Goal: Task Accomplishment & Management: Manage account settings

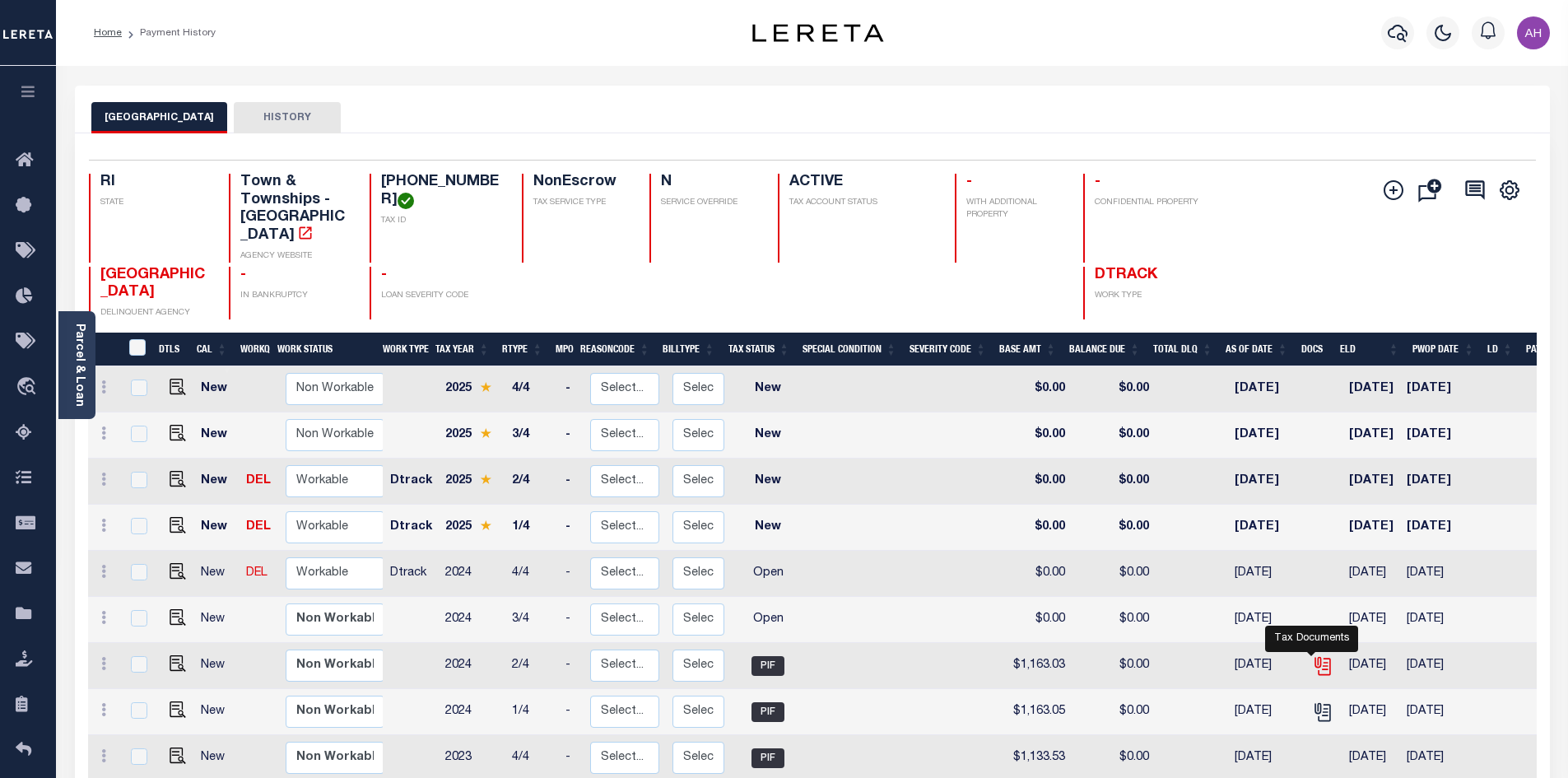
click at [1314, 657] on icon "" at bounding box center [1322, 666] width 21 height 21
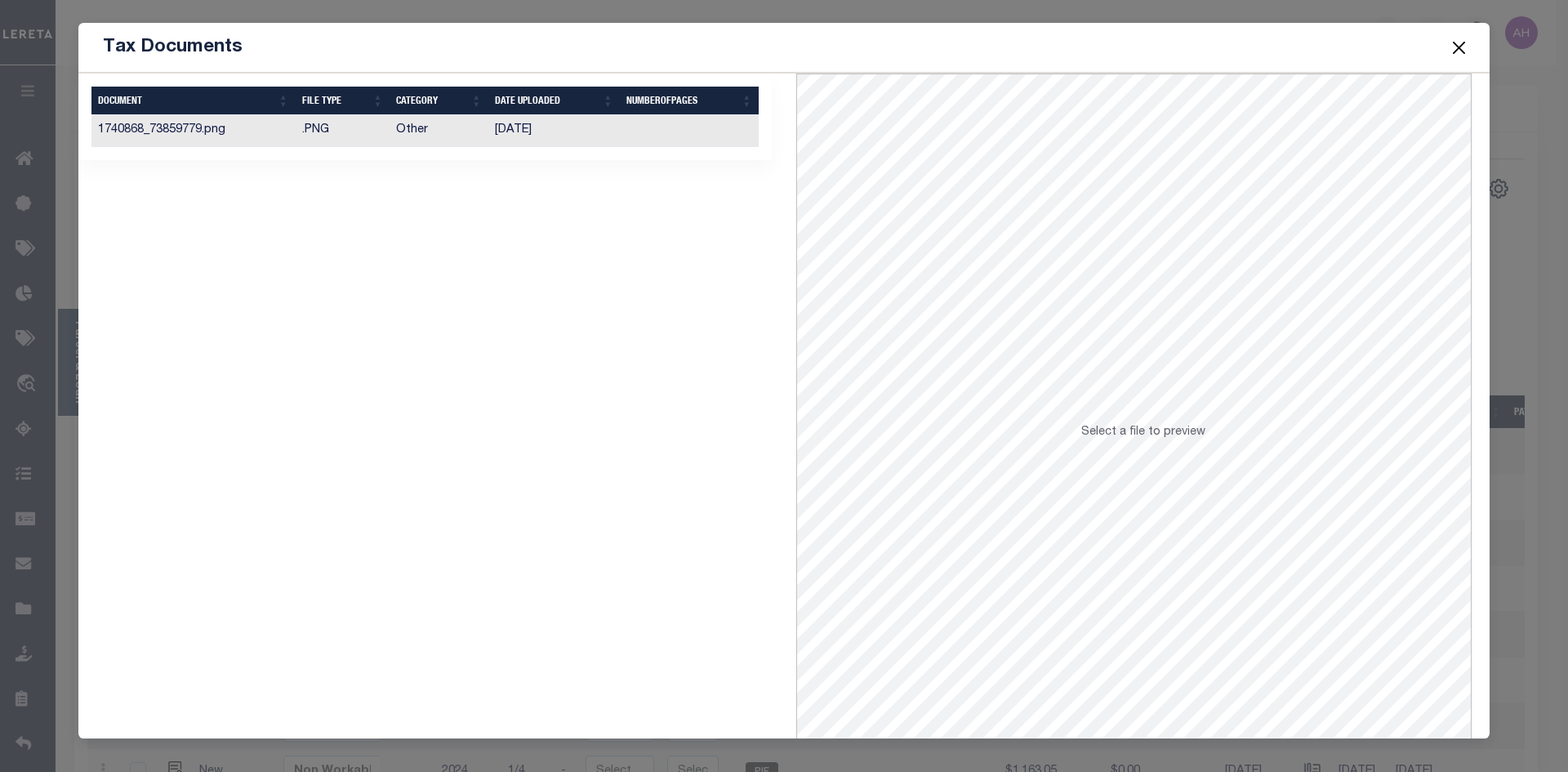
click at [148, 121] on td "1740868_73859779.png" at bounding box center [194, 130] width 205 height 32
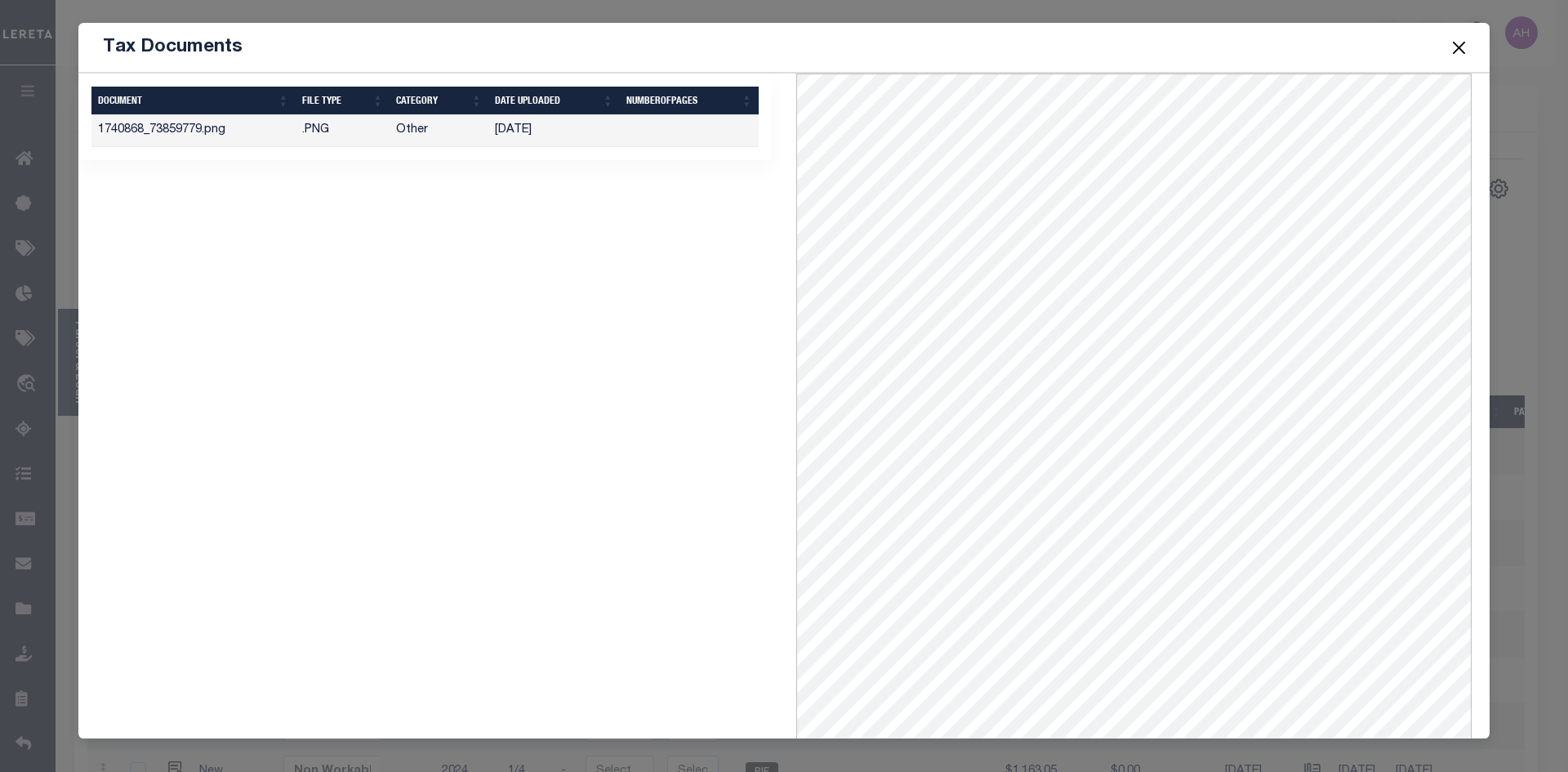
click at [1455, 43] on button "Close" at bounding box center [1459, 47] width 21 height 21
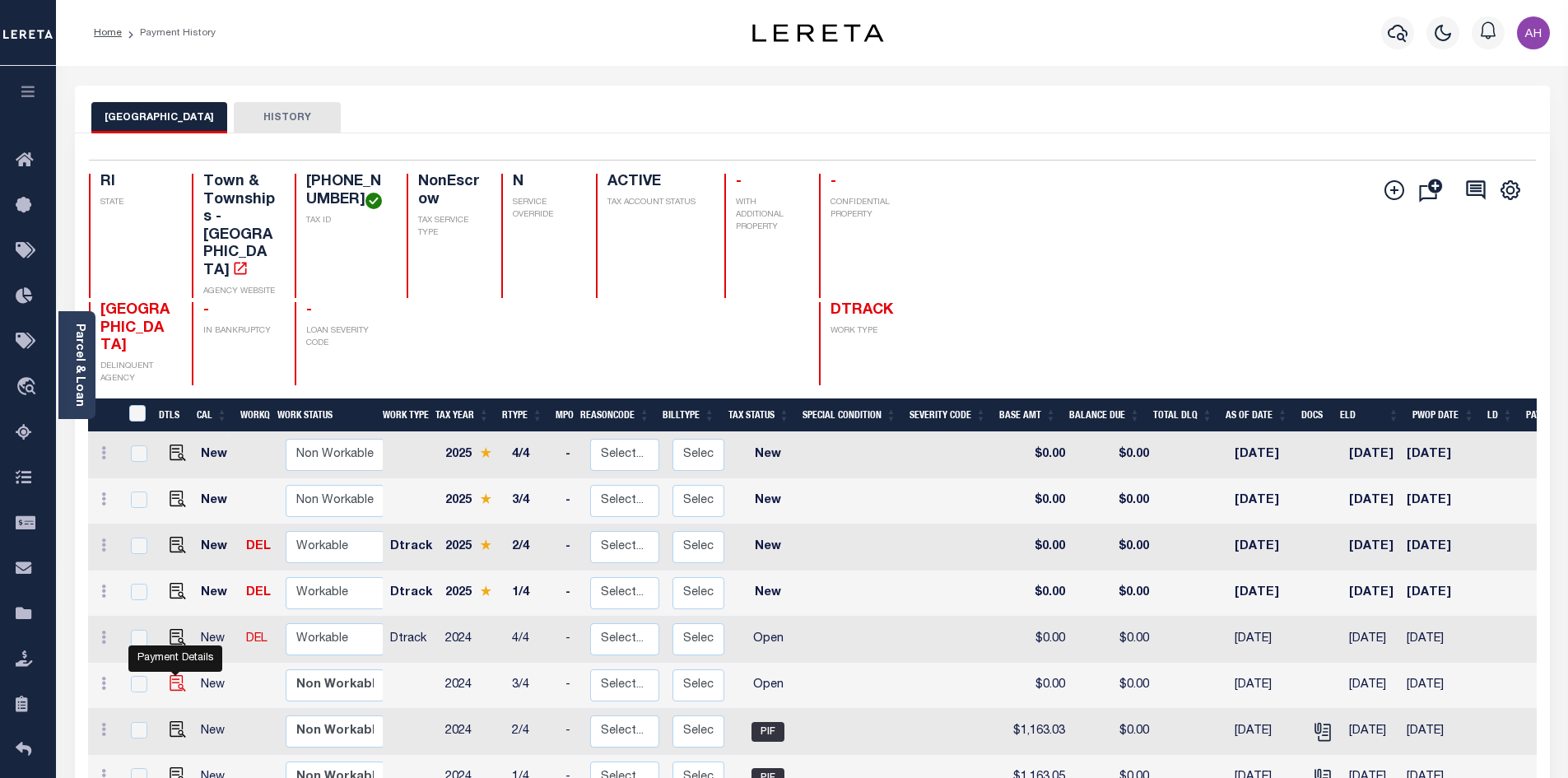
click at [180, 675] on img "" at bounding box center [177, 683] width 16 height 16
checkbox input "true"
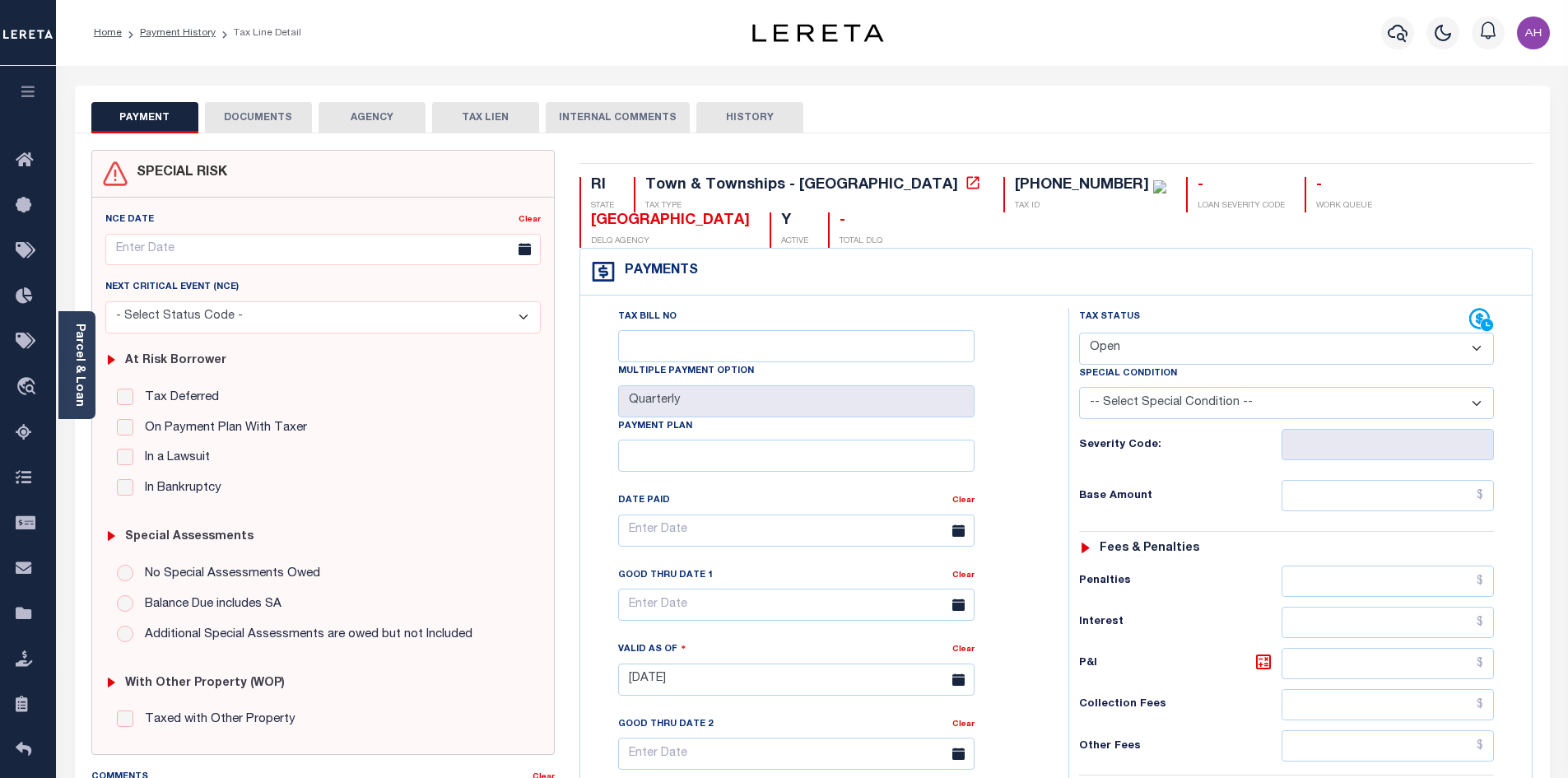
click at [81, 372] on link "Parcel & Loan" at bounding box center [79, 365] width 12 height 83
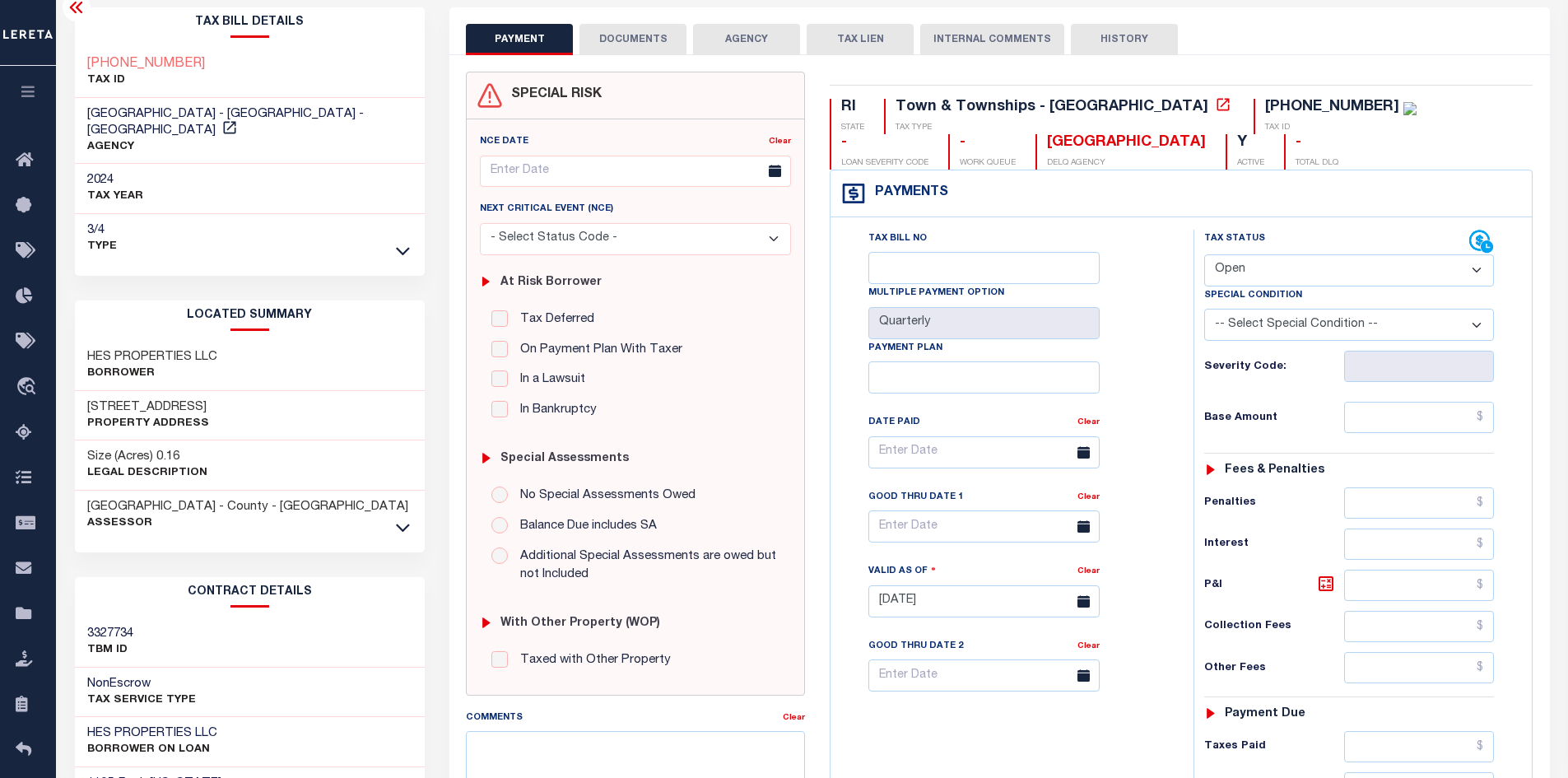
scroll to position [82, 0]
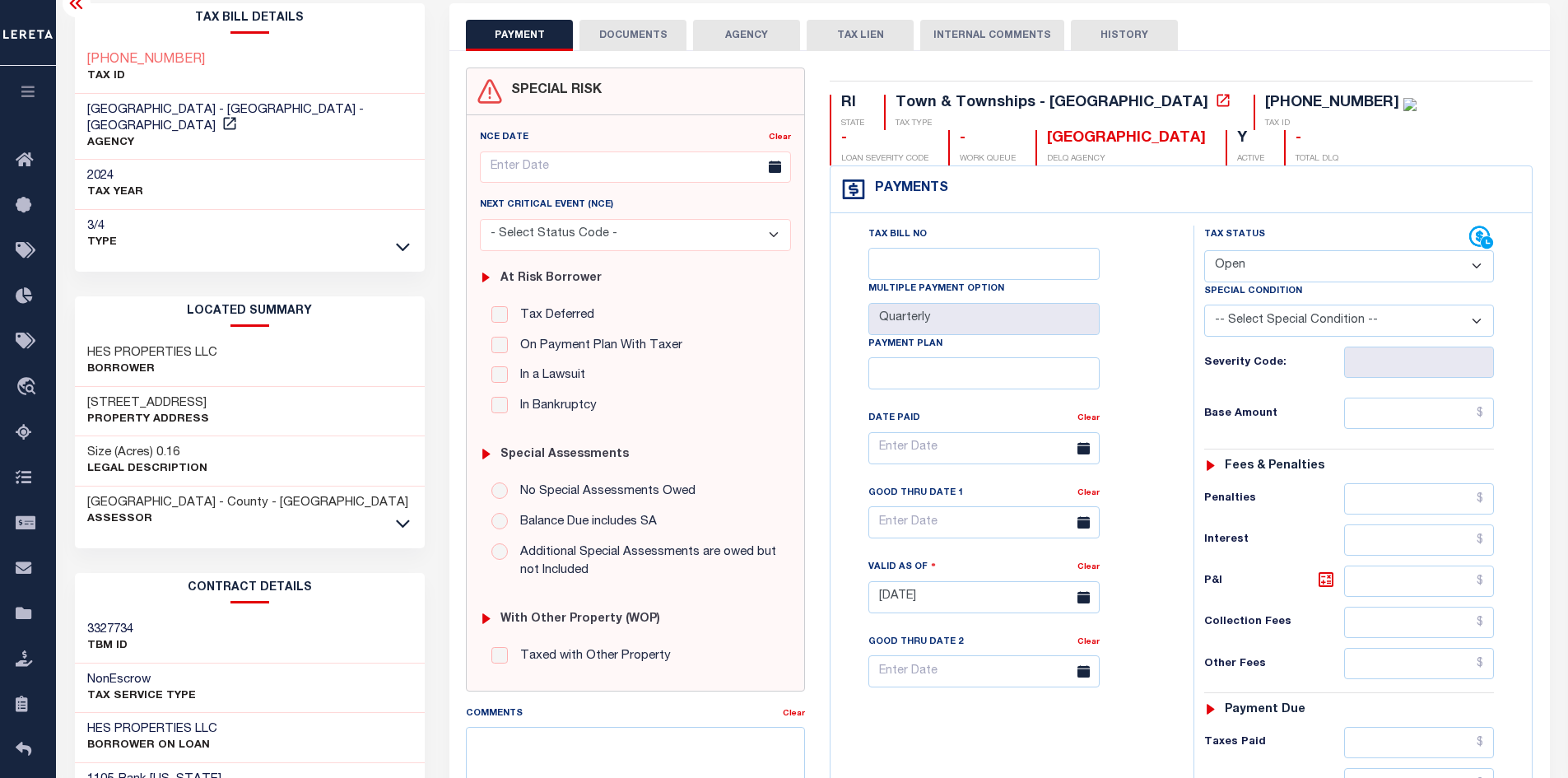
click at [1260, 274] on select "- Select Status Code - Open Due/Unpaid Paid Incomplete No Tax Due Internal Refu…" at bounding box center [1348, 266] width 290 height 32
select select "PYD"
click at [1204, 251] on select "- Select Status Code - Open Due/Unpaid Paid Incomplete No Tax Due Internal Refu…" at bounding box center [1348, 266] width 290 height 32
type input "[DATE]"
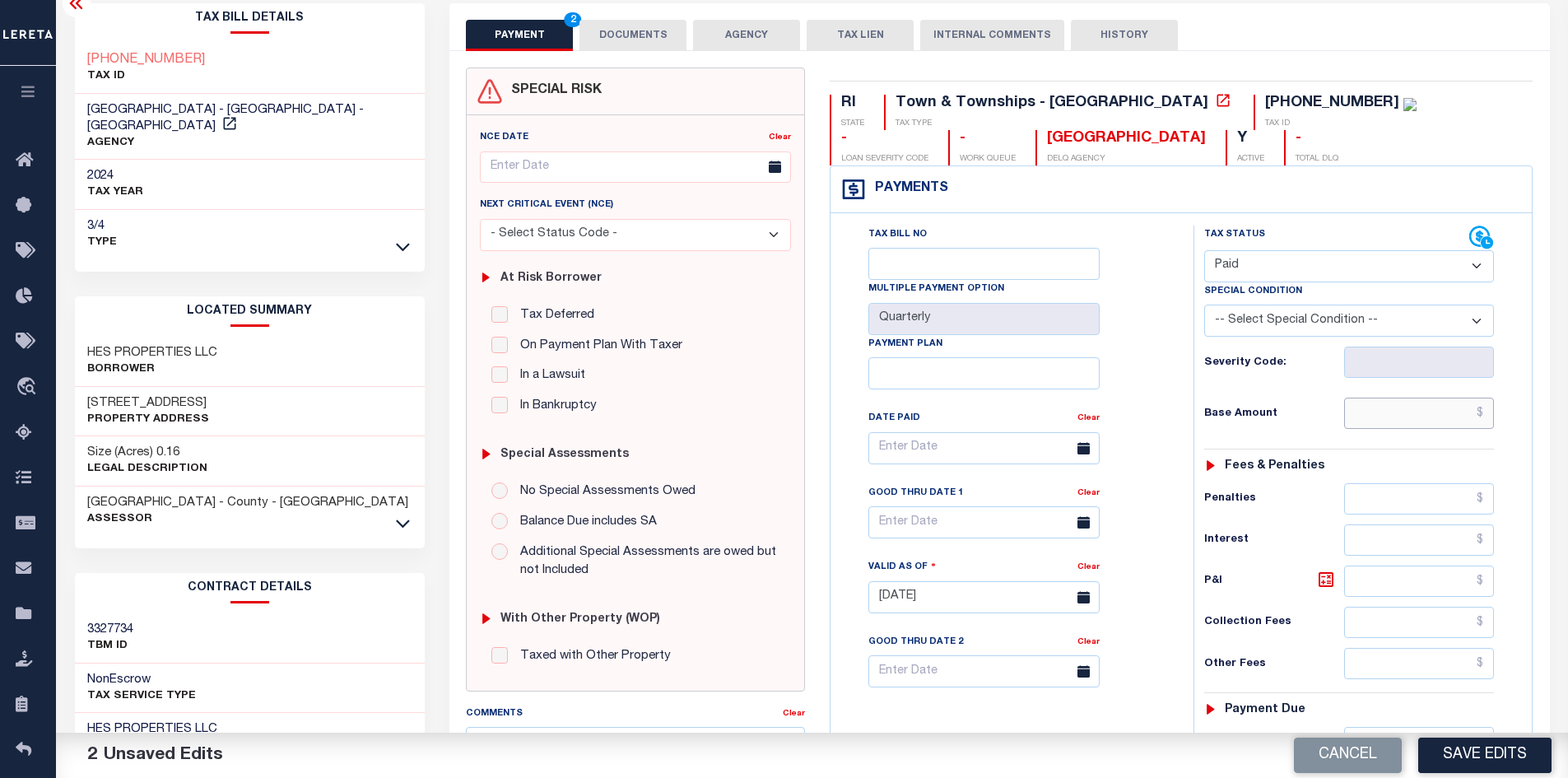
click at [1417, 413] on input "text" at bounding box center [1420, 413] width 150 height 31
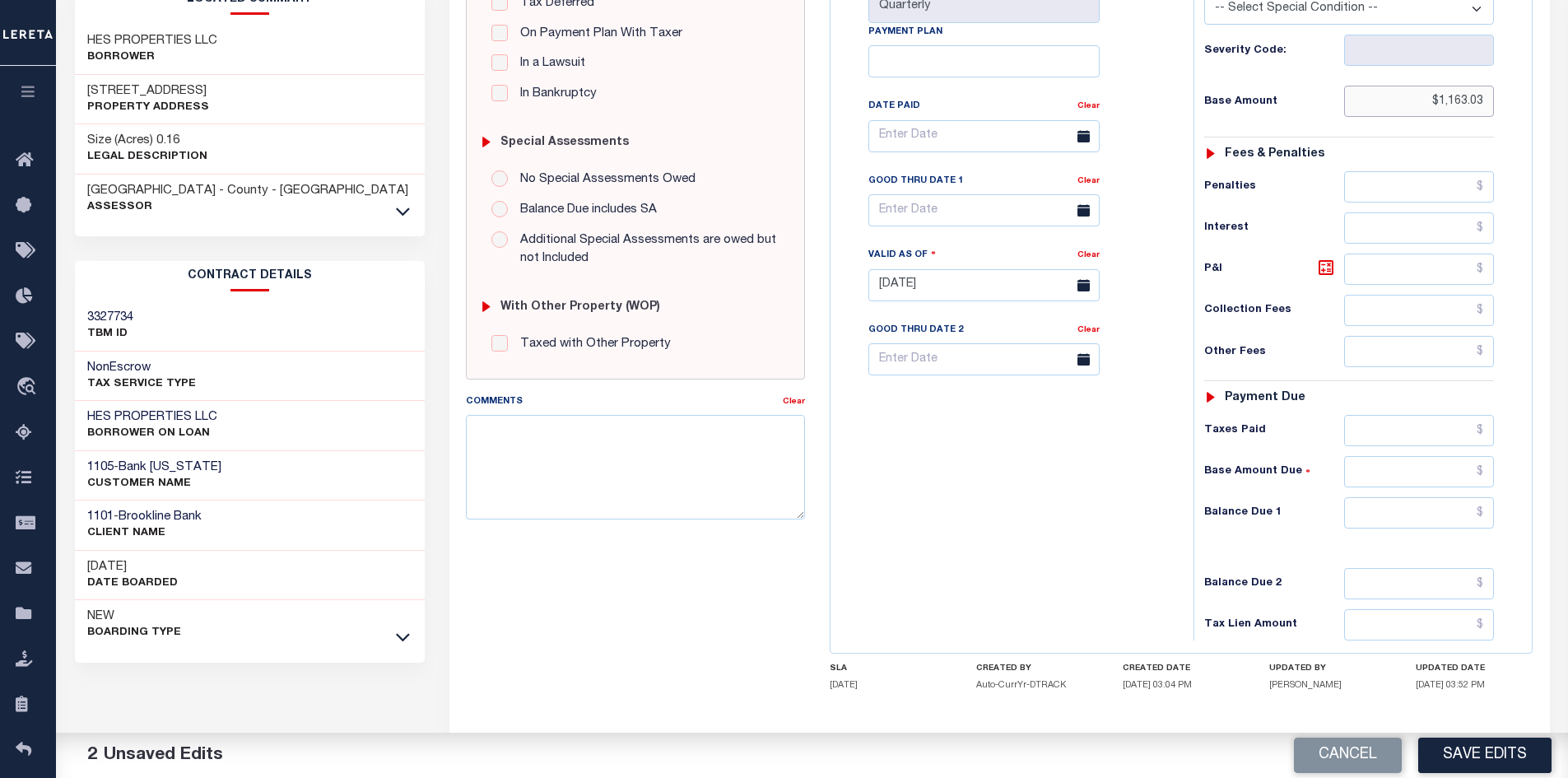
scroll to position [469, 0]
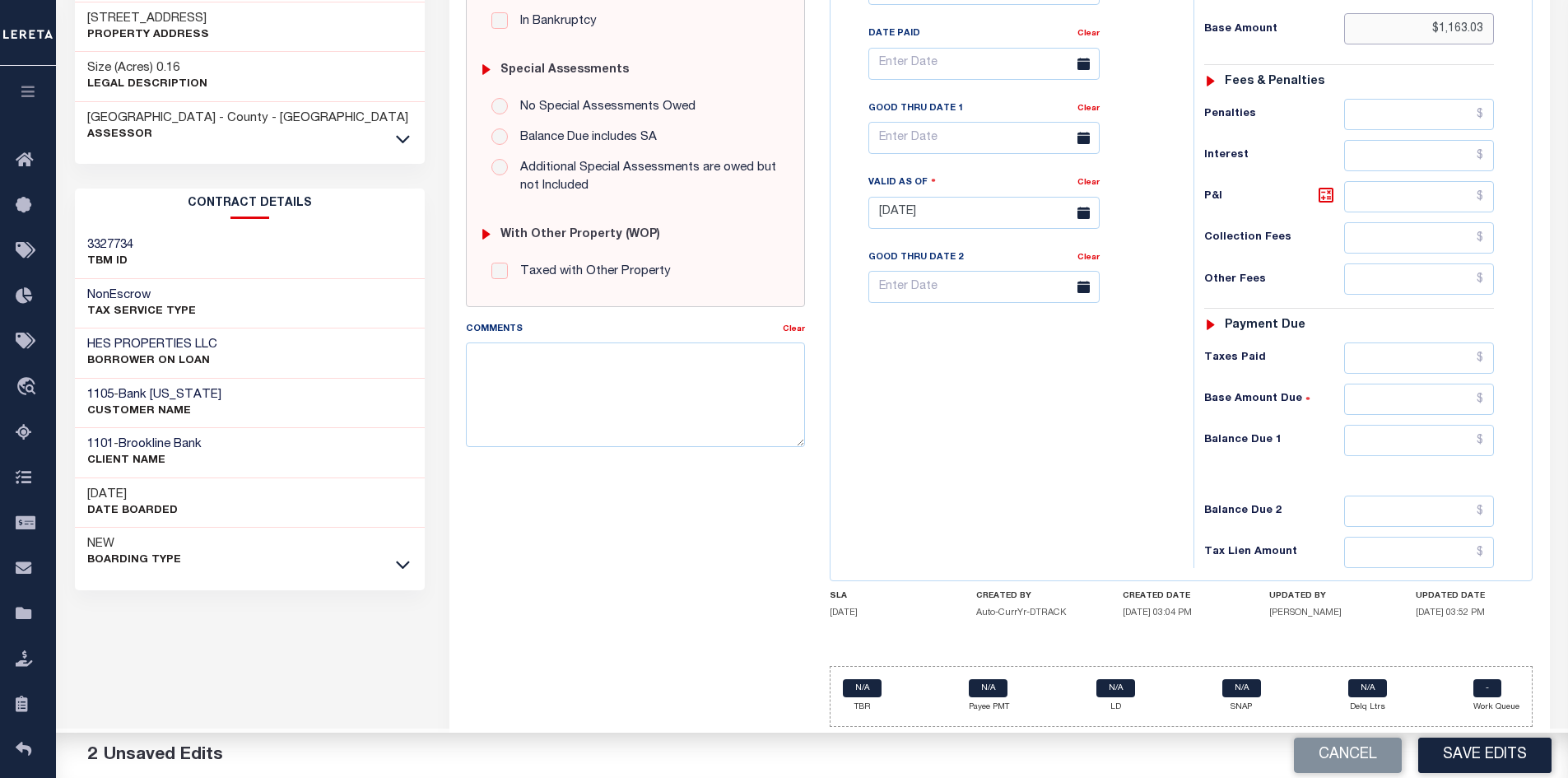
type input "$1,163.03"
click at [1382, 440] on input "text" at bounding box center [1420, 441] width 150 height 31
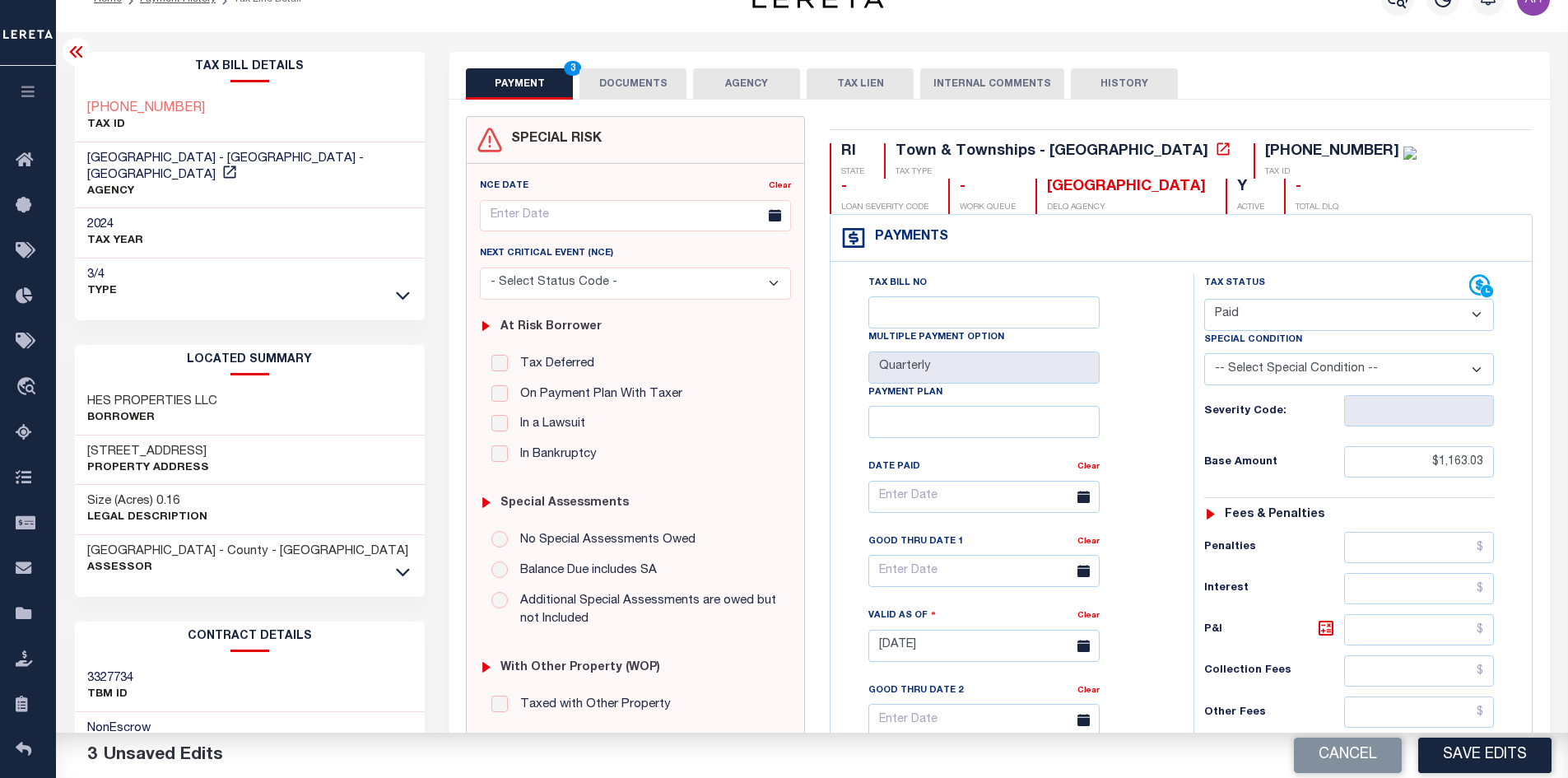
scroll to position [0, 0]
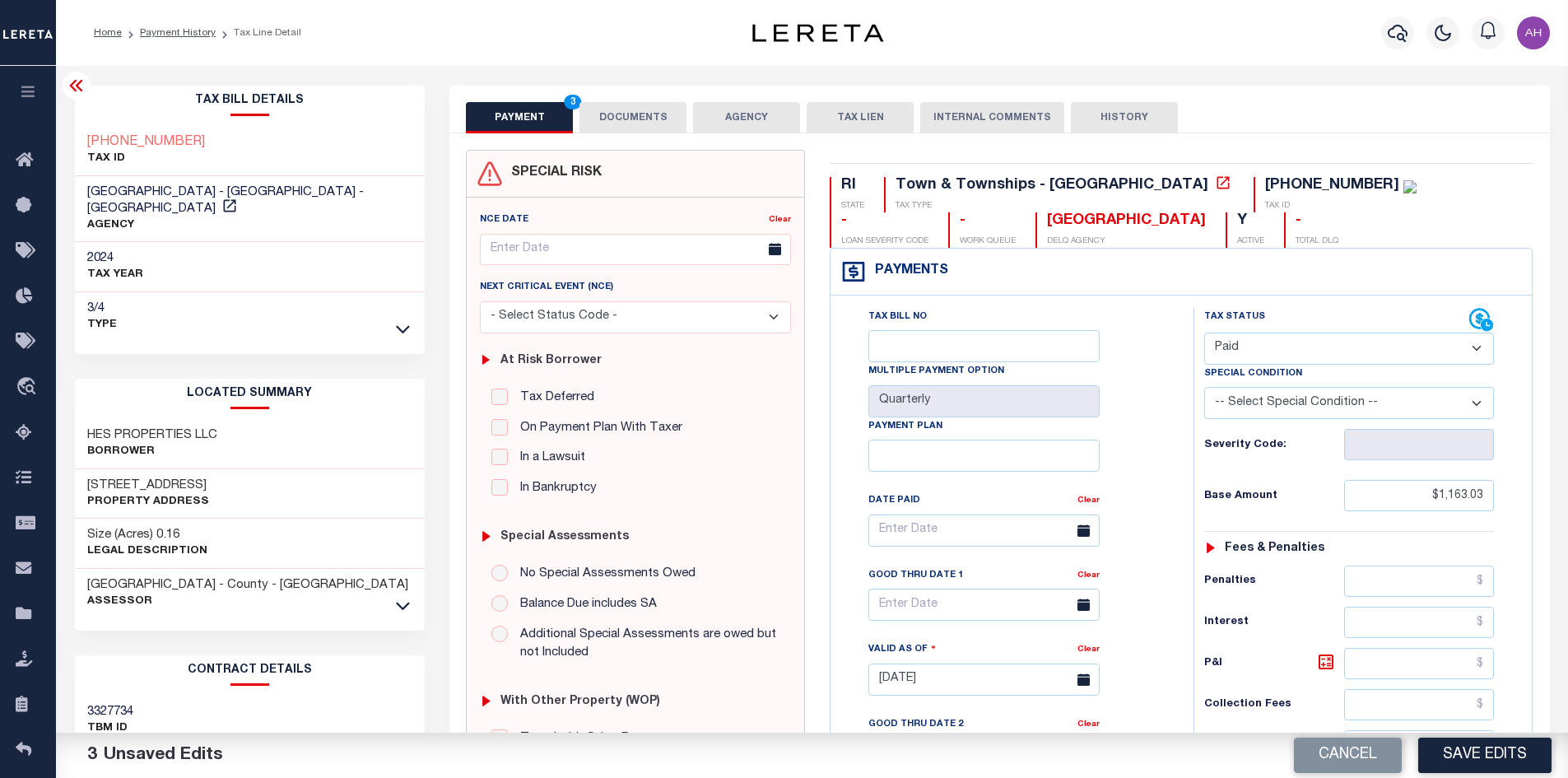
type input "$0.00"
click at [637, 117] on button "DOCUMENTS" at bounding box center [632, 118] width 107 height 31
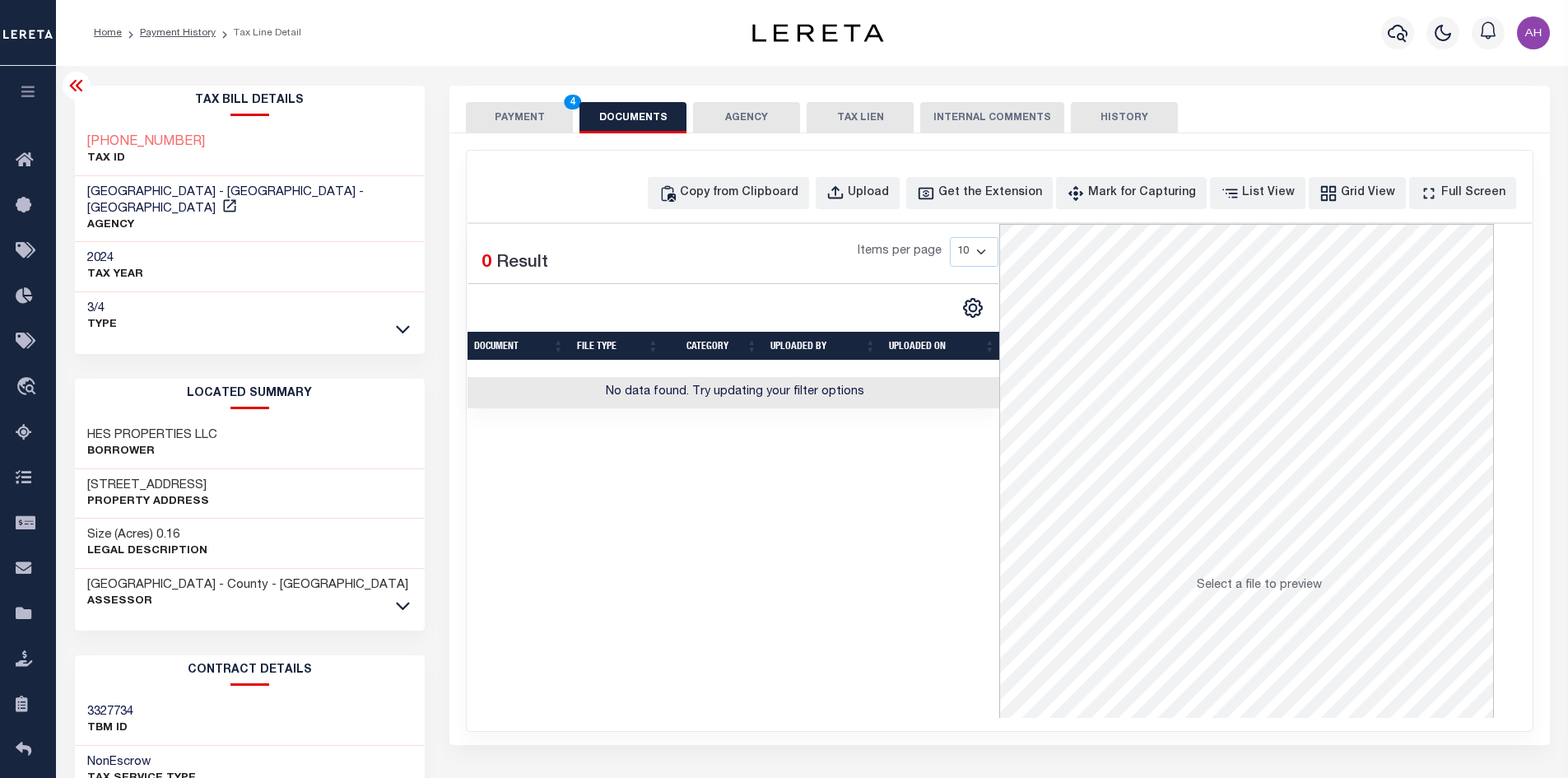
drag, startPoint x: 510, startPoint y: 117, endPoint x: 531, endPoint y: 121, distance: 21.4
click at [516, 117] on button "PAYMENT 4" at bounding box center [518, 118] width 107 height 31
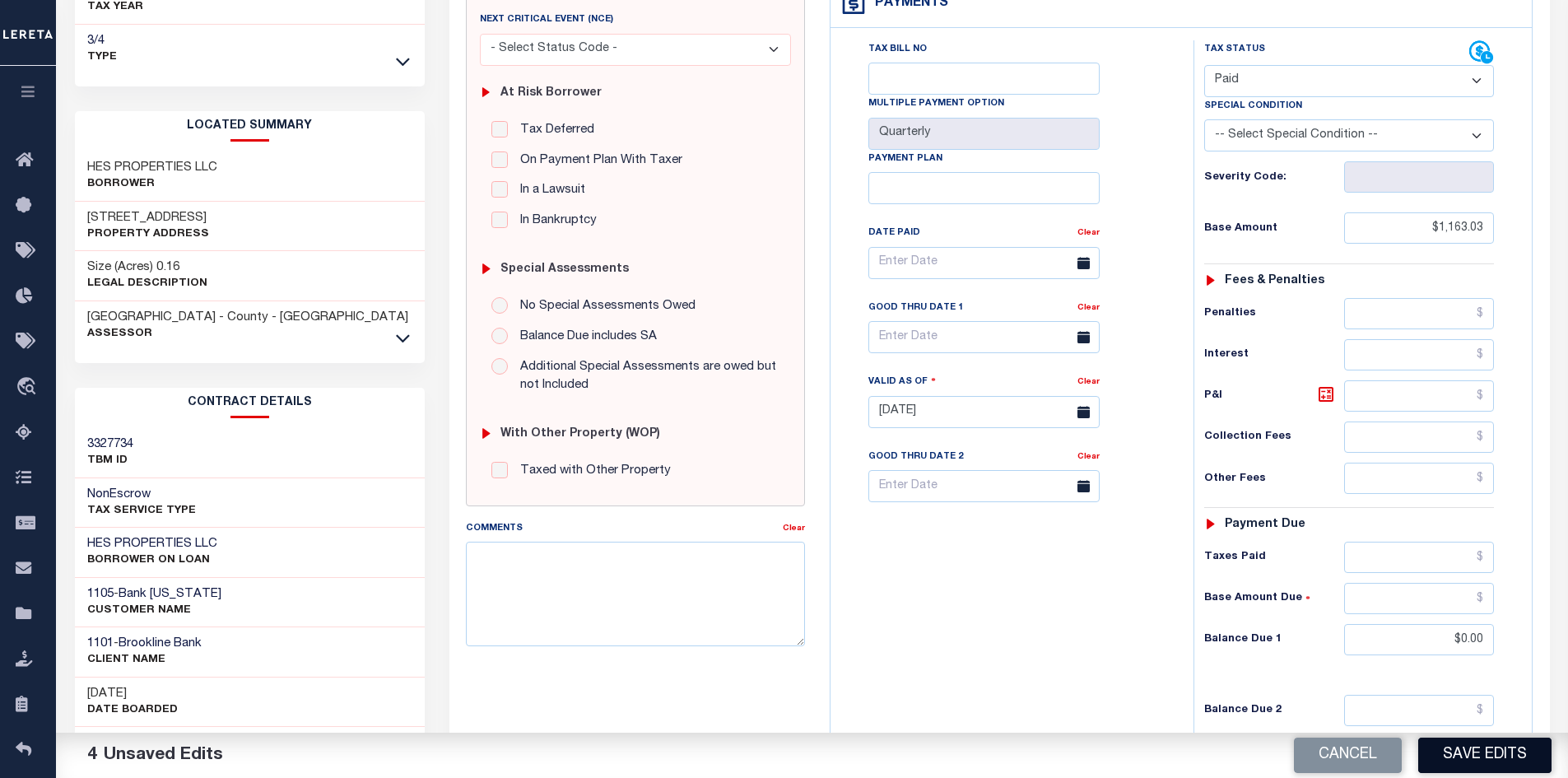
scroll to position [412, 0]
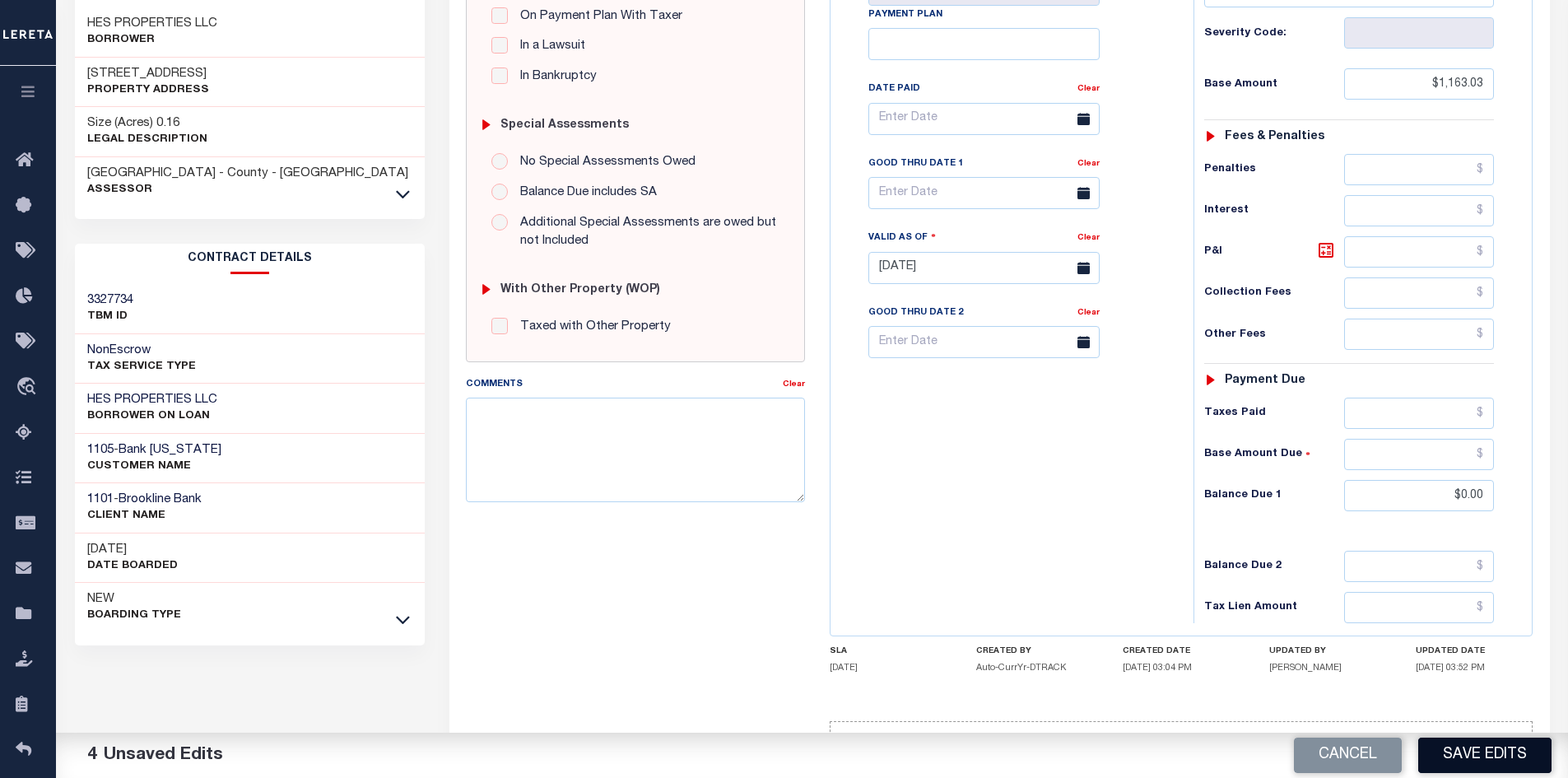
click at [1492, 753] on button "Save Edits" at bounding box center [1484, 755] width 133 height 36
checkbox input "false"
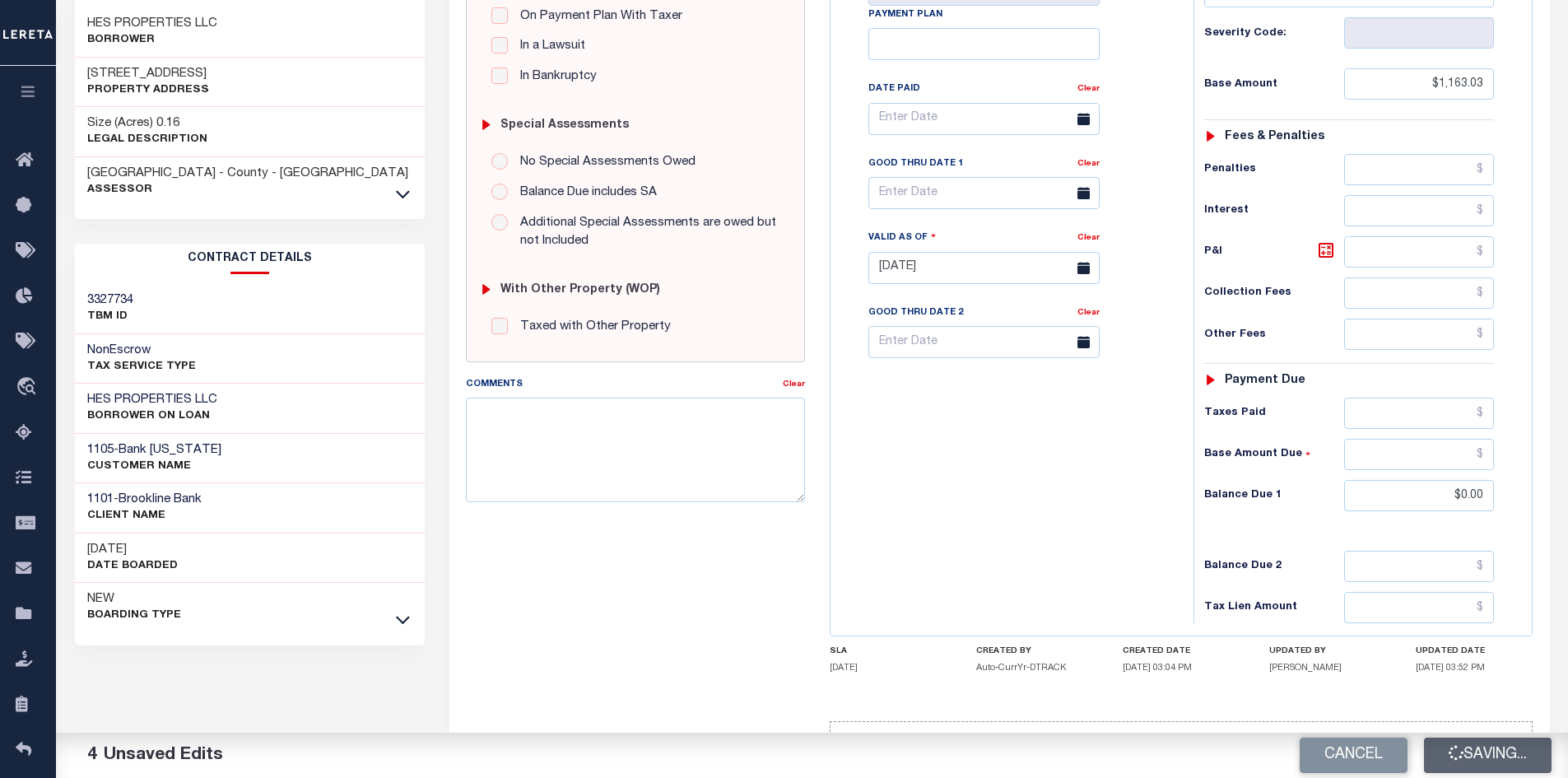
type input "$1,163.03"
type input "$0"
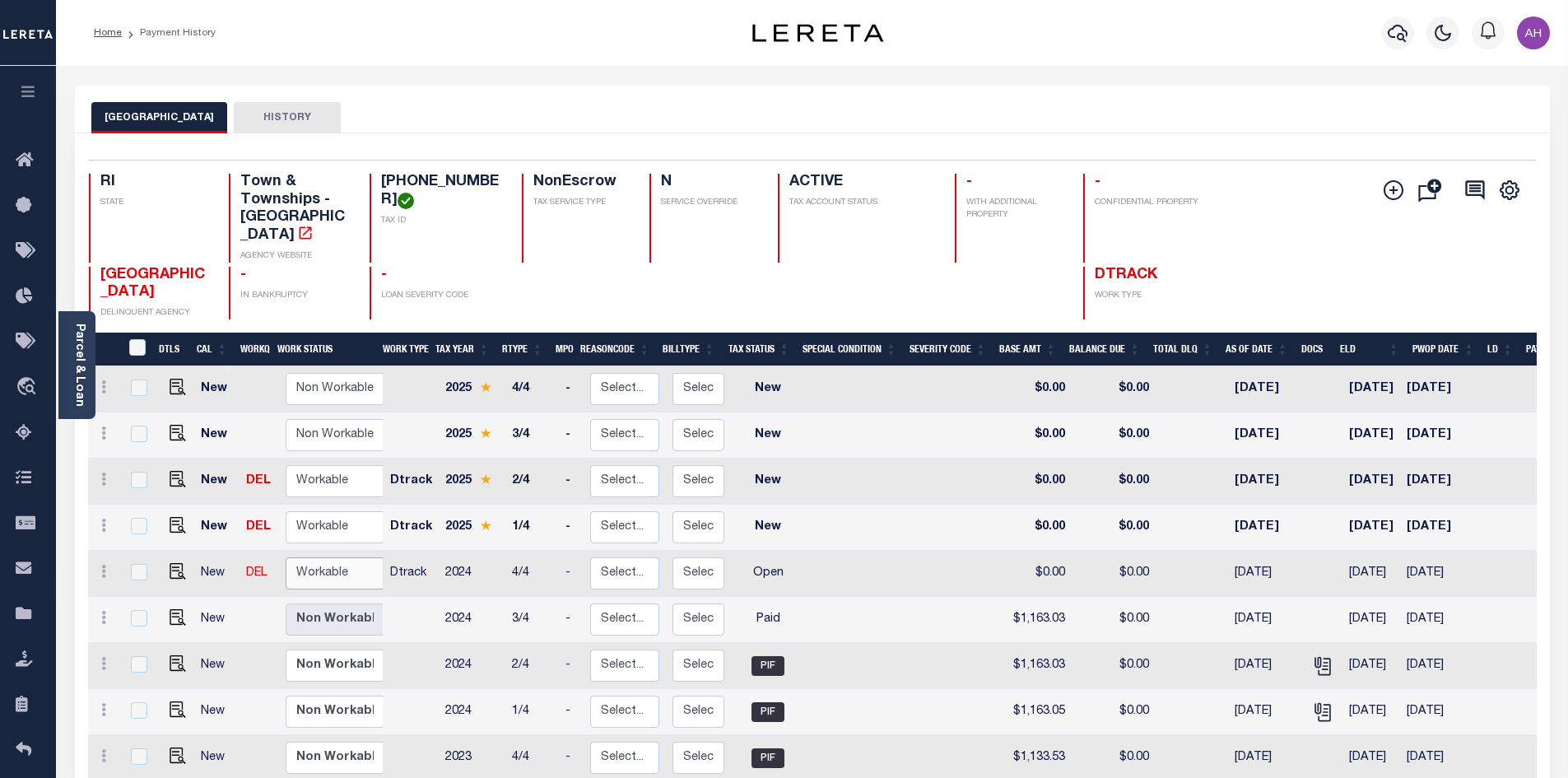
click at [335, 565] on select "Non Workable Workable" at bounding box center [334, 573] width 98 height 32
checkbox input "true"
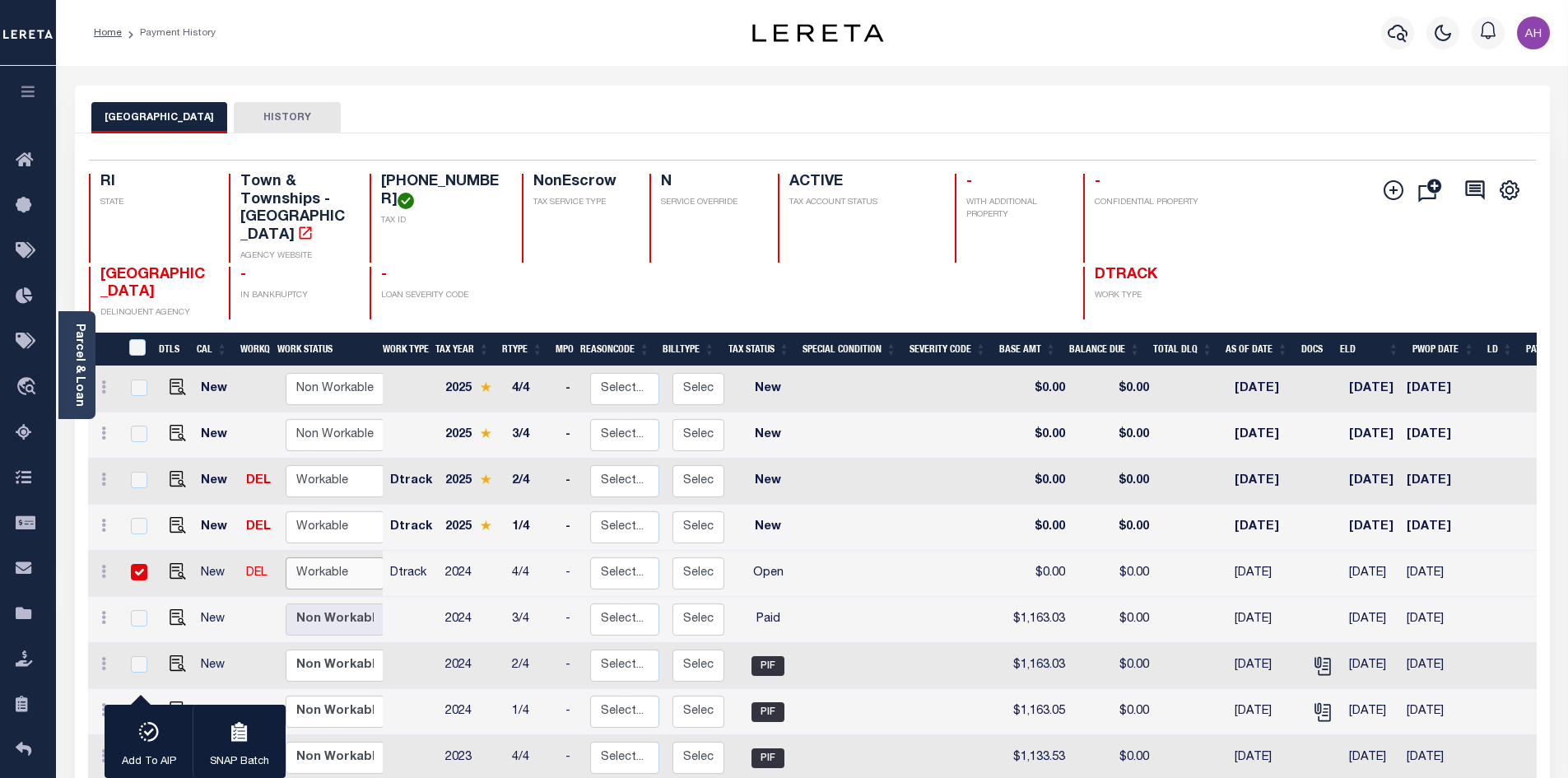
select select "true"
click at [285, 557] on select "Non Workable Workable" at bounding box center [334, 573] width 98 height 32
checkbox input "false"
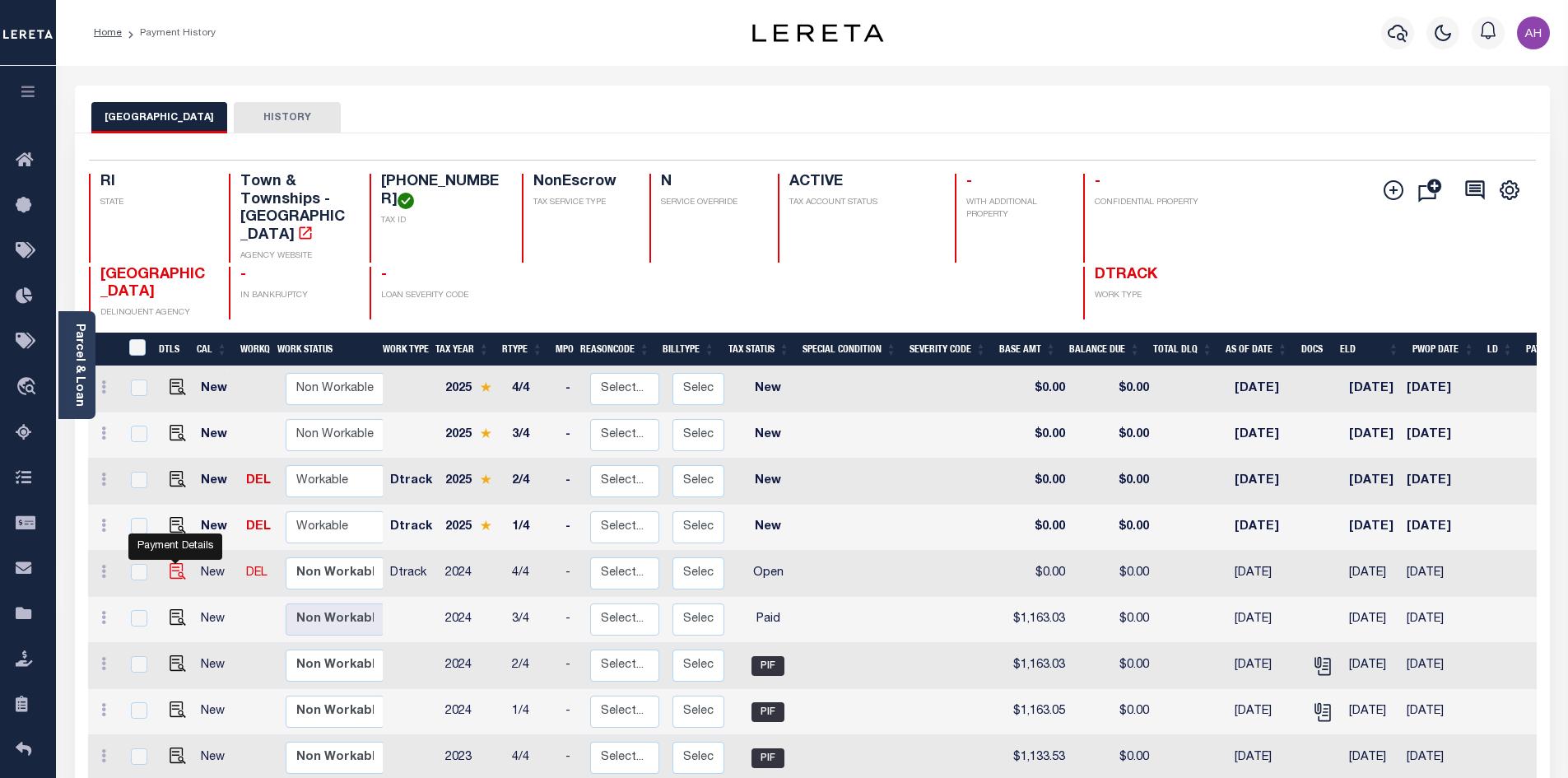
click at [170, 563] on img "" at bounding box center [177, 571] width 16 height 16
checkbox input "true"
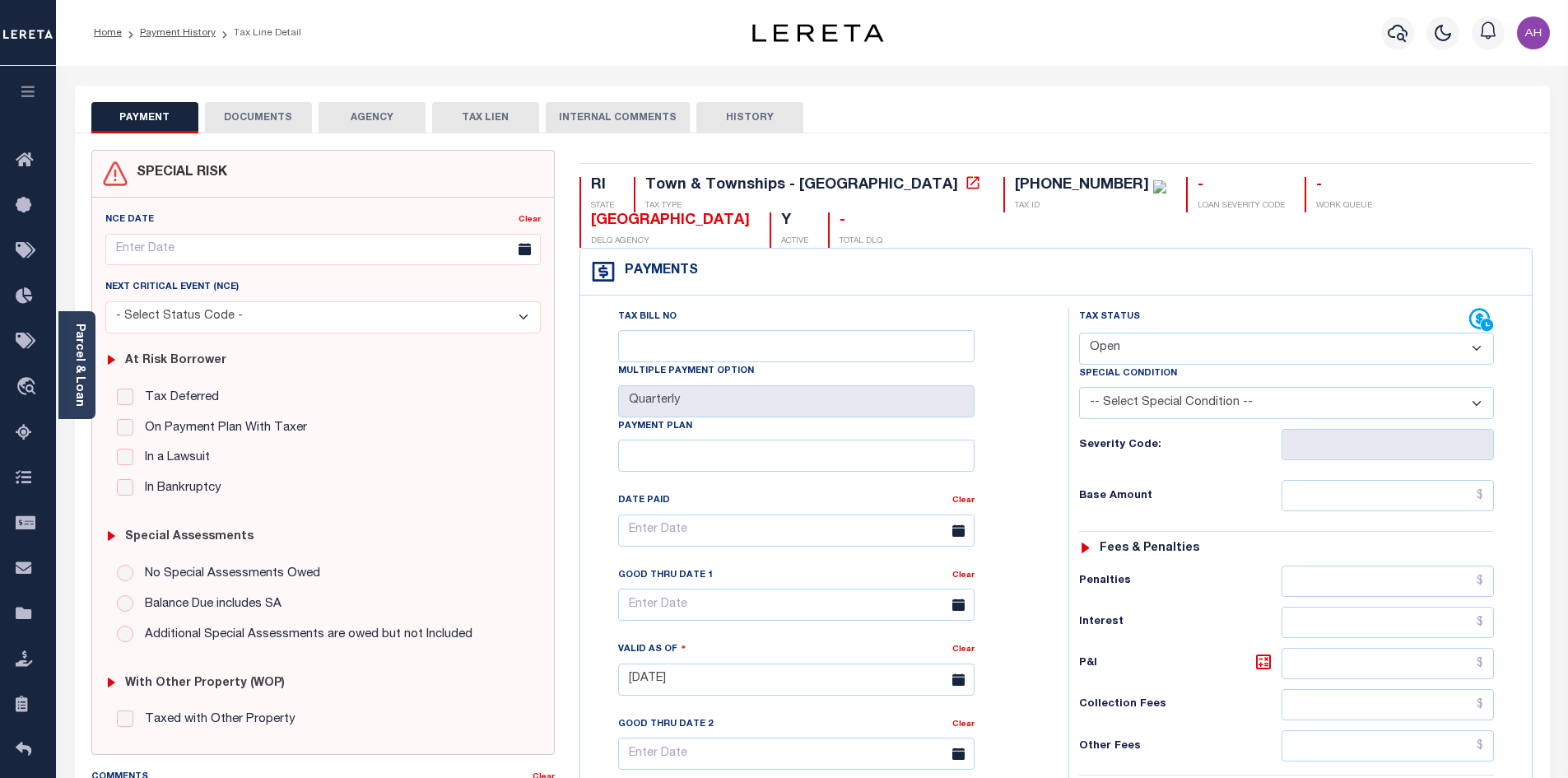
click at [1136, 333] on select "- Select Status Code - Open Due/Unpaid Paid Incomplete No Tax Due Internal Refu…" at bounding box center [1287, 348] width 414 height 32
select select "PYD"
click at [1079, 333] on select "- Select Status Code - Open Due/Unpaid Paid Incomplete No Tax Due Internal Refu…" at bounding box center [1287, 348] width 414 height 32
type input "[DATE]"
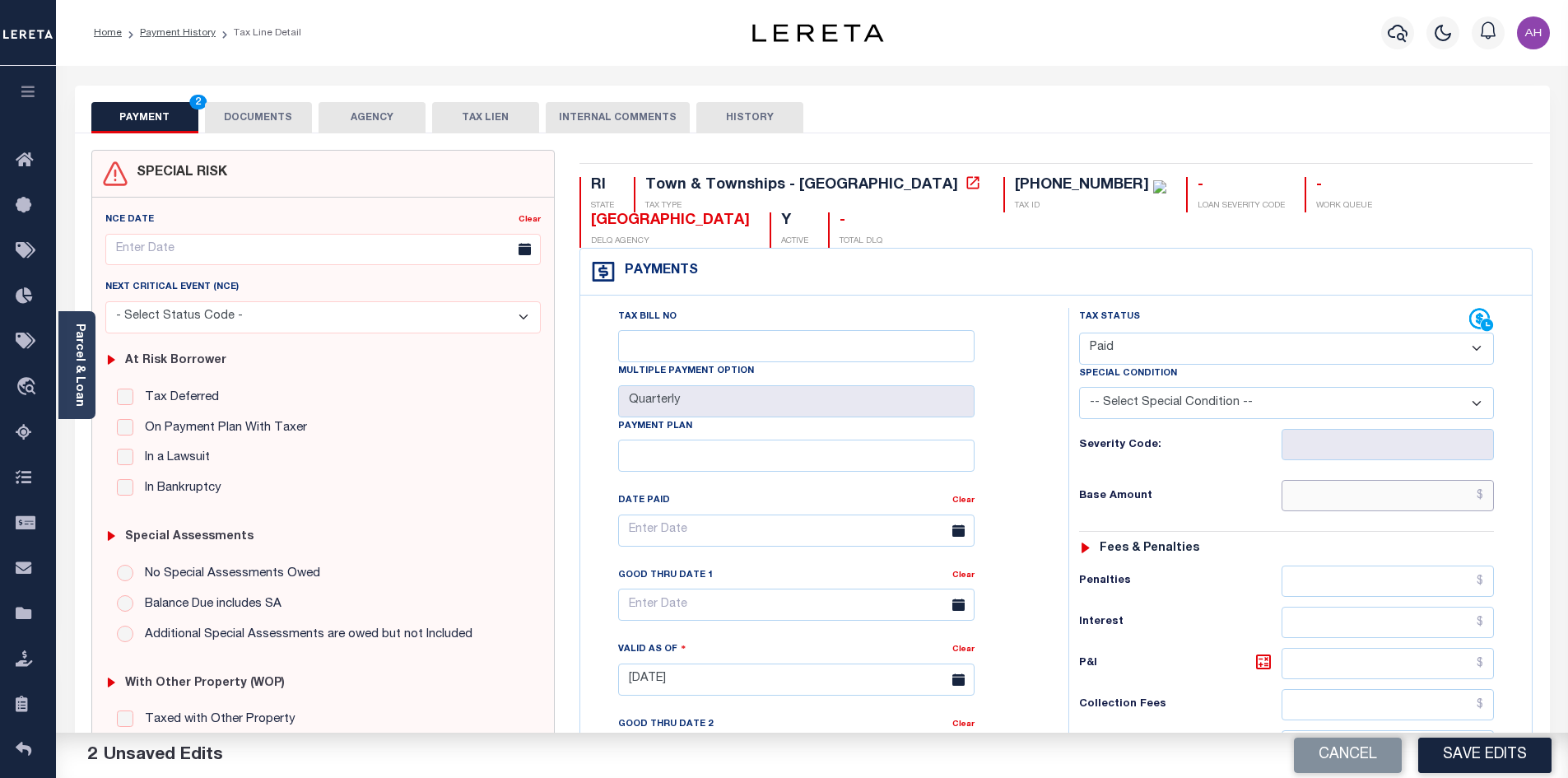
click at [1327, 480] on input "text" at bounding box center [1388, 496] width 213 height 31
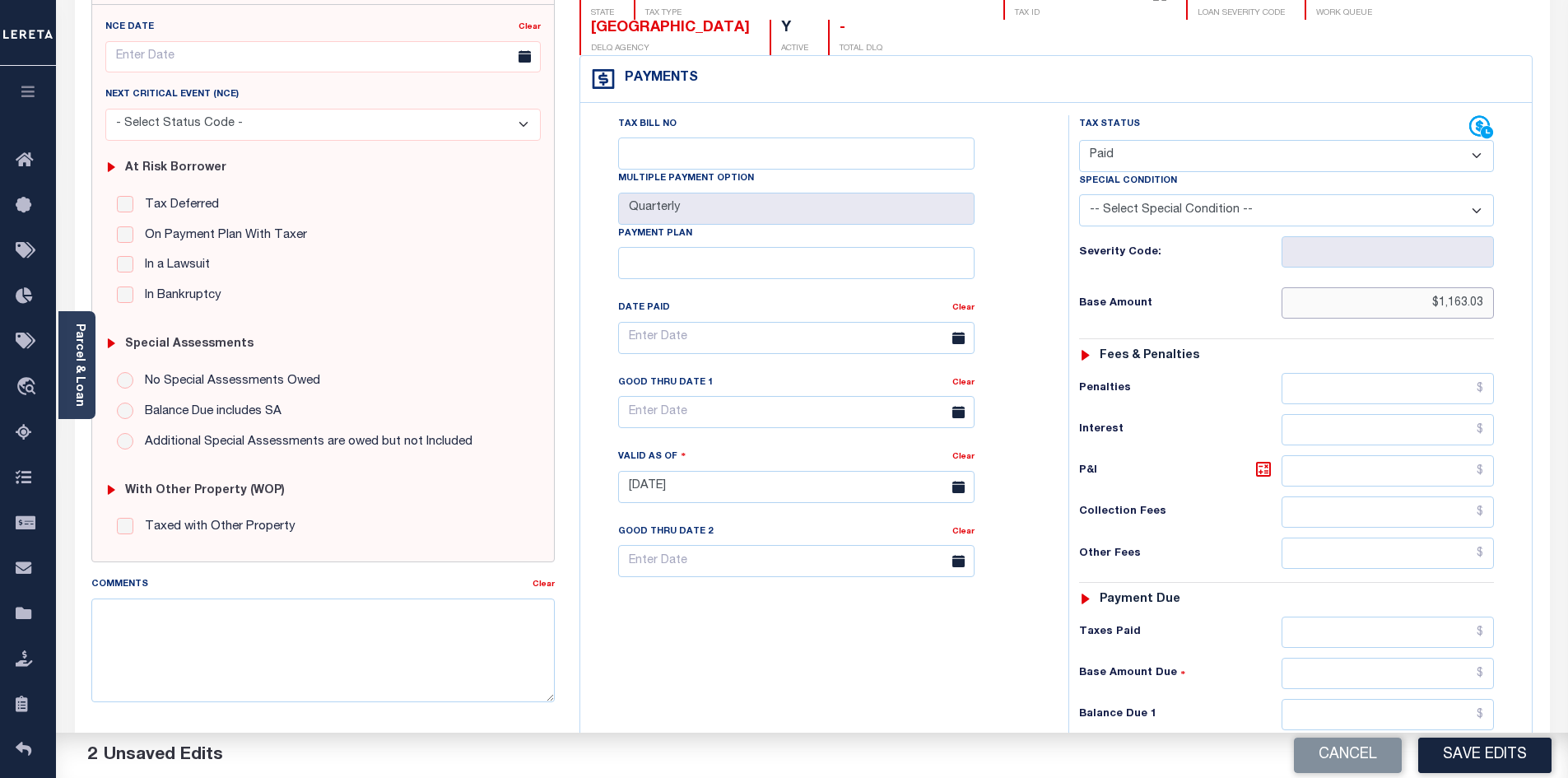
scroll to position [412, 0]
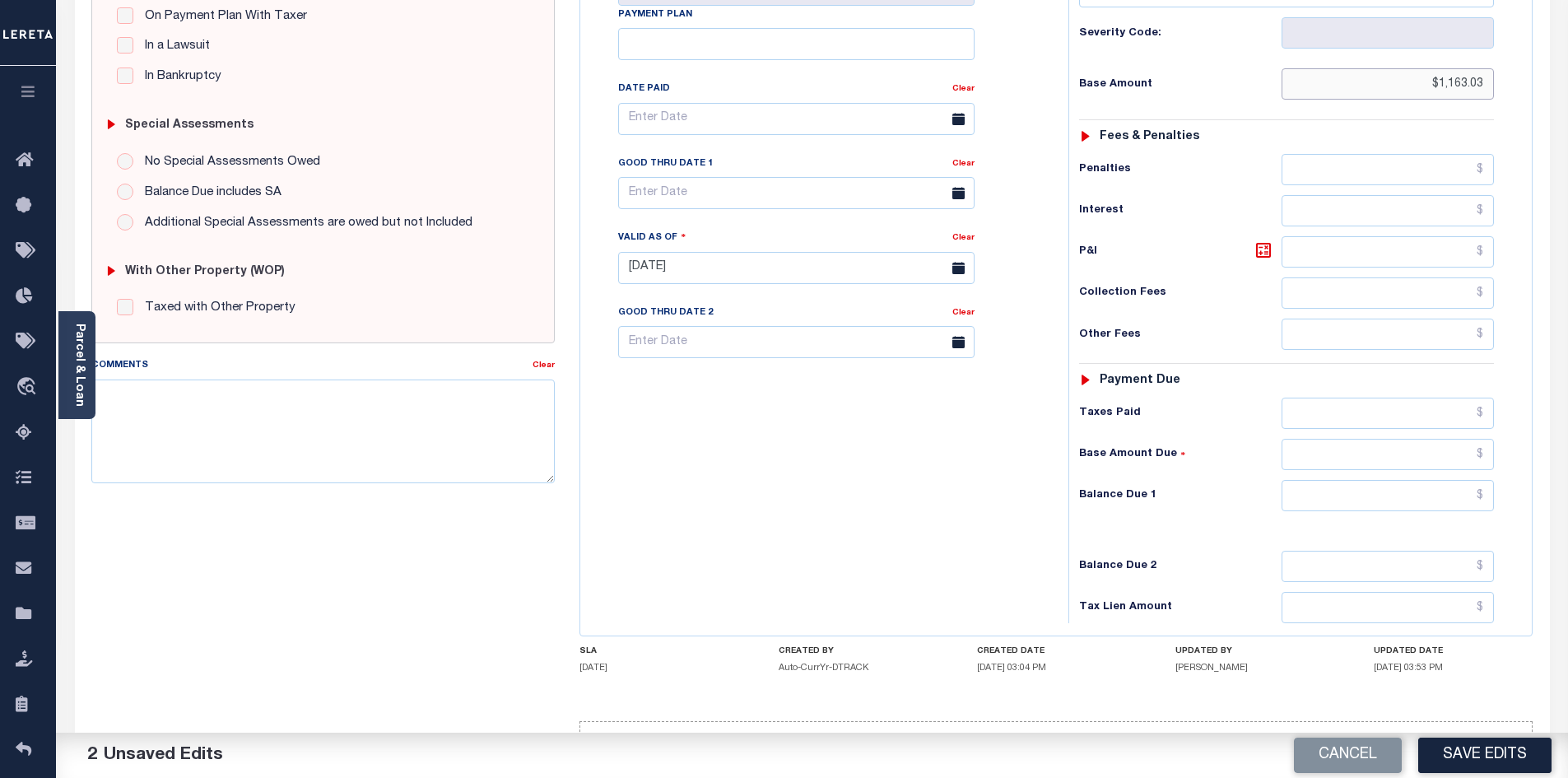
type input "$1,163.03"
click at [1365, 480] on input "text" at bounding box center [1388, 496] width 213 height 31
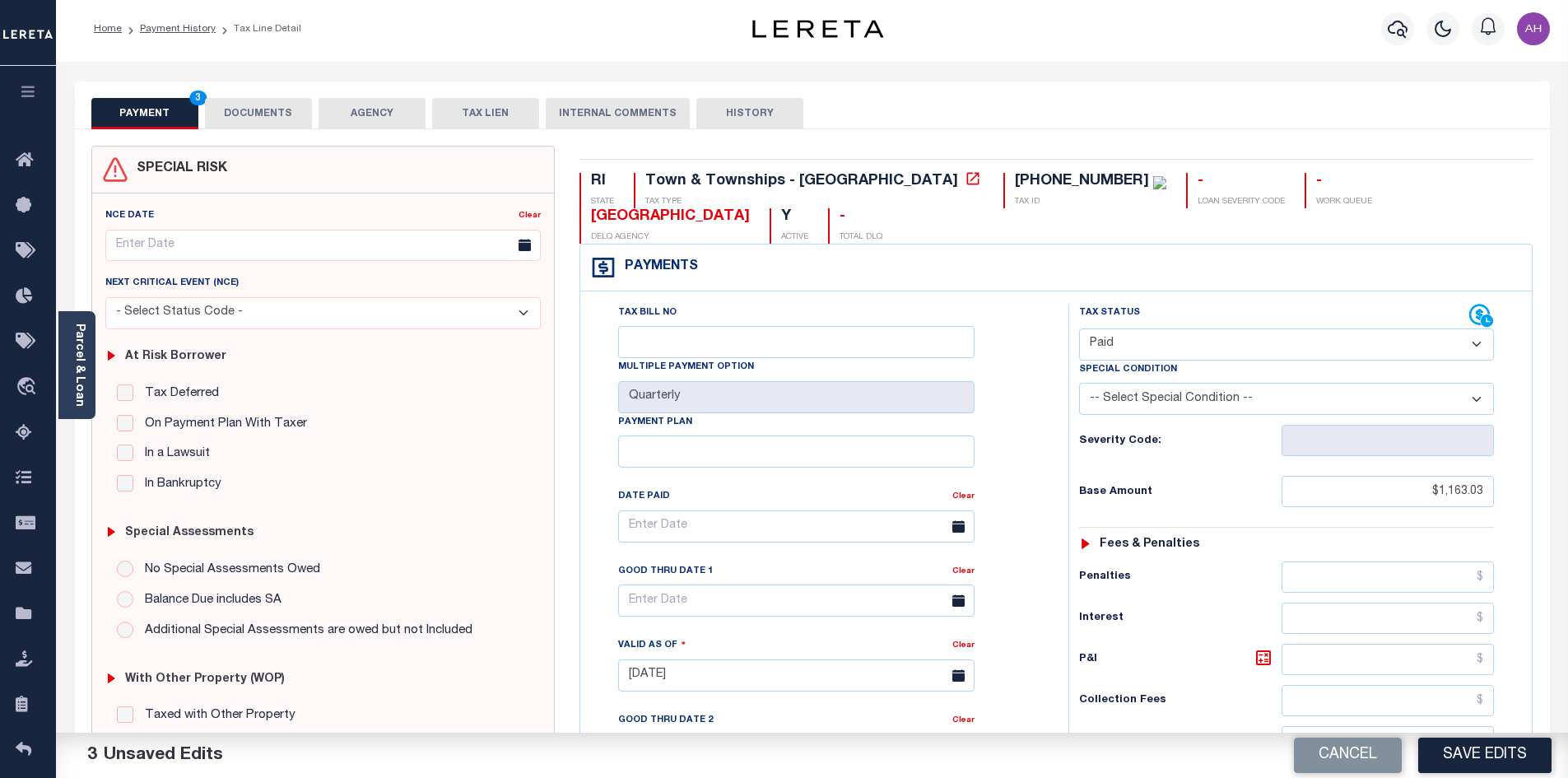
scroll to position [0, 0]
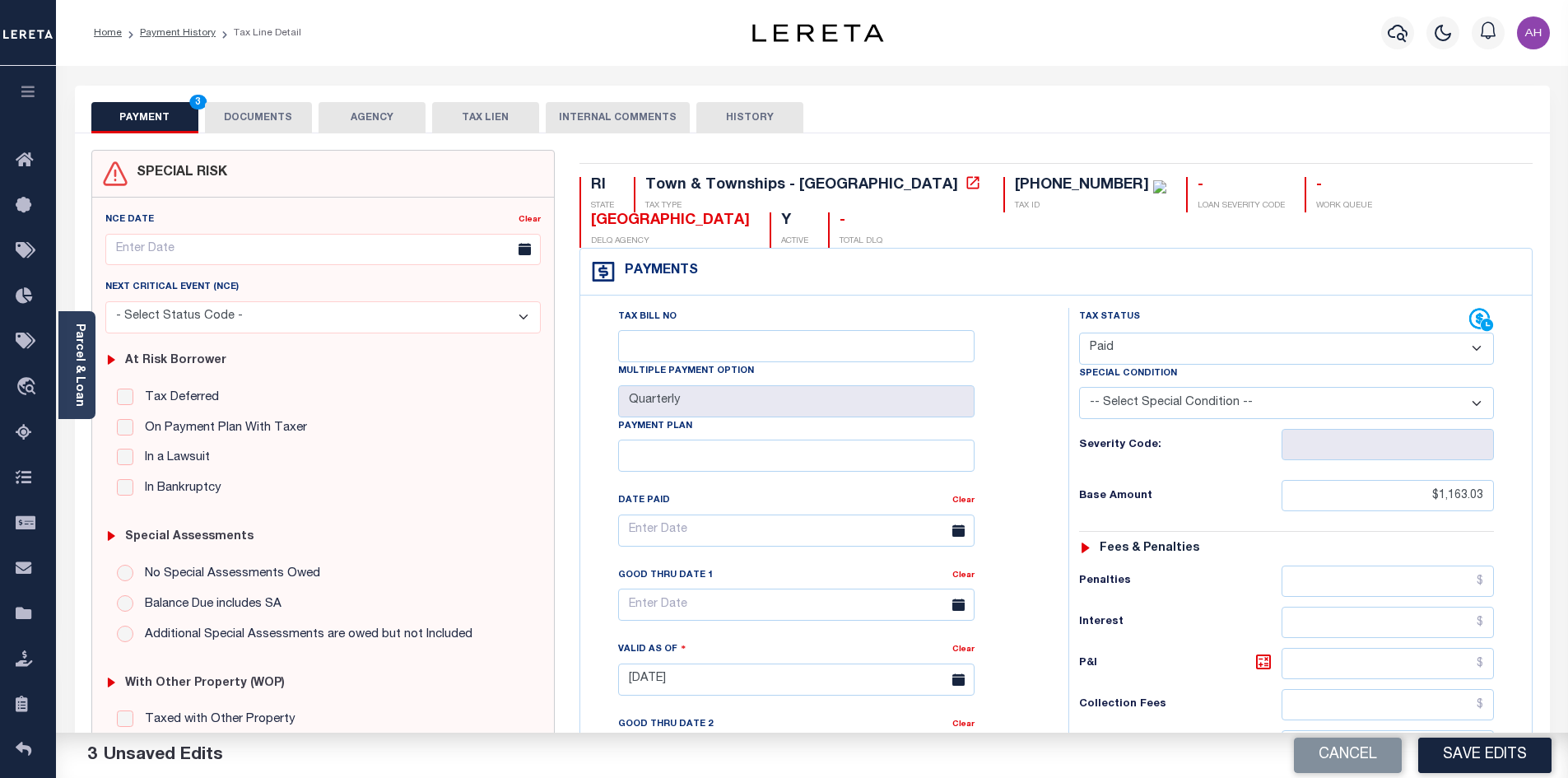
type input "$0.00"
click at [245, 112] on button "DOCUMENTS" at bounding box center [258, 118] width 107 height 31
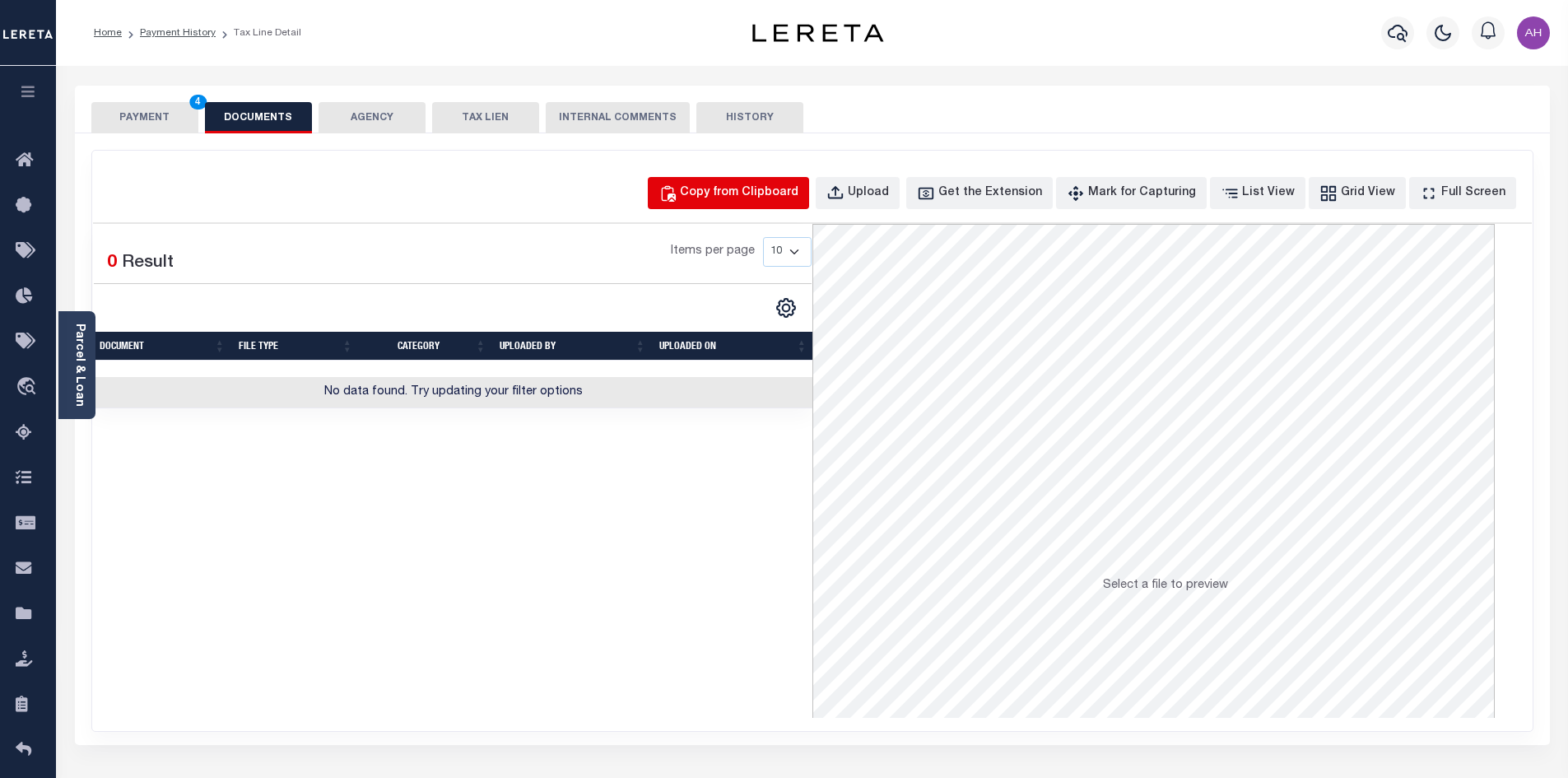
click at [764, 191] on div "Copy from Clipboard" at bounding box center [738, 193] width 119 height 18
select select "POP"
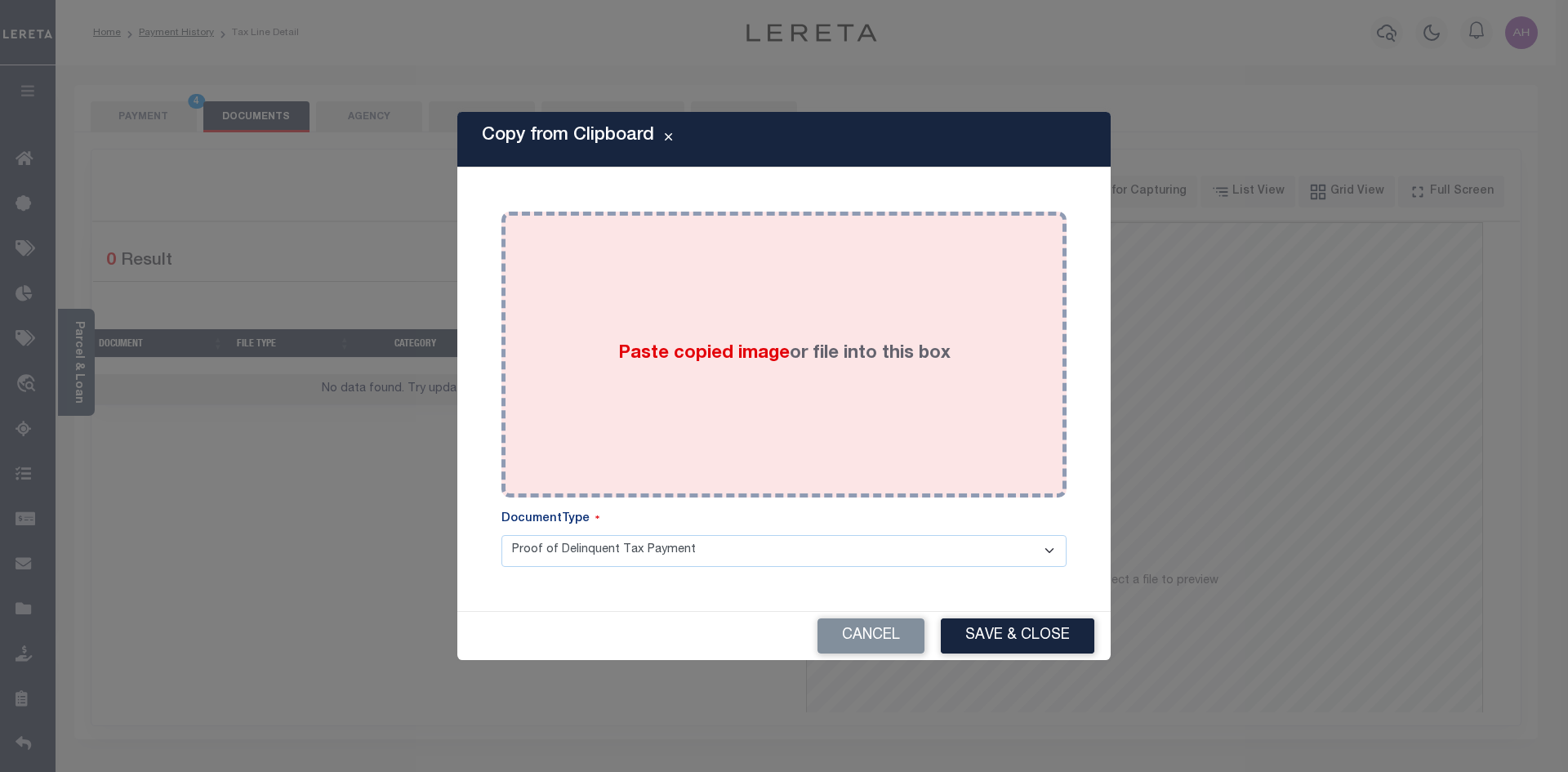
click at [725, 350] on span "Paste copied image" at bounding box center [703, 353] width 171 height 18
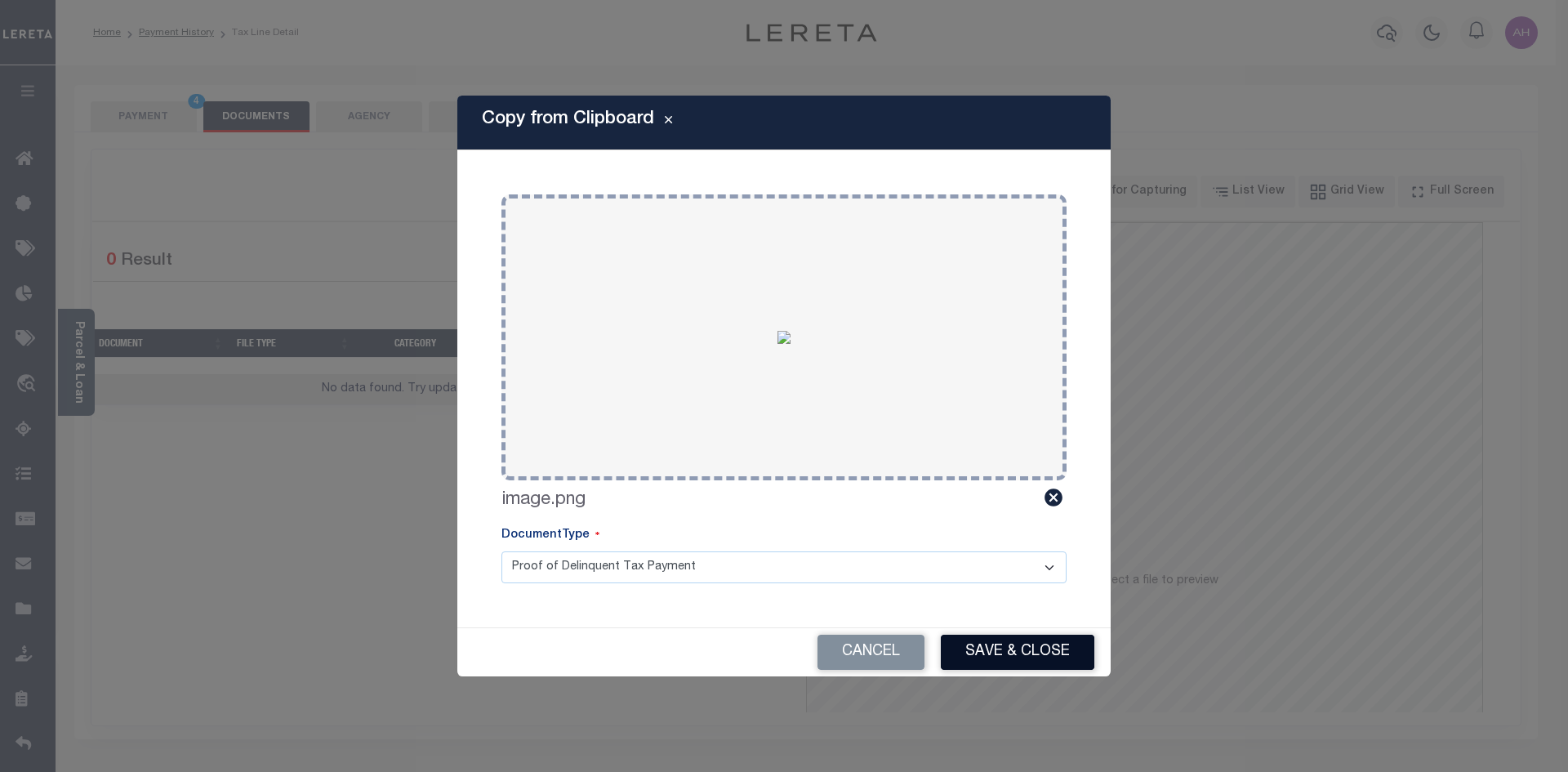
click at [1060, 645] on button "Save & Close" at bounding box center [1017, 652] width 154 height 35
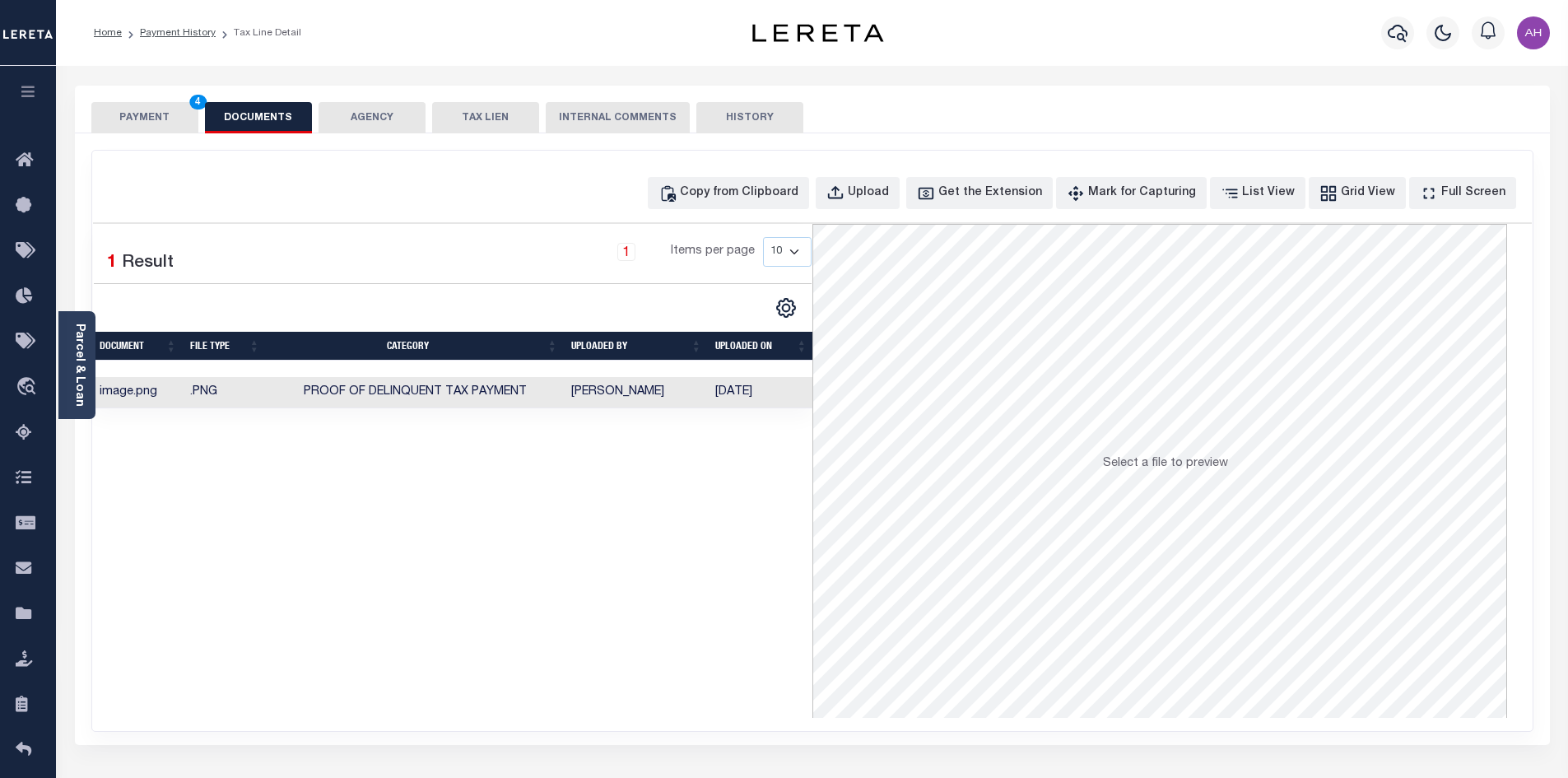
click at [163, 108] on button "PAYMENT 4" at bounding box center [145, 118] width 107 height 31
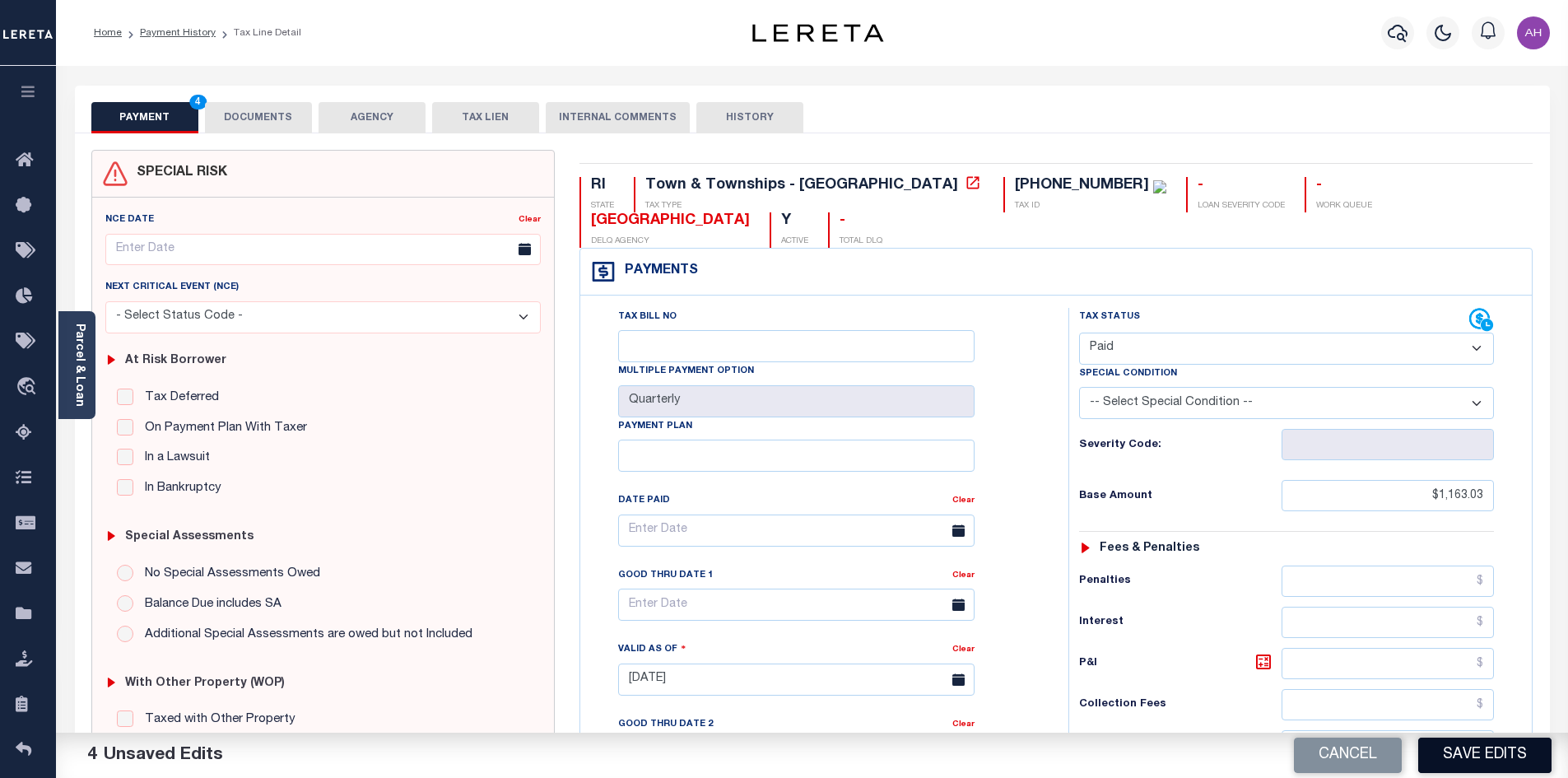
click at [1497, 768] on button "Save Edits" at bounding box center [1484, 755] width 133 height 36
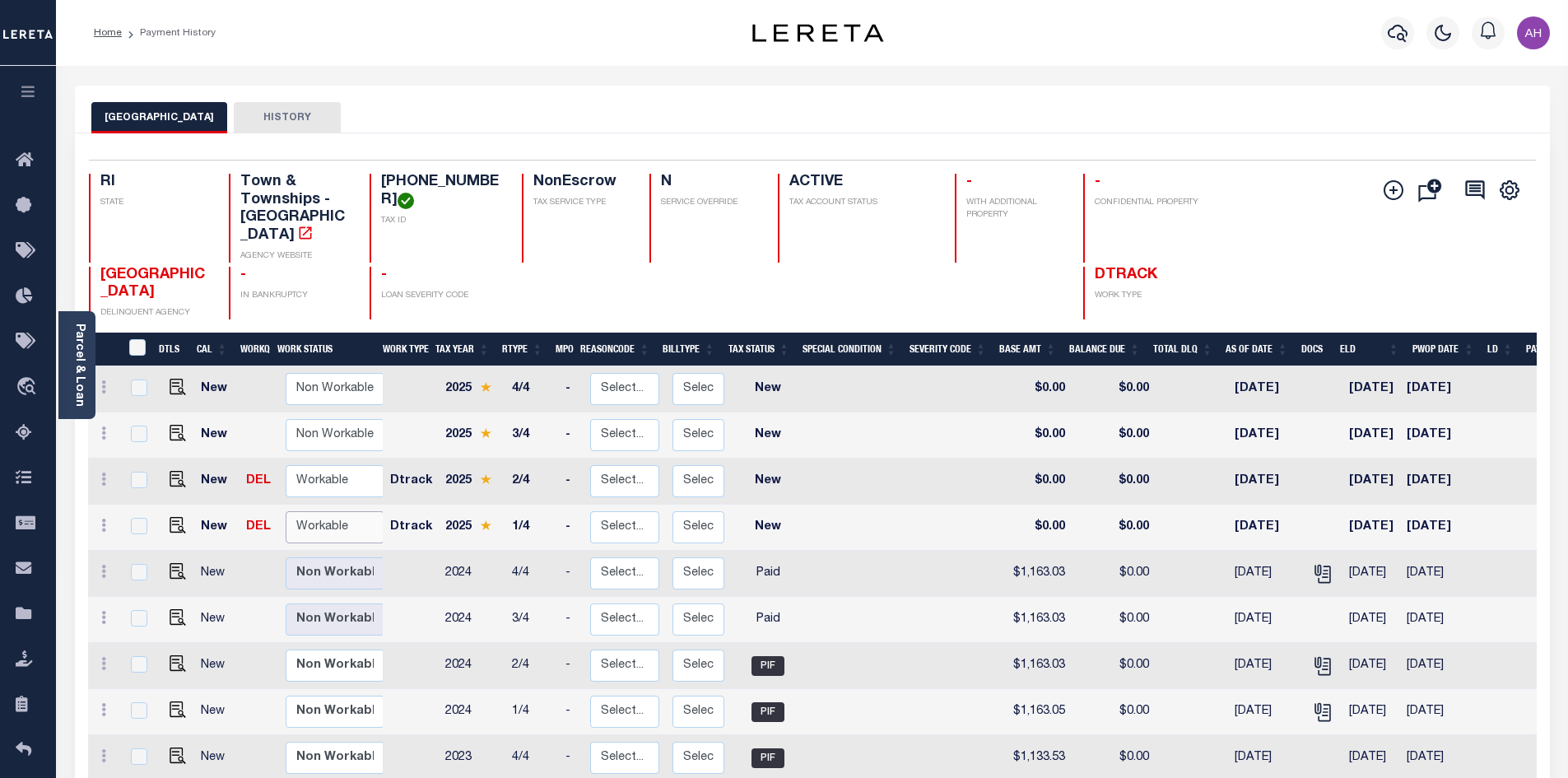
click at [285, 511] on select "Non Workable Workable" at bounding box center [334, 526] width 98 height 32
checkbox input "true"
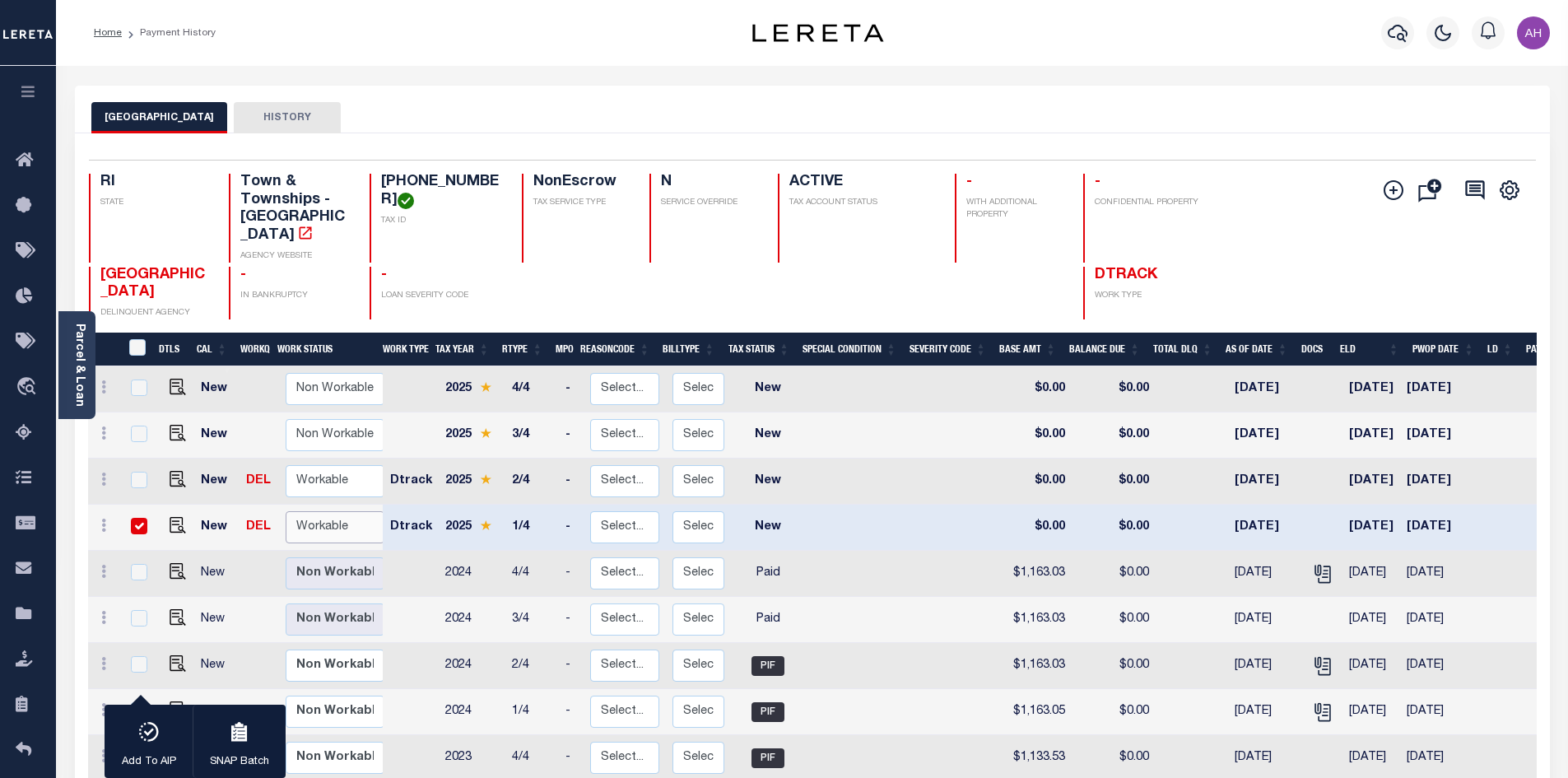
select select "true"
click at [285, 511] on select "Non Workable Workable" at bounding box center [334, 526] width 98 height 32
checkbox input "false"
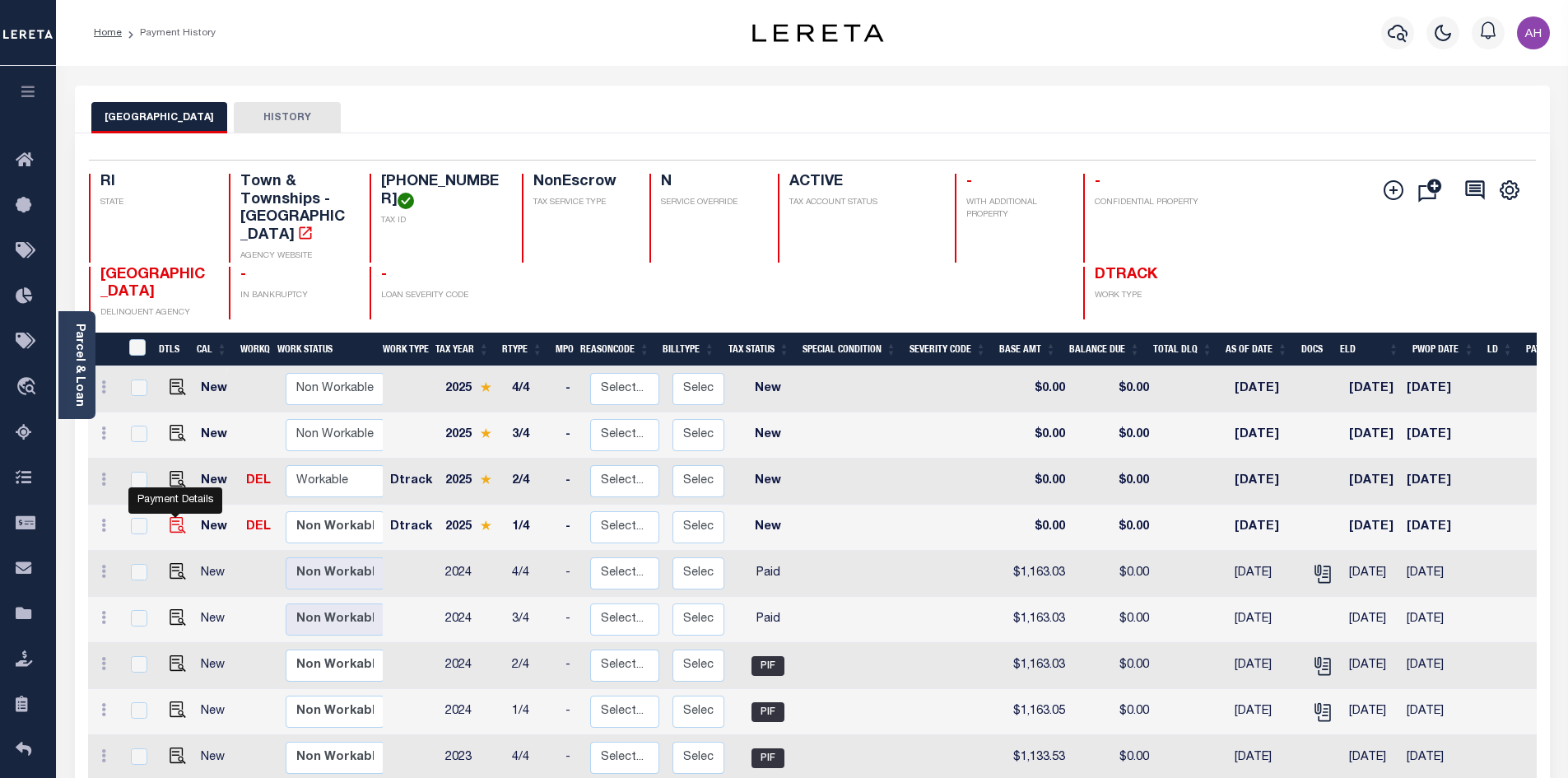
click at [175, 517] on img "" at bounding box center [177, 524] width 16 height 16
checkbox input "true"
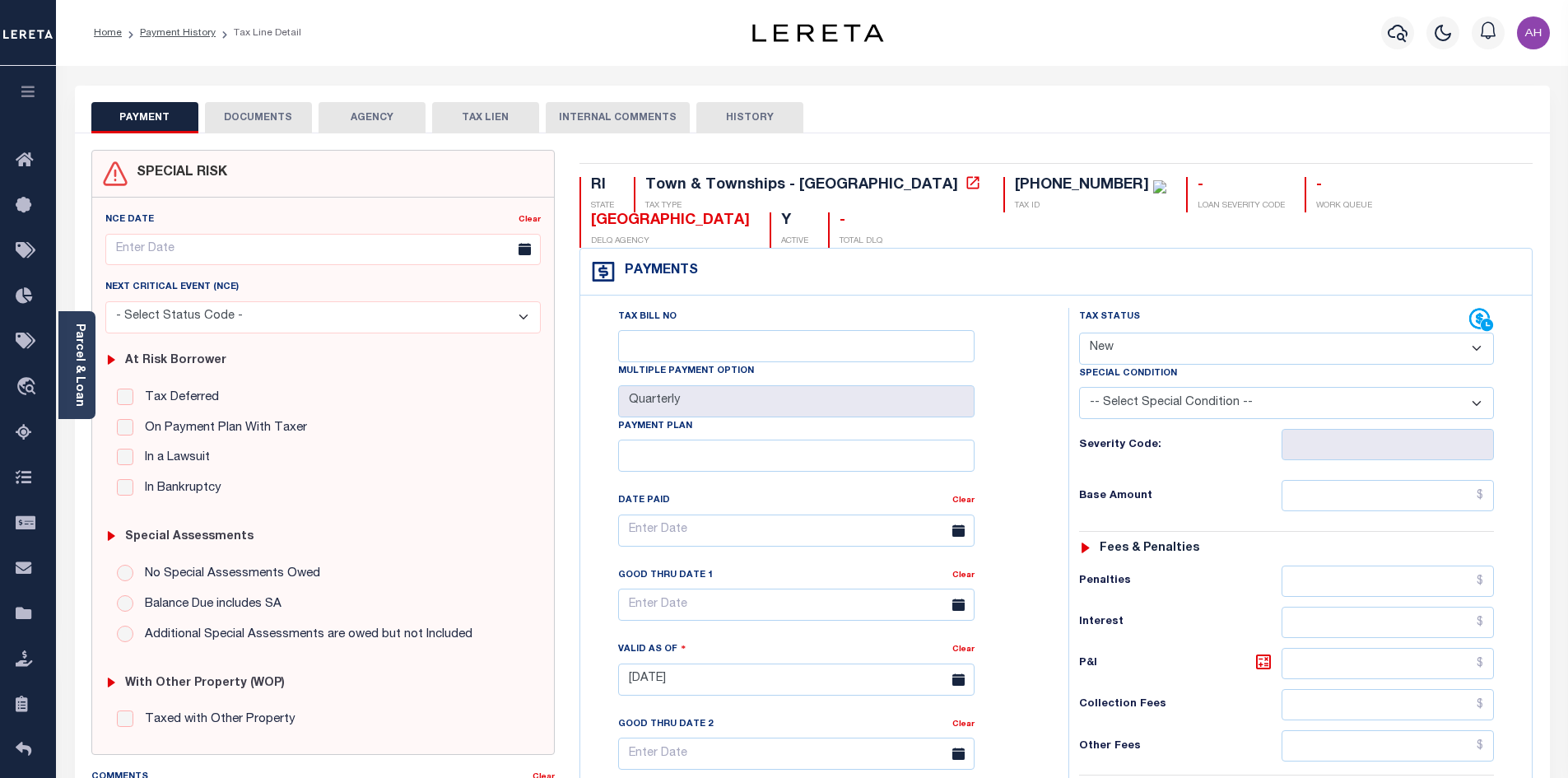
click at [1104, 333] on select "- Select Status Code - Open Due/Unpaid Paid Incomplete No Tax Due Internal Refu…" at bounding box center [1287, 348] width 414 height 32
select select "PYD"
click at [1079, 333] on select "- Select Status Code - Open Due/Unpaid Paid Incomplete No Tax Due Internal Refu…" at bounding box center [1287, 348] width 414 height 32
type input "[DATE]"
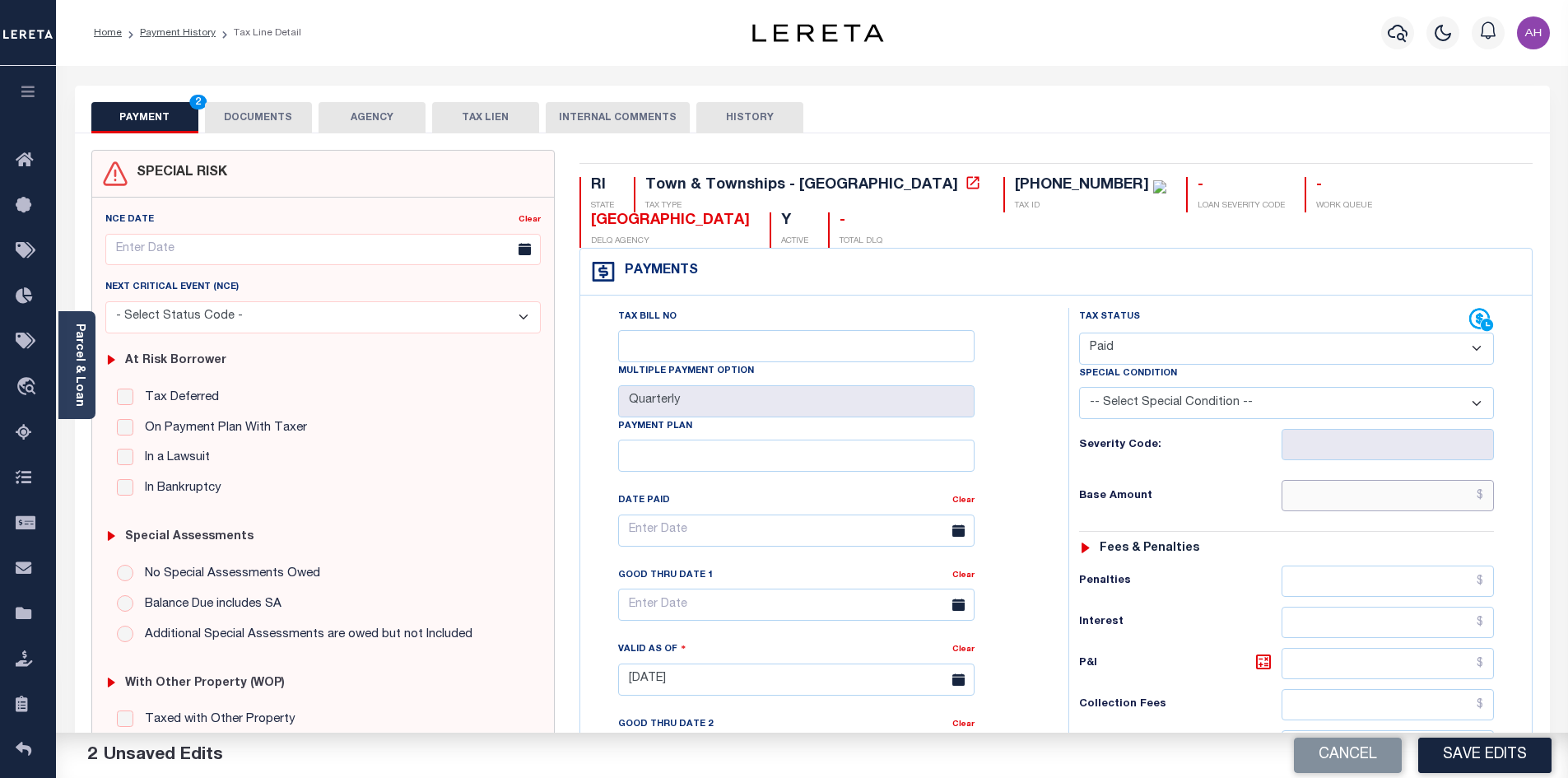
click at [1327, 480] on input "text" at bounding box center [1388, 496] width 213 height 31
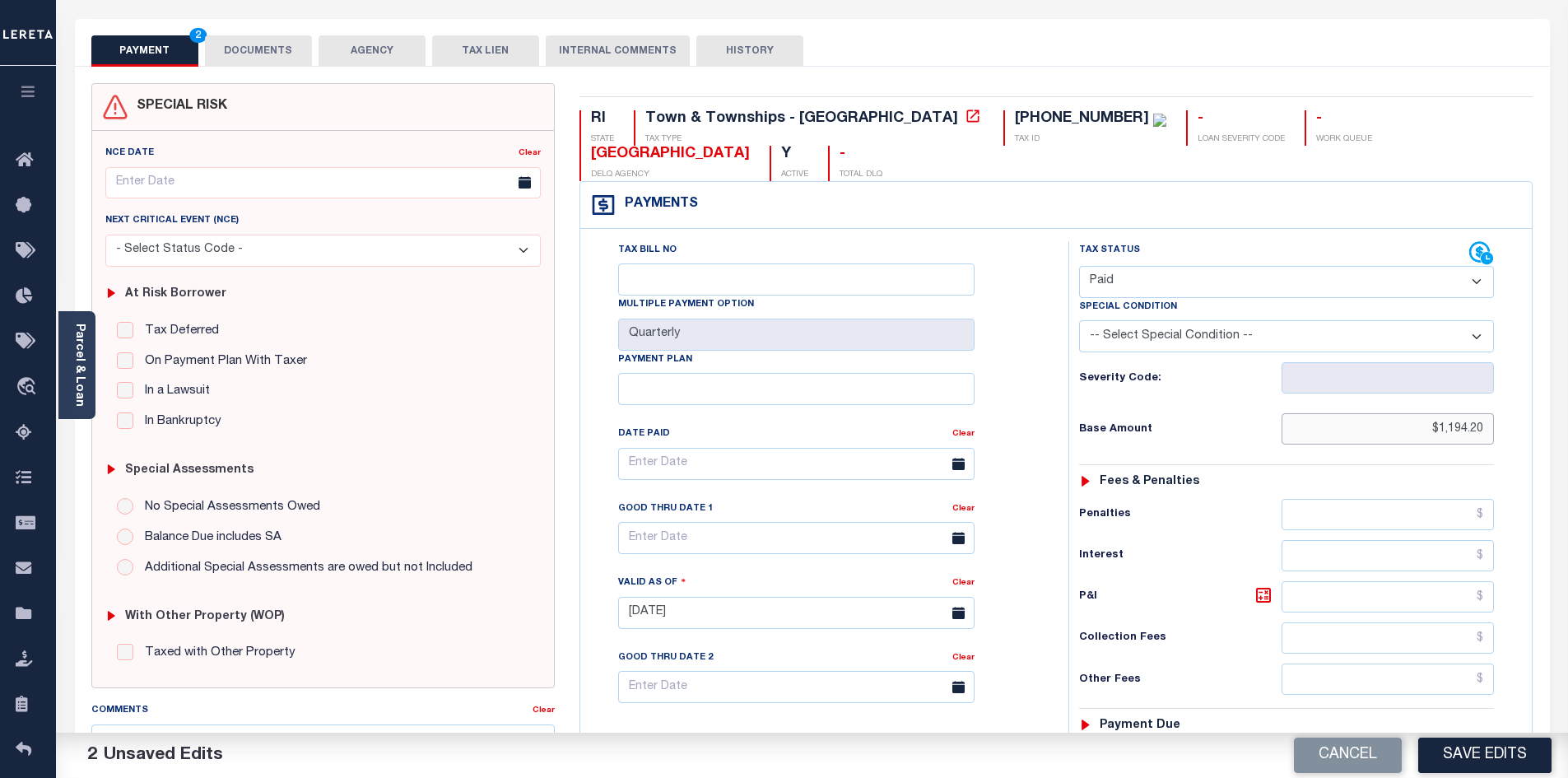
scroll to position [247, 0]
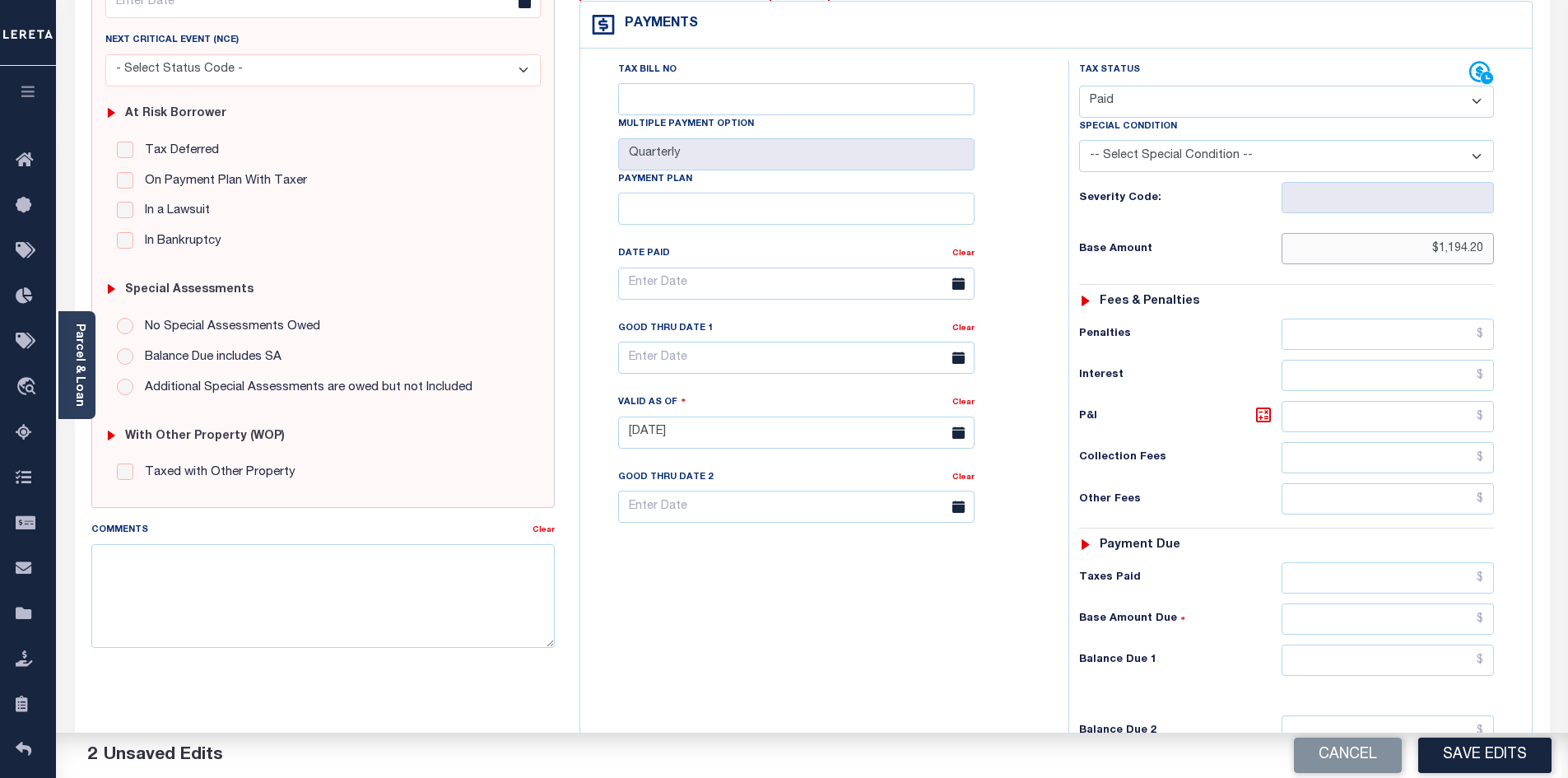
type input "$1,194.20"
click at [1390, 645] on input "text" at bounding box center [1388, 660] width 213 height 31
type input "$0.00"
click at [1497, 759] on button "Save Edits" at bounding box center [1484, 755] width 133 height 36
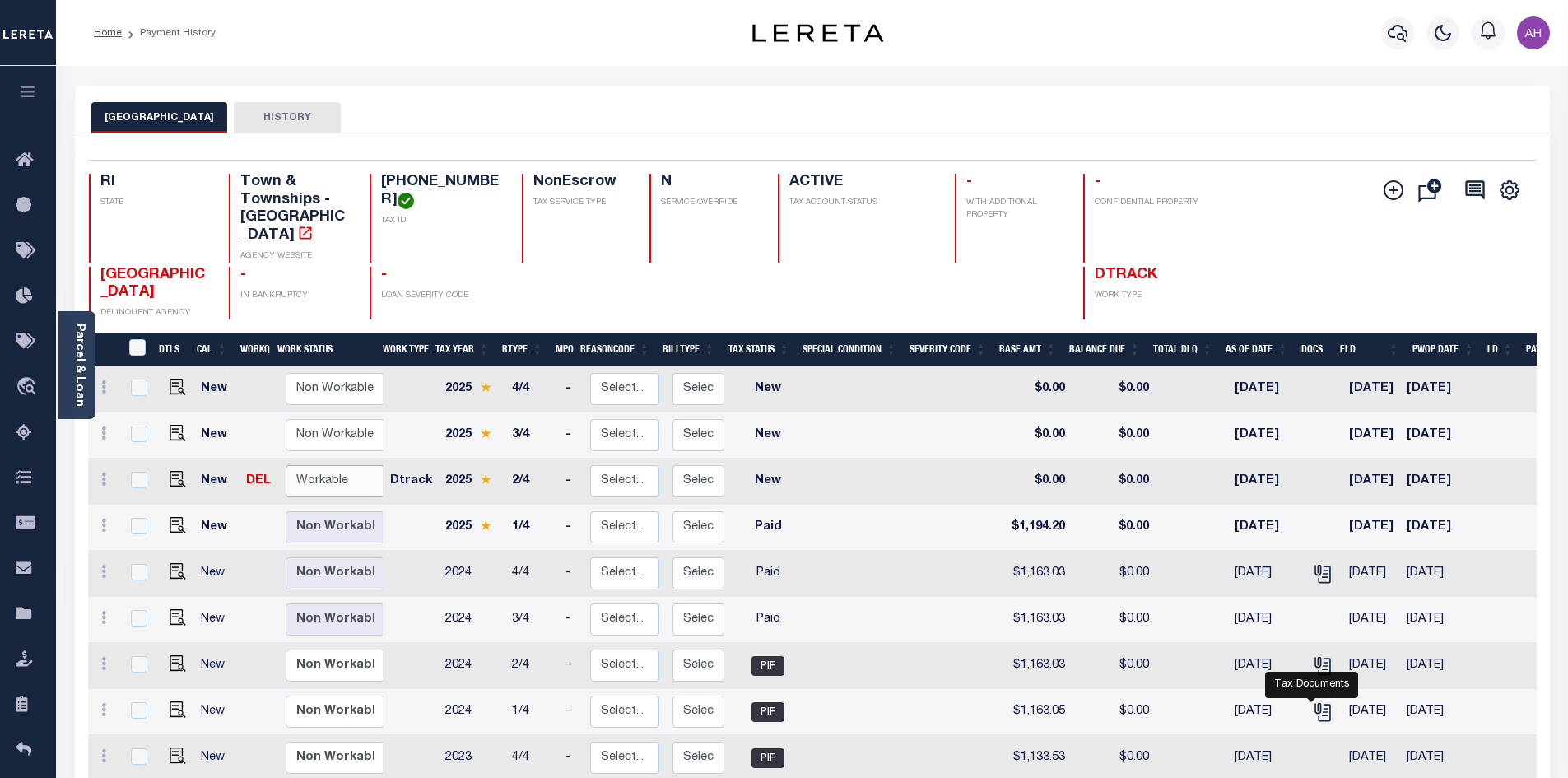
click at [323, 466] on select "Non Workable Workable" at bounding box center [334, 481] width 98 height 32
checkbox input "true"
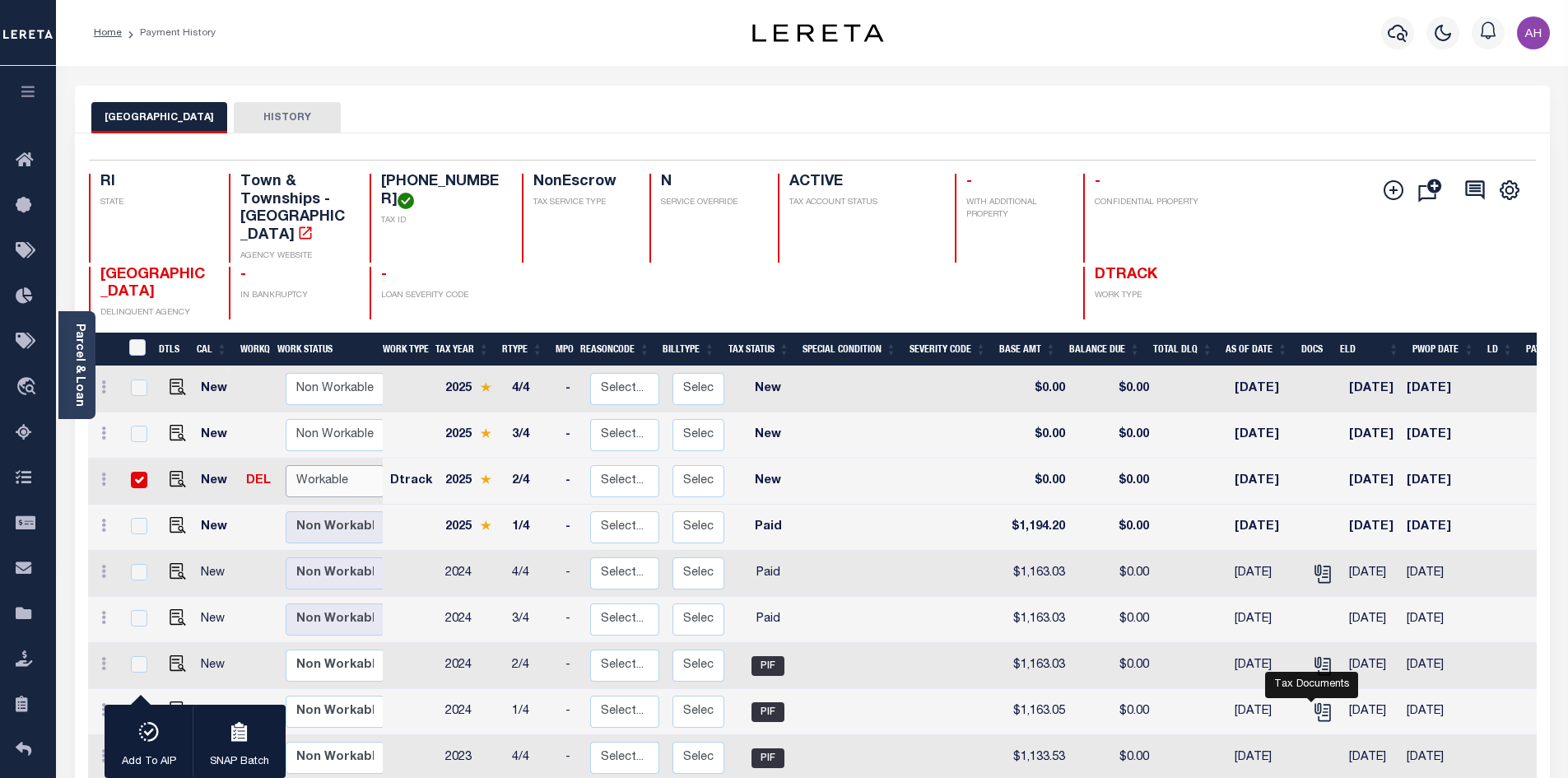
select select "true"
click at [285, 466] on select "Non Workable Workable" at bounding box center [334, 481] width 98 height 32
checkbox input "false"
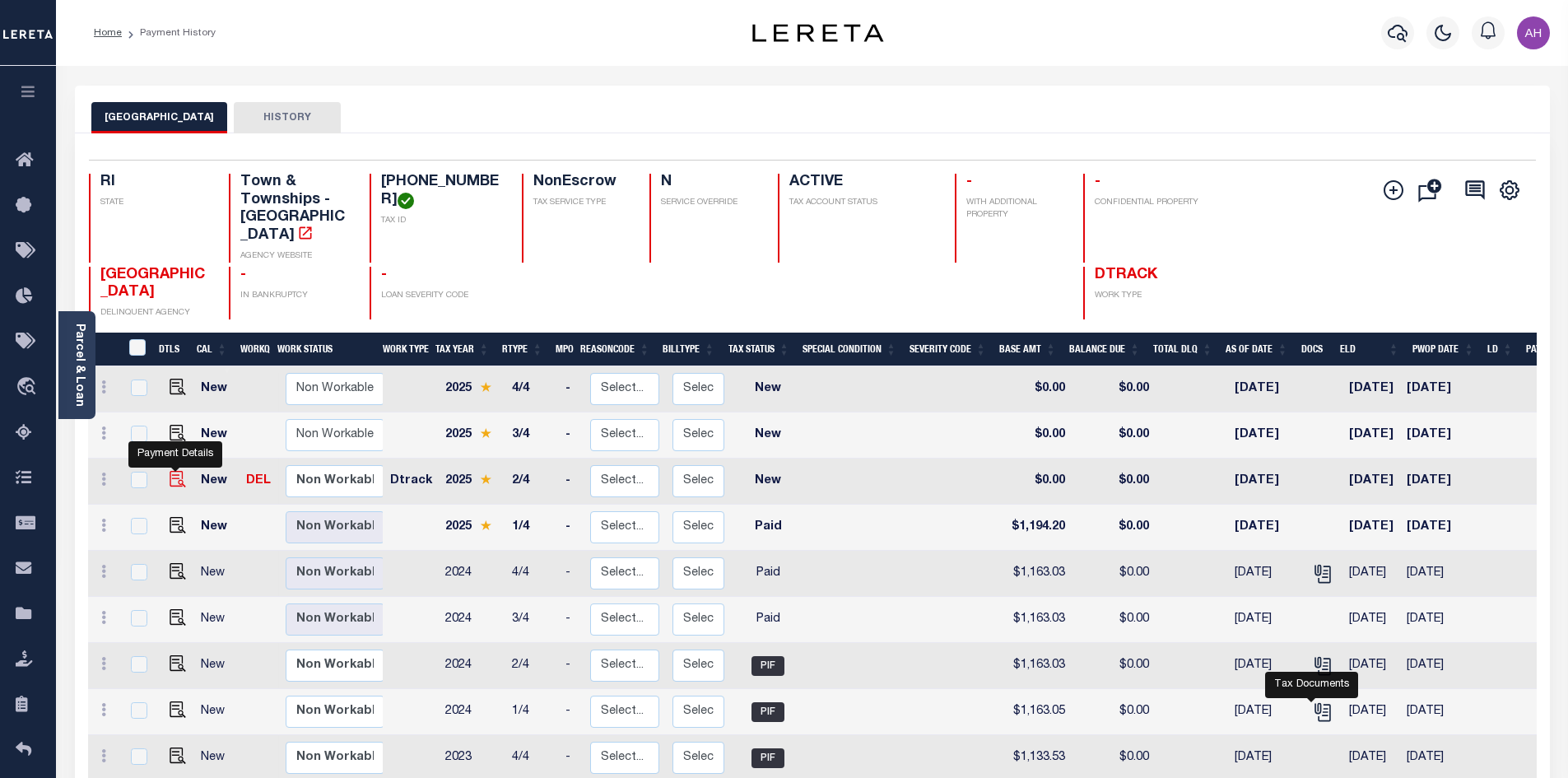
click at [171, 471] on img "" at bounding box center [177, 479] width 16 height 16
checkbox input "true"
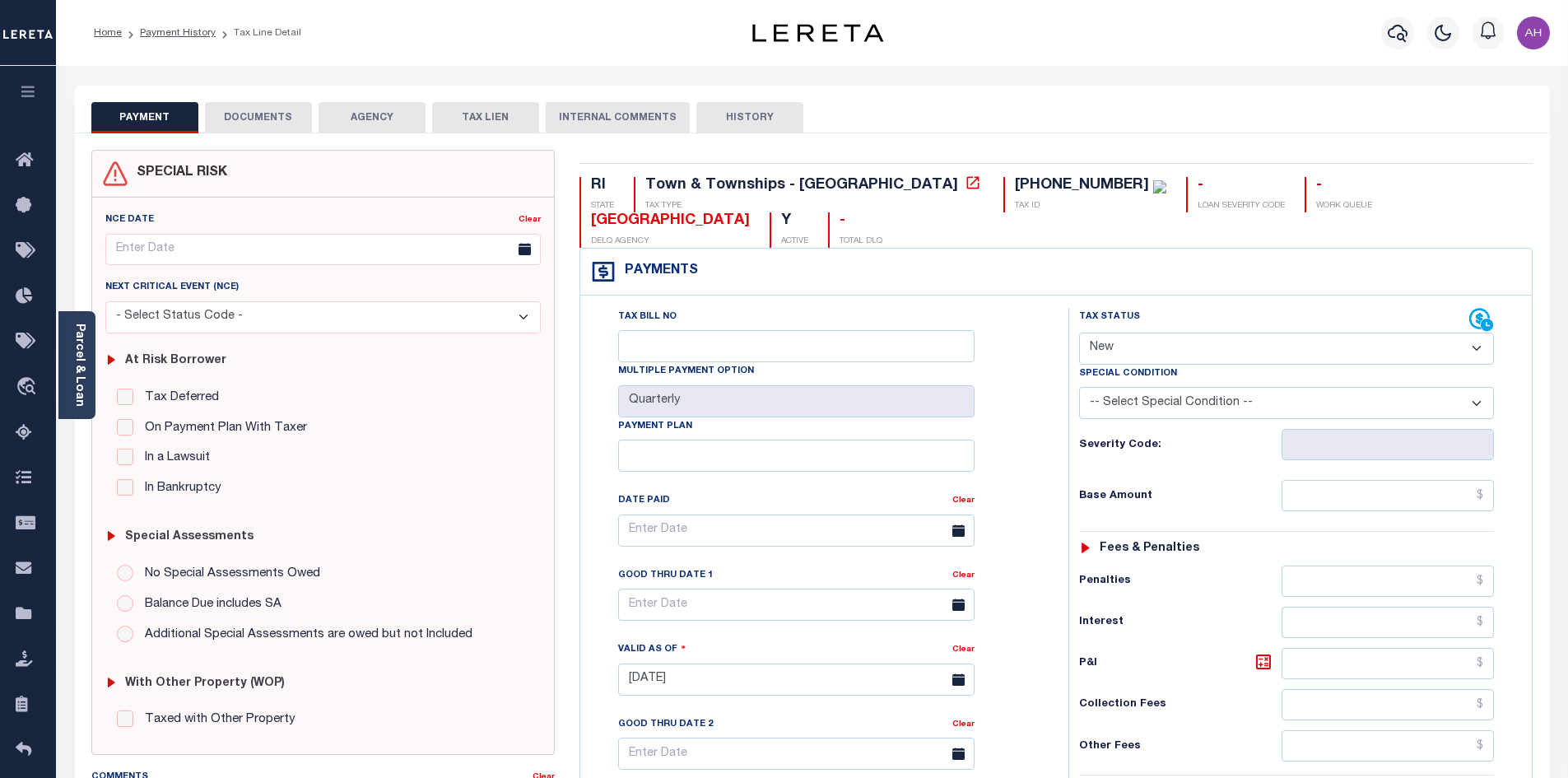
click at [1153, 333] on select "- Select Status Code - Open Due/Unpaid Paid Incomplete No Tax Due Internal Refu…" at bounding box center [1287, 348] width 414 height 32
select select "PYD"
click at [1079, 333] on select "- Select Status Code - Open Due/Unpaid Paid Incomplete No Tax Due Internal Refu…" at bounding box center [1287, 348] width 414 height 32
type input "[DATE]"
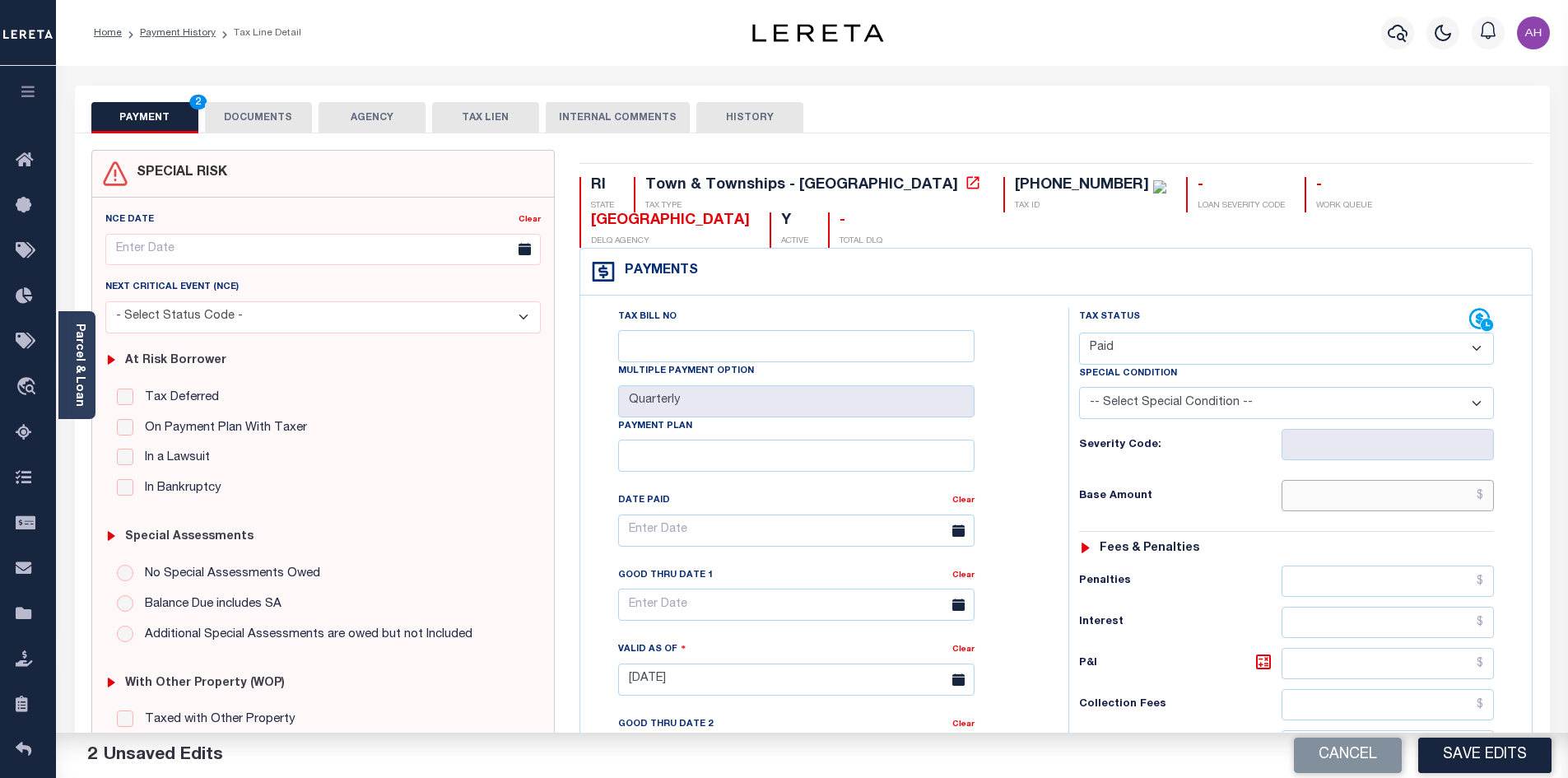
click at [1368, 480] on input "text" at bounding box center [1388, 496] width 213 height 31
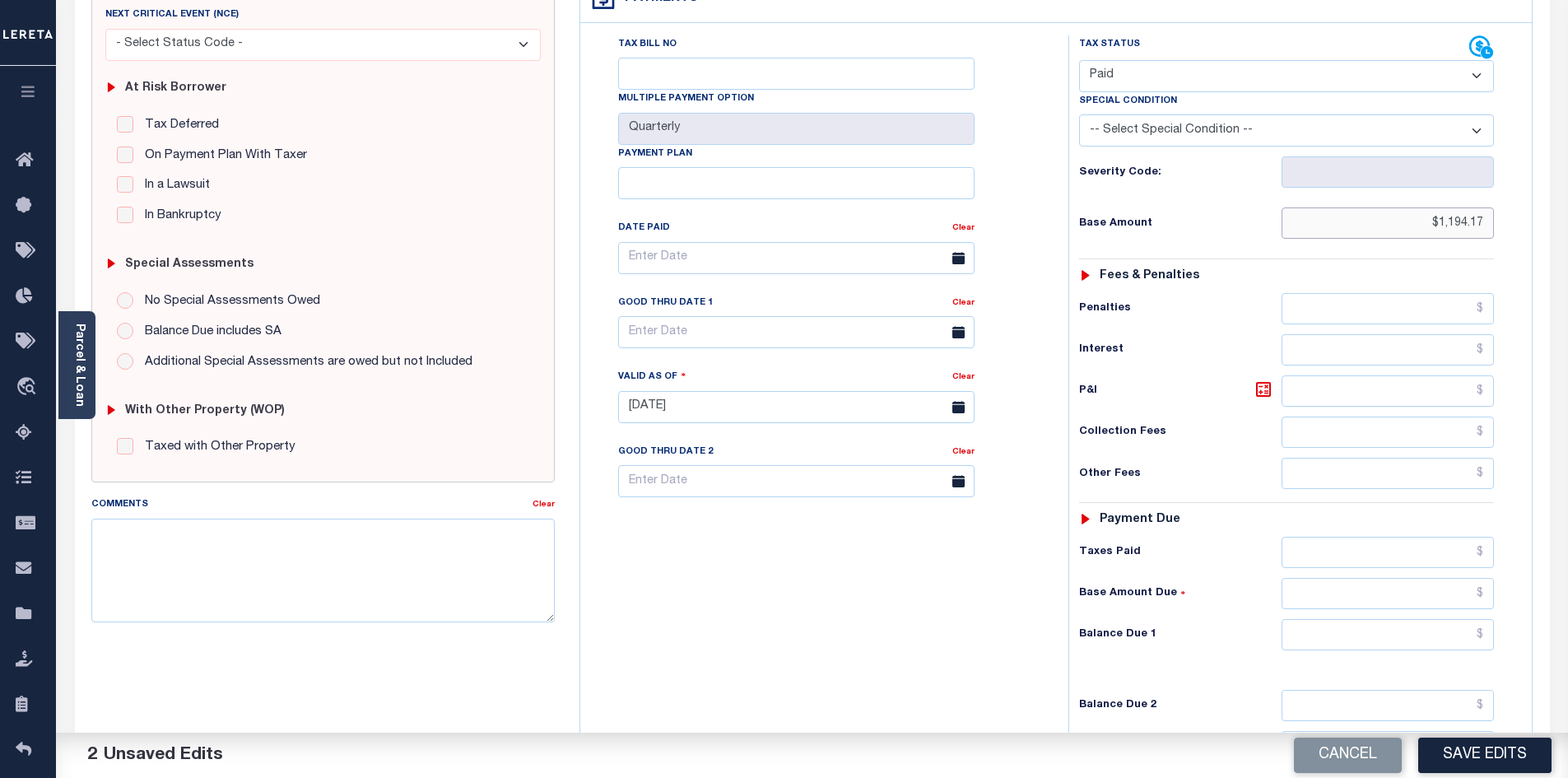
scroll to position [412, 0]
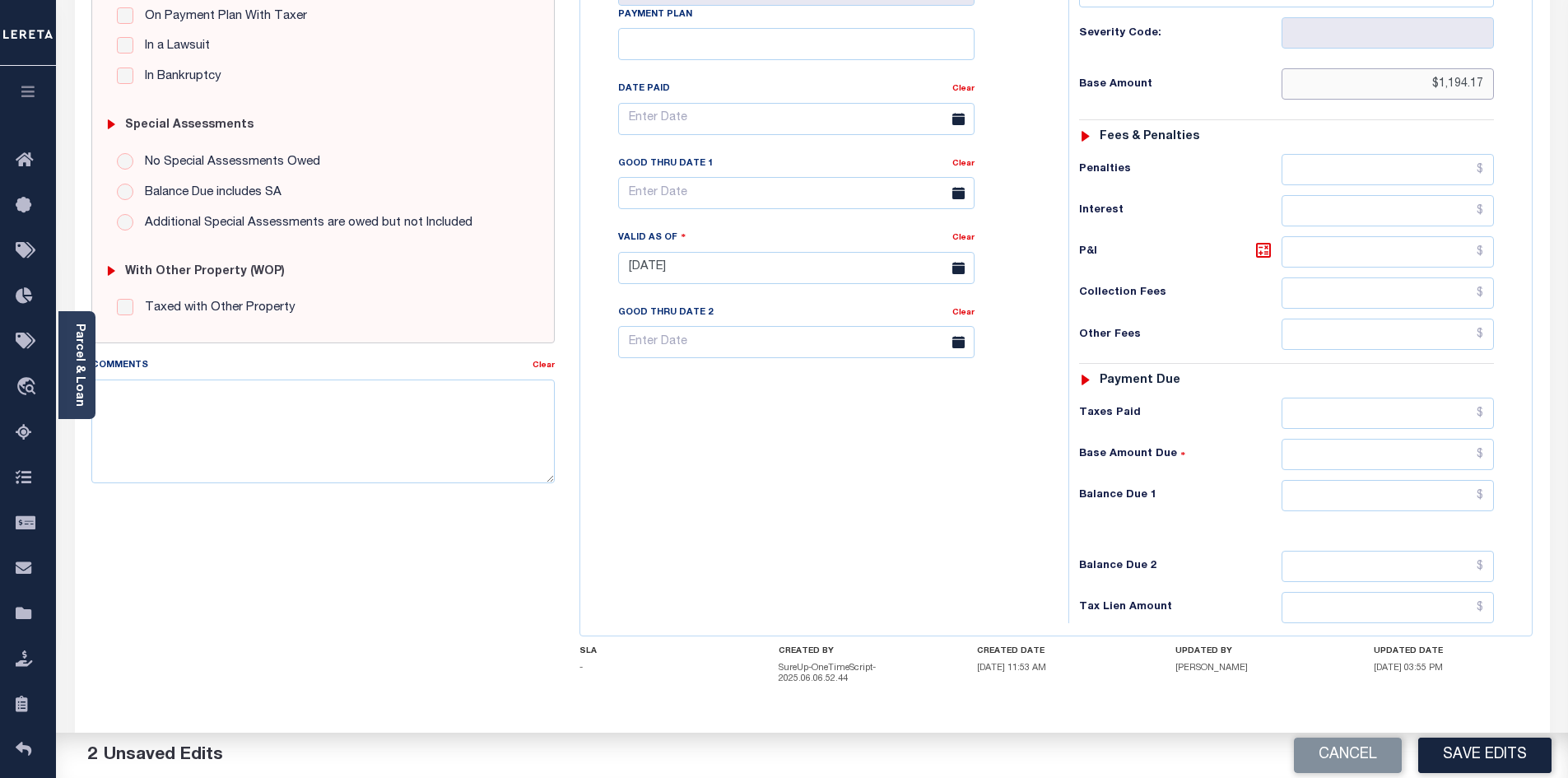
type input "$1,194.17"
click at [1365, 480] on input "text" at bounding box center [1388, 496] width 213 height 31
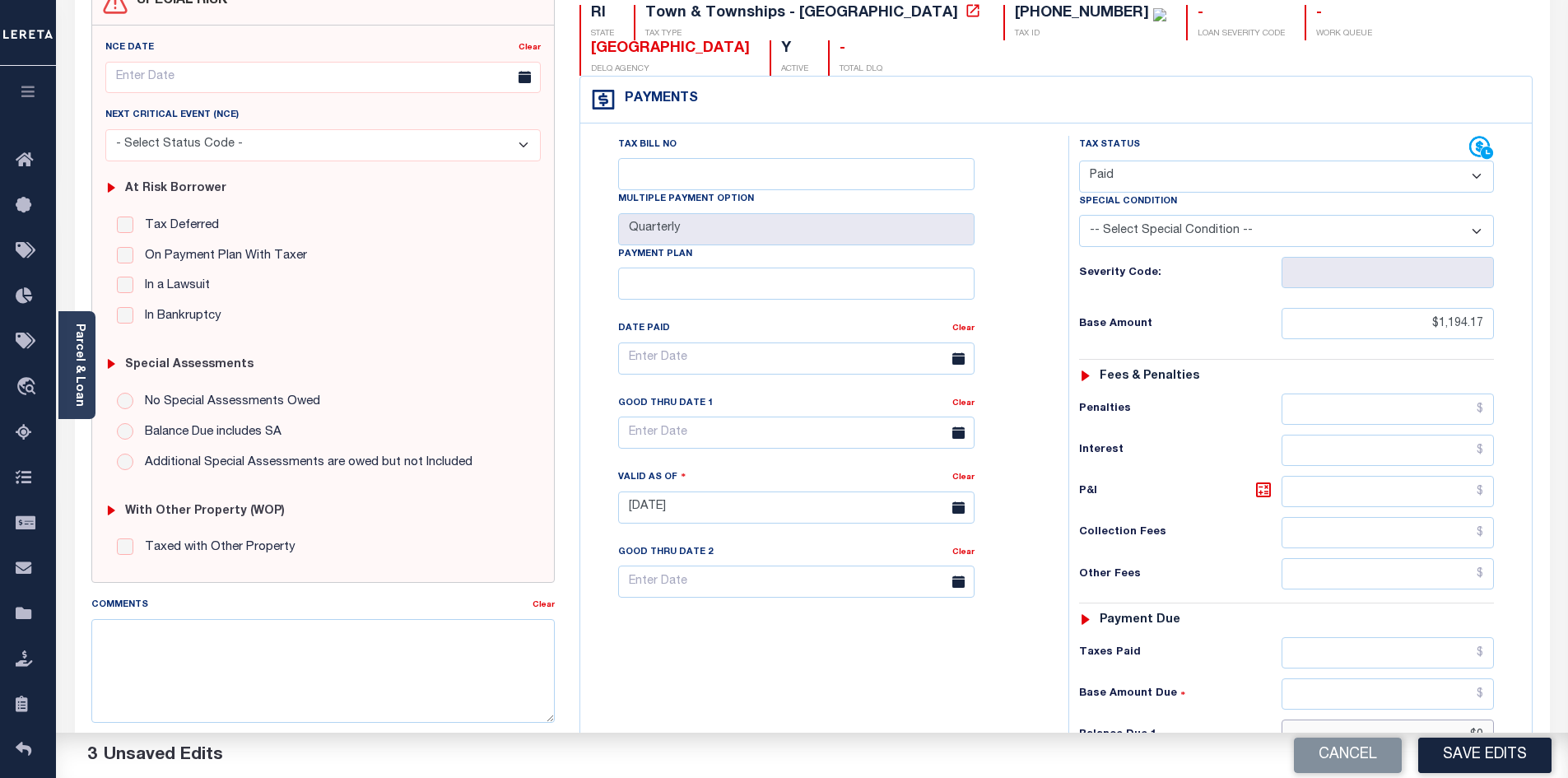
scroll to position [0, 0]
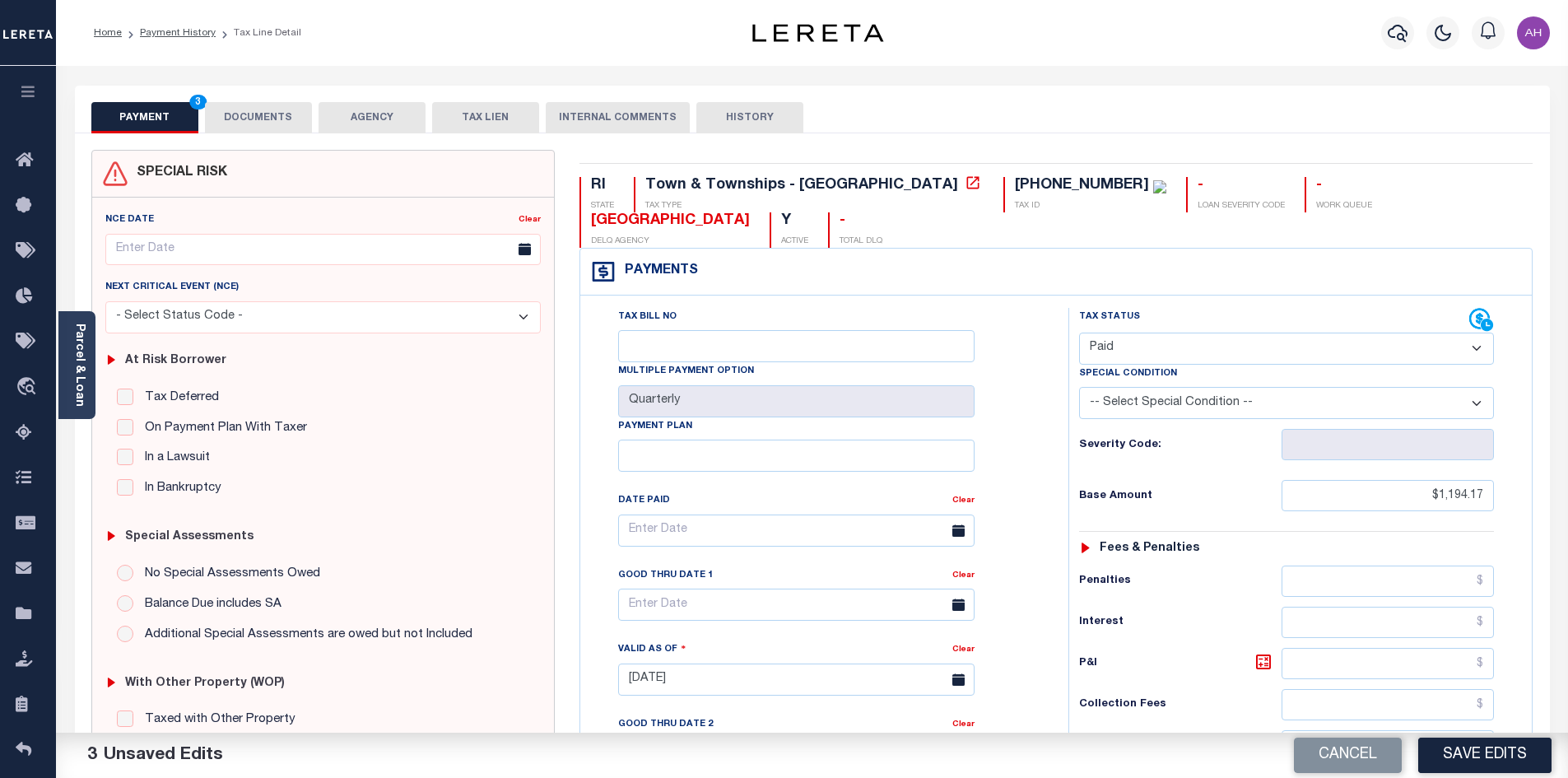
type input "$0.00"
click at [238, 116] on button "DOCUMENTS" at bounding box center [258, 118] width 107 height 31
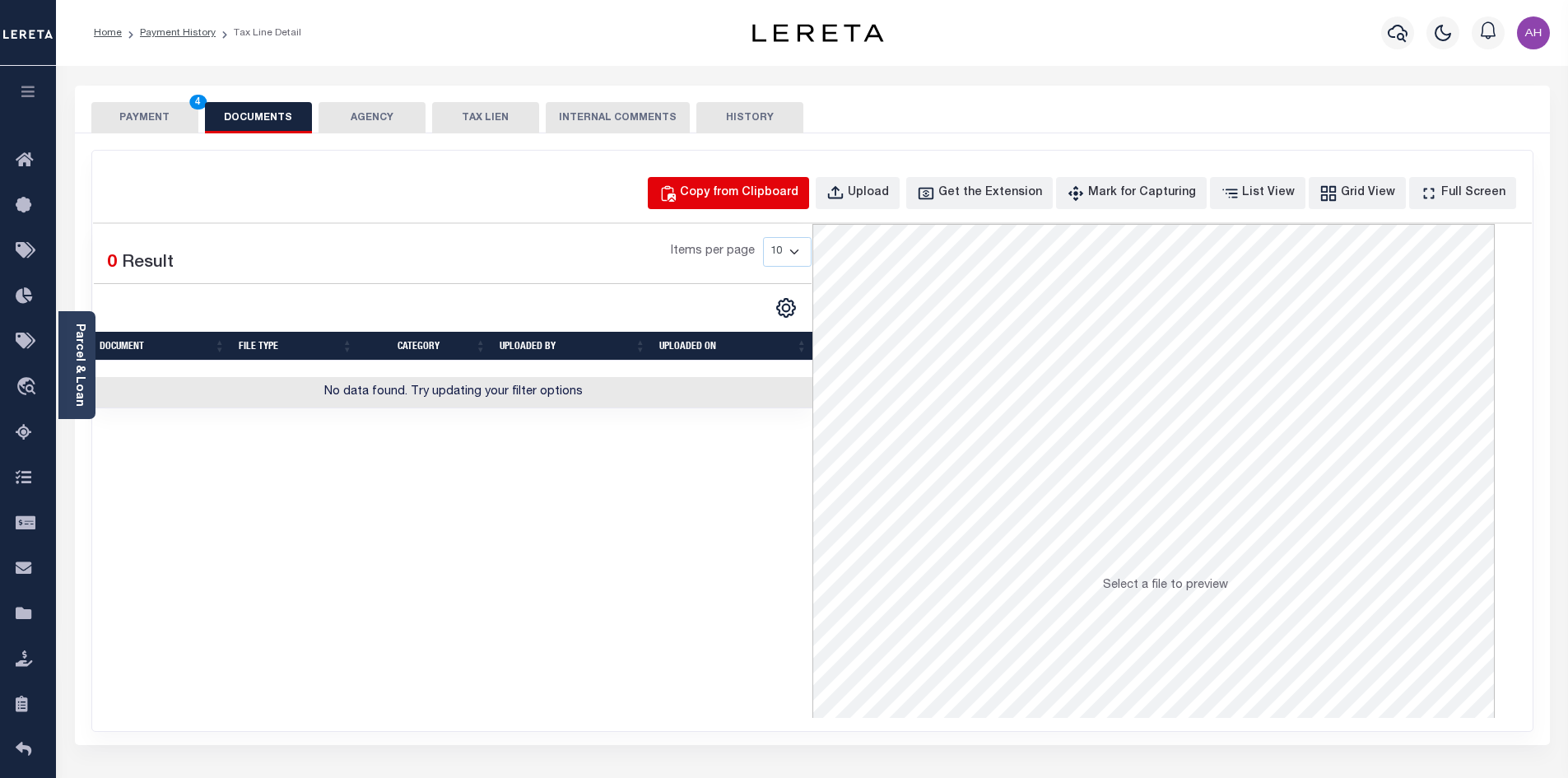
click at [733, 204] on button "Copy from Clipboard" at bounding box center [728, 193] width 161 height 32
select select "POP"
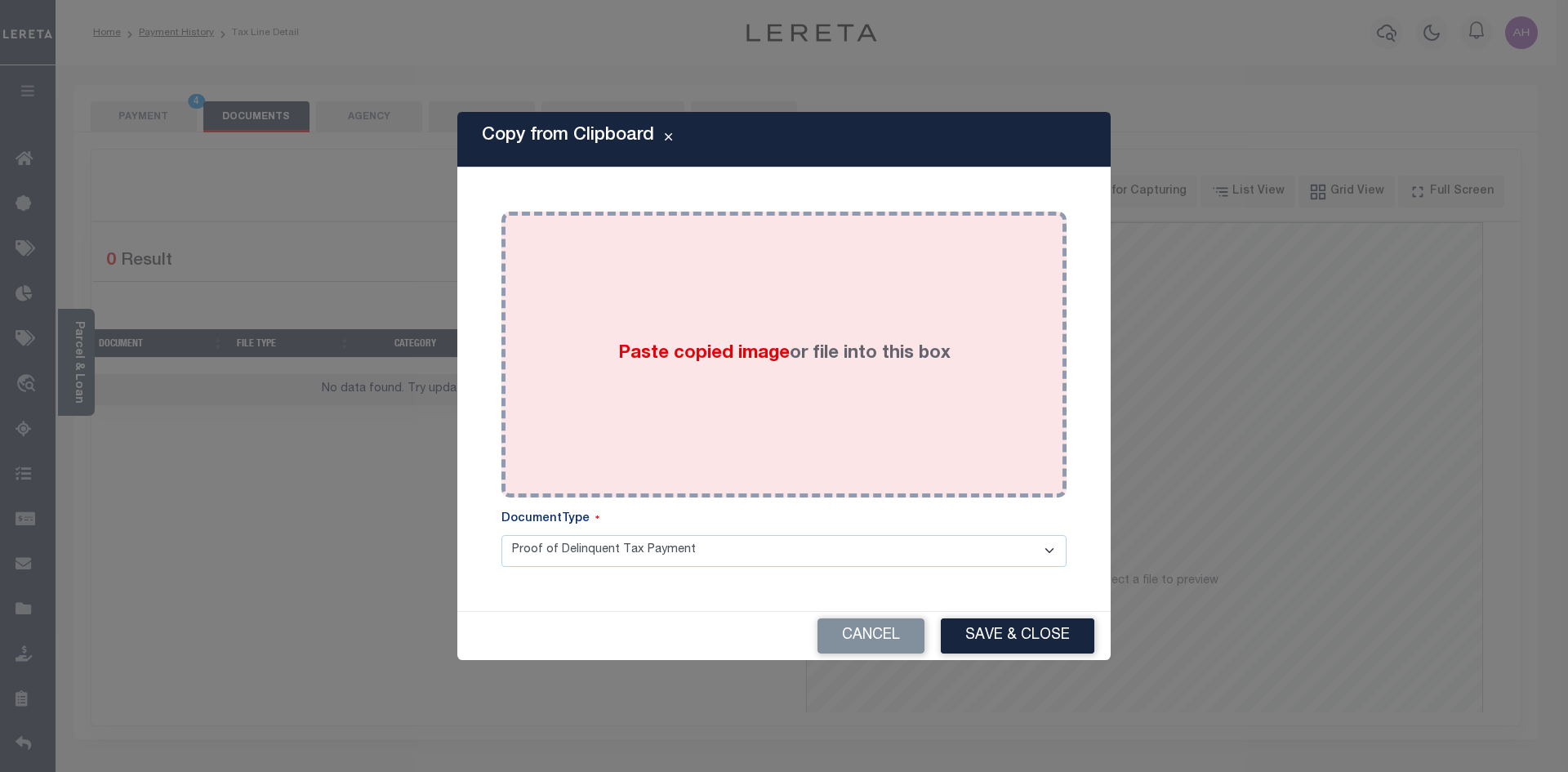
click at [700, 341] on label "Paste copied image or file into this box" at bounding box center [784, 354] width 333 height 27
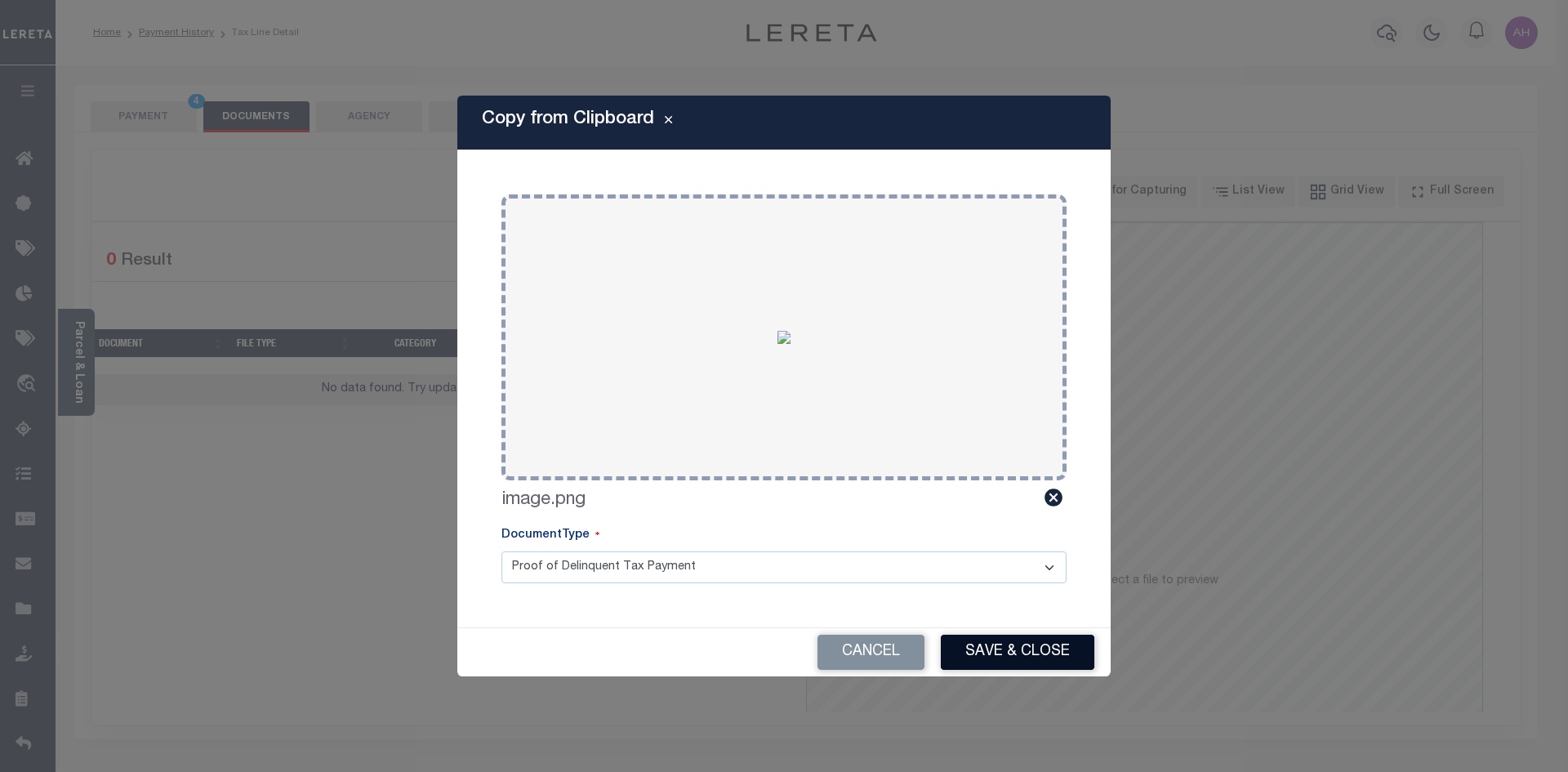
click at [1027, 650] on button "Save & Close" at bounding box center [1017, 652] width 154 height 35
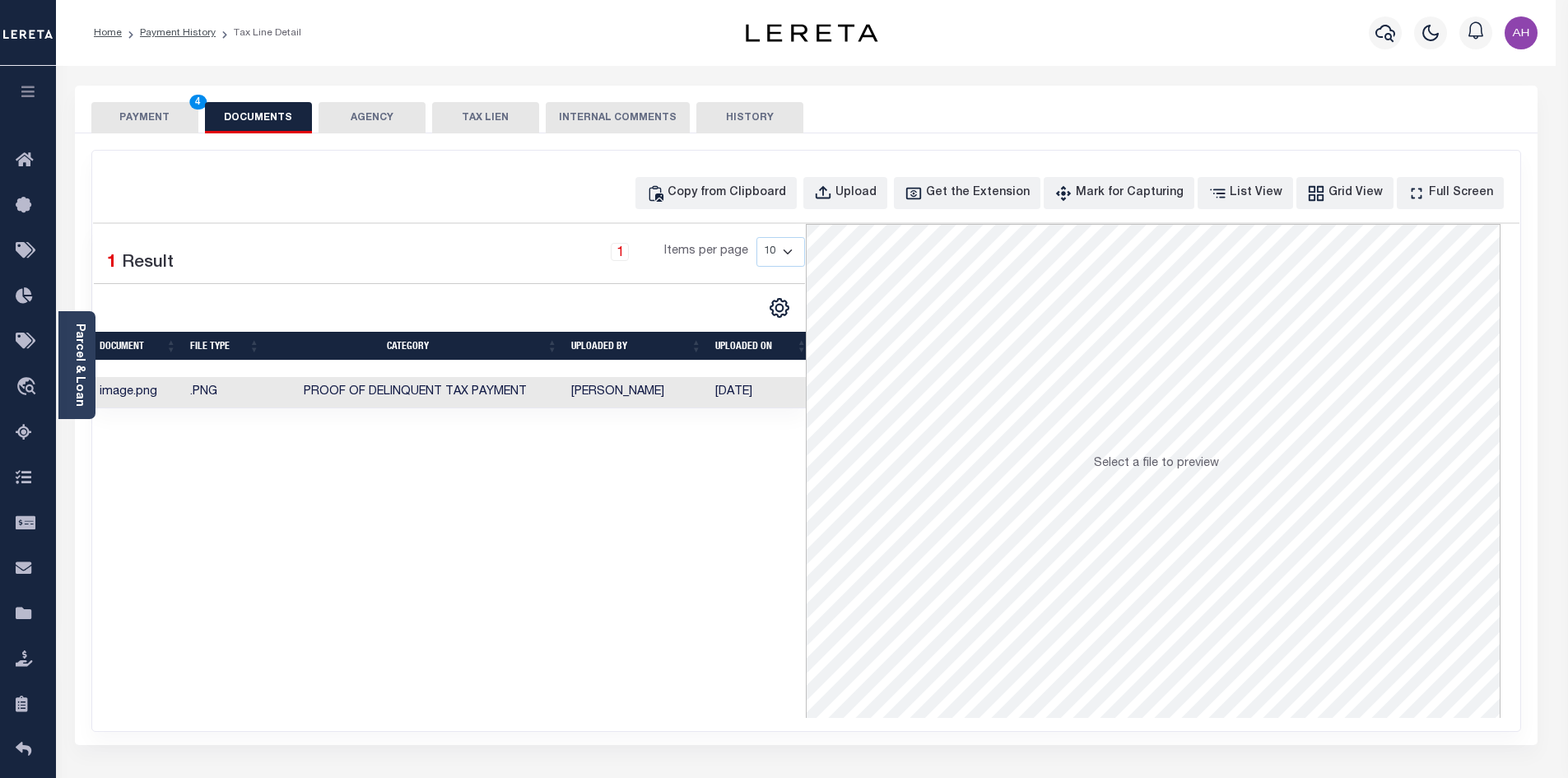
click at [163, 116] on button "PAYMENT 4" at bounding box center [145, 118] width 107 height 31
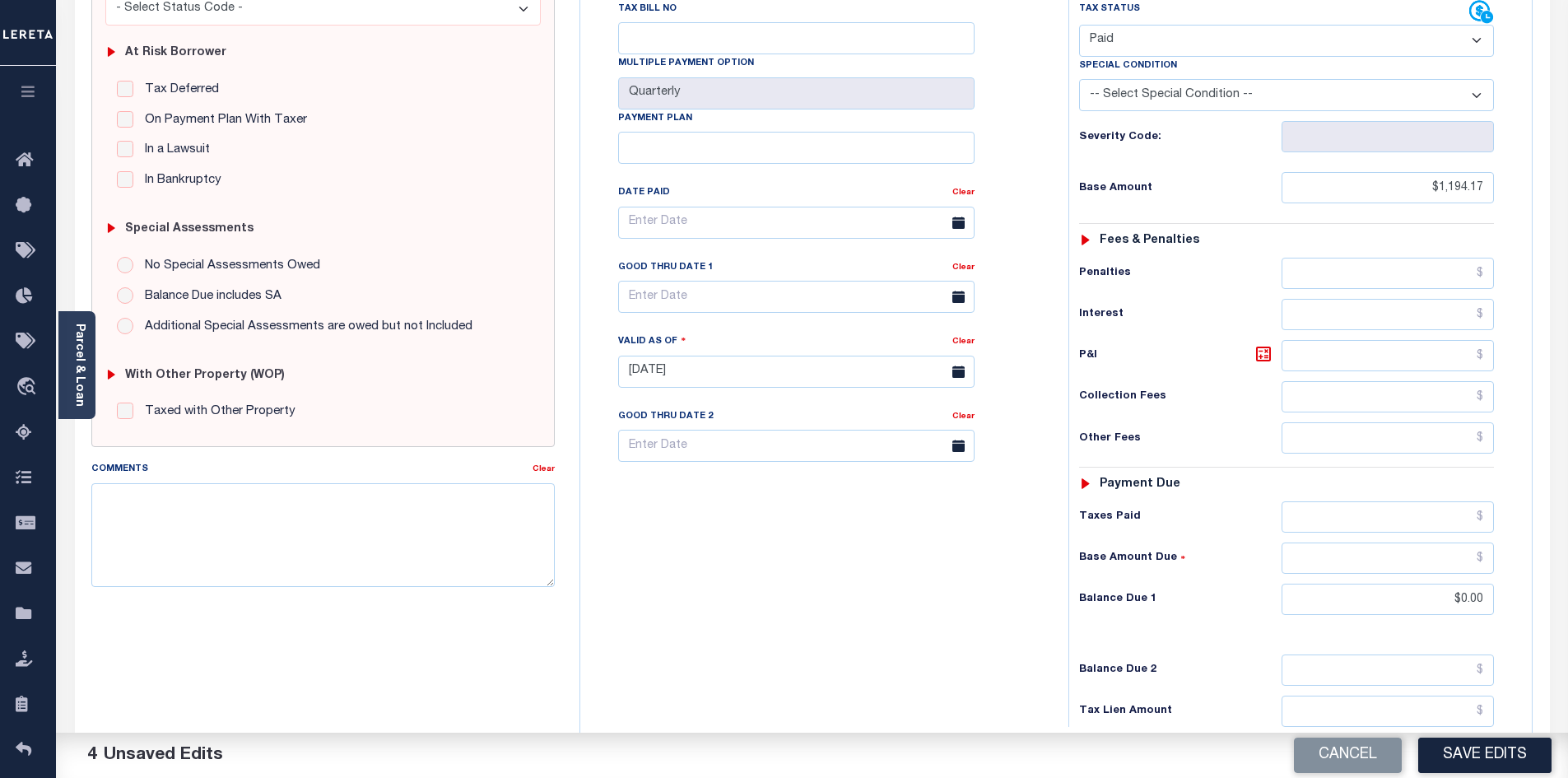
scroll to position [330, 0]
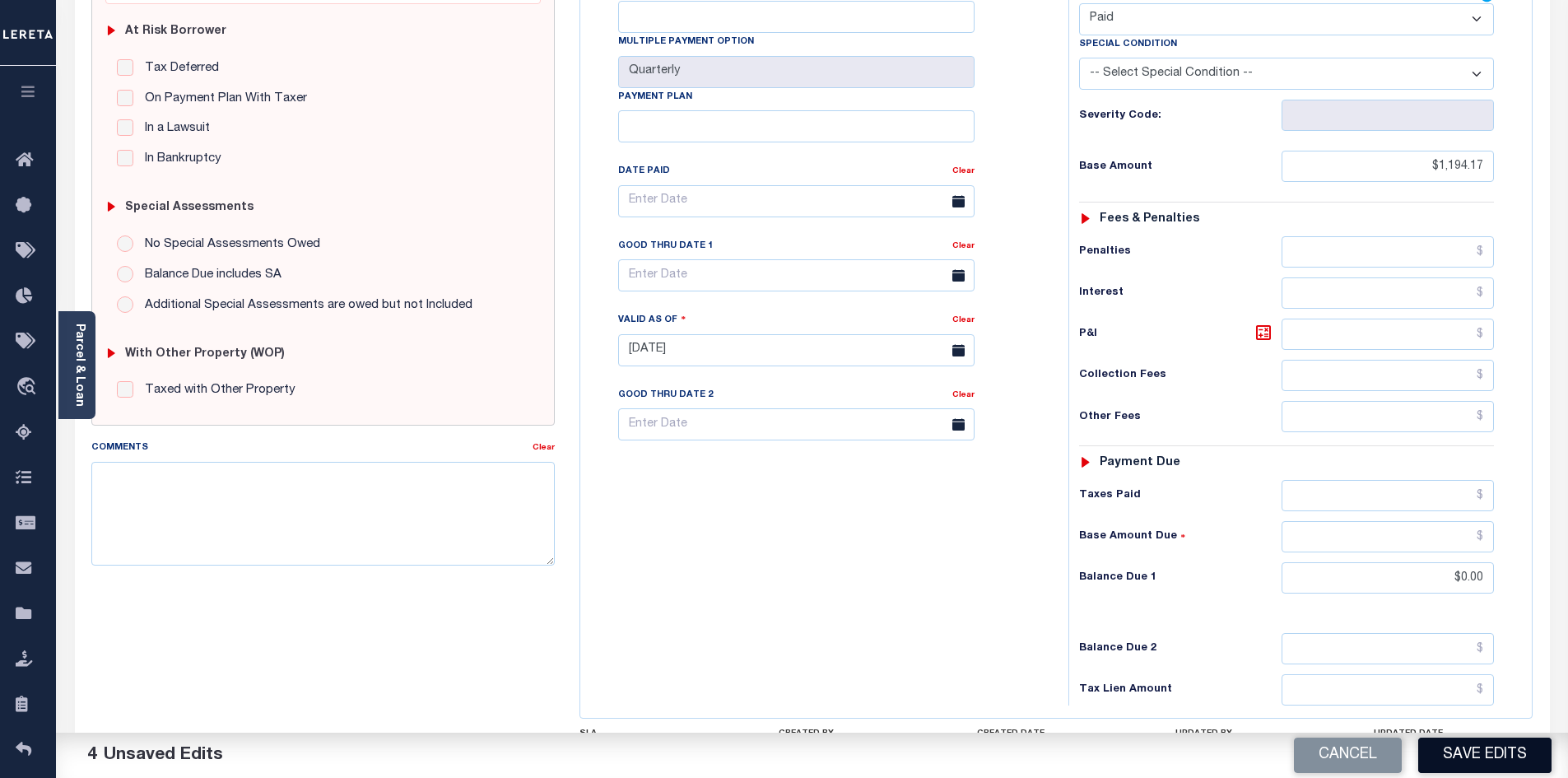
click at [1479, 747] on button "Save Edits" at bounding box center [1484, 755] width 133 height 36
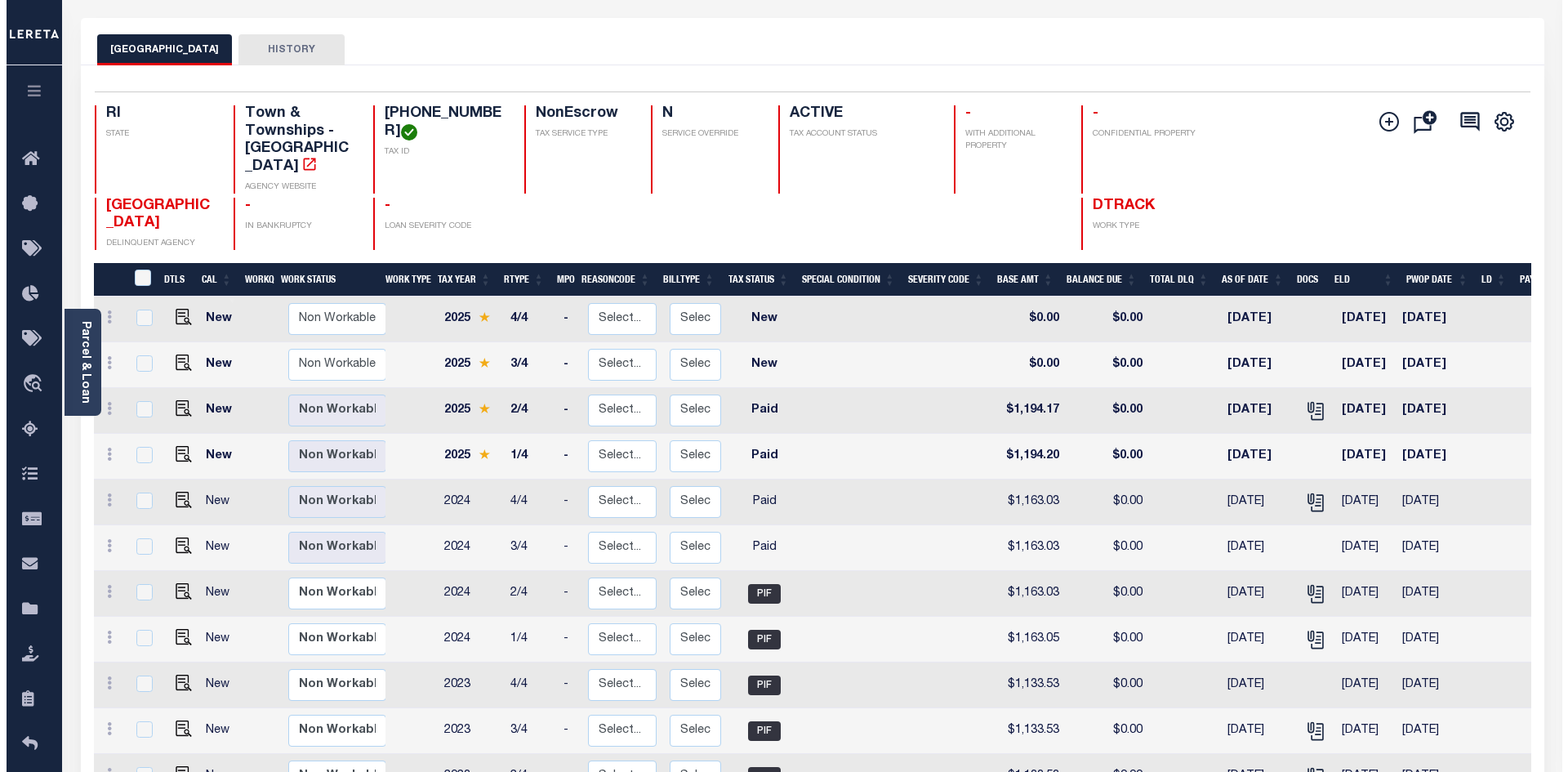
scroll to position [23, 0]
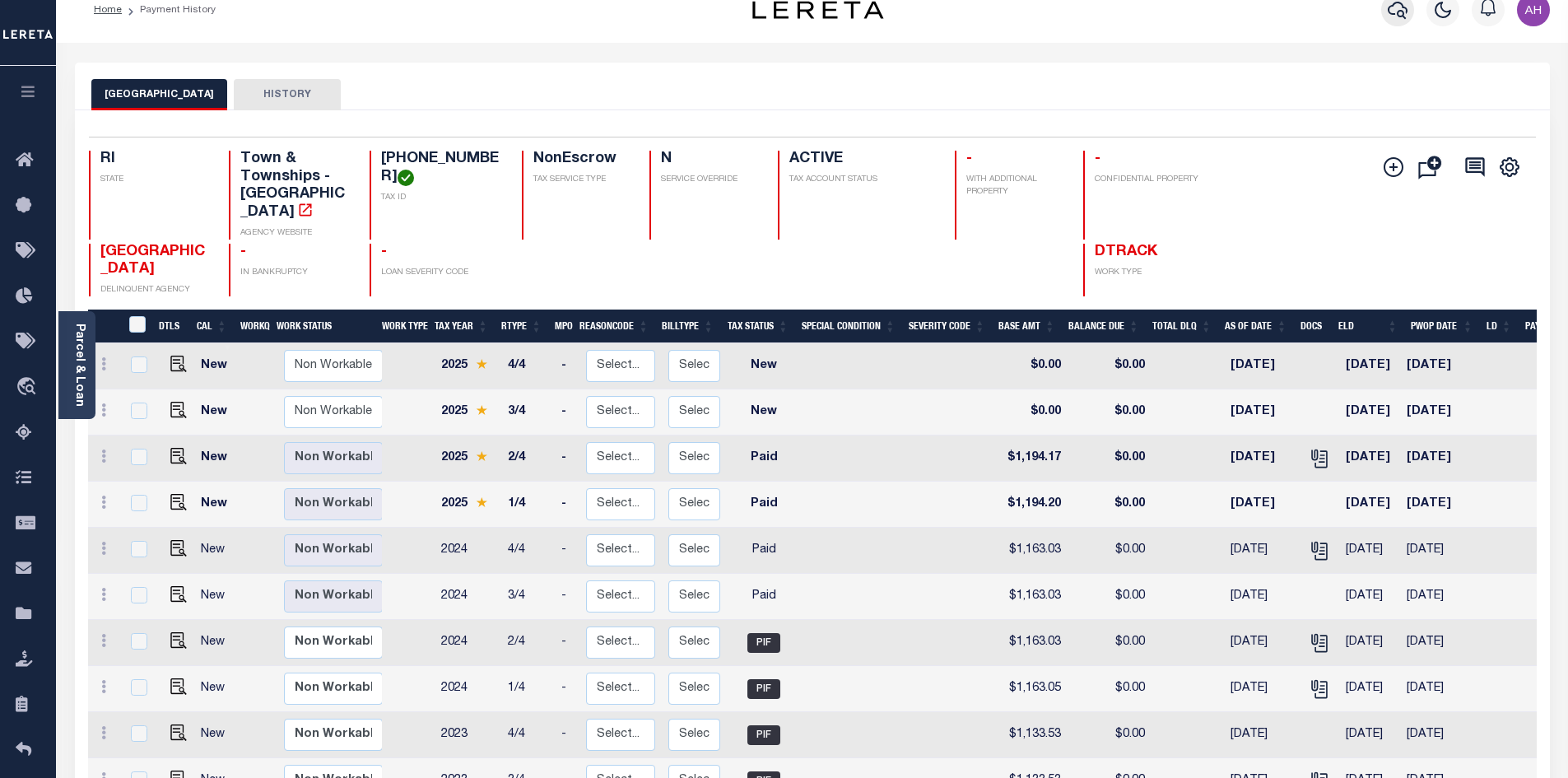
click at [1401, 7] on icon "button" at bounding box center [1397, 11] width 19 height 17
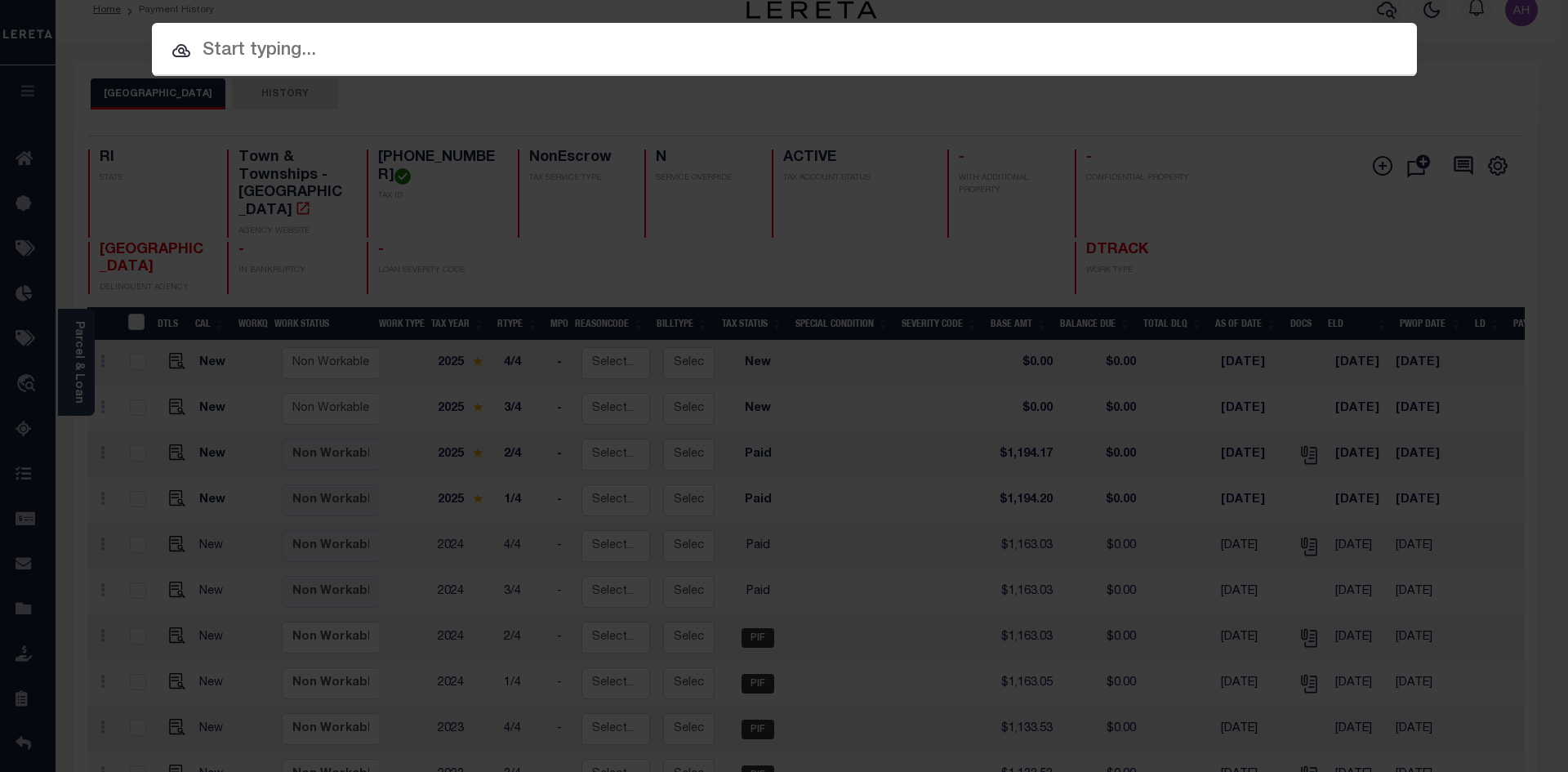
paste input "[PHONE_NUMBER]"
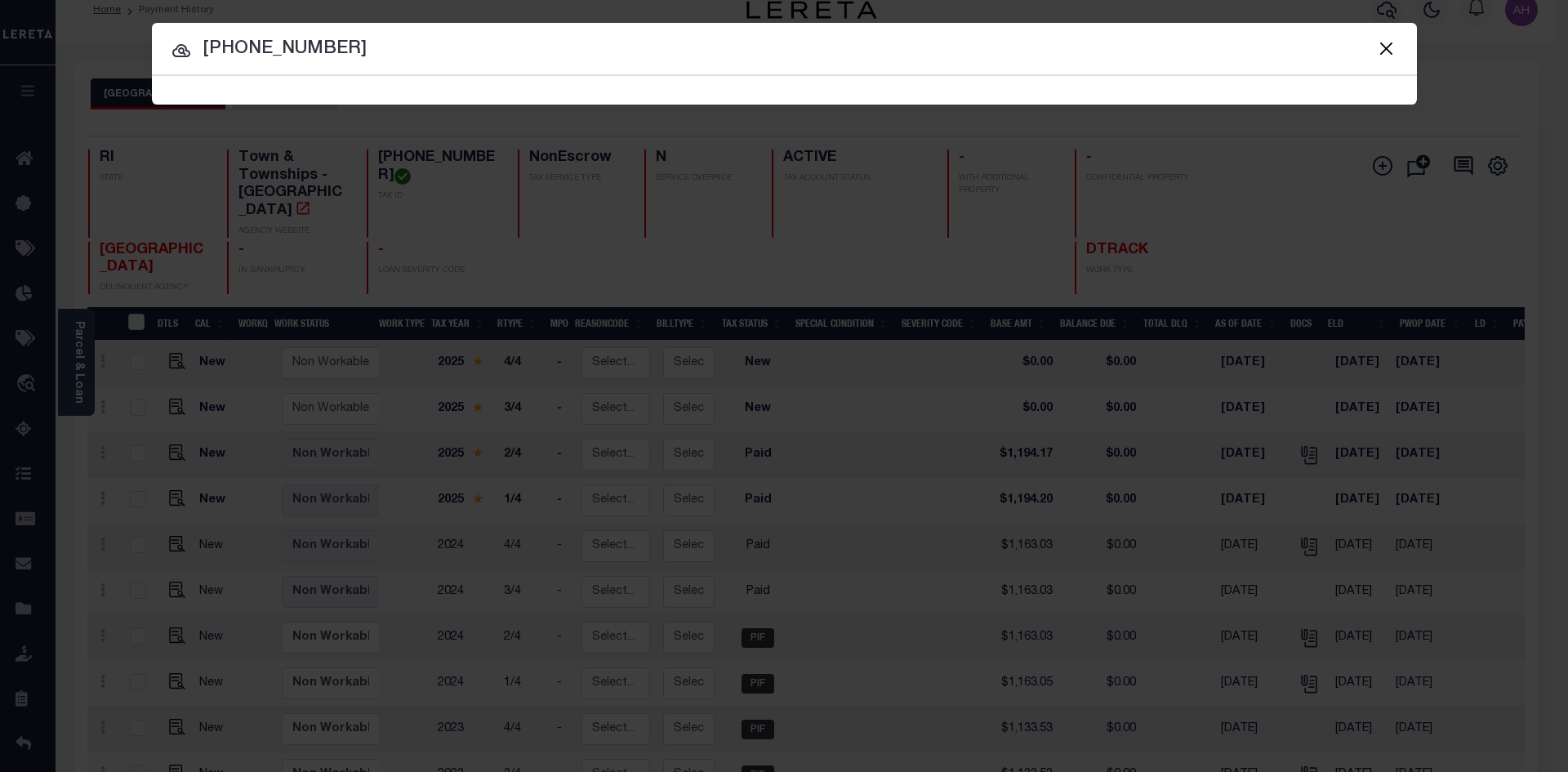
type input "[PHONE_NUMBER]"
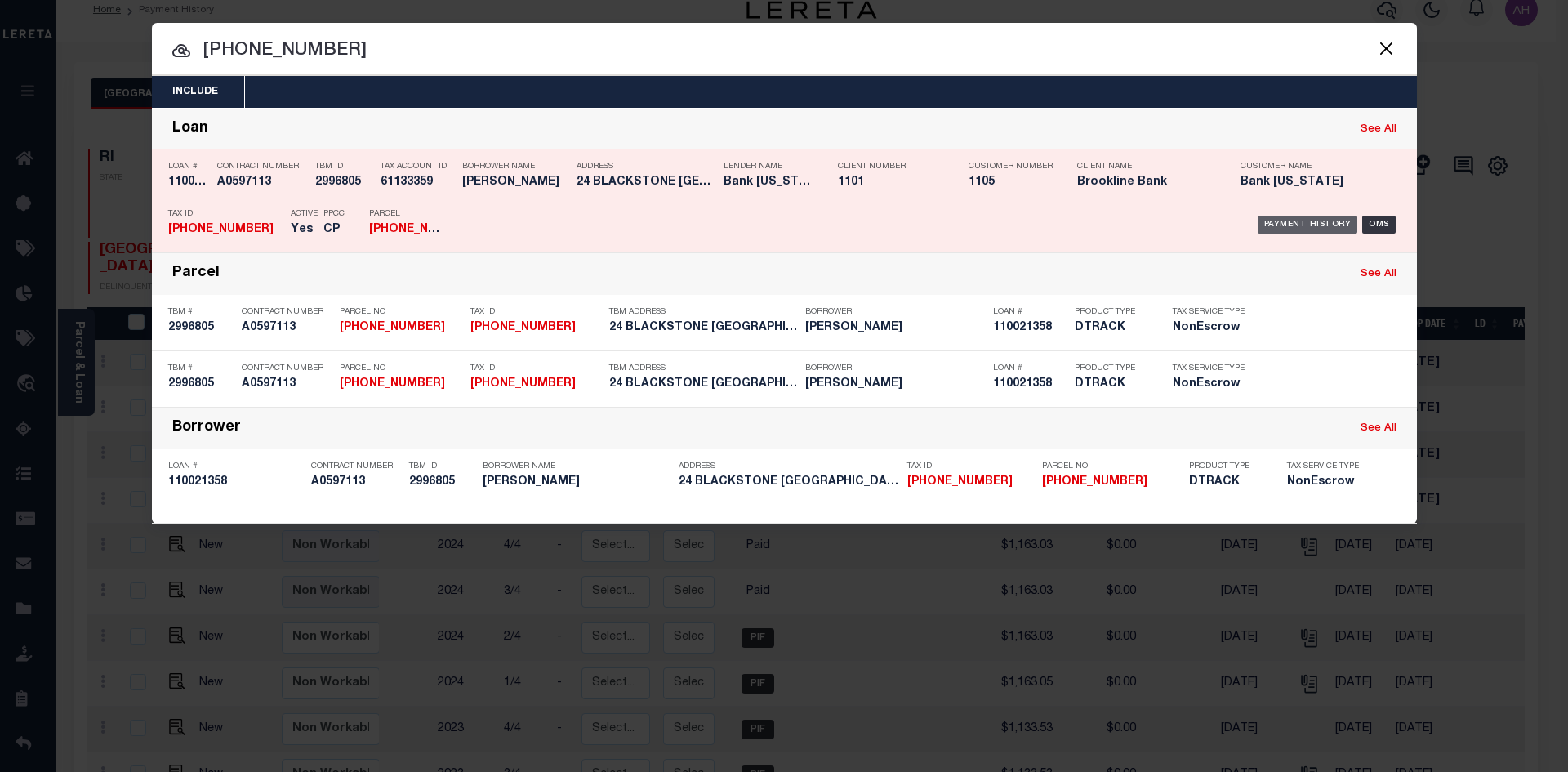
click at [1274, 218] on div "Payment History" at bounding box center [1307, 224] width 100 height 18
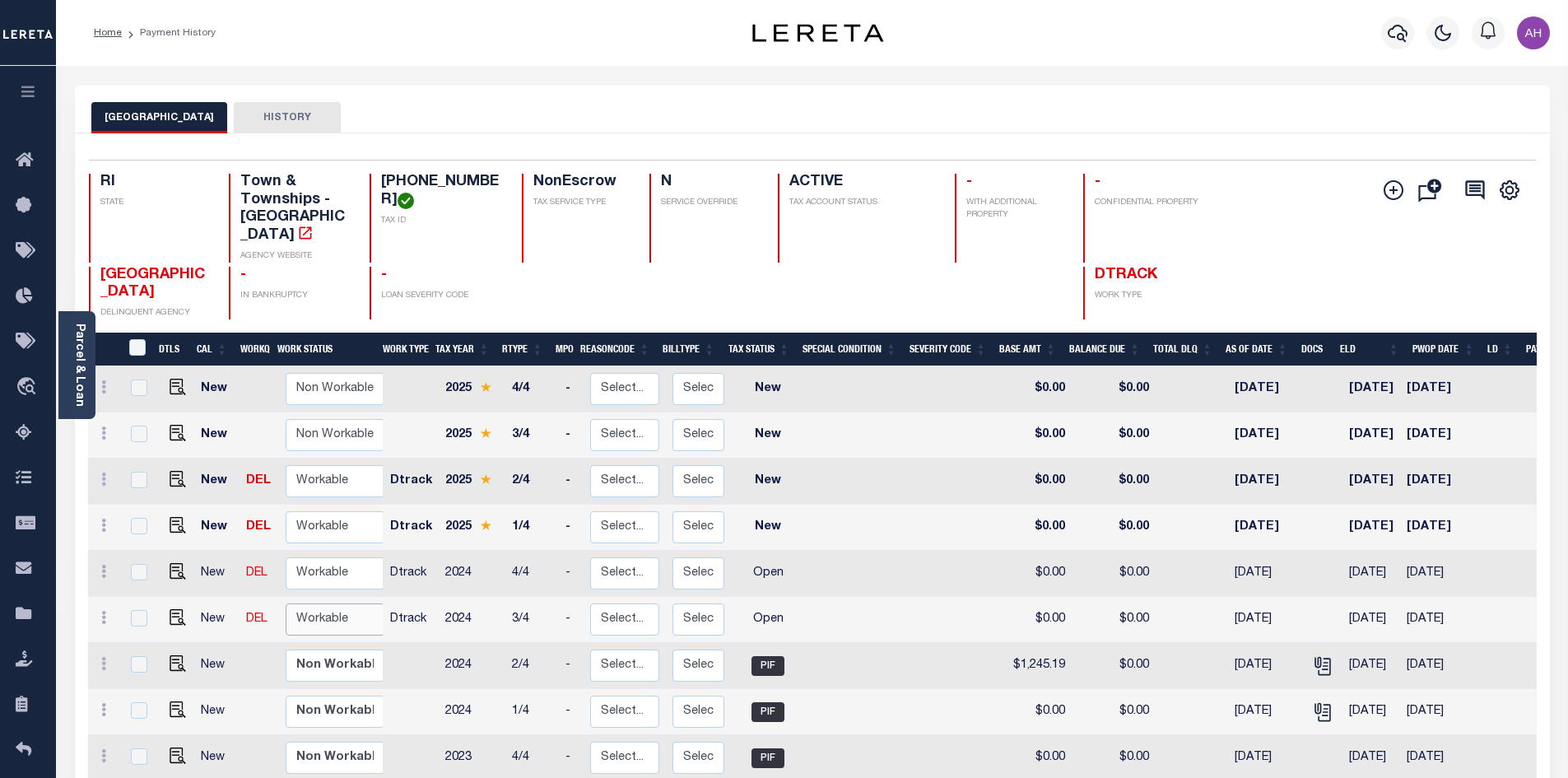
click at [321, 604] on select "Non Workable Workable" at bounding box center [334, 619] width 98 height 32
checkbox input "true"
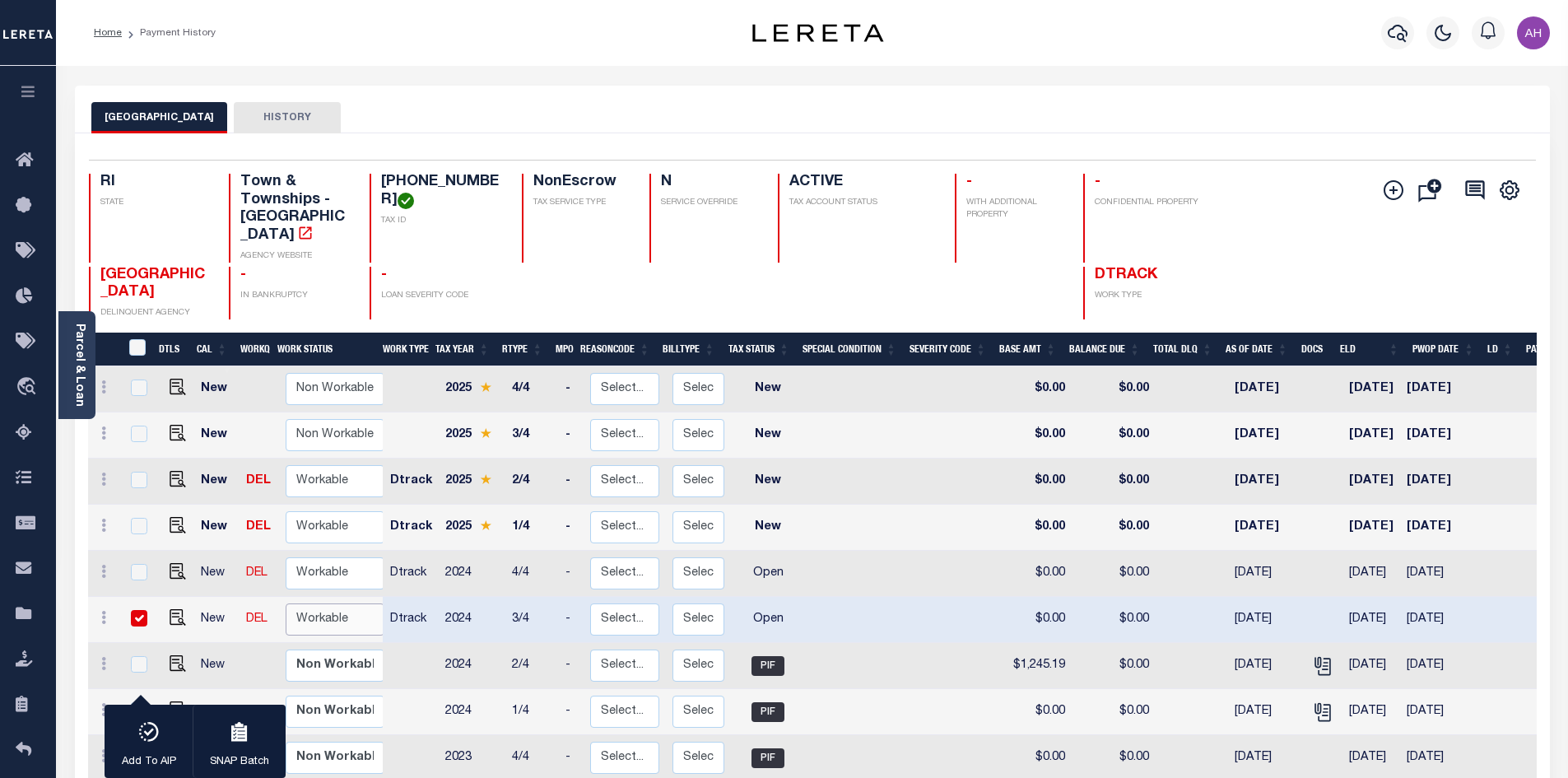
select select "true"
click at [285, 604] on select "Non Workable Workable" at bounding box center [334, 619] width 98 height 32
checkbox input "false"
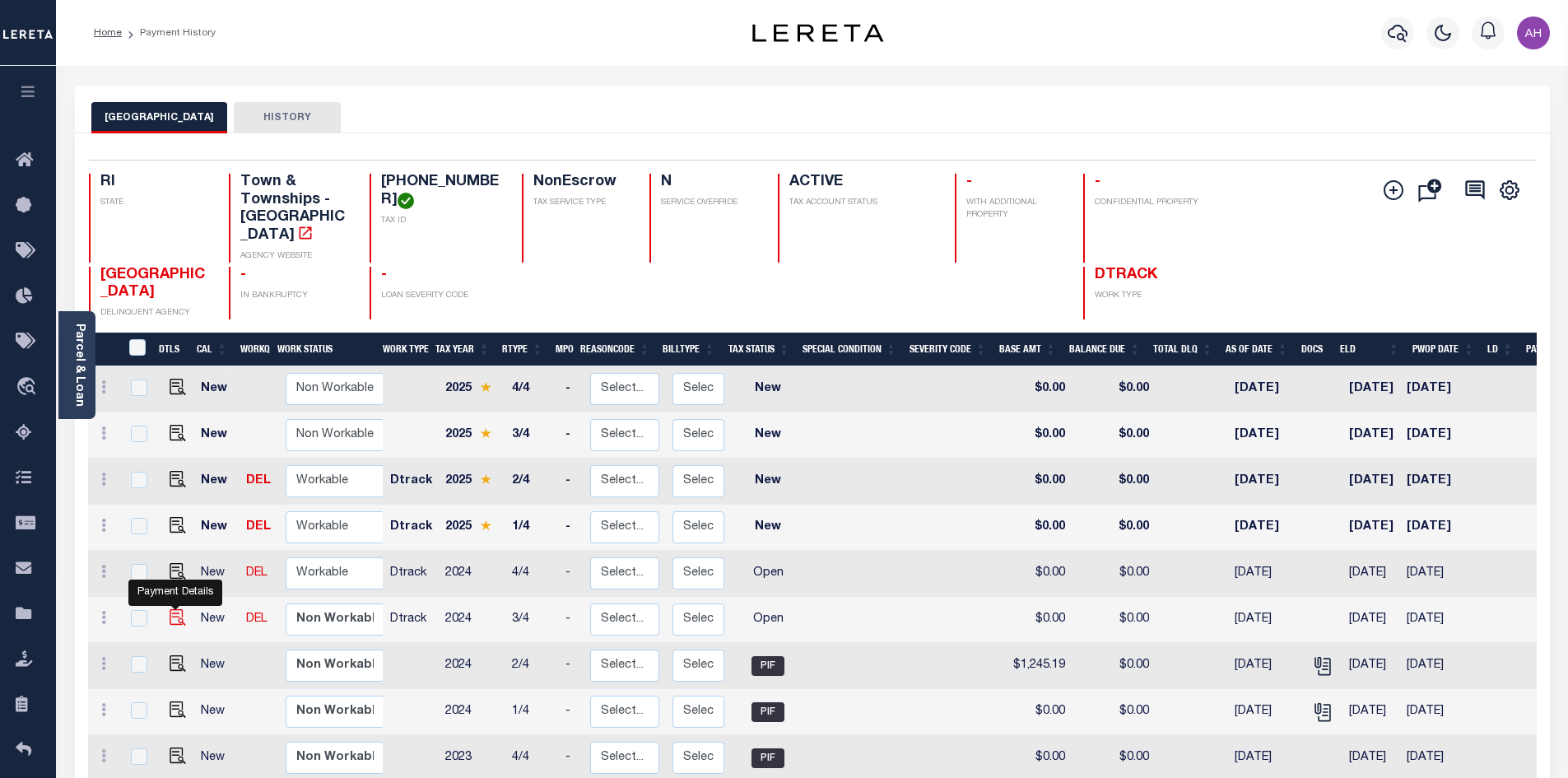
click at [172, 609] on img "" at bounding box center [177, 617] width 16 height 16
checkbox input "true"
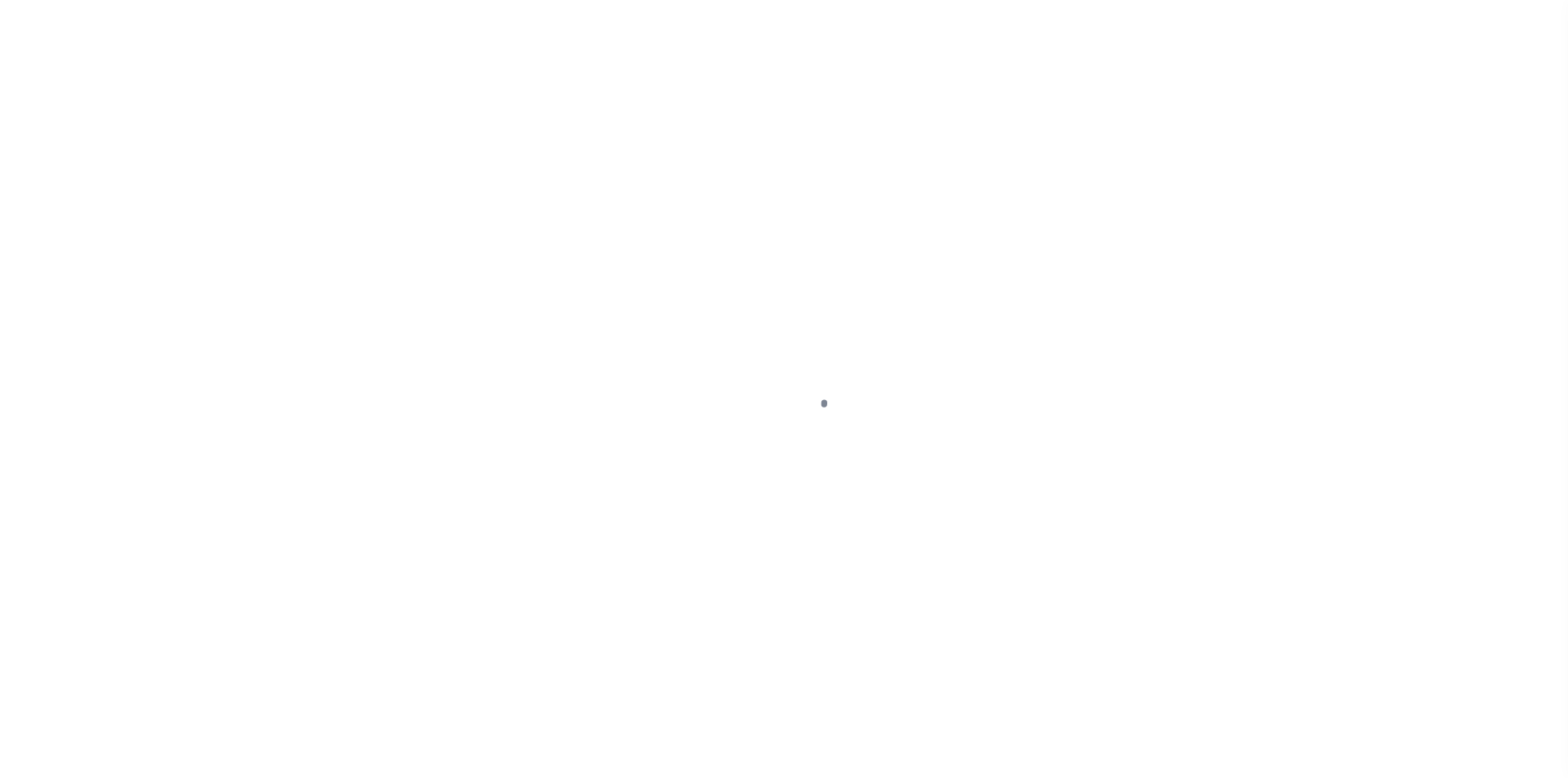
select select "OP2"
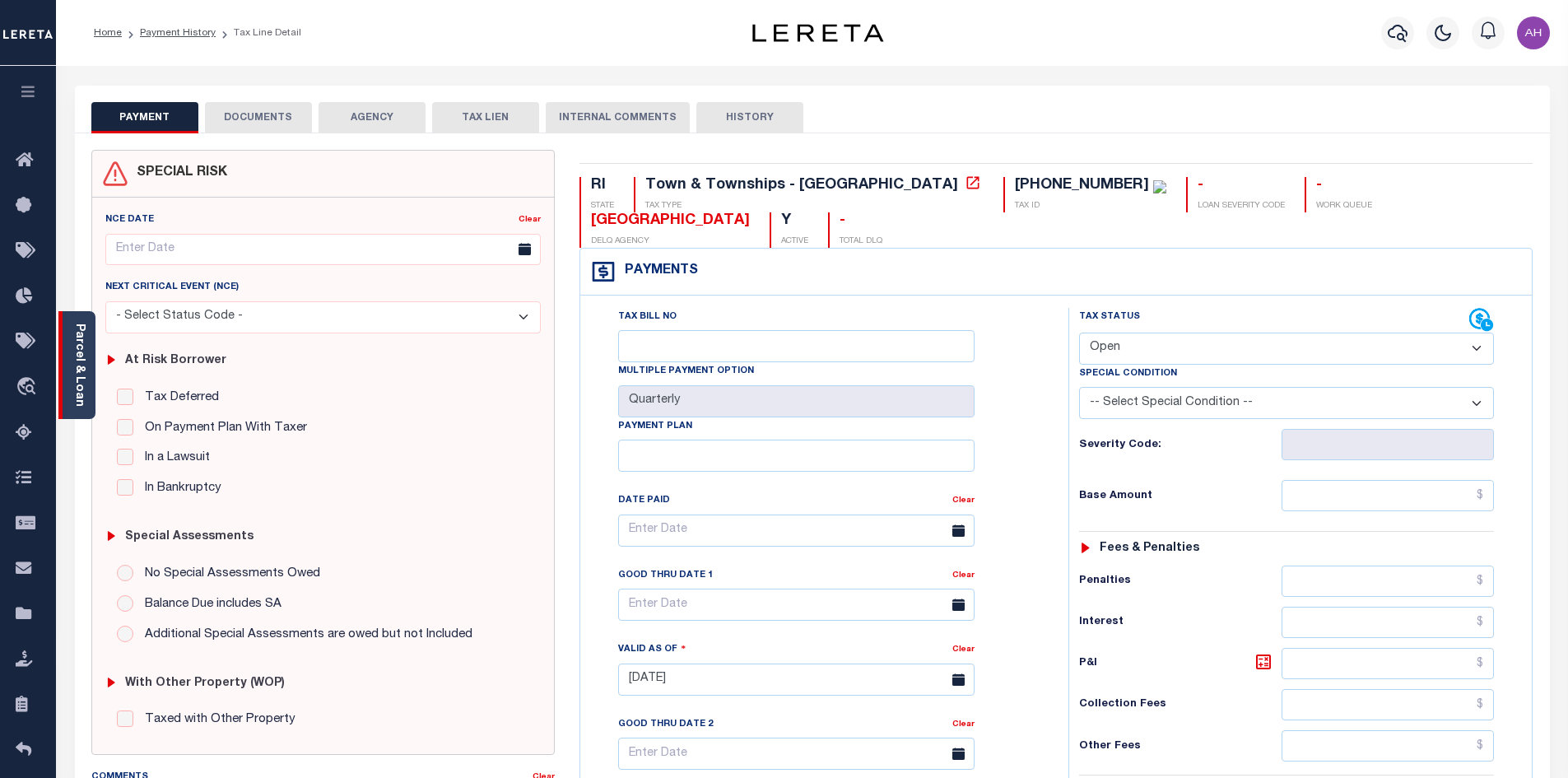
click at [86, 365] on div "Parcel & Loan" at bounding box center [77, 365] width 37 height 108
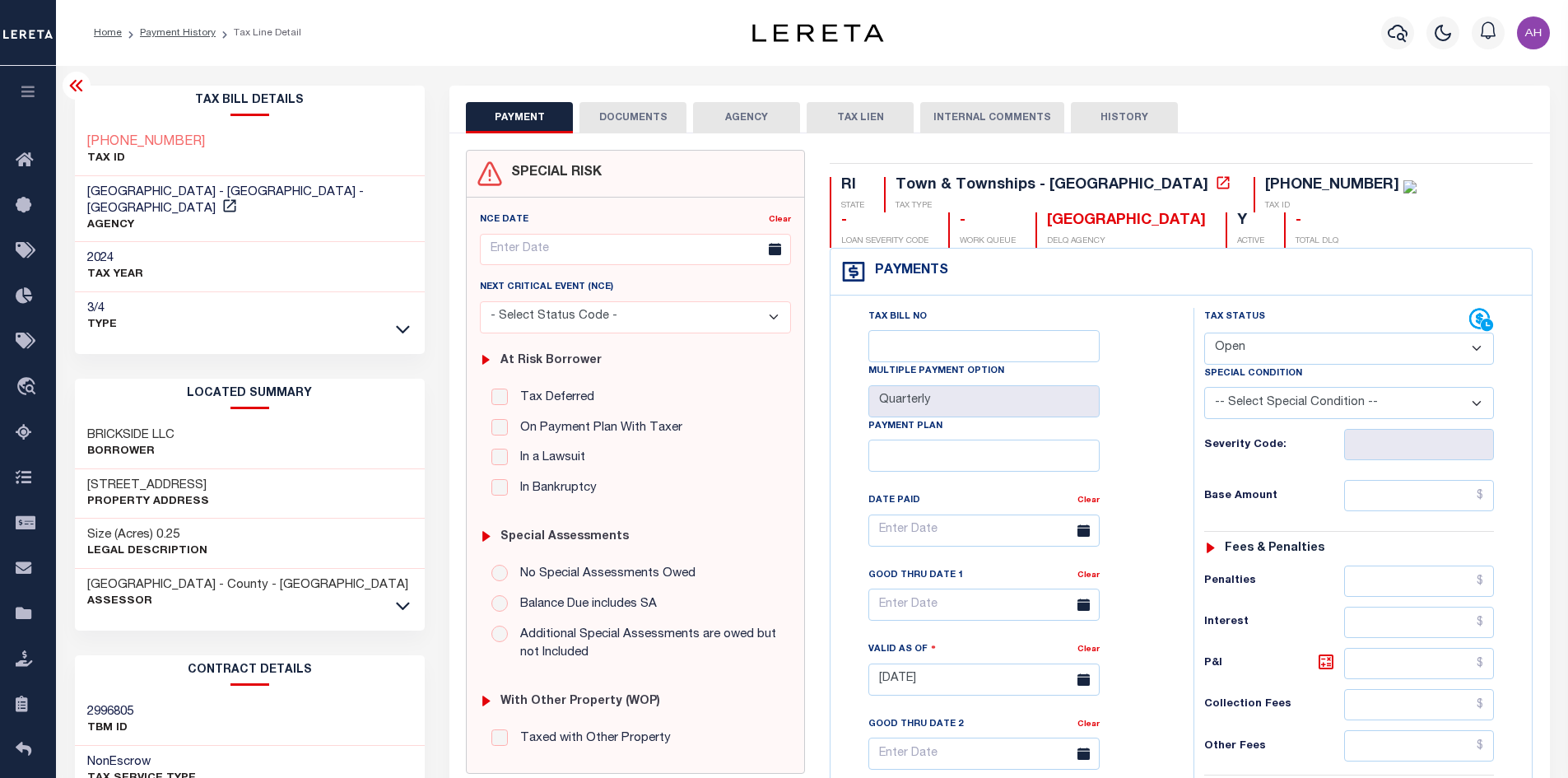
click at [189, 25] on li "Payment History" at bounding box center [168, 32] width 93 height 14
click at [191, 36] on link "Payment History" at bounding box center [177, 33] width 76 height 10
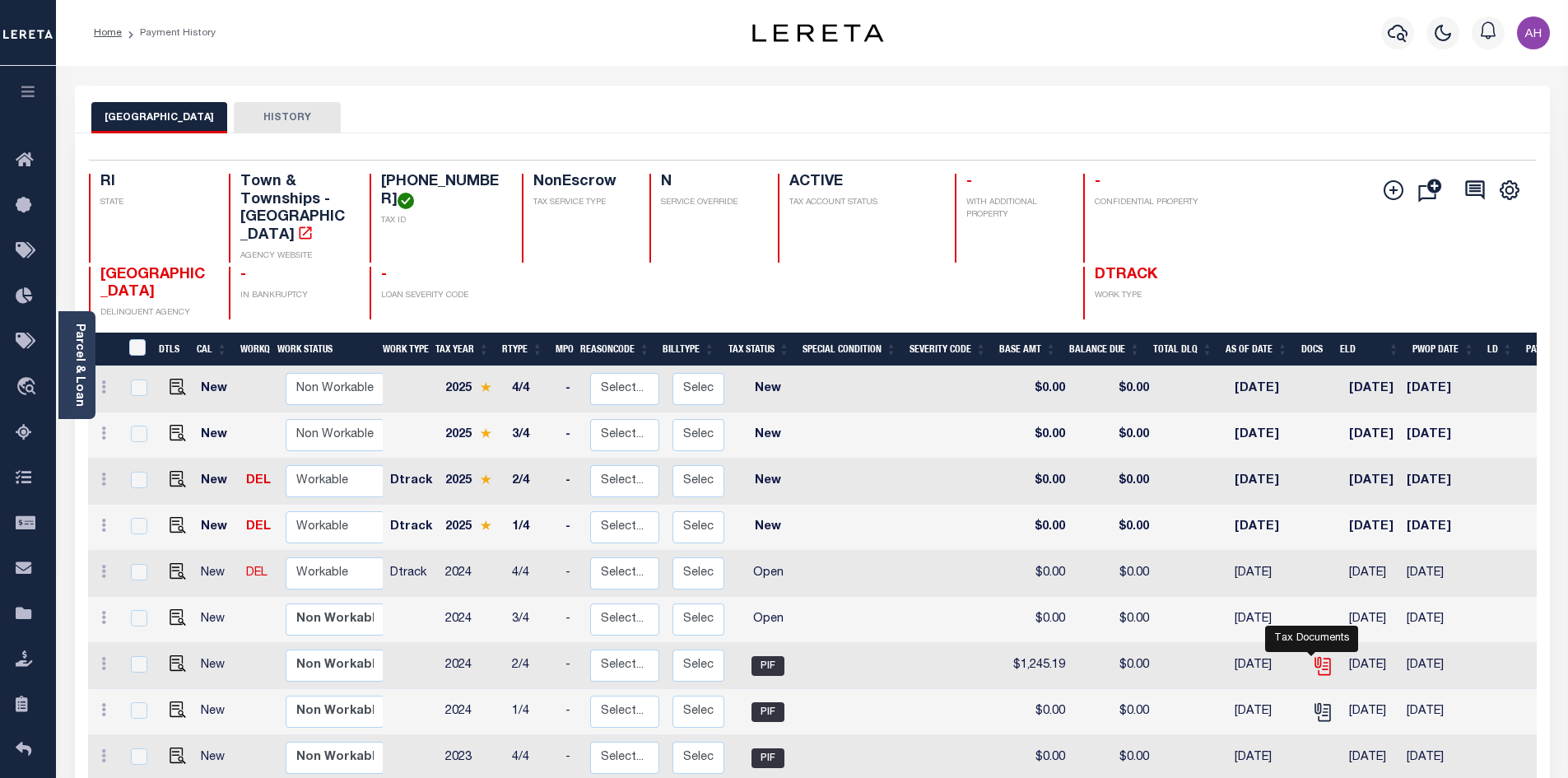
click at [1312, 656] on icon "" at bounding box center [1322, 666] width 21 height 21
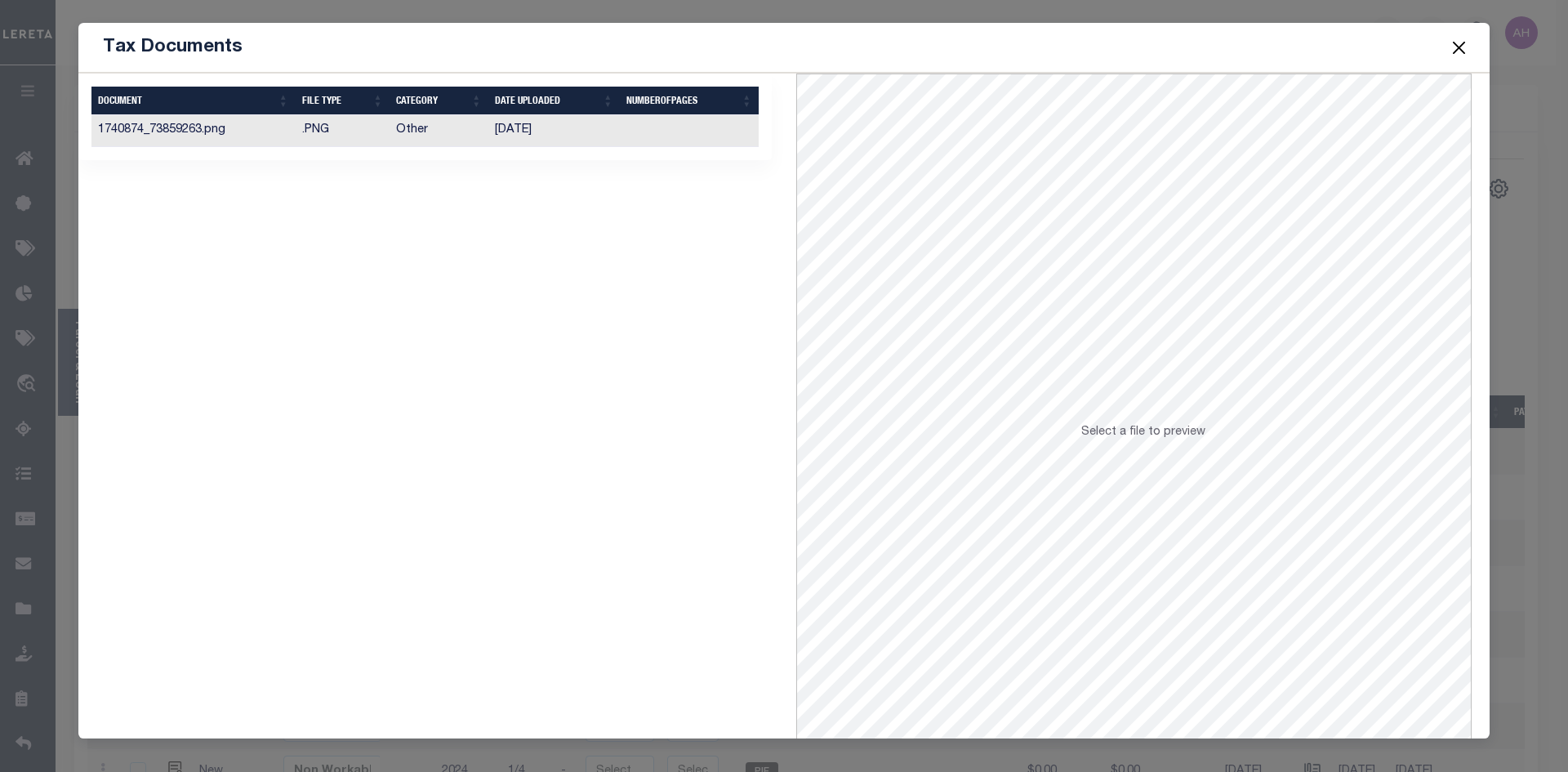
click at [338, 121] on td ".PNG" at bounding box center [342, 130] width 95 height 32
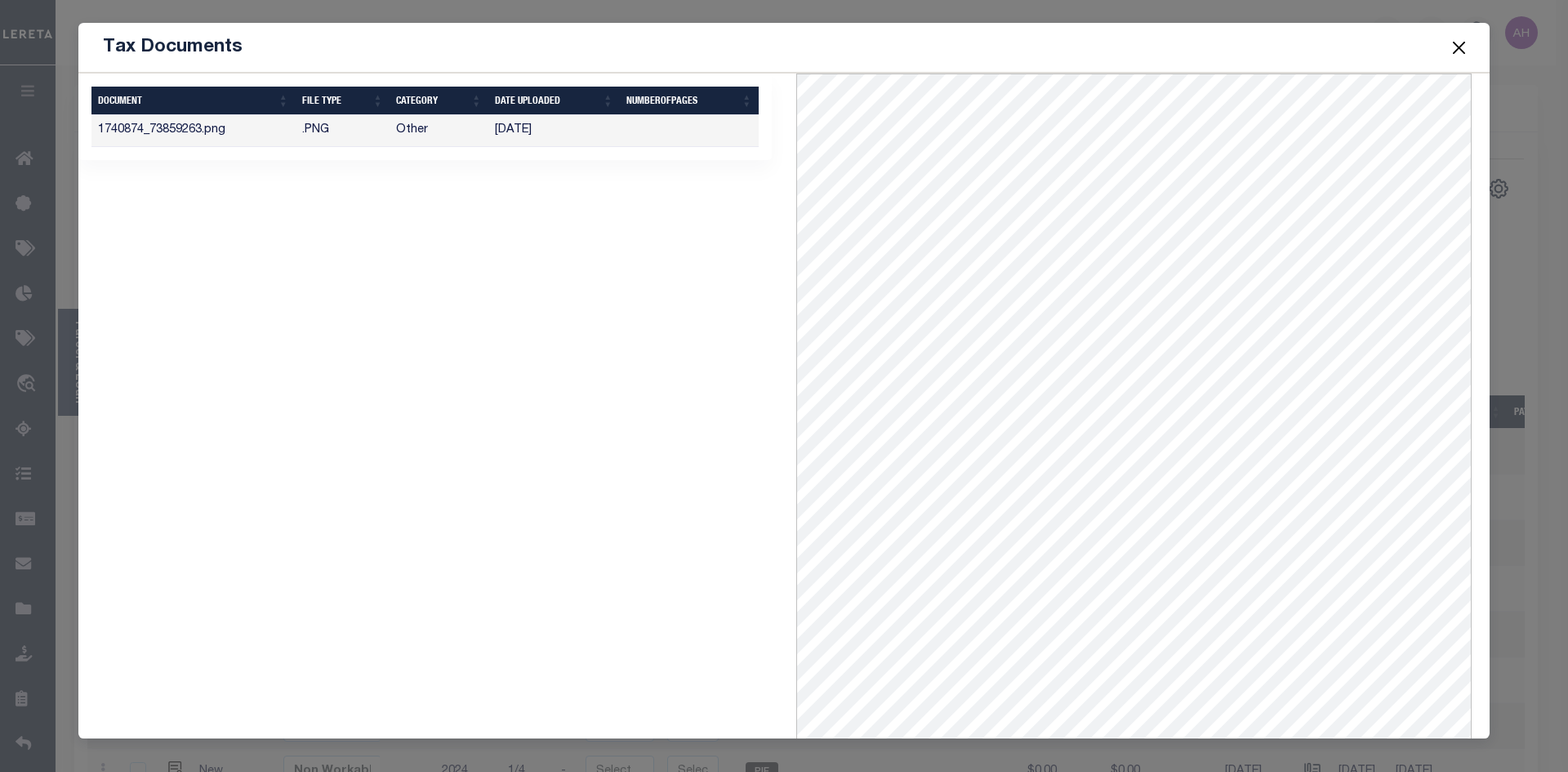
click at [1465, 51] on button "Close" at bounding box center [1459, 47] width 21 height 21
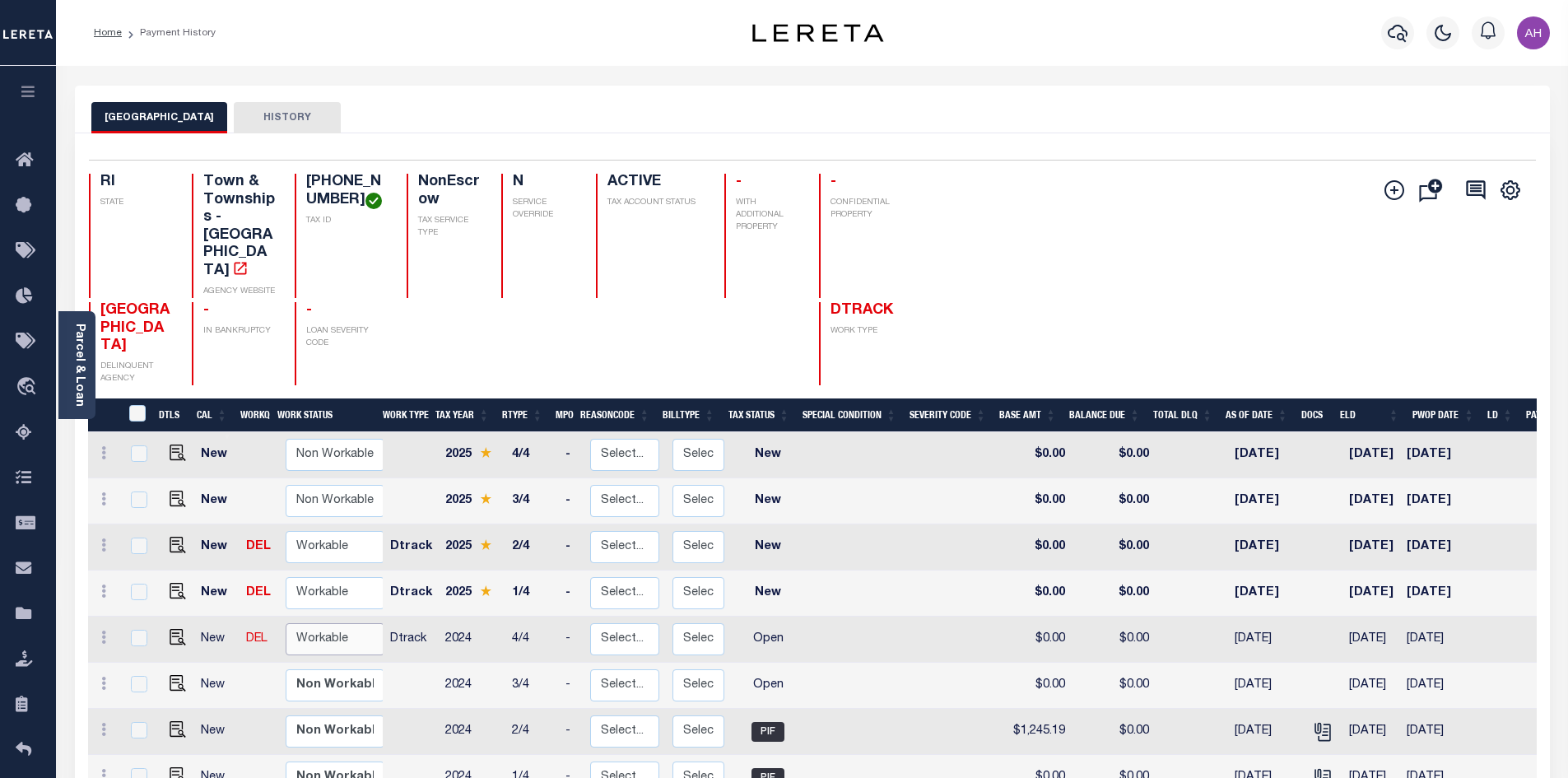
click at [302, 623] on select "Non Workable Workable" at bounding box center [334, 638] width 98 height 32
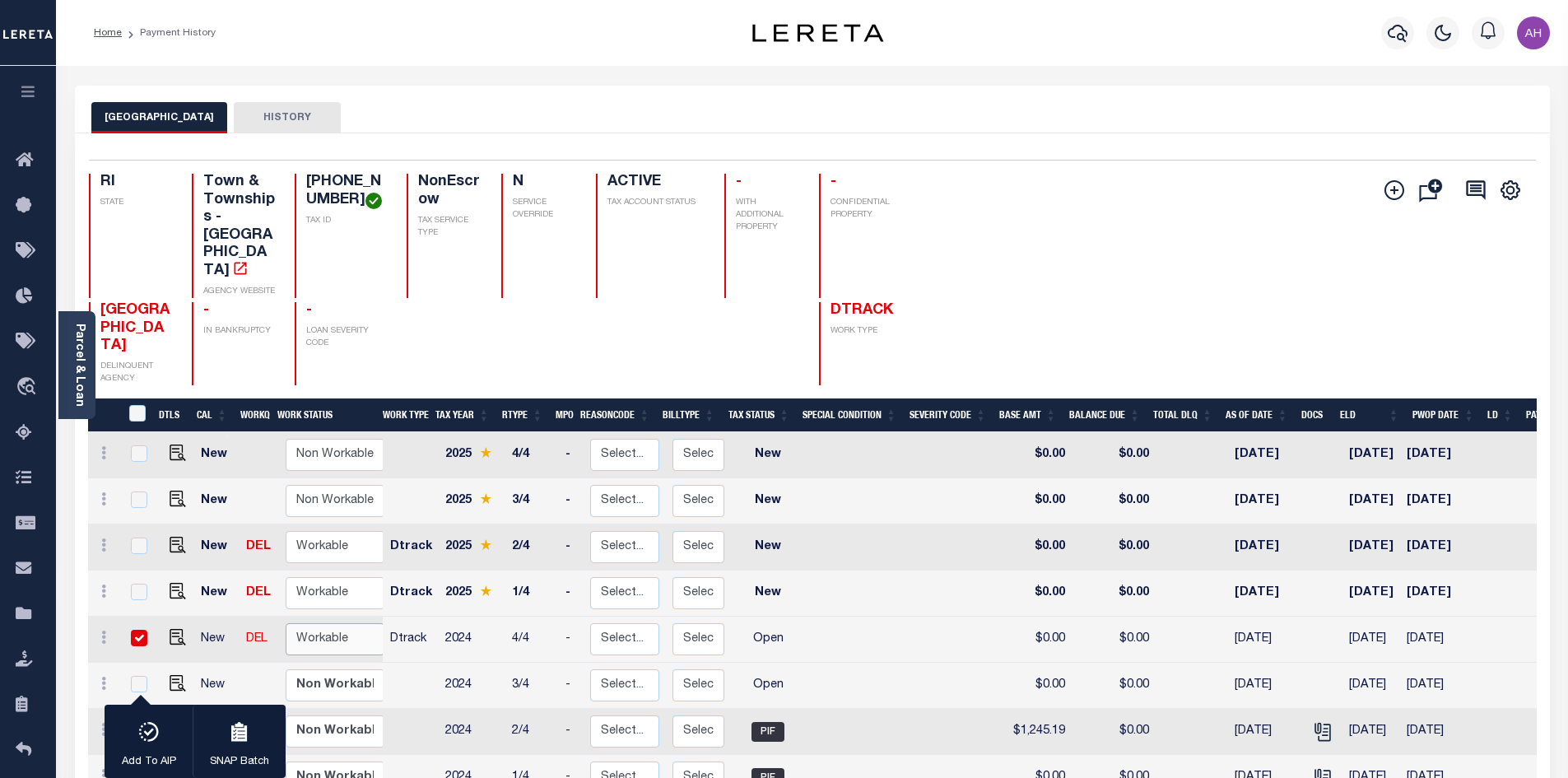
checkbox input "true"
select select "true"
click at [285, 623] on select "Non Workable Workable" at bounding box center [334, 638] width 98 height 32
checkbox input "false"
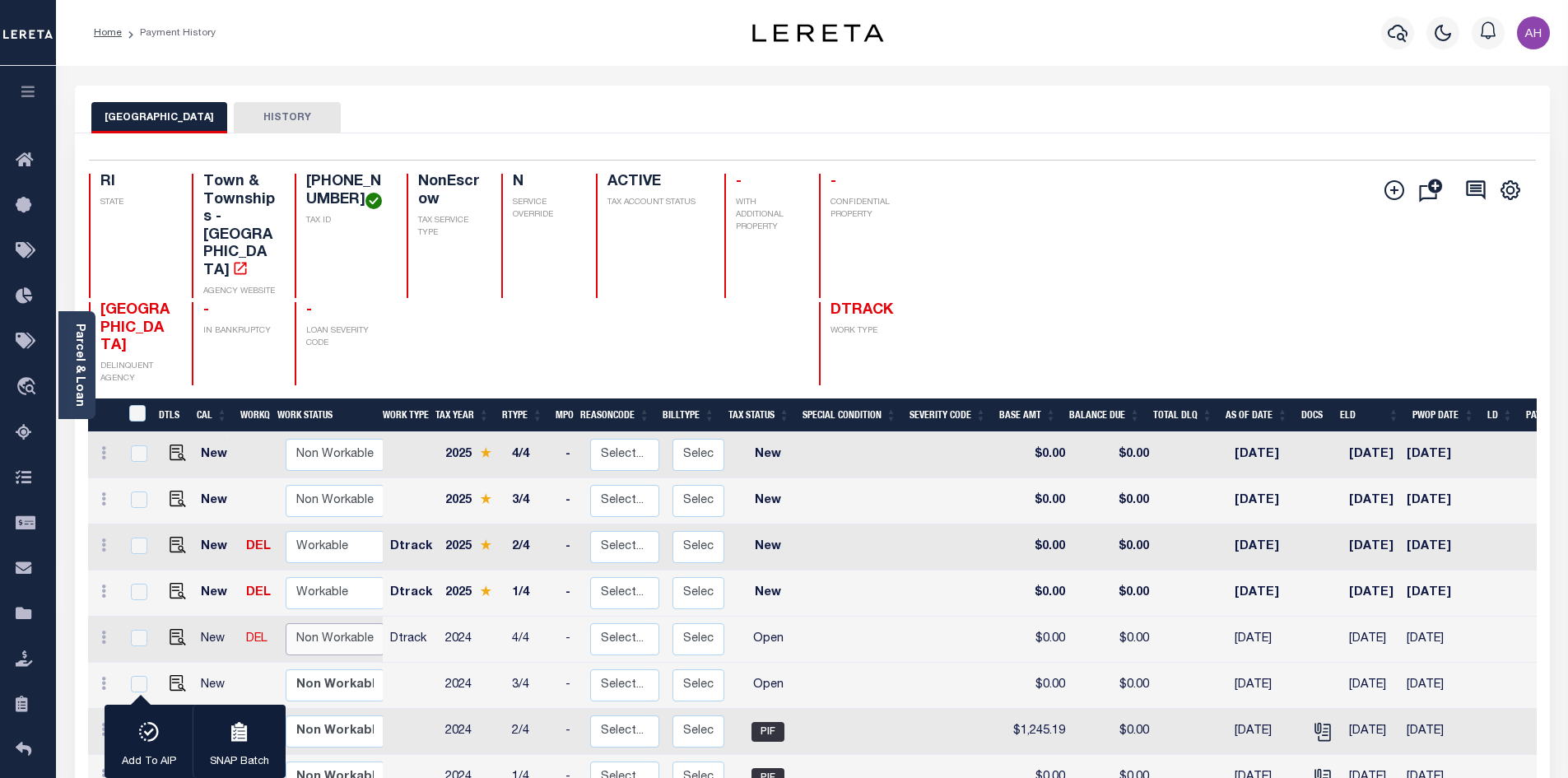
checkbox input "false"
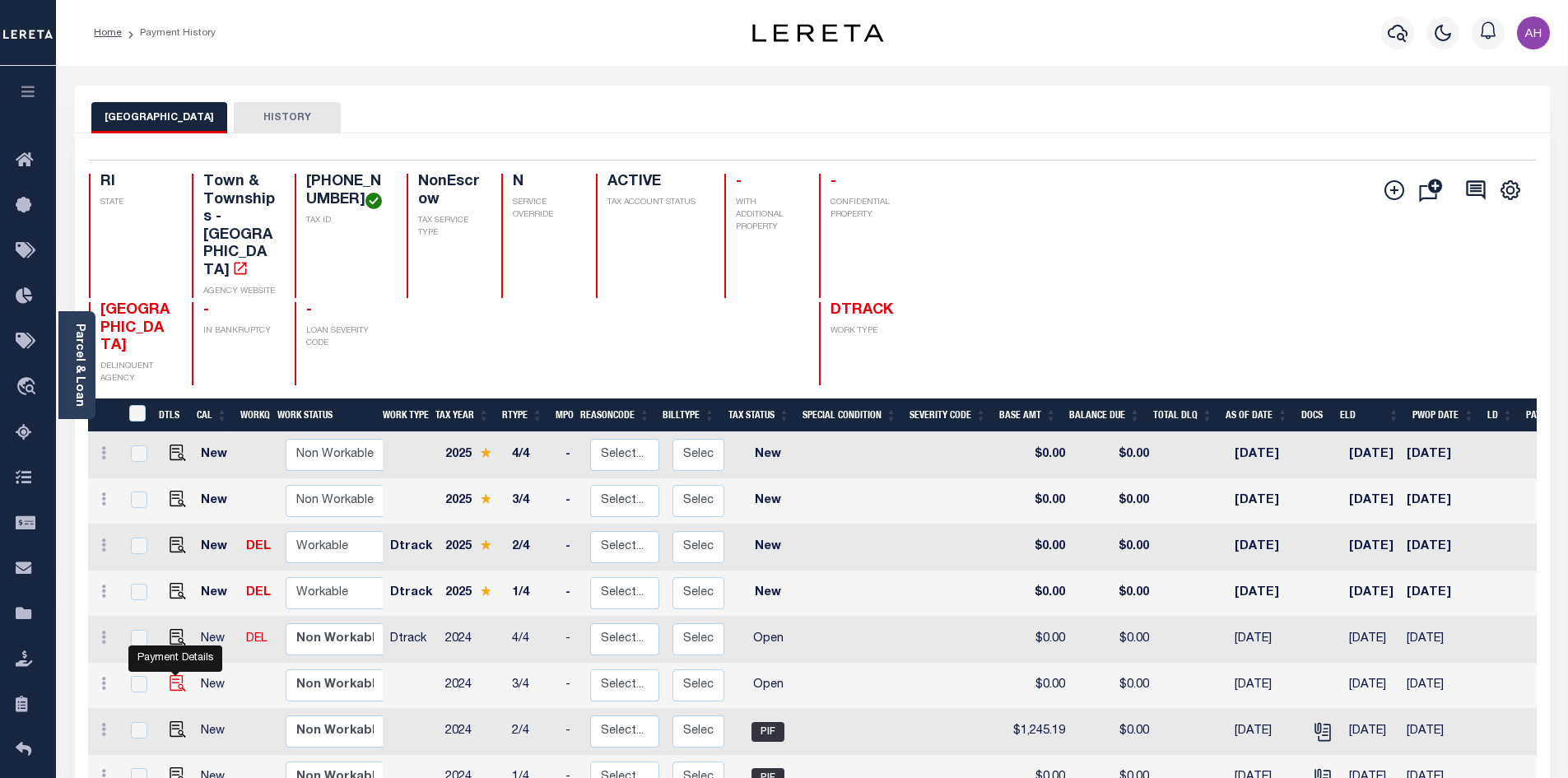
click at [170, 675] on img "" at bounding box center [177, 683] width 16 height 16
checkbox input "true"
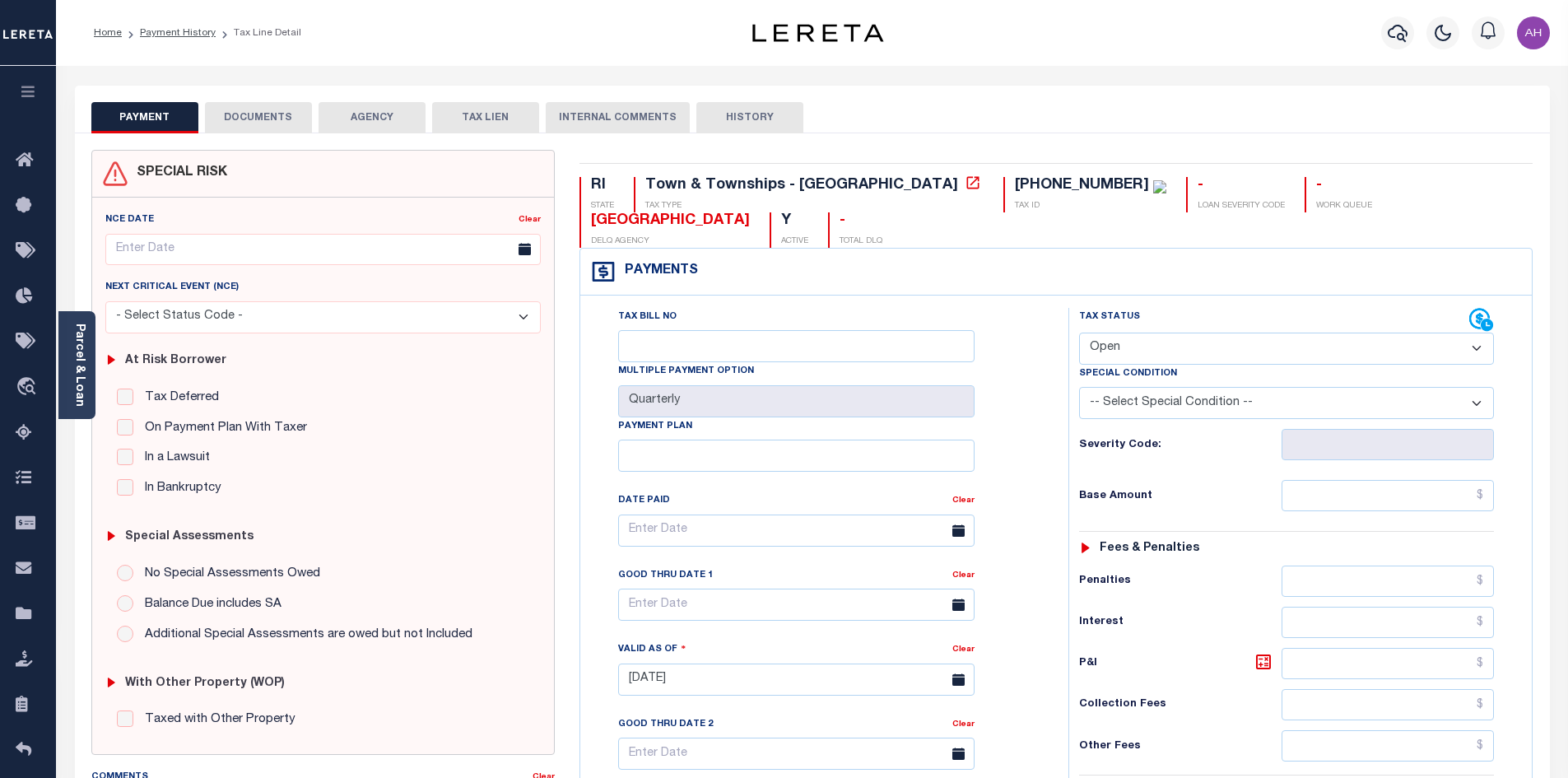
click at [1148, 333] on select "- Select Status Code - Open Due/Unpaid Paid Incomplete No Tax Due Internal Refu…" at bounding box center [1287, 348] width 414 height 32
select select "PYD"
click at [1079, 333] on select "- Select Status Code - Open Due/Unpaid Paid Incomplete No Tax Due Internal Refu…" at bounding box center [1287, 348] width 414 height 32
type input "[DATE]"
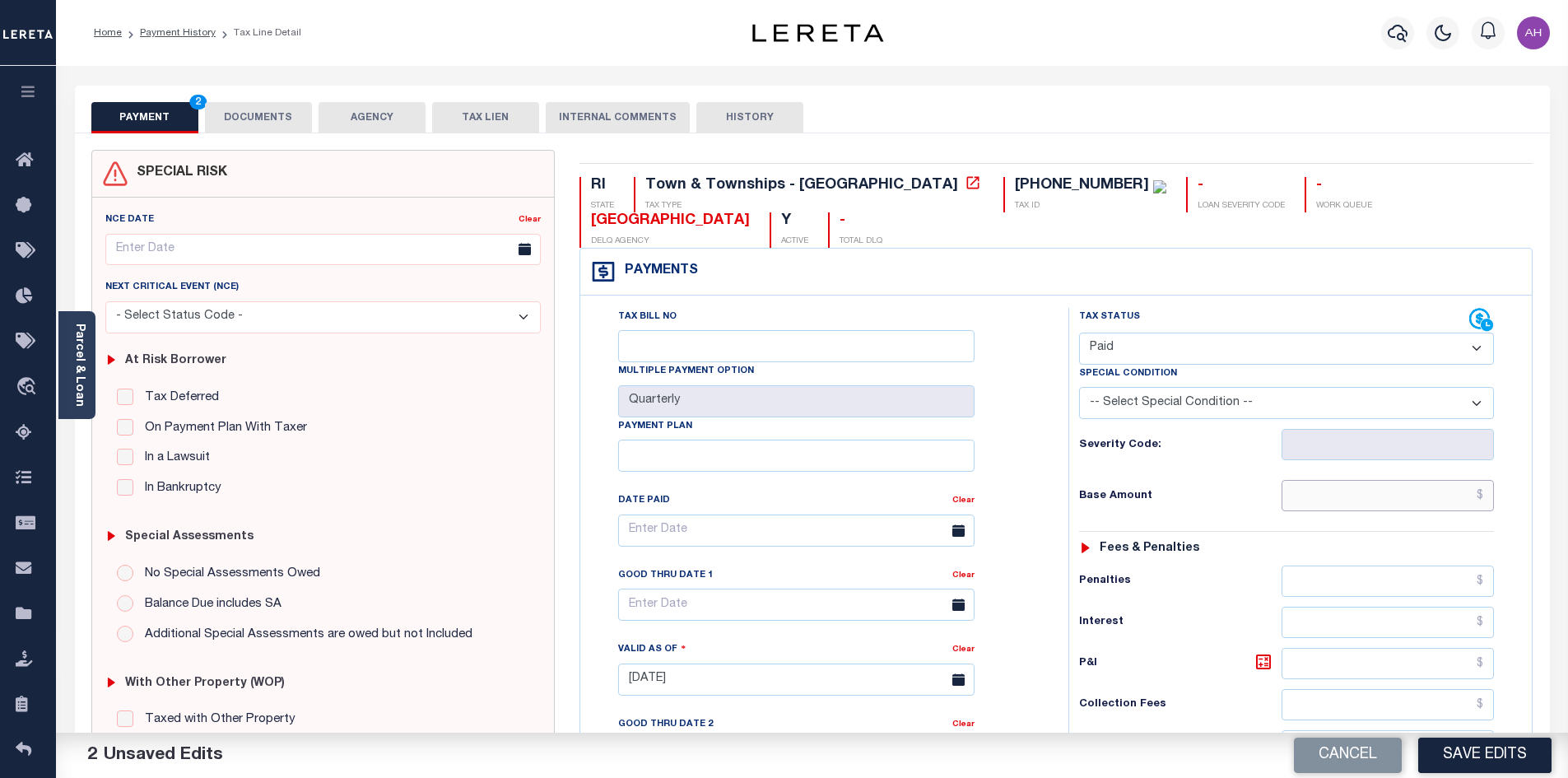
click at [1334, 480] on input "text" at bounding box center [1388, 496] width 213 height 31
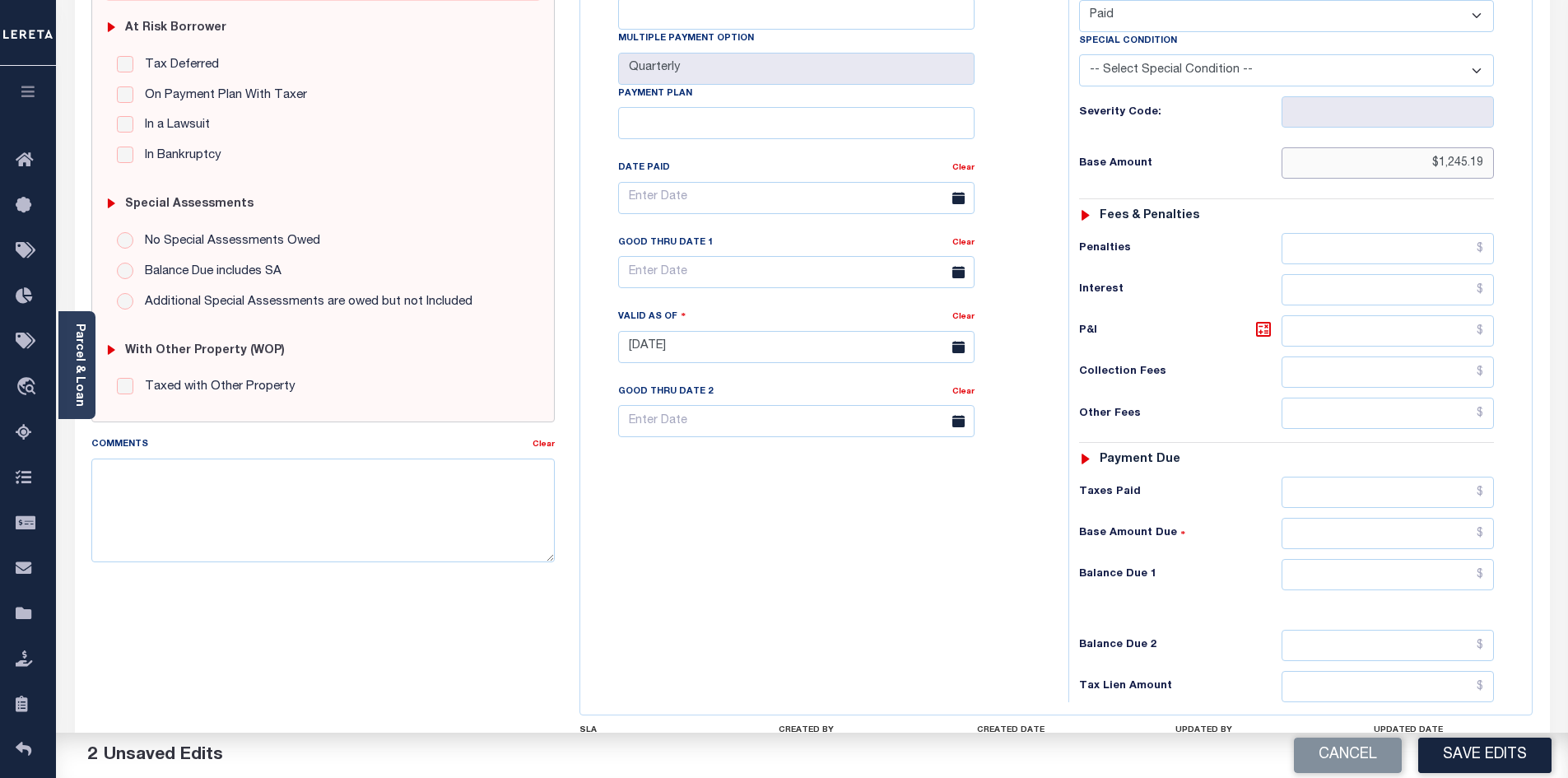
scroll to position [412, 0]
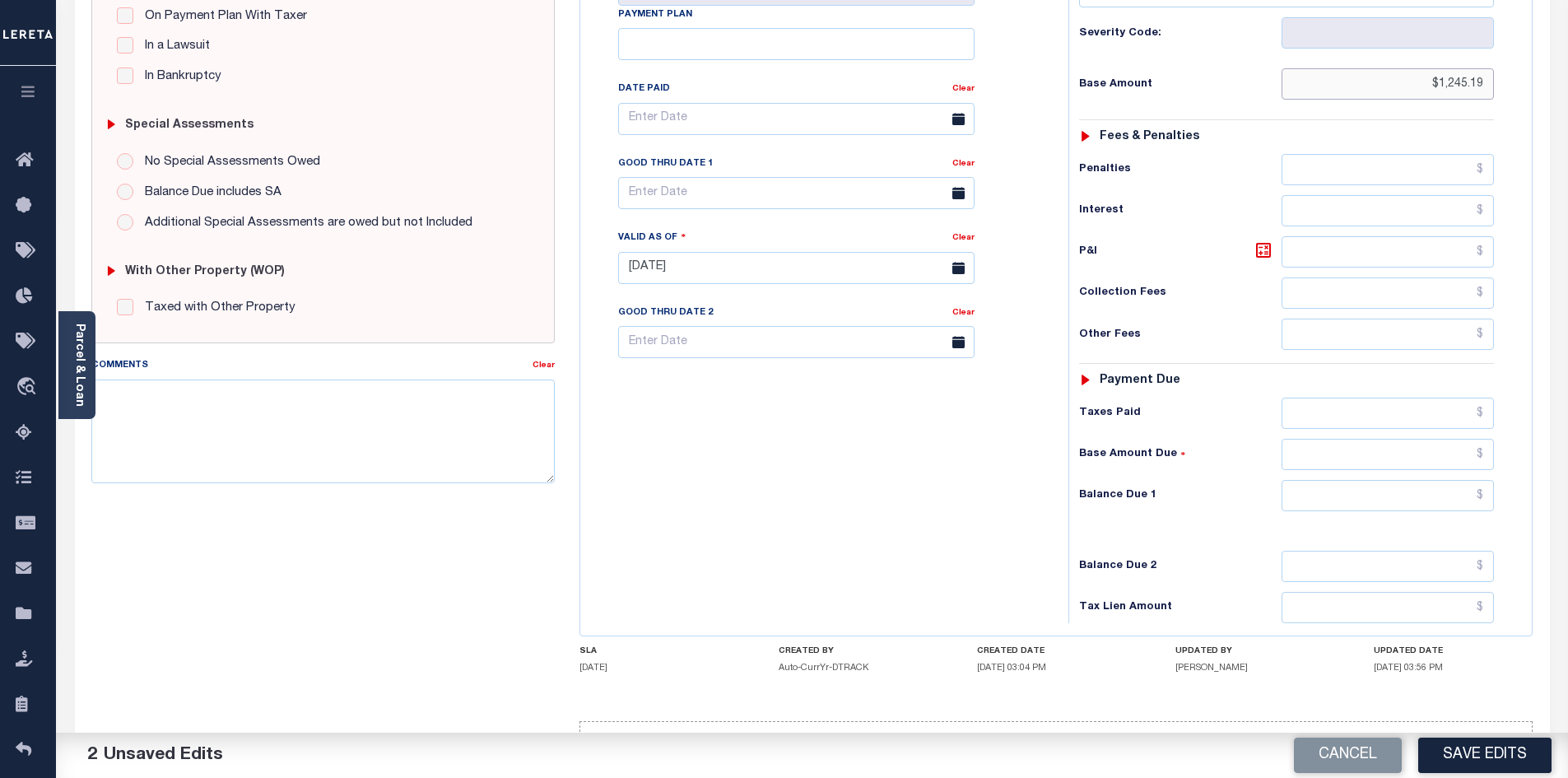
type input "$1,245.19"
click at [1381, 480] on input "text" at bounding box center [1388, 496] width 213 height 31
type input "$0.00"
click at [1486, 753] on button "Save Edits" at bounding box center [1484, 755] width 133 height 36
checkbox input "false"
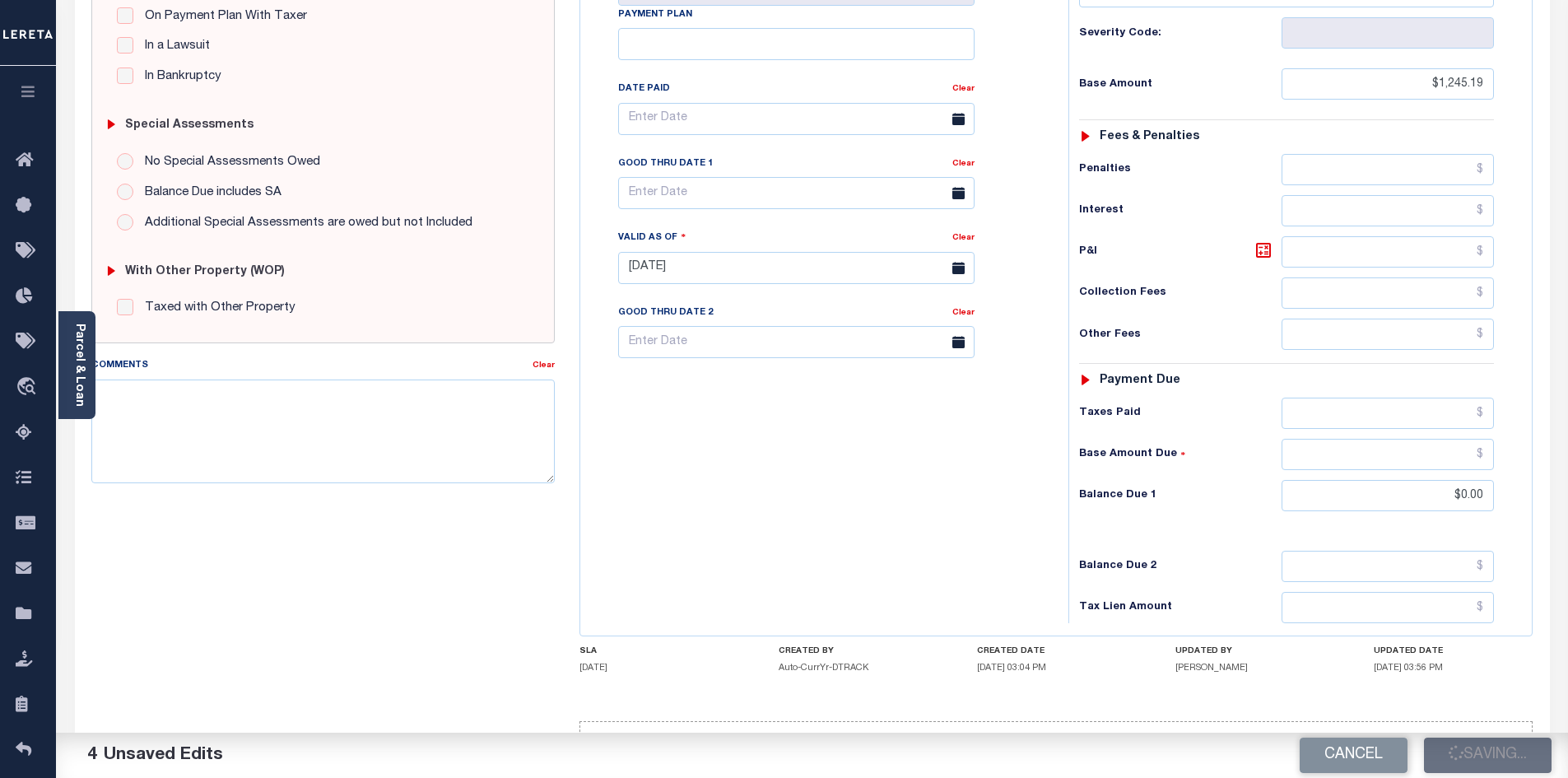
type input "$1,245.19"
type input "$0"
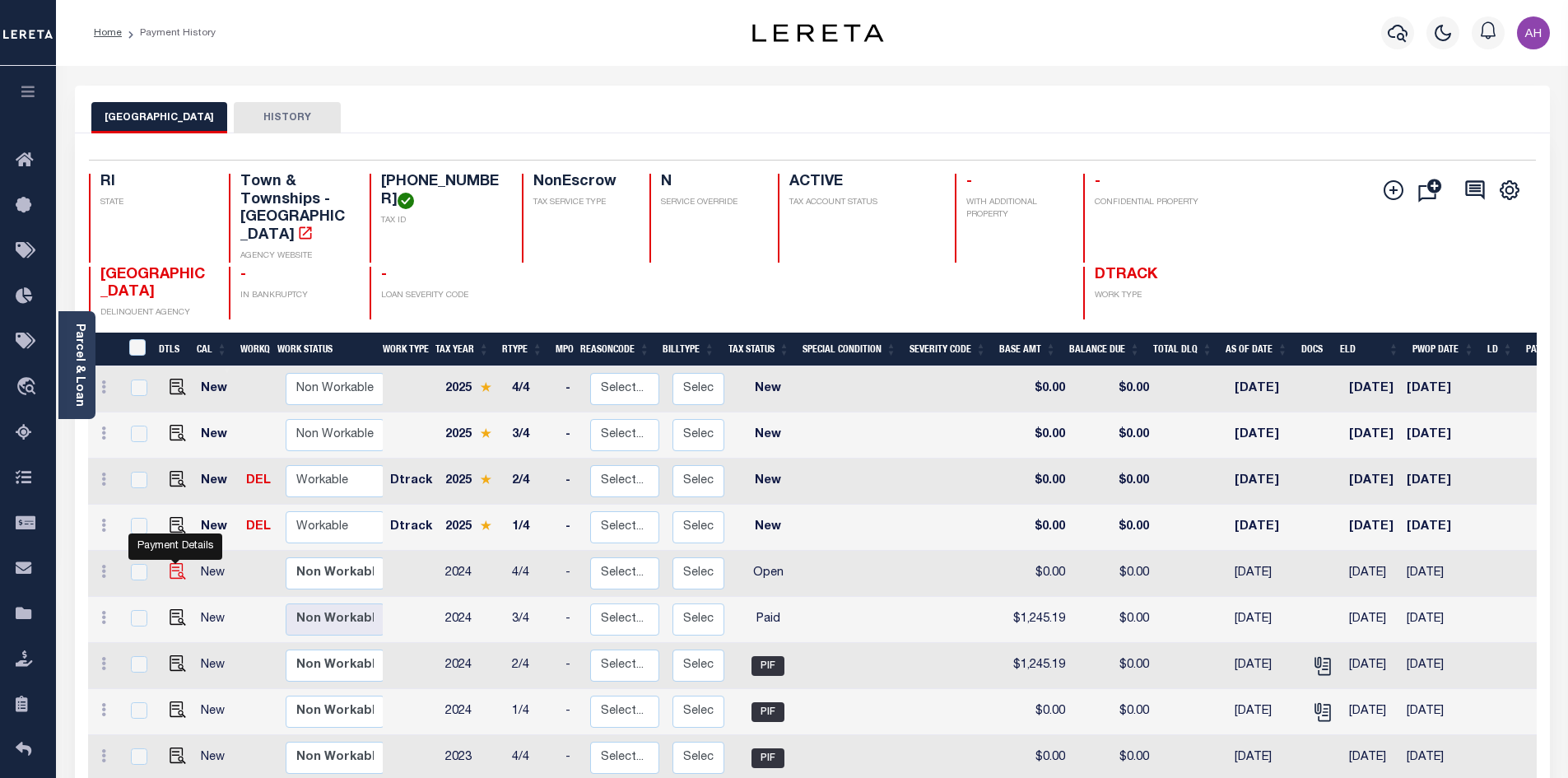
click at [174, 563] on img "" at bounding box center [177, 571] width 16 height 16
checkbox input "true"
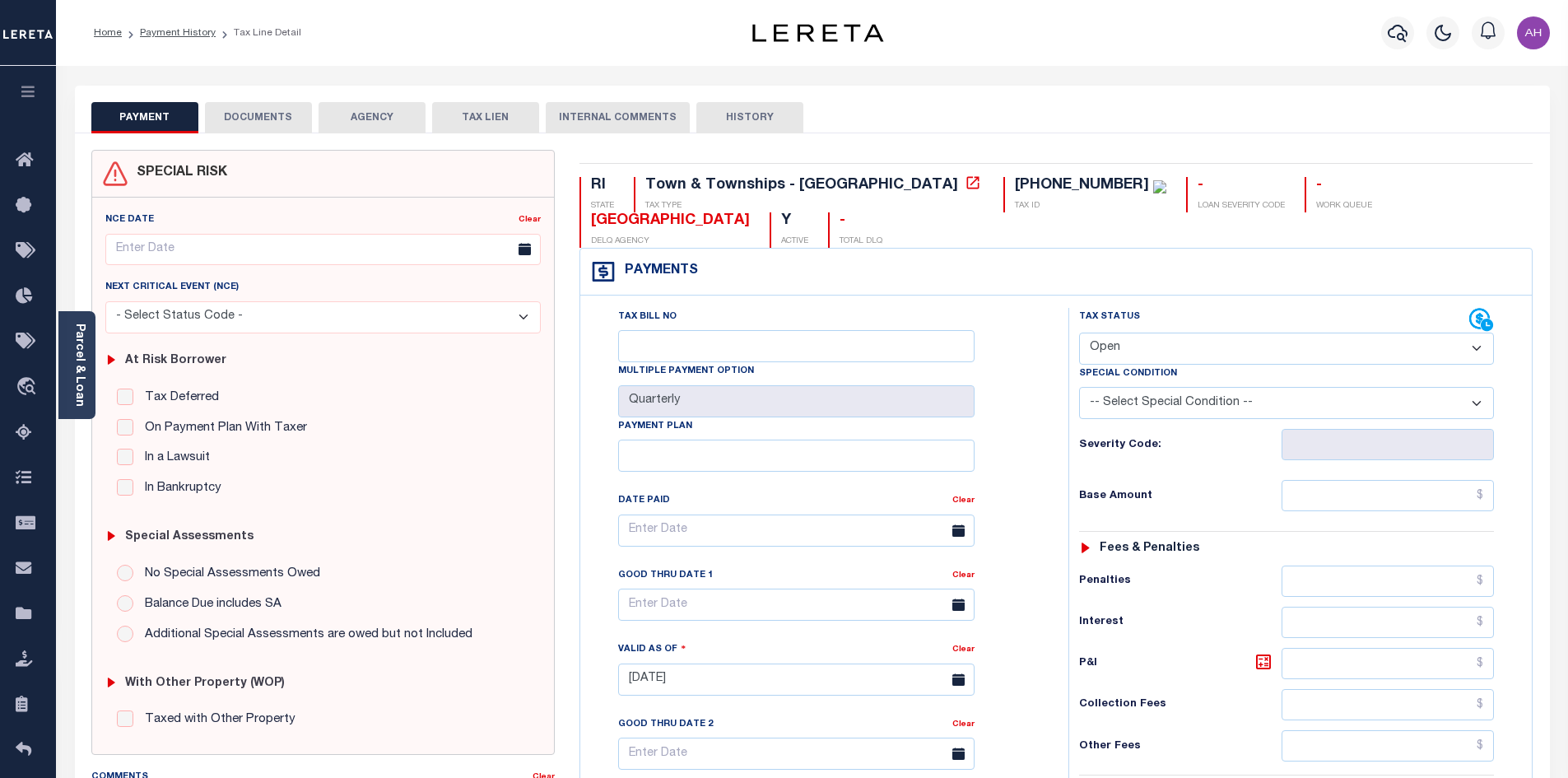
click at [1153, 333] on select "- Select Status Code - Open Due/Unpaid Paid Incomplete No Tax Due Internal Refu…" at bounding box center [1287, 348] width 414 height 32
select select "PYD"
click at [1079, 333] on select "- Select Status Code - Open Due/Unpaid Paid Incomplete No Tax Due Internal Refu…" at bounding box center [1287, 348] width 414 height 32
type input "[DATE]"
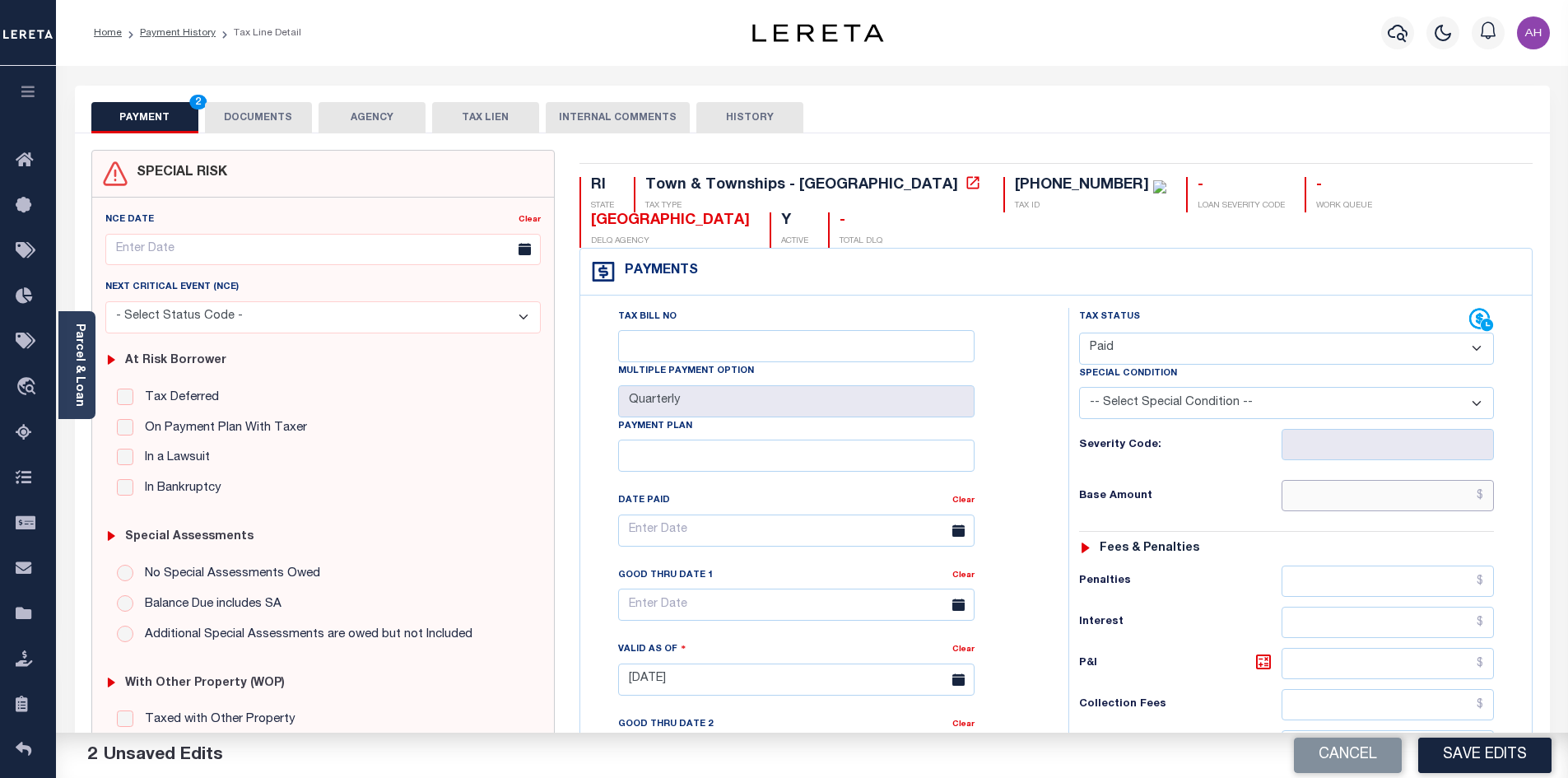
click at [1325, 480] on input "text" at bounding box center [1388, 496] width 213 height 31
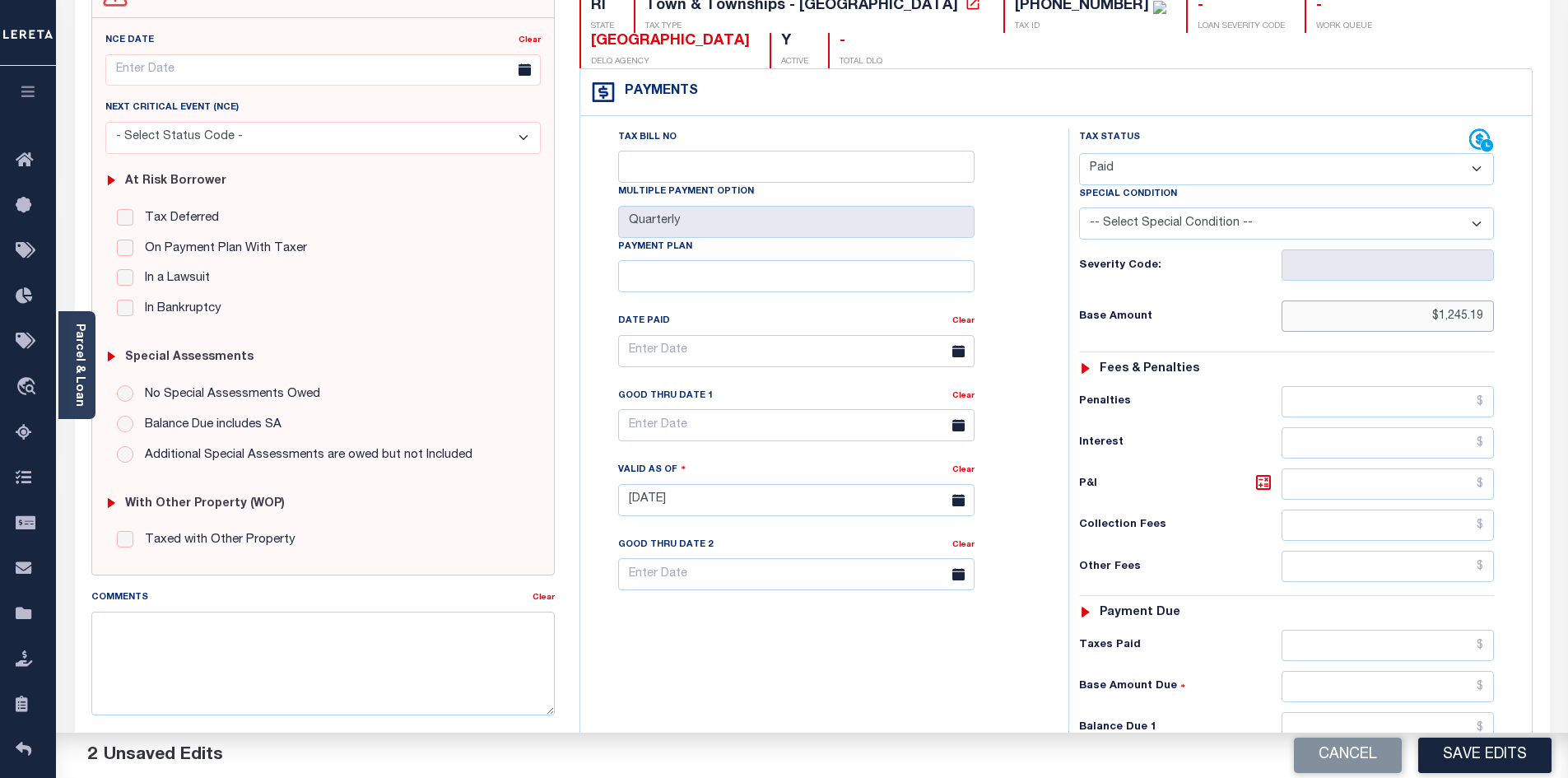
scroll to position [434, 0]
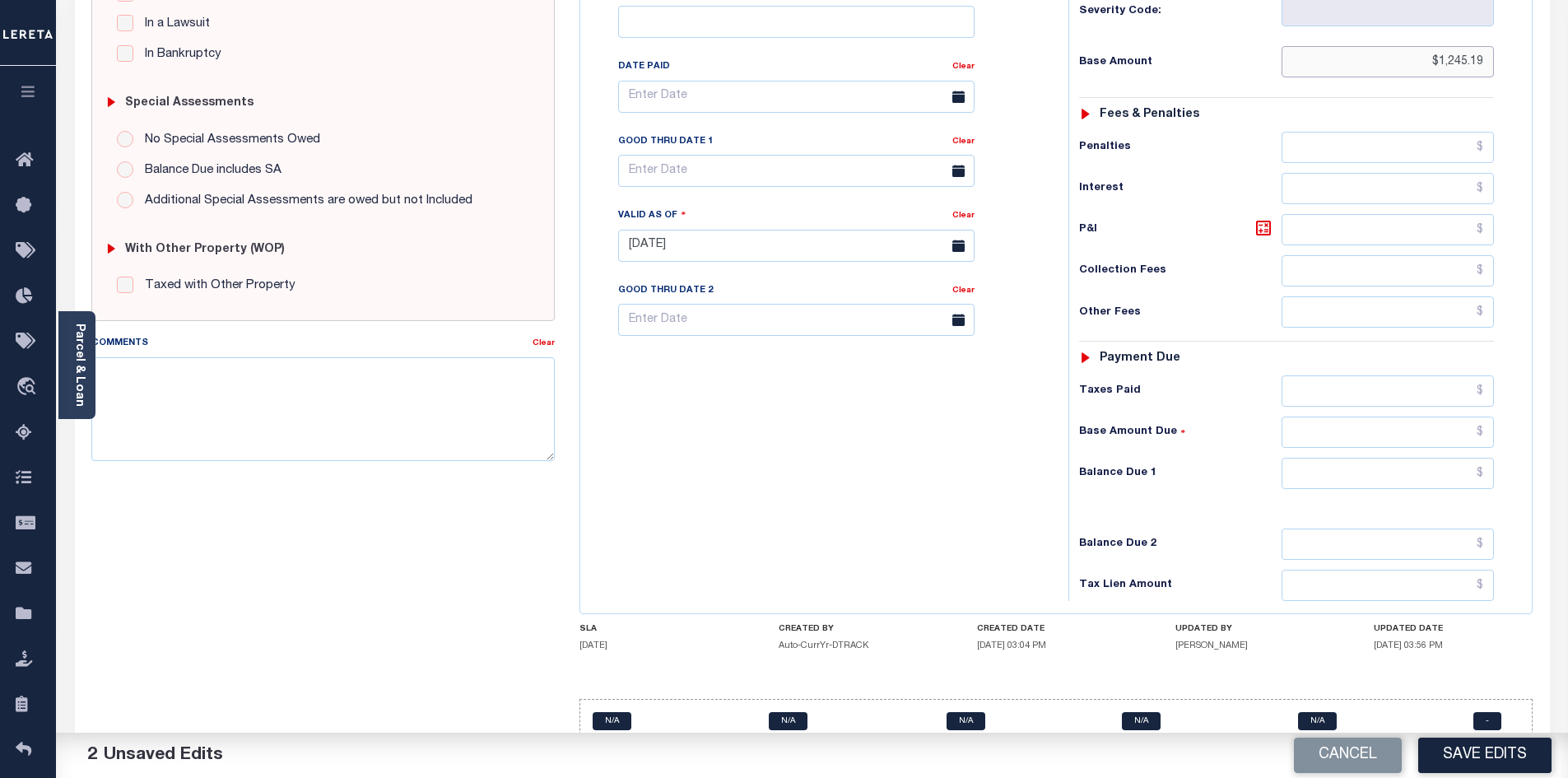
type input "$1,245.19"
click at [1301, 458] on input "text" at bounding box center [1388, 473] width 213 height 31
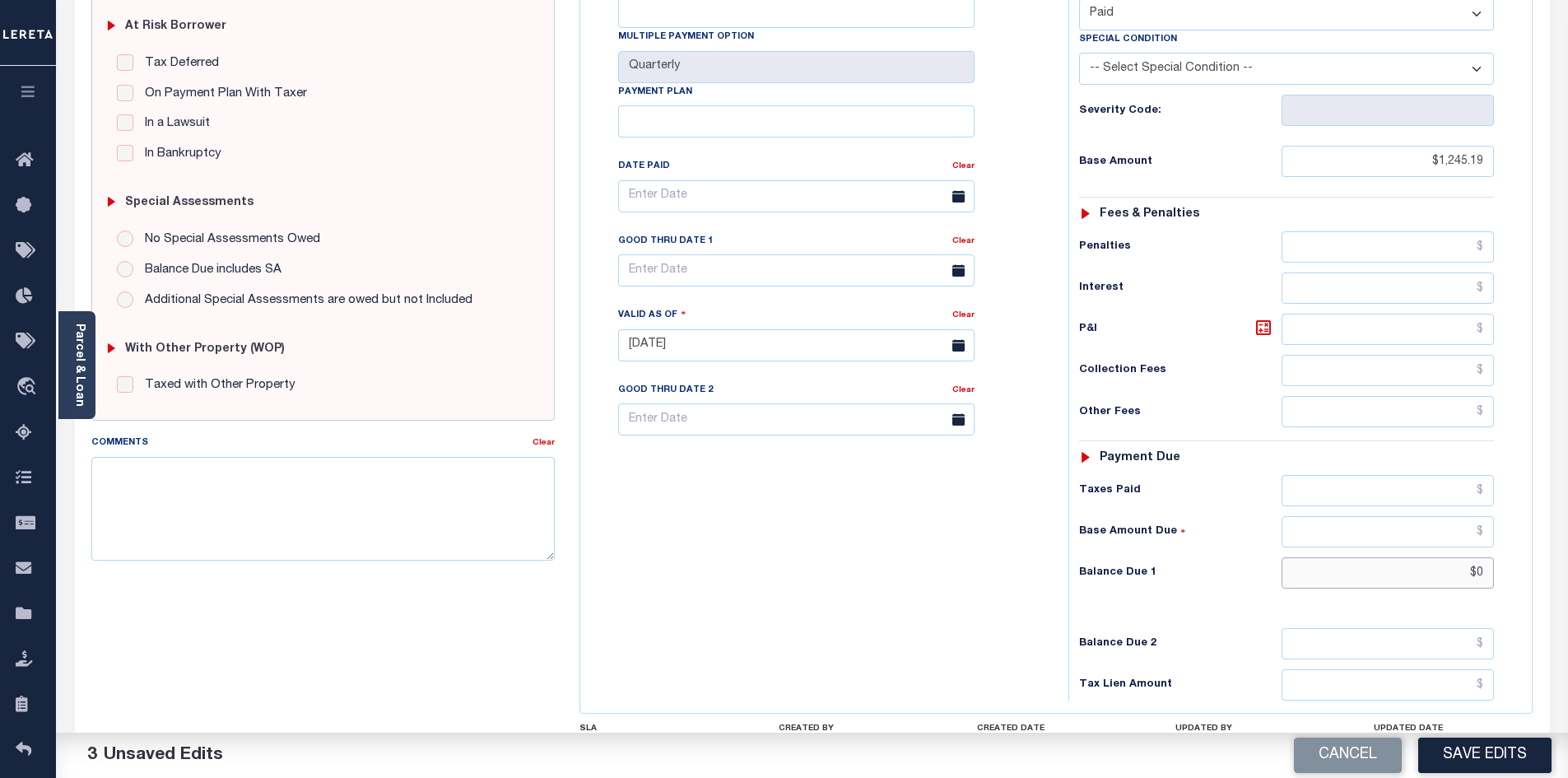
scroll to position [104, 0]
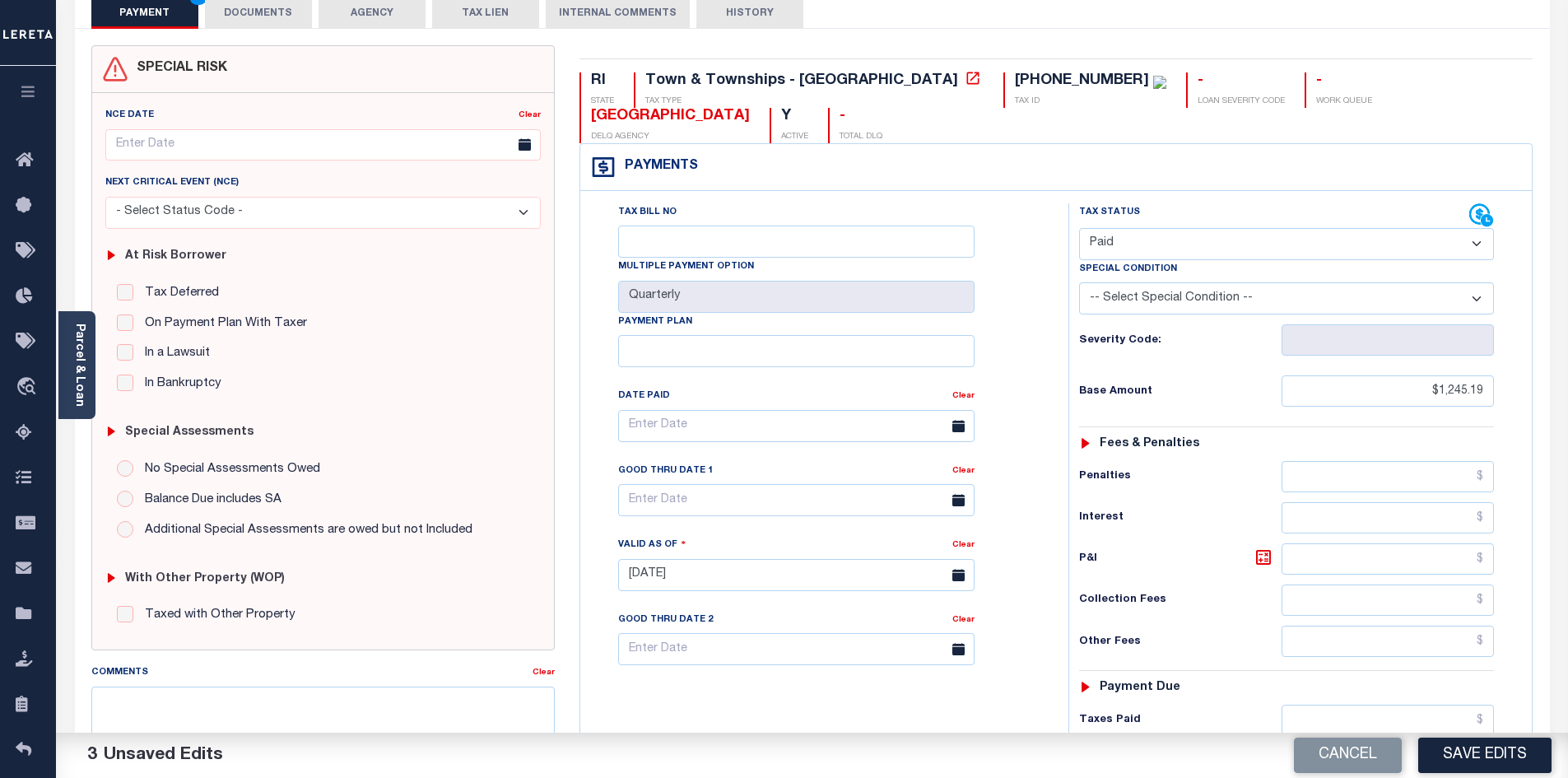
type input "$0.00"
click at [262, 14] on button "DOCUMENTS" at bounding box center [258, 13] width 107 height 31
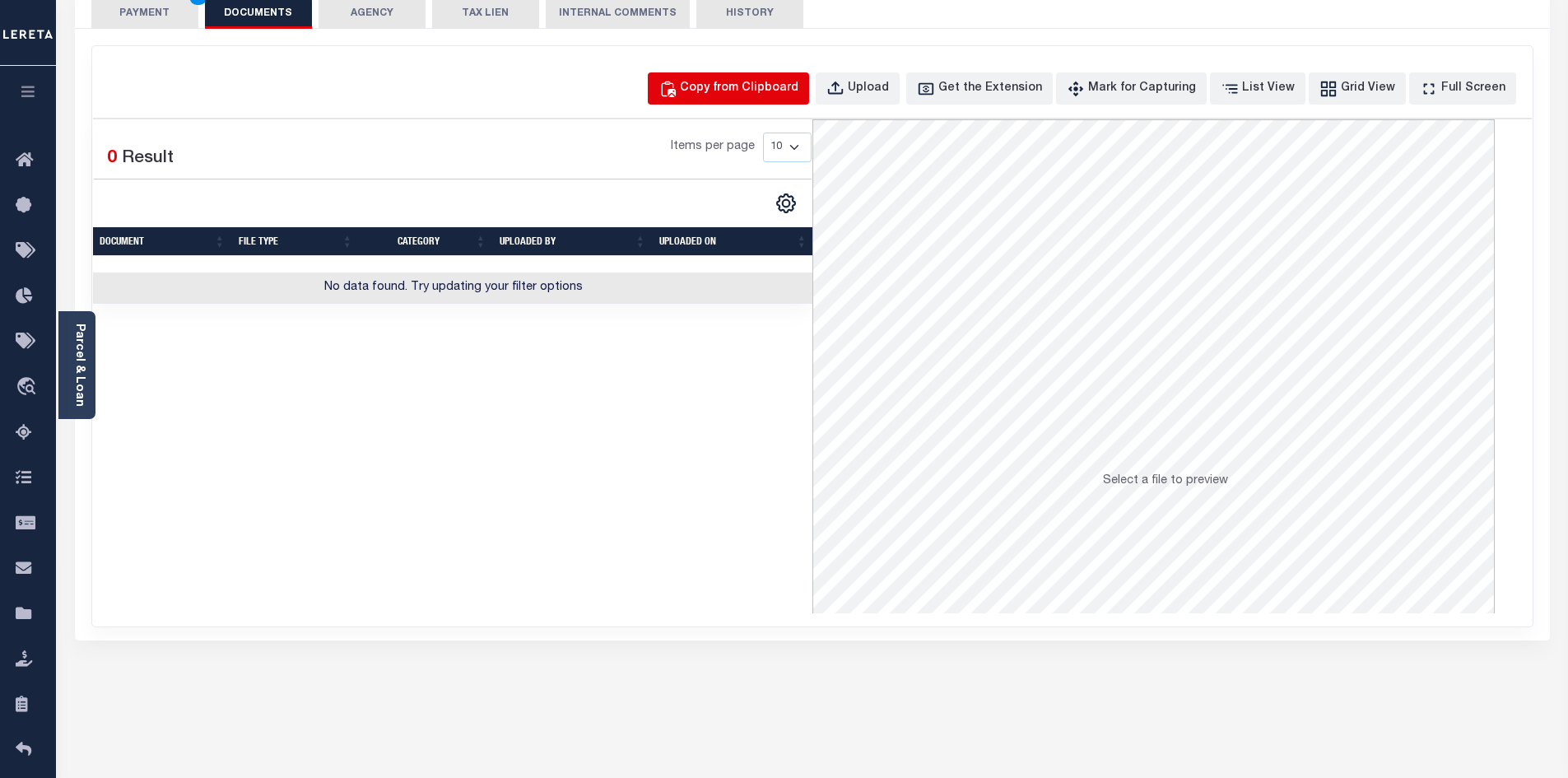
click at [750, 86] on div "Copy from Clipboard" at bounding box center [738, 89] width 119 height 18
select select "POP"
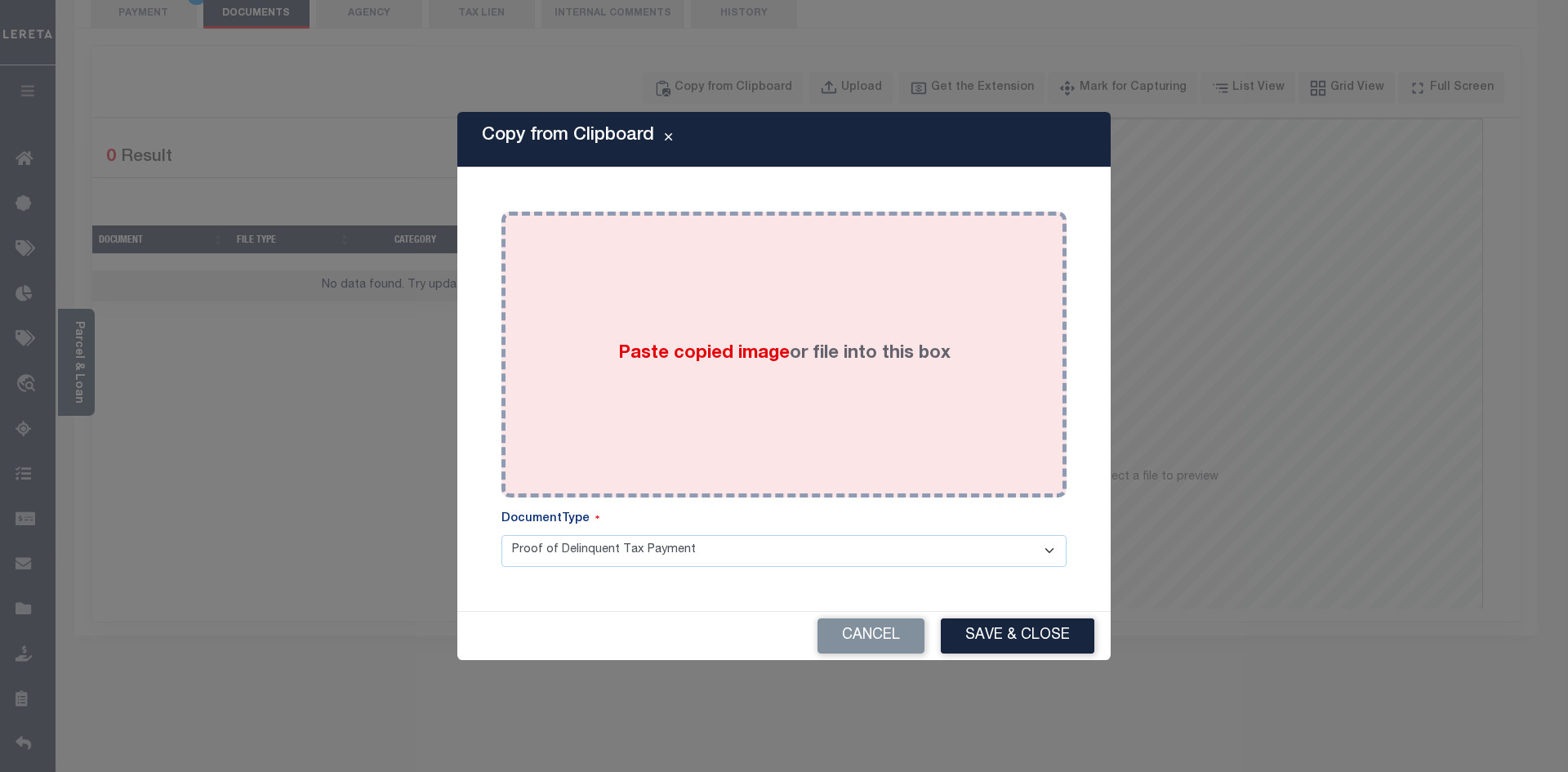
click at [708, 384] on div "Paste copied image or file into this box" at bounding box center [783, 354] width 540 height 261
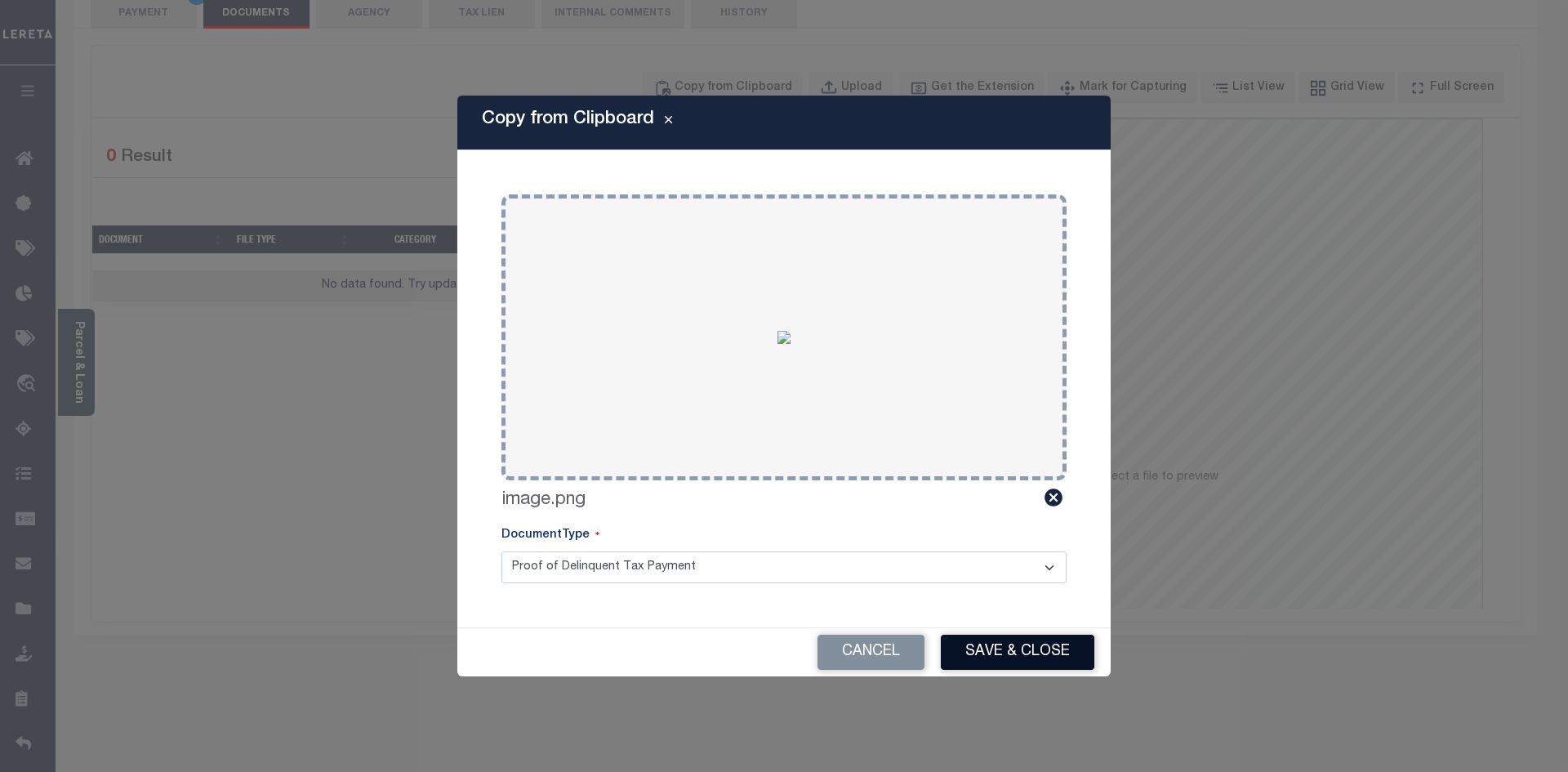
click at [997, 644] on button "Save & Close" at bounding box center [1017, 652] width 154 height 35
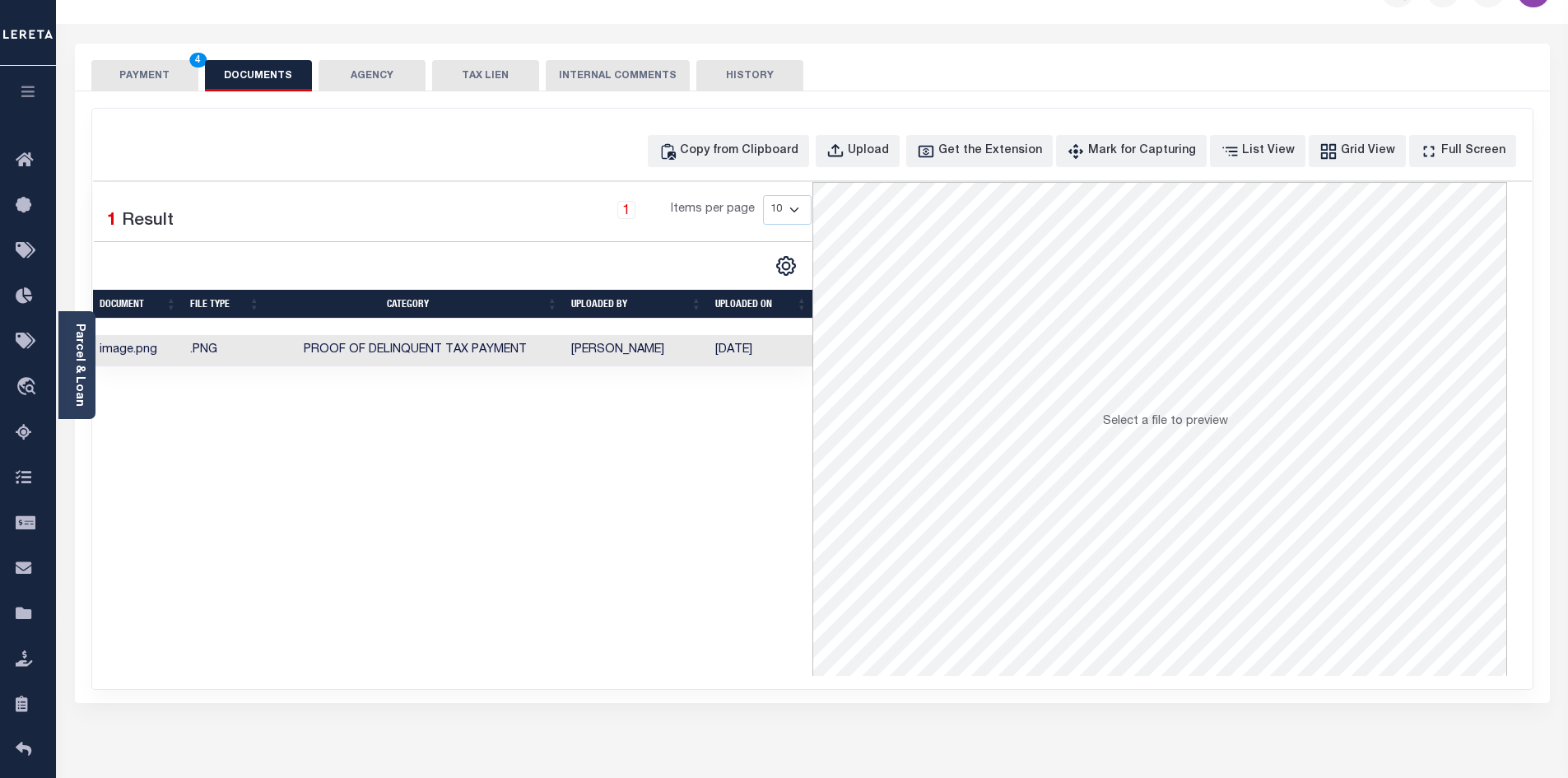
scroll to position [0, 0]
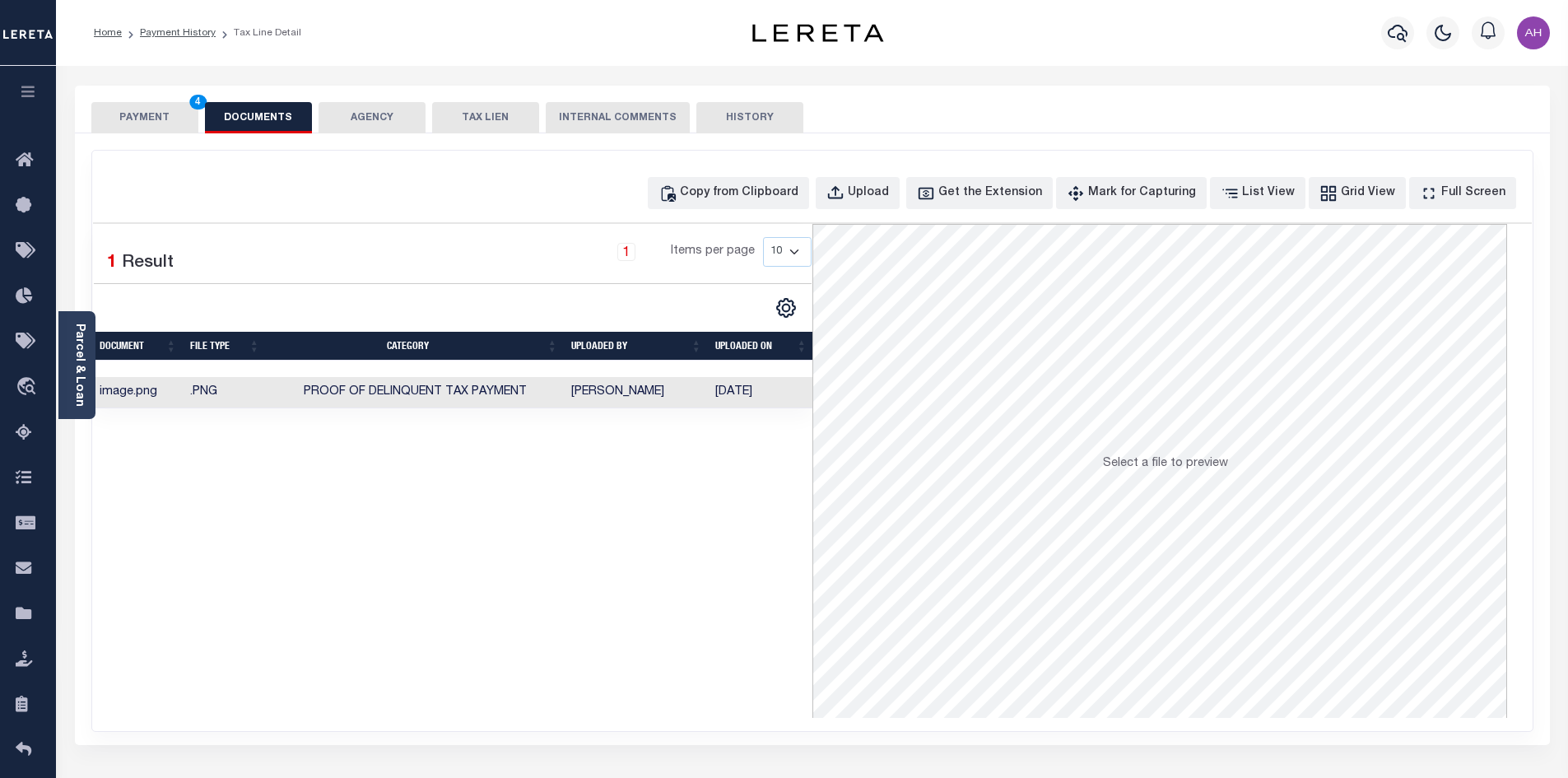
click at [127, 116] on button "PAYMENT 4" at bounding box center [145, 118] width 107 height 31
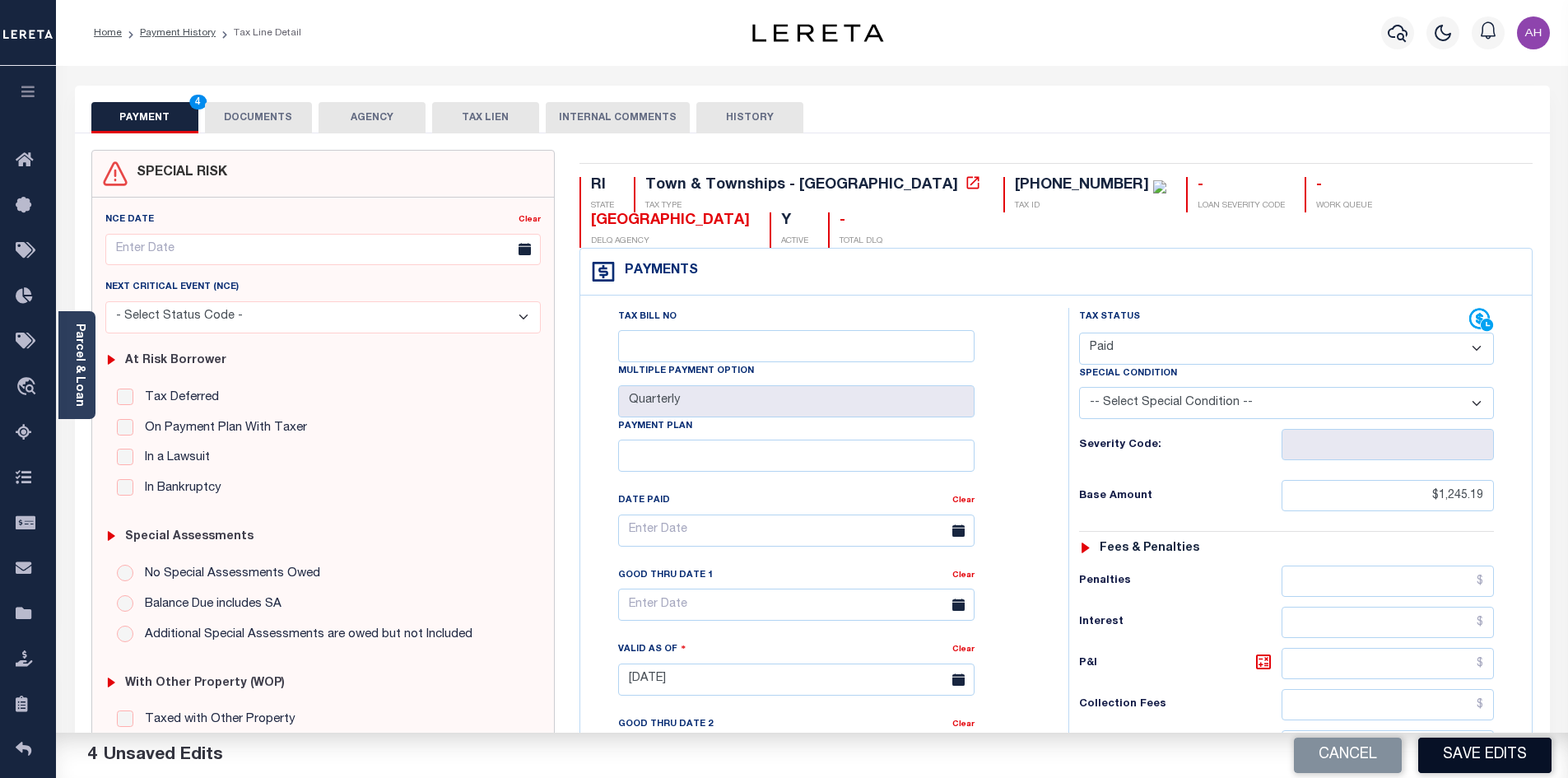
click at [1496, 758] on button "Save Edits" at bounding box center [1484, 755] width 133 height 36
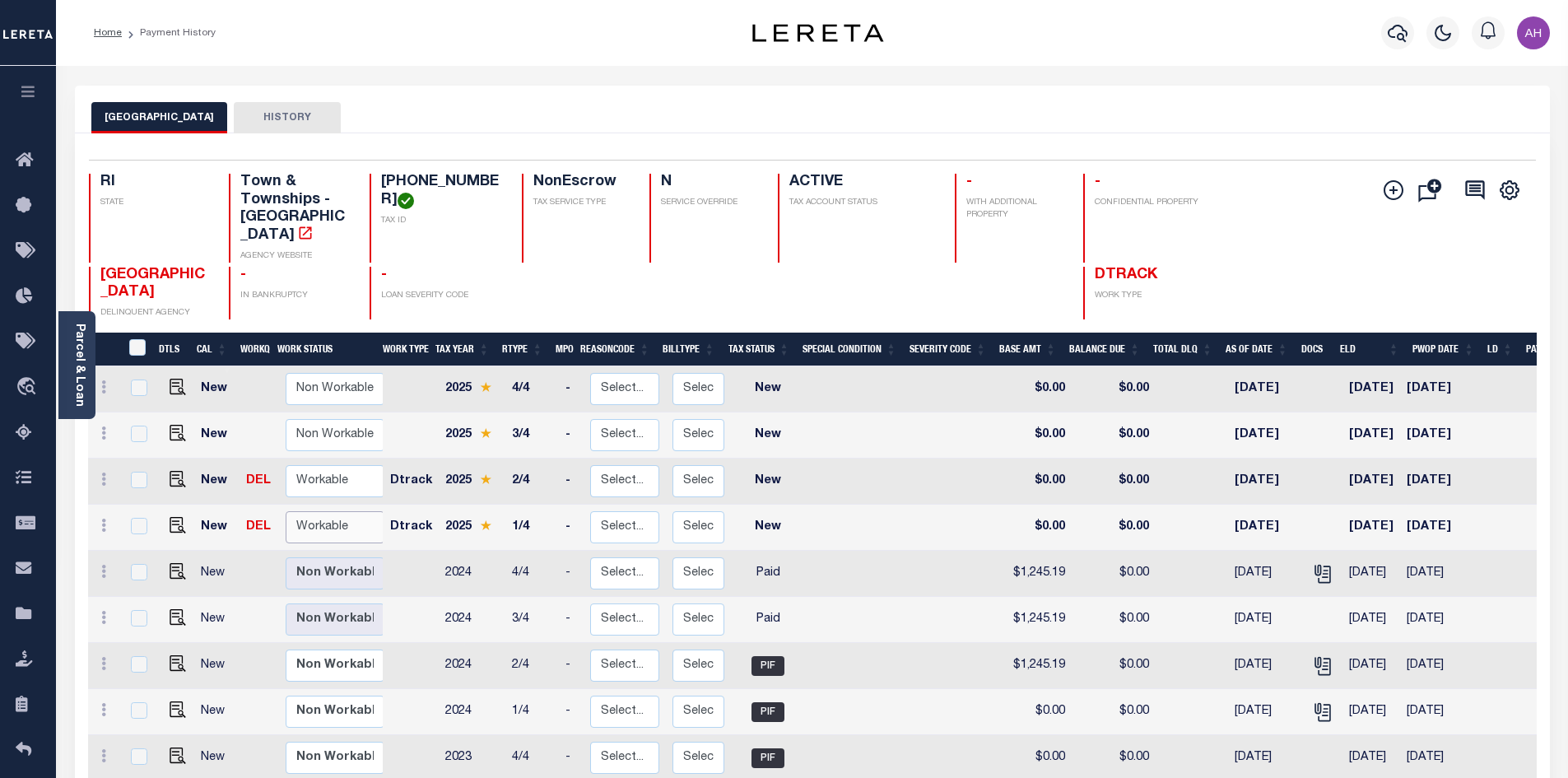
click at [326, 511] on select "Non Workable Workable" at bounding box center [334, 526] width 98 height 32
checkbox input "true"
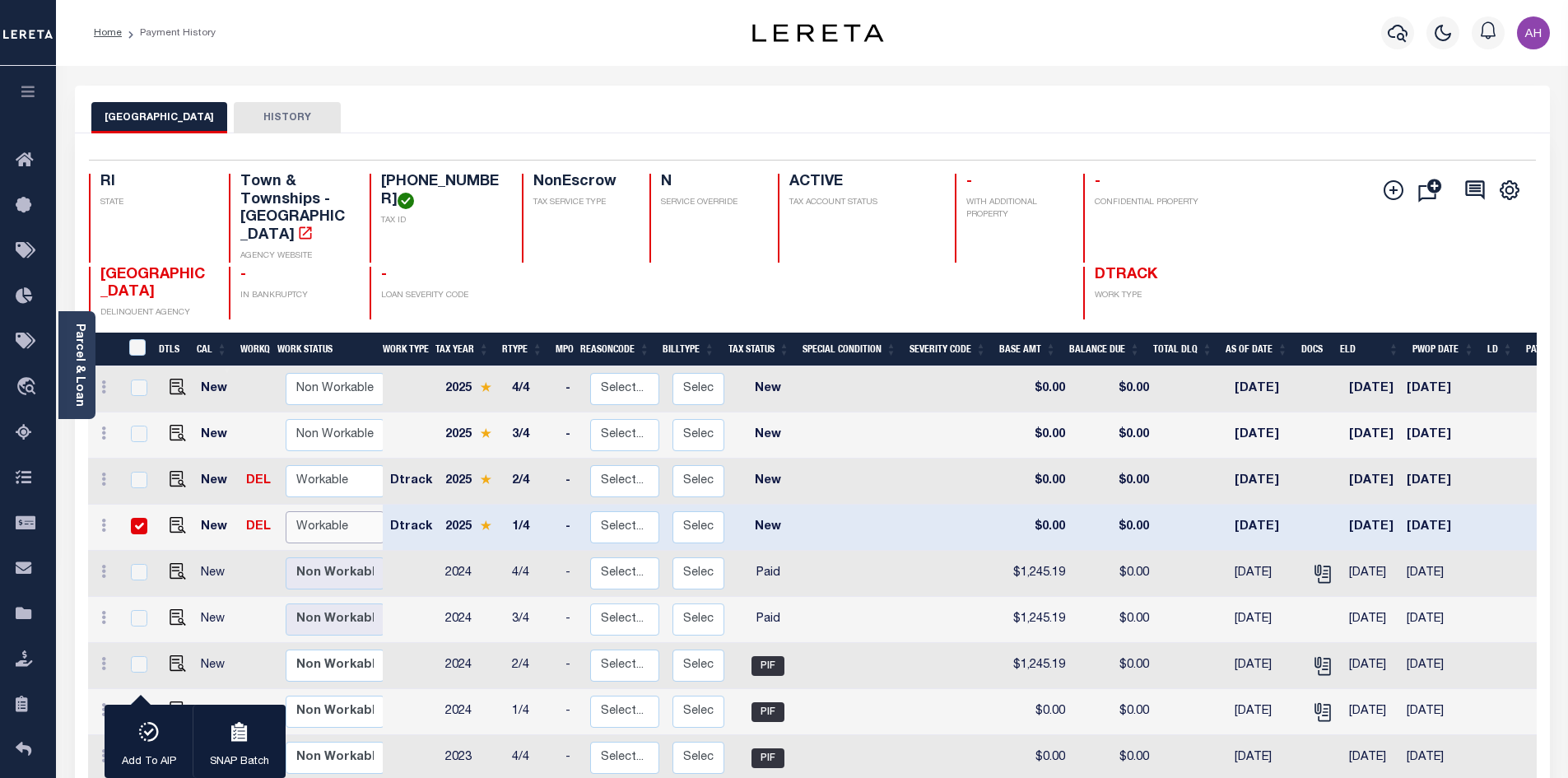
select select "true"
click at [285, 511] on select "Non Workable Workable" at bounding box center [334, 526] width 98 height 32
checkbox input "false"
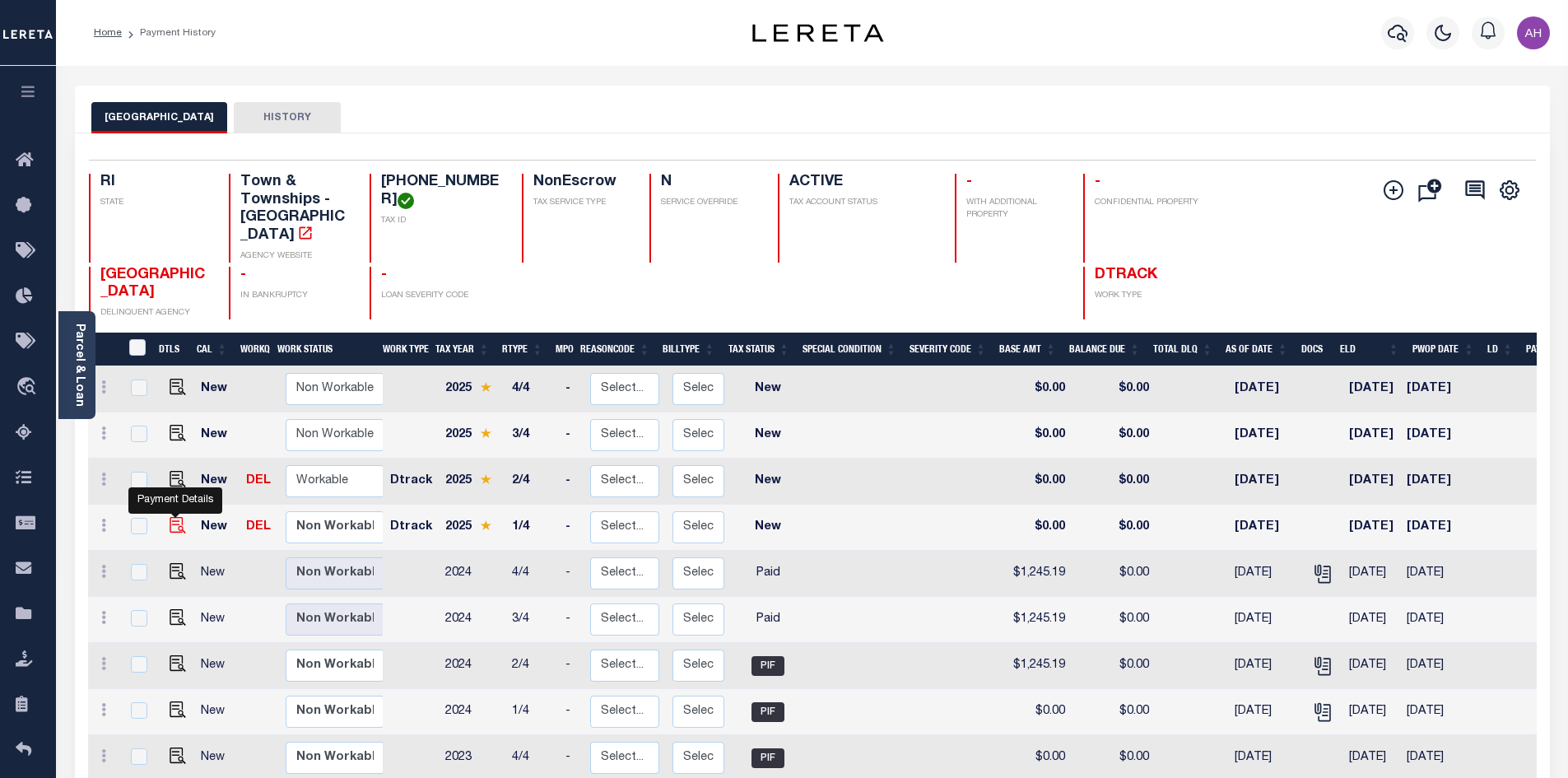
click at [172, 517] on img "" at bounding box center [177, 524] width 16 height 16
checkbox input "true"
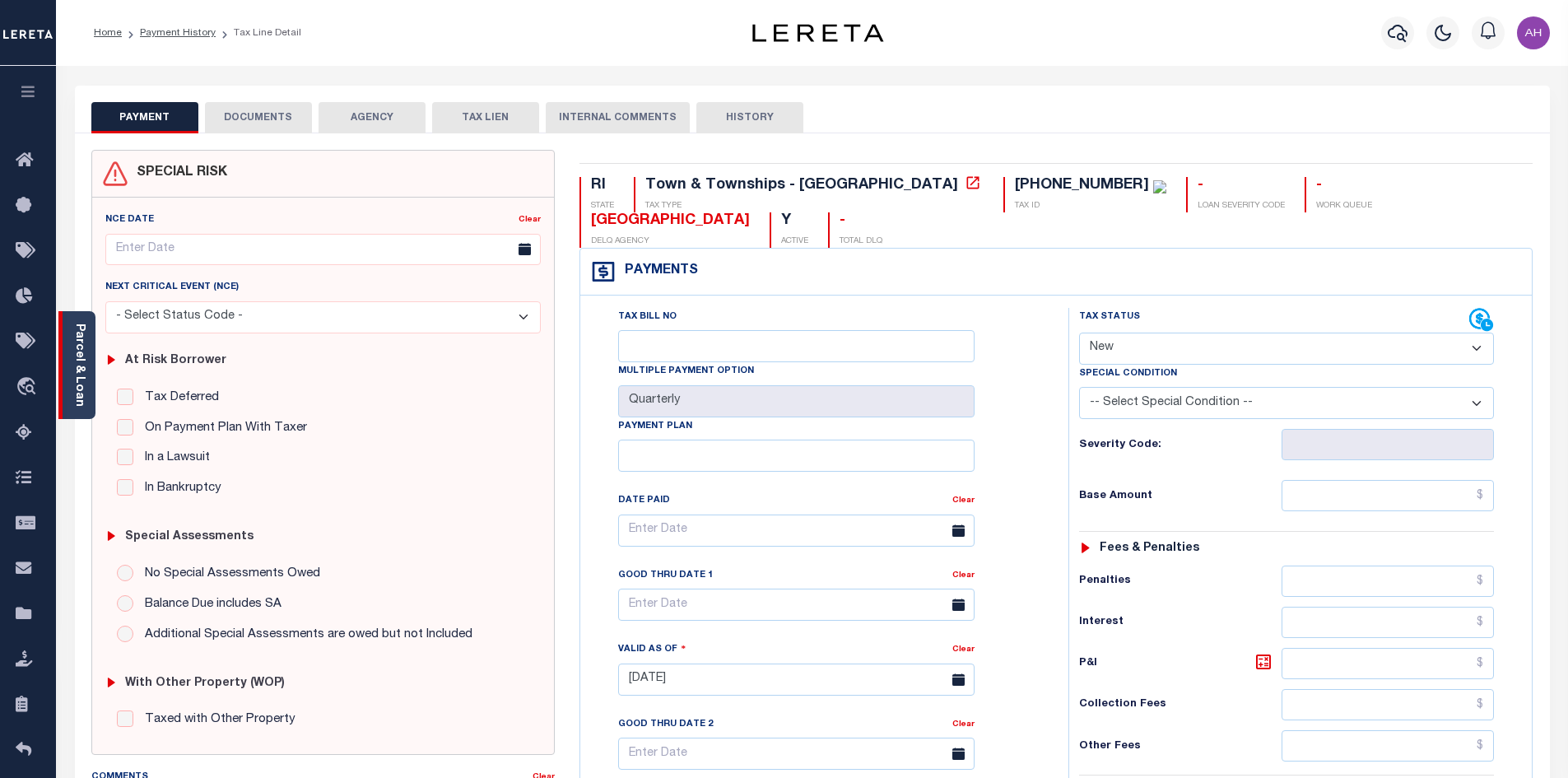
click at [78, 369] on link "Parcel & Loan" at bounding box center [79, 365] width 12 height 83
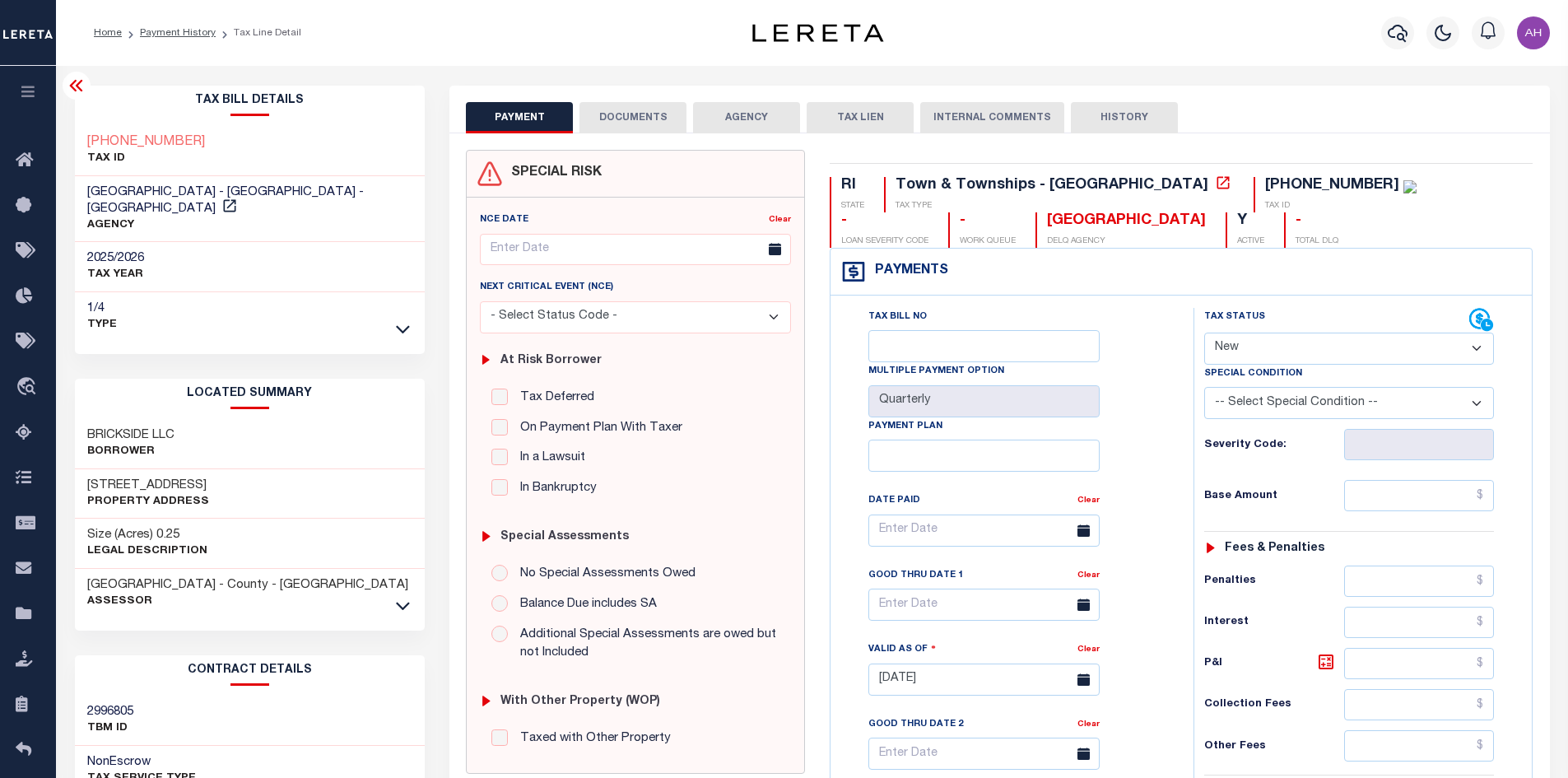
click at [1251, 334] on select "- Select Status Code - Open Due/Unpaid Paid Incomplete No Tax Due Internal Refu…" at bounding box center [1348, 348] width 290 height 32
select select "PYD"
click at [1204, 334] on select "- Select Status Code - Open Due/Unpaid Paid Incomplete No Tax Due Internal Refu…" at bounding box center [1348, 348] width 290 height 32
type input "[DATE]"
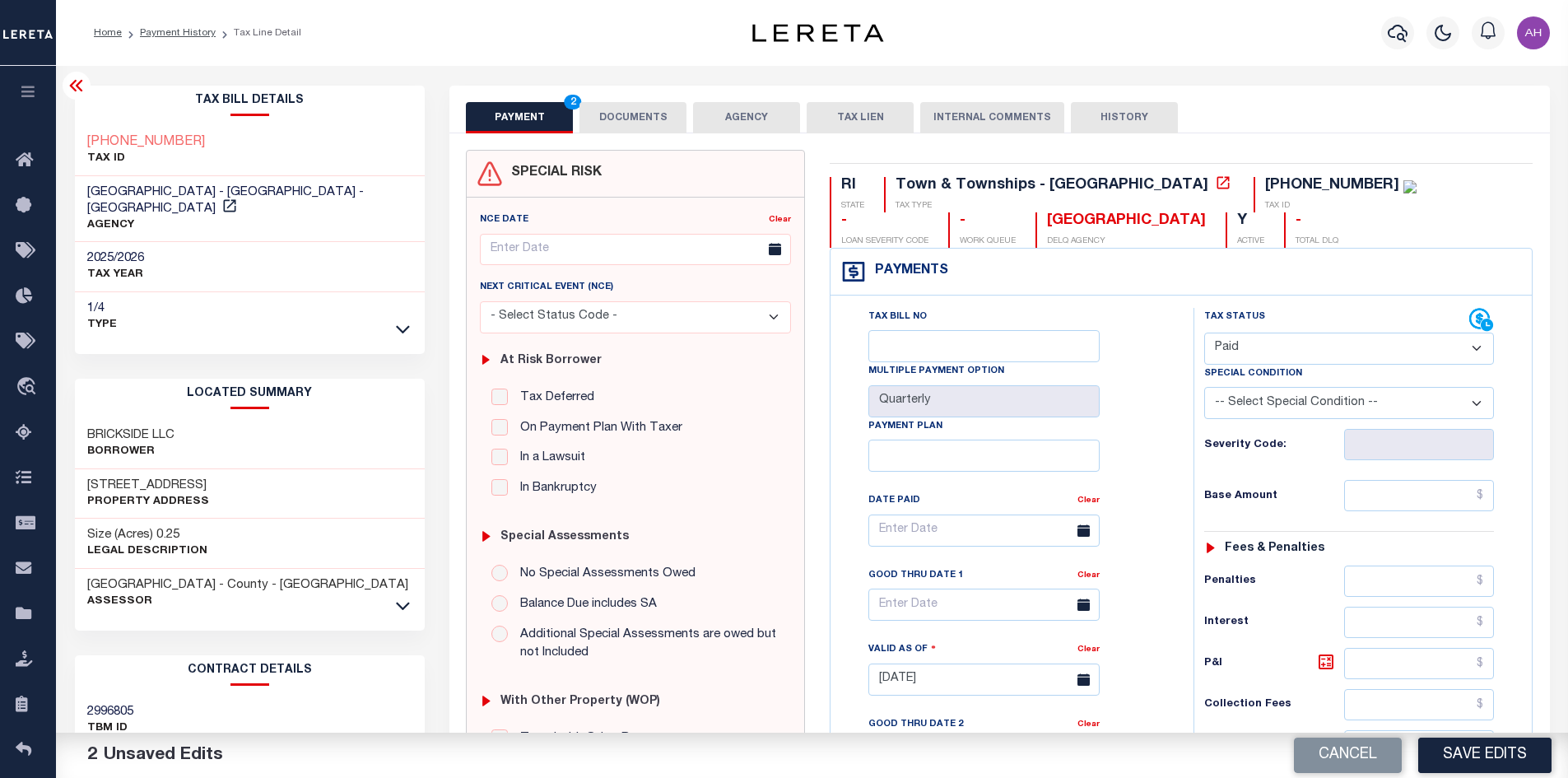
click at [1358, 402] on select "-- Select Special Condition -- 3RD PARTY TAX LIEN AGENCY TAX LIEN (A.K.A Inside…" at bounding box center [1348, 402] width 290 height 32
click at [1062, 139] on div "SPECIAL RISK NCE Date Clear" at bounding box center [999, 682] width 1101 height 1098
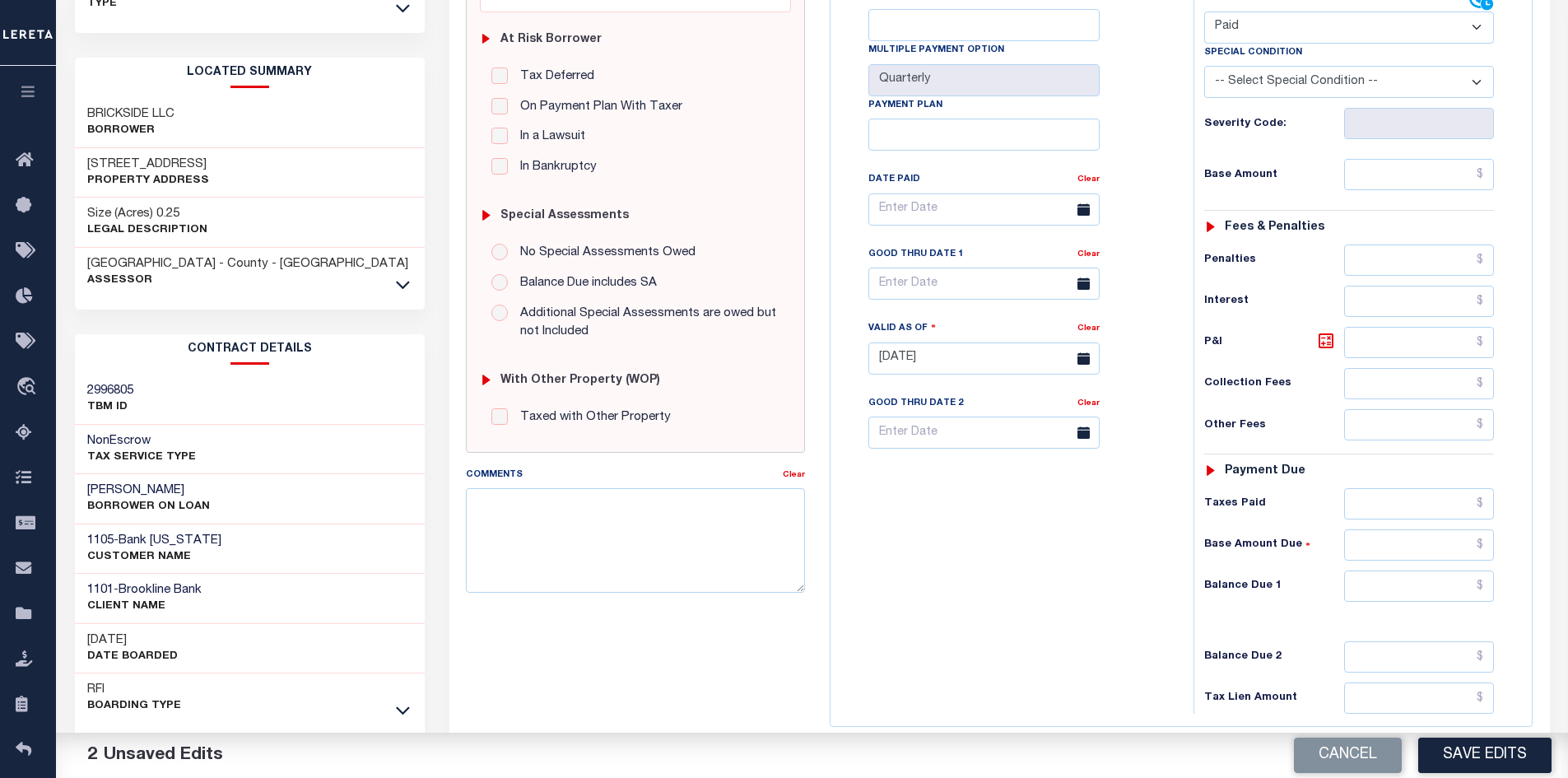
scroll to position [330, 0]
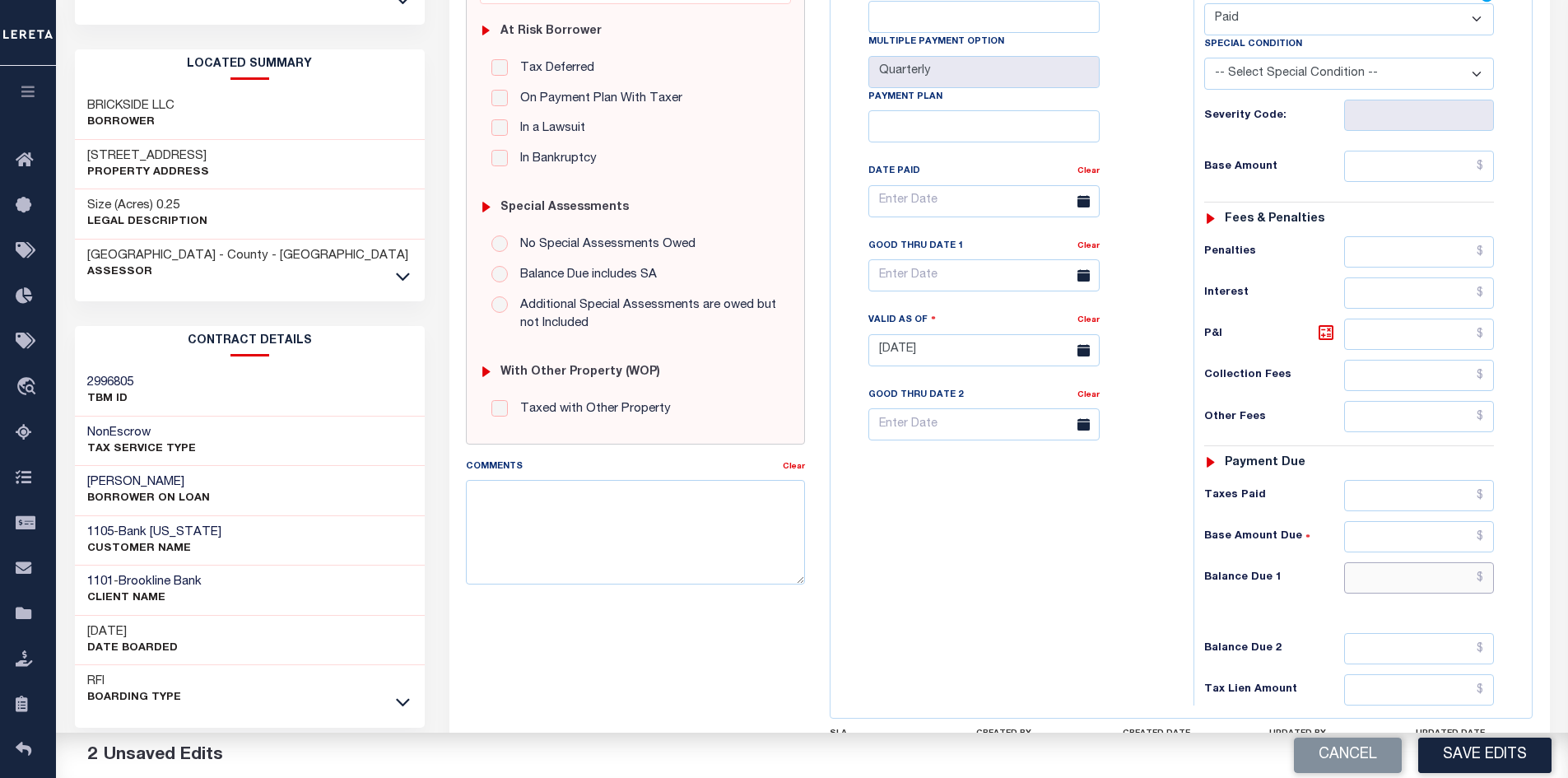
click at [1384, 579] on input "text" at bounding box center [1420, 577] width 150 height 31
type input "$0.00"
click at [1383, 164] on input "text" at bounding box center [1420, 166] width 150 height 31
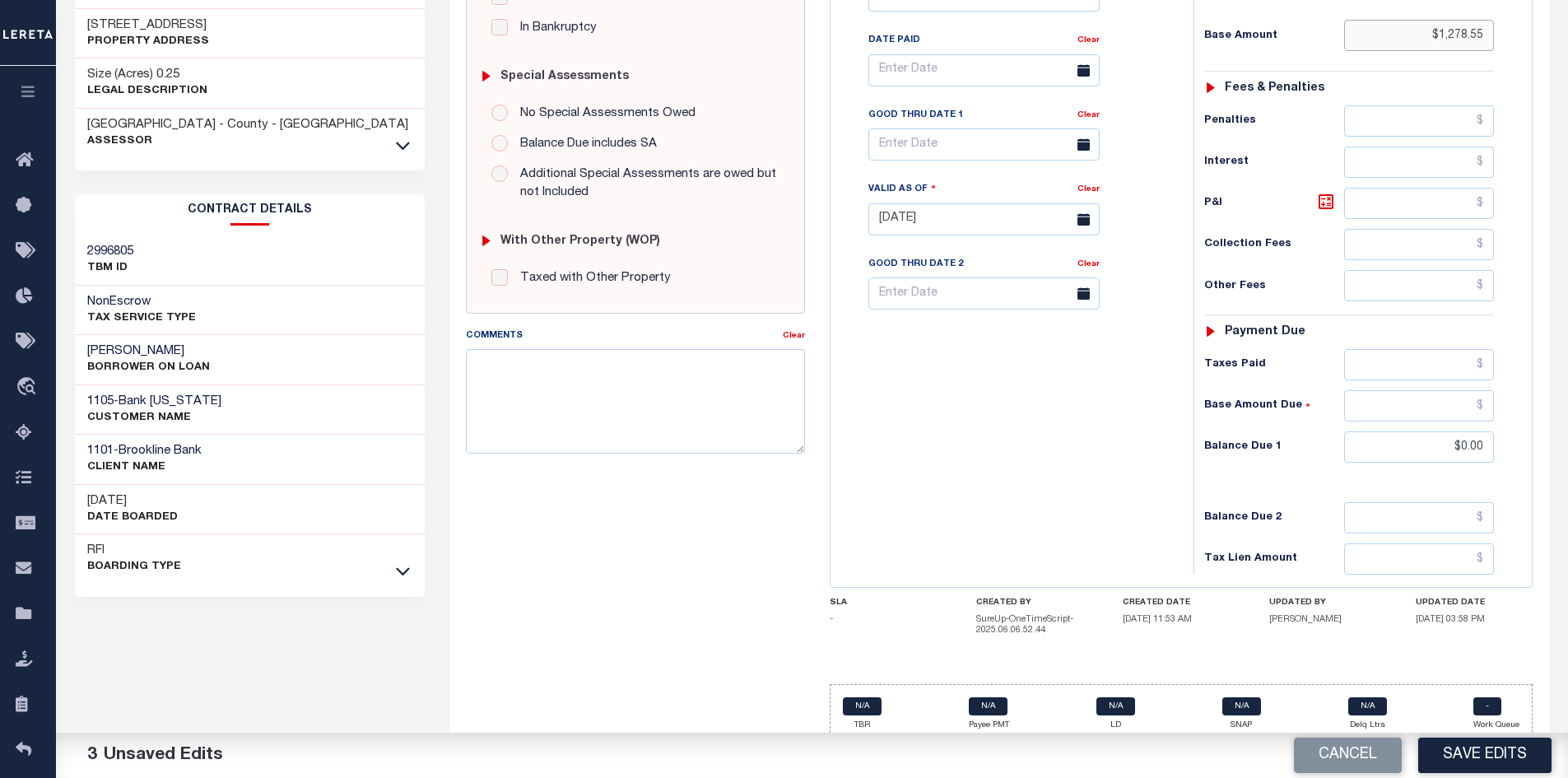
scroll to position [480, 0]
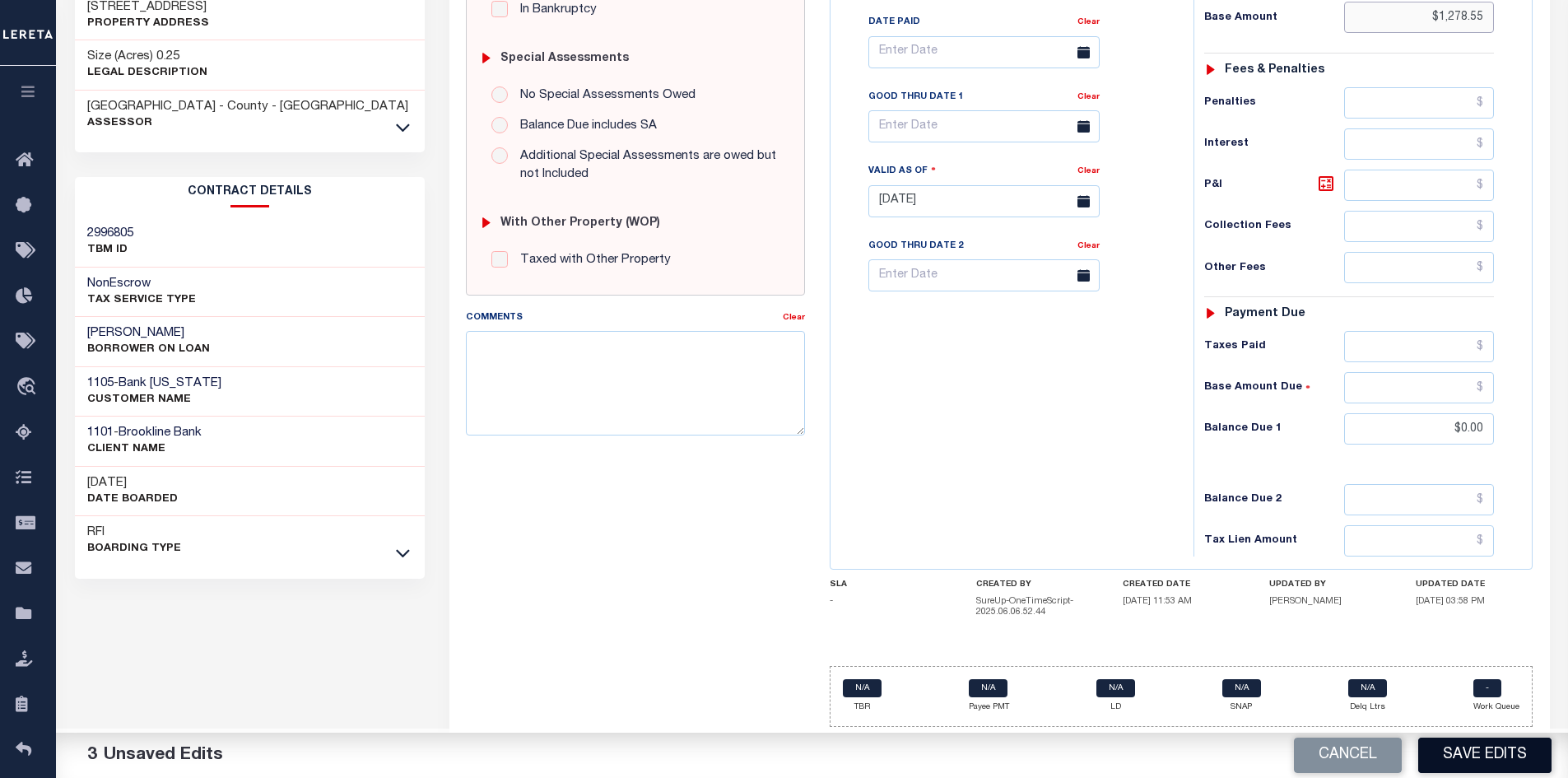
type input "$1,278.55"
click at [1502, 757] on button "Save Edits" at bounding box center [1484, 755] width 133 height 36
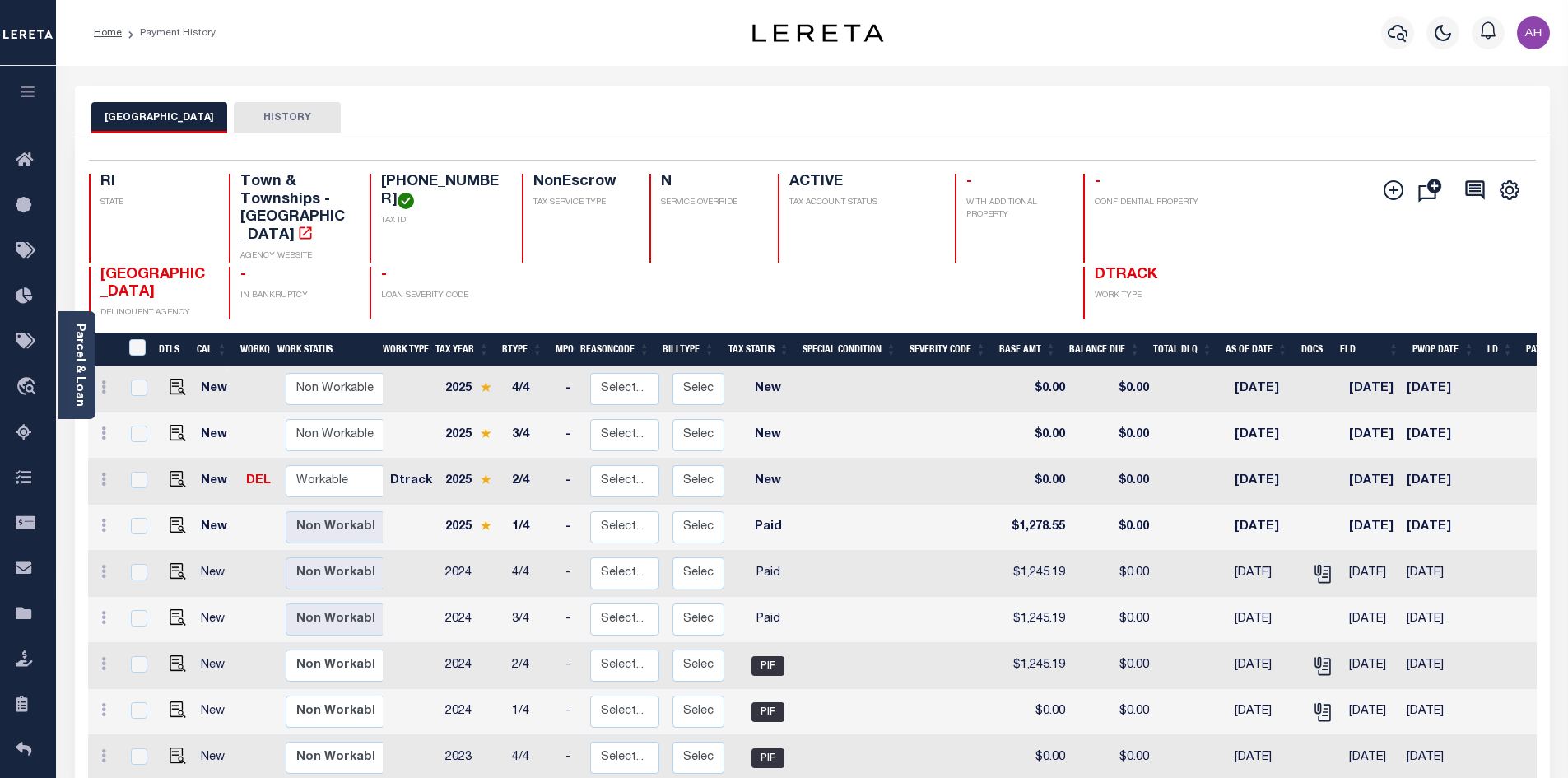
scroll to position [240, 0]
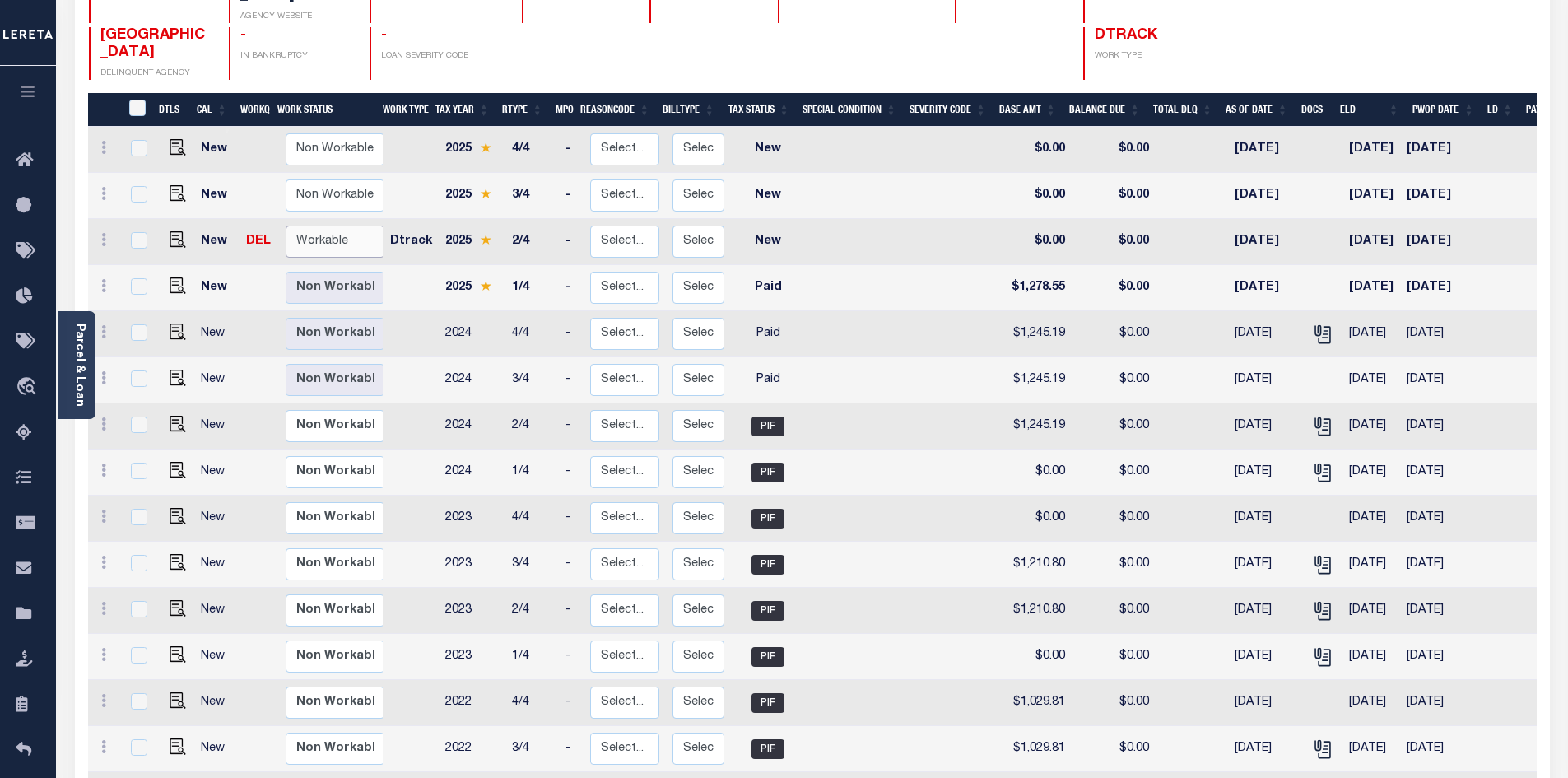
click at [326, 227] on select "Non Workable Workable" at bounding box center [334, 241] width 98 height 32
checkbox input "true"
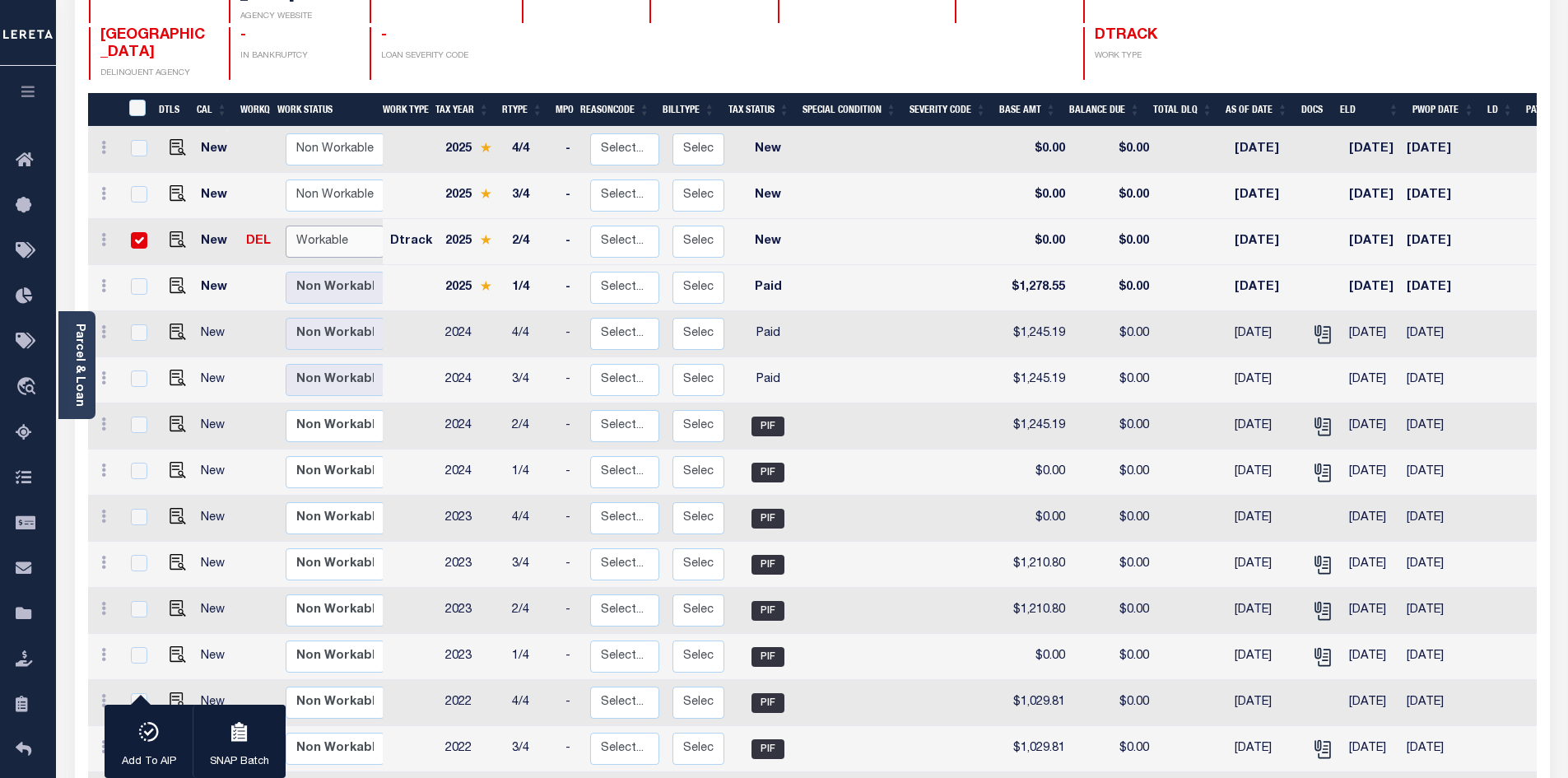
select select "true"
click at [285, 226] on select "Non Workable Workable" at bounding box center [334, 241] width 98 height 32
checkbox input "false"
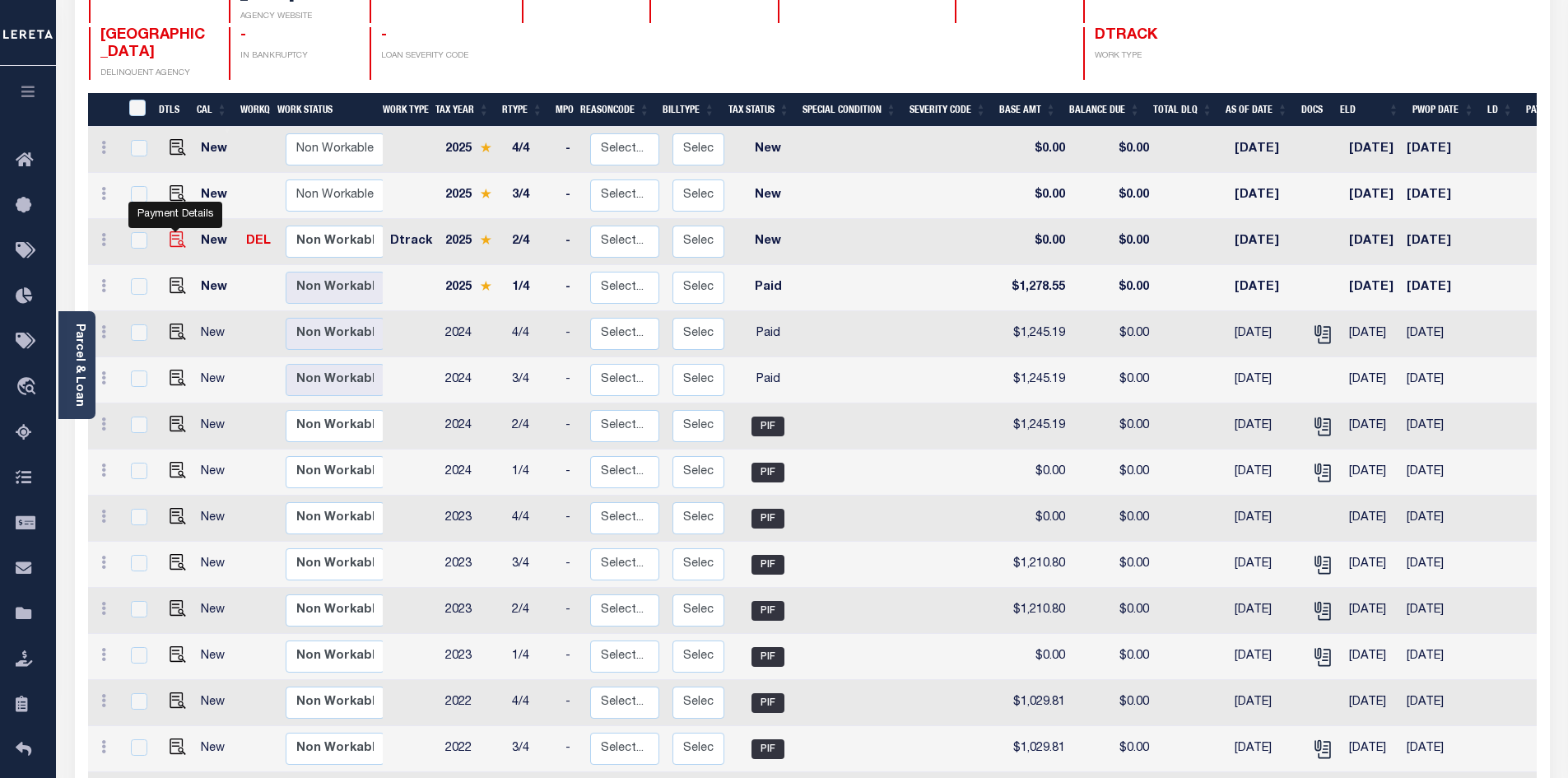
click at [172, 231] on img "" at bounding box center [177, 239] width 16 height 16
checkbox input "true"
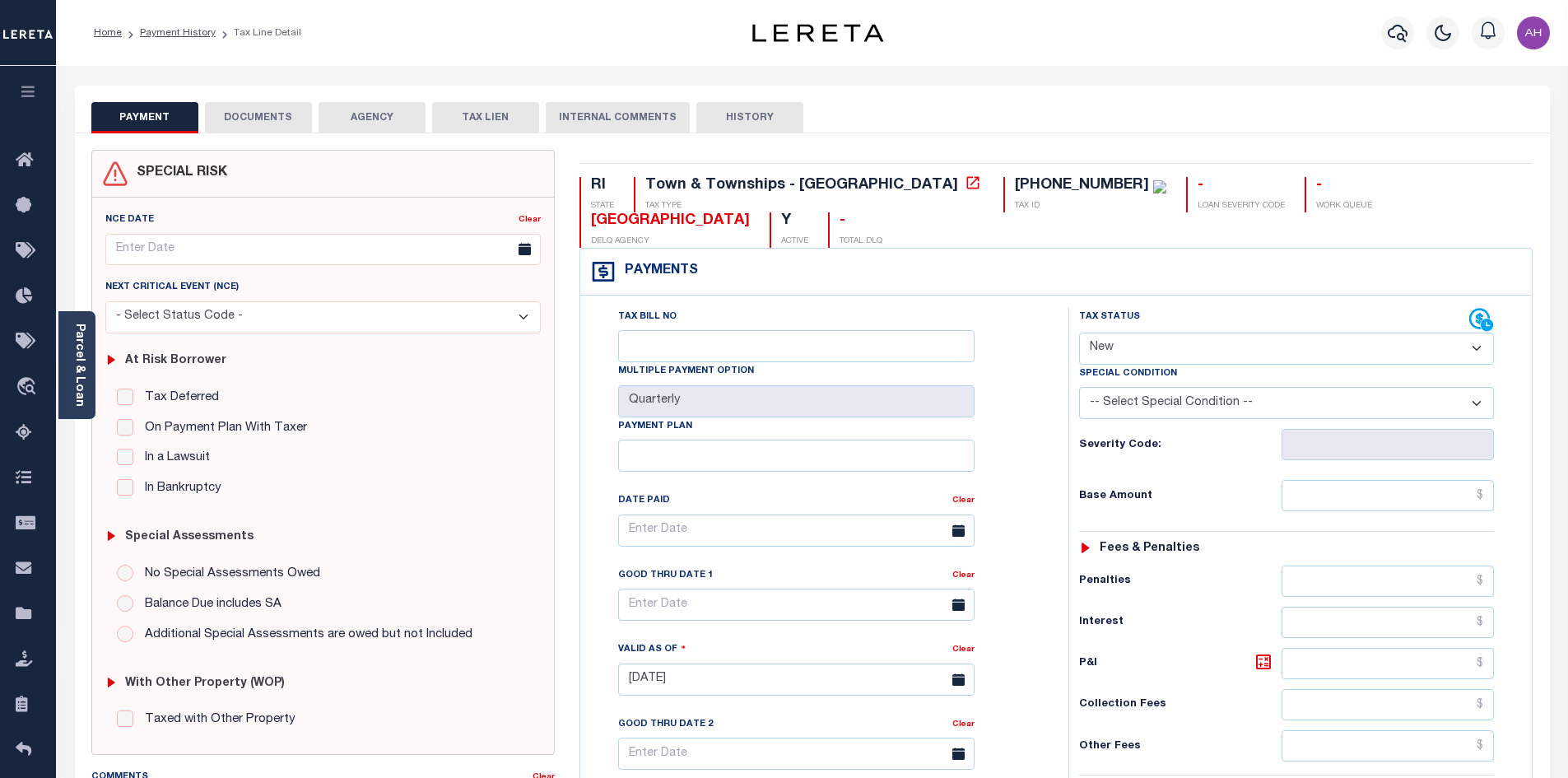
click at [1239, 333] on select "- Select Status Code - Open Due/Unpaid Paid Incomplete No Tax Due Internal Refu…" at bounding box center [1287, 348] width 414 height 32
select select "DUE"
click at [1079, 333] on select "- Select Status Code - Open Due/Unpaid Paid Incomplete No Tax Due Internal Refu…" at bounding box center [1287, 348] width 414 height 32
type input "[DATE]"
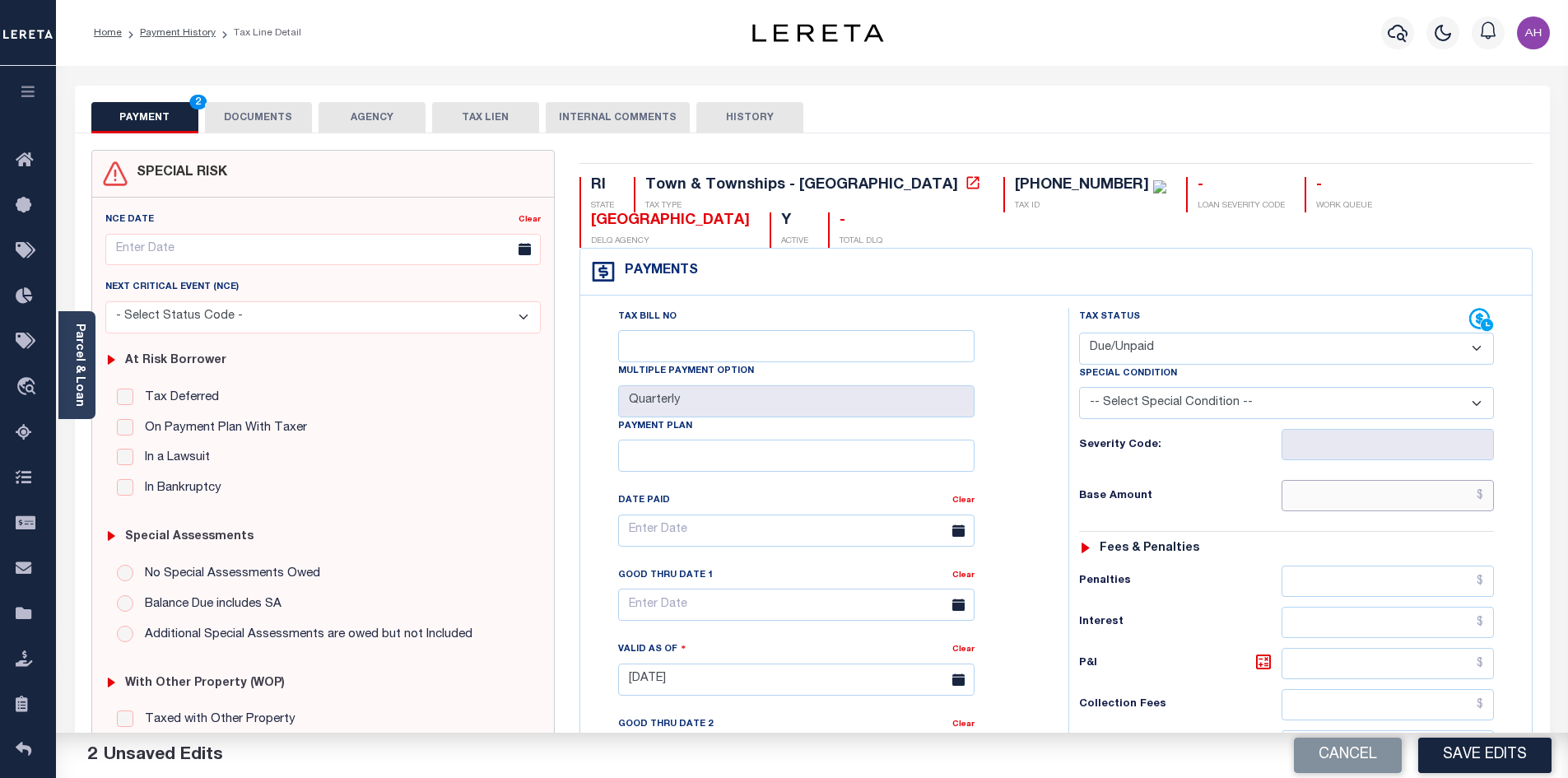
click at [1326, 480] on input "text" at bounding box center [1388, 496] width 213 height 31
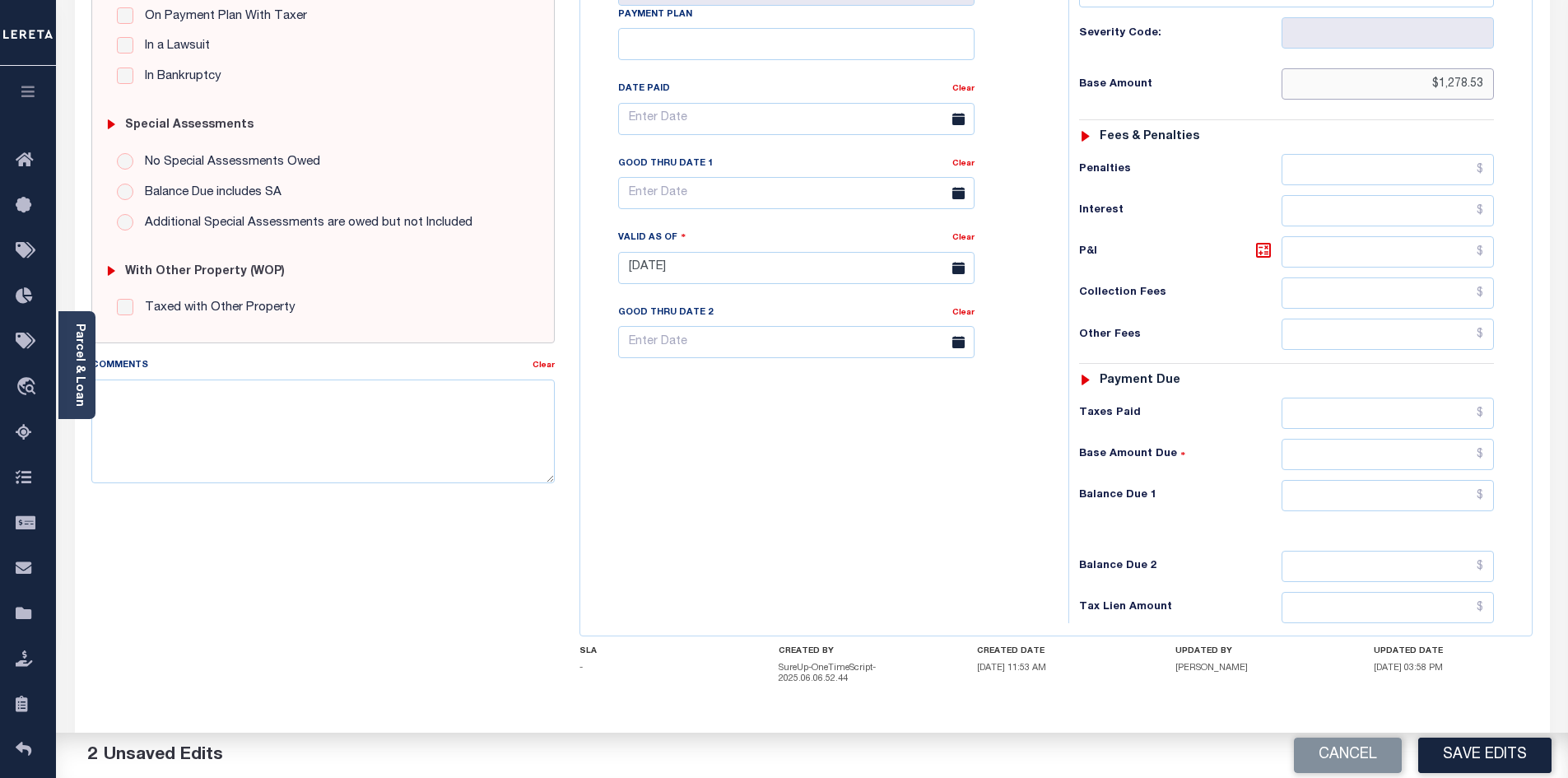
type input "$1,278.53"
click at [1344, 480] on input "text" at bounding box center [1388, 496] width 213 height 31
type input "$0"
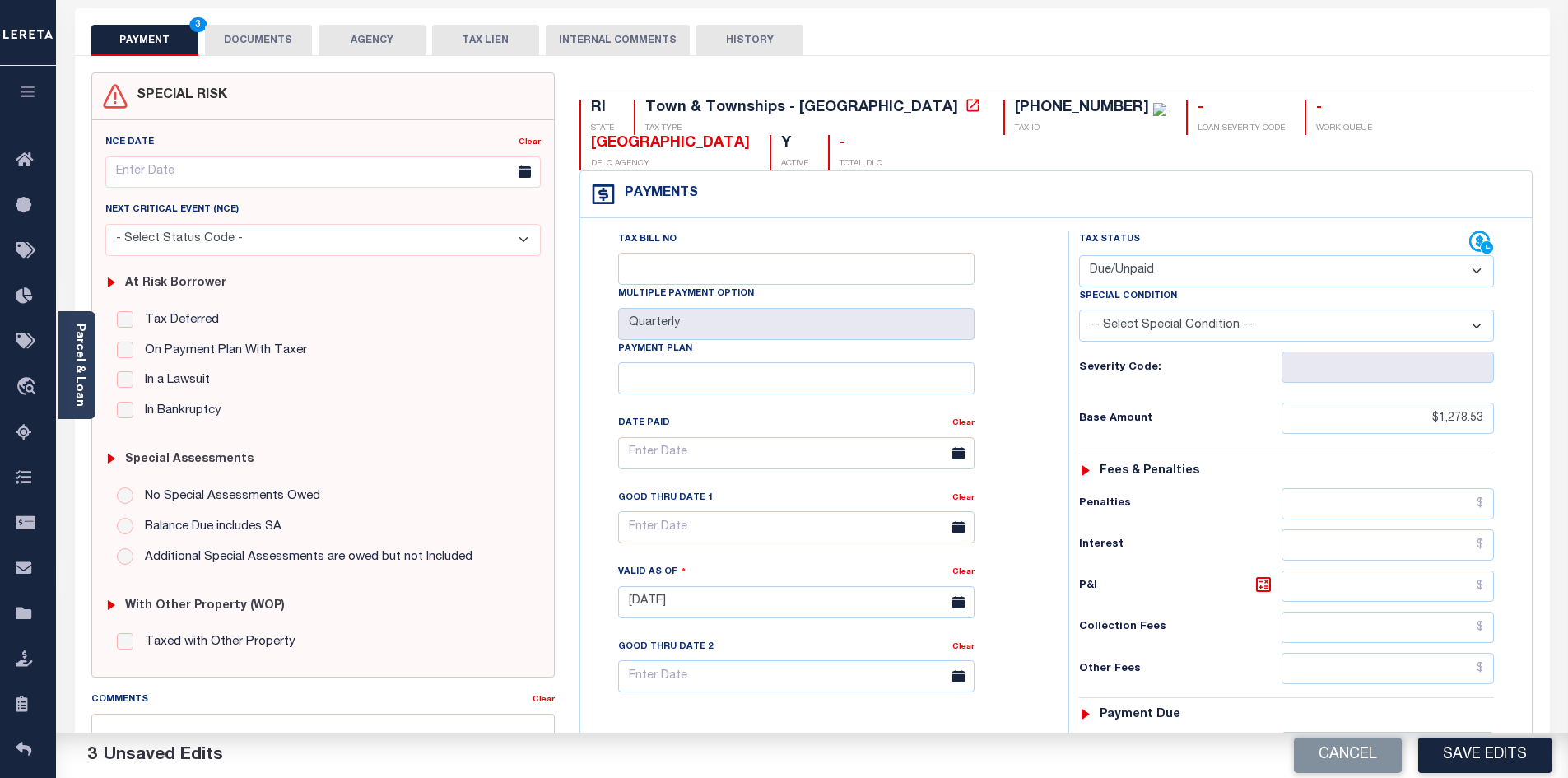
scroll to position [0, 0]
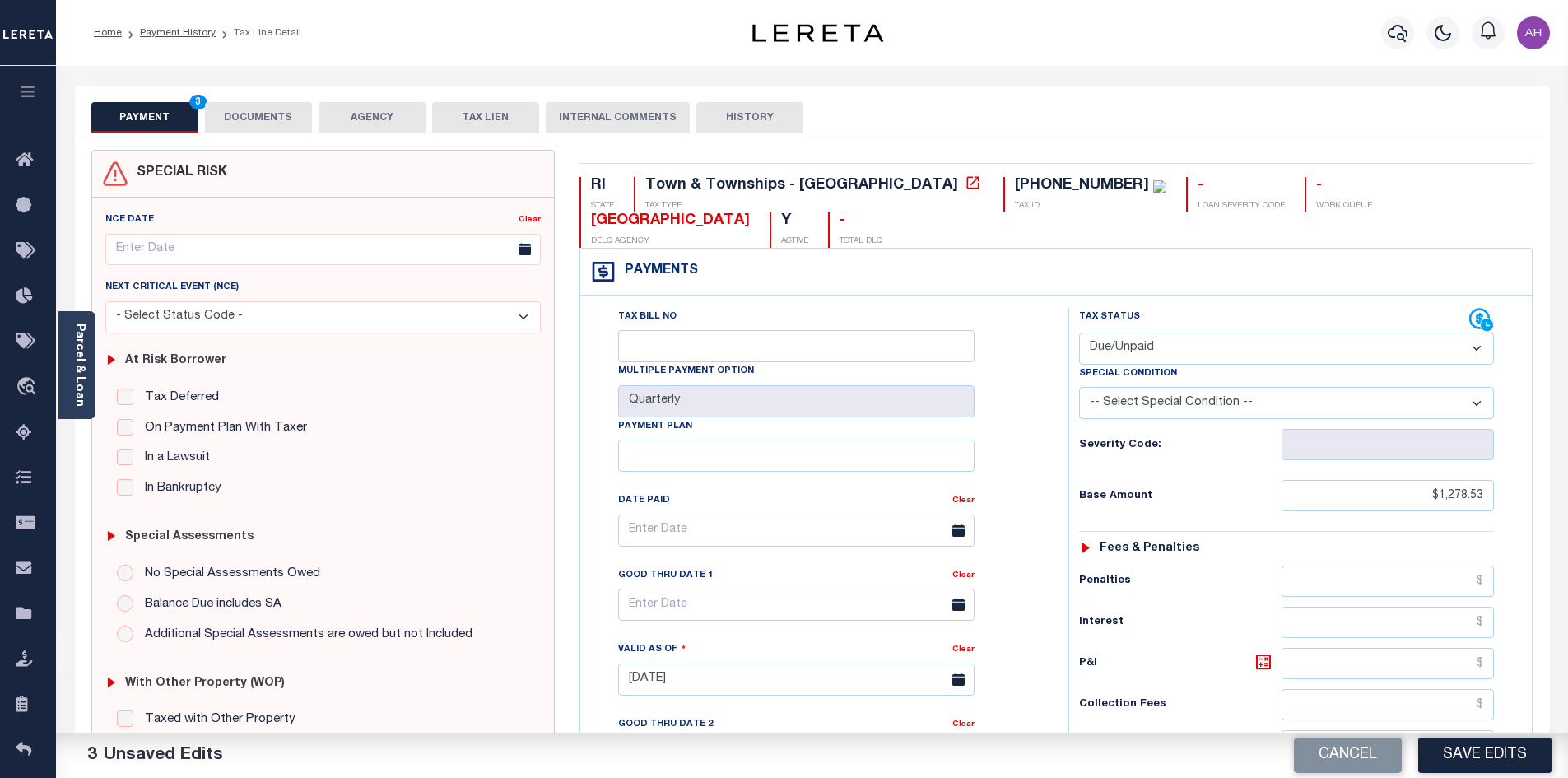
click at [264, 121] on button "DOCUMENTS" at bounding box center [258, 118] width 107 height 31
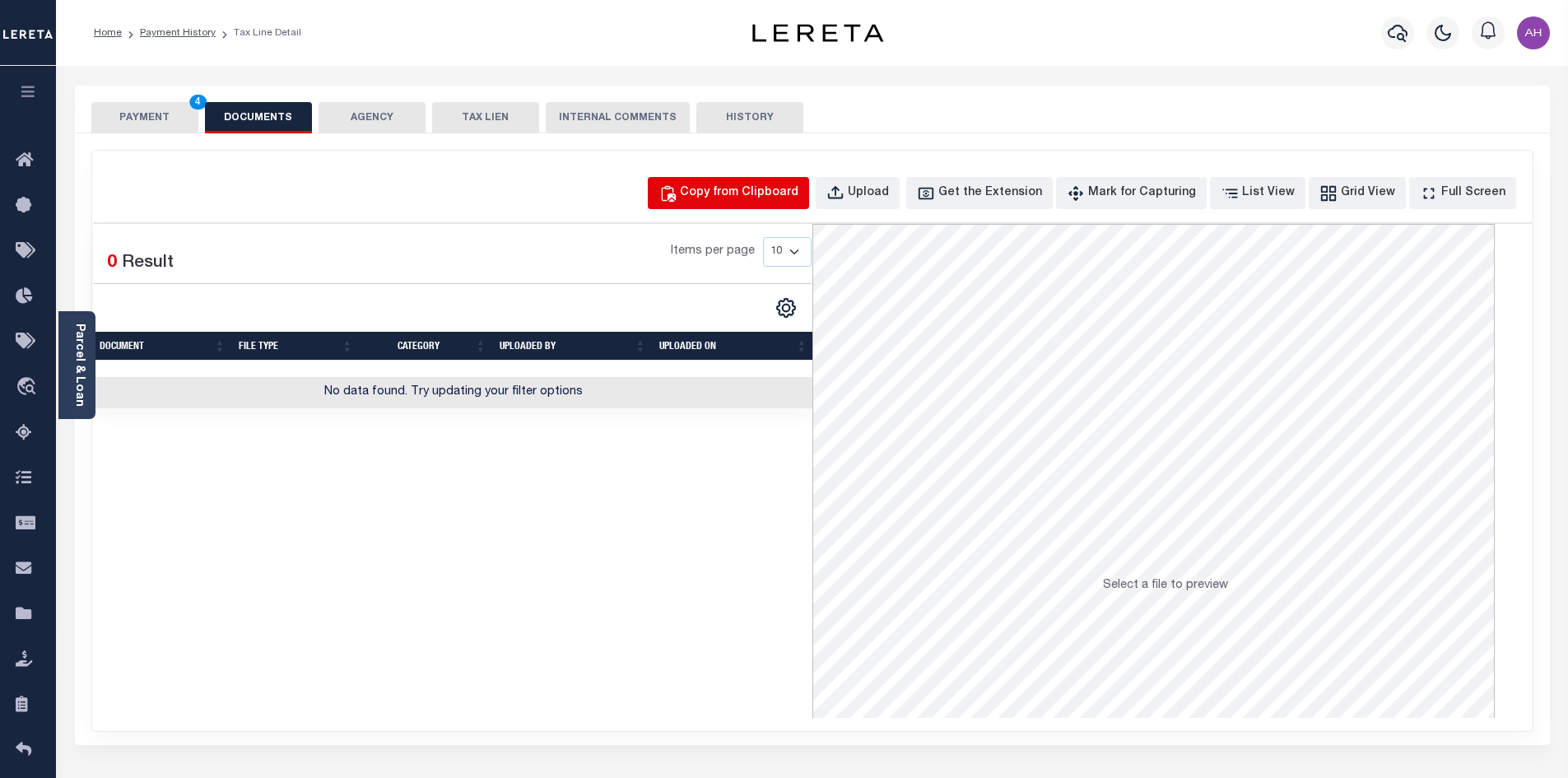
click at [755, 196] on div "Copy from Clipboard" at bounding box center [738, 193] width 119 height 18
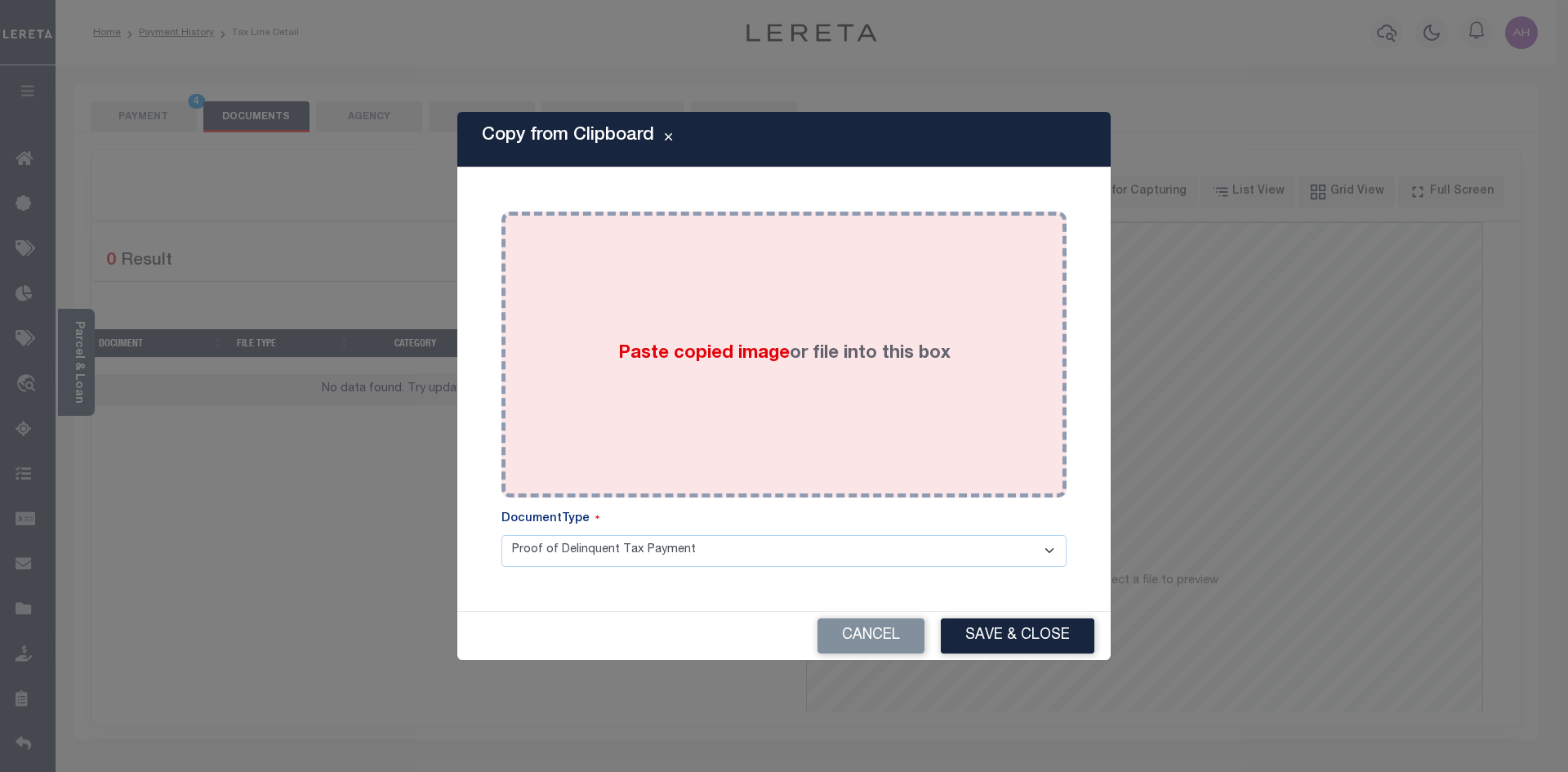
click at [716, 353] on span "Paste copied image" at bounding box center [703, 353] width 171 height 18
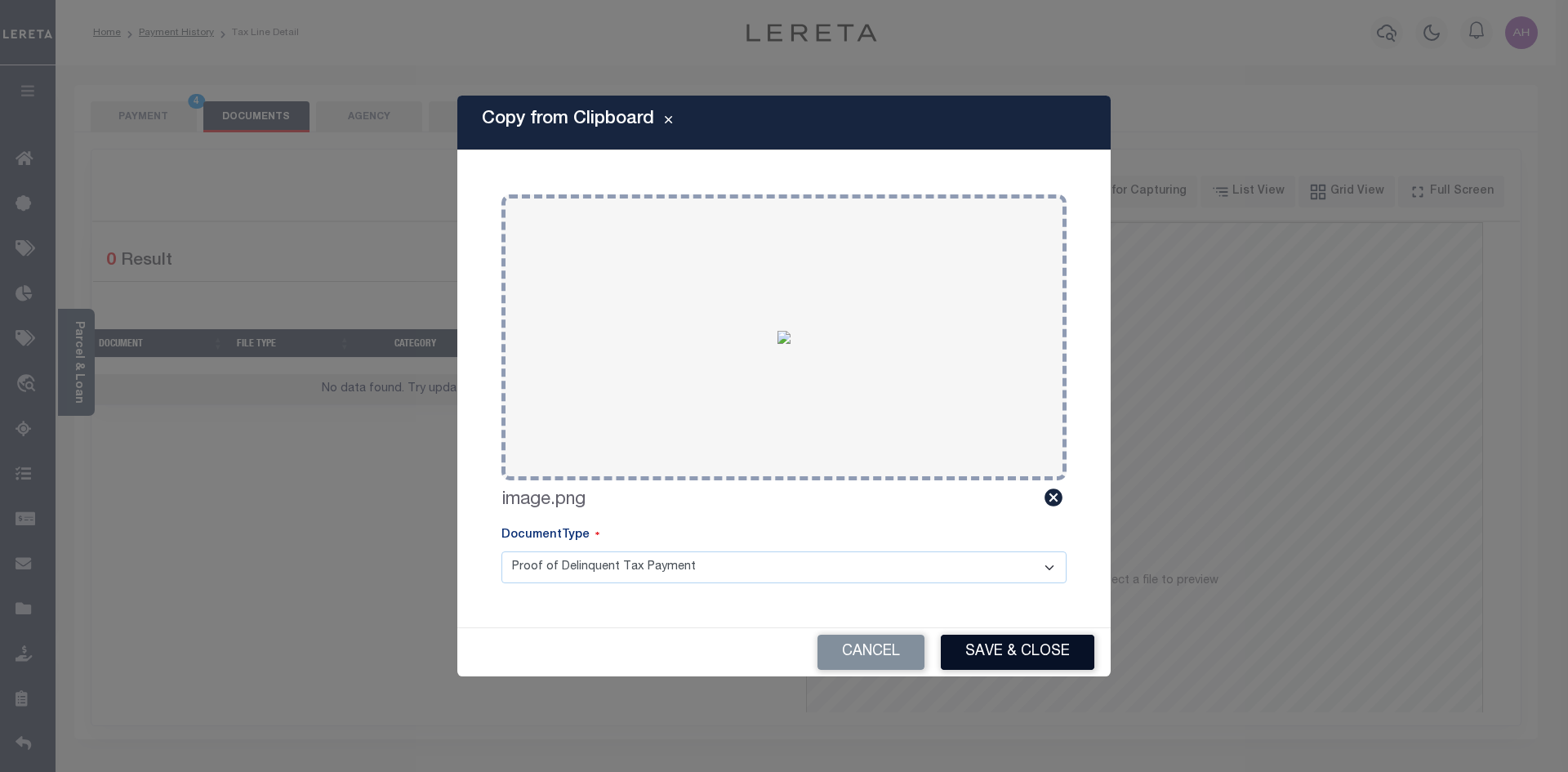
click at [1035, 657] on button "Save & Close" at bounding box center [1017, 652] width 154 height 35
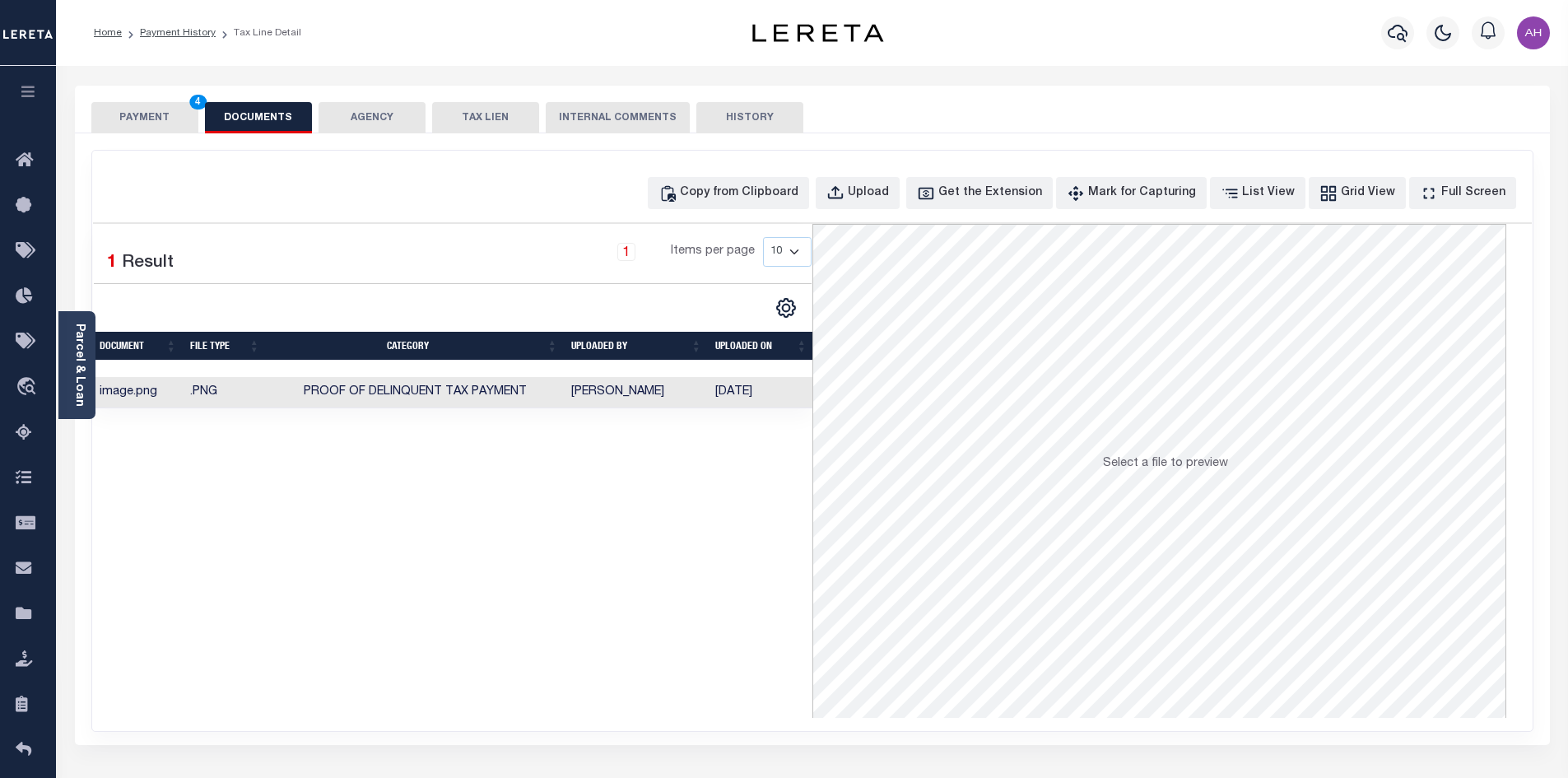
click at [159, 114] on button "PAYMENT 4" at bounding box center [145, 118] width 107 height 31
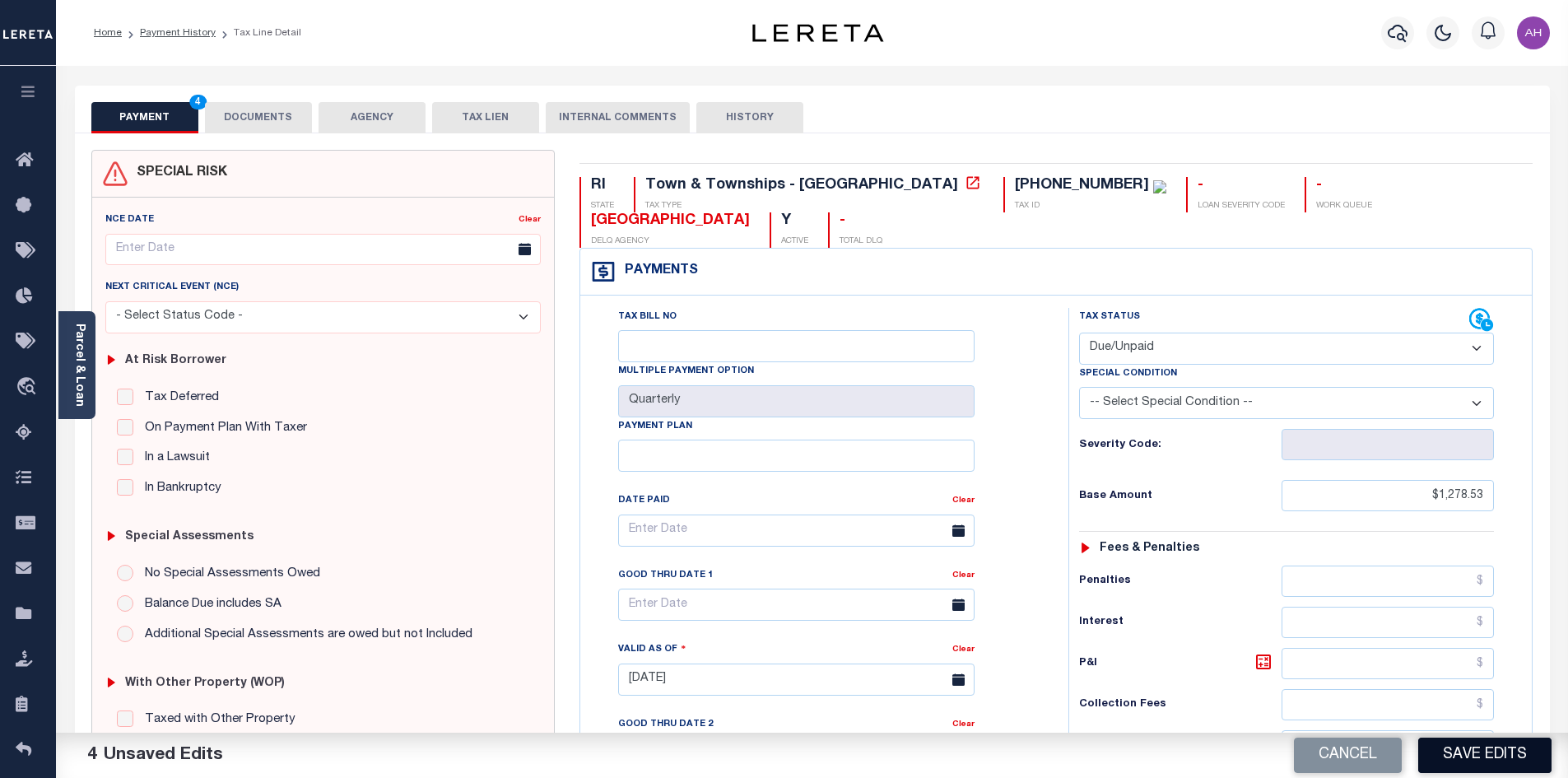
click at [1497, 765] on button "Save Edits" at bounding box center [1484, 755] width 133 height 36
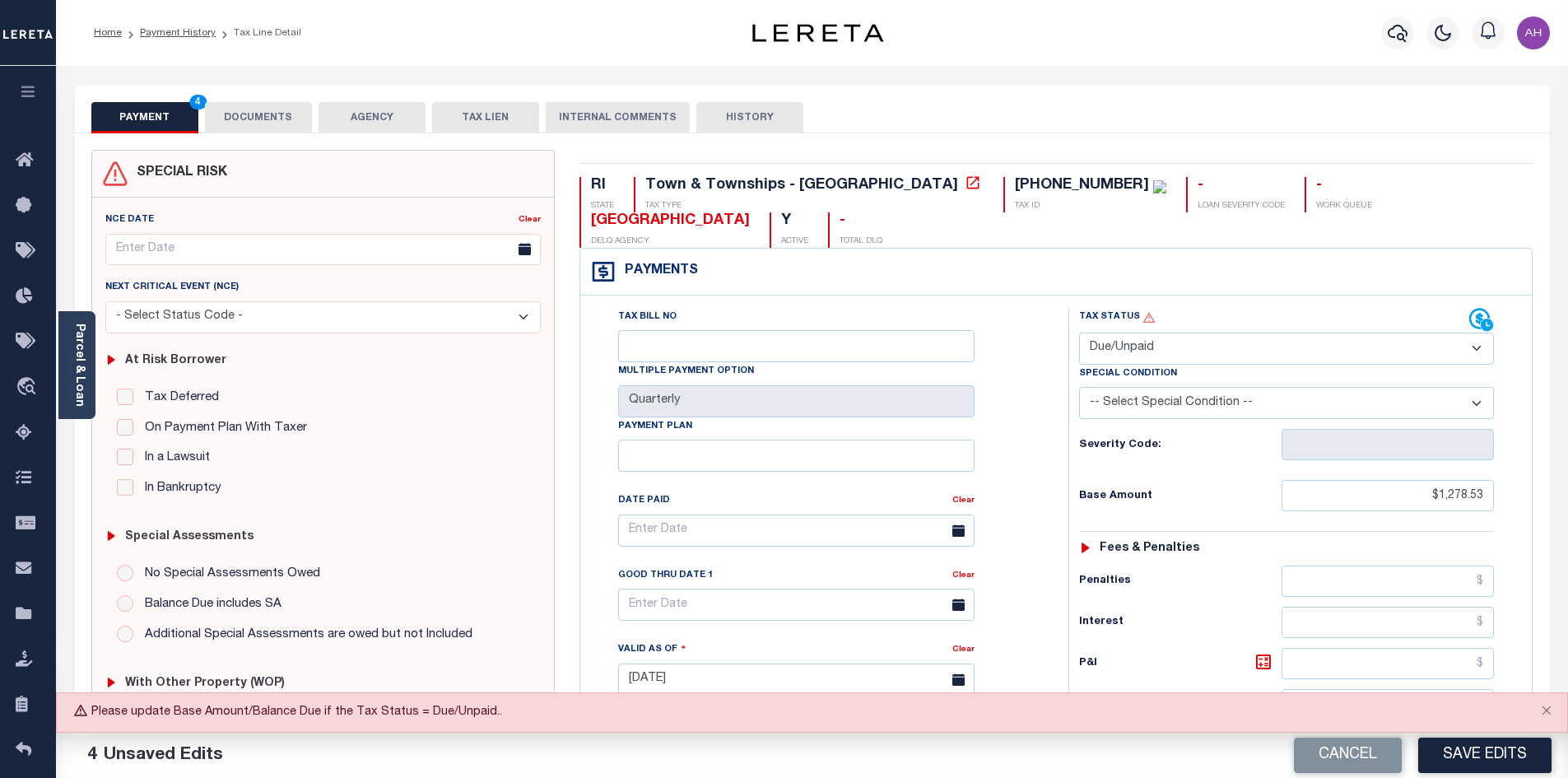
click at [1136, 333] on select "- Select Status Code - Open Due/Unpaid Paid Incomplete No Tax Due Internal Refu…" at bounding box center [1287, 348] width 414 height 32
select select "PYD"
click at [1079, 333] on select "- Select Status Code - Open Due/Unpaid Paid Incomplete No Tax Due Internal Refu…" at bounding box center [1287, 348] width 414 height 32
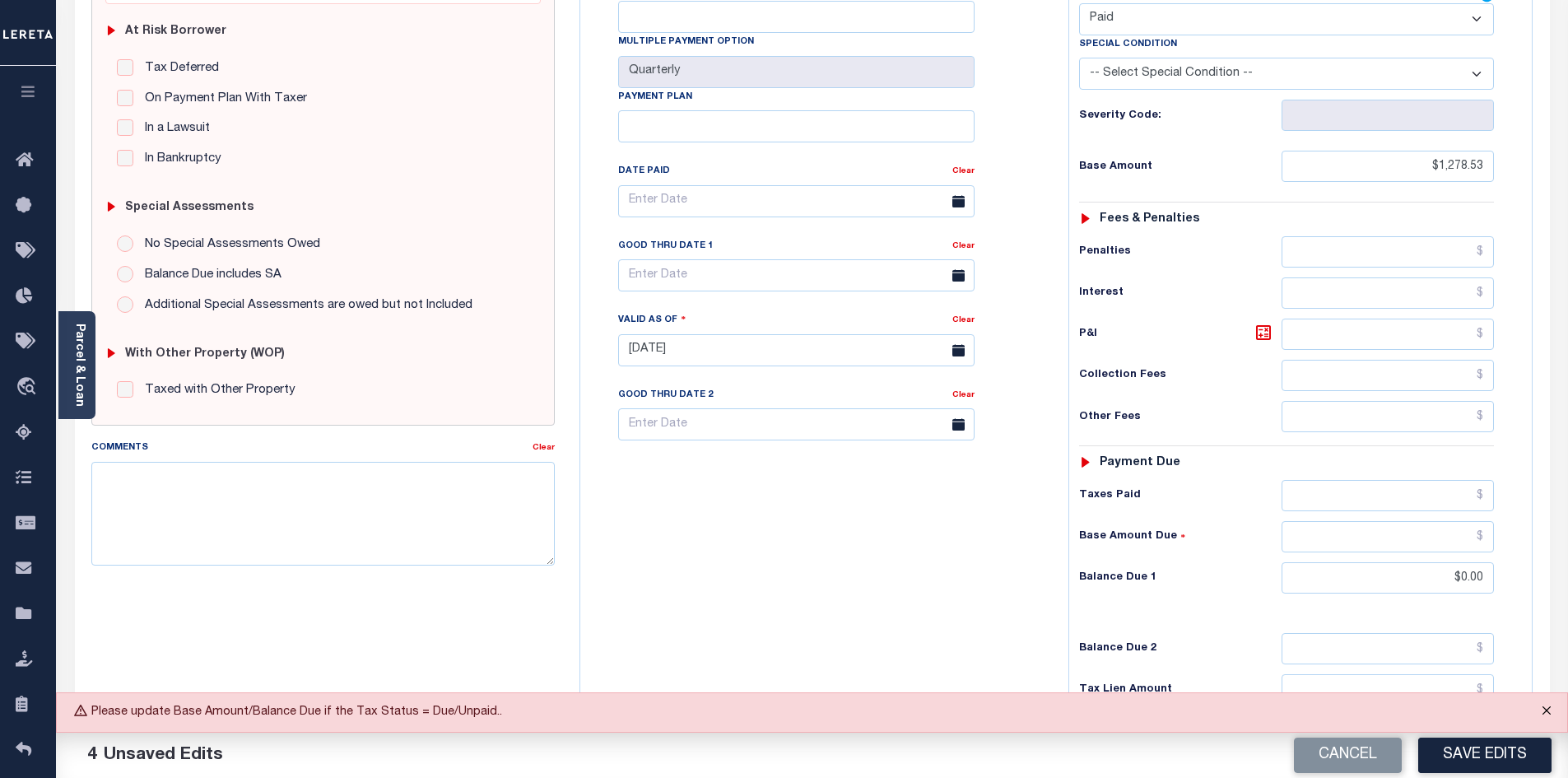
click at [1545, 707] on button "Close" at bounding box center [1546, 711] width 41 height 37
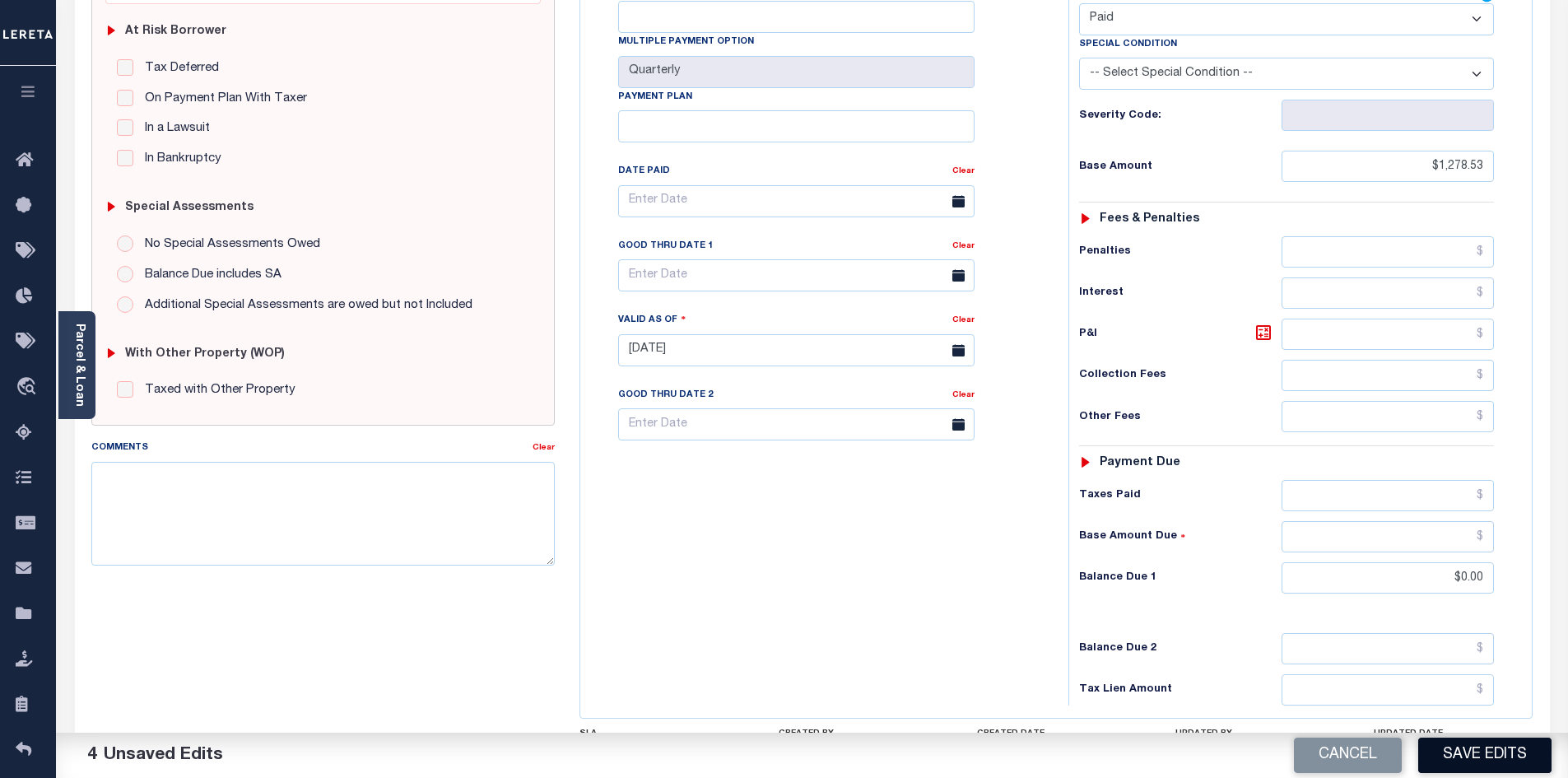
click at [1523, 752] on button "Save Edits" at bounding box center [1484, 755] width 133 height 36
checkbox input "false"
type input "$1,278.53"
type input "$0"
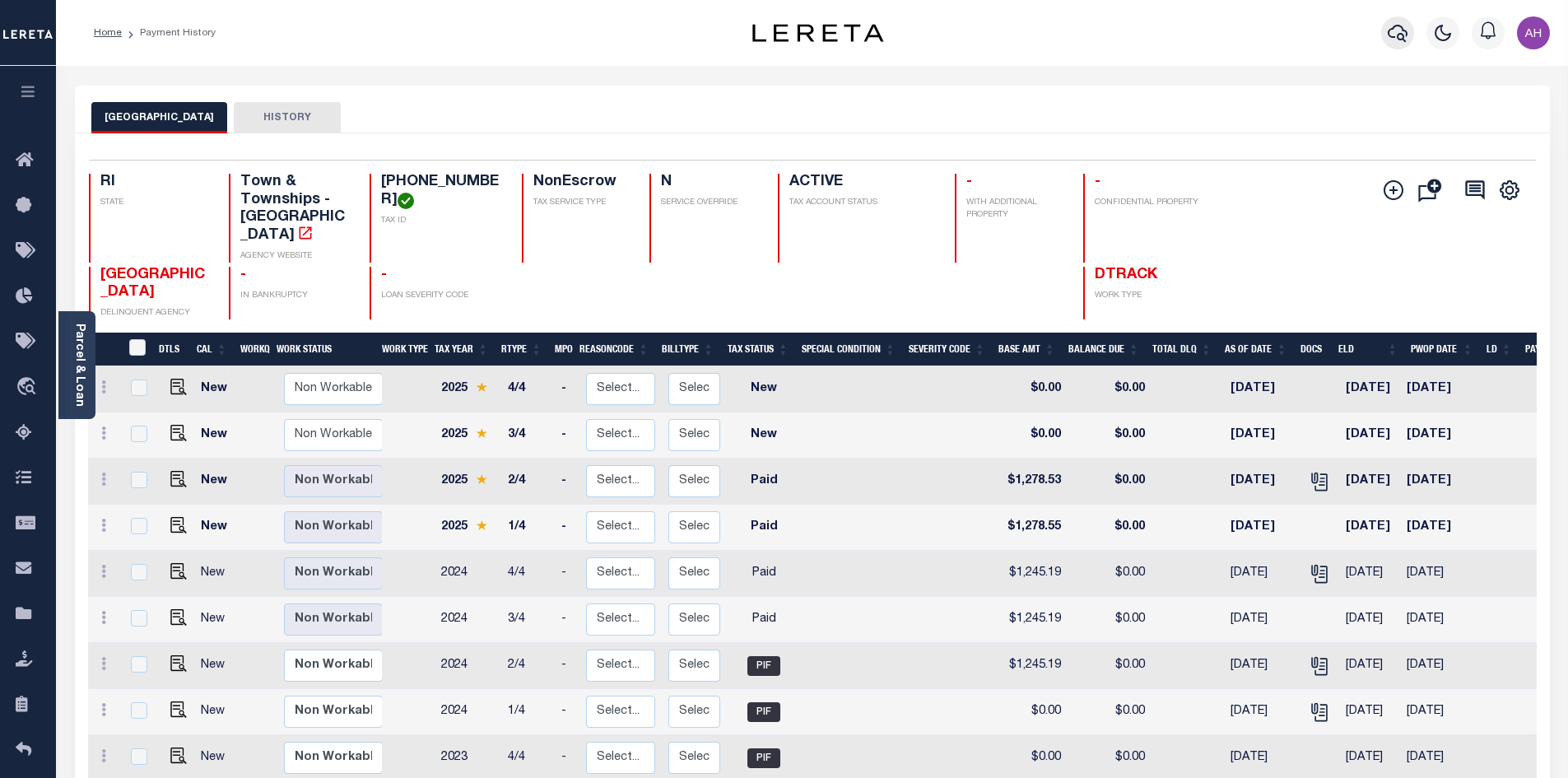
click at [1399, 41] on icon "button" at bounding box center [1397, 33] width 19 height 19
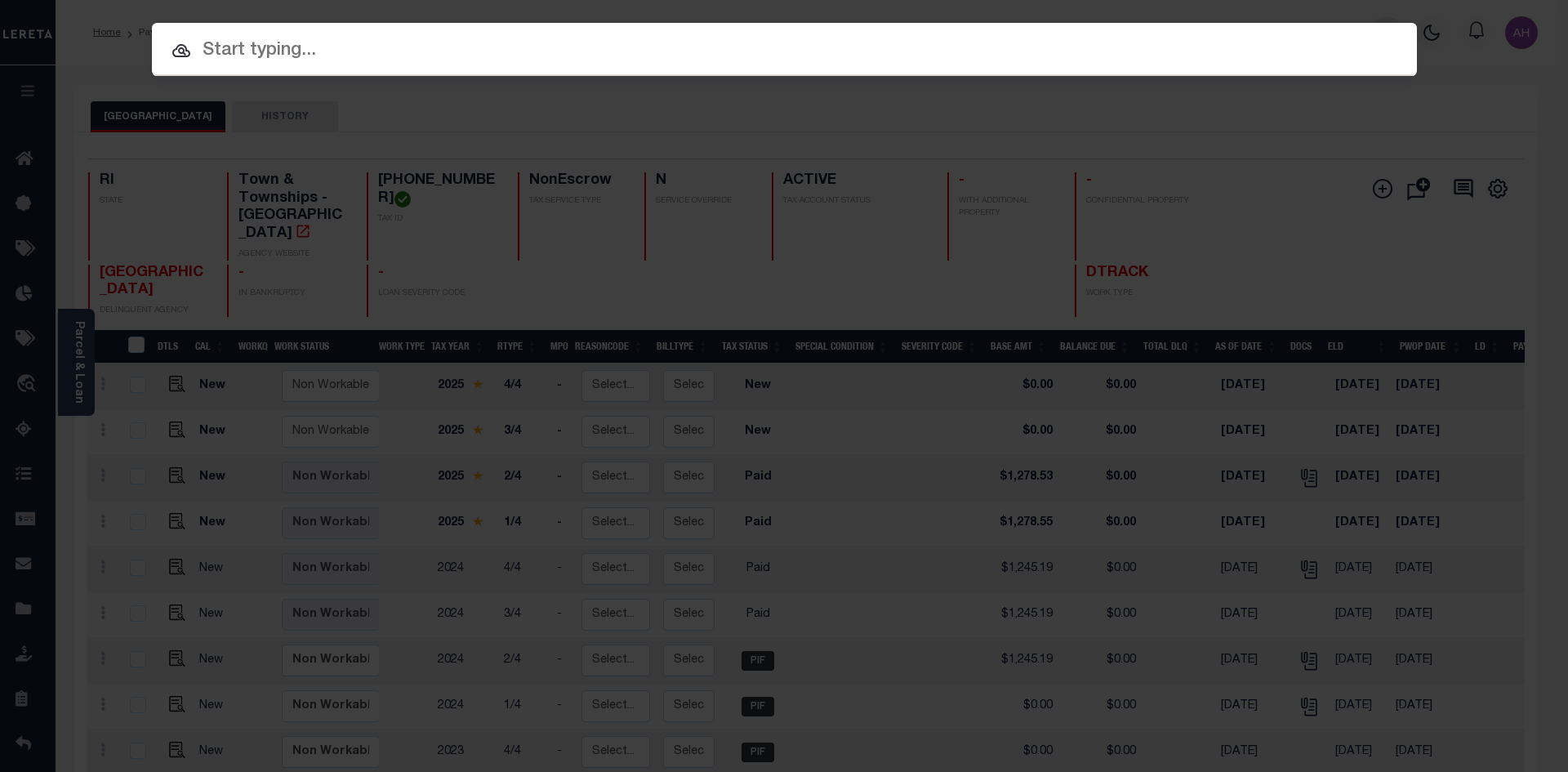
paste input "[PHONE_NUMBER]"
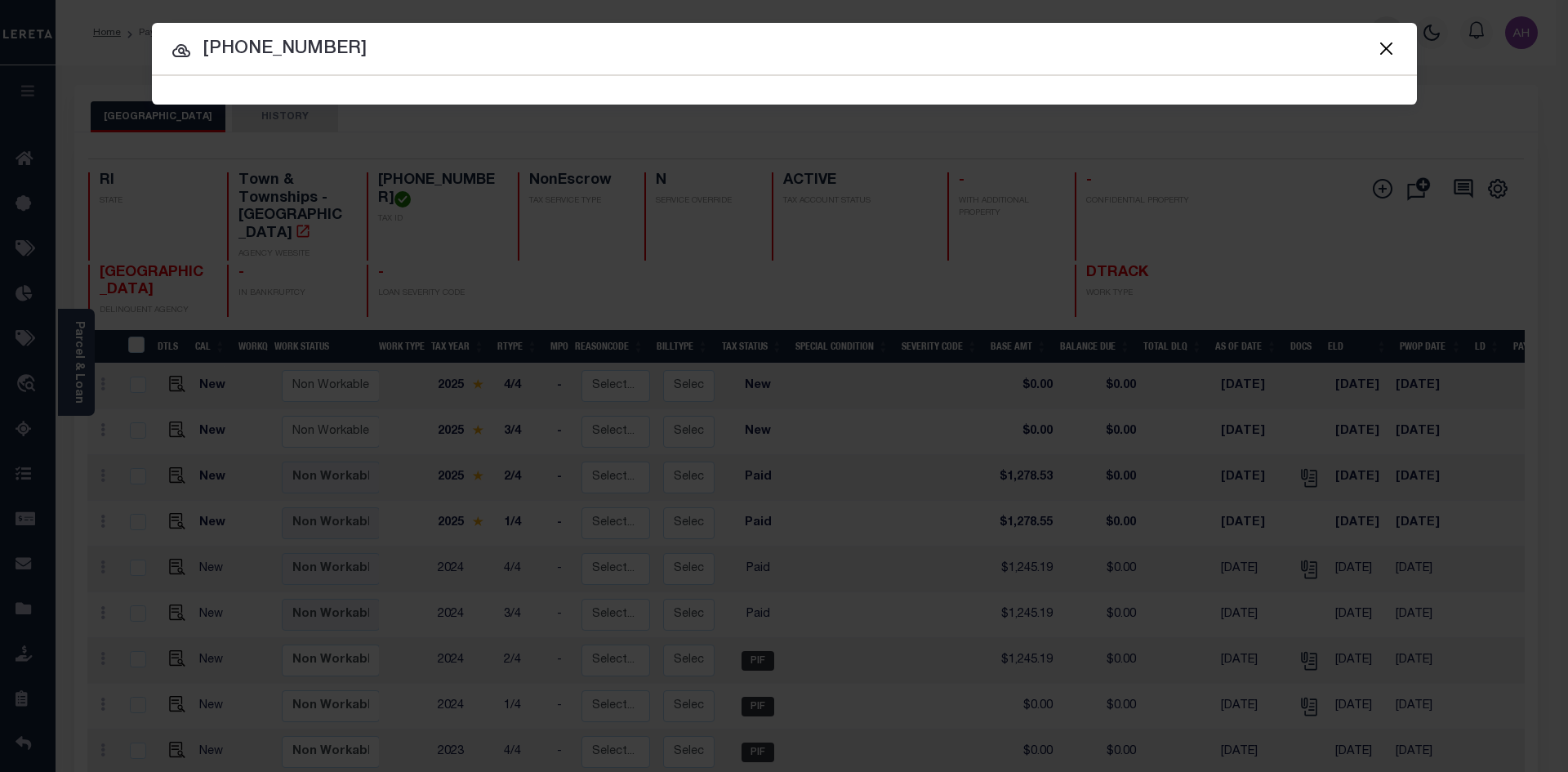
type input "[PHONE_NUMBER]"
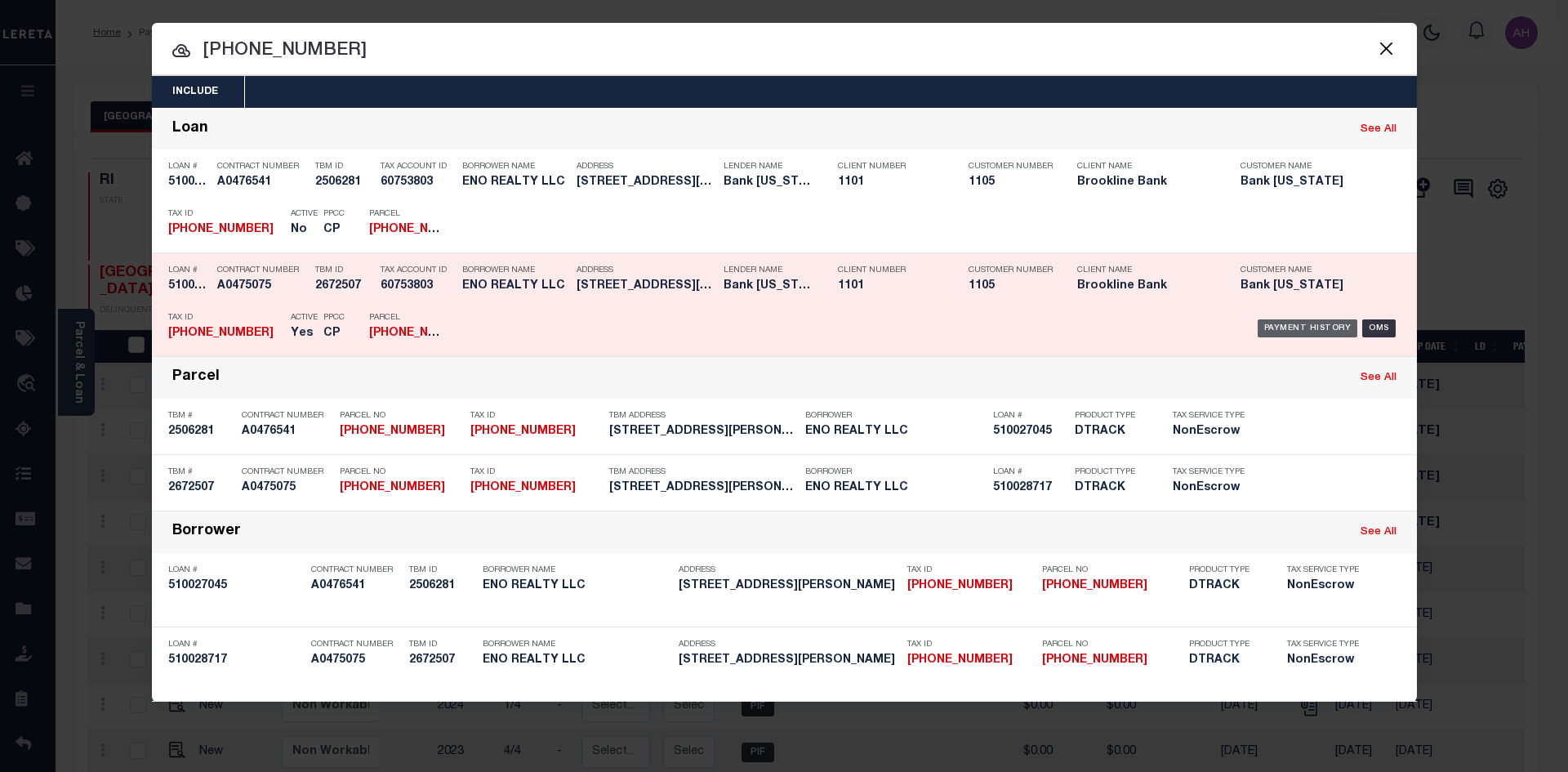
click at [1276, 321] on div "Payment History" at bounding box center [1307, 328] width 100 height 18
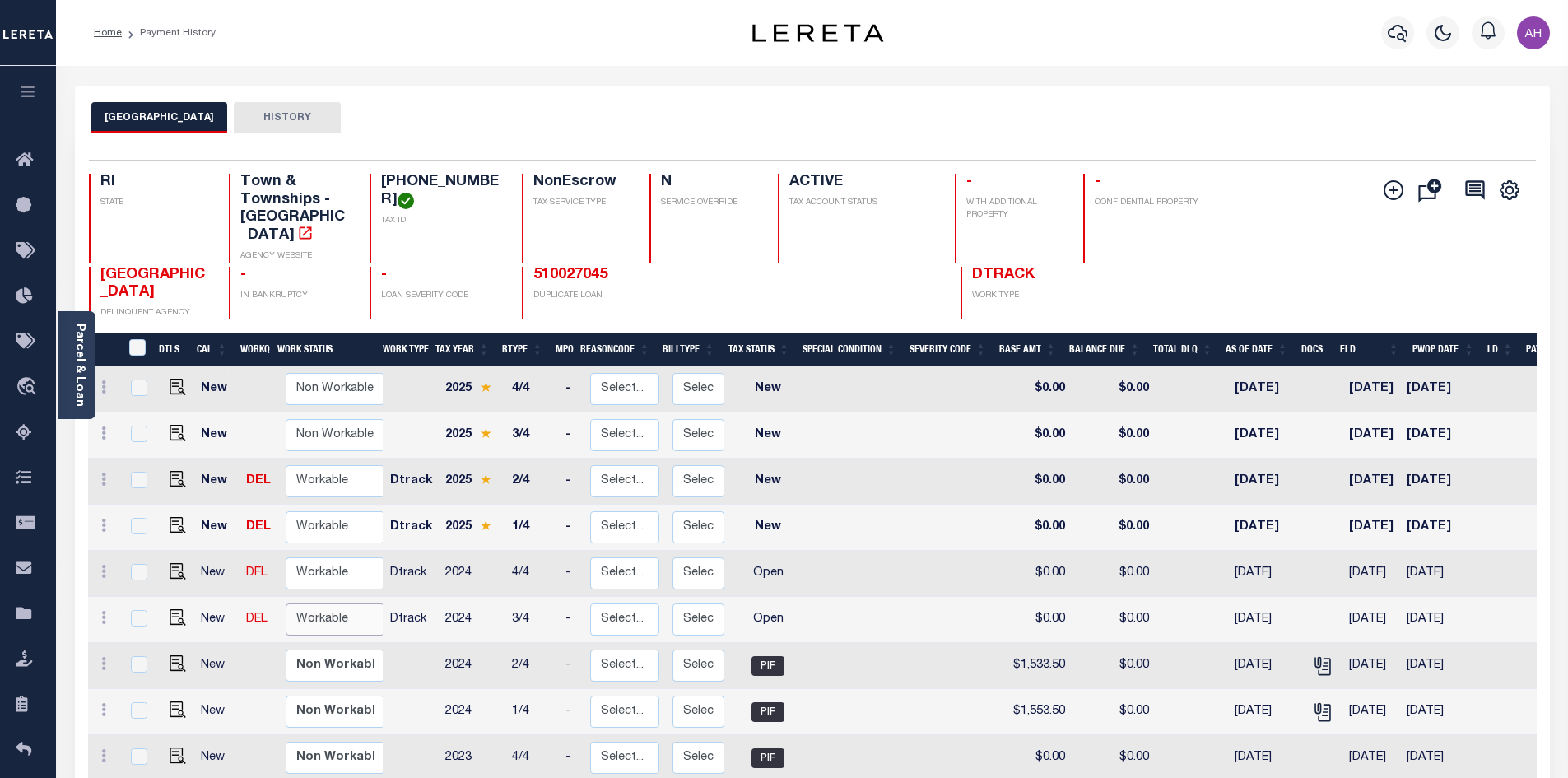
click at [336, 605] on select "Non Workable Workable" at bounding box center [334, 619] width 98 height 32
checkbox input "true"
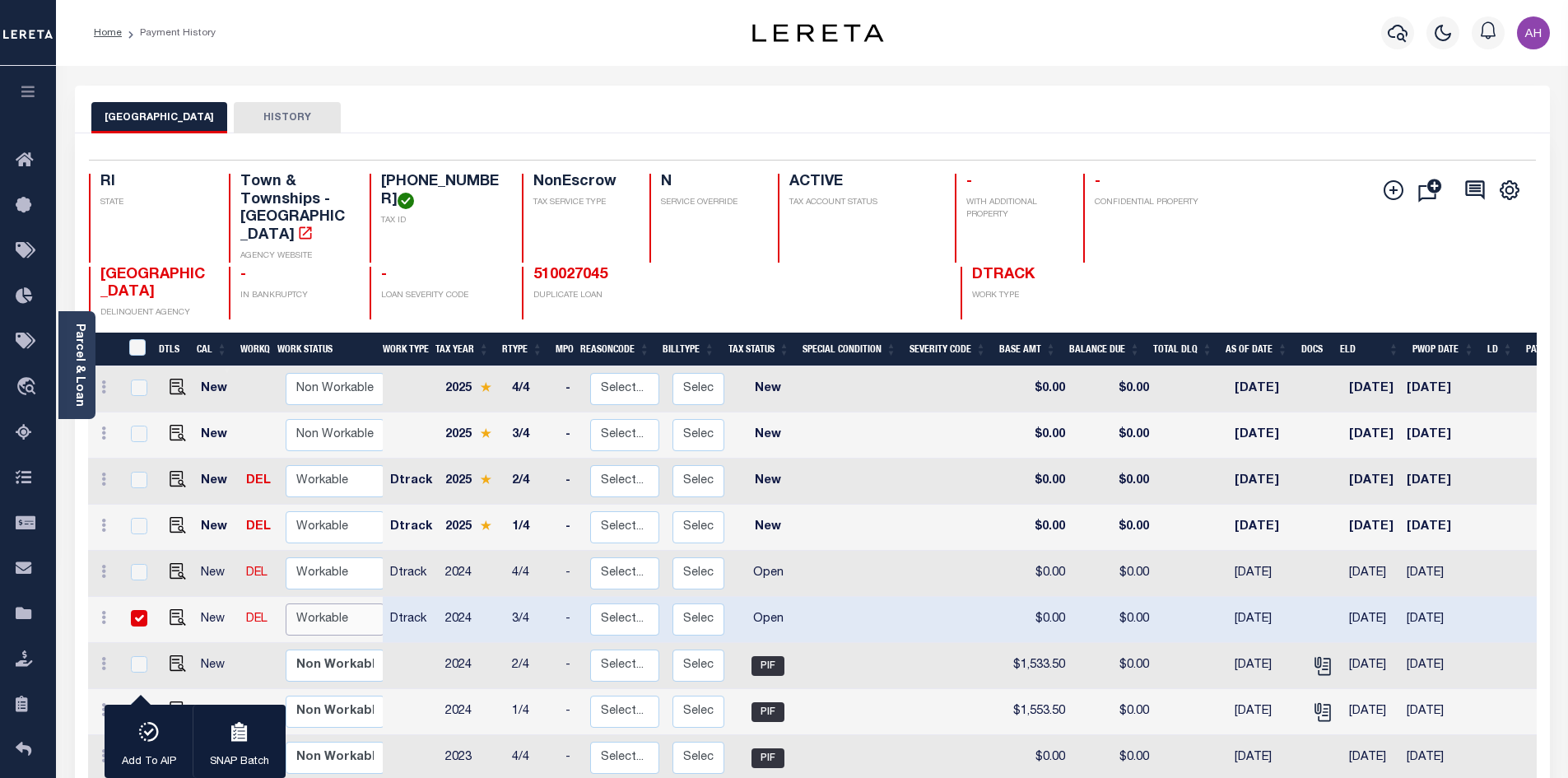
select select "true"
click at [285, 604] on select "Non Workable Workable" at bounding box center [334, 619] width 98 height 32
checkbox input "false"
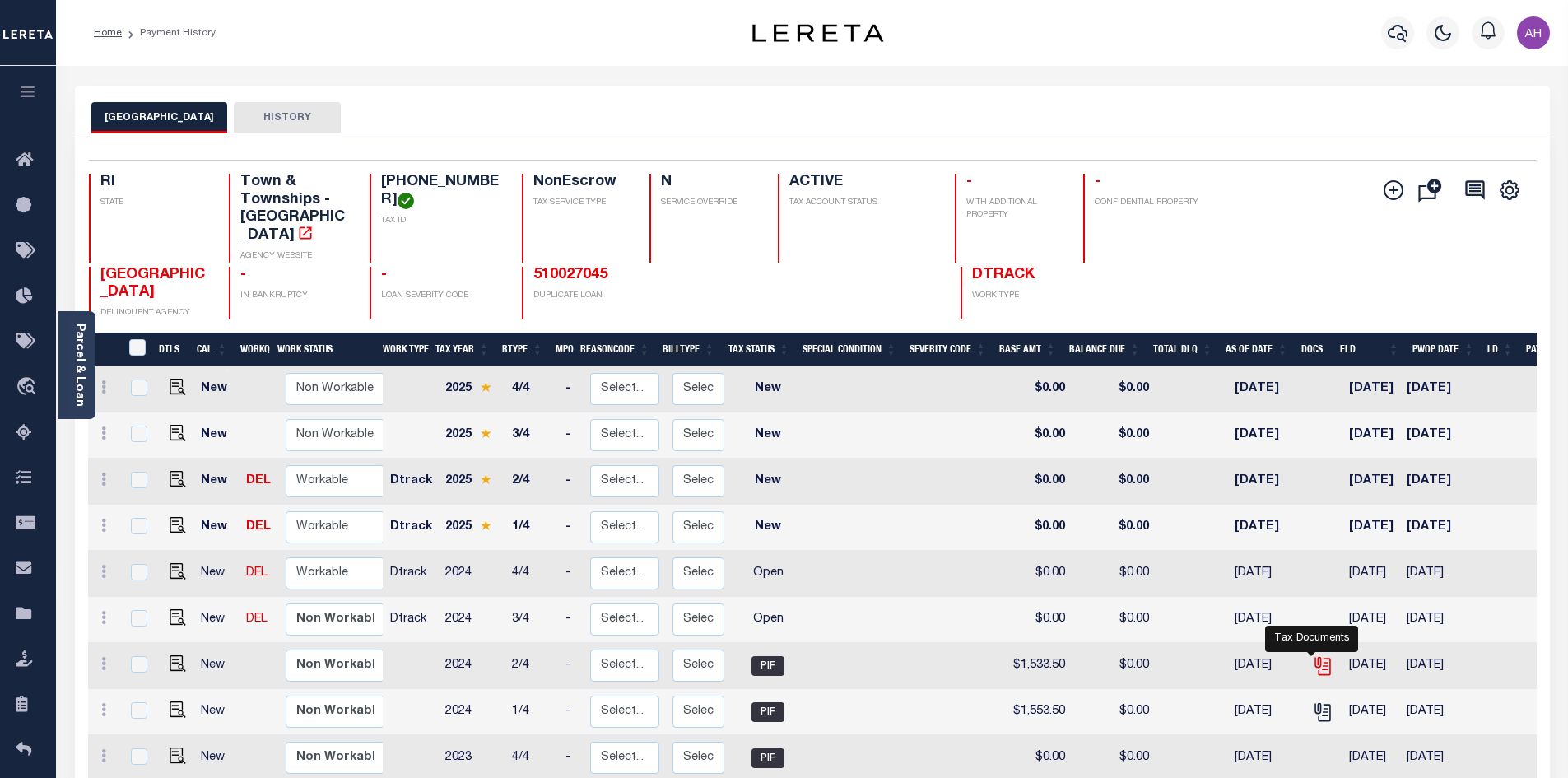
click at [1316, 657] on icon "" at bounding box center [1322, 663] width 13 height 13
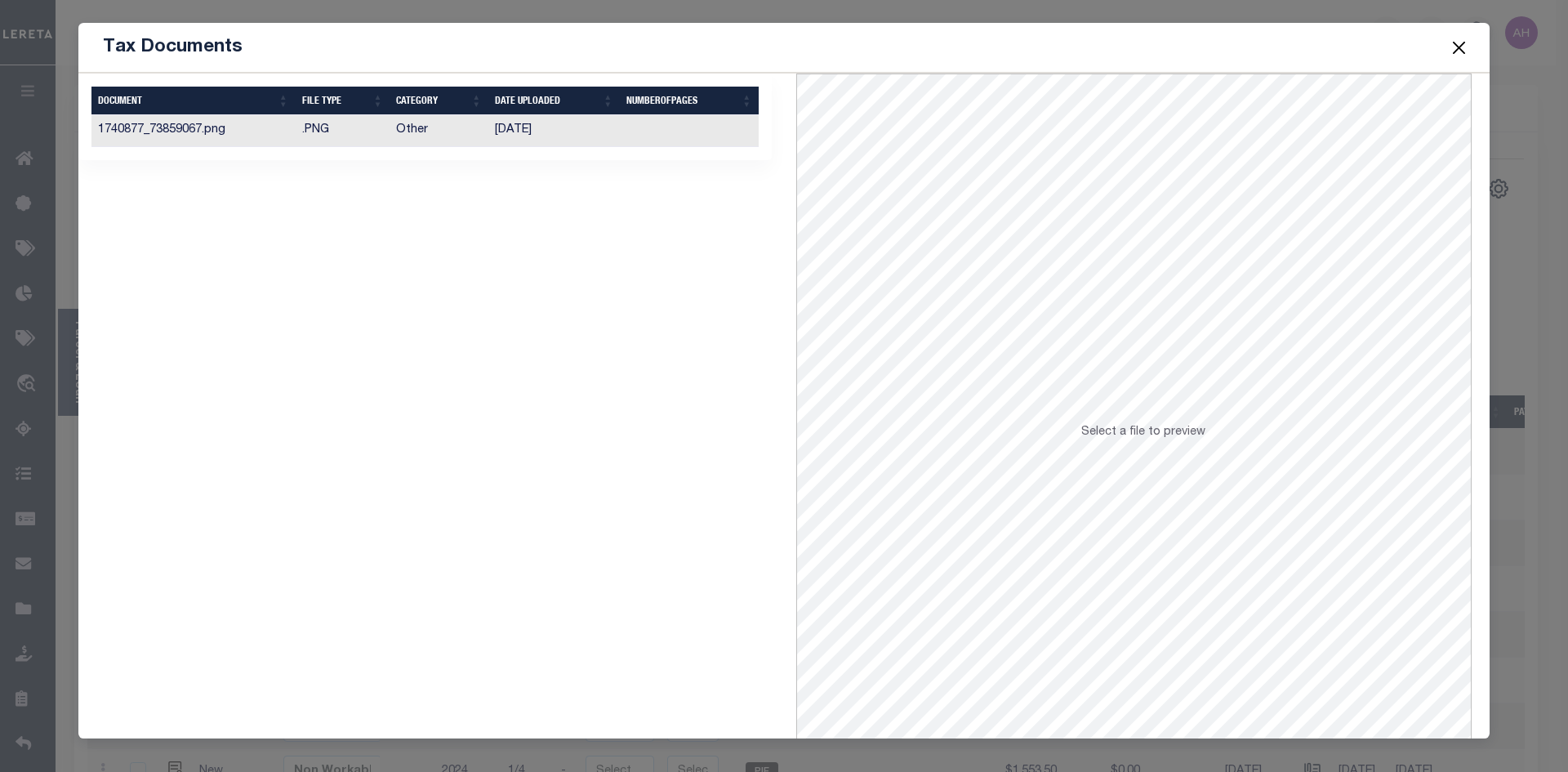
click at [517, 136] on td "[DATE]" at bounding box center [554, 130] width 131 height 32
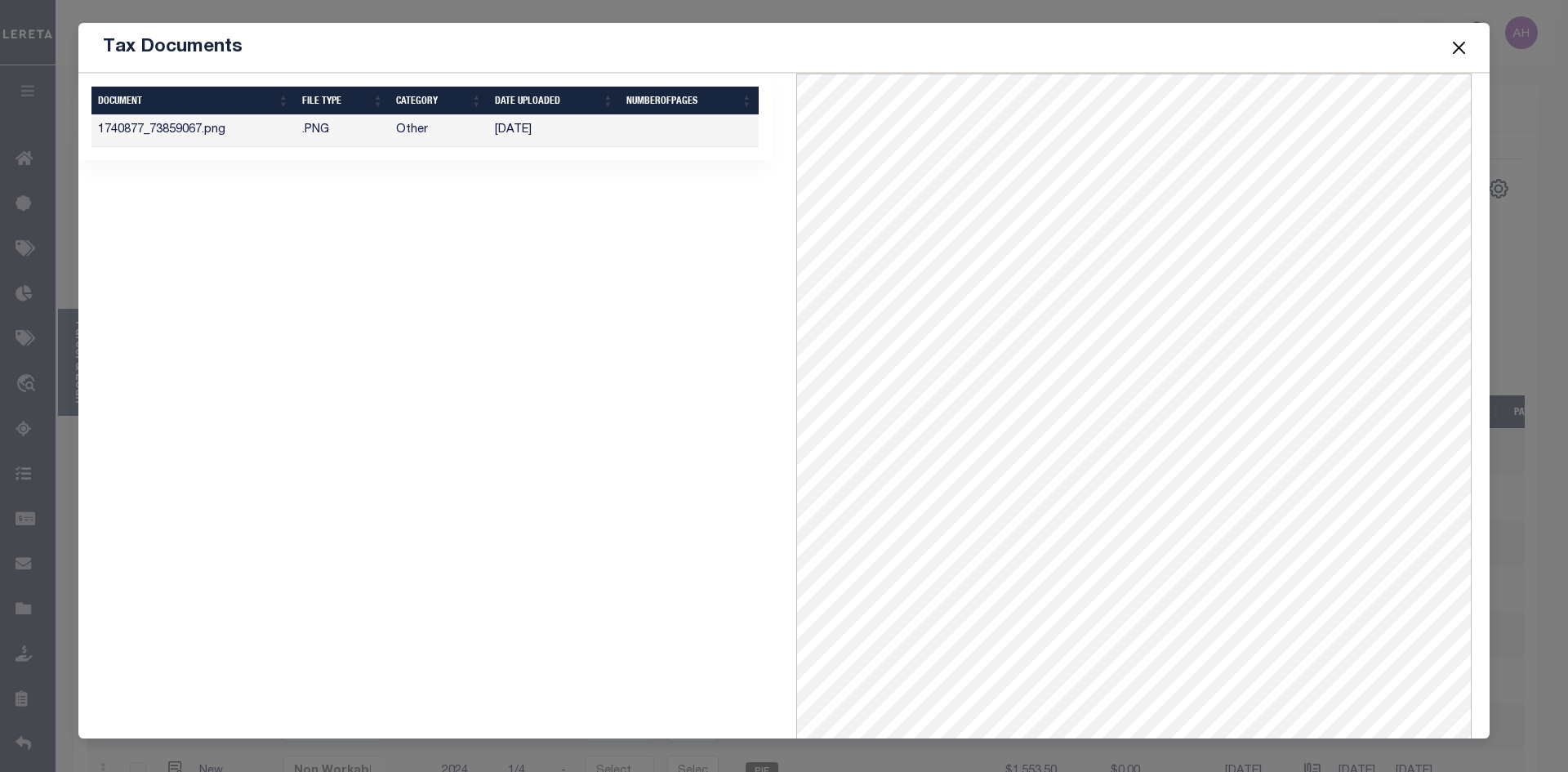
click at [1465, 52] on button "Close" at bounding box center [1459, 47] width 21 height 21
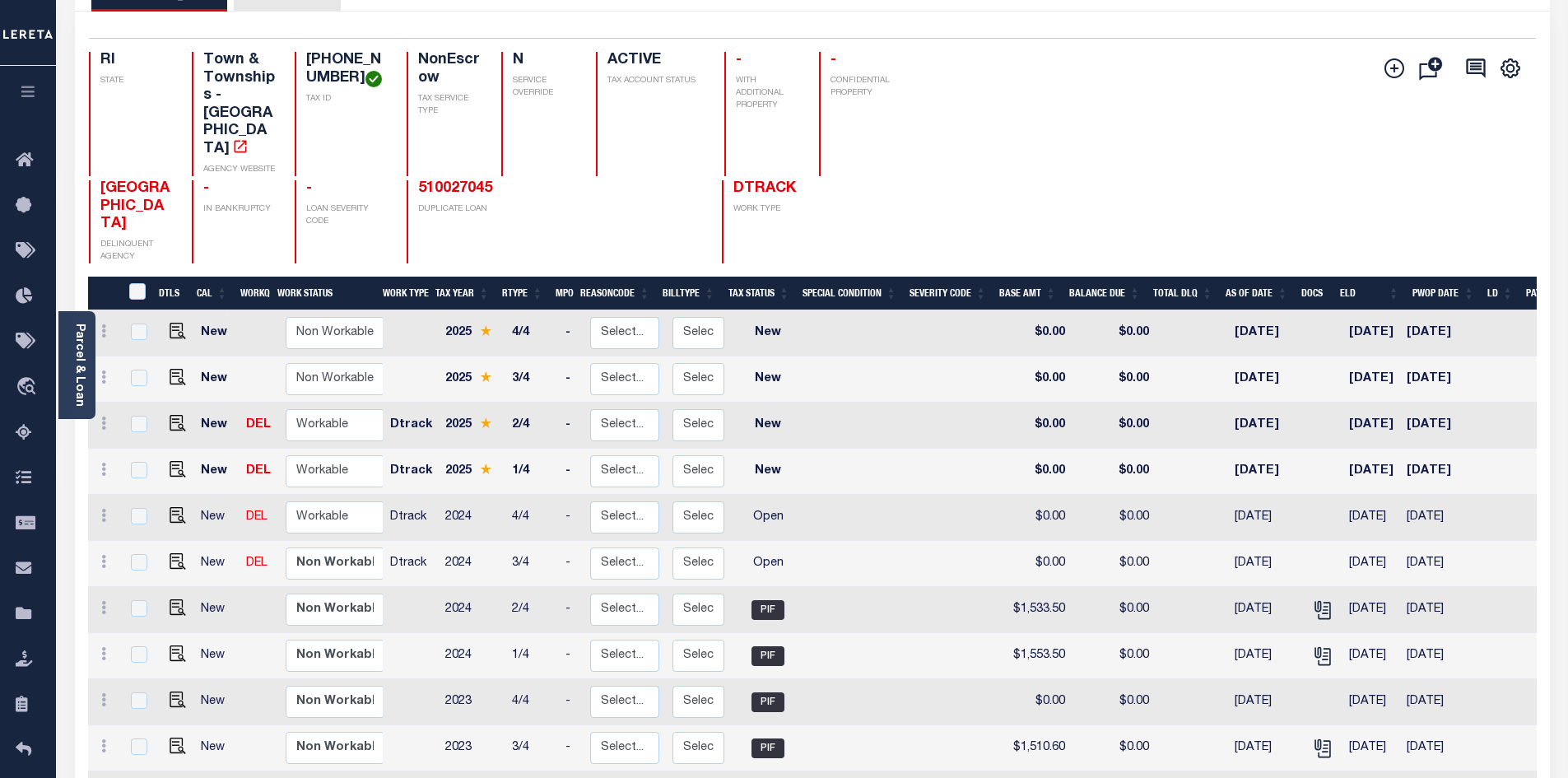
scroll to position [247, 0]
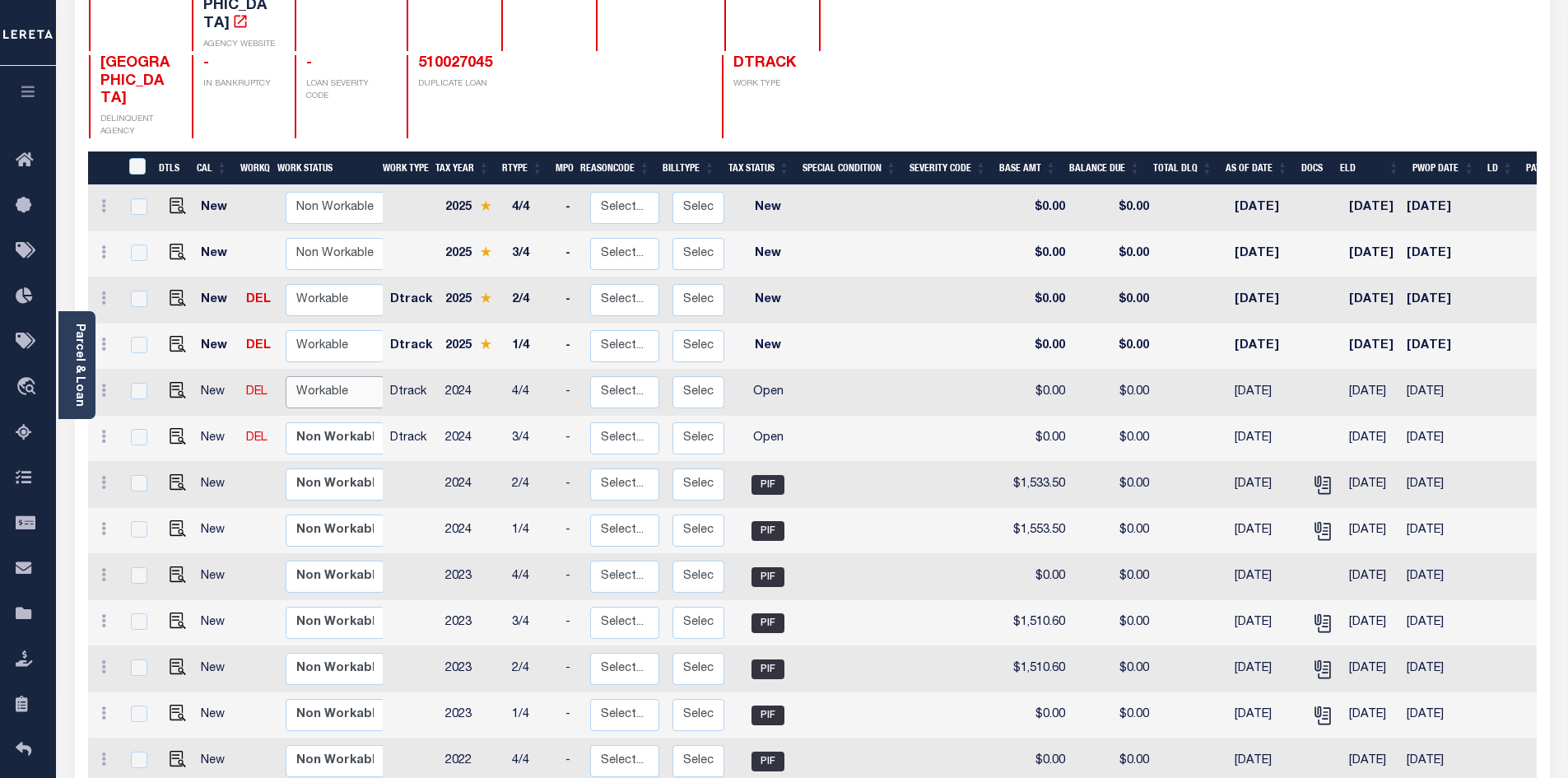
click at [322, 376] on select "Non Workable Workable" at bounding box center [334, 391] width 98 height 32
checkbox input "true"
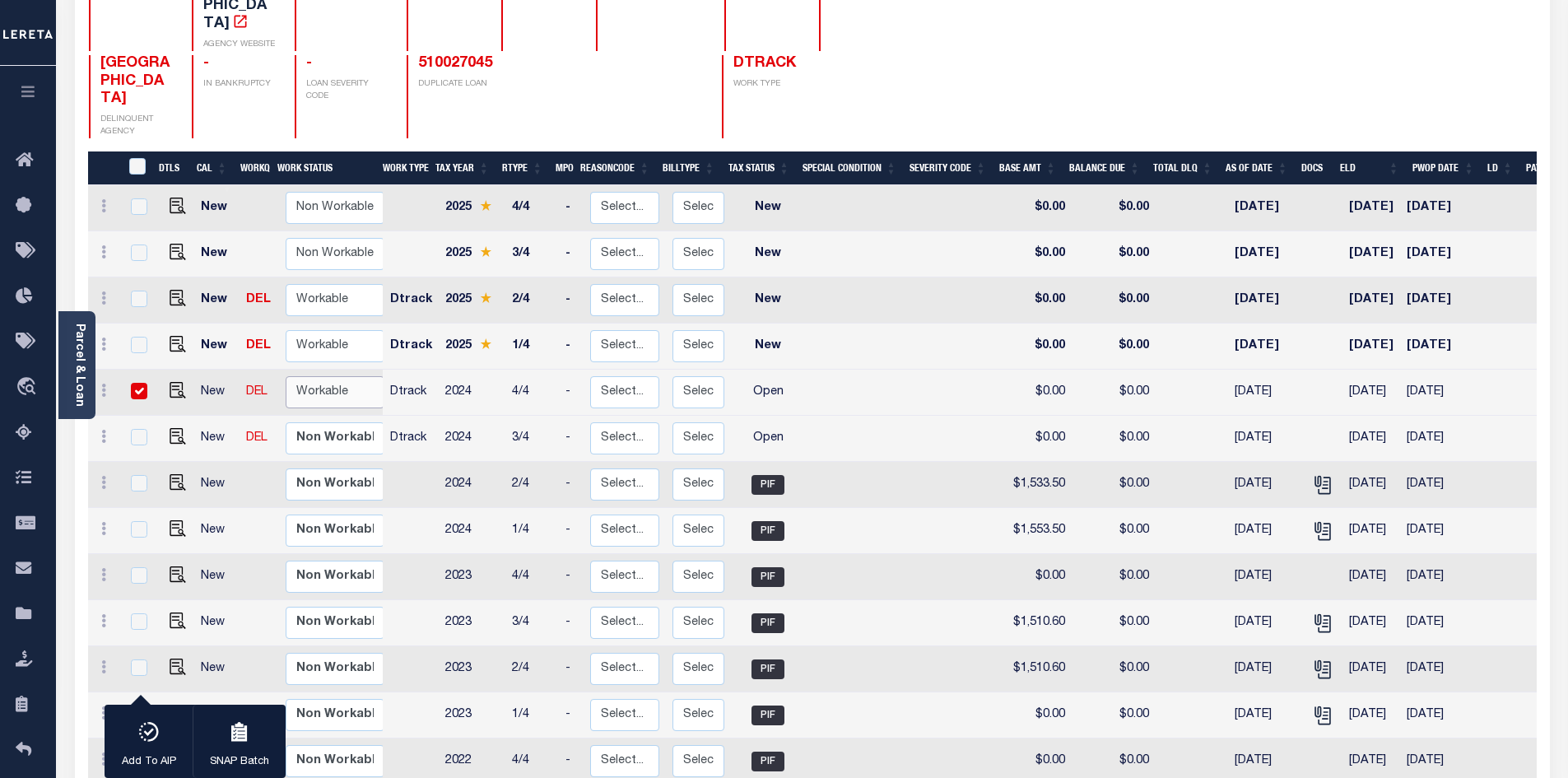
select select "true"
click at [285, 376] on select "Non Workable Workable" at bounding box center [334, 391] width 98 height 32
checkbox input "false"
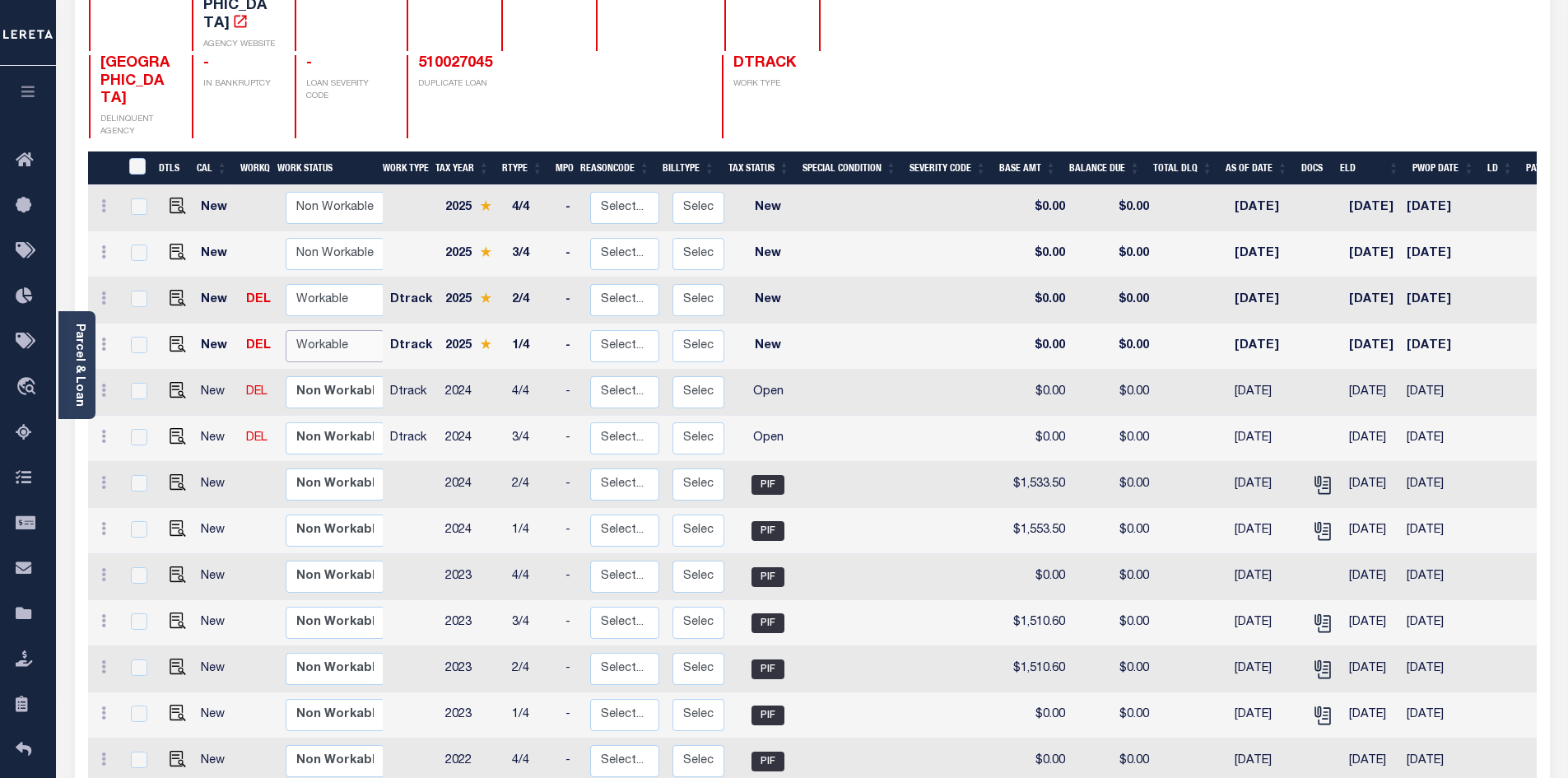
drag, startPoint x: 333, startPoint y: 314, endPoint x: 338, endPoint y: 323, distance: 10.3
click at [334, 330] on select "Non Workable Workable" at bounding box center [334, 345] width 98 height 32
checkbox input "true"
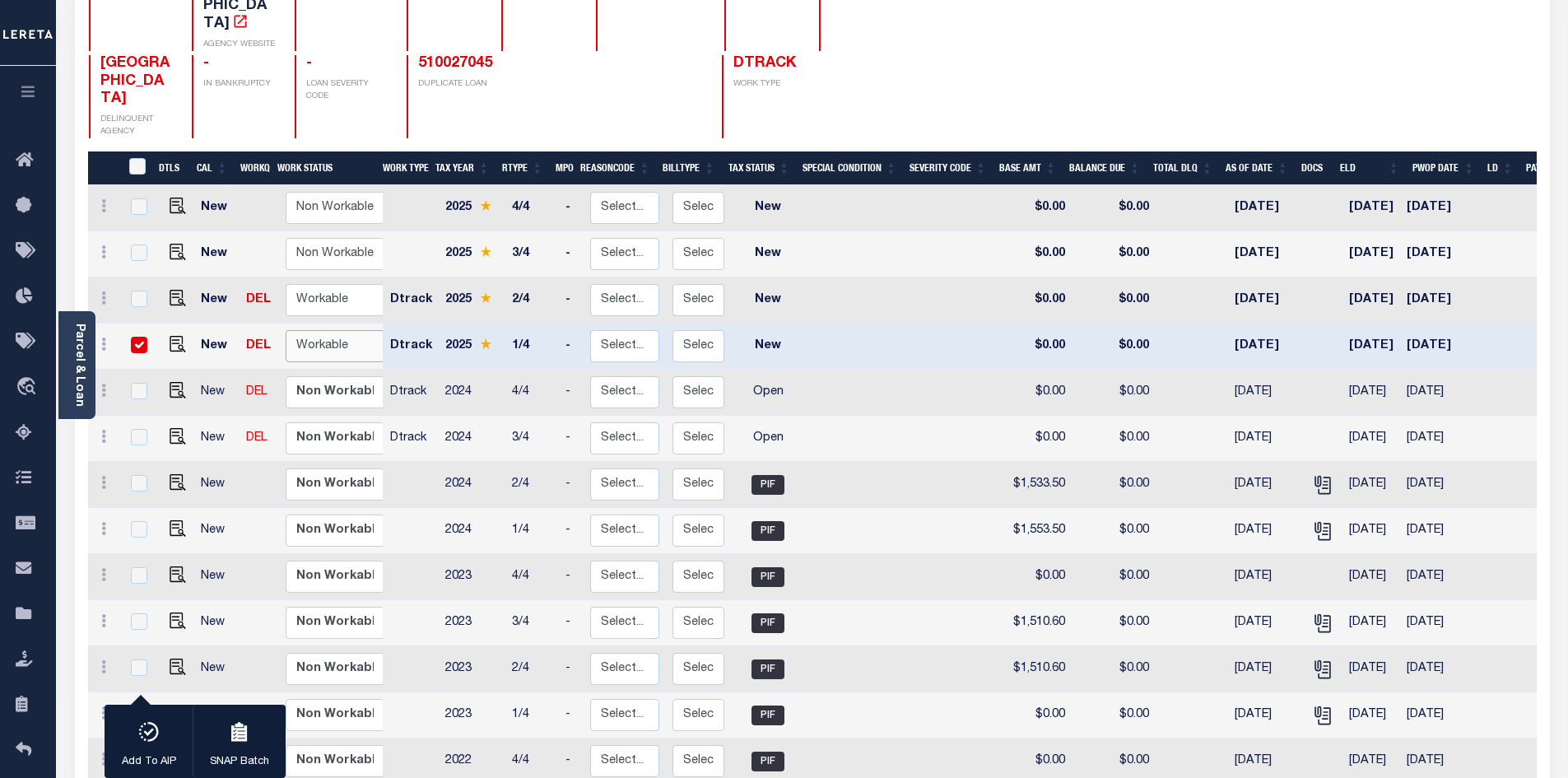
select select "true"
click at [285, 330] on select "Non Workable Workable" at bounding box center [334, 345] width 98 height 32
checkbox input "false"
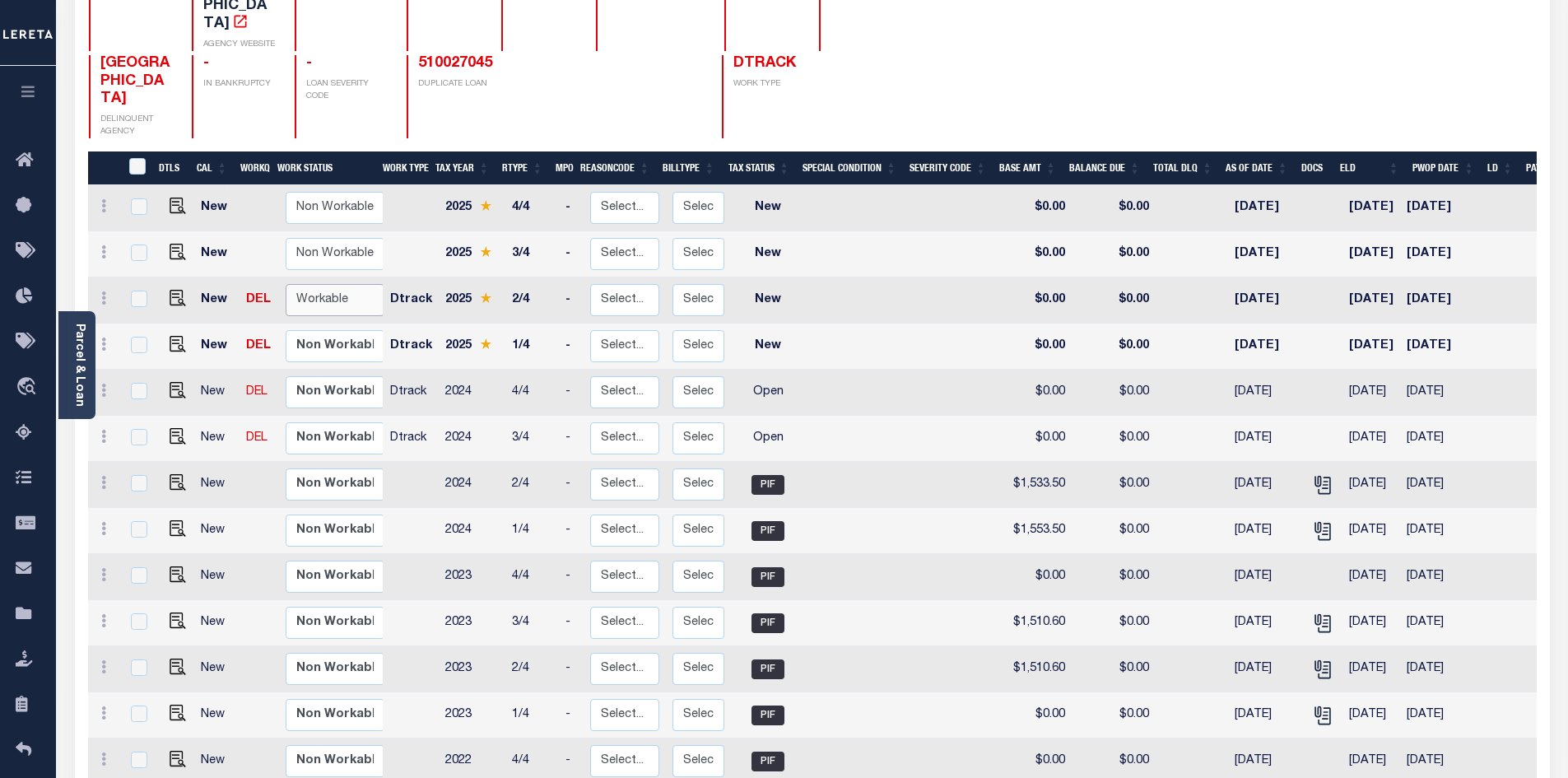
click at [299, 284] on select "Non Workable Workable" at bounding box center [334, 300] width 98 height 32
checkbox input "true"
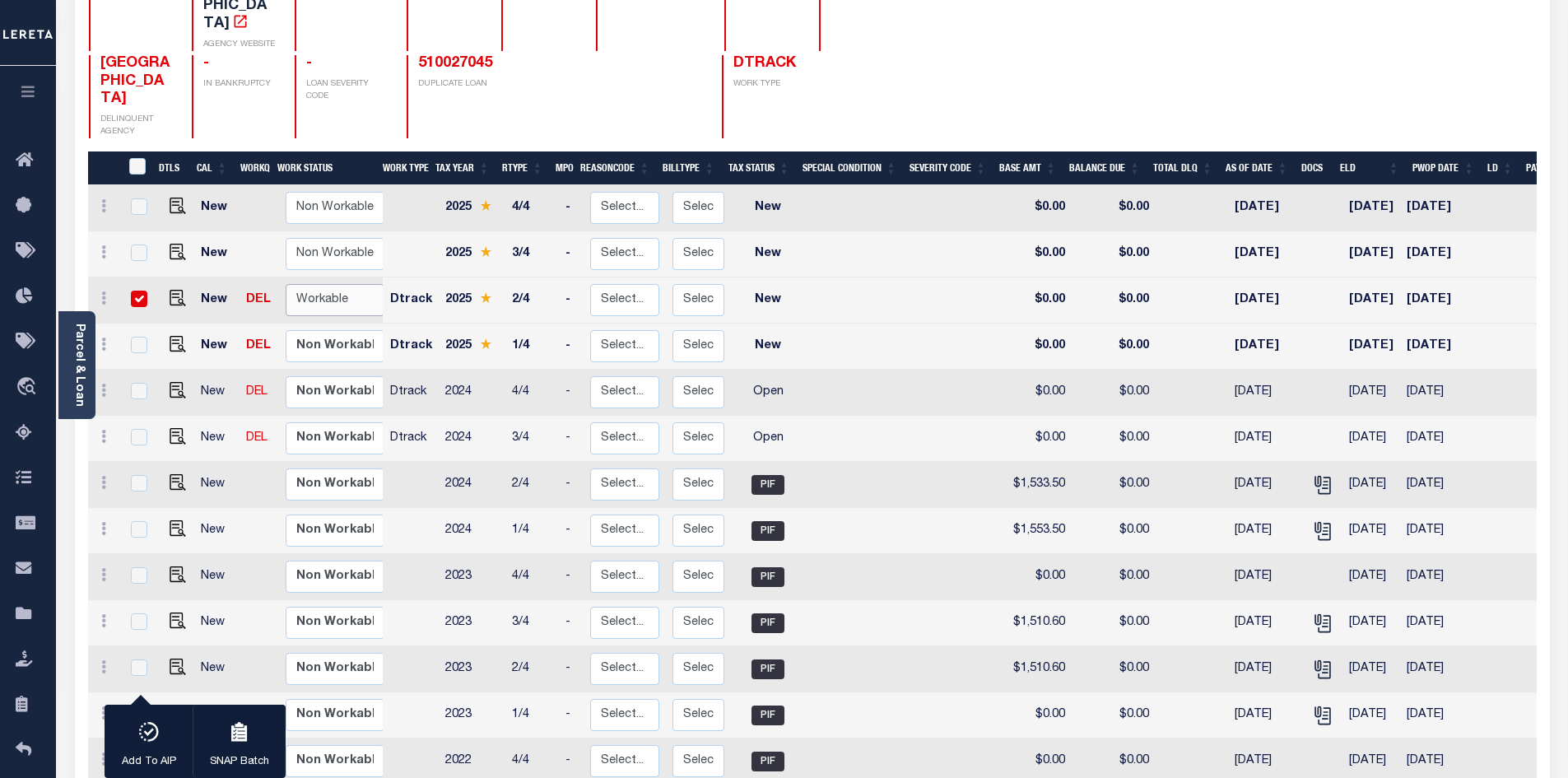
select select "true"
click at [285, 284] on select "Non Workable Workable" at bounding box center [334, 300] width 98 height 32
checkbox input "false"
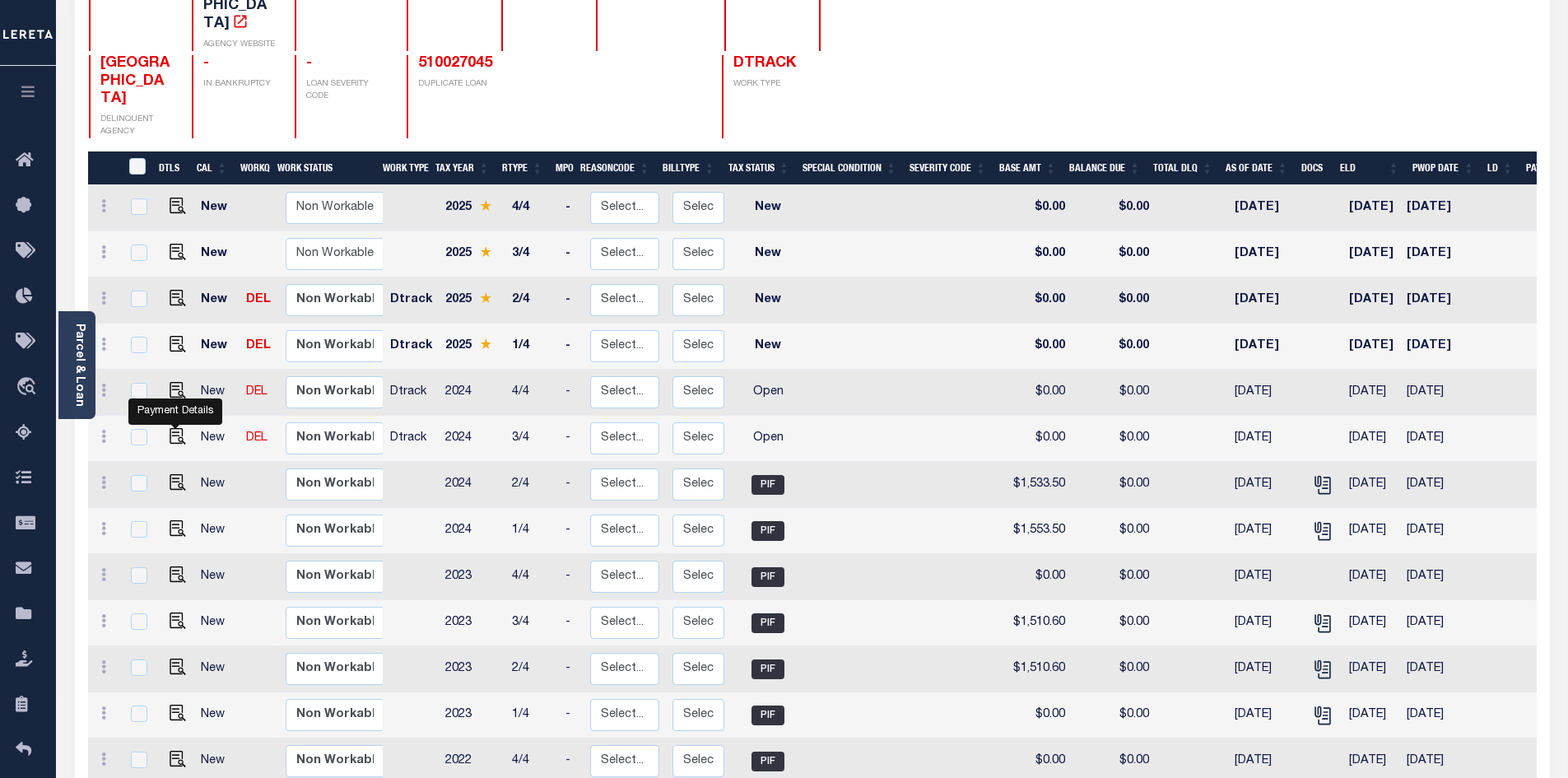
click at [173, 406] on body "Home Payment History Profile Sign out" at bounding box center [784, 686] width 1568 height 1866
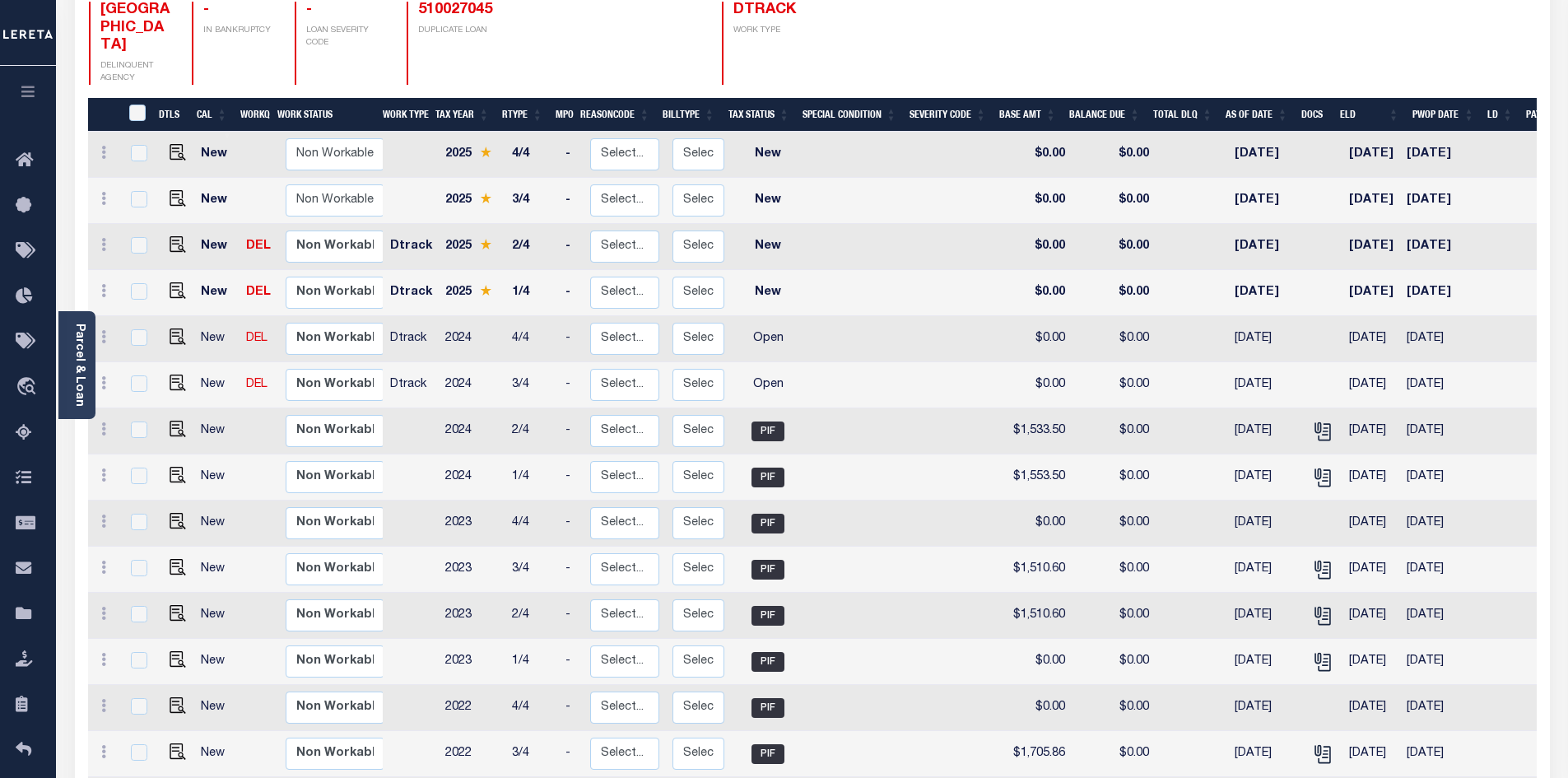
scroll to position [330, 0]
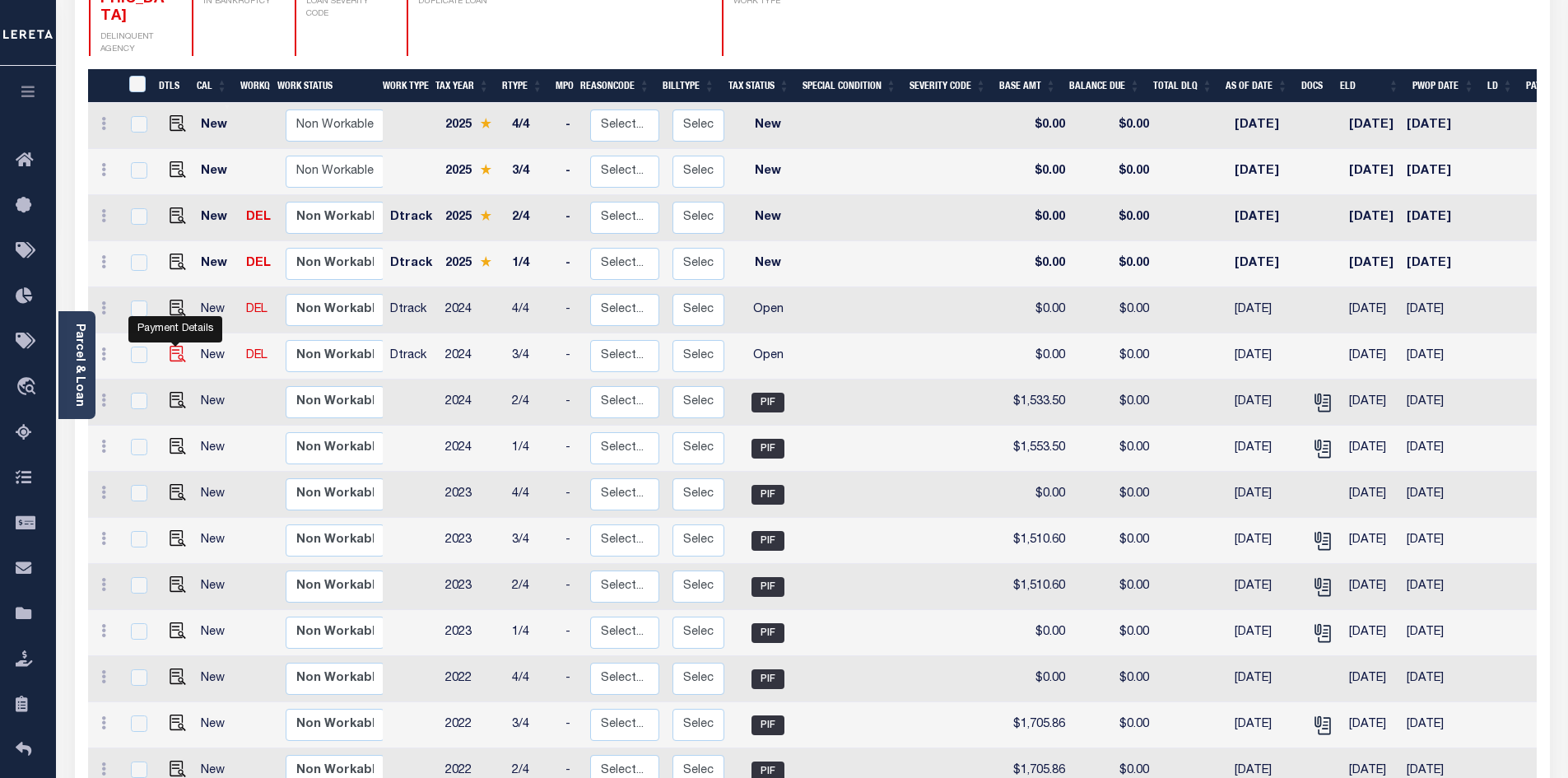
click at [179, 346] on img "" at bounding box center [177, 354] width 16 height 16
checkbox input "true"
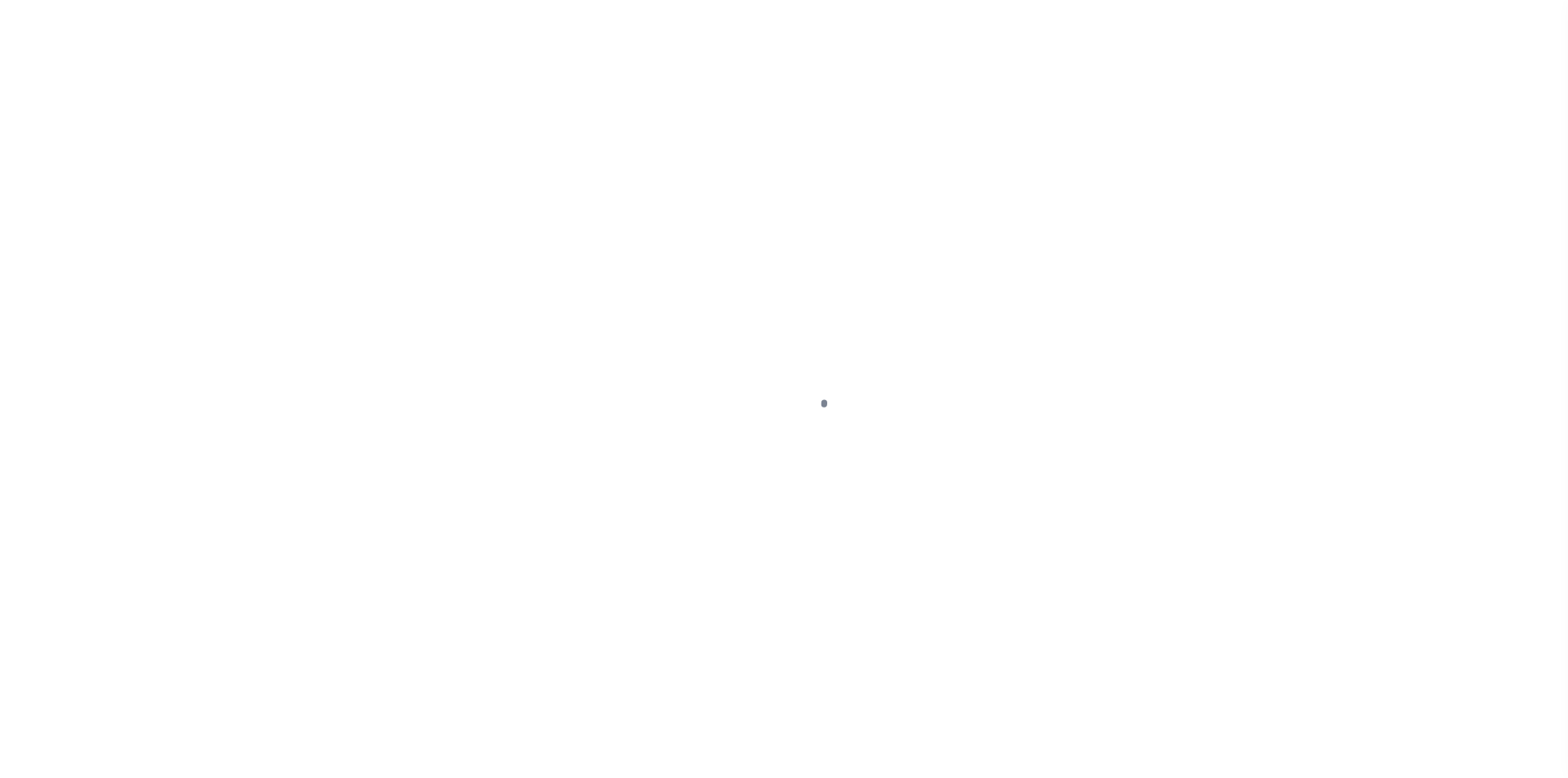
select select "OP2"
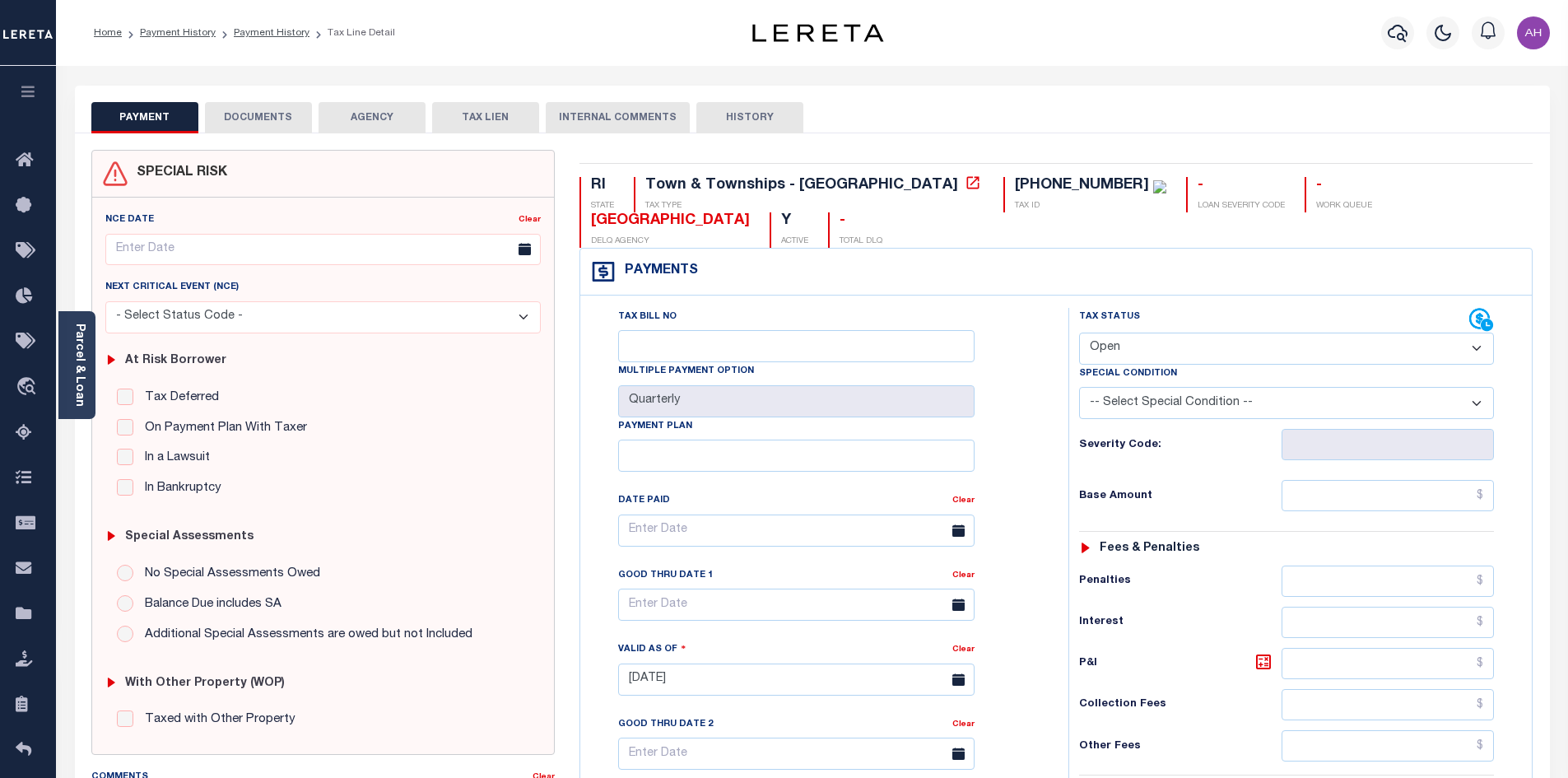
click at [1196, 333] on select "- Select Status Code - Open Due/Unpaid Paid Incomplete No Tax Due Internal Refu…" at bounding box center [1287, 348] width 414 height 32
click at [73, 356] on link "Parcel & Loan" at bounding box center [79, 365] width 12 height 83
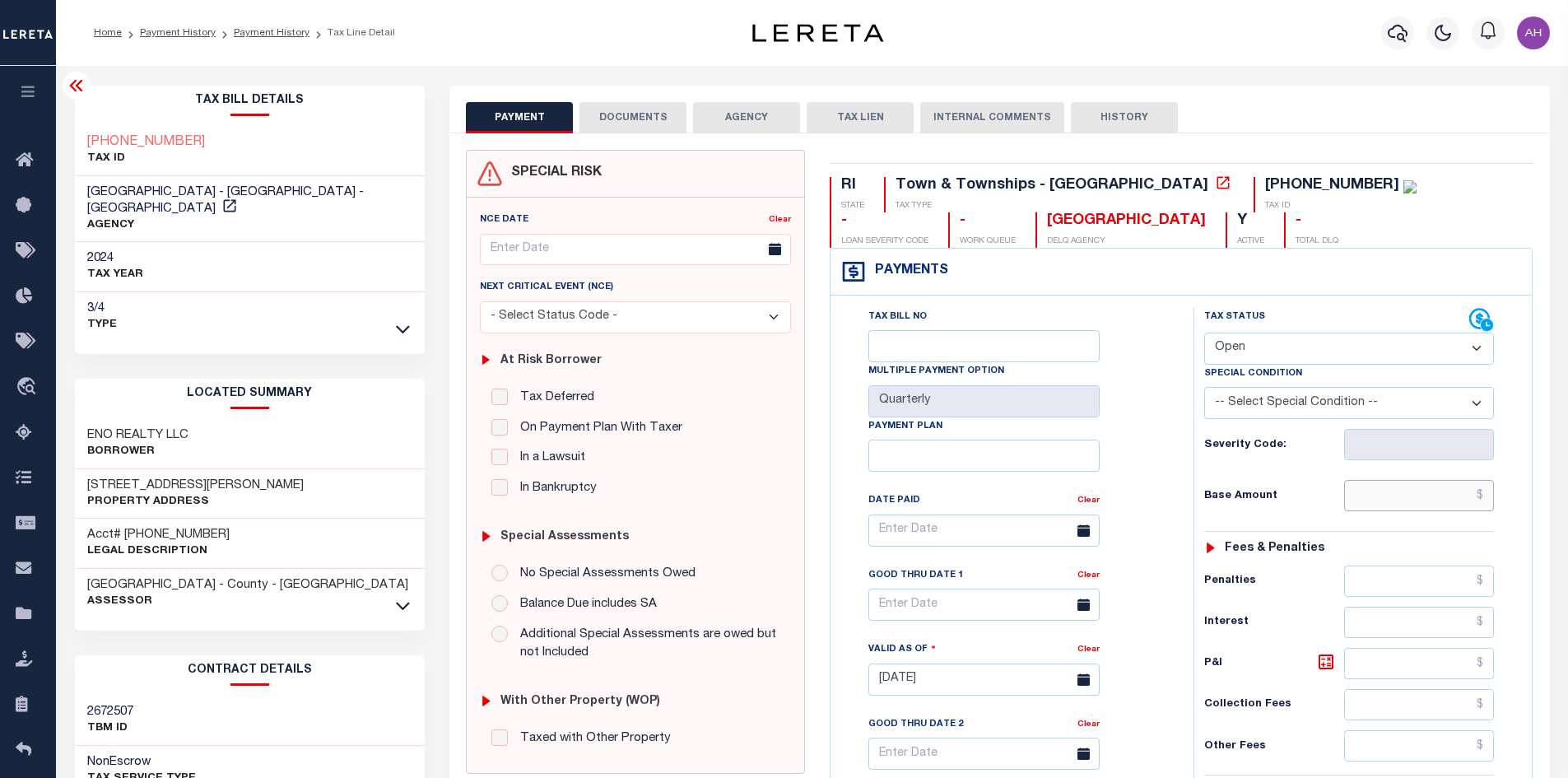
drag, startPoint x: 1413, startPoint y: 495, endPoint x: 1420, endPoint y: 500, distance: 8.6
click at [1413, 495] on input "text" at bounding box center [1420, 496] width 150 height 31
type input "$1,553.50"
type input "10/09/2025"
click at [1258, 355] on select "- Select Status Code - Open Due/Unpaid Paid Incomplete No Tax Due Internal Refu…" at bounding box center [1348, 348] width 290 height 32
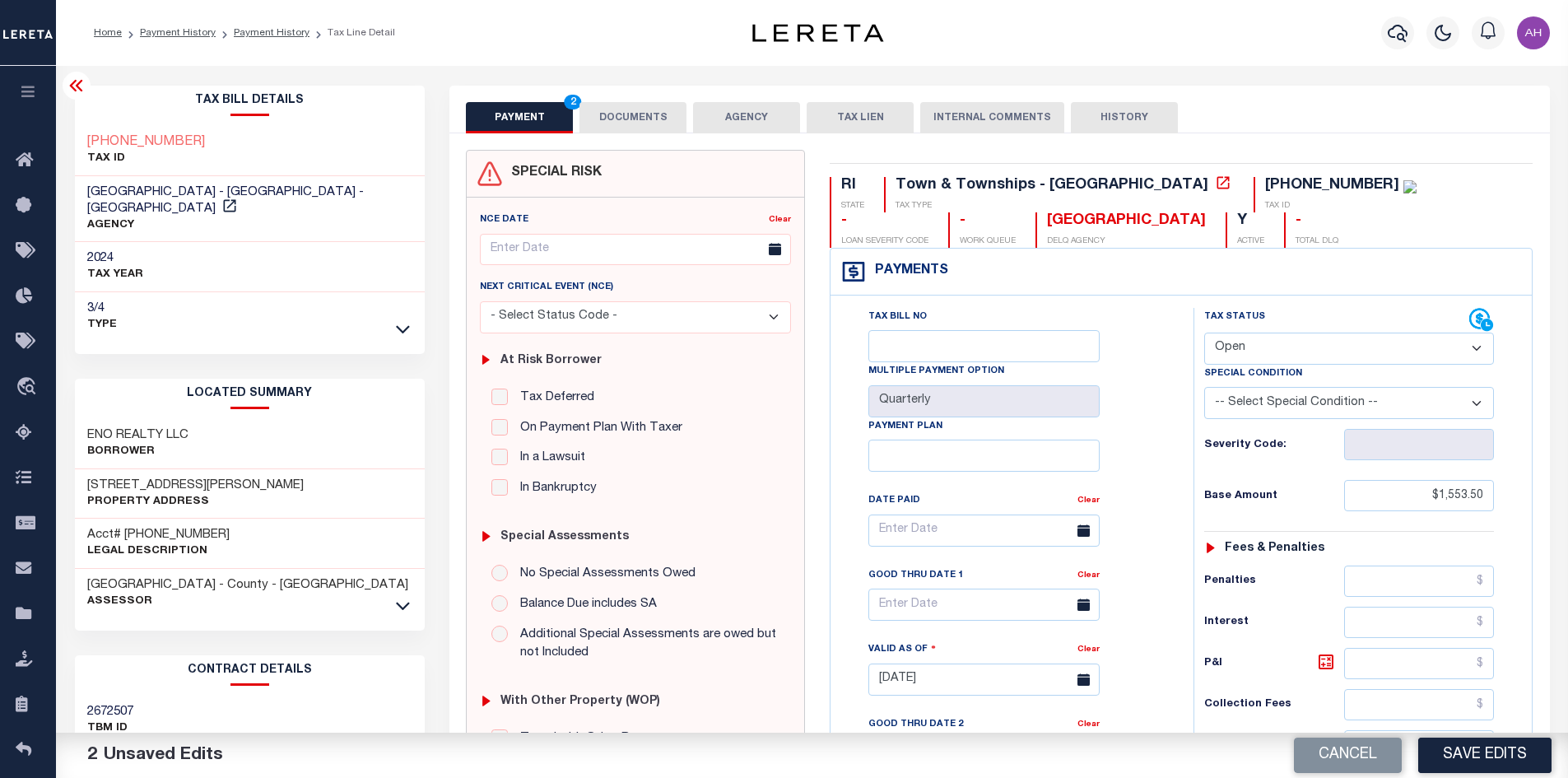
select select "PYD"
click at [1204, 334] on select "- Select Status Code - Open Due/Unpaid Paid Incomplete No Tax Due Internal Refu…" at bounding box center [1348, 348] width 290 height 32
click at [271, 37] on link "Payment History" at bounding box center [272, 33] width 76 height 10
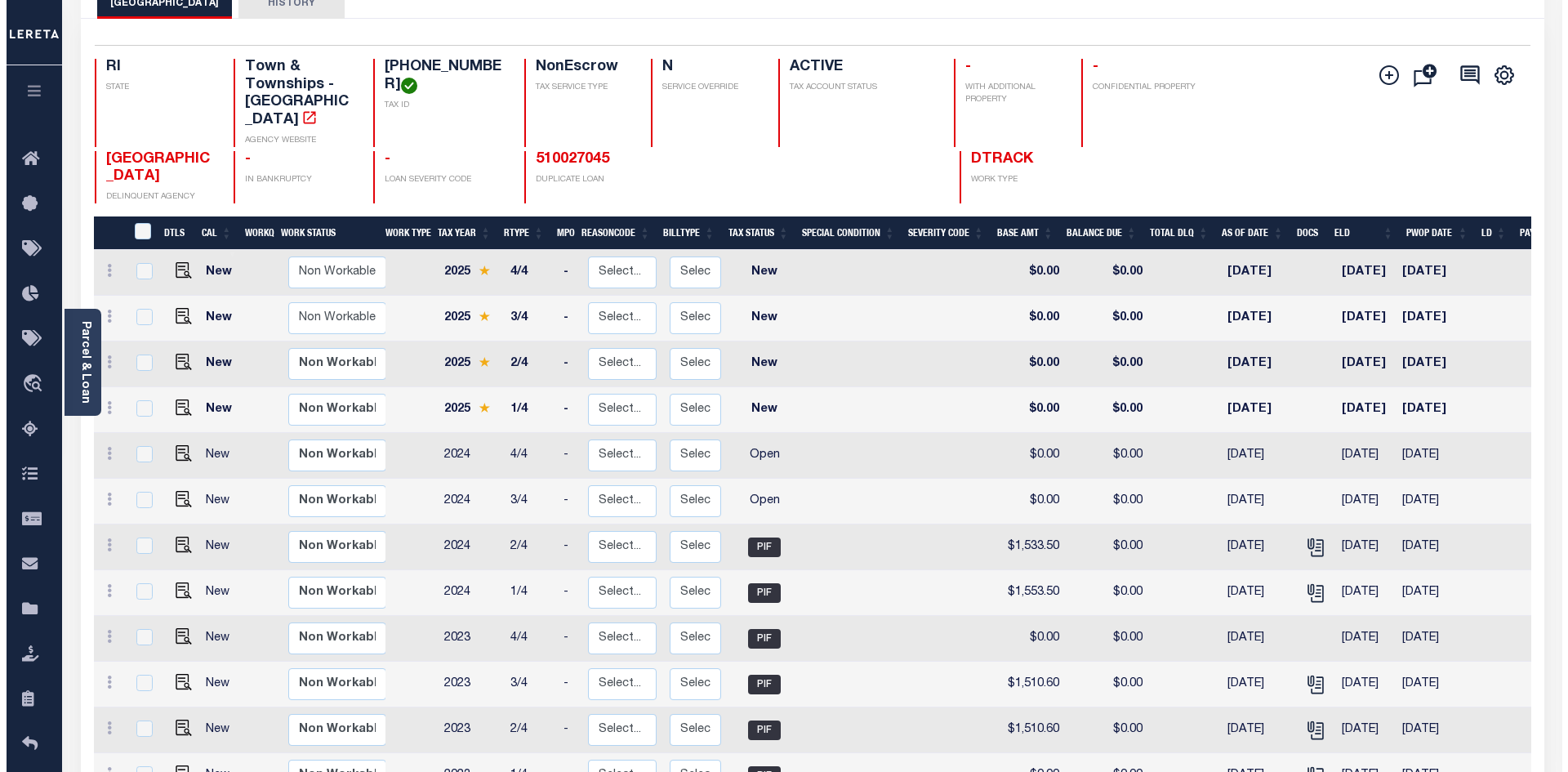
scroll to position [245, 0]
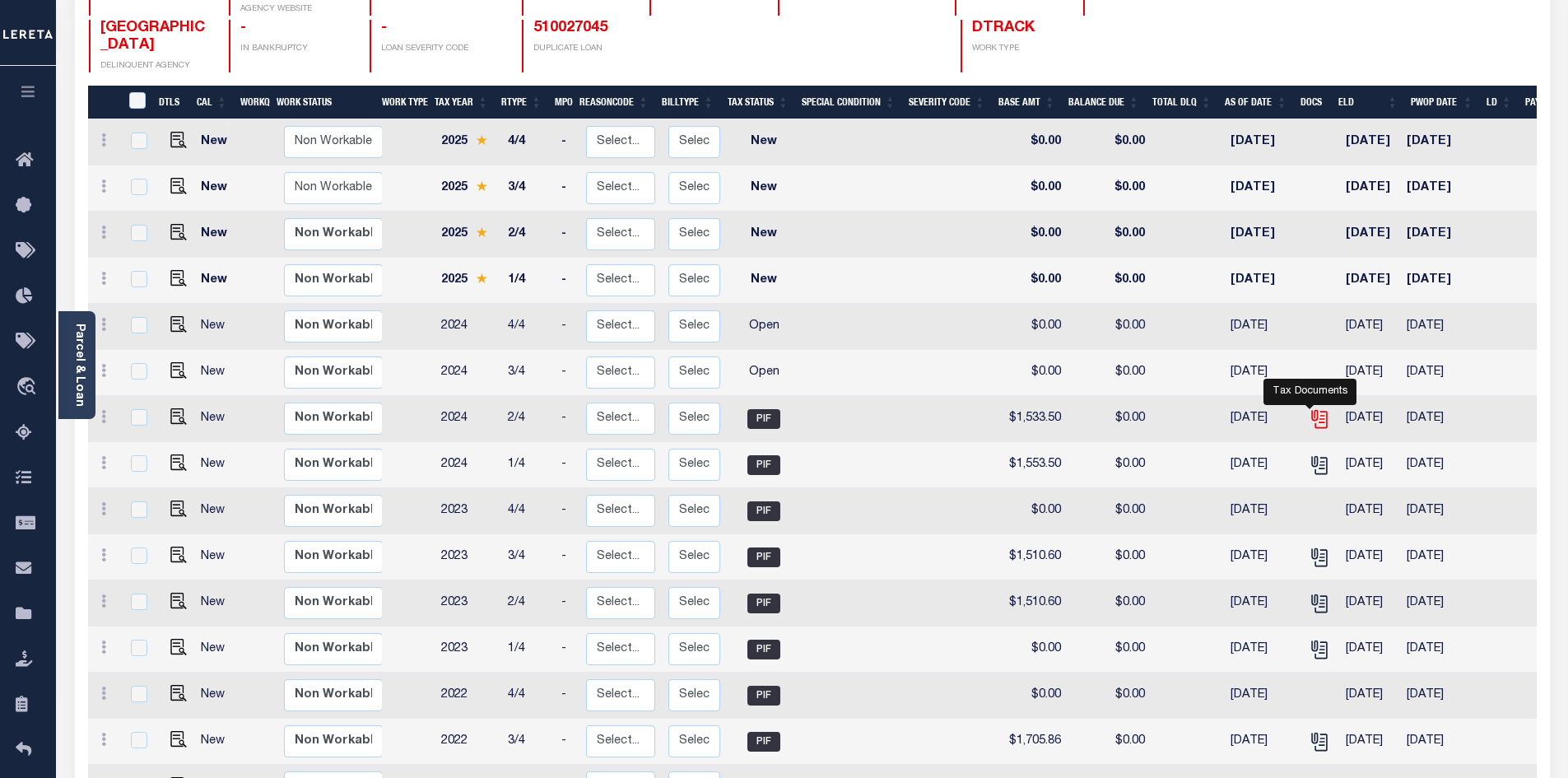
click at [1309, 409] on icon "" at bounding box center [1319, 419] width 21 height 21
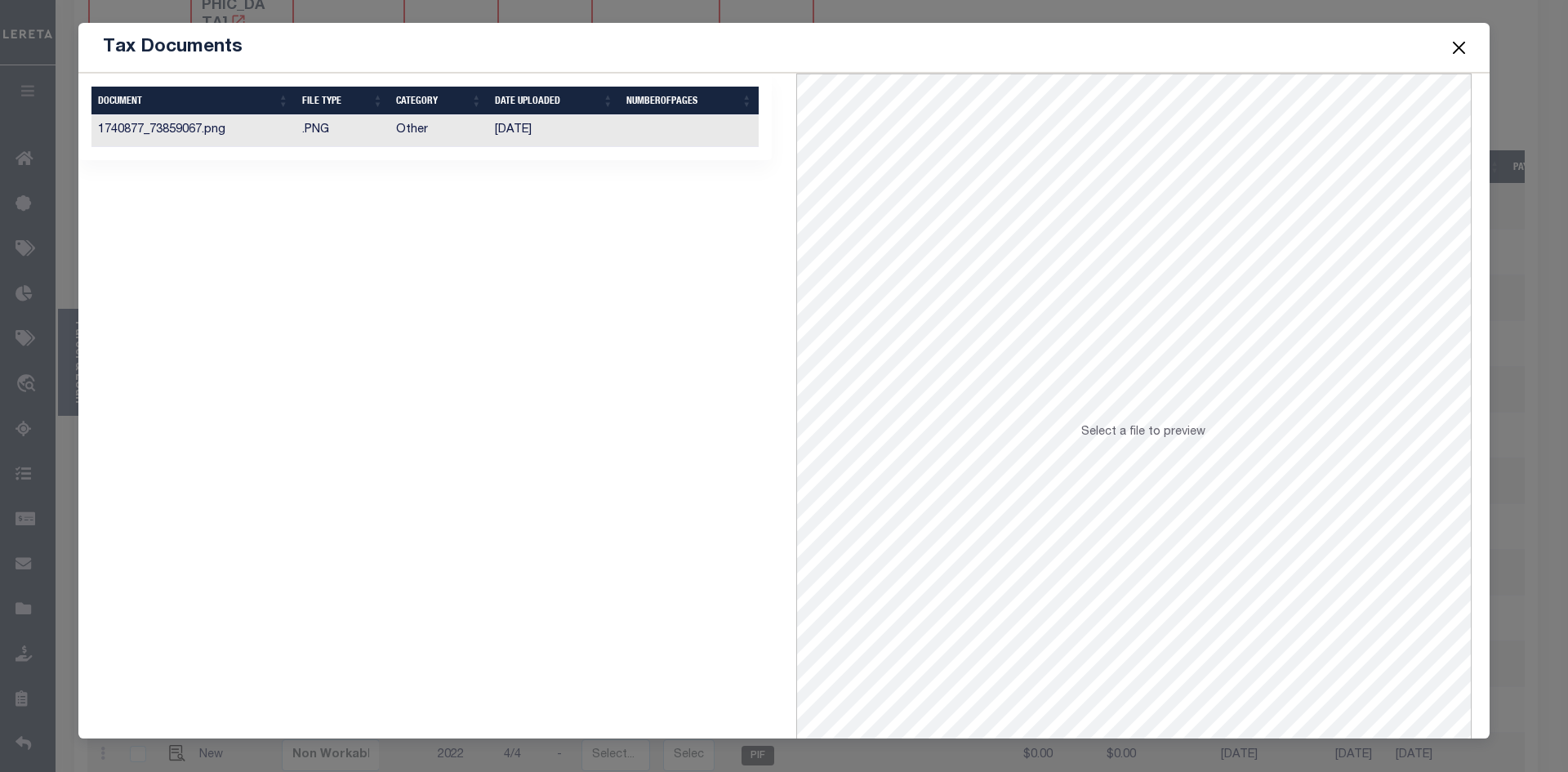
drag, startPoint x: 564, startPoint y: 135, endPoint x: 572, endPoint y: 140, distance: 9.4
click at [567, 136] on td "11/21/2024" at bounding box center [554, 130] width 131 height 32
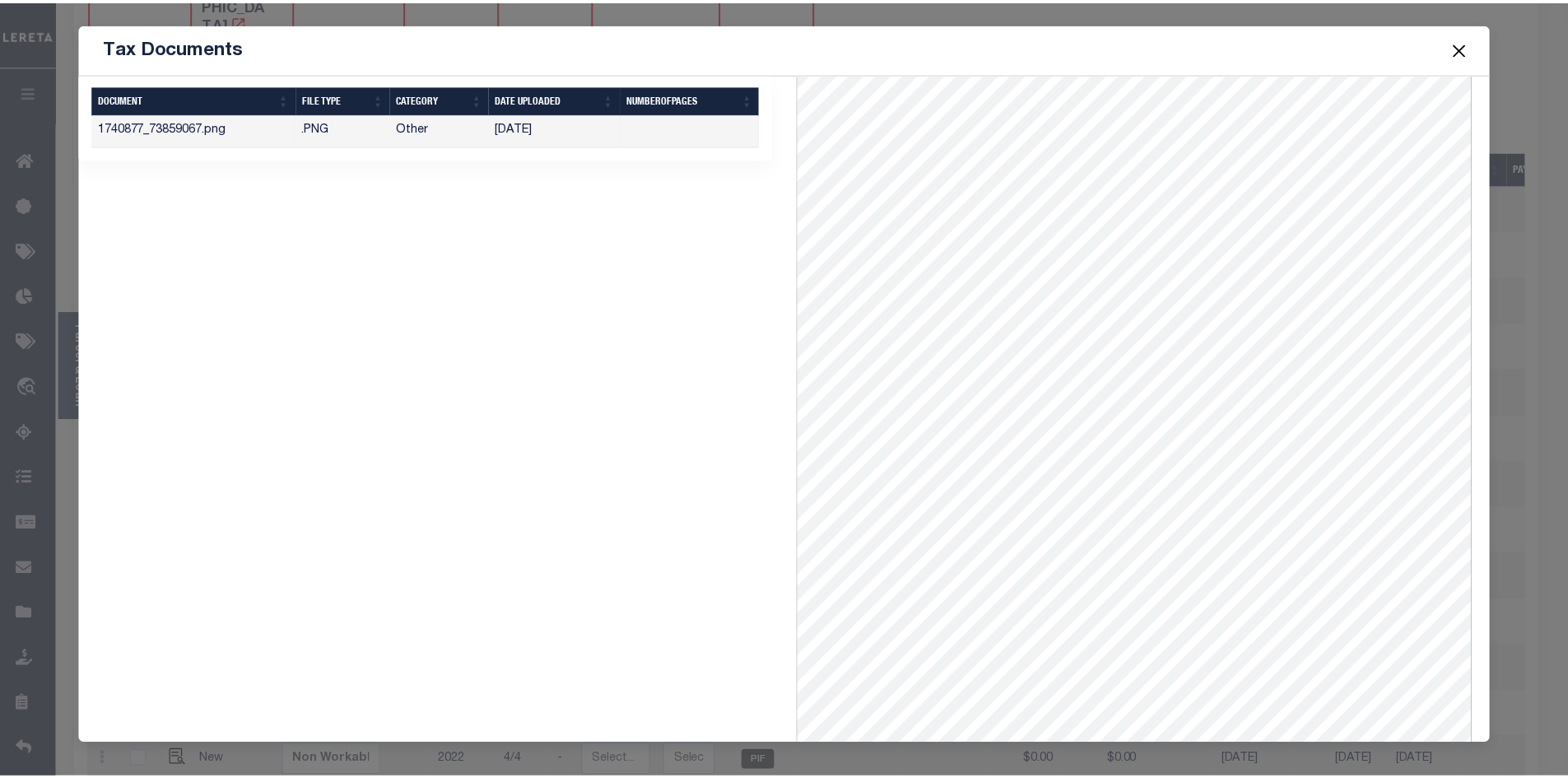
scroll to position [0, 0]
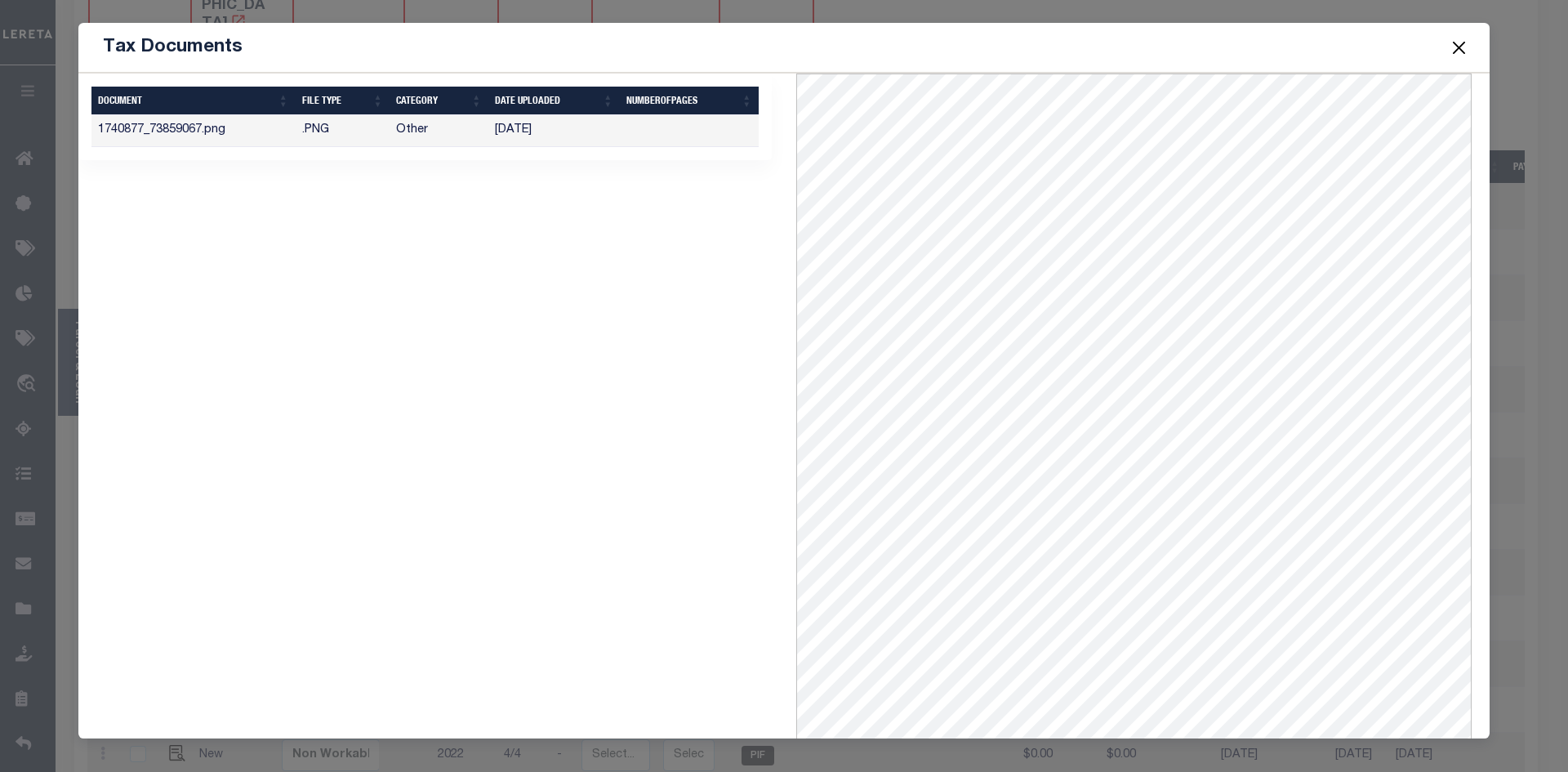
click at [1455, 44] on button "Close" at bounding box center [1459, 47] width 21 height 21
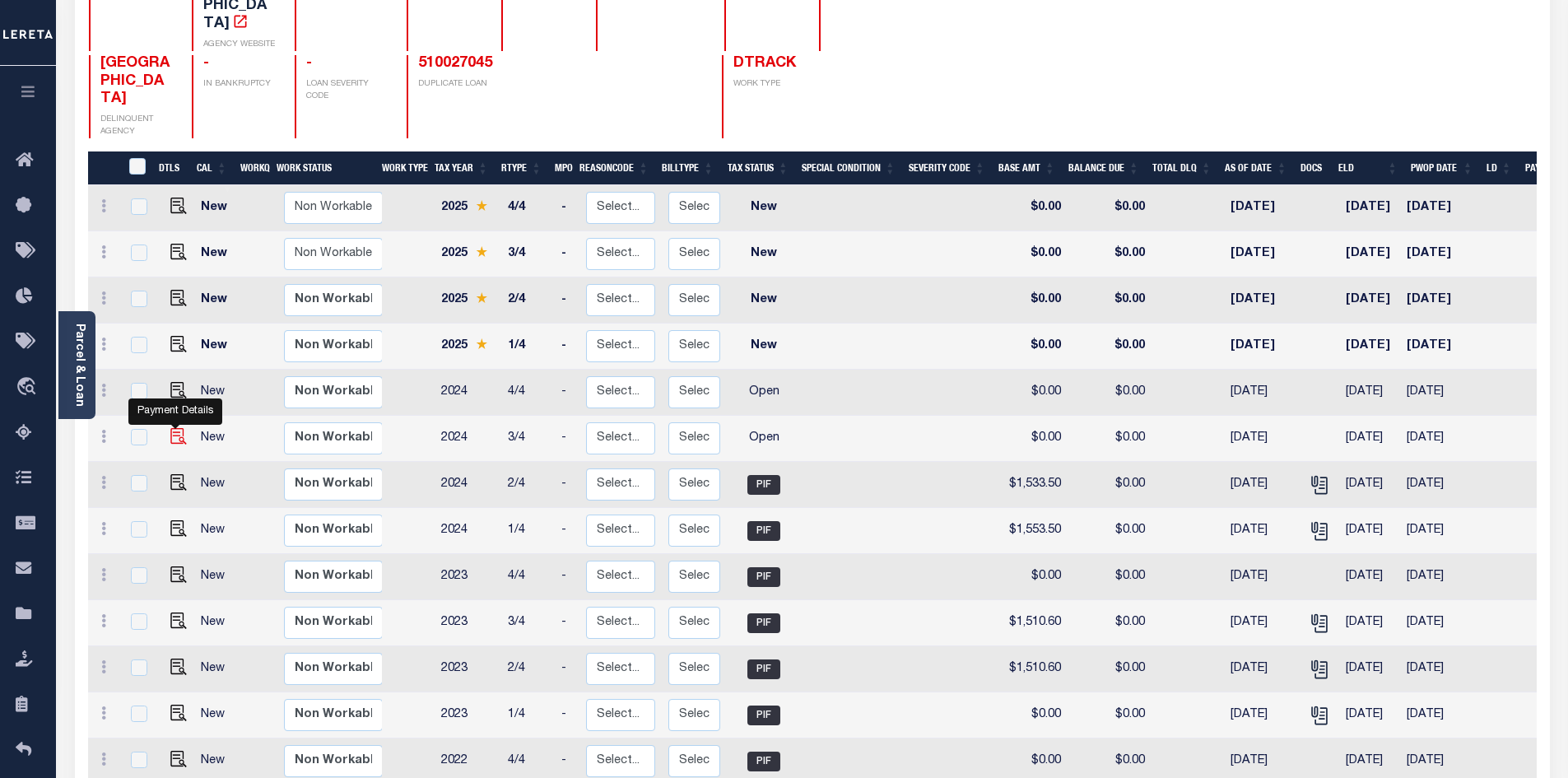
click at [173, 428] on img "" at bounding box center [178, 436] width 16 height 16
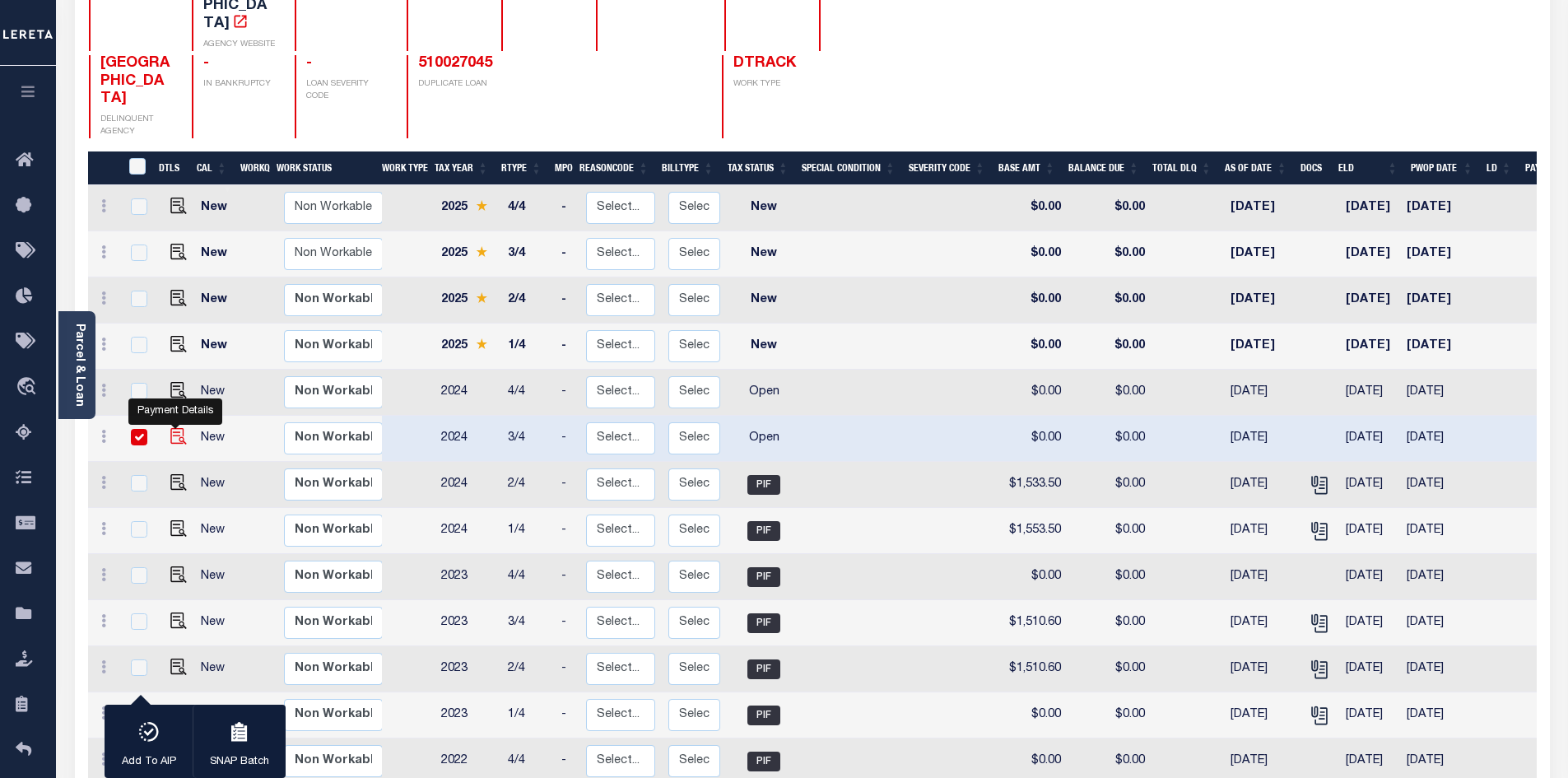
checkbox input "true"
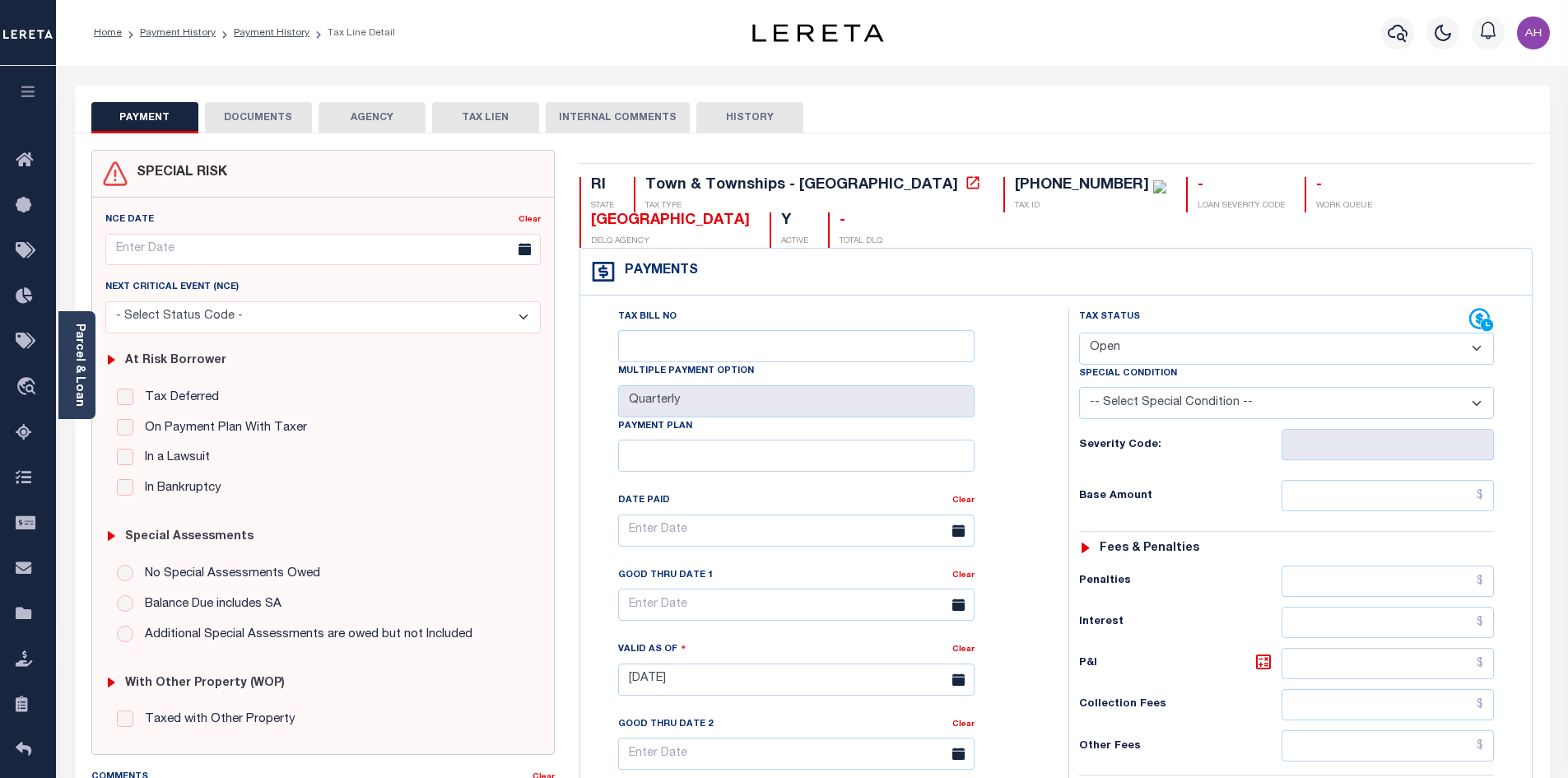
click at [1252, 333] on select "- Select Status Code - Open Due/Unpaid Paid Incomplete No Tax Due Internal Refu…" at bounding box center [1287, 348] width 414 height 32
select select "PYD"
click at [1079, 333] on select "- Select Status Code - Open Due/Unpaid Paid Incomplete No Tax Due Internal Refu…" at bounding box center [1287, 348] width 414 height 32
type input "[DATE]"
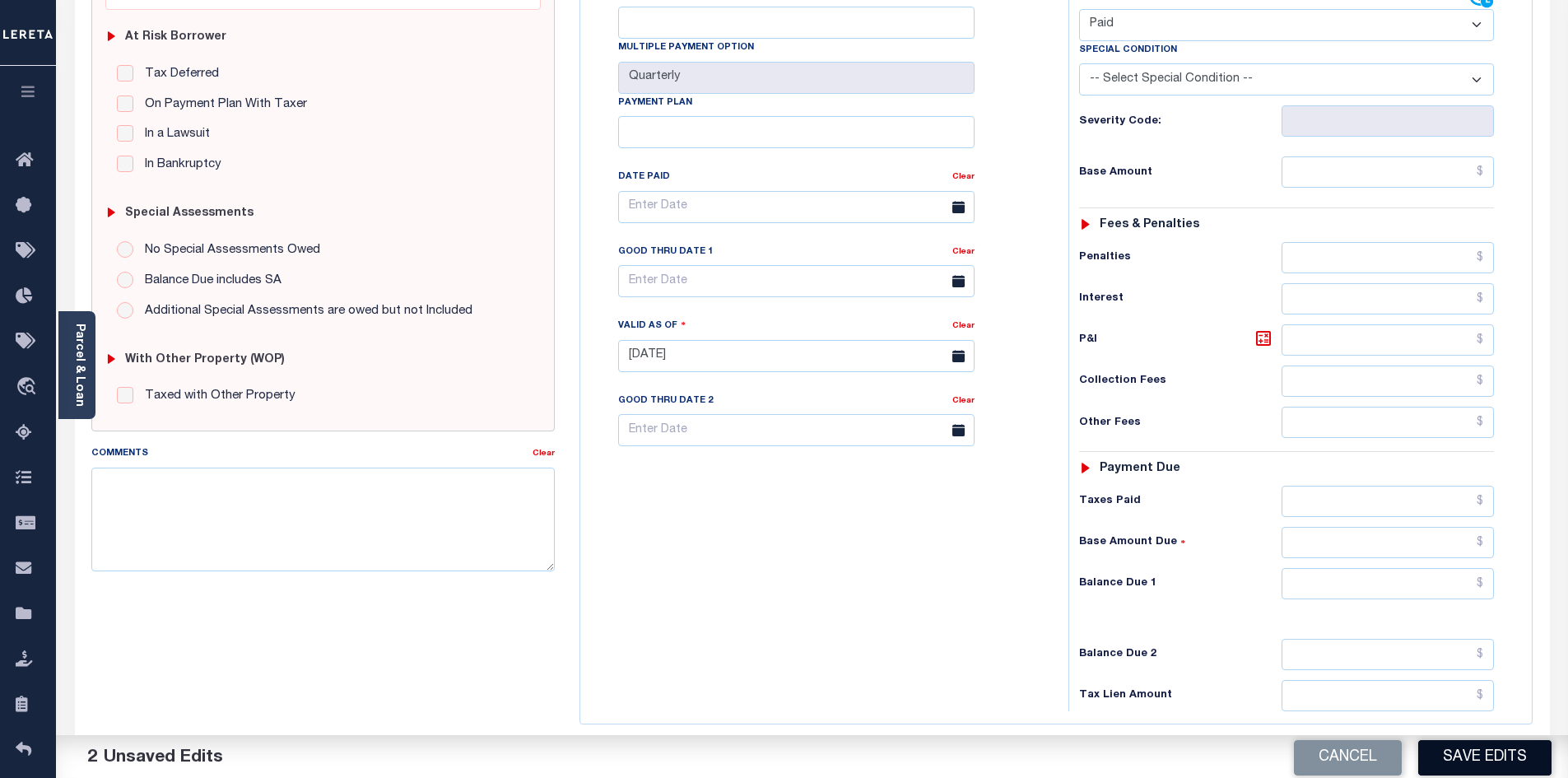
scroll to position [412, 0]
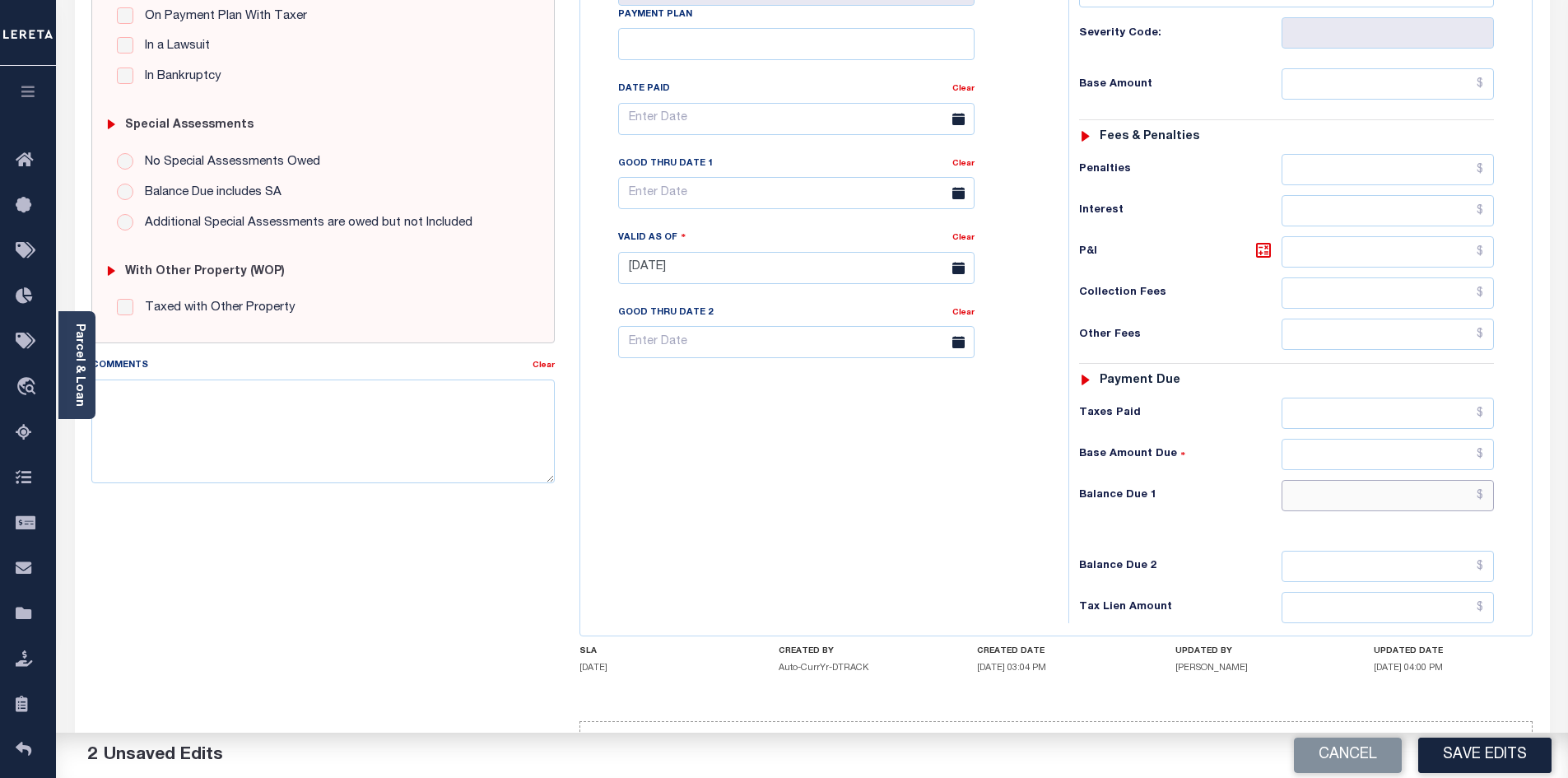
click at [1405, 480] on input "text" at bounding box center [1388, 496] width 213 height 31
type input "$0.00"
click at [1493, 752] on button "Save Edits" at bounding box center [1484, 755] width 133 height 36
checkbox input "false"
type input "$0"
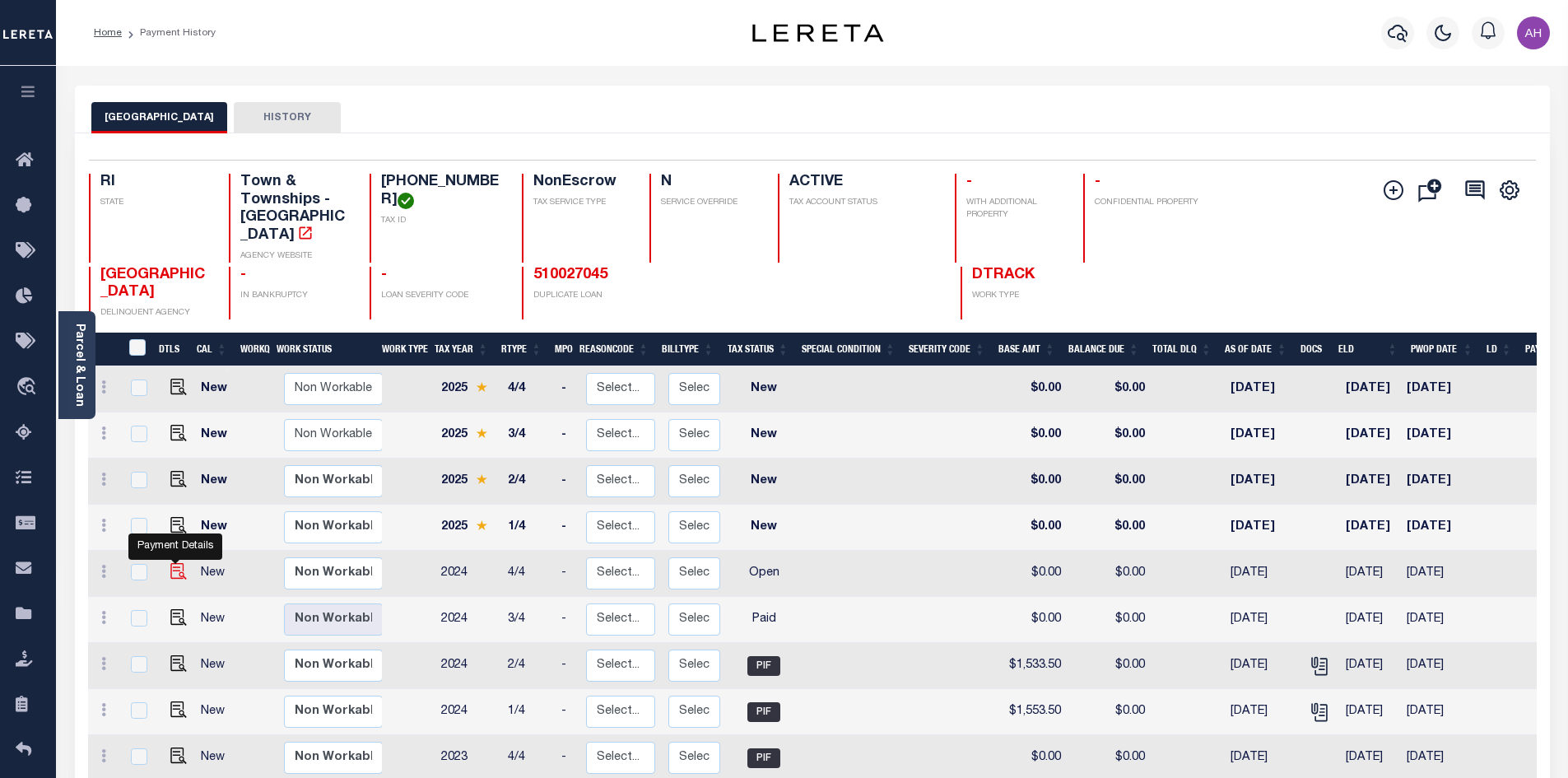
click at [178, 563] on img "" at bounding box center [178, 571] width 16 height 16
checkbox input "true"
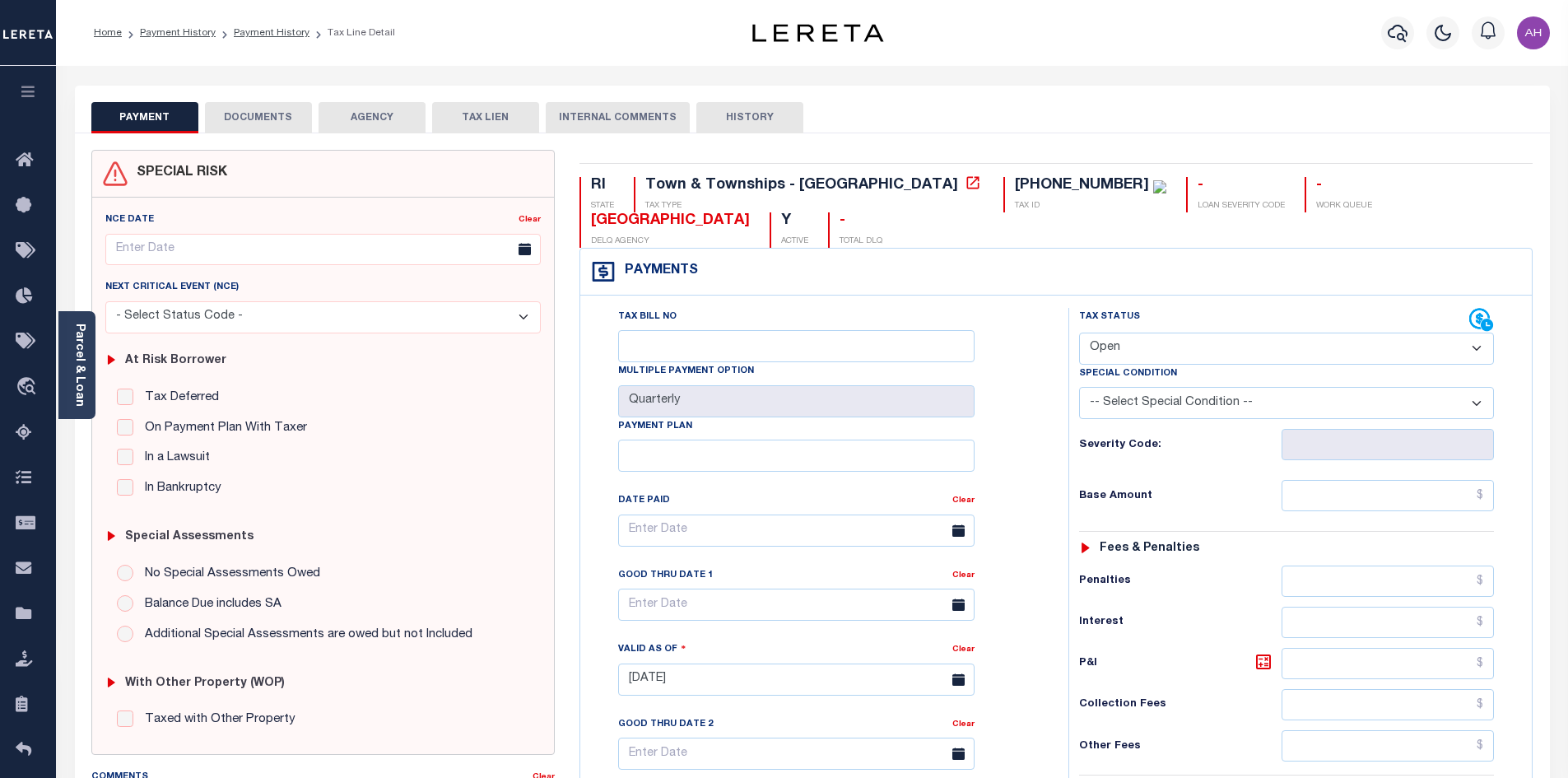
click at [1135, 333] on select "- Select Status Code - Open Due/Unpaid Paid Incomplete No Tax Due Internal Refu…" at bounding box center [1287, 348] width 414 height 32
select select "PYD"
click at [1079, 333] on select "- Select Status Code - Open Due/Unpaid Paid Incomplete No Tax Due Internal Refu…" at bounding box center [1287, 348] width 414 height 32
type input "[DATE]"
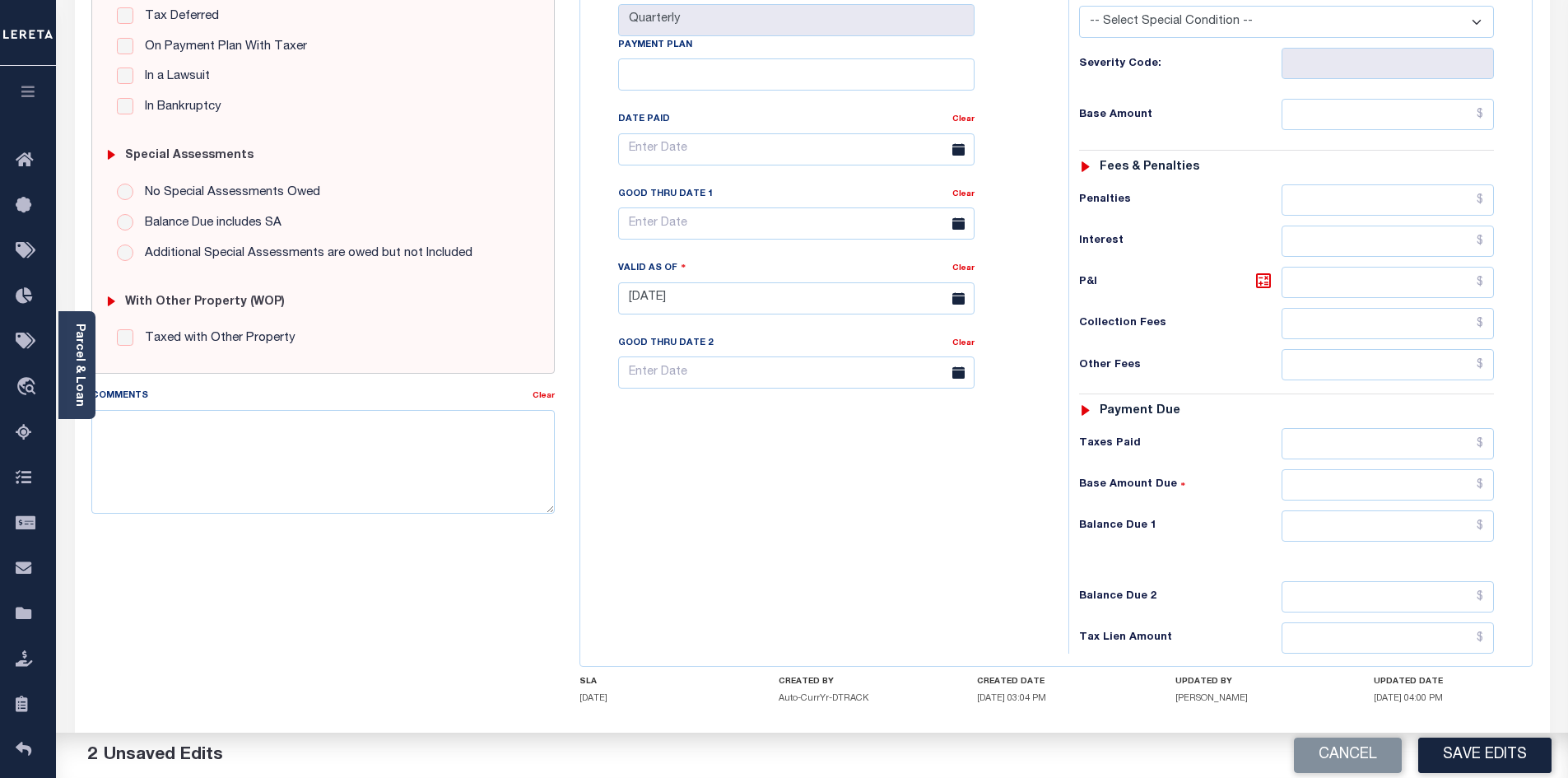
scroll to position [412, 0]
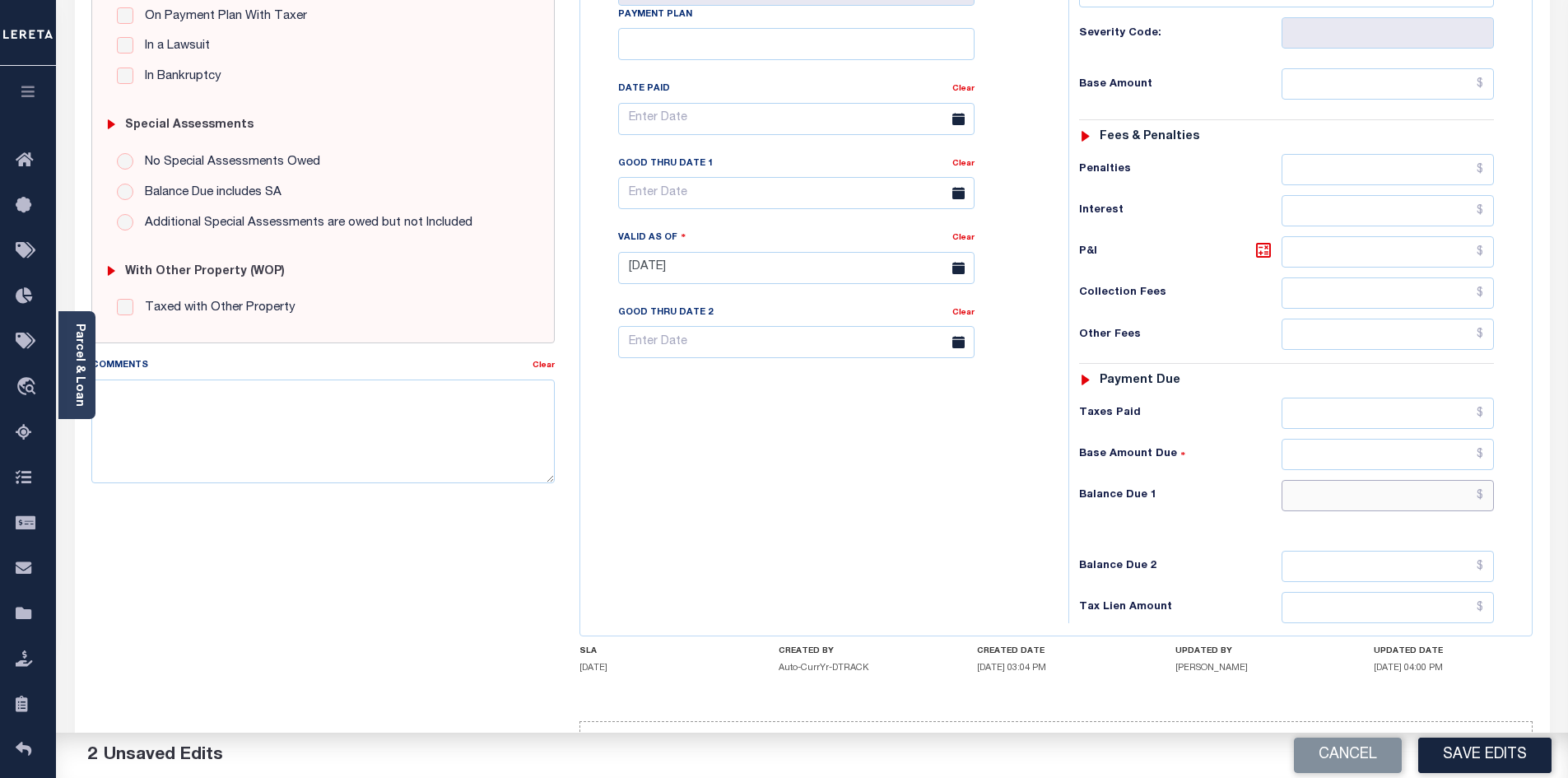
click at [1342, 480] on input "text" at bounding box center [1388, 496] width 213 height 31
type input "$0"
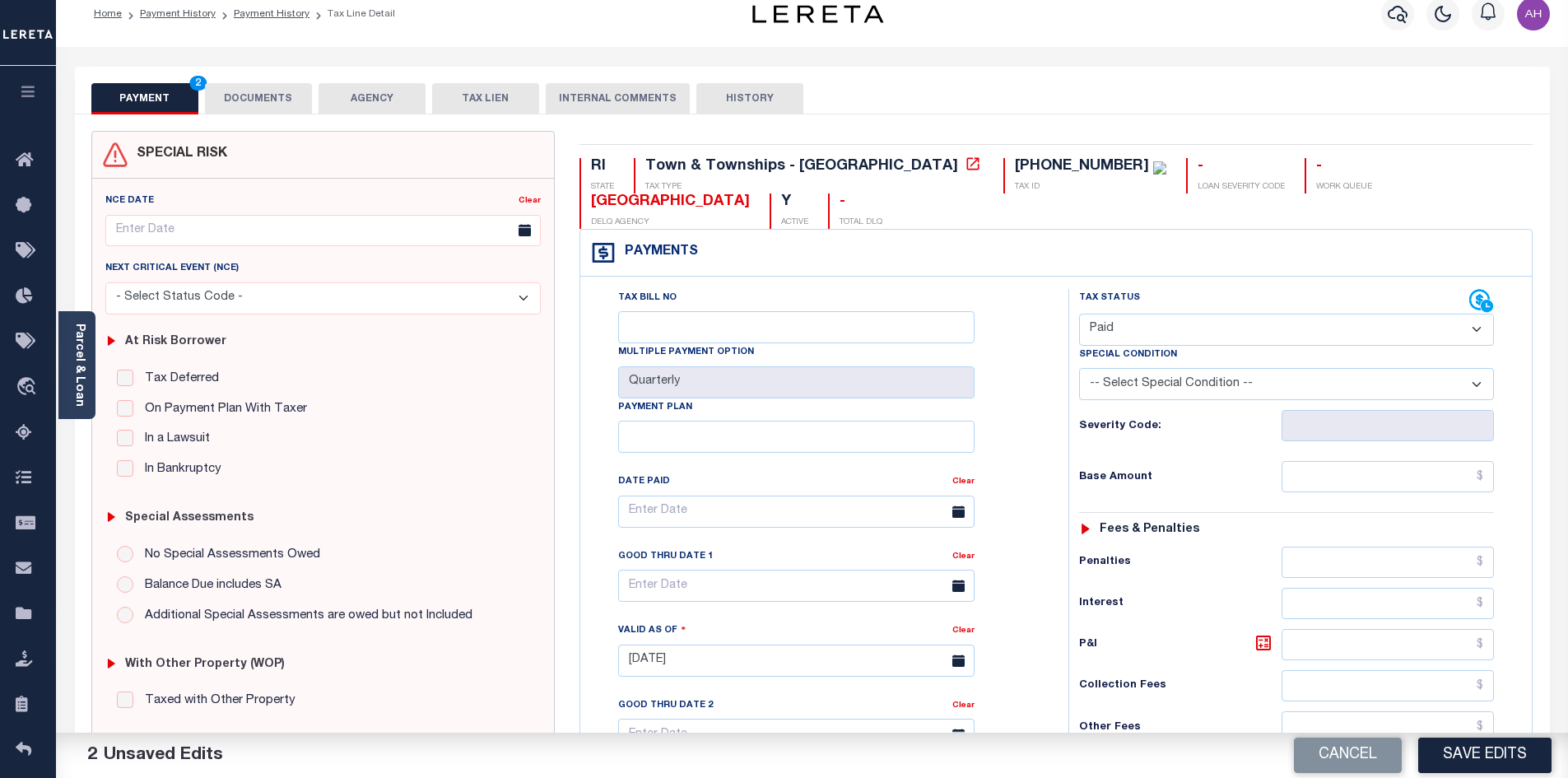
scroll to position [0, 0]
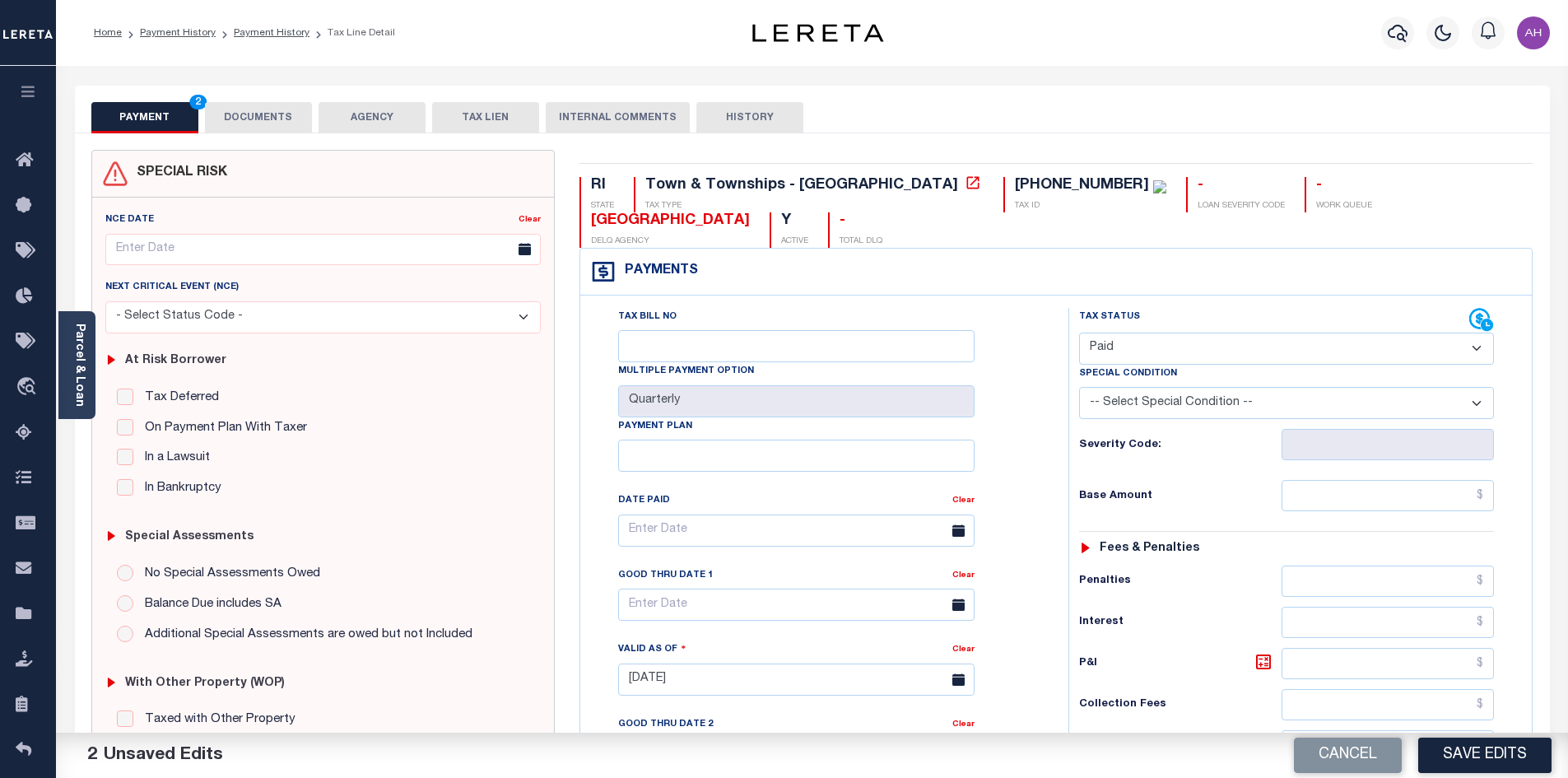
click at [246, 121] on button "DOCUMENTS" at bounding box center [258, 118] width 107 height 31
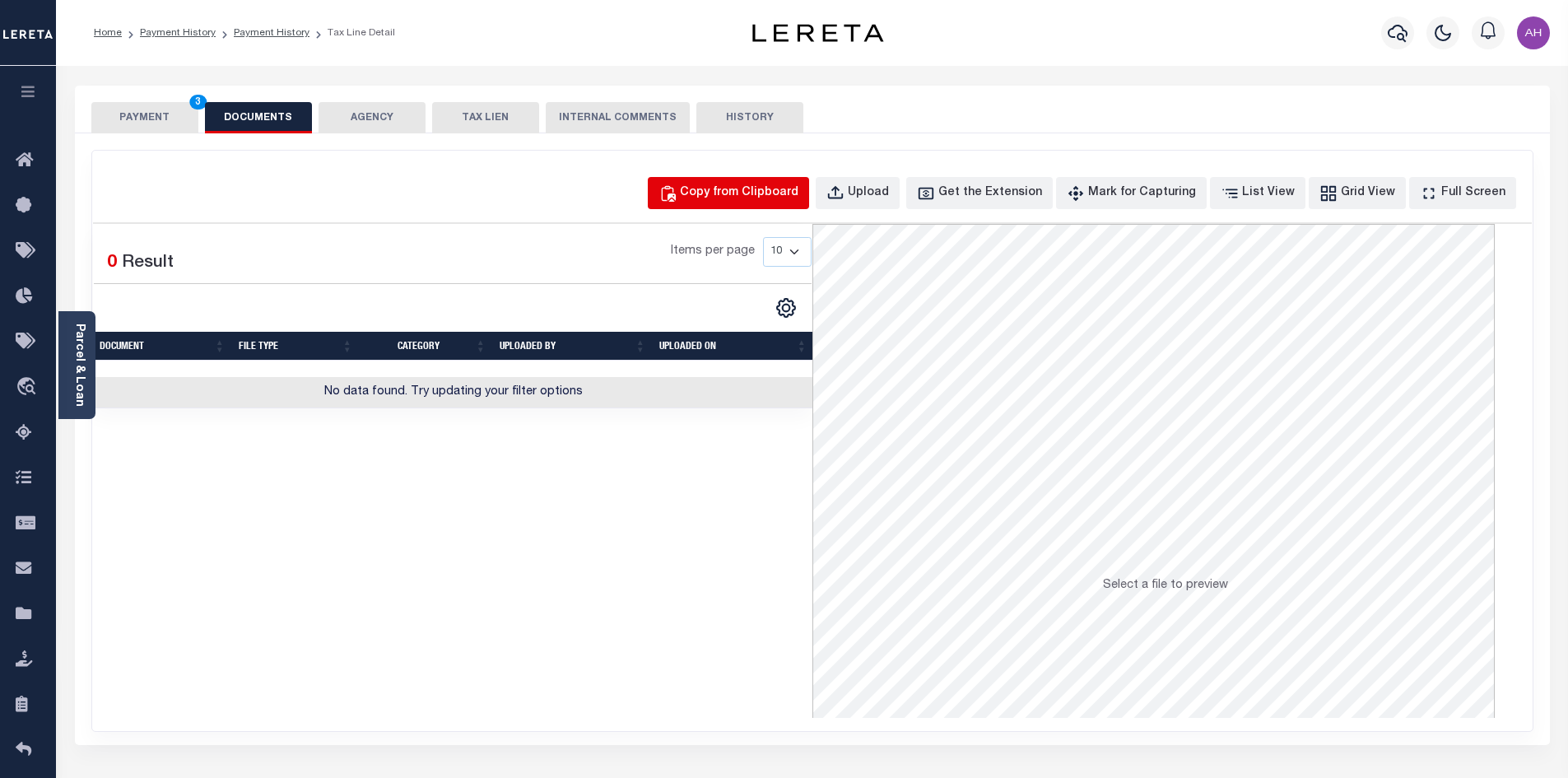
click at [789, 193] on div "Copy from Clipboard" at bounding box center [738, 193] width 119 height 18
select select "POP"
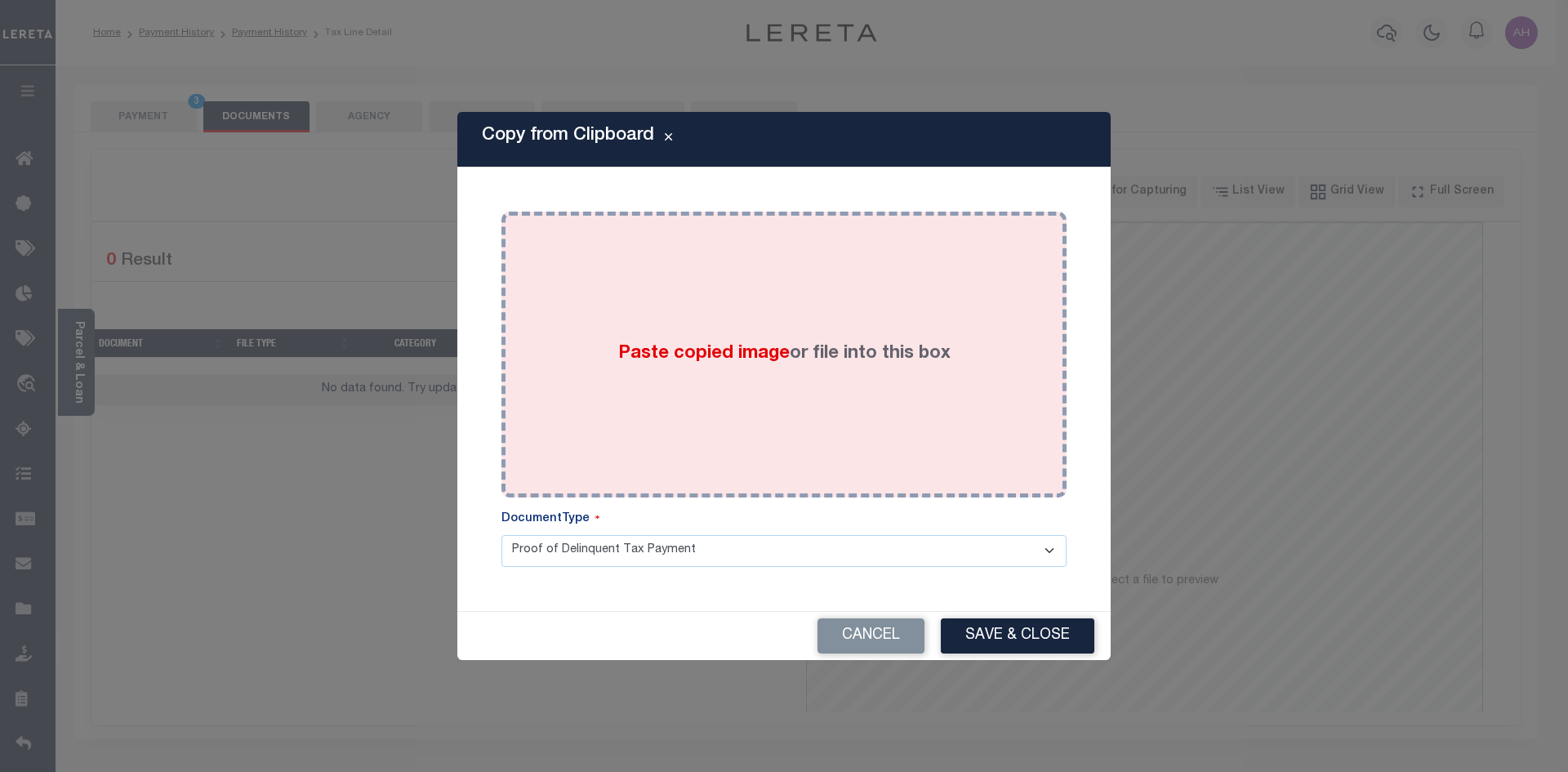
click at [731, 339] on div "Paste copied image or file into this box" at bounding box center [783, 354] width 540 height 261
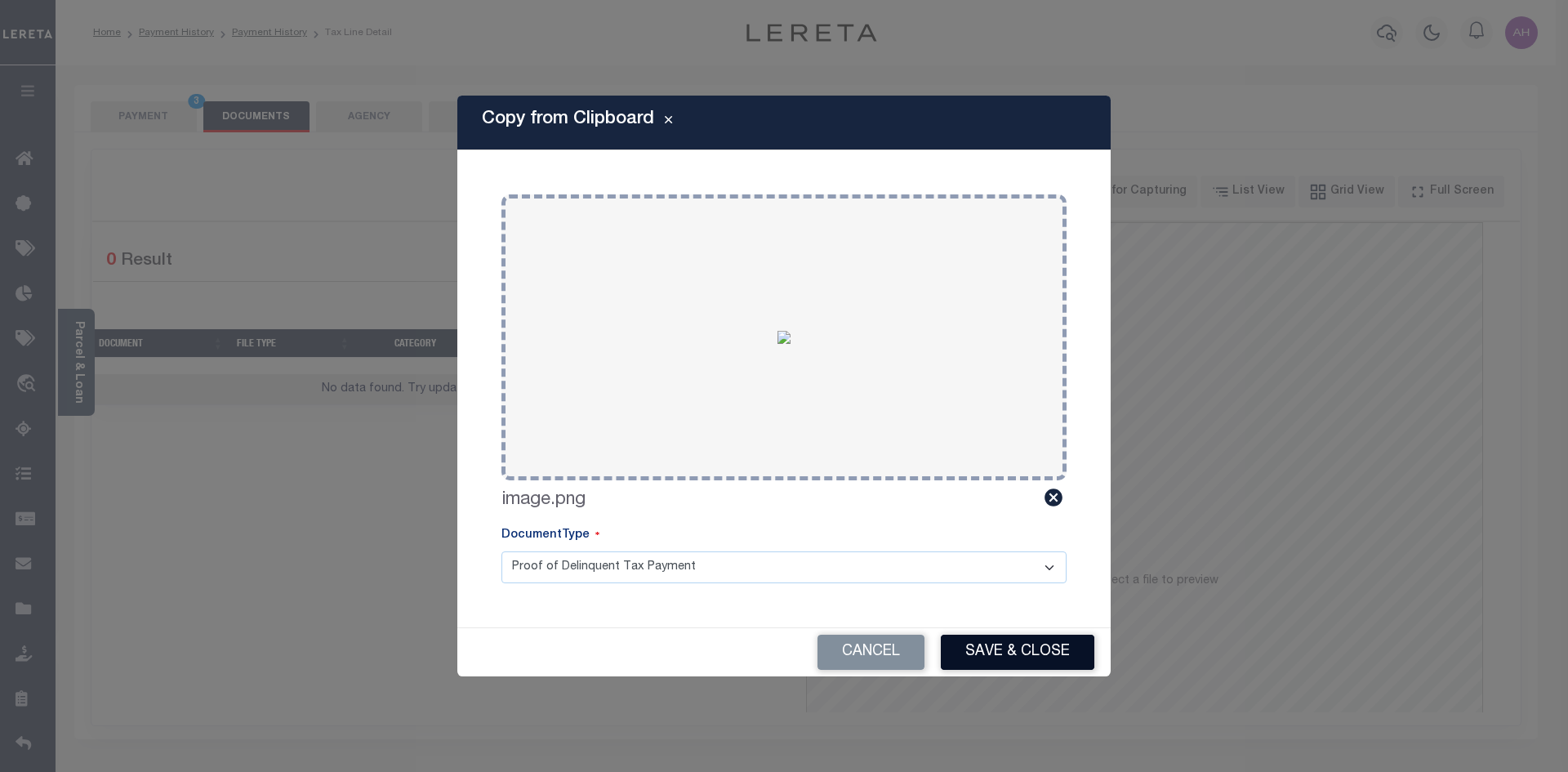
click at [1064, 649] on button "Save & Close" at bounding box center [1017, 652] width 154 height 35
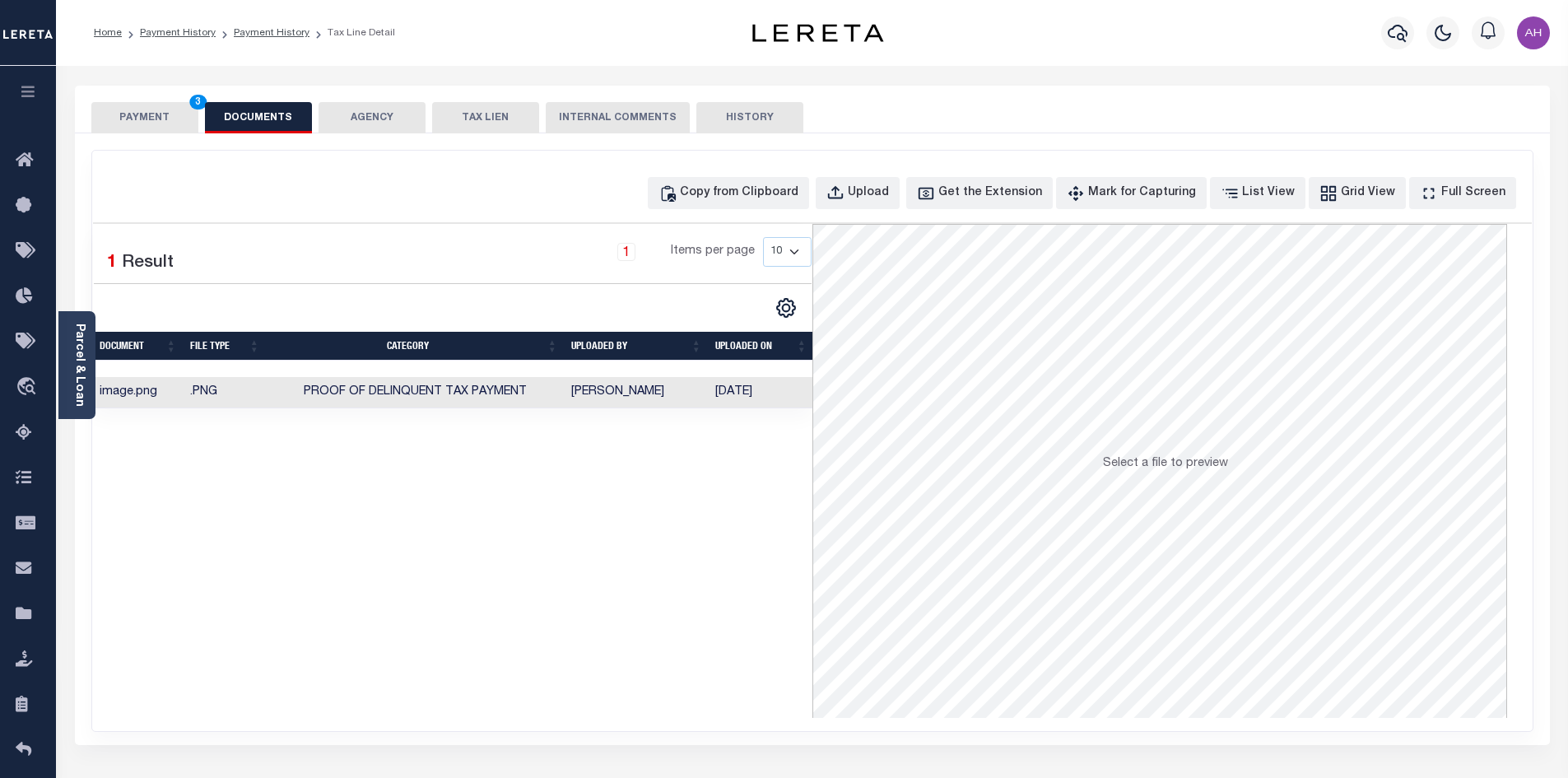
click at [158, 116] on button "PAYMENT 3" at bounding box center [145, 118] width 107 height 31
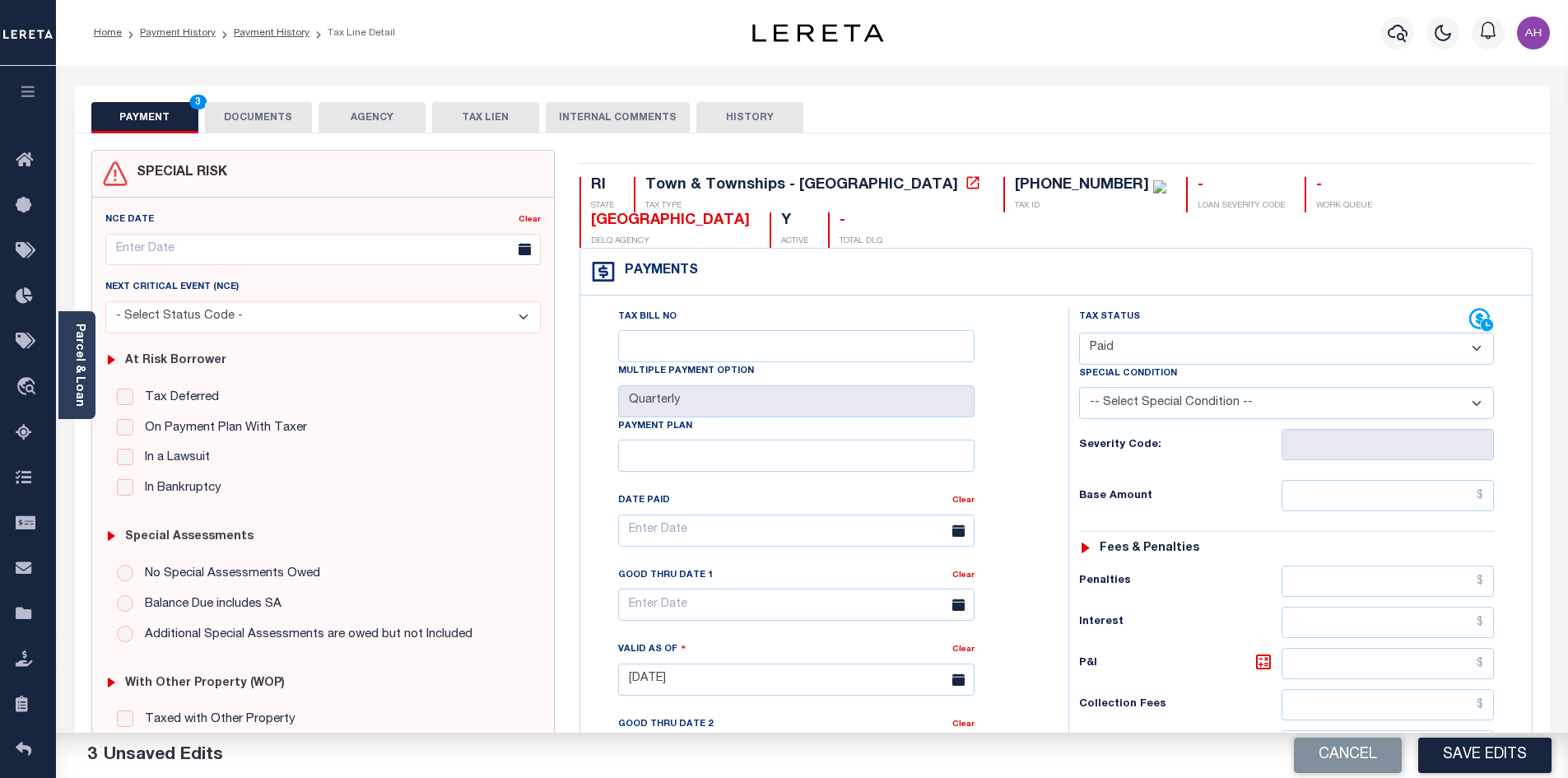
drag, startPoint x: 1497, startPoint y: 756, endPoint x: 1502, endPoint y: 766, distance: 11.2
click at [1497, 757] on button "Save Edits" at bounding box center [1484, 755] width 133 height 36
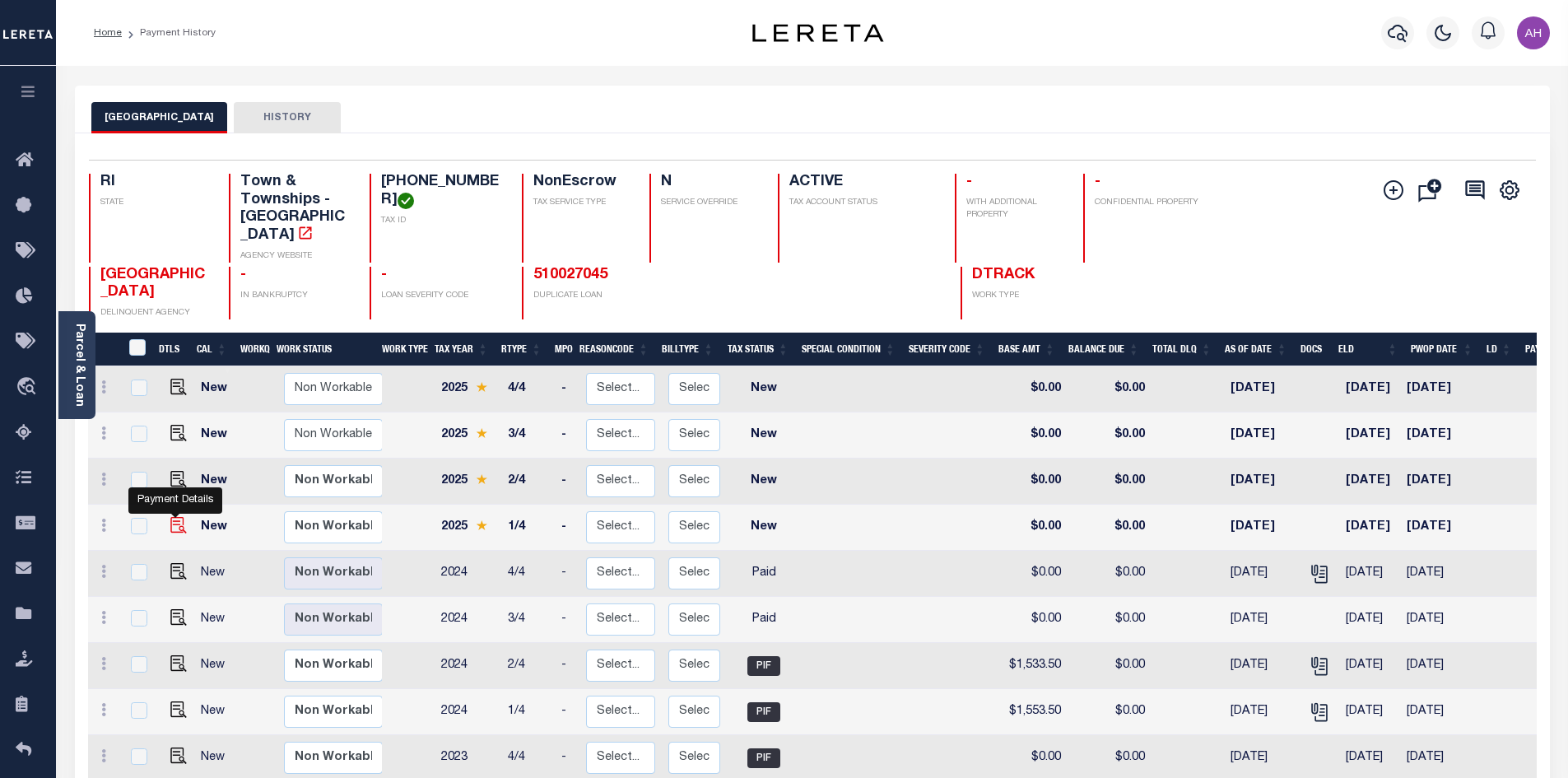
click at [179, 517] on img "" at bounding box center [178, 524] width 16 height 16
checkbox input "true"
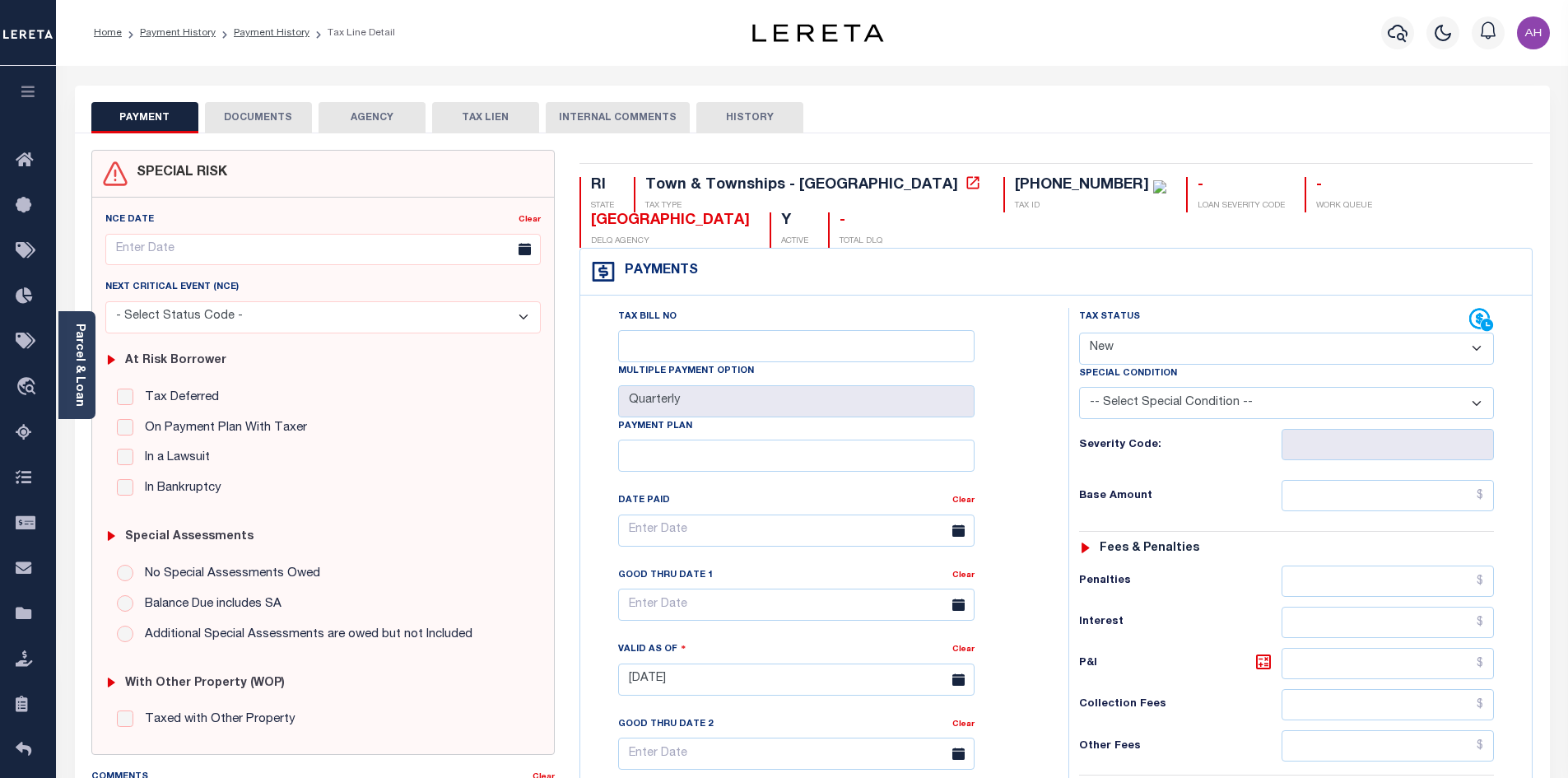
click at [1128, 333] on select "- Select Status Code - Open Due/Unpaid Paid Incomplete No Tax Due Internal Refu…" at bounding box center [1287, 348] width 414 height 32
select select "PYD"
click at [1079, 333] on select "- Select Status Code - Open Due/Unpaid Paid Incomplete No Tax Due Internal Refu…" at bounding box center [1287, 348] width 414 height 32
type input "[DATE]"
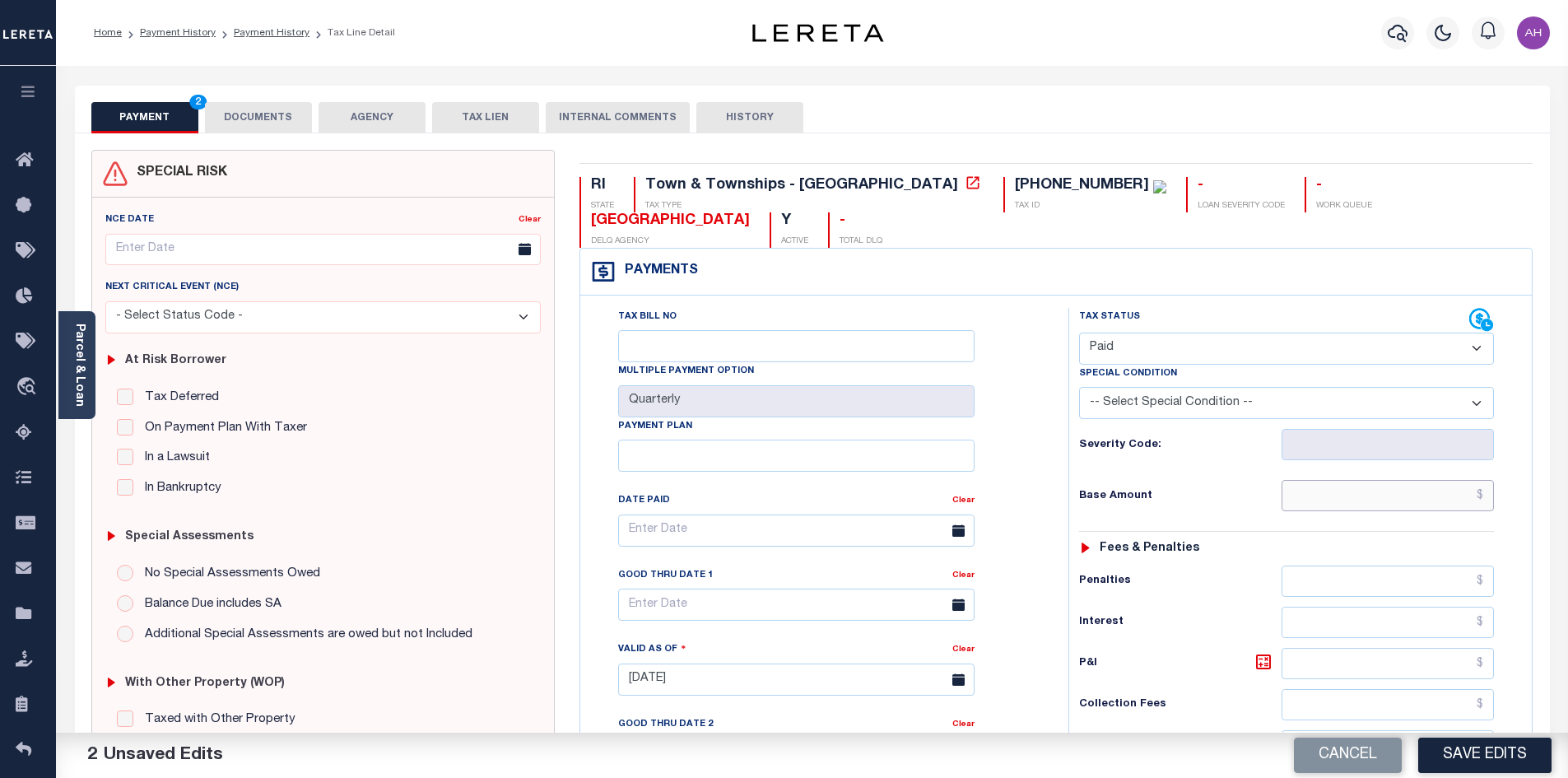
click at [1386, 480] on input "text" at bounding box center [1388, 496] width 213 height 31
drag, startPoint x: 1416, startPoint y: 465, endPoint x: 1580, endPoint y: 468, distance: 164.0
click at [1567, 468] on html "Home Payment History Payment History Tax Line Detail Profile Sign out" at bounding box center [784, 628] width 1568 height 1256
type input "$175.46"
drag, startPoint x: 1422, startPoint y: 459, endPoint x: 1580, endPoint y: 458, distance: 158.0
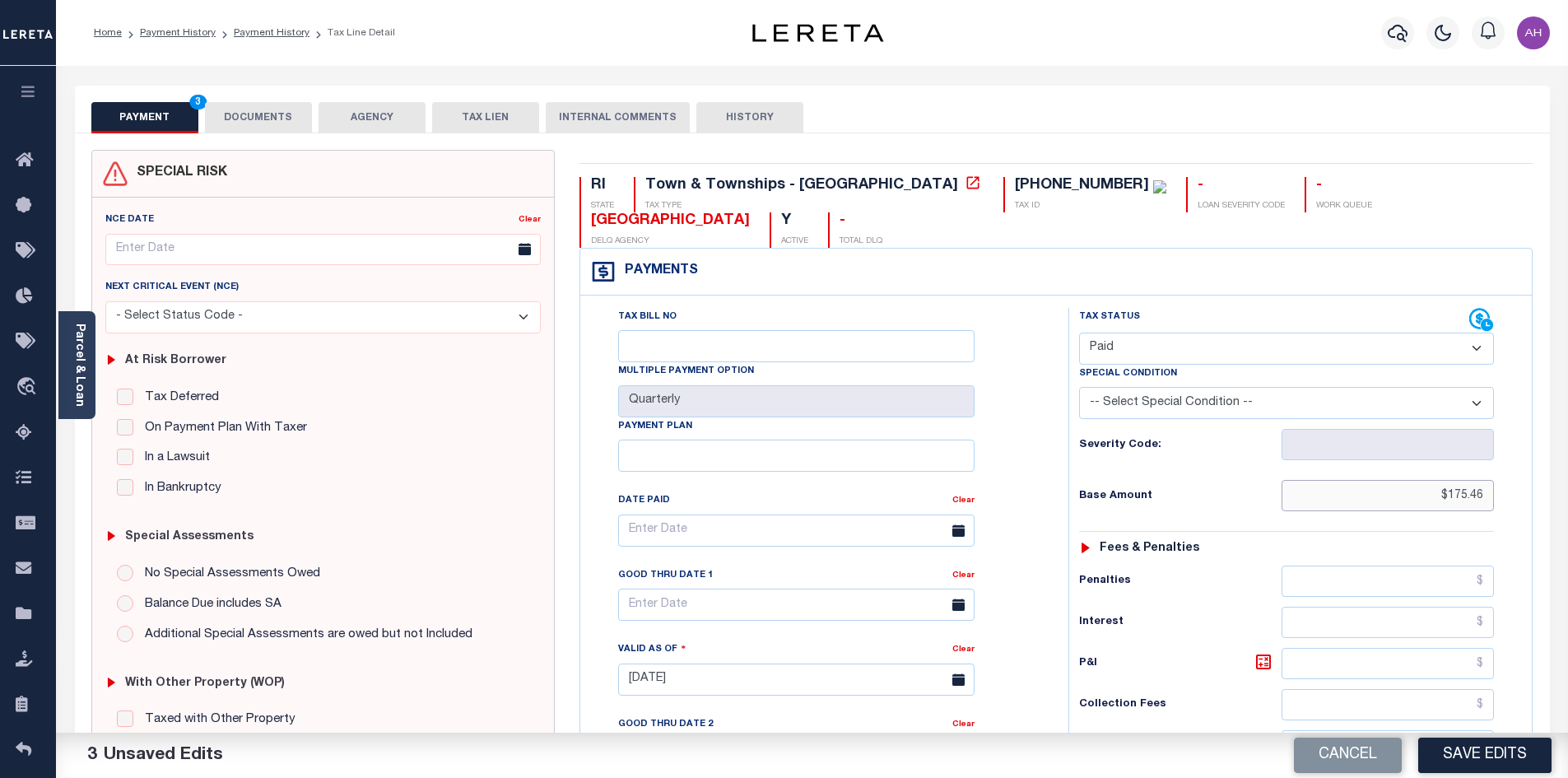
click at [1567, 458] on html "Home Payment History Payment History Tax Line Detail Profile Sign out" at bounding box center [784, 628] width 1568 height 1256
click at [1346, 480] on input "text" at bounding box center [1388, 496] width 213 height 31
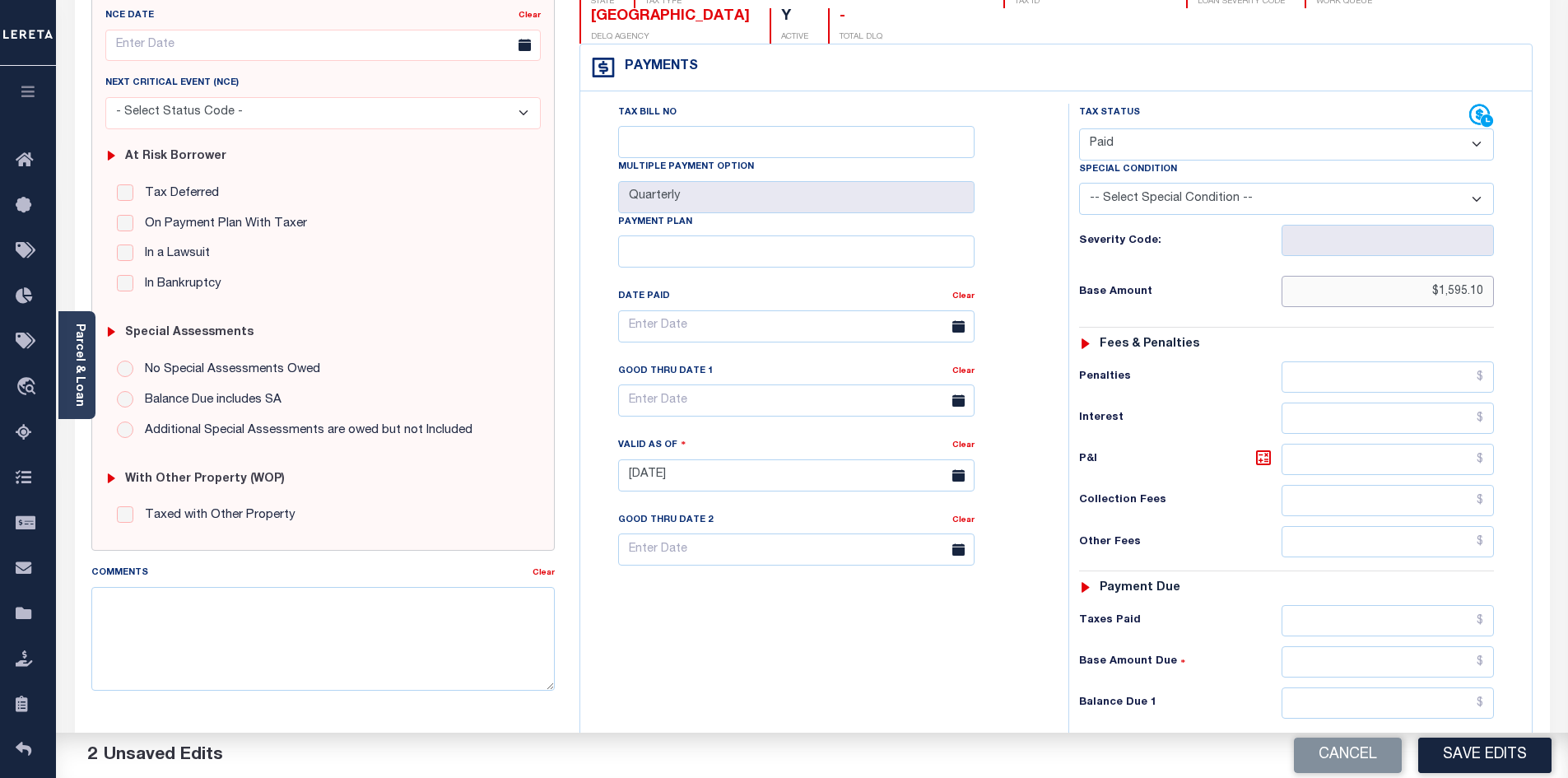
scroll to position [330, 0]
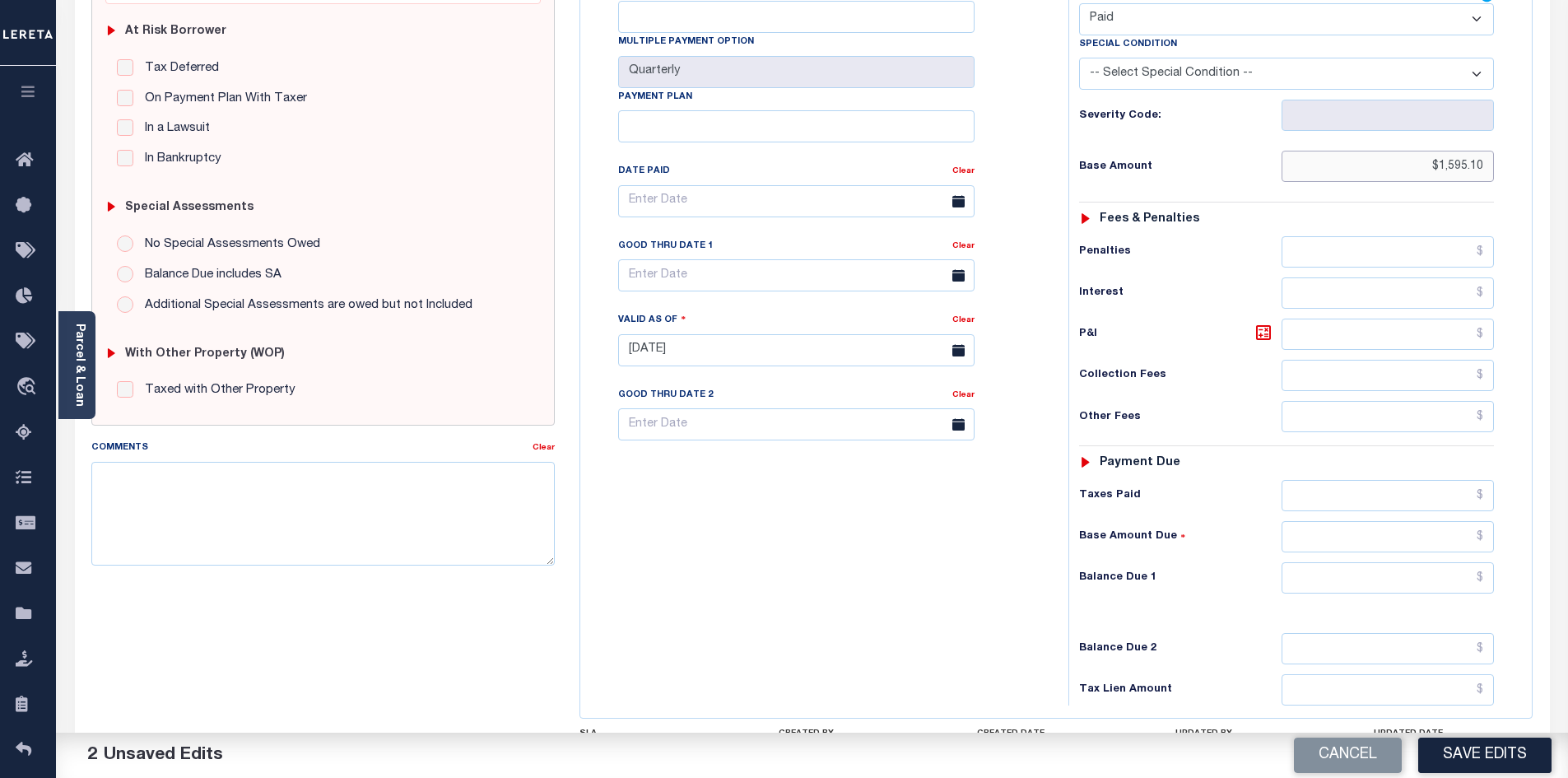
type input "$1,595.10"
drag, startPoint x: 1363, startPoint y: 542, endPoint x: 1356, endPoint y: 538, distance: 8.1
click at [1363, 562] on input "text" at bounding box center [1388, 577] width 213 height 31
type input "$0.00"
click at [1482, 760] on button "Save Edits" at bounding box center [1484, 755] width 133 height 36
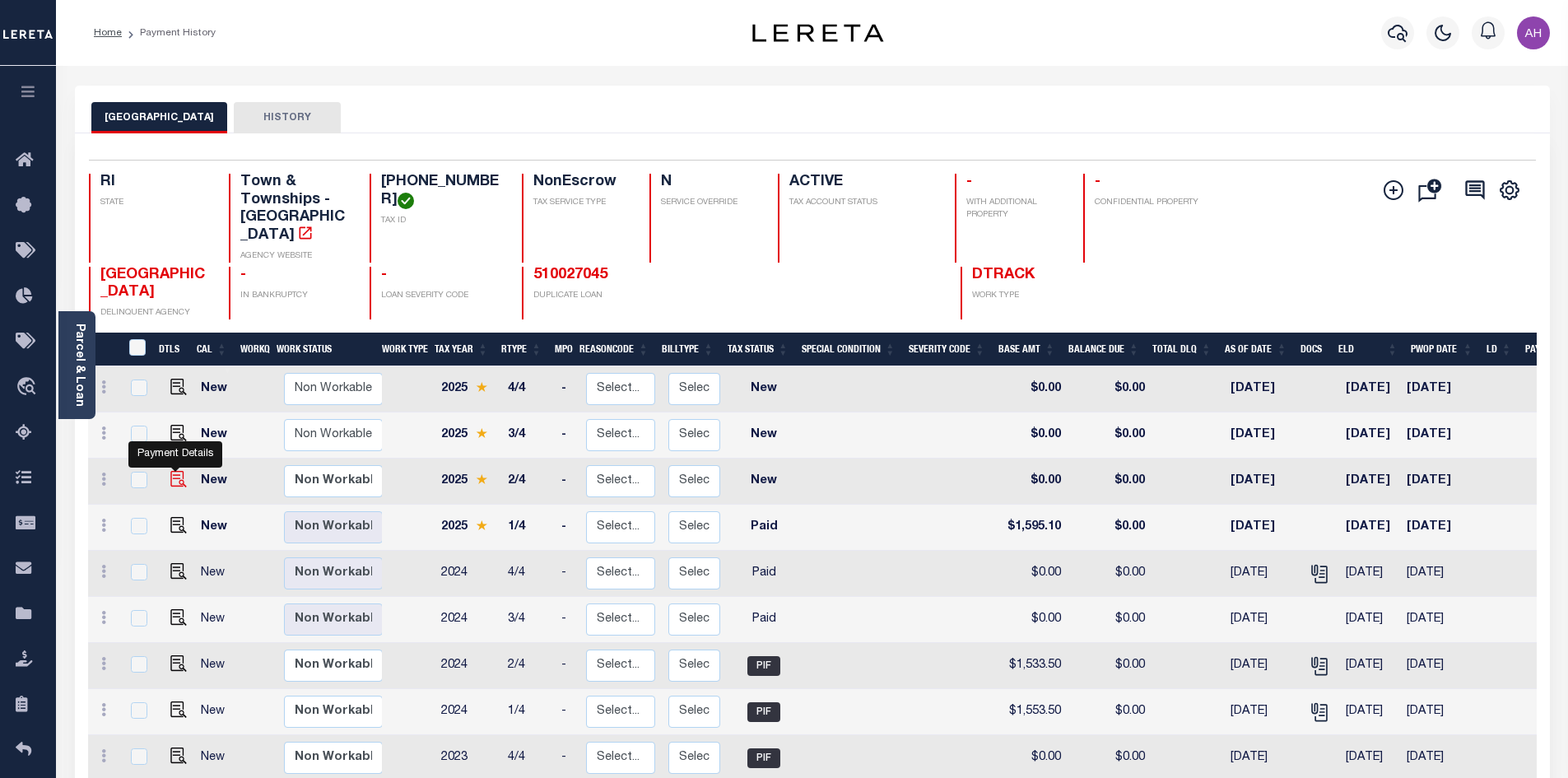
click at [183, 471] on img "" at bounding box center [178, 479] width 16 height 16
checkbox input "true"
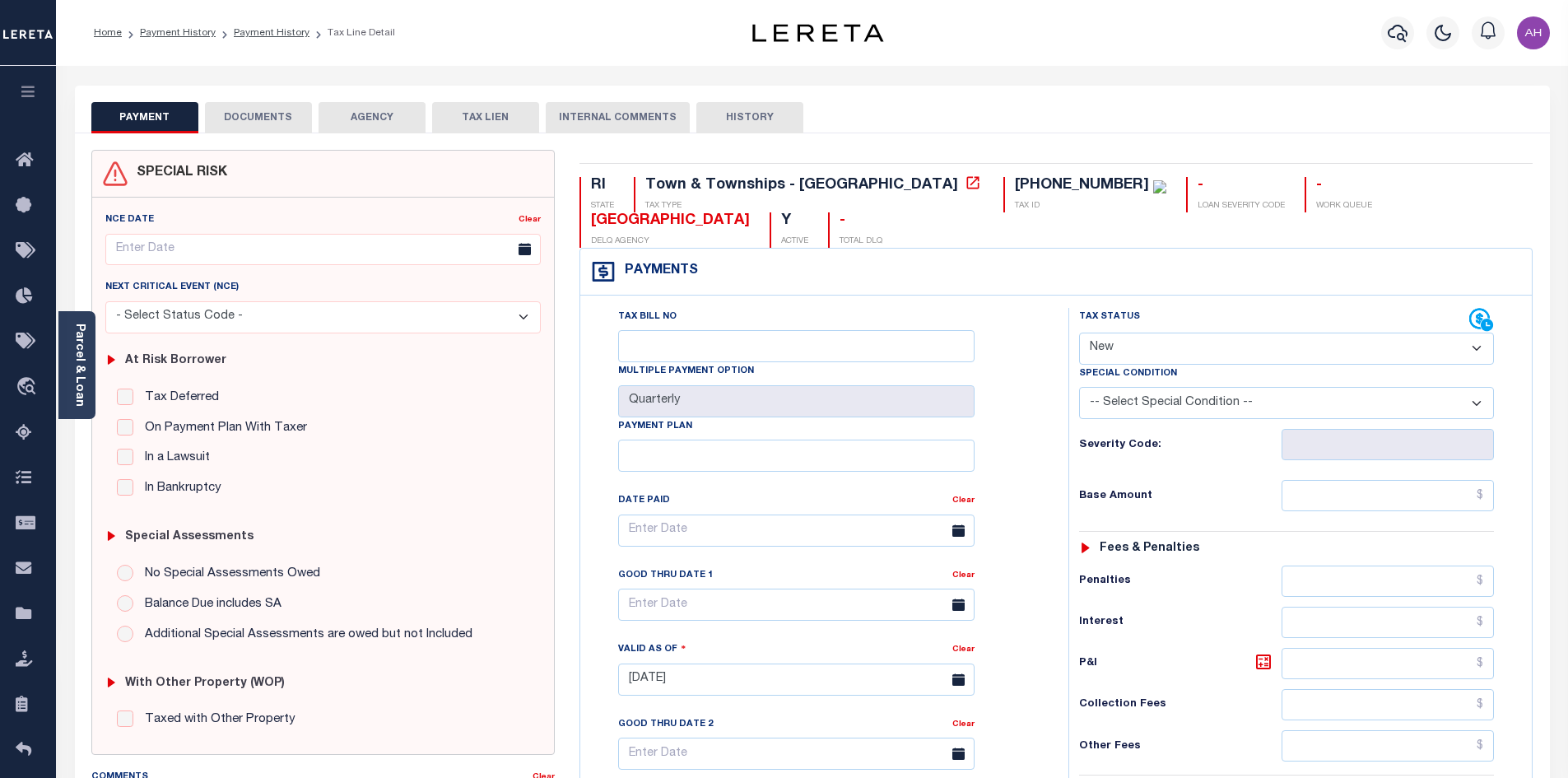
click at [1106, 333] on select "- Select Status Code - Open Due/Unpaid Paid Incomplete No Tax Due Internal Refu…" at bounding box center [1287, 348] width 414 height 32
select select "PYD"
click at [1079, 333] on select "- Select Status Code - Open Due/Unpaid Paid Incomplete No Tax Due Internal Refu…" at bounding box center [1287, 348] width 414 height 32
type input "[DATE]"
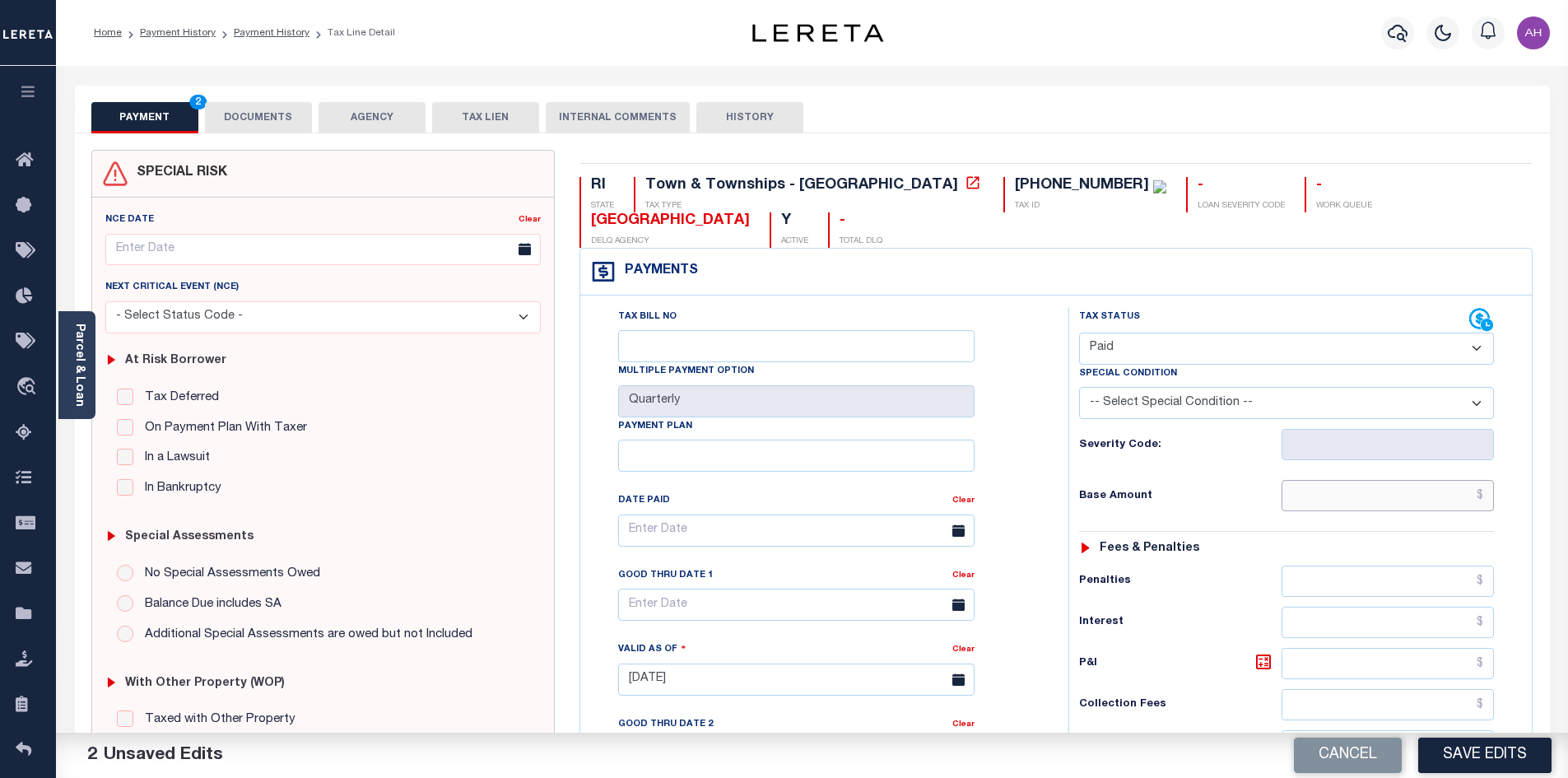
click at [1388, 480] on input "text" at bounding box center [1388, 496] width 213 height 31
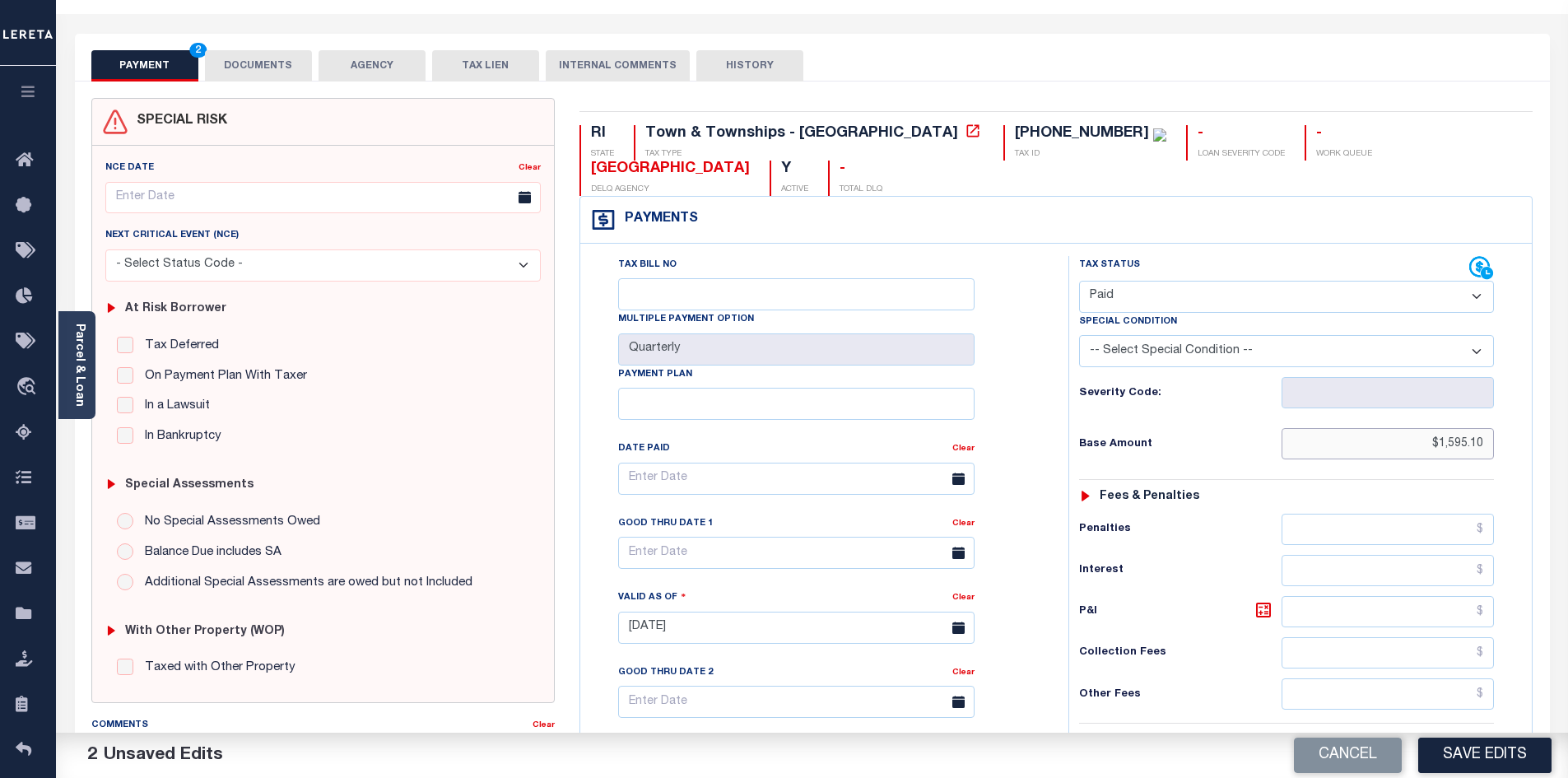
scroll to position [330, 0]
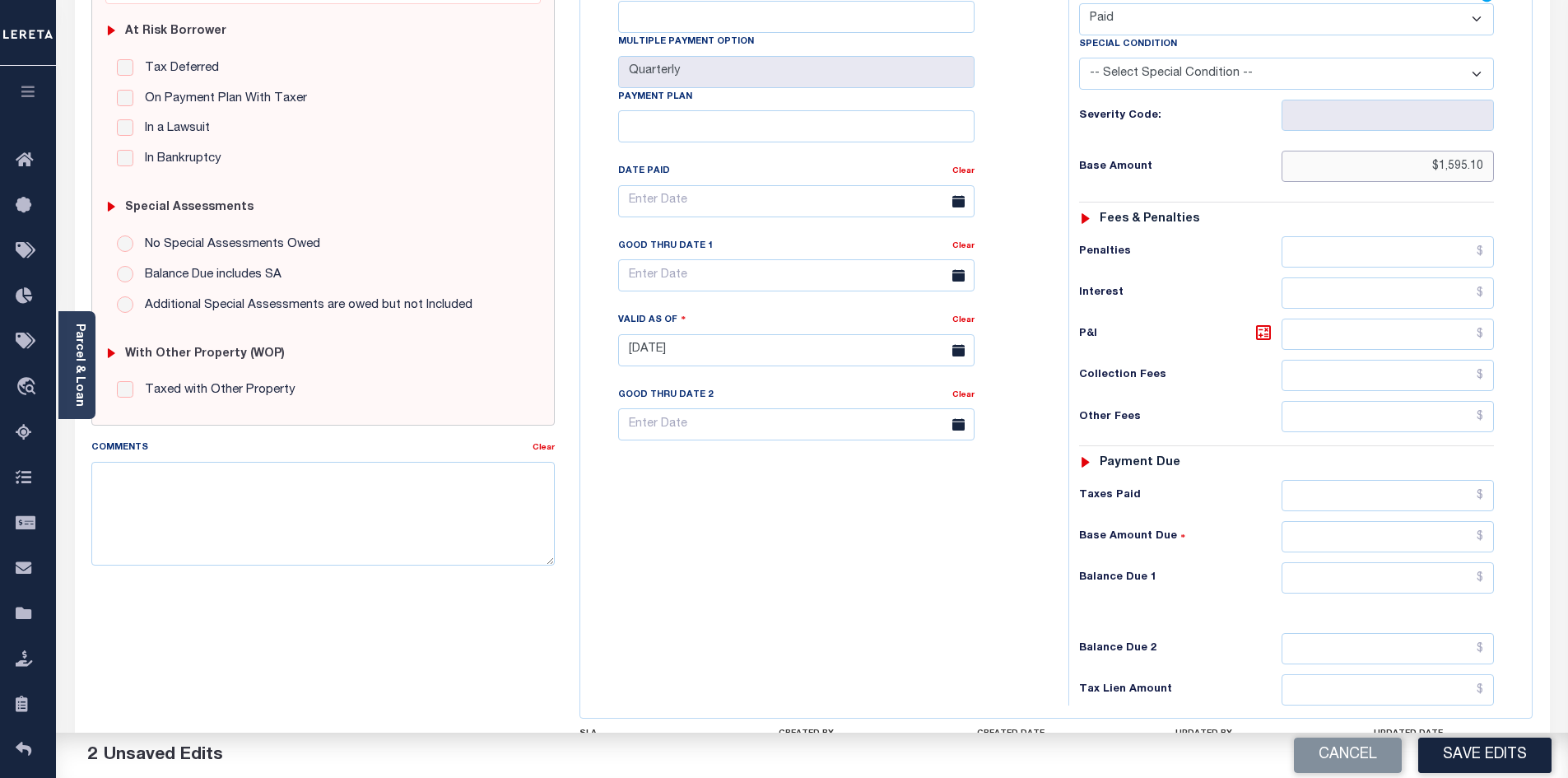
type input "$1,595.10"
click at [1396, 562] on input "text" at bounding box center [1388, 577] width 213 height 31
type input "$0"
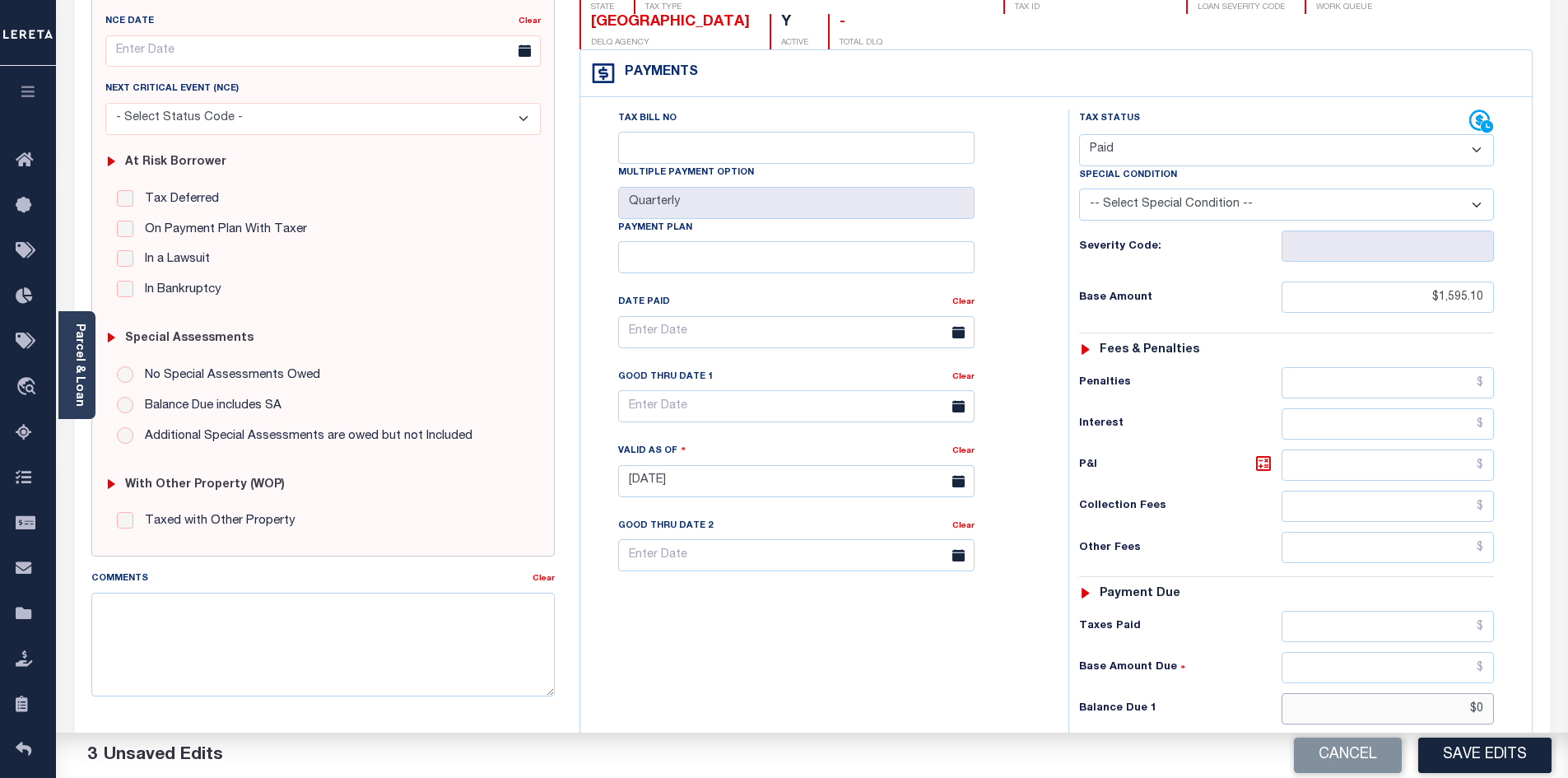
scroll to position [0, 0]
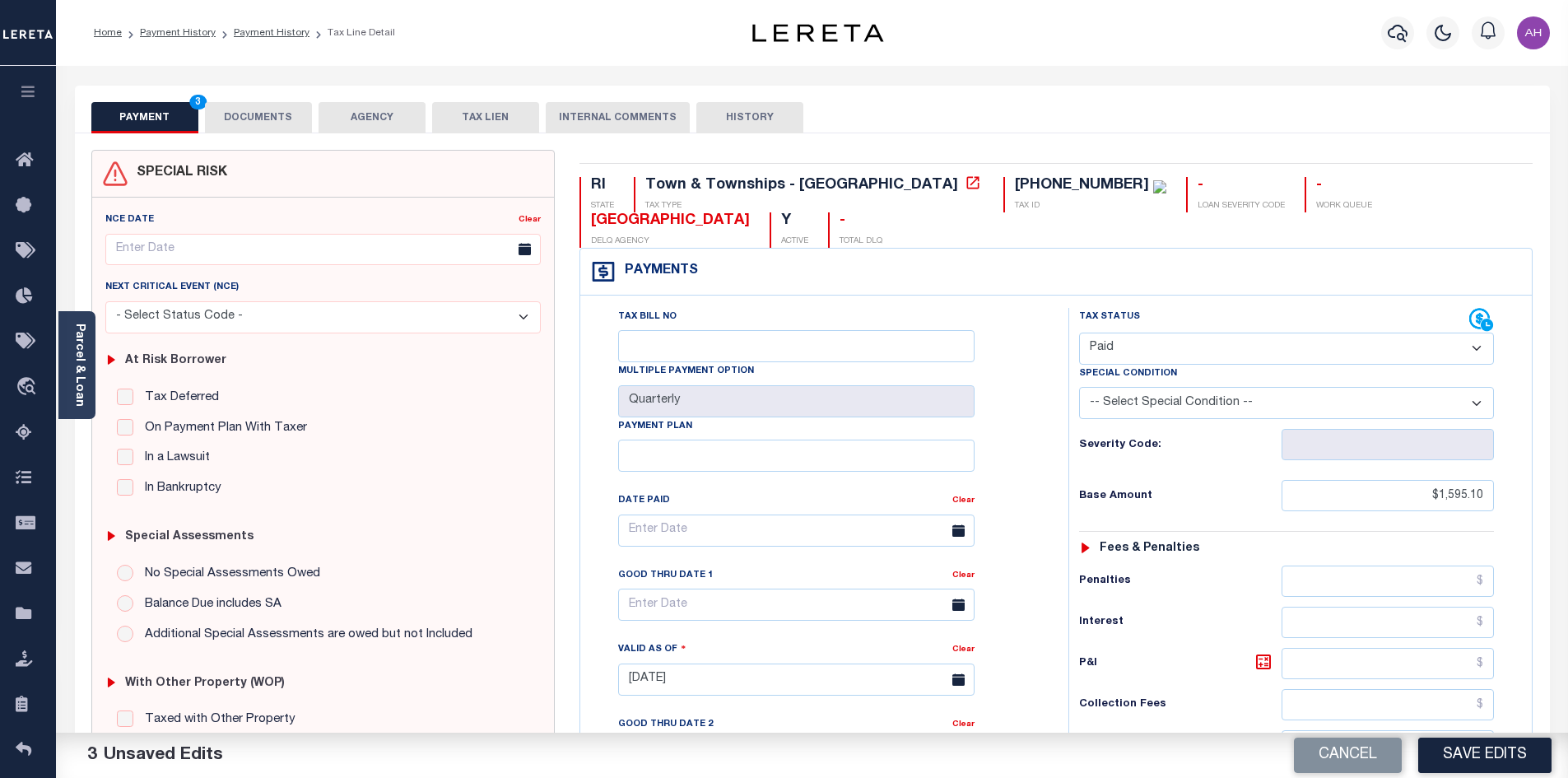
click at [290, 120] on button "DOCUMENTS" at bounding box center [258, 118] width 107 height 31
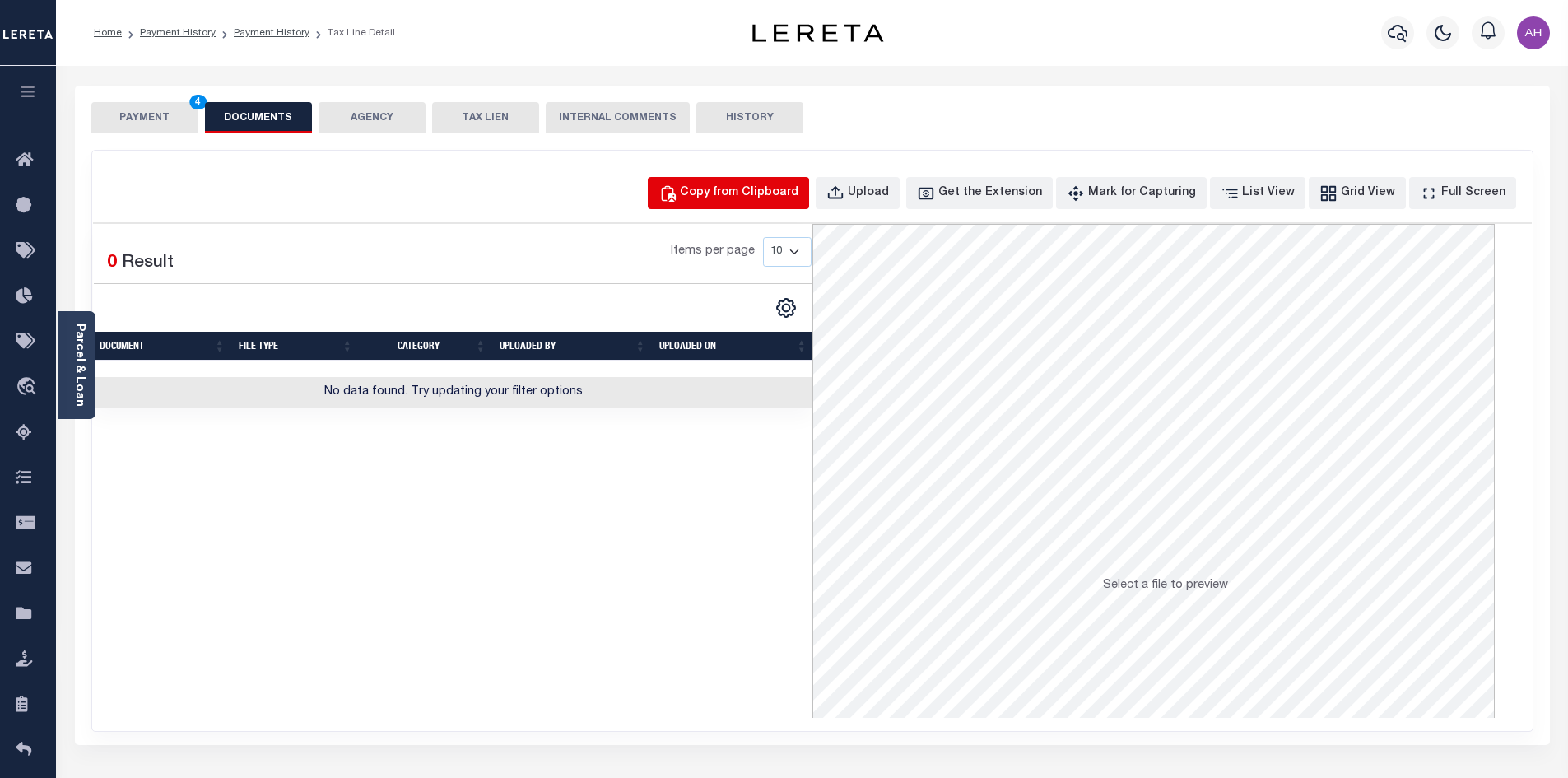
click at [754, 187] on div "Copy from Clipboard" at bounding box center [738, 193] width 119 height 18
select select "POP"
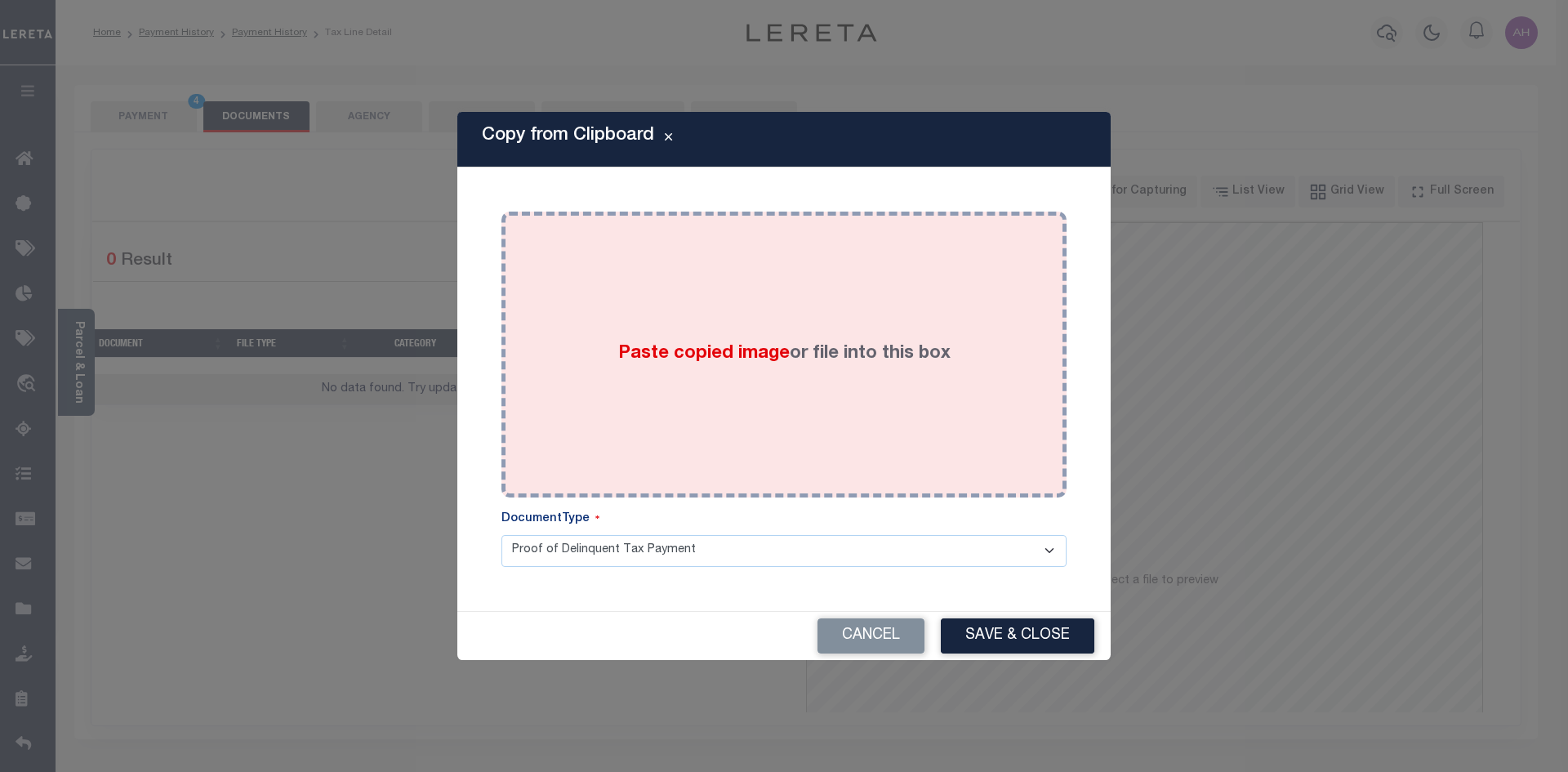
click at [680, 350] on span "Paste copied image" at bounding box center [703, 353] width 171 height 18
click at [775, 356] on span "Paste copied image" at bounding box center [703, 353] width 171 height 18
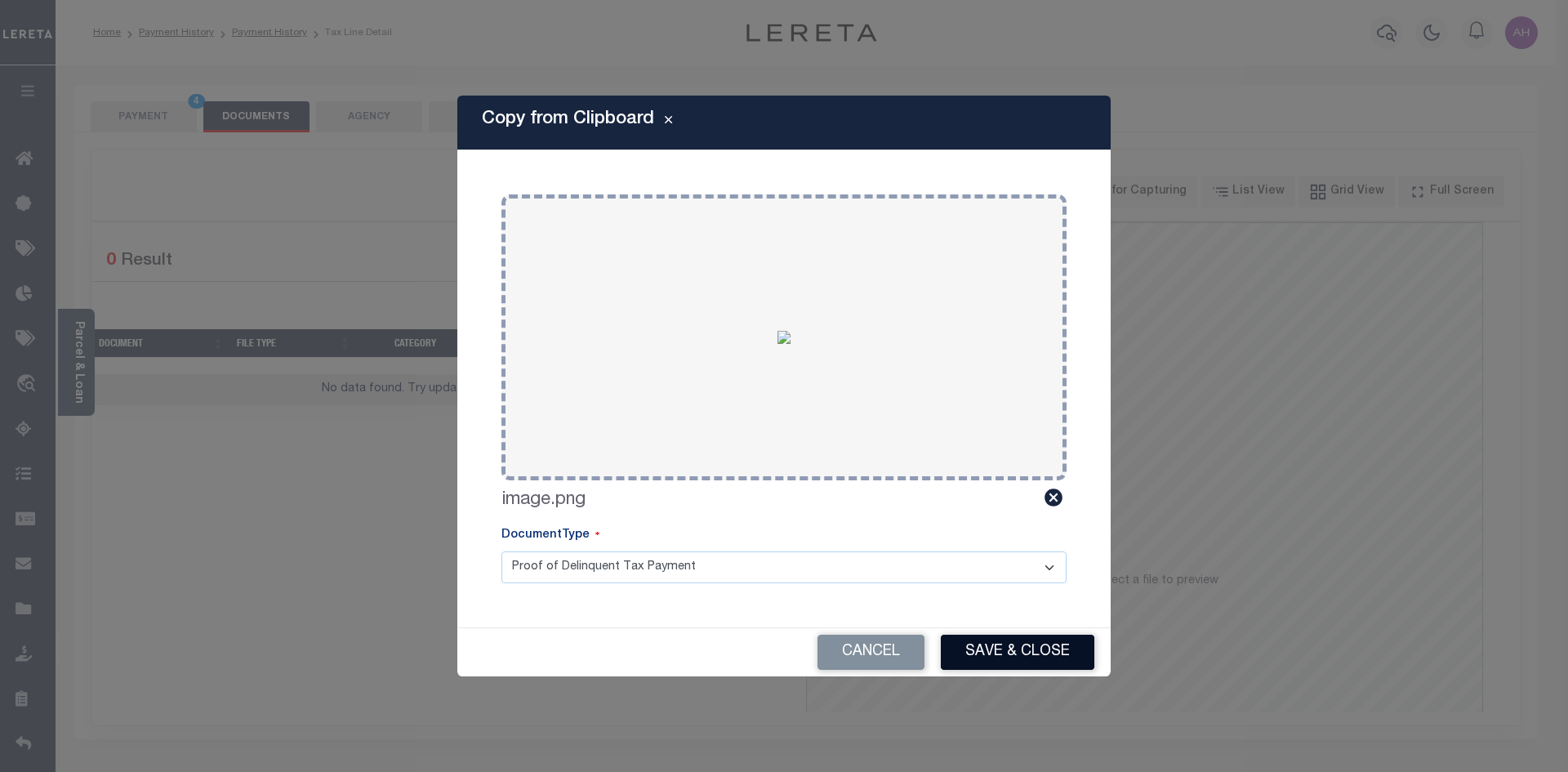
click at [1075, 653] on button "Save & Close" at bounding box center [1017, 652] width 154 height 35
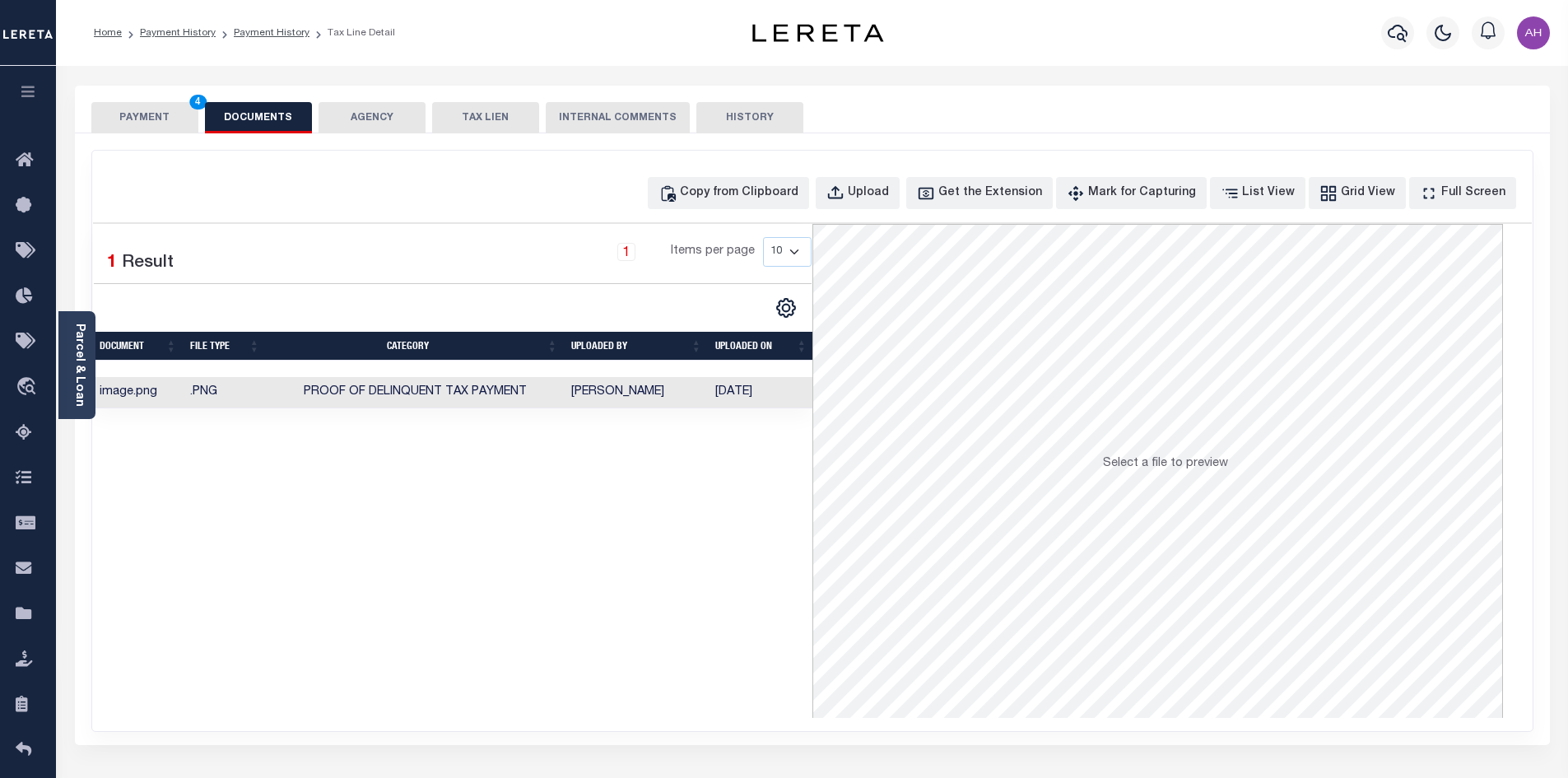
click at [159, 121] on button "PAYMENT 4" at bounding box center [145, 118] width 107 height 31
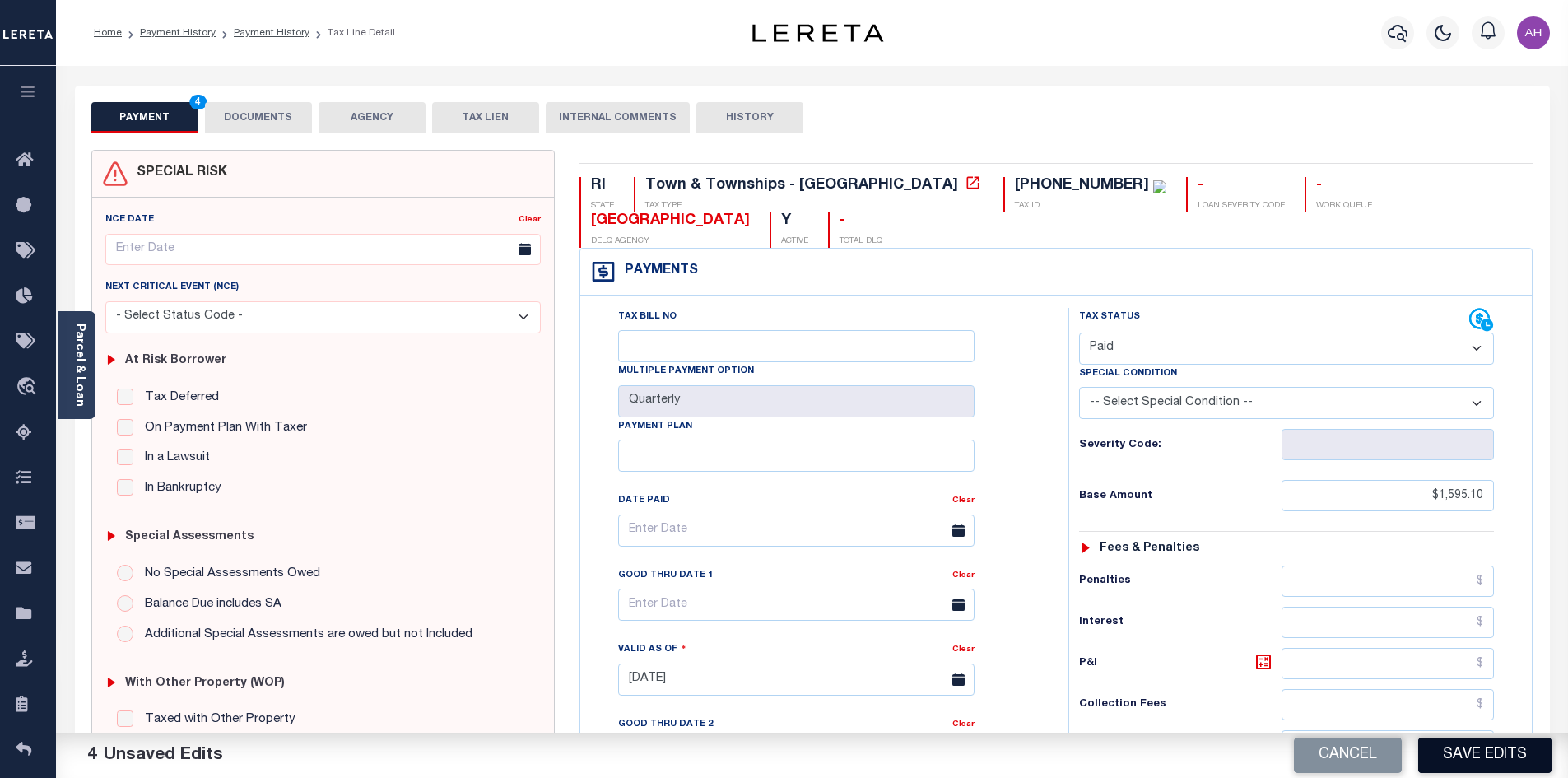
click at [1499, 753] on button "Save Edits" at bounding box center [1484, 755] width 133 height 36
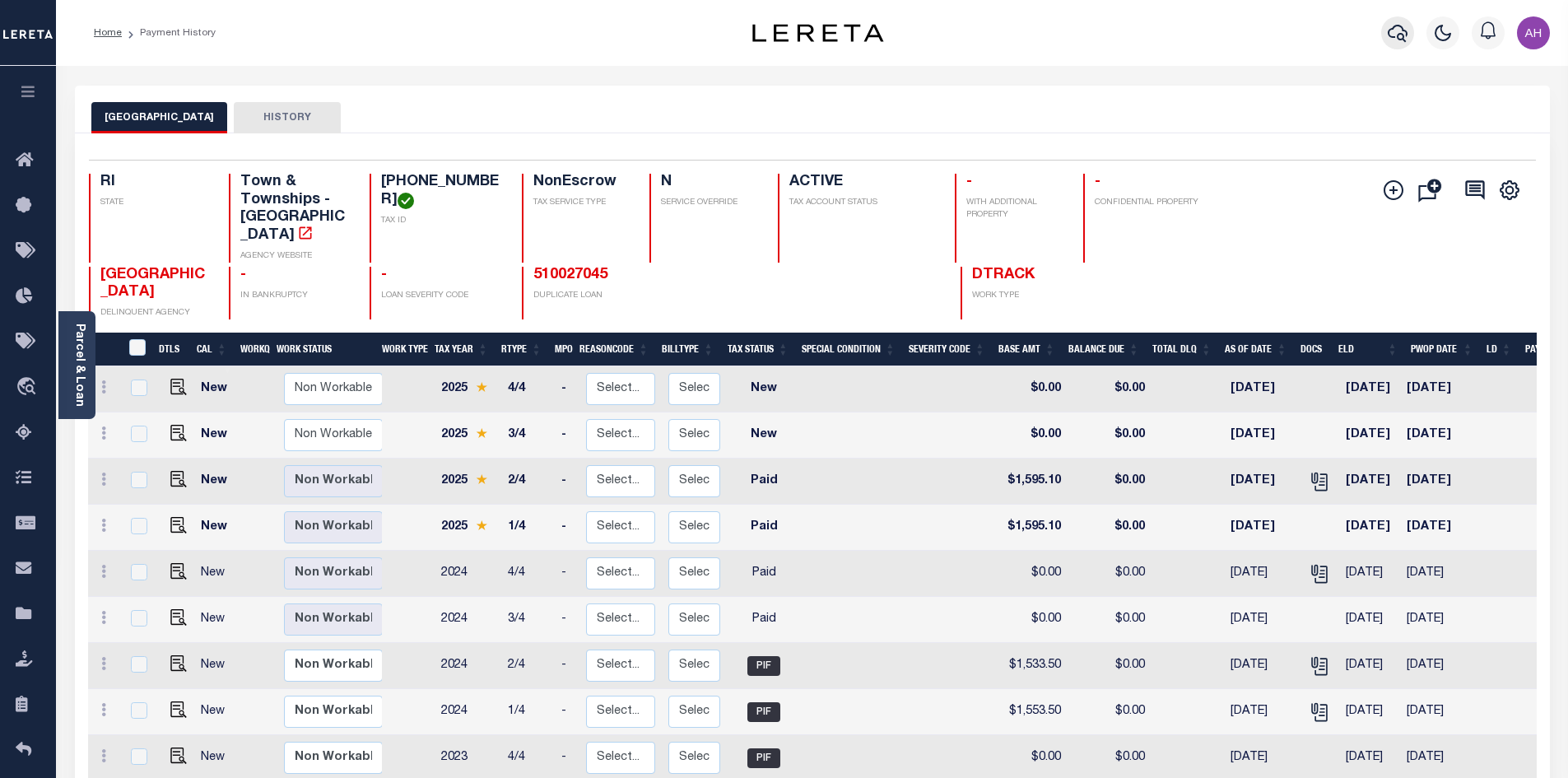
click at [1399, 42] on icon "button" at bounding box center [1397, 33] width 19 height 19
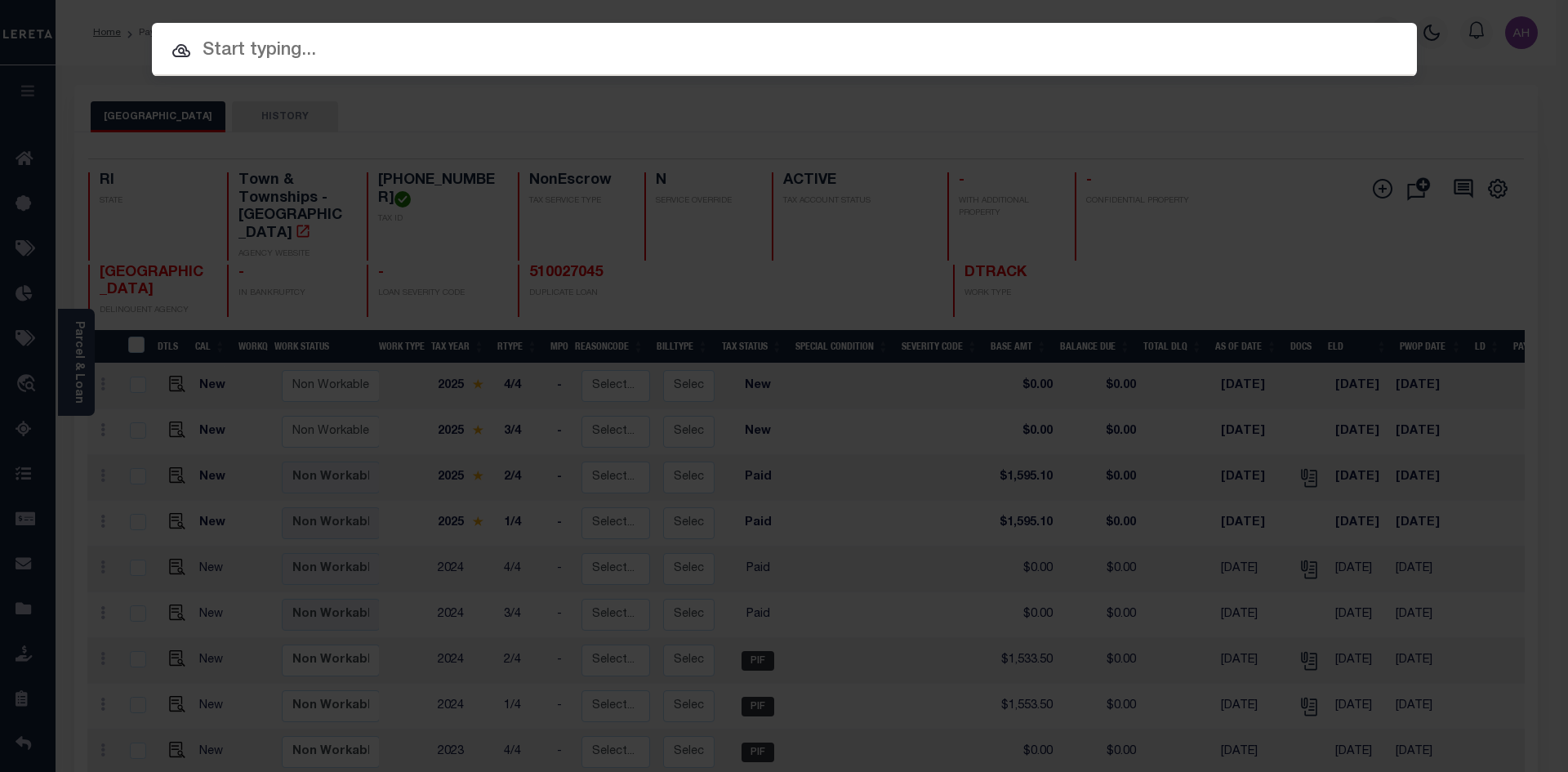
paste input "[PHONE_NUMBER]"
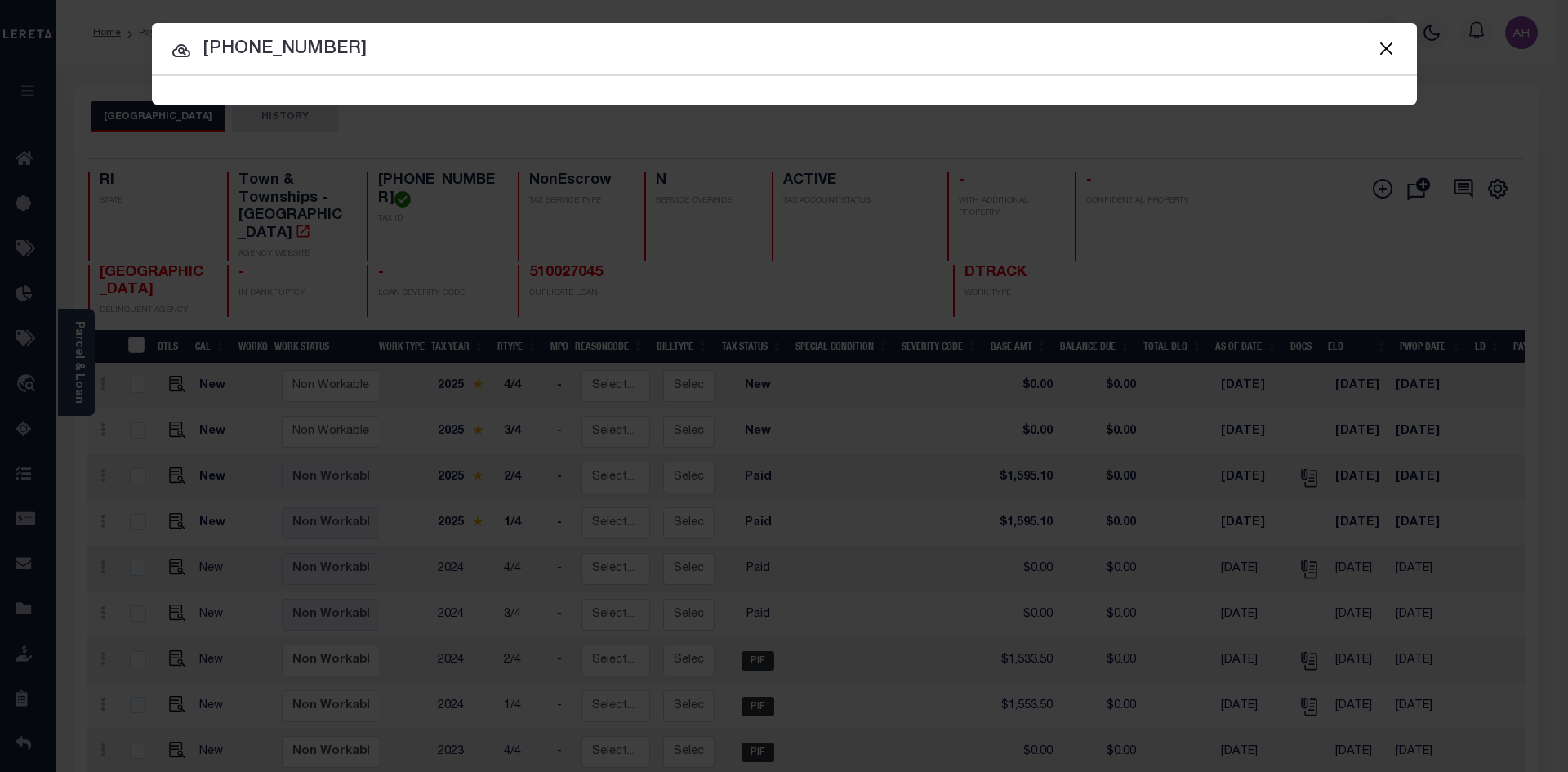
type input "[PHONE_NUMBER]"
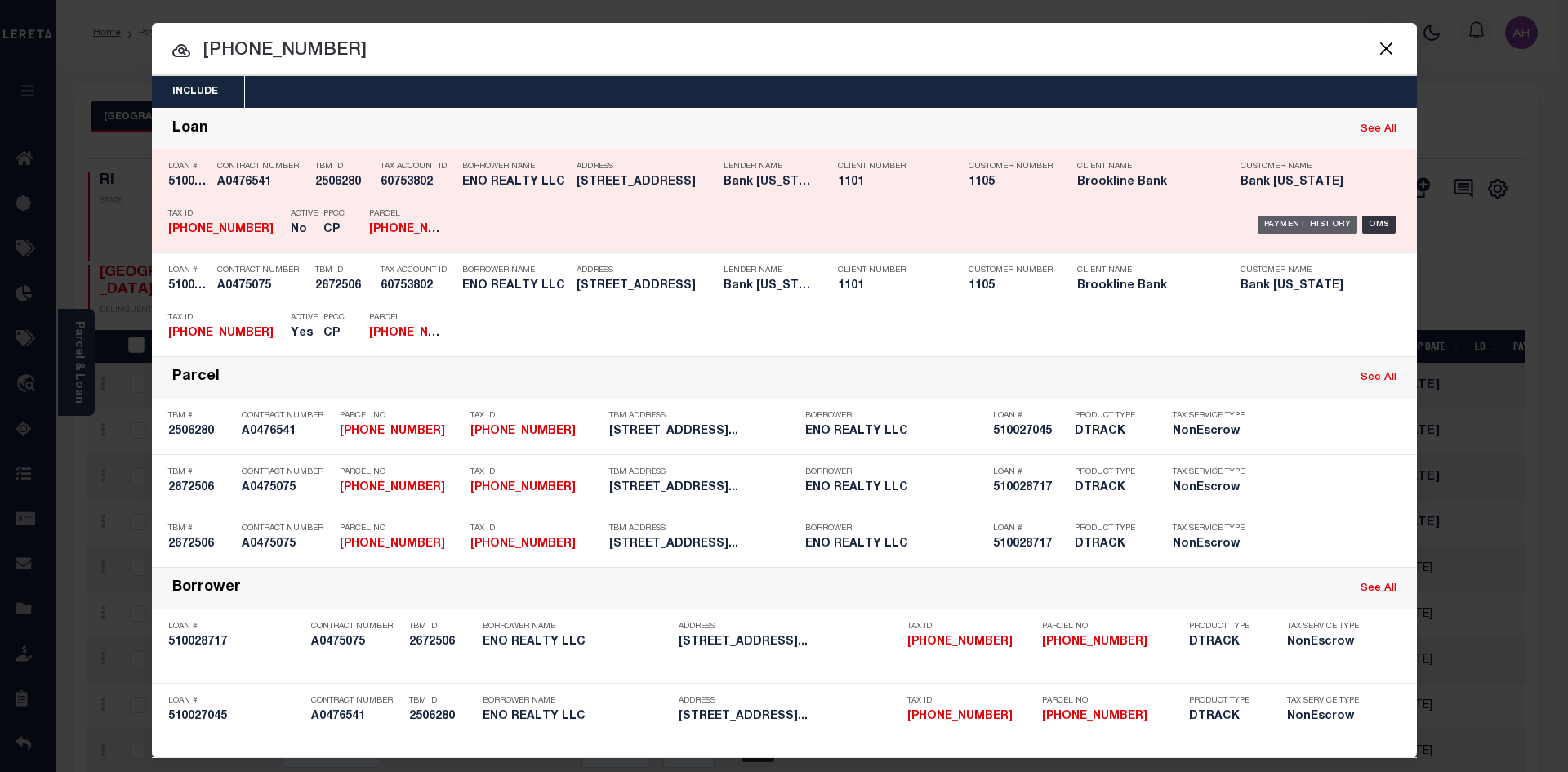
click at [1322, 224] on div "Payment History" at bounding box center [1307, 224] width 100 height 18
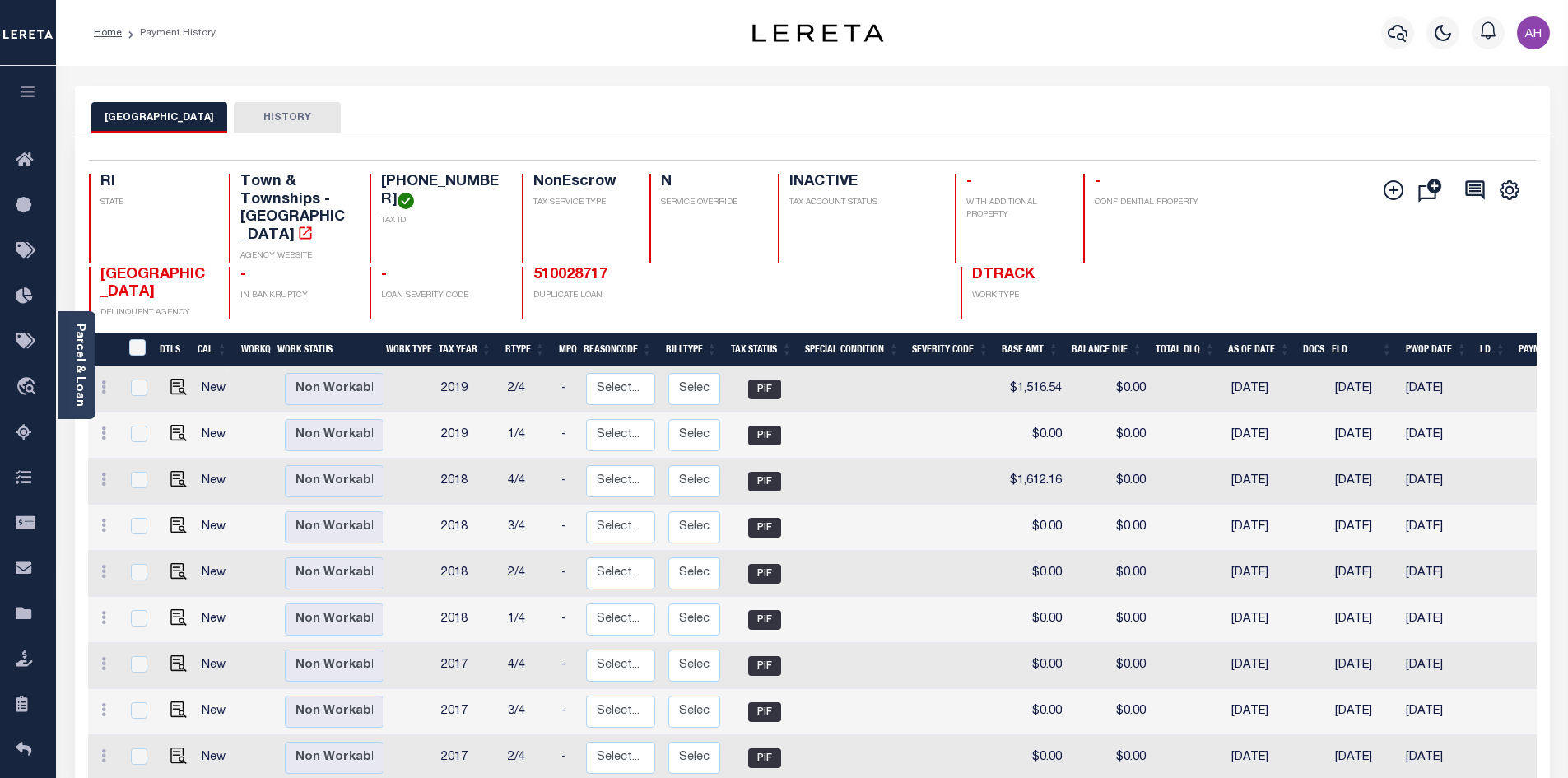
click at [1413, 23] on div at bounding box center [1396, 33] width 45 height 58
click at [1406, 23] on button "button" at bounding box center [1397, 33] width 33 height 33
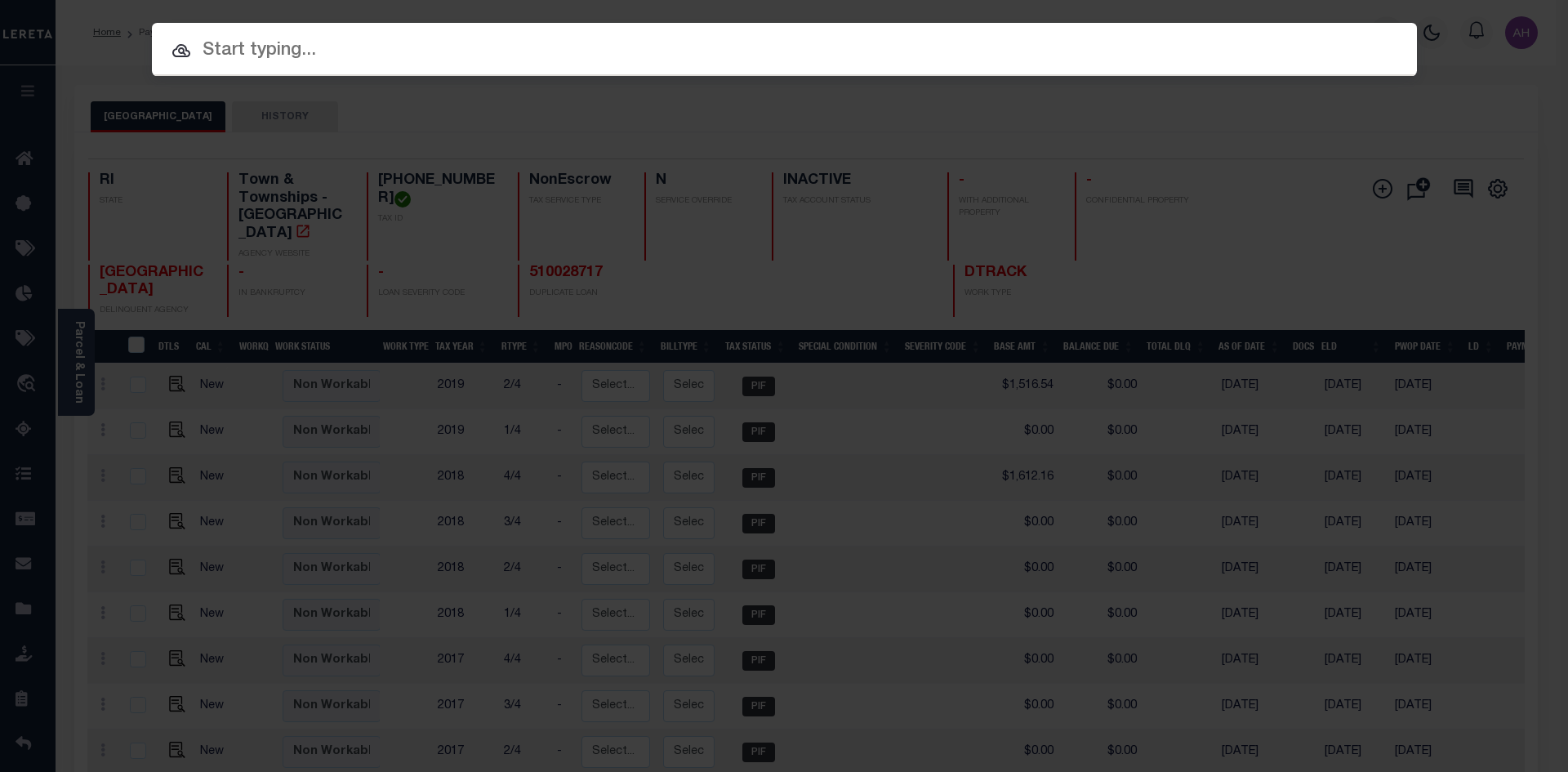
paste input "[PHONE_NUMBER]"
type input "[PHONE_NUMBER]"
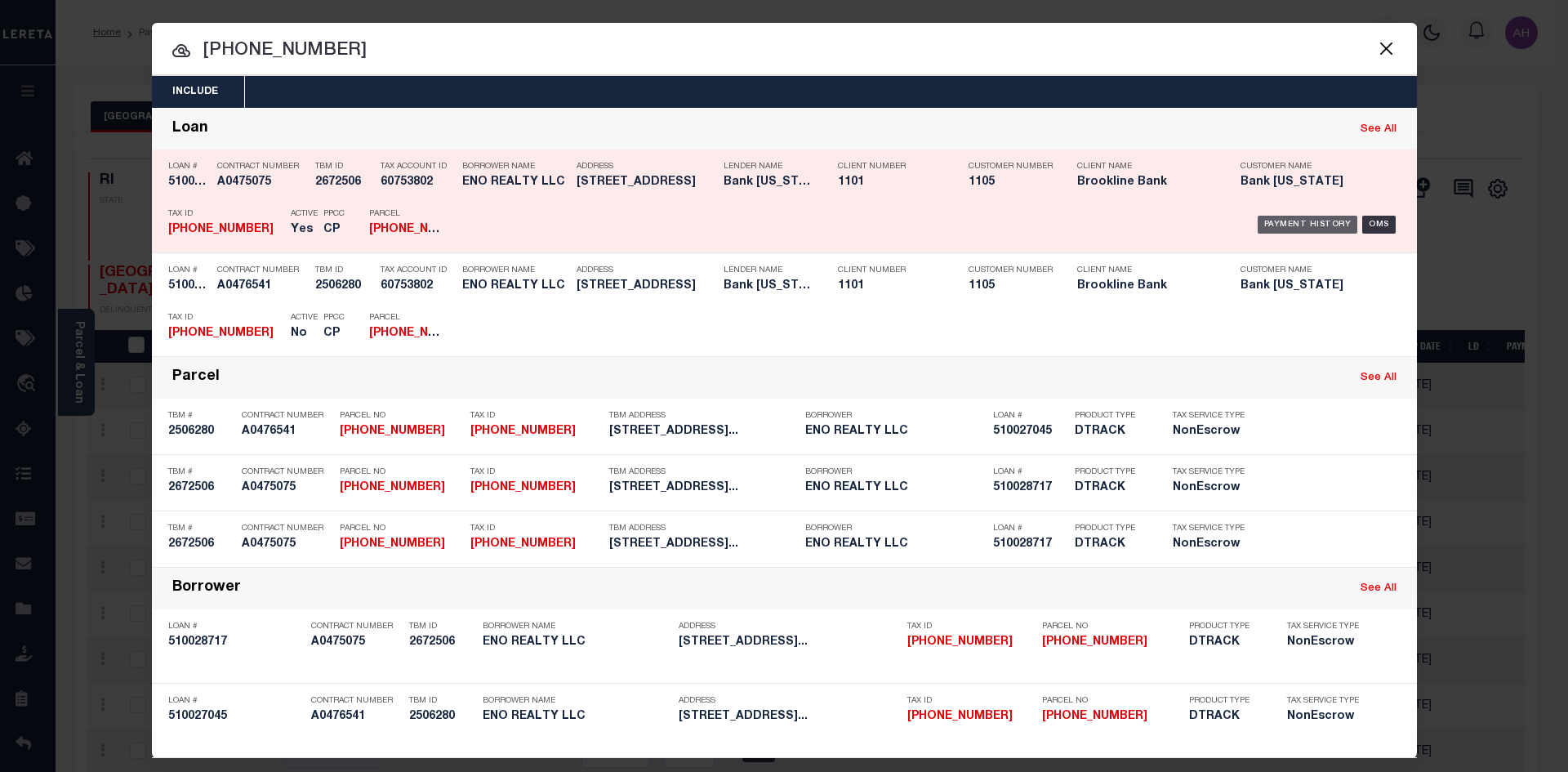
click at [1284, 220] on div "Payment History" at bounding box center [1307, 224] width 100 height 18
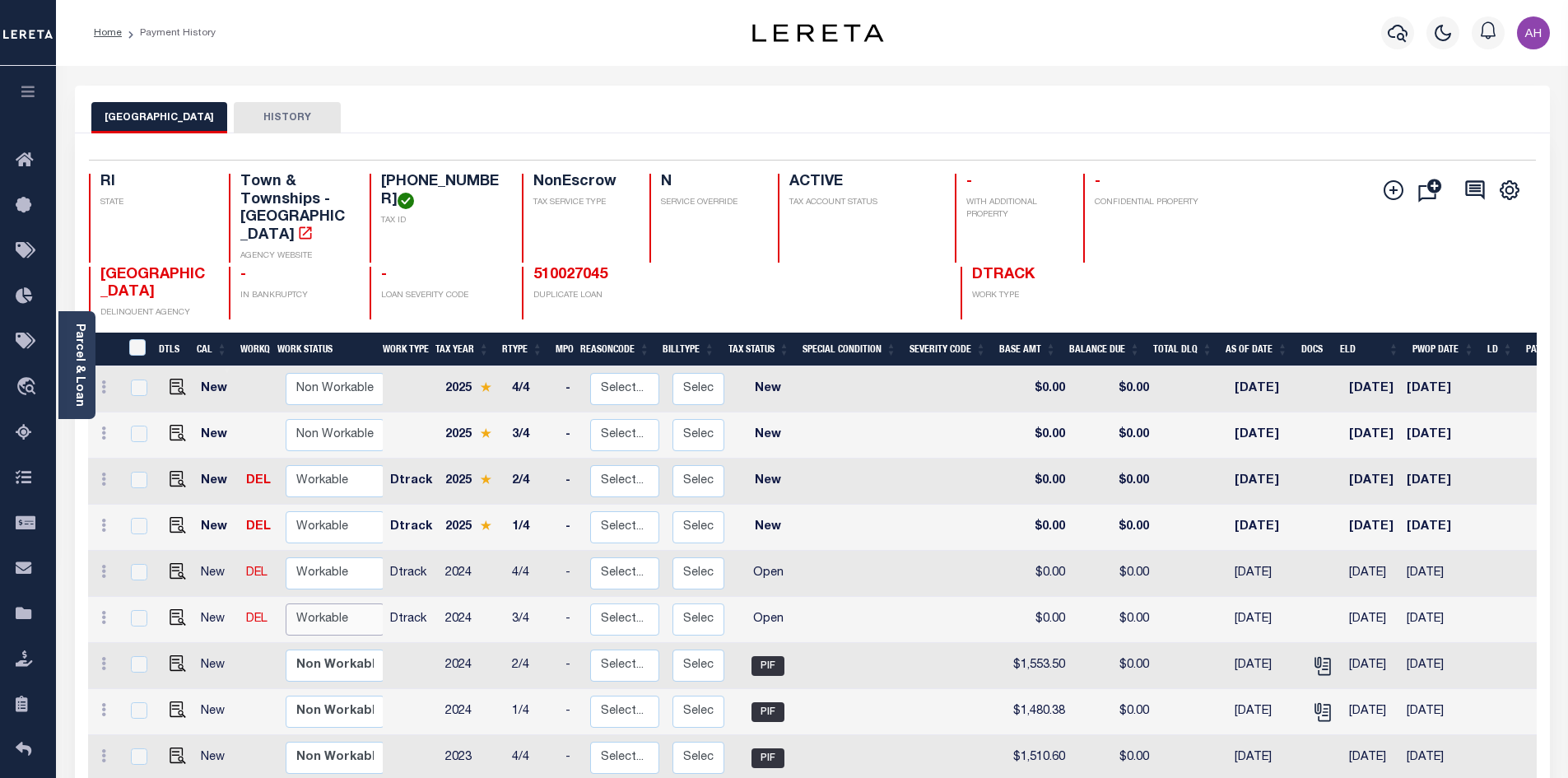
click at [306, 605] on select "Non Workable Workable" at bounding box center [334, 619] width 98 height 32
checkbox input "true"
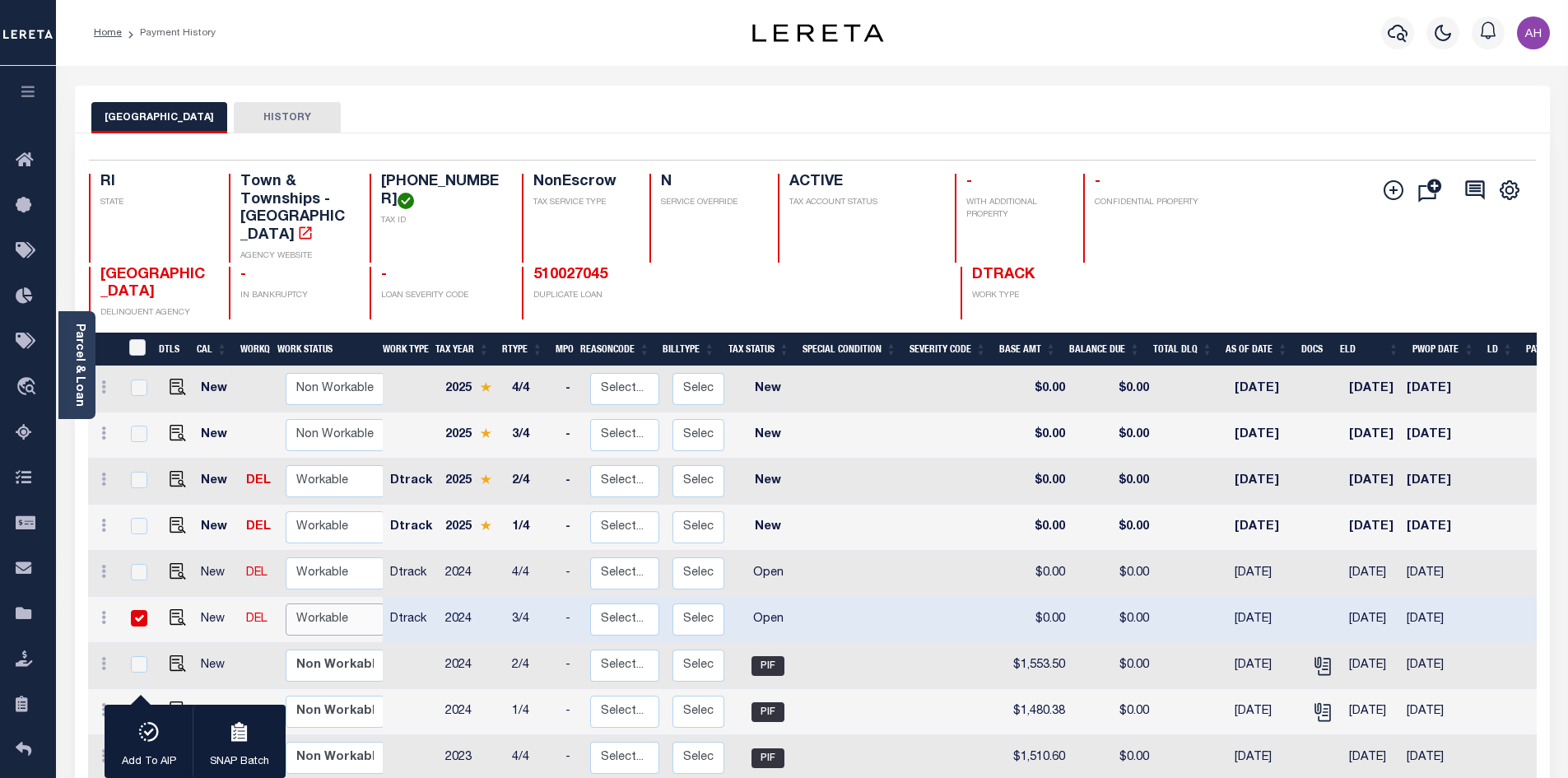
select select "true"
click at [285, 604] on select "Non Workable Workable" at bounding box center [334, 619] width 98 height 32
checkbox input "false"
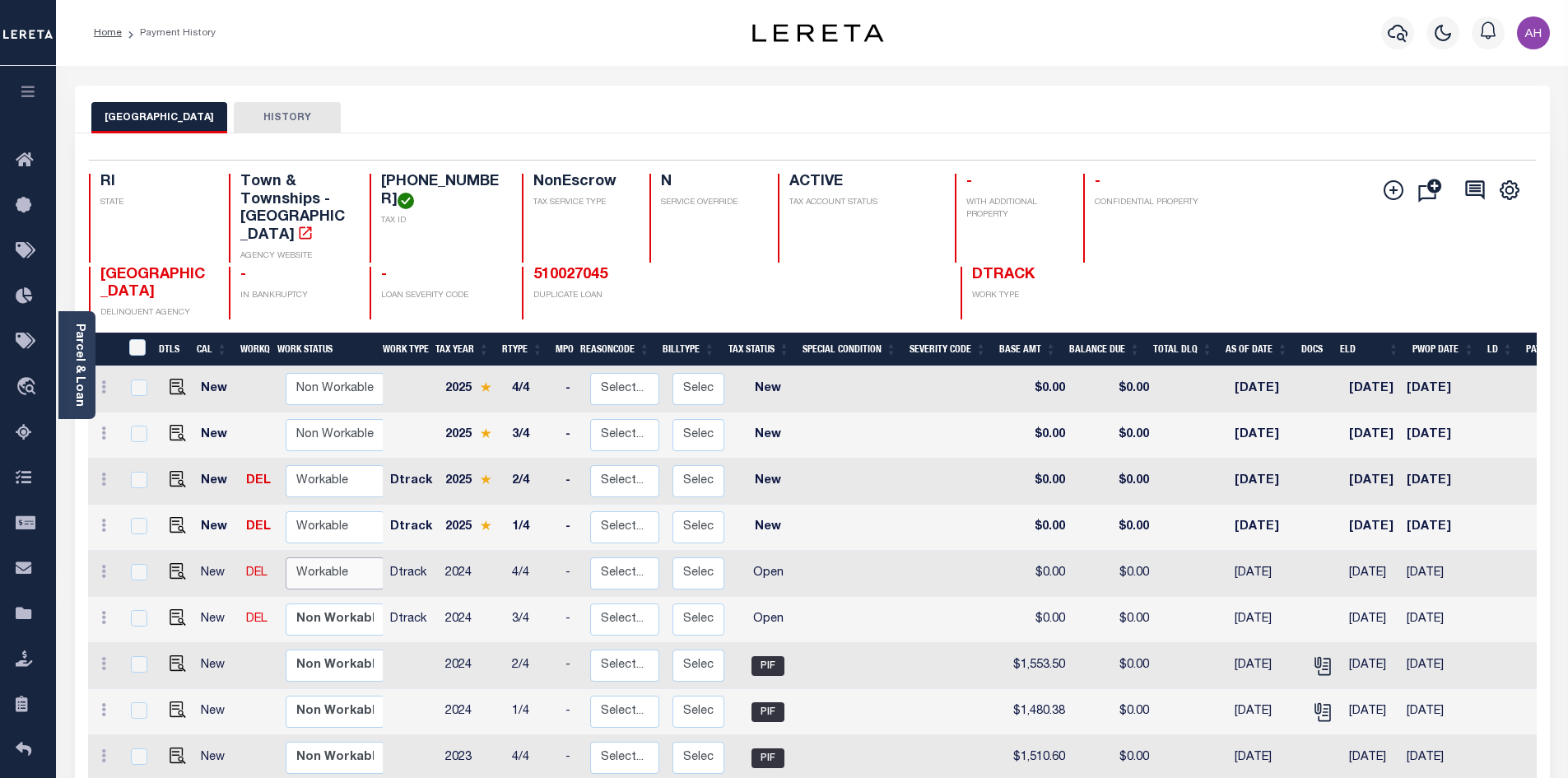
click at [320, 557] on select "Non Workable Workable" at bounding box center [334, 573] width 98 height 32
checkbox input "true"
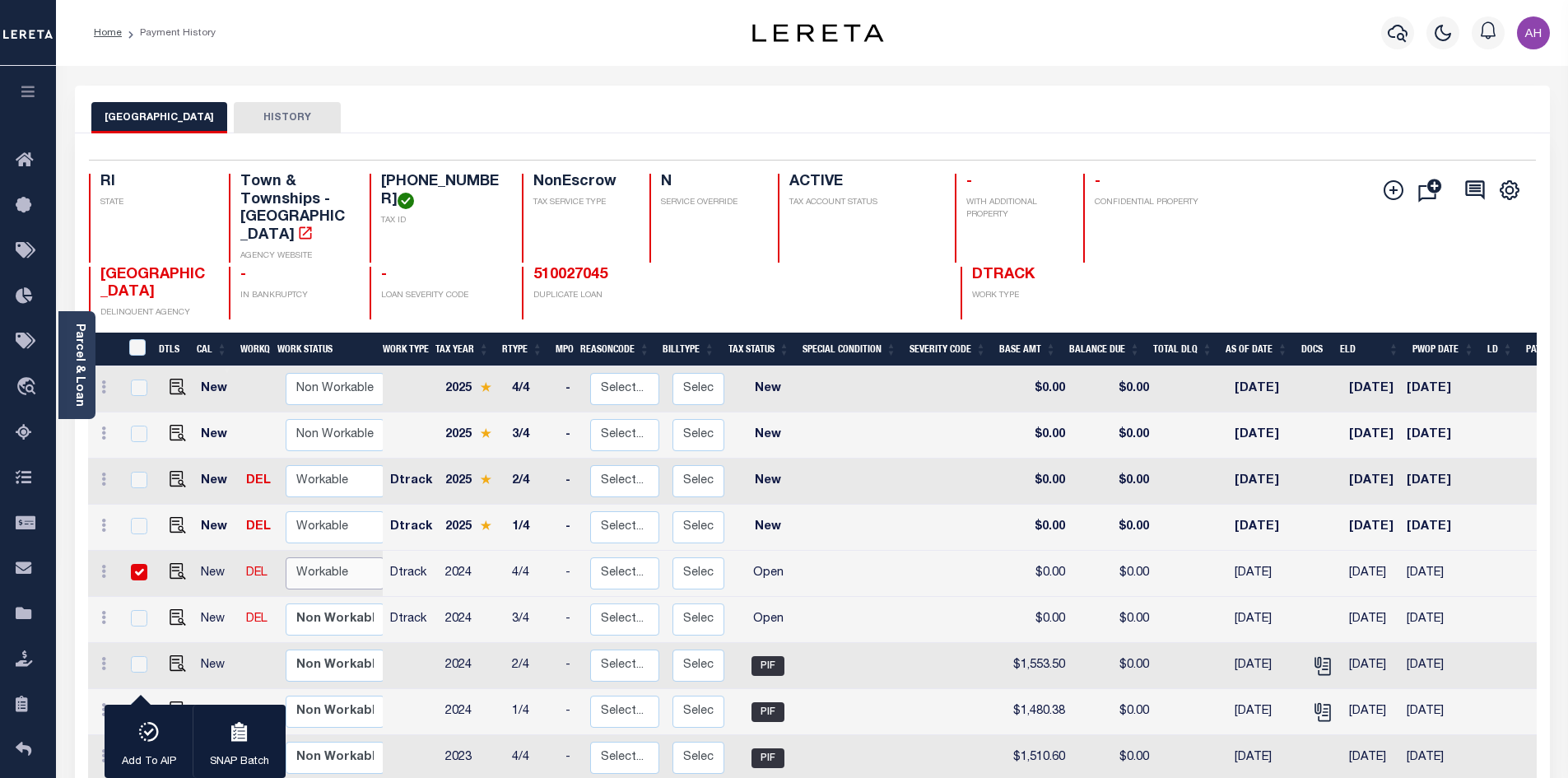
select select "true"
click at [285, 557] on select "Non Workable Workable" at bounding box center [334, 573] width 98 height 32
checkbox input "false"
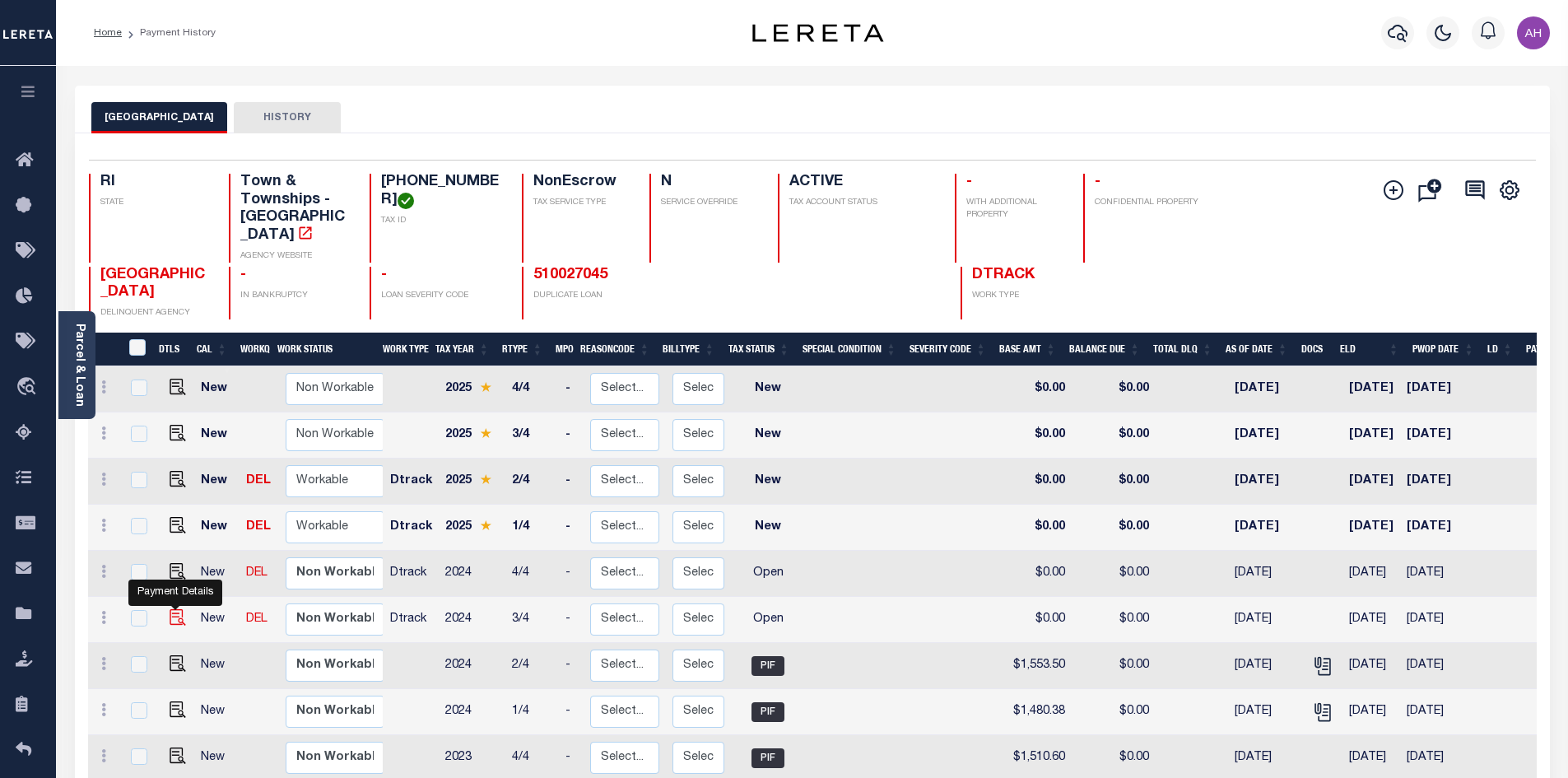
click at [177, 609] on img "" at bounding box center [177, 617] width 16 height 16
checkbox input "true"
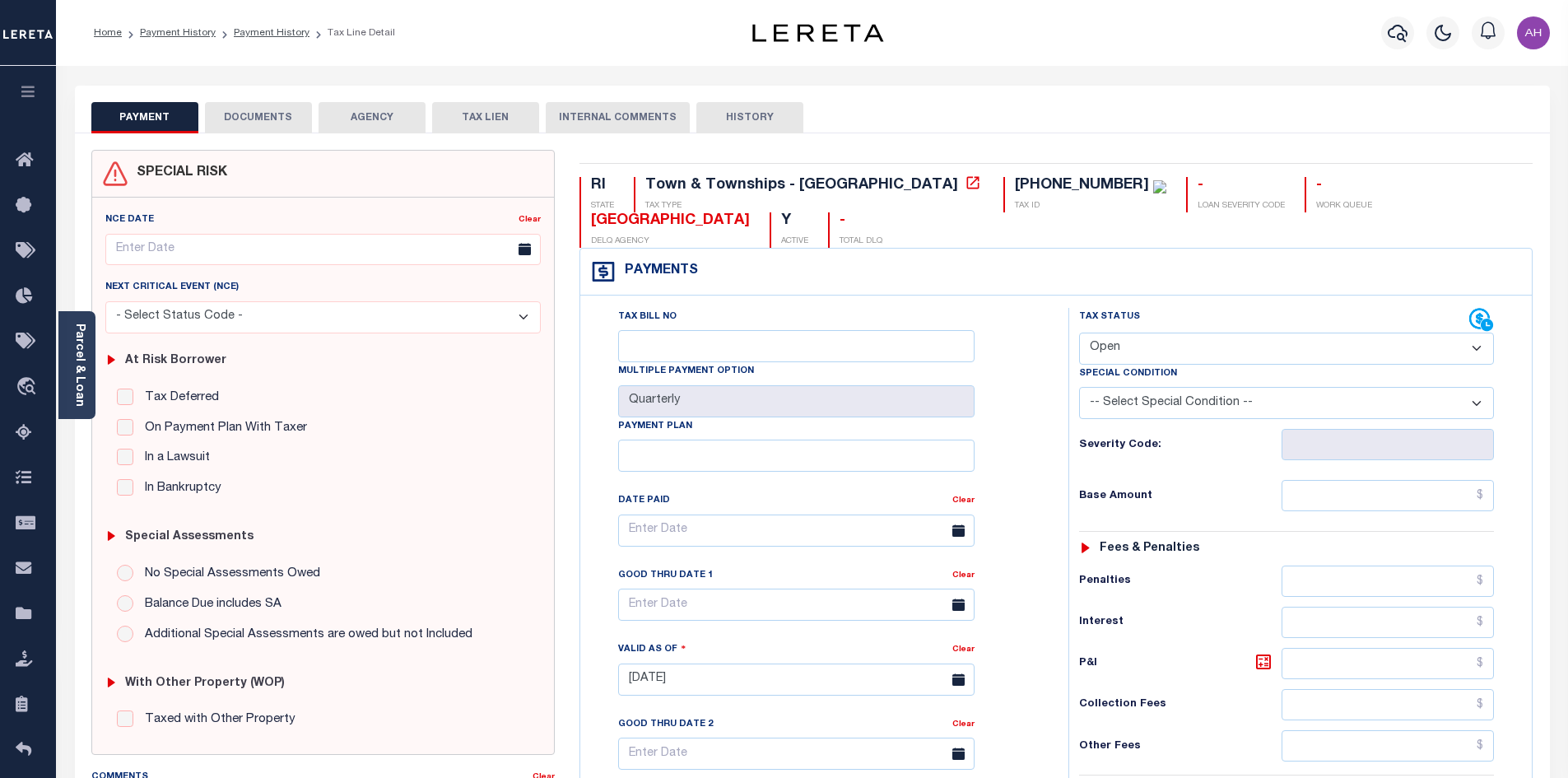
drag, startPoint x: 1114, startPoint y: 305, endPoint x: 1125, endPoint y: 314, distance: 14.2
click at [1114, 333] on select "- Select Status Code - Open Due/Unpaid Paid Incomplete No Tax Due Internal Refu…" at bounding box center [1287, 348] width 414 height 32
select select "PYD"
click at [1079, 333] on select "- Select Status Code - Open Due/Unpaid Paid Incomplete No Tax Due Internal Refu…" at bounding box center [1287, 348] width 414 height 32
type input "[DATE]"
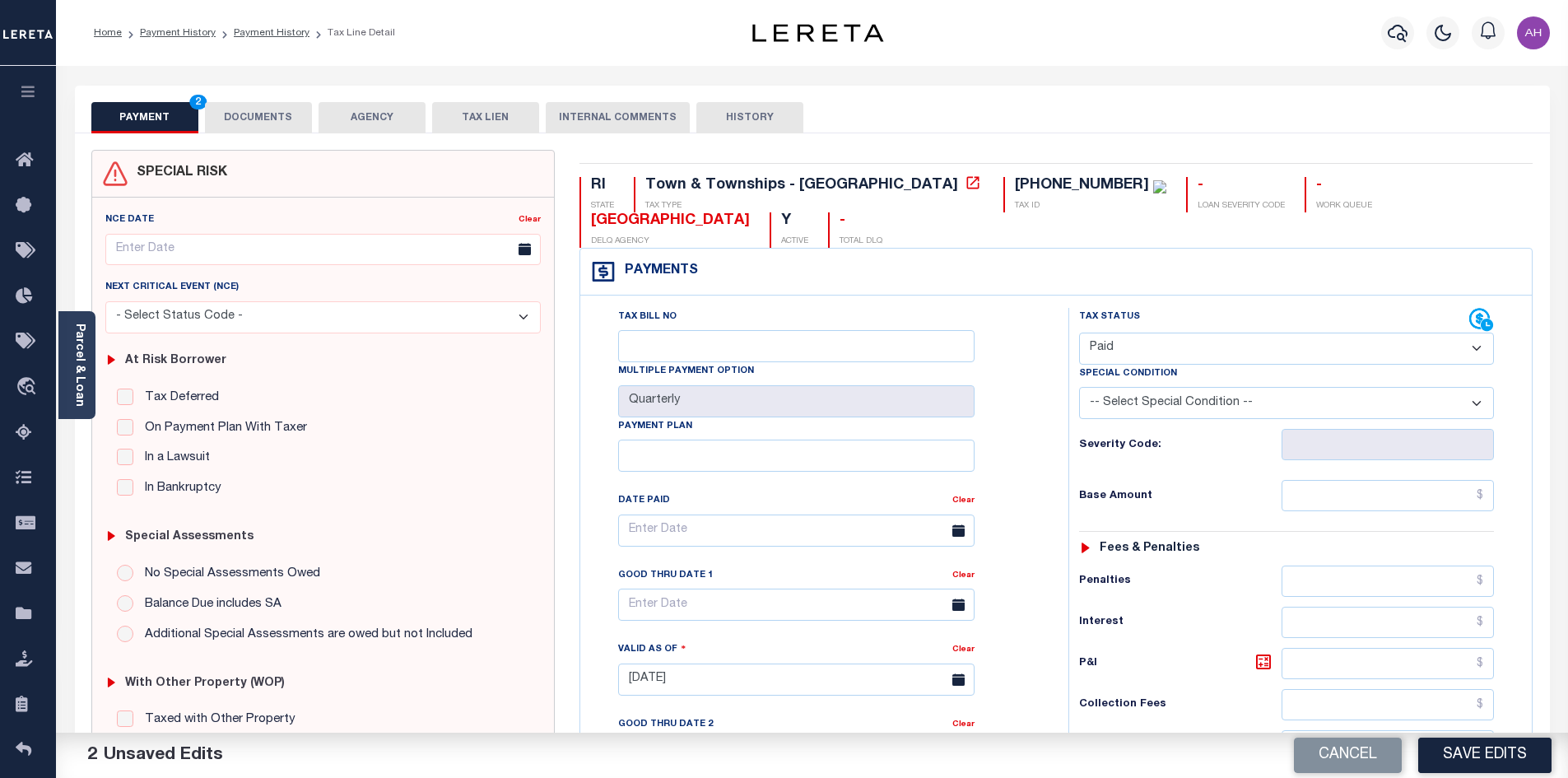
scroll to position [412, 0]
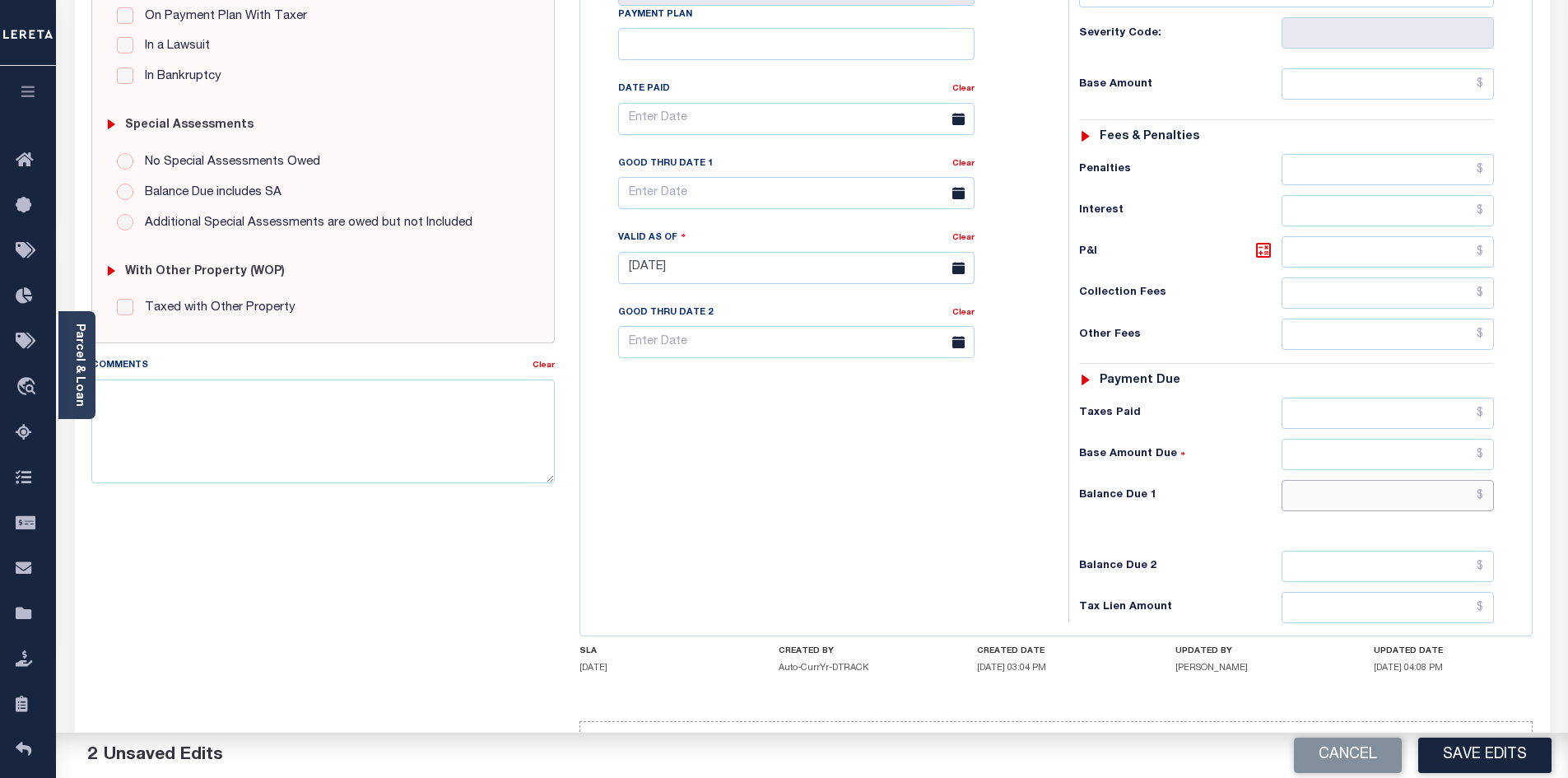
click at [1335, 480] on input "text" at bounding box center [1388, 496] width 213 height 31
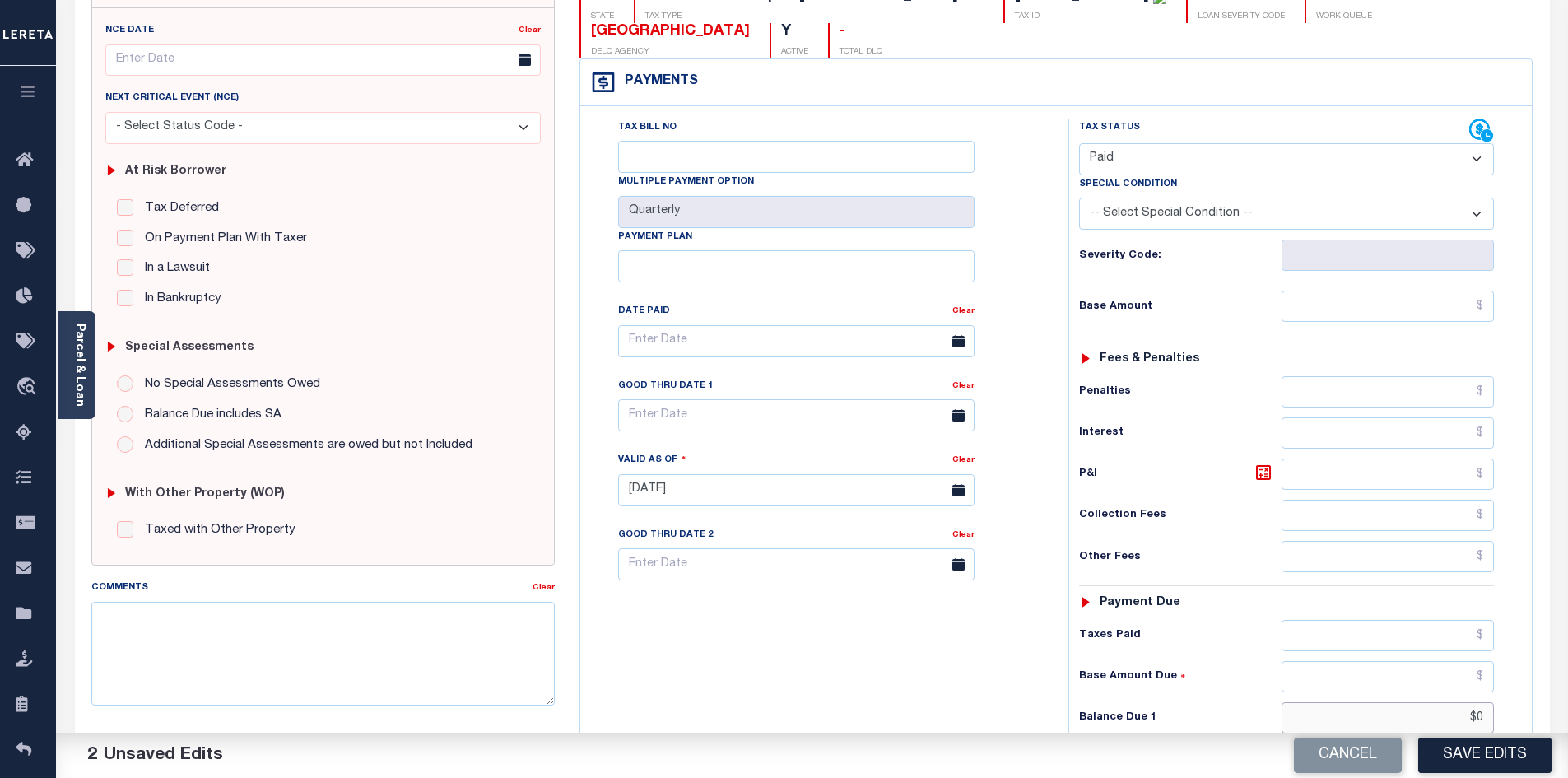
scroll to position [82, 0]
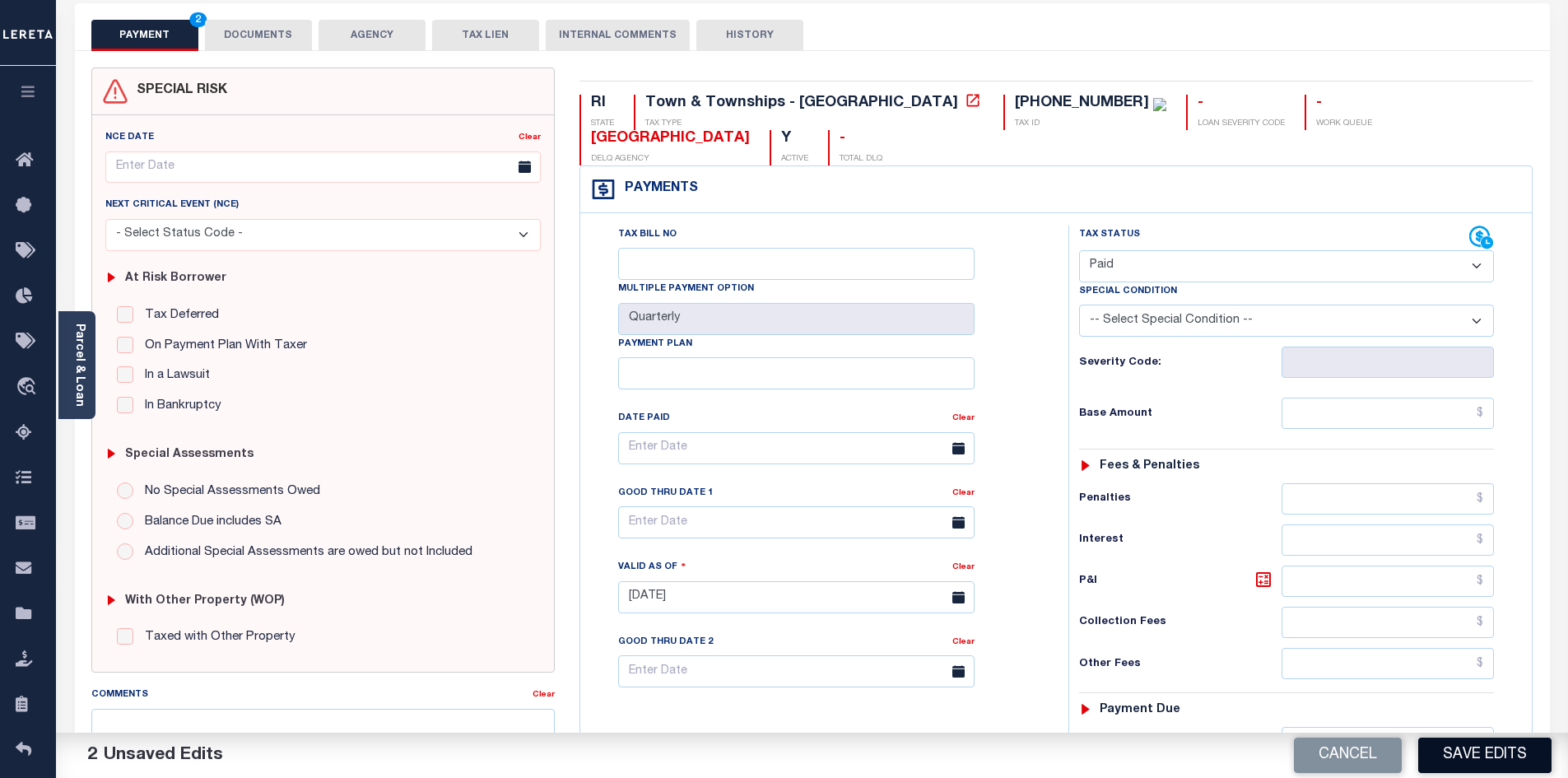
type input "$0.00"
click at [1478, 752] on button "Save Edits" at bounding box center [1484, 755] width 133 height 36
checkbox input "false"
type input "$0"
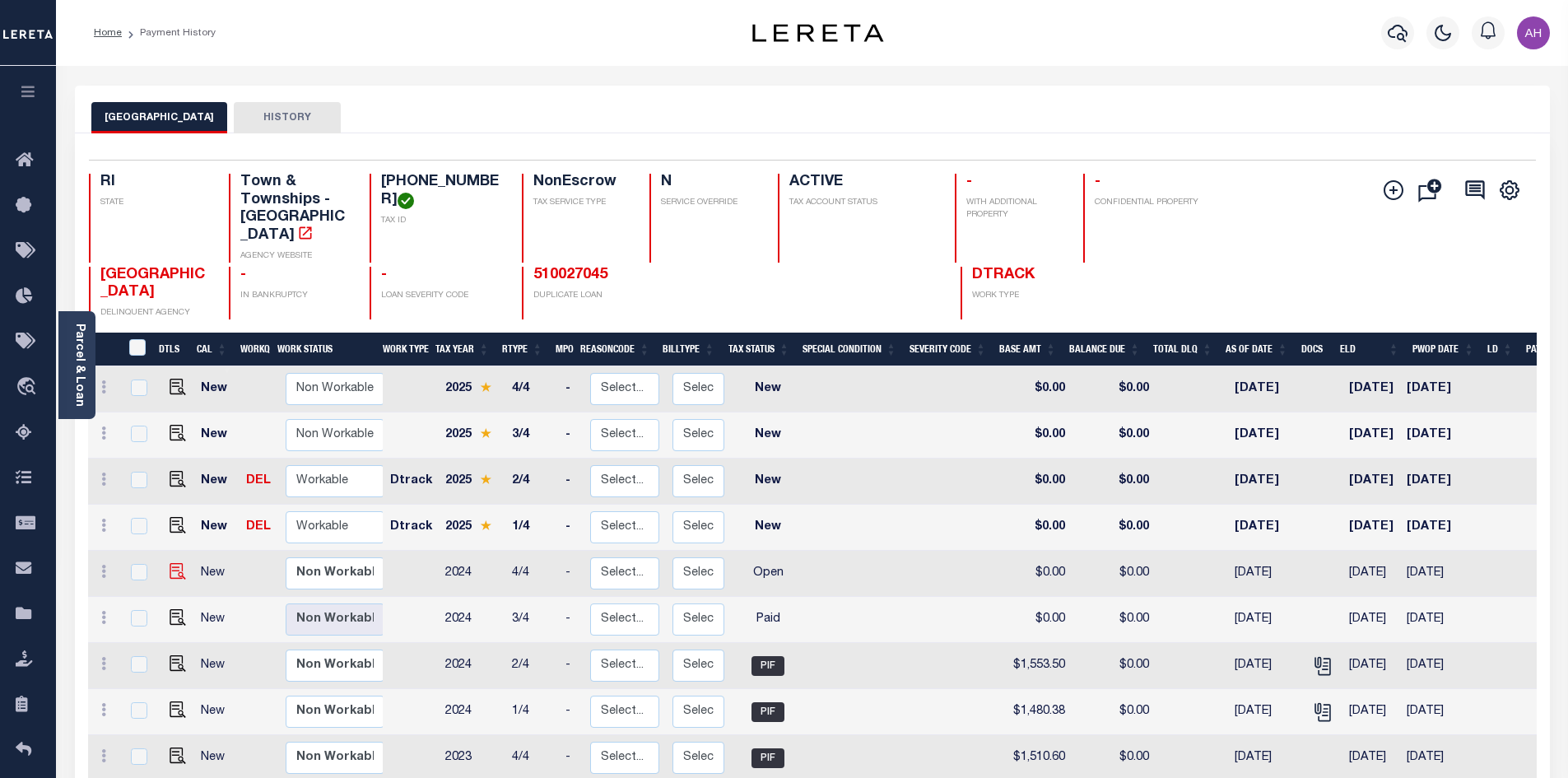
click at [177, 563] on img "" at bounding box center [177, 571] width 16 height 16
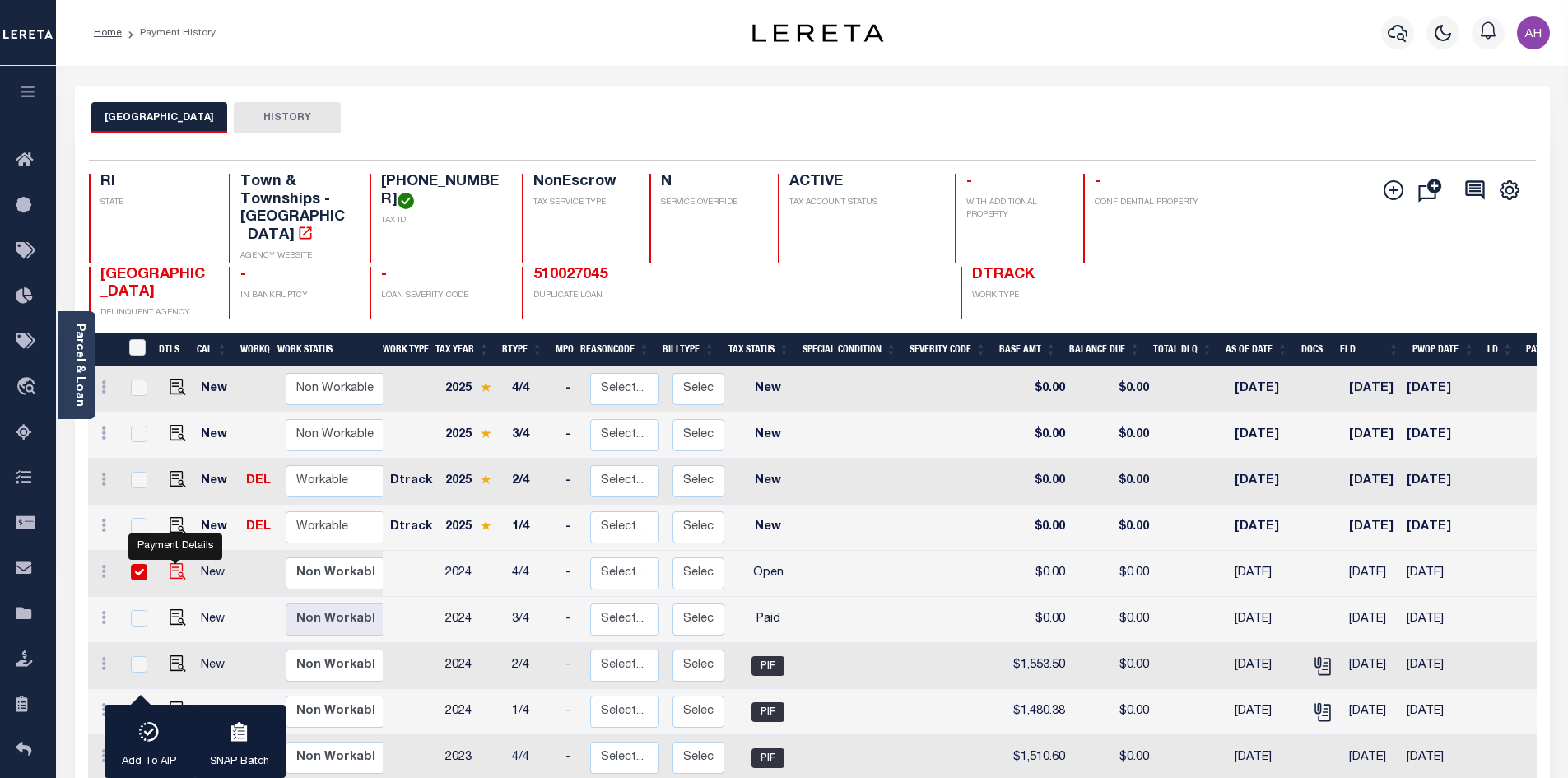
checkbox input "true"
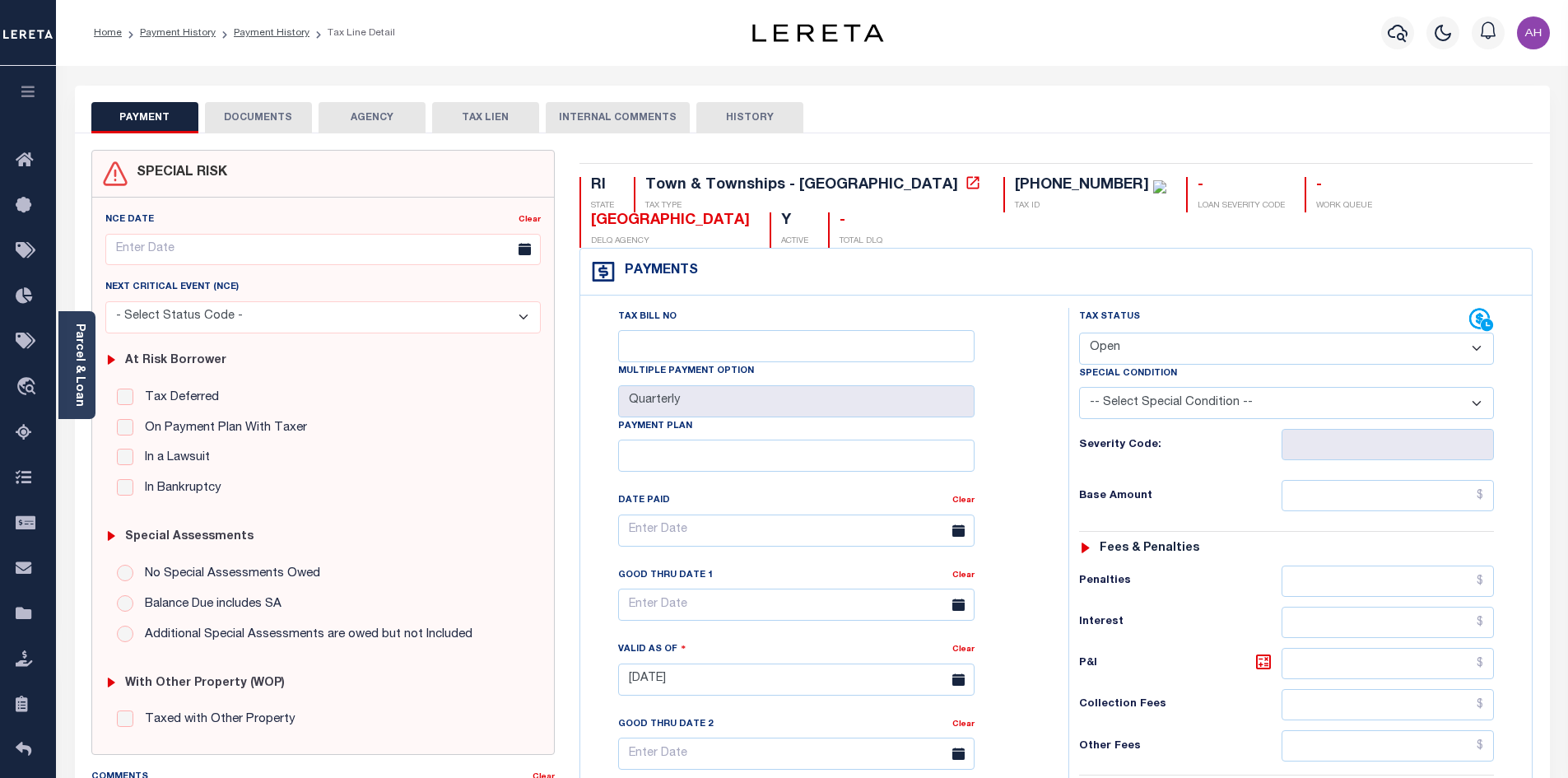
click at [1127, 333] on select "- Select Status Code - Open Due/Unpaid Paid Incomplete No Tax Due Internal Refu…" at bounding box center [1287, 348] width 414 height 32
select select "PYD"
click at [1079, 333] on select "- Select Status Code - Open Due/Unpaid Paid Incomplete No Tax Due Internal Refu…" at bounding box center [1287, 348] width 414 height 32
type input "10/09/2025"
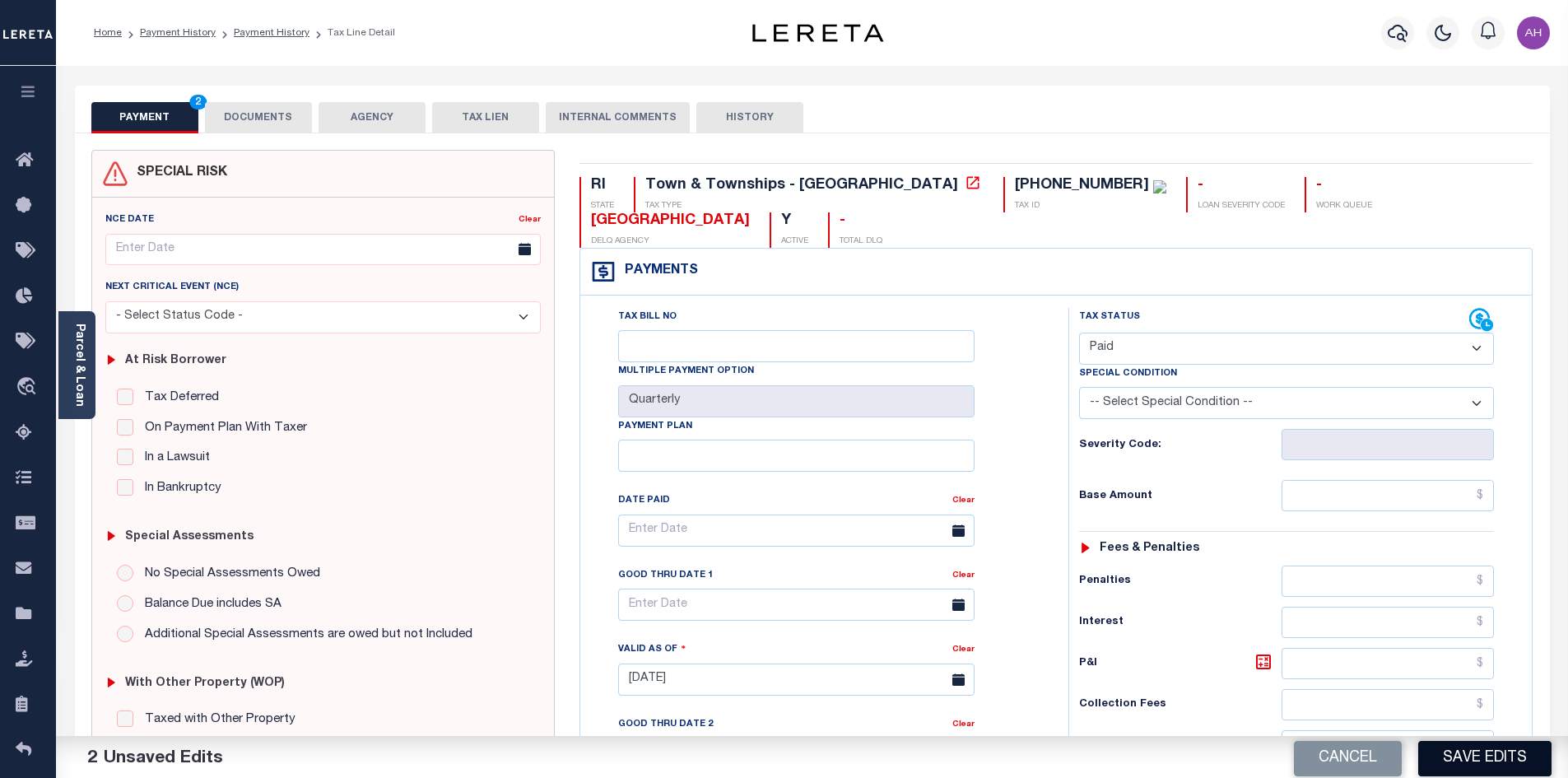
scroll to position [412, 0]
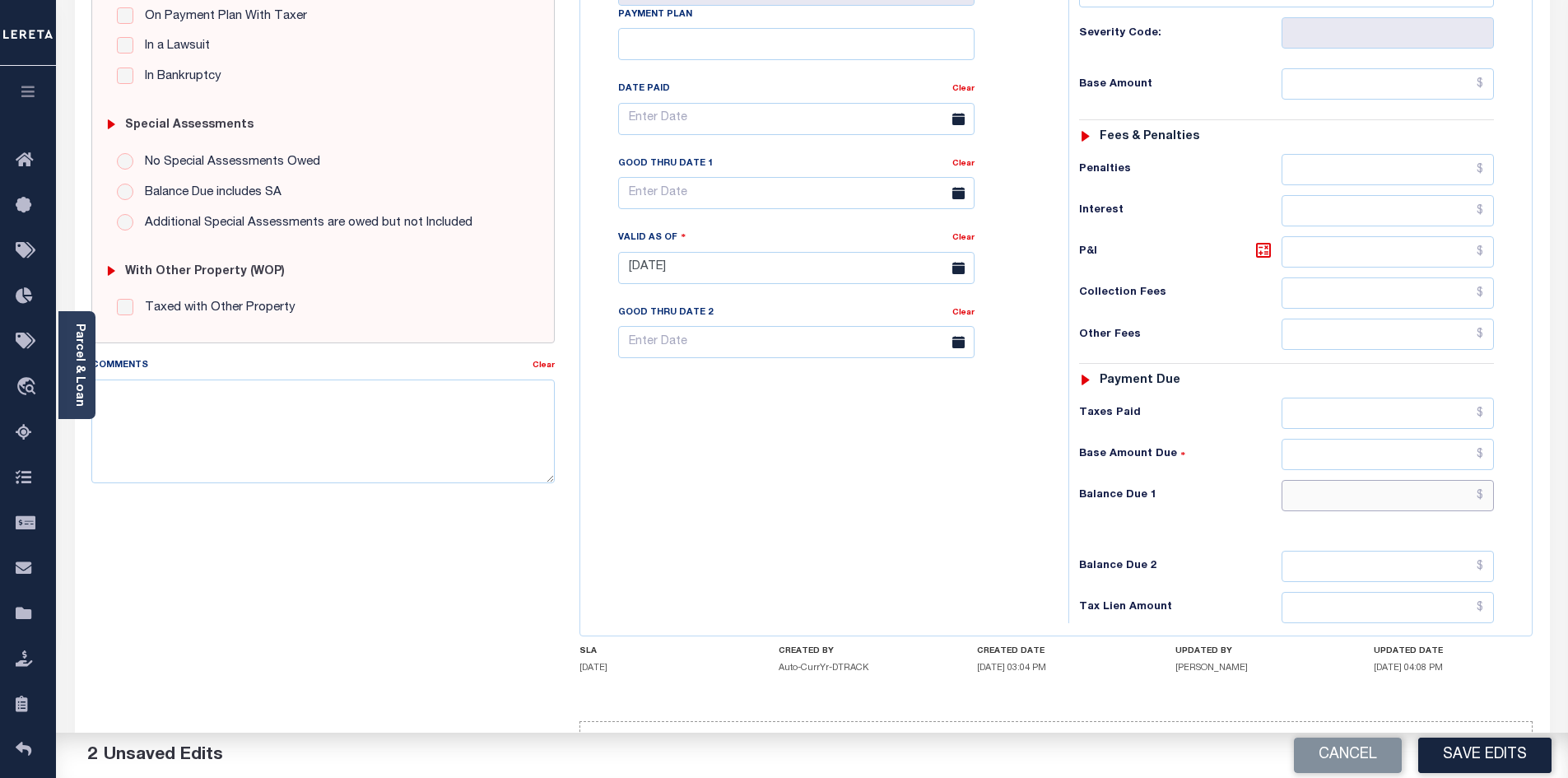
click at [1348, 480] on input "text" at bounding box center [1388, 496] width 213 height 31
type input "$0"
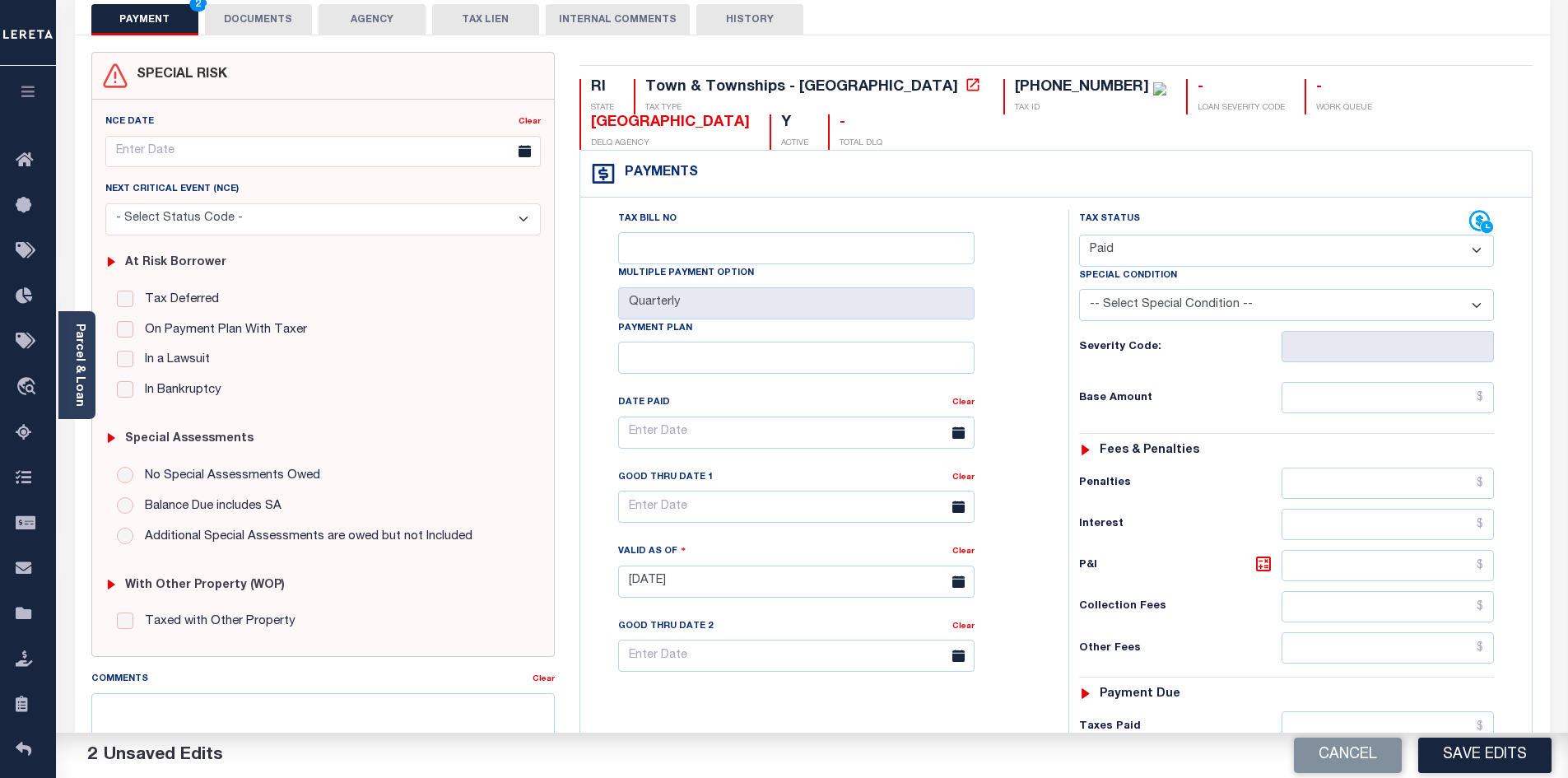
scroll to position [82, 0]
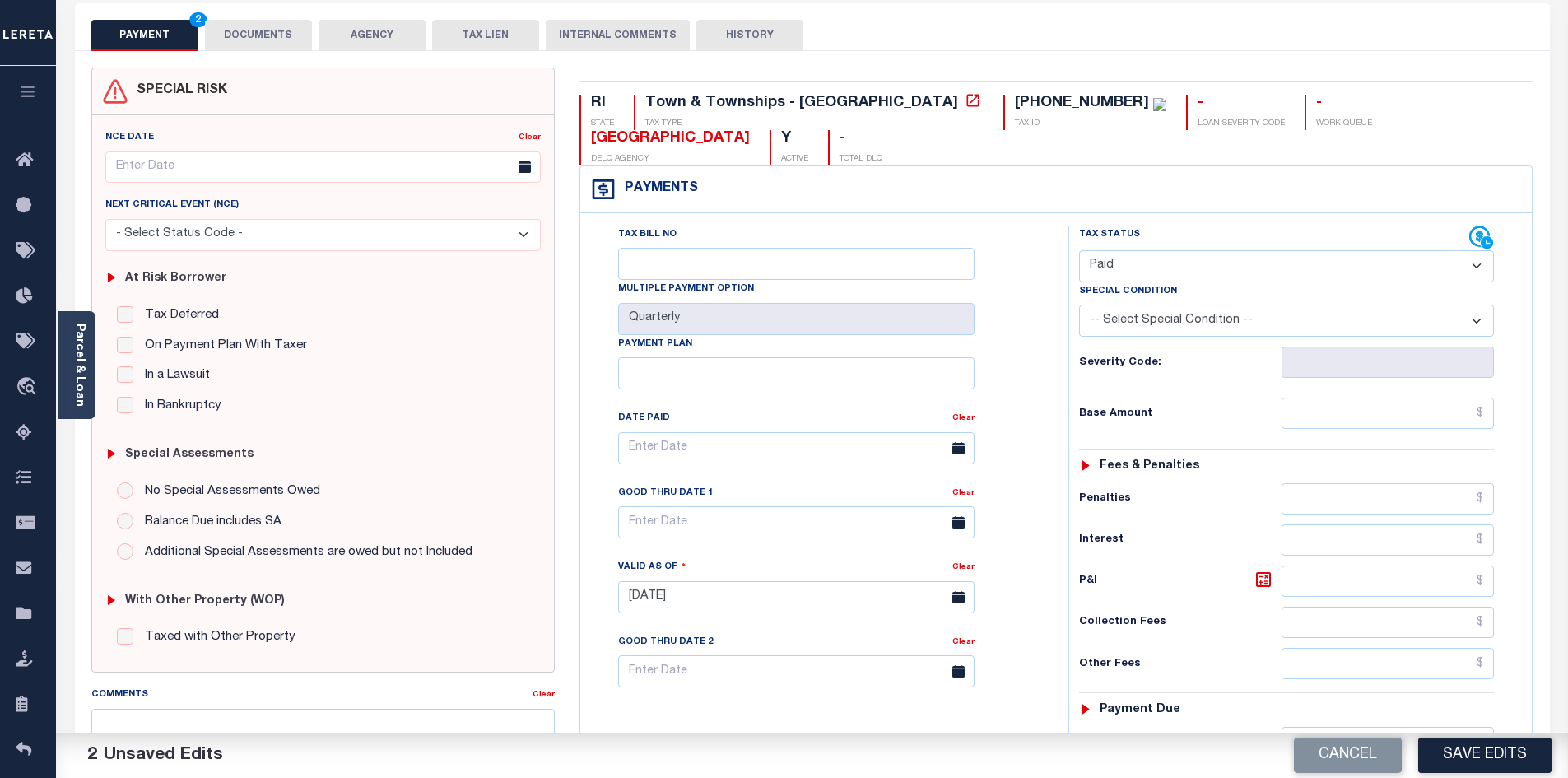
click at [259, 37] on button "DOCUMENTS" at bounding box center [258, 35] width 107 height 31
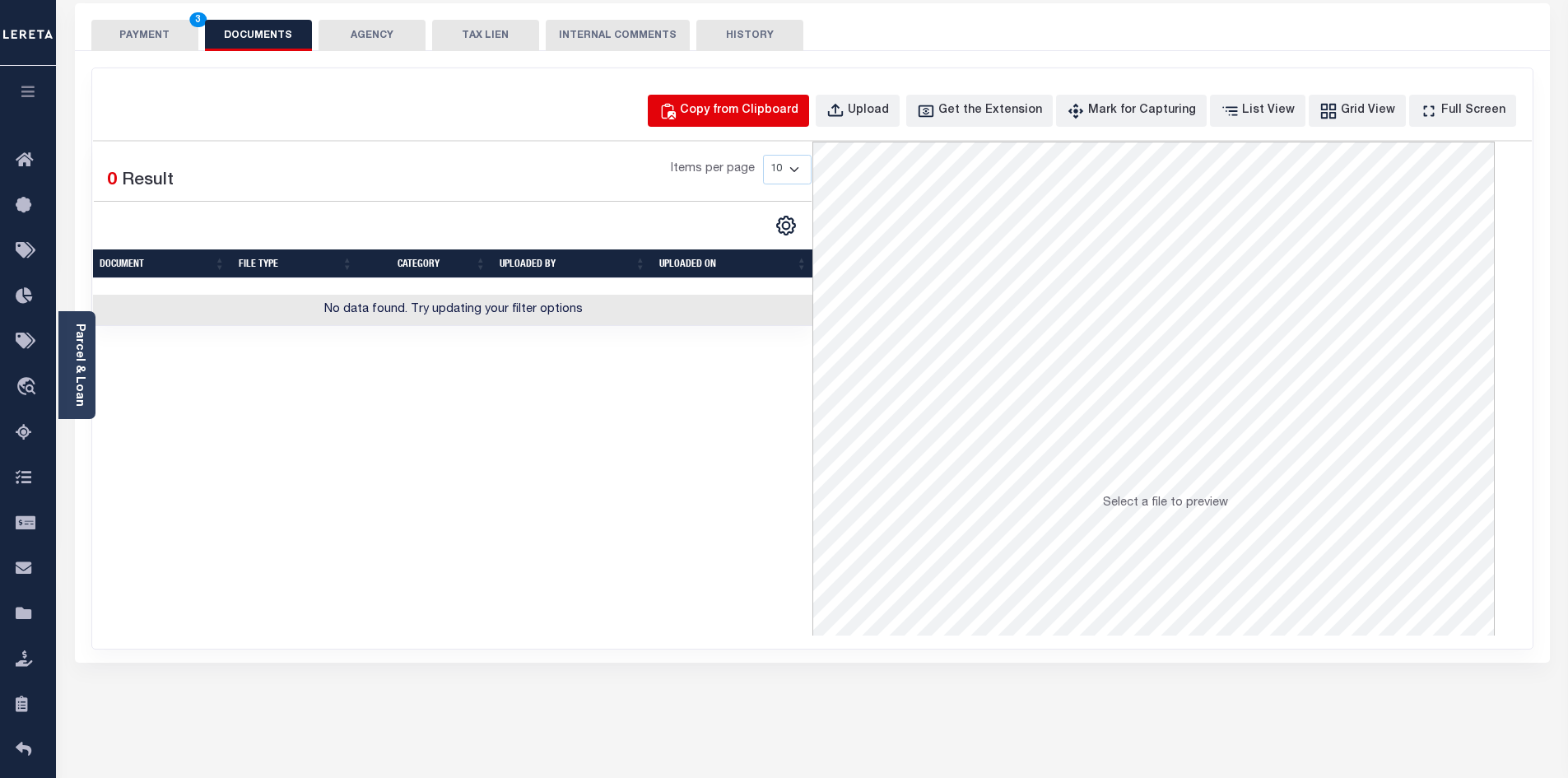
click at [720, 118] on div "Copy from Clipboard" at bounding box center [738, 111] width 119 height 18
select select "POP"
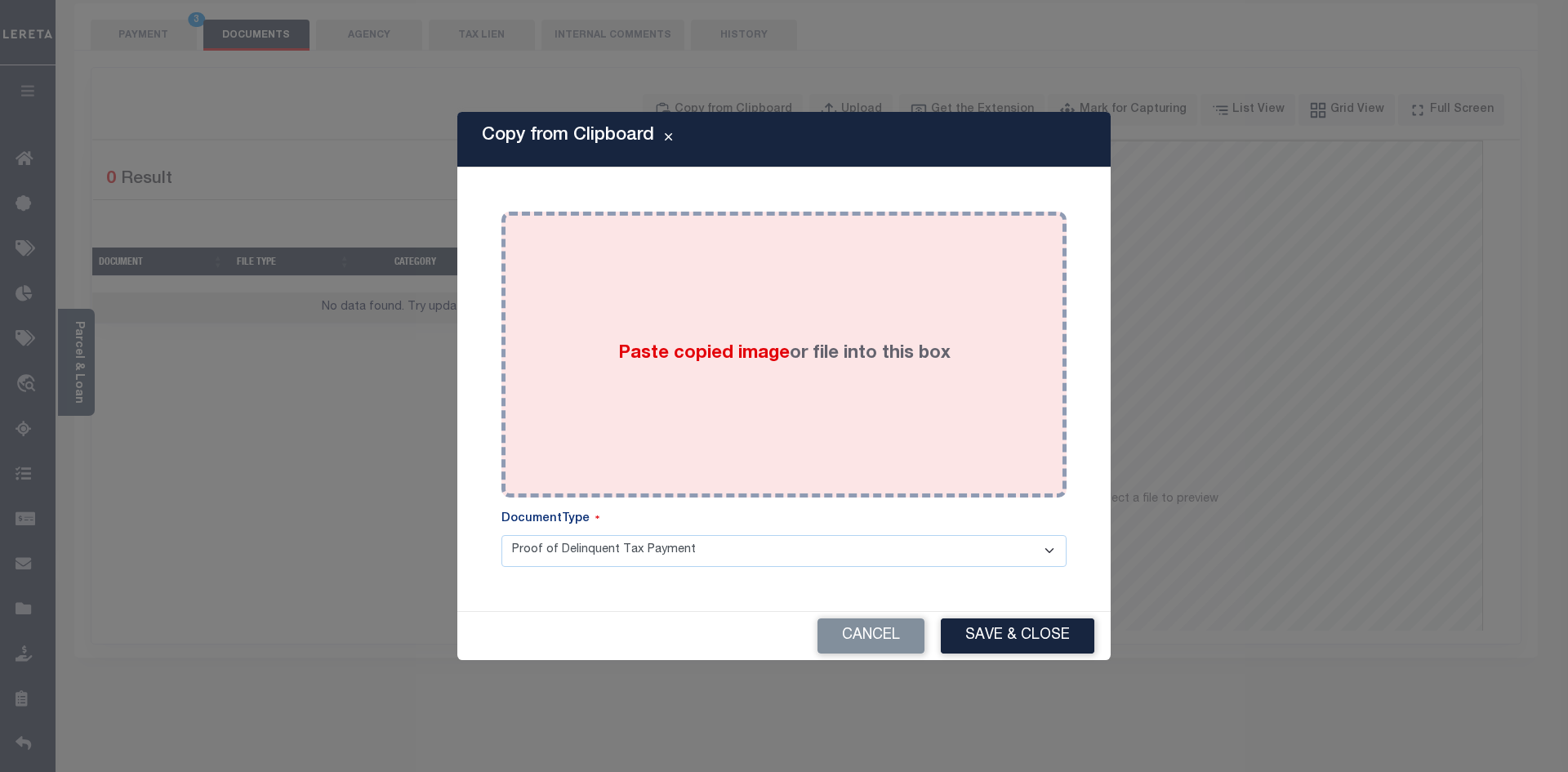
click at [662, 353] on span "Paste copied image" at bounding box center [703, 353] width 171 height 18
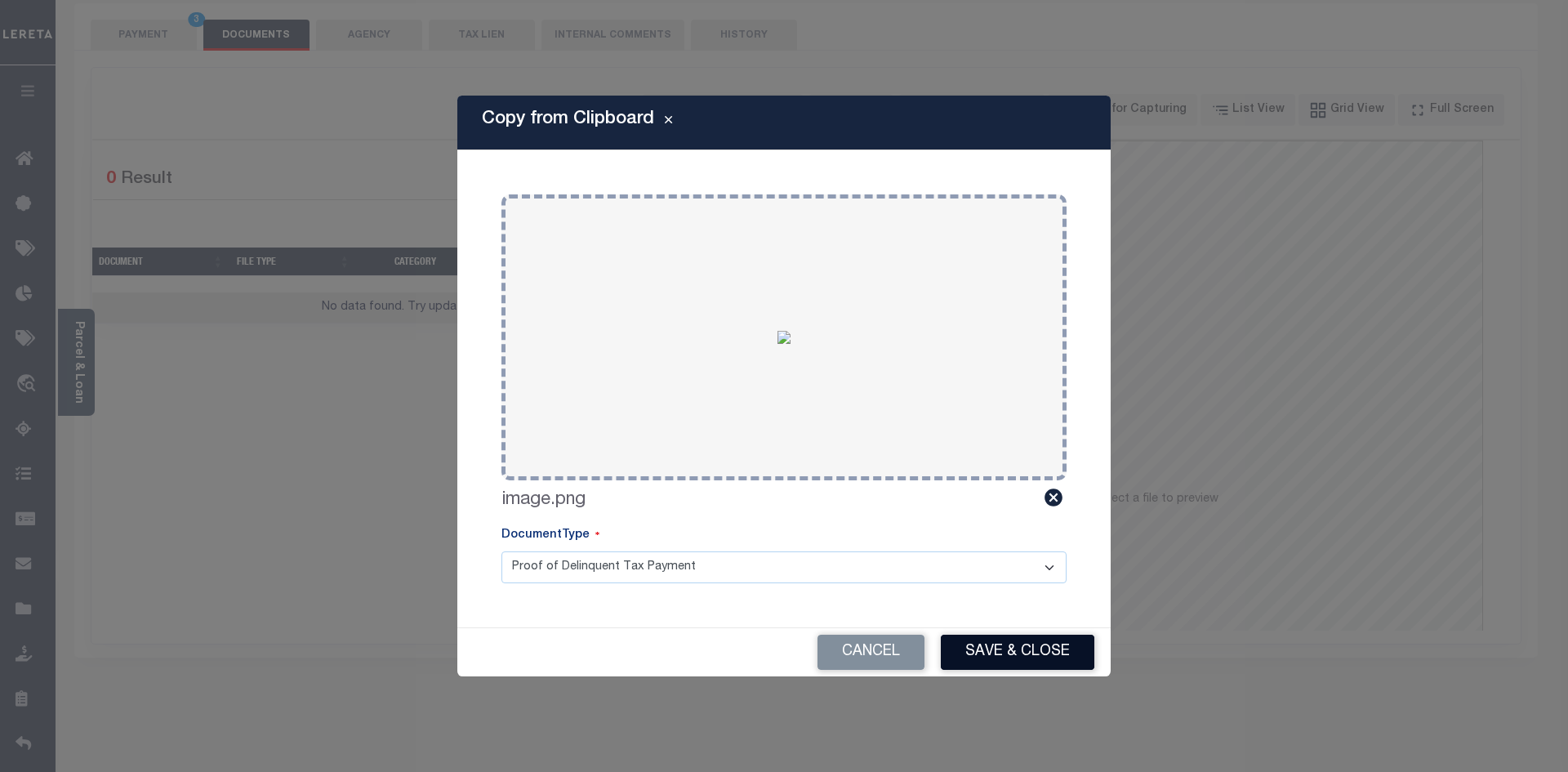
click at [1015, 651] on button "Save & Close" at bounding box center [1017, 652] width 154 height 35
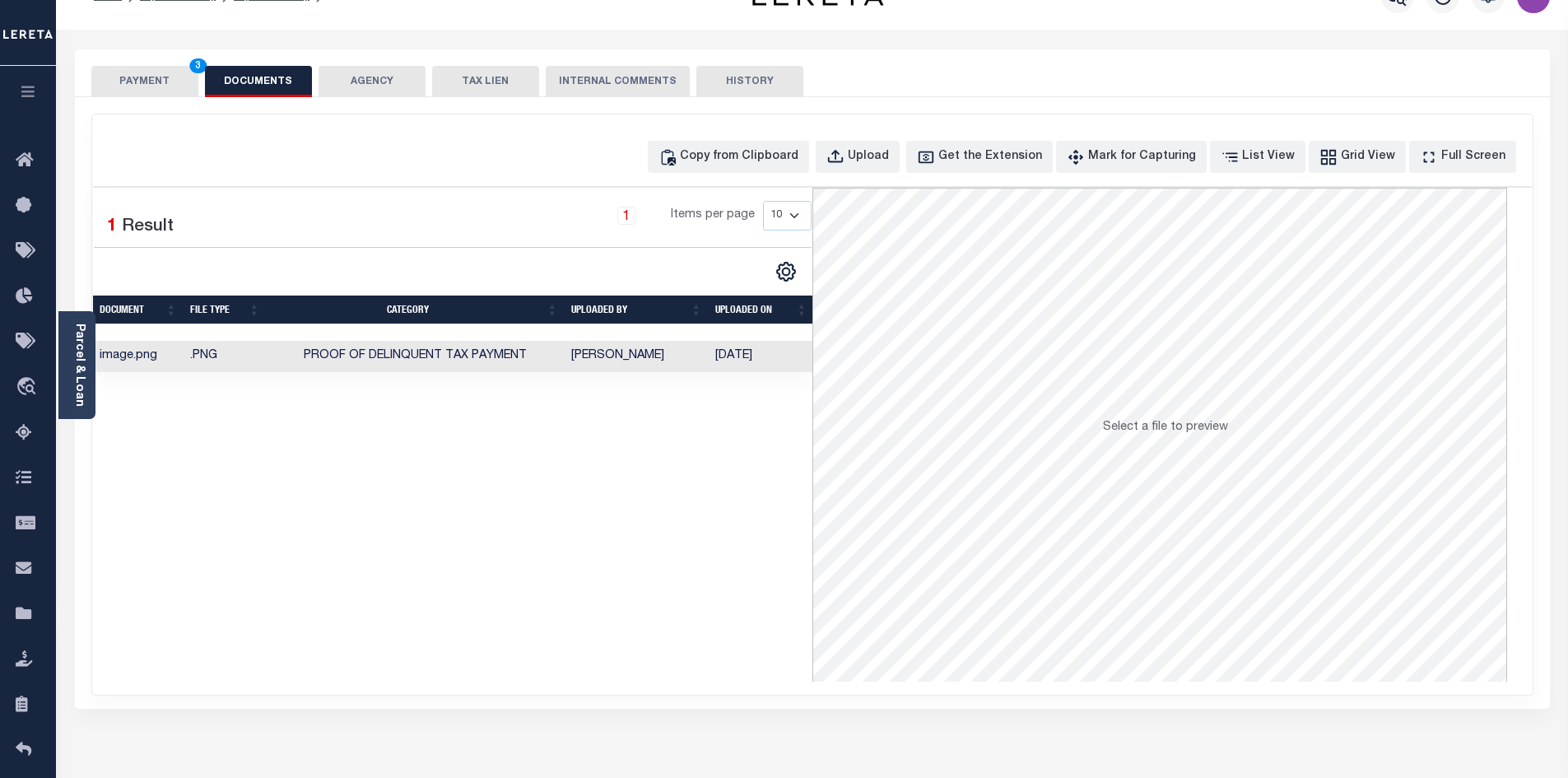
scroll to position [0, 0]
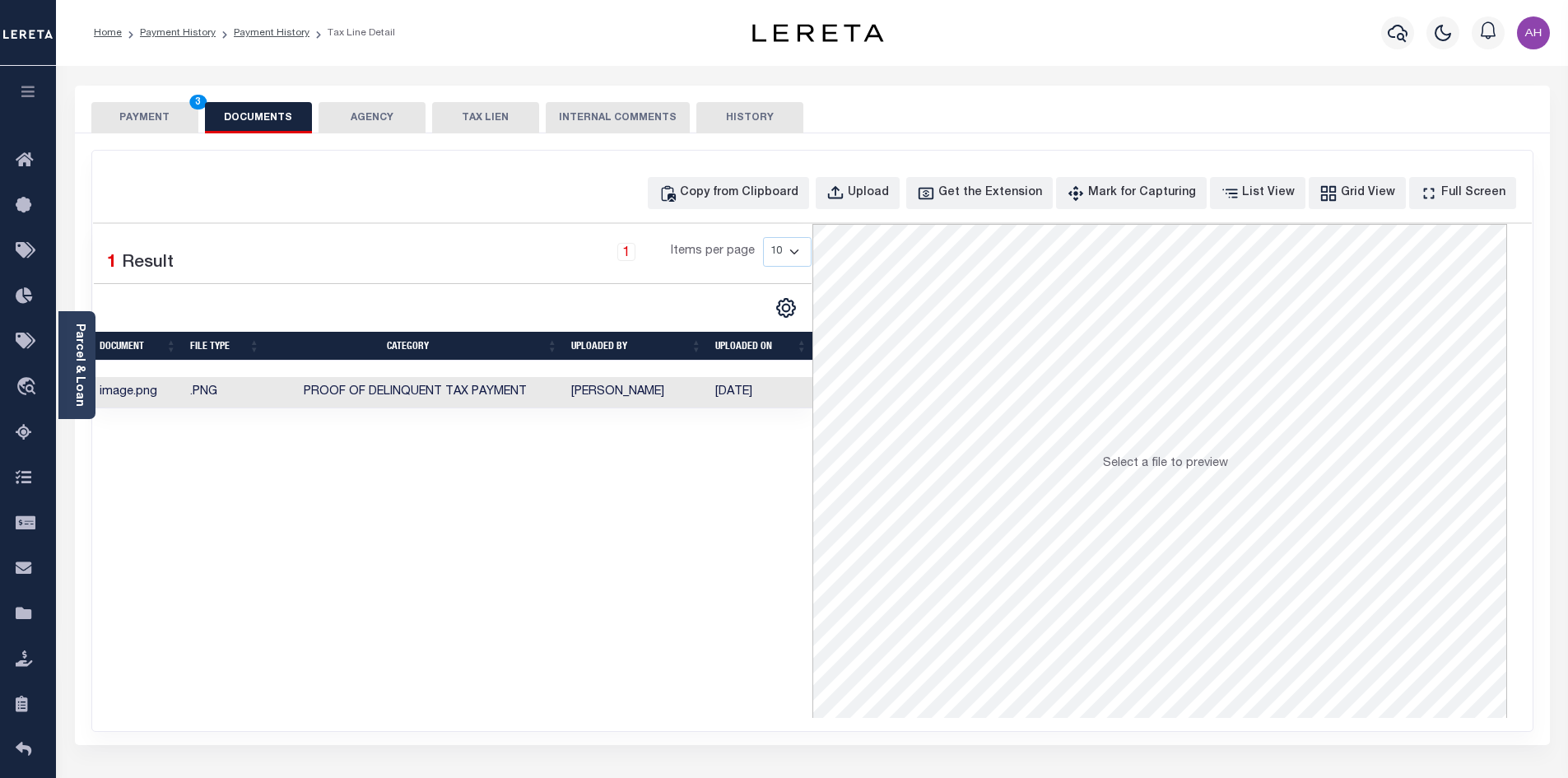
click at [155, 116] on button "PAYMENT 3" at bounding box center [145, 118] width 107 height 31
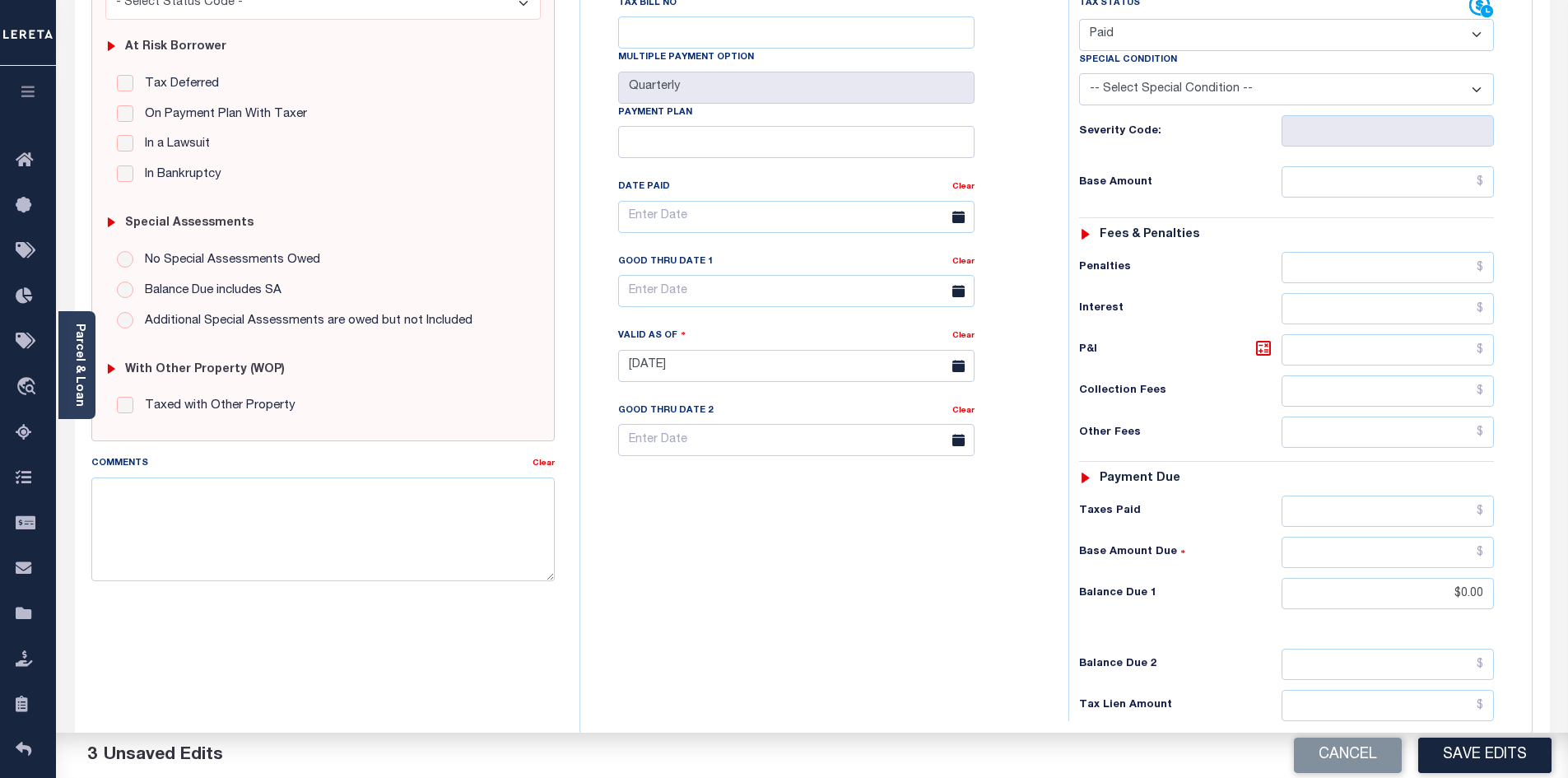
scroll to position [330, 0]
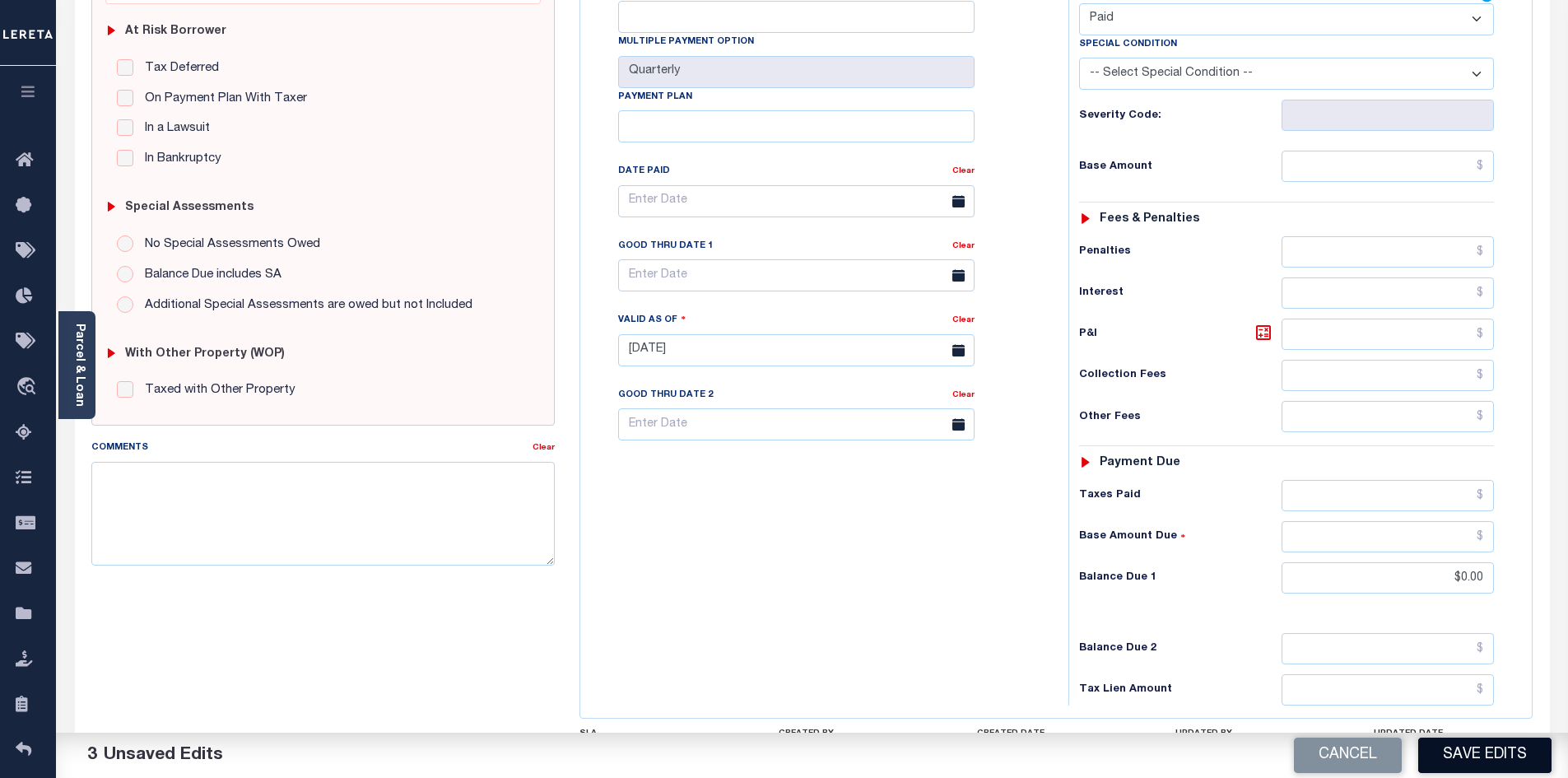
click at [1475, 751] on button "Save Edits" at bounding box center [1484, 755] width 133 height 36
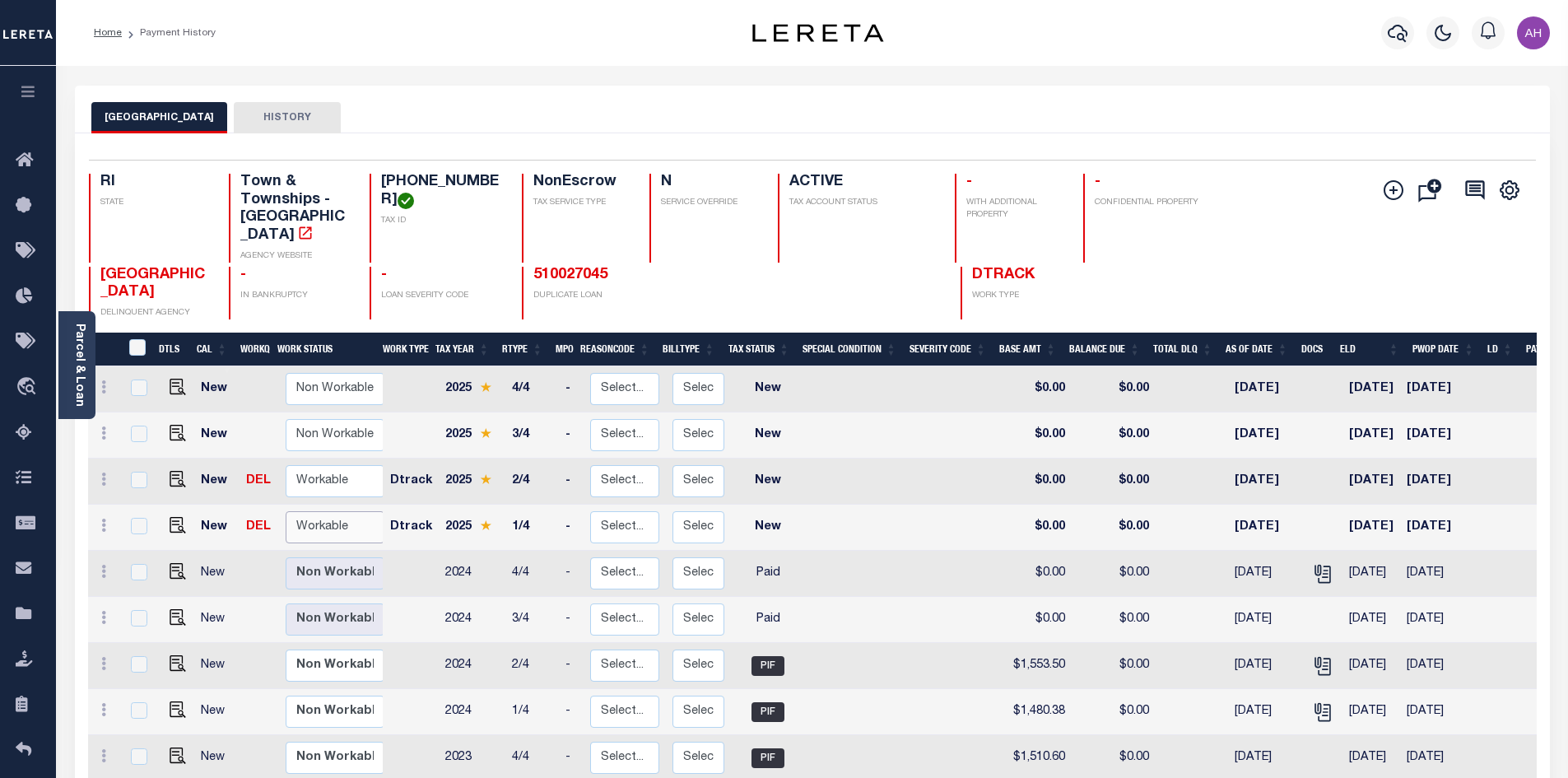
click at [332, 511] on select "Non Workable Workable" at bounding box center [334, 526] width 98 height 32
checkbox input "true"
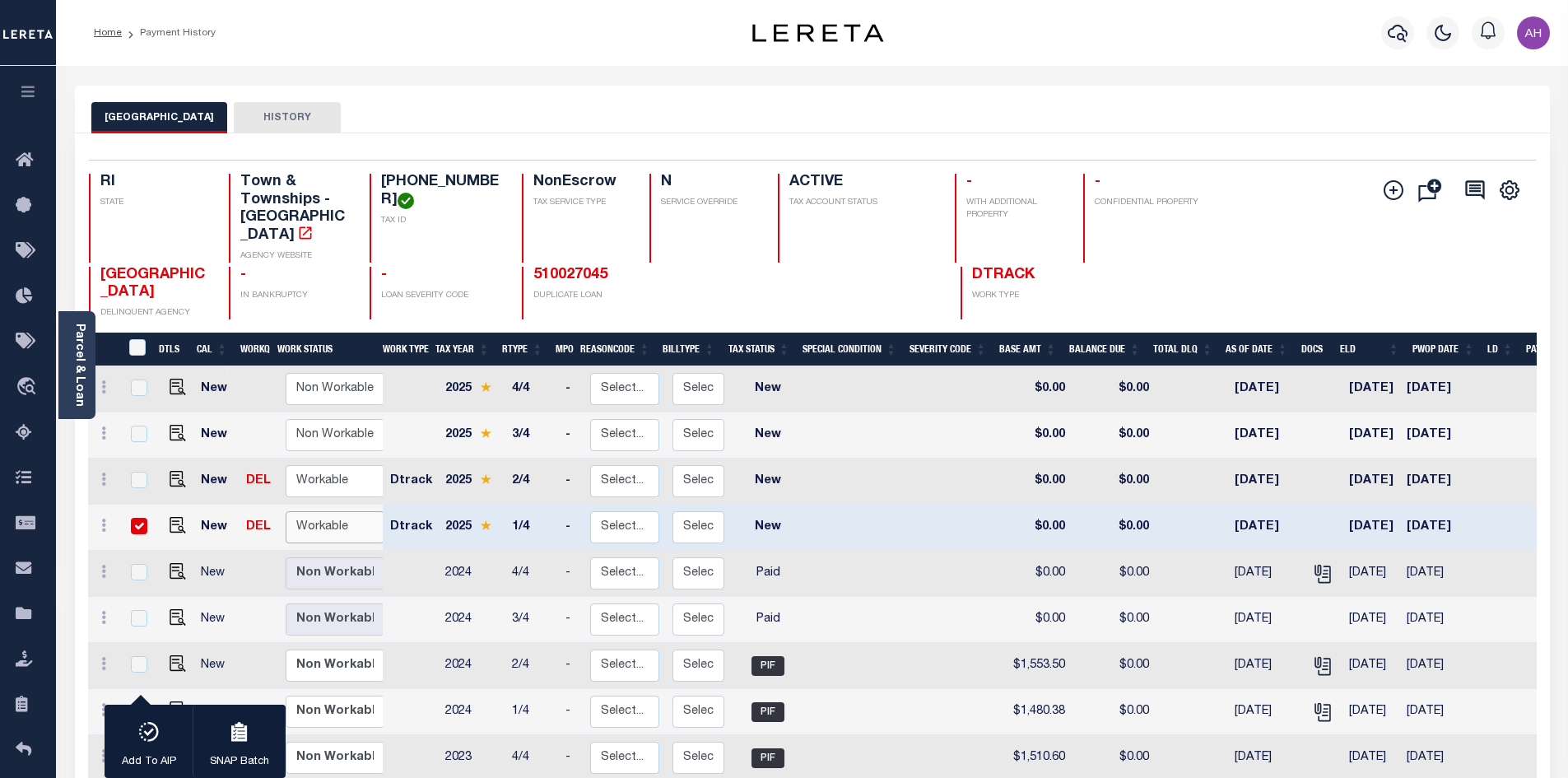
select select "true"
click at [285, 511] on select "Non Workable Workable" at bounding box center [334, 526] width 98 height 32
checkbox input "false"
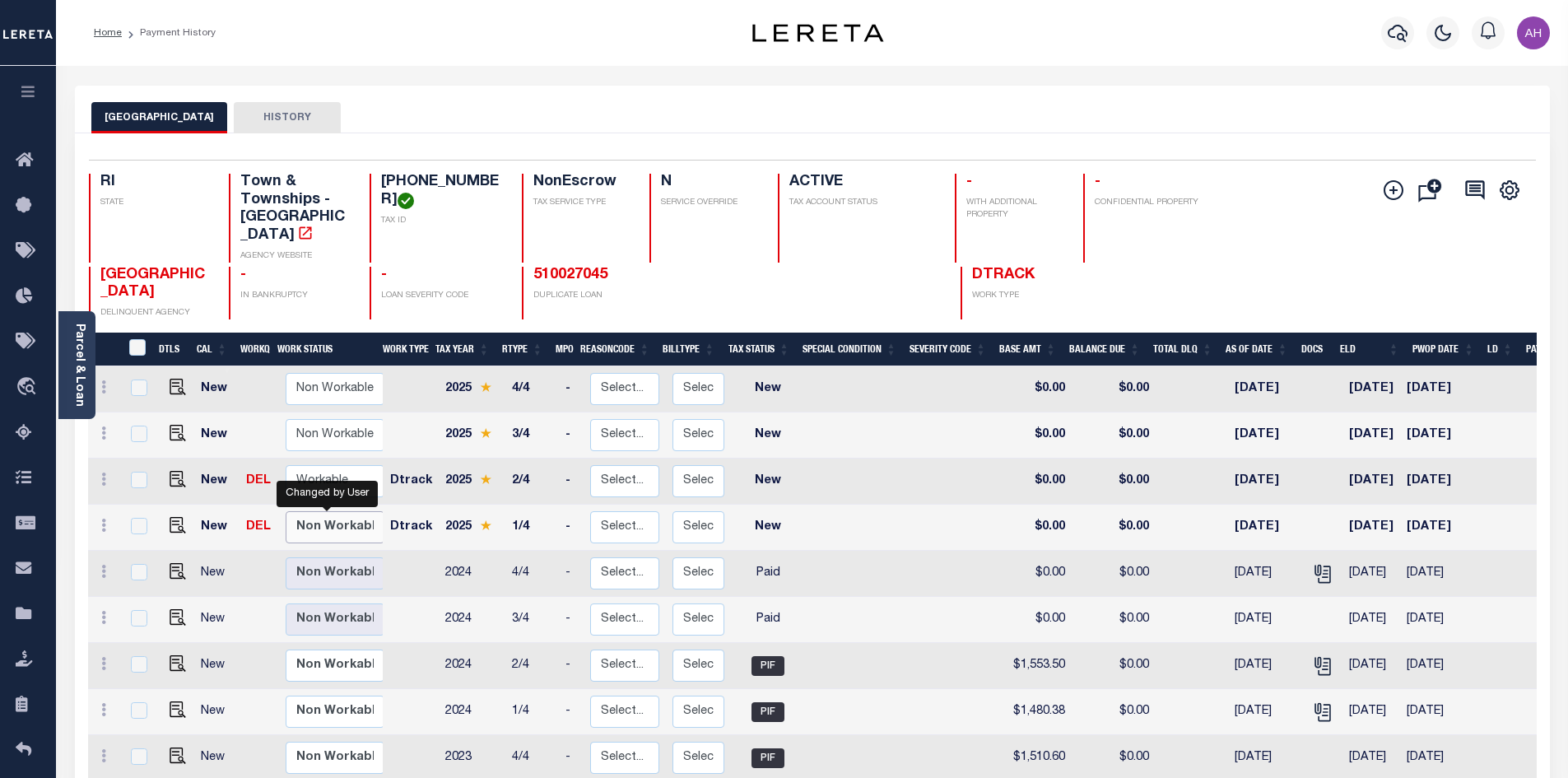
click at [319, 511] on select "Non Workable Workable" at bounding box center [334, 526] width 98 height 32
checkbox input "true"
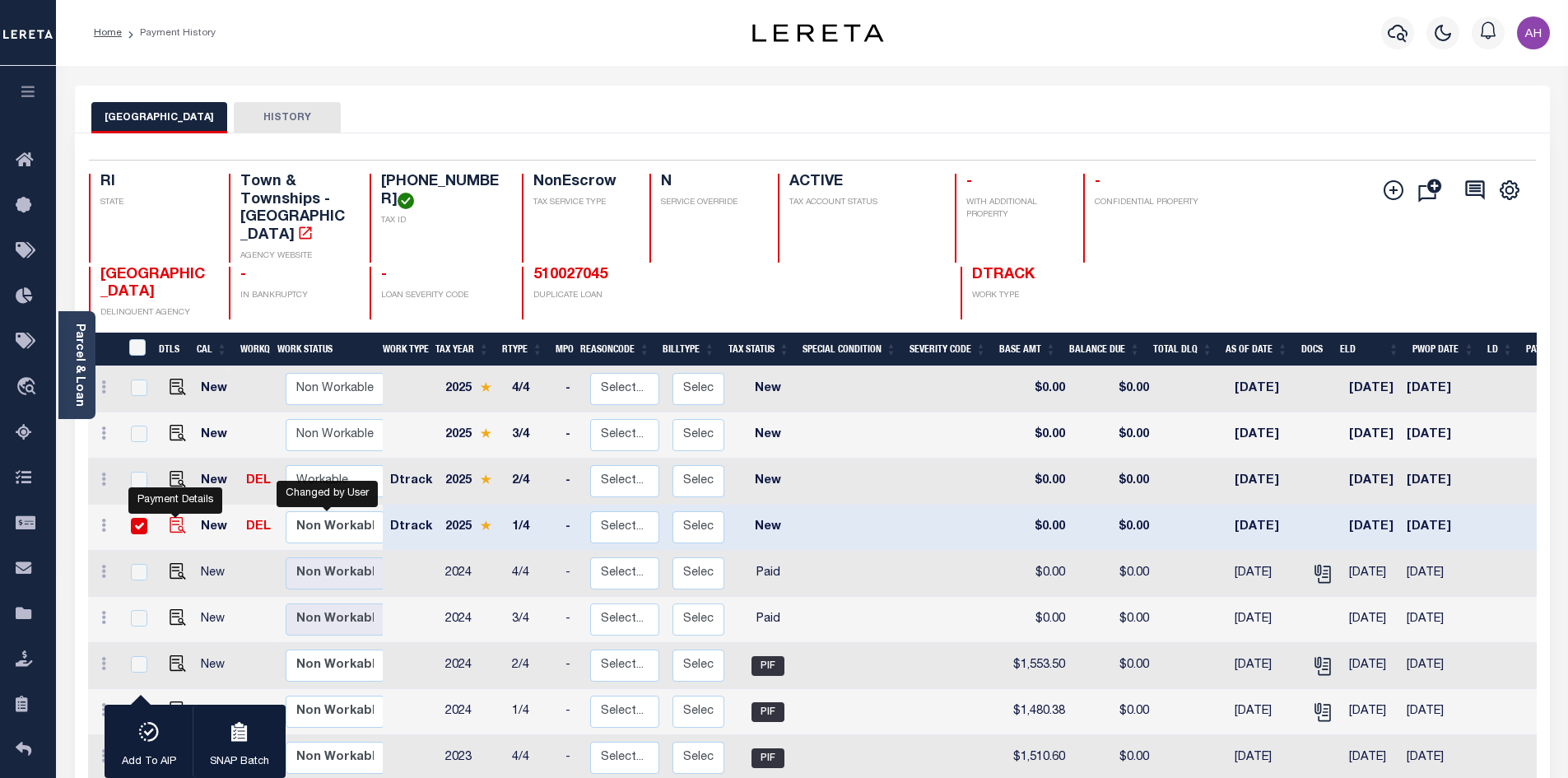
click at [172, 517] on img "" at bounding box center [177, 524] width 16 height 16
checkbox input "false"
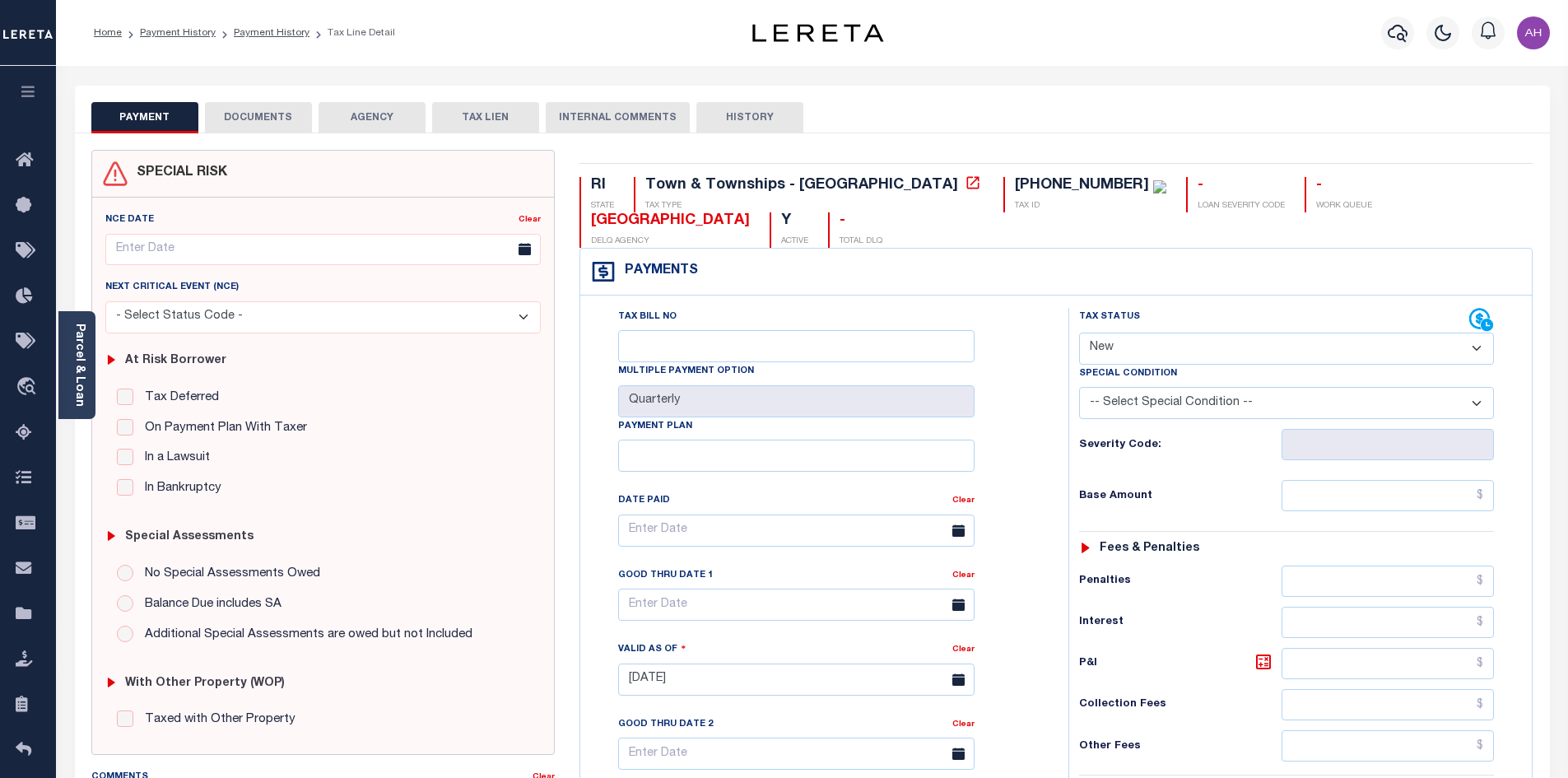
click at [1129, 333] on select "- Select Status Code - Open Due/Unpaid Paid Incomplete No Tax Due Internal Refu…" at bounding box center [1287, 348] width 414 height 32
select select "PYD"
click at [1079, 333] on select "- Select Status Code - Open Due/Unpaid Paid Incomplete No Tax Due Internal Refu…" at bounding box center [1287, 348] width 414 height 32
type input "[DATE]"
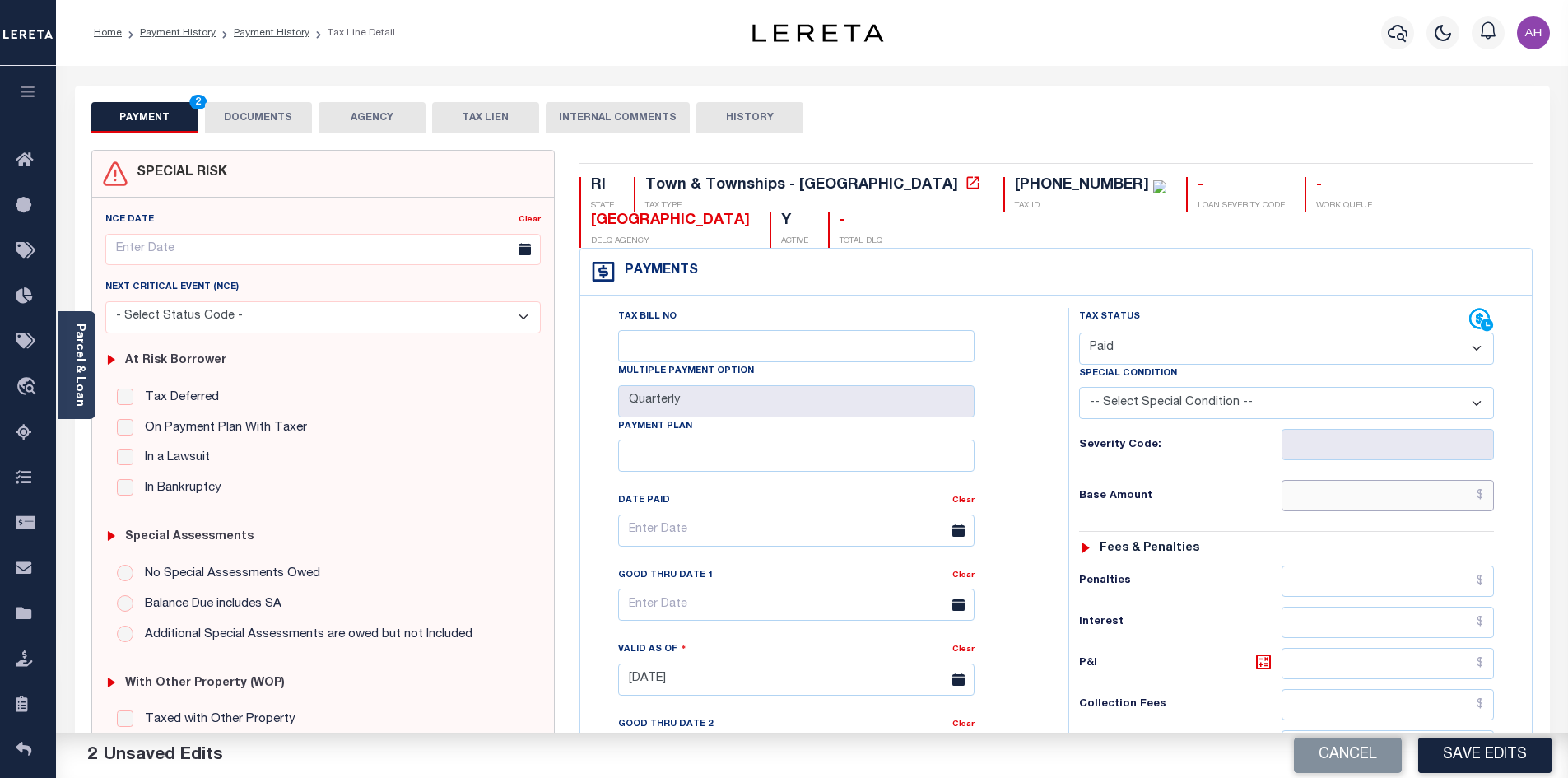
click at [1323, 480] on input "text" at bounding box center [1388, 496] width 213 height 31
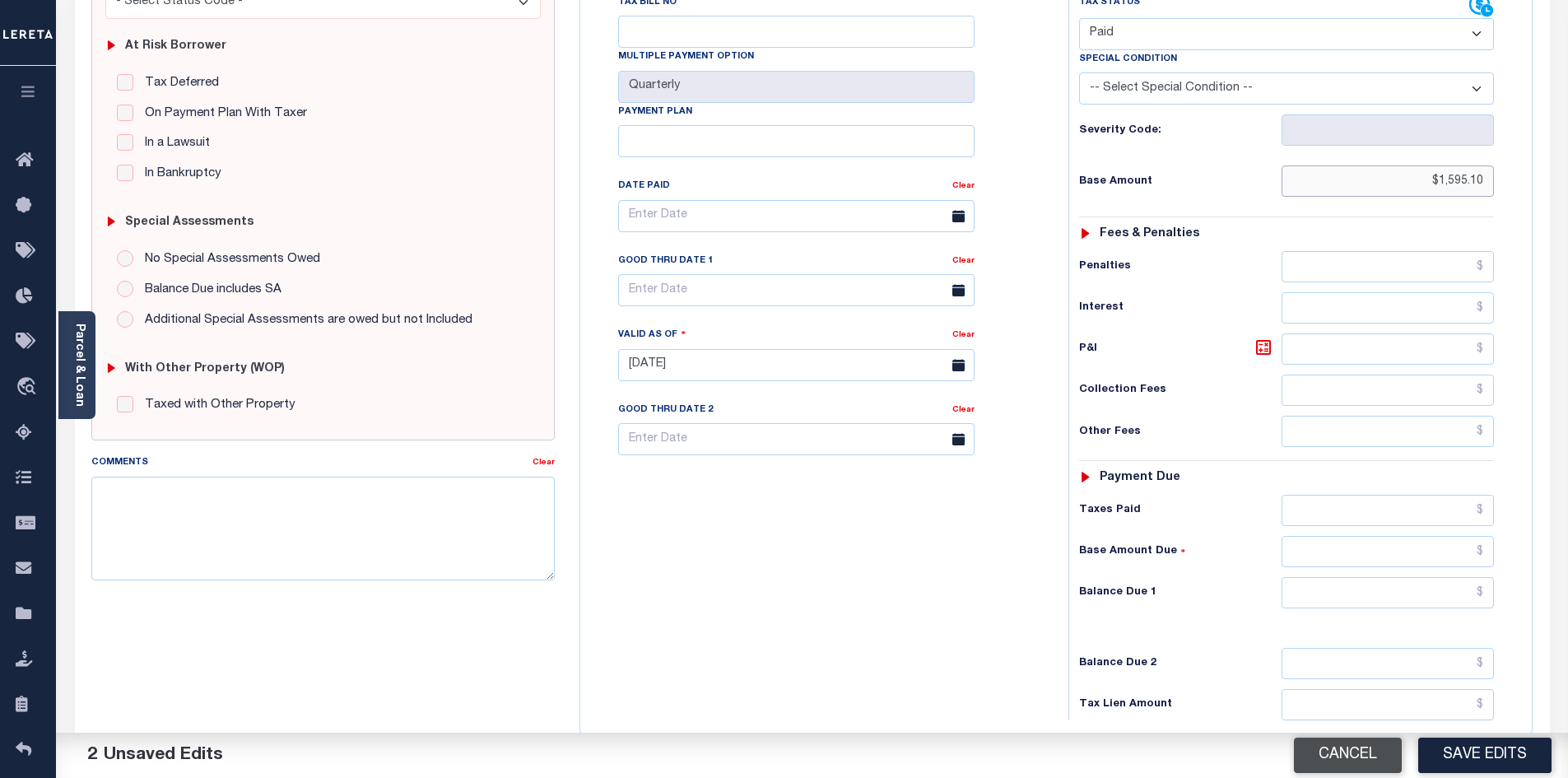
scroll to position [412, 0]
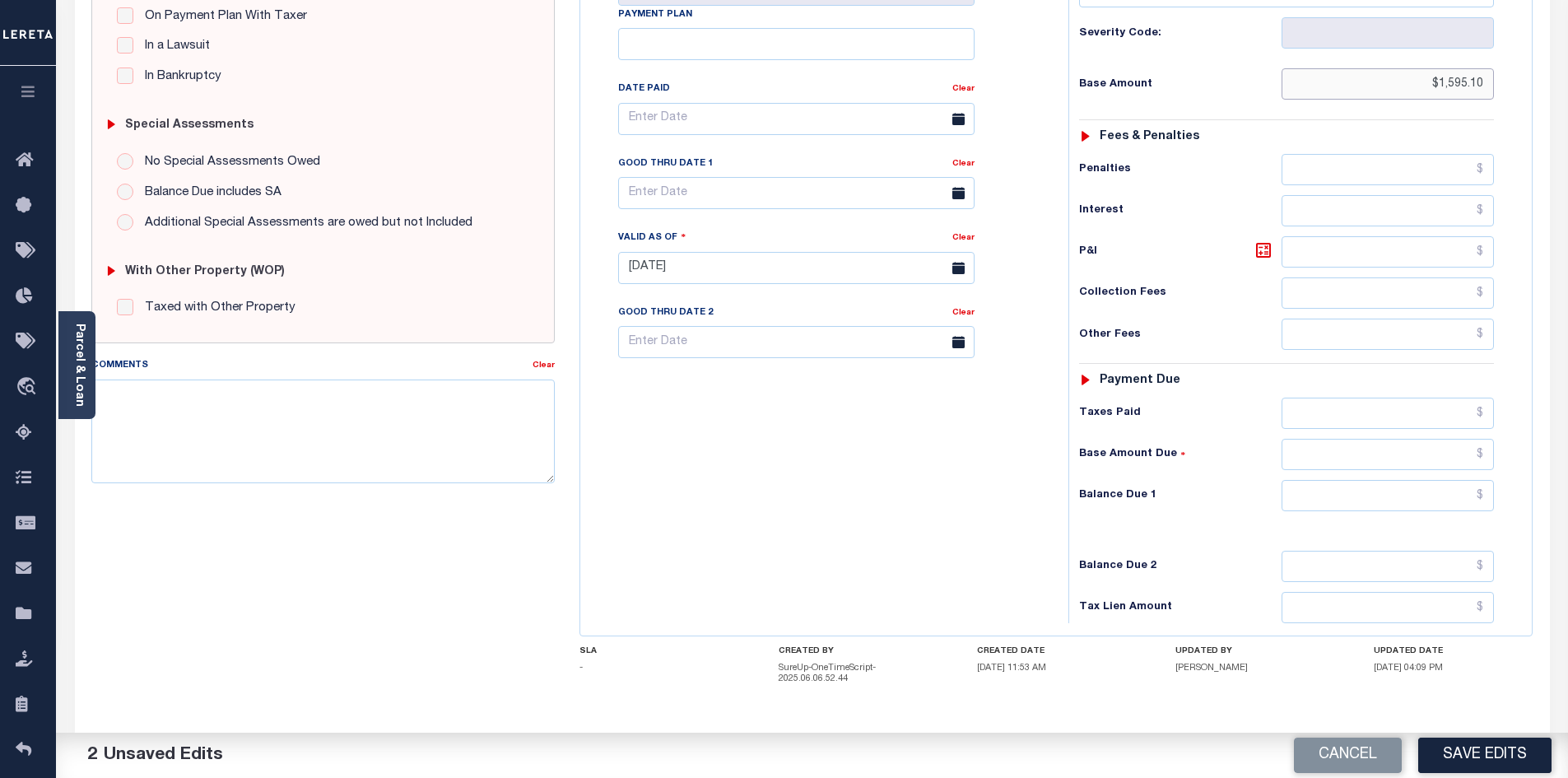
type input "$1,595.10"
click at [1368, 480] on input "text" at bounding box center [1388, 496] width 213 height 31
type input "$0.00"
click at [1469, 760] on button "Save Edits" at bounding box center [1484, 755] width 133 height 36
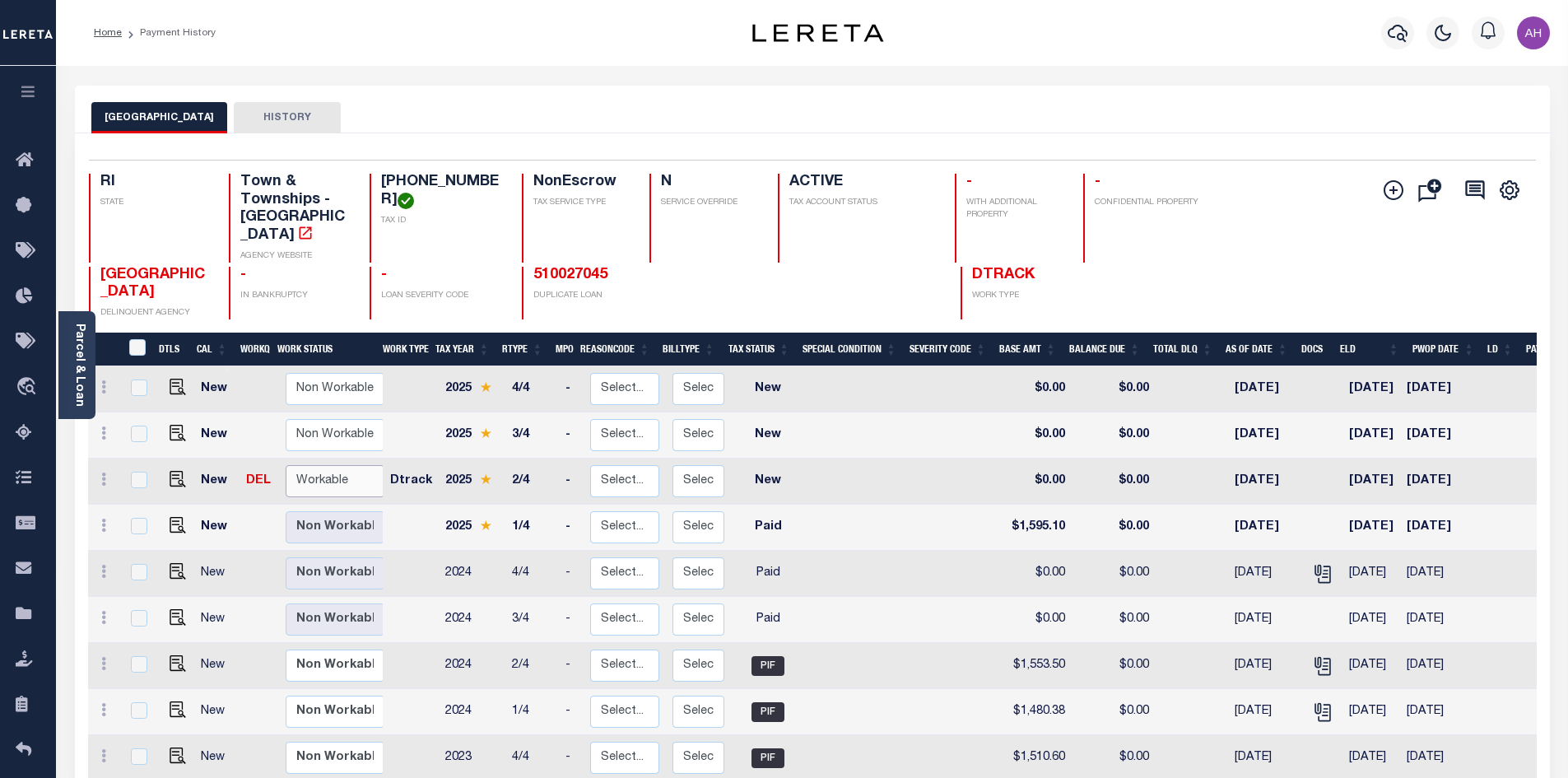
click at [316, 466] on select "Non Workable Workable" at bounding box center [334, 481] width 98 height 32
checkbox input "true"
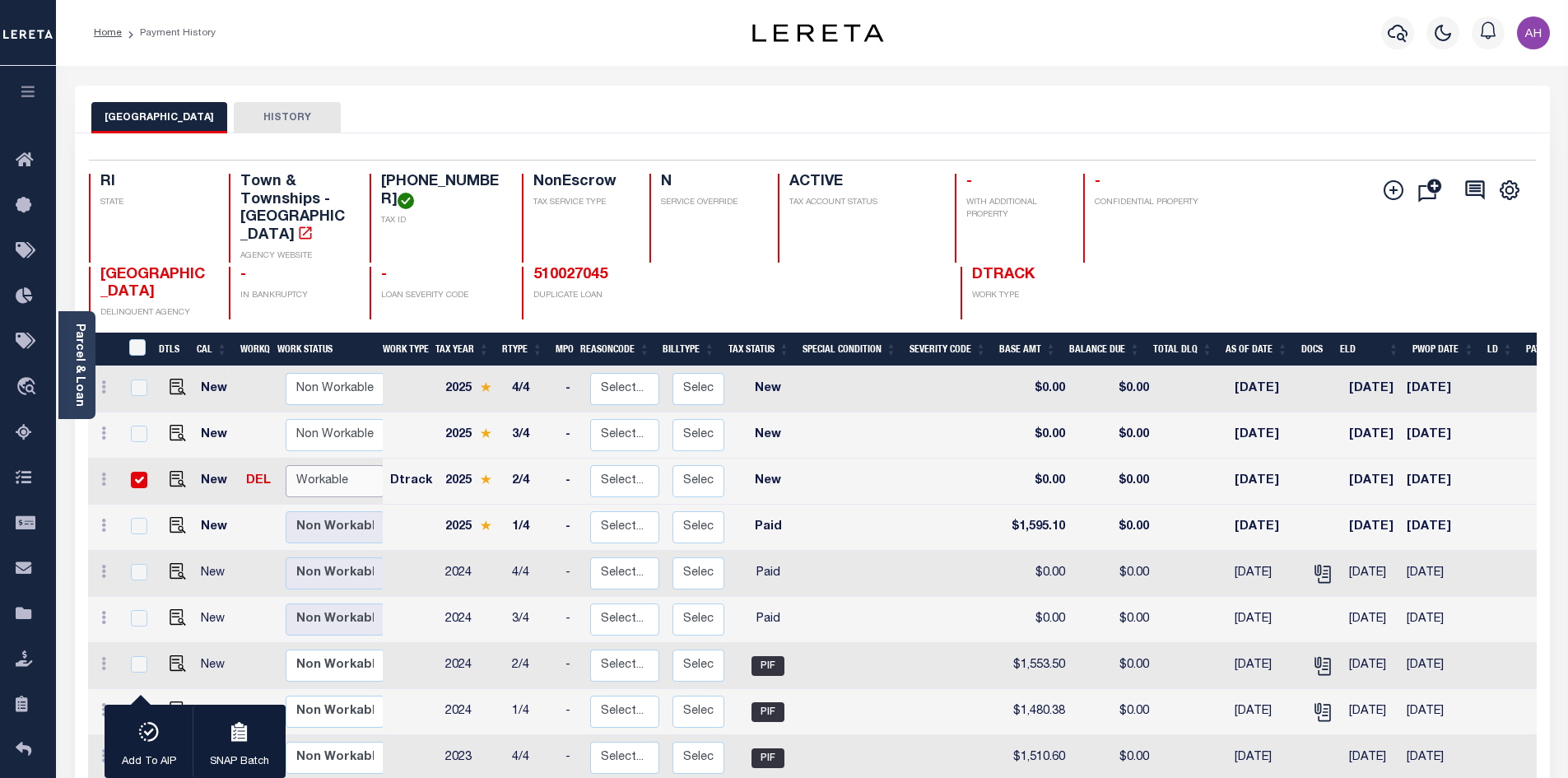
select select "true"
click at [285, 466] on select "Non Workable Workable" at bounding box center [334, 481] width 98 height 32
checkbox input "false"
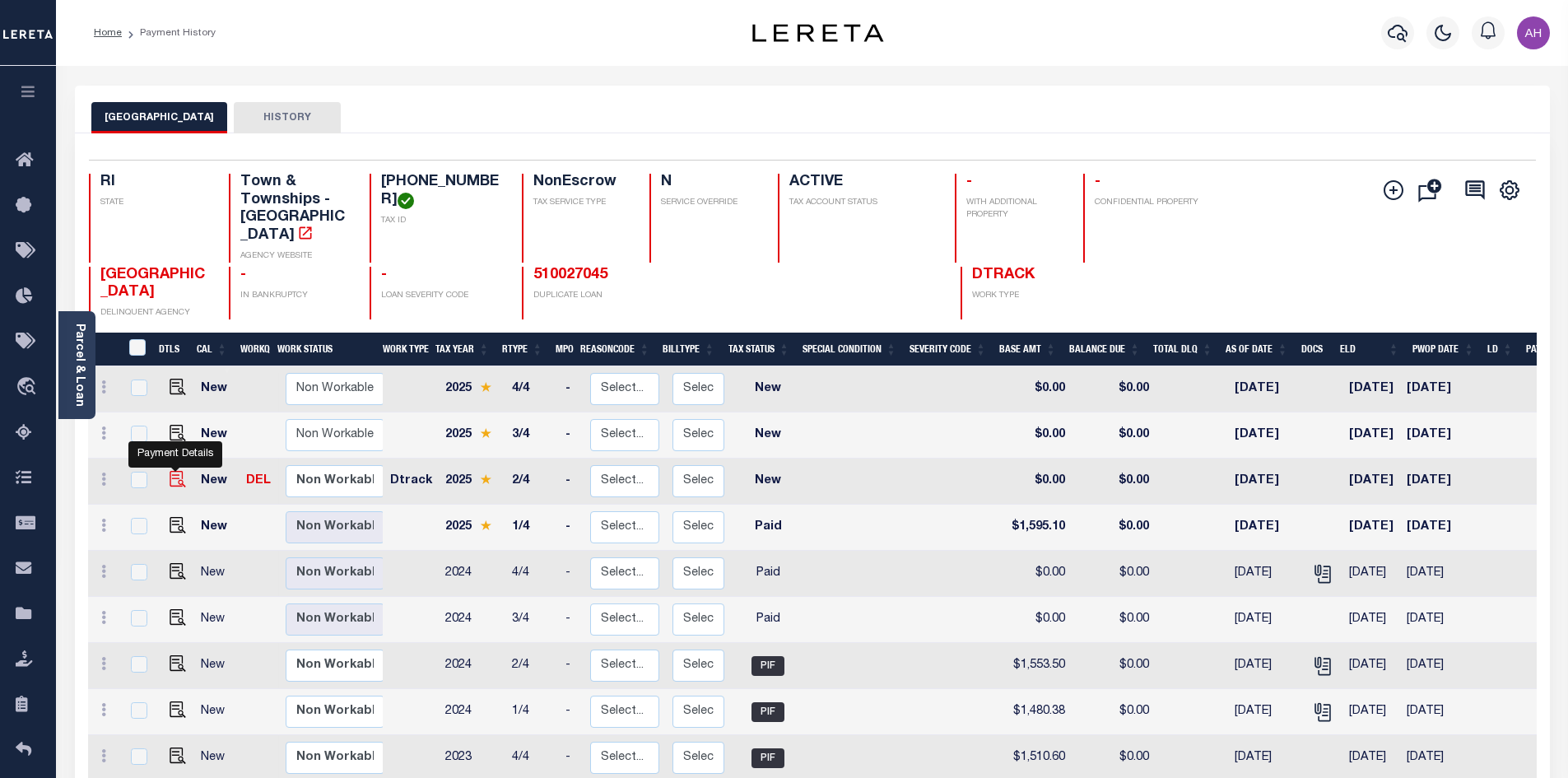
click at [177, 471] on img "" at bounding box center [177, 479] width 16 height 16
checkbox input "true"
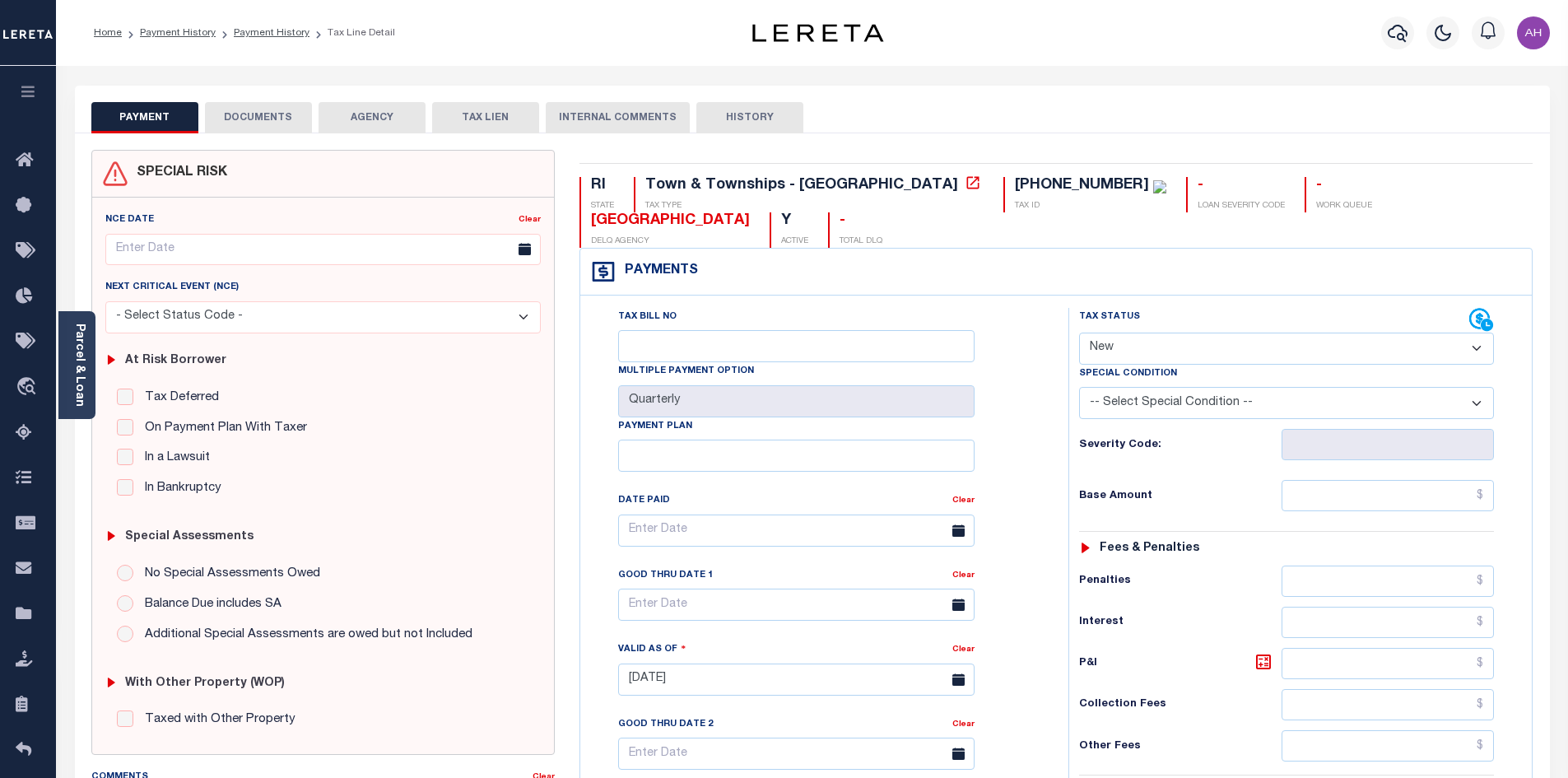
click at [1119, 333] on select "- Select Status Code - Open Due/Unpaid Paid Incomplete No Tax Due Internal Refu…" at bounding box center [1287, 348] width 414 height 32
select select "PYD"
click at [1079, 333] on select "- Select Status Code - Open Due/Unpaid Paid Incomplete No Tax Due Internal Refu…" at bounding box center [1287, 348] width 414 height 32
type input "10/09/2025"
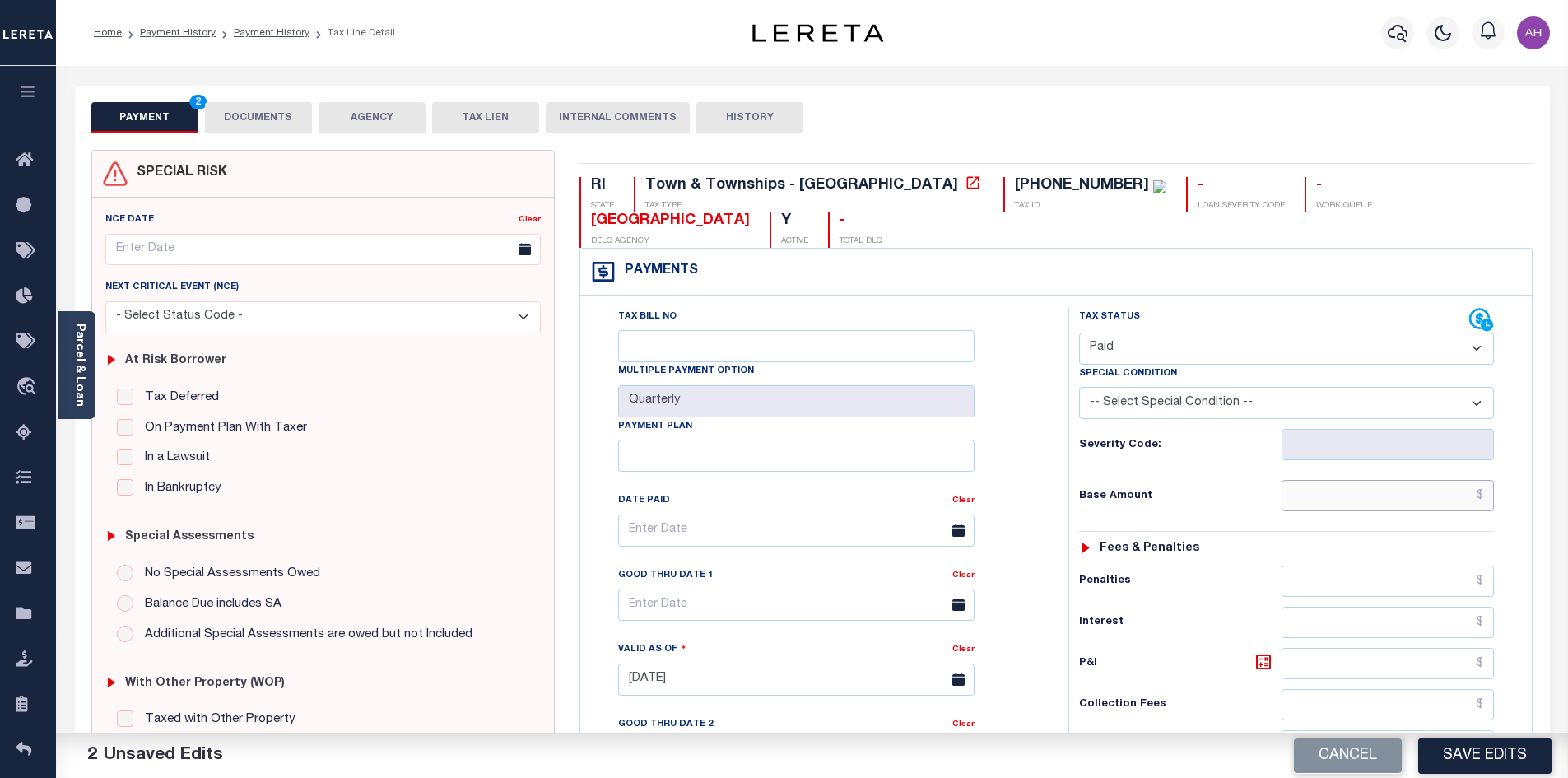
click at [1344, 480] on input "text" at bounding box center [1388, 496] width 213 height 31
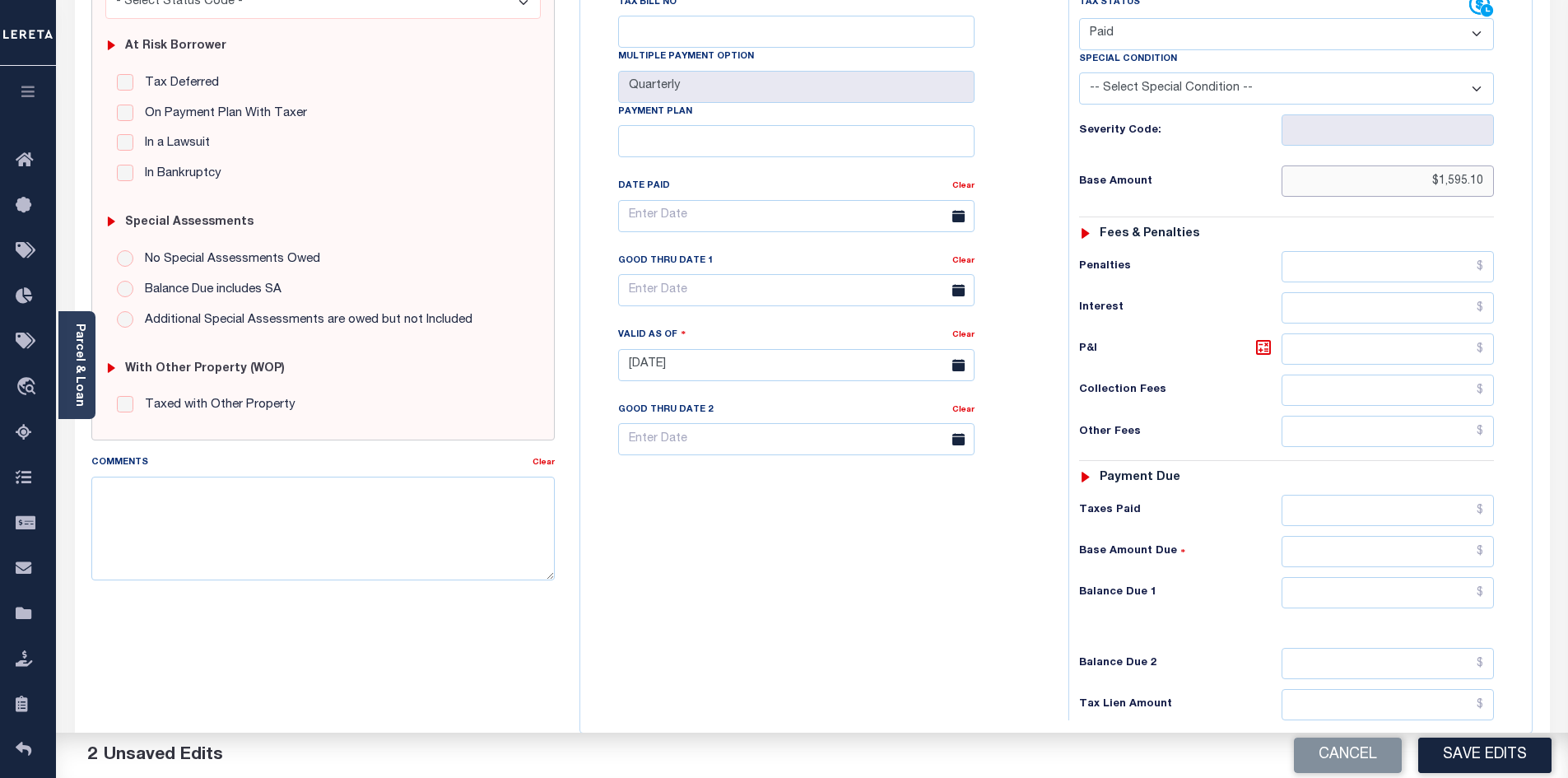
scroll to position [412, 0]
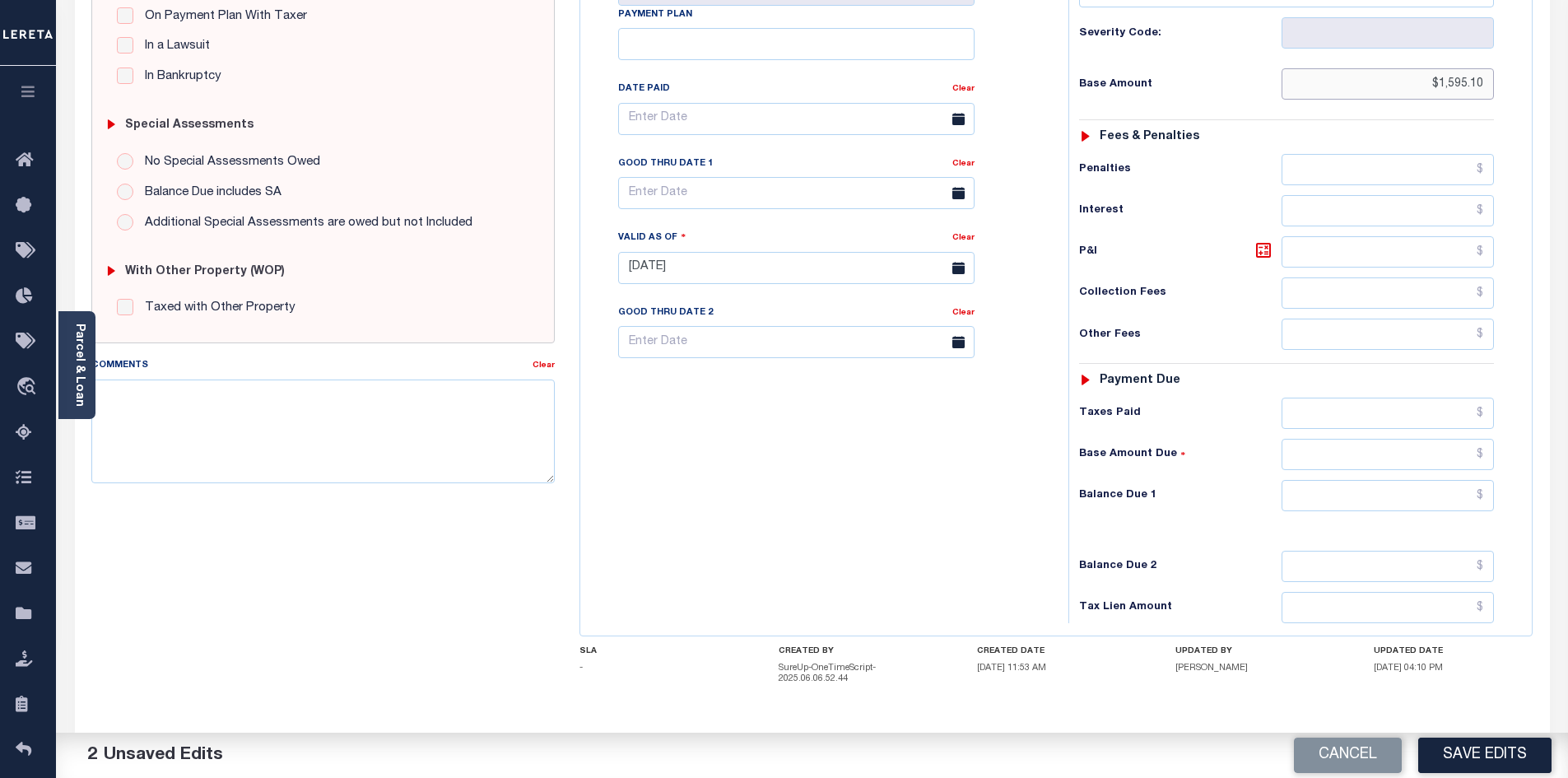
type input "$1,595.10"
click at [1305, 480] on input "text" at bounding box center [1388, 496] width 213 height 31
type input "$0"
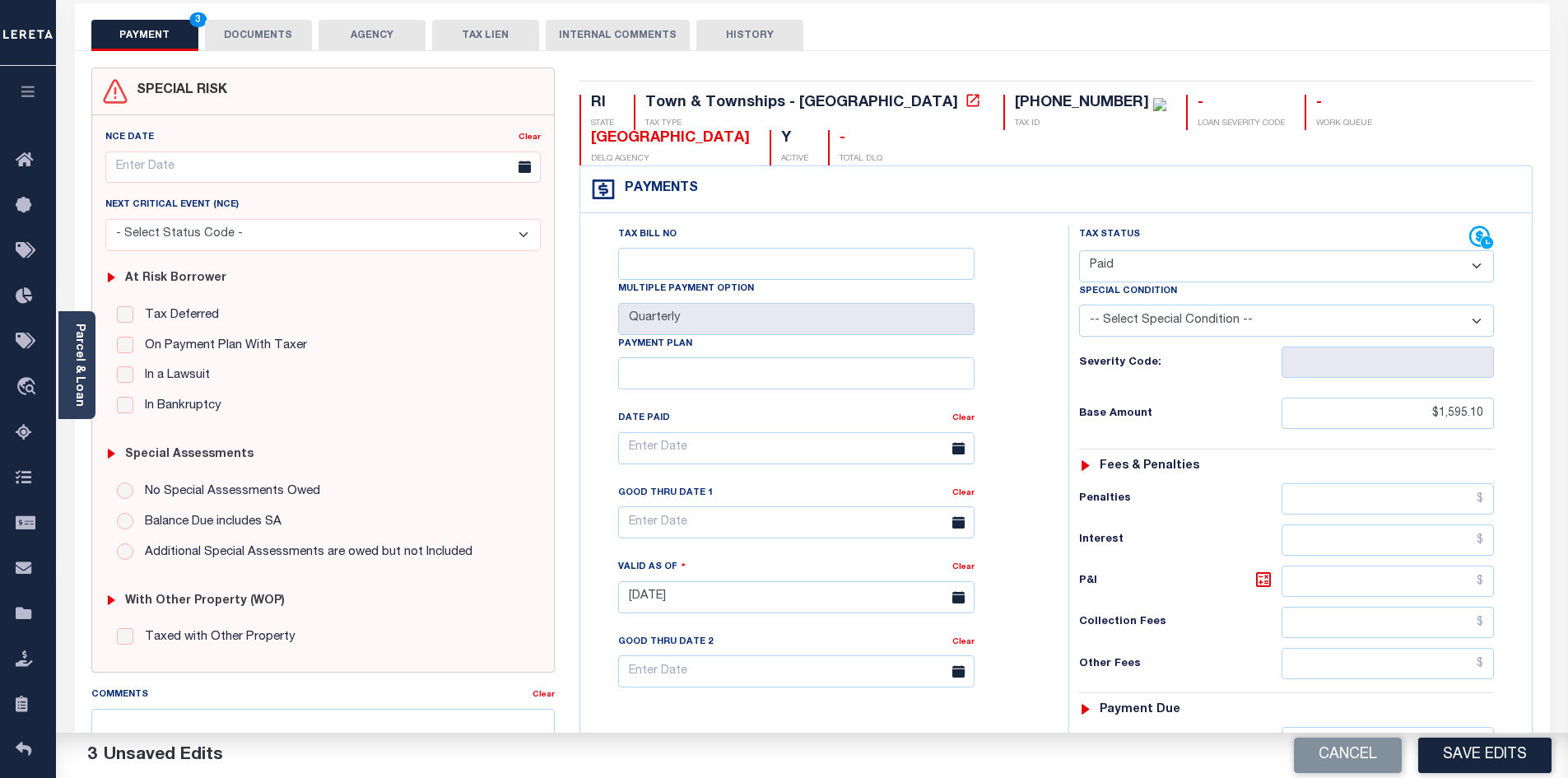
scroll to position [0, 0]
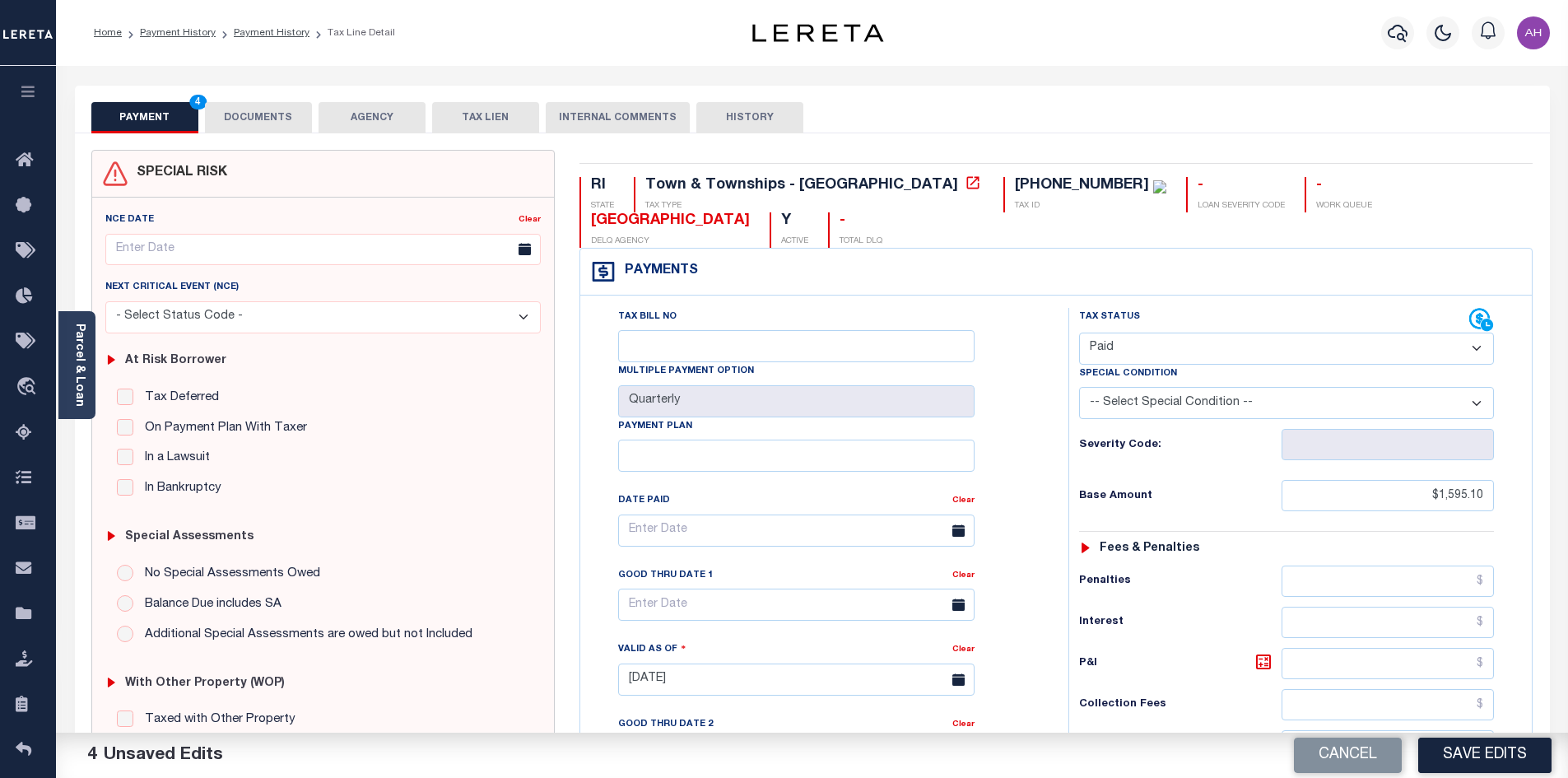
click at [266, 117] on button "DOCUMENTS" at bounding box center [258, 118] width 107 height 31
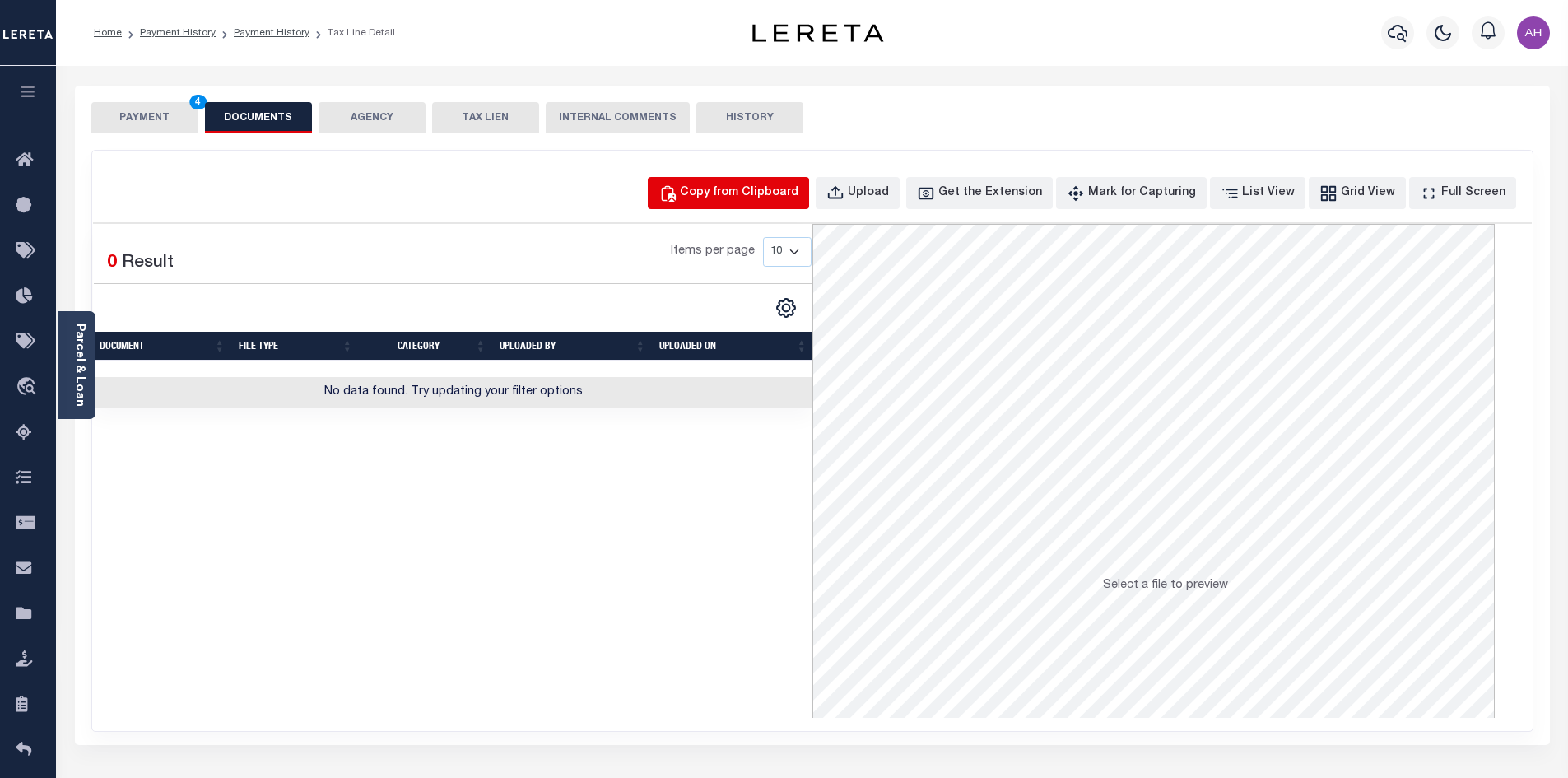
click at [779, 195] on div "Copy from Clipboard" at bounding box center [738, 193] width 119 height 18
select select "POP"
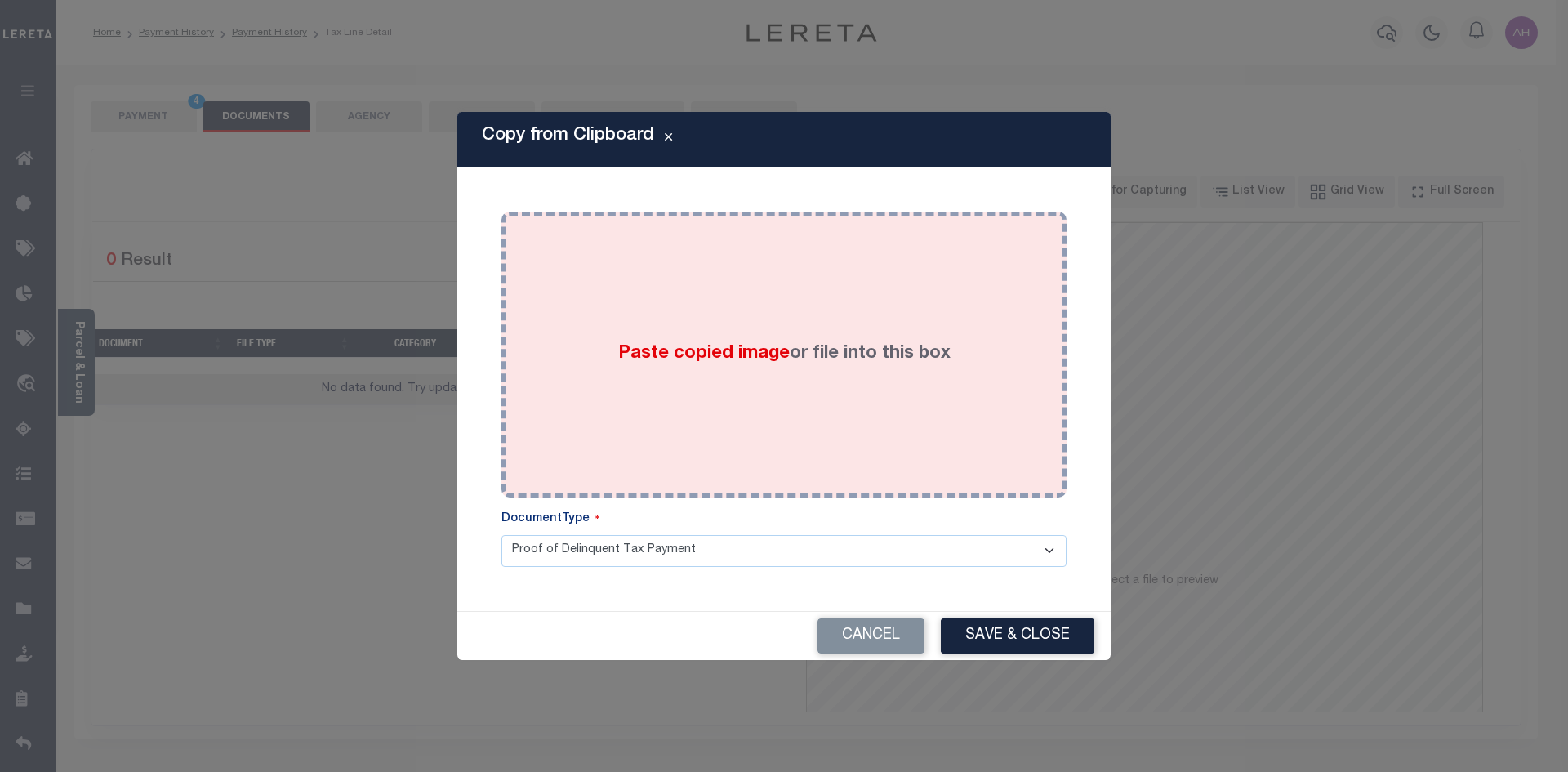
click at [719, 351] on span "Paste copied image" at bounding box center [703, 353] width 171 height 18
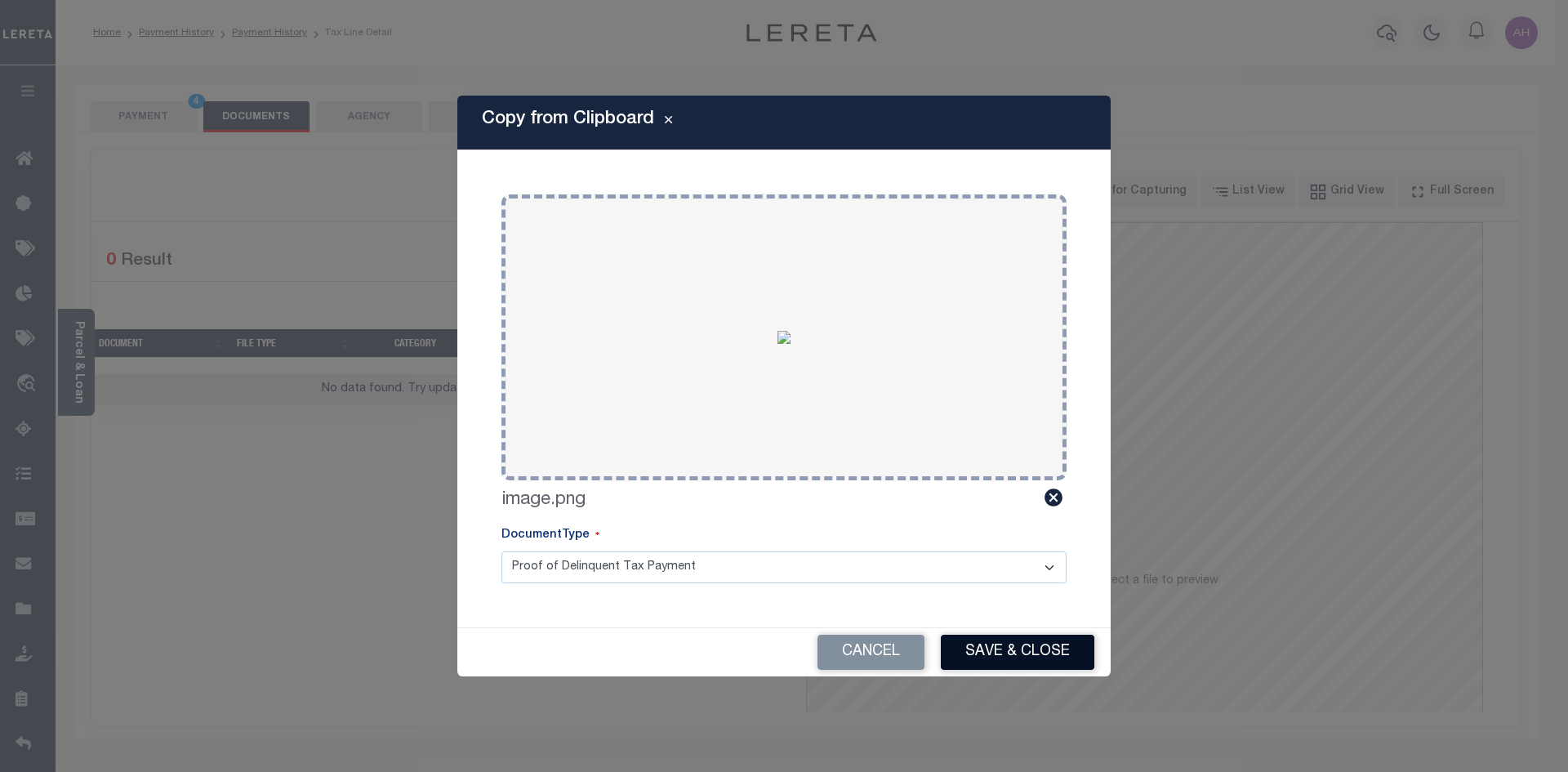
click at [1020, 653] on button "Save & Close" at bounding box center [1017, 652] width 154 height 35
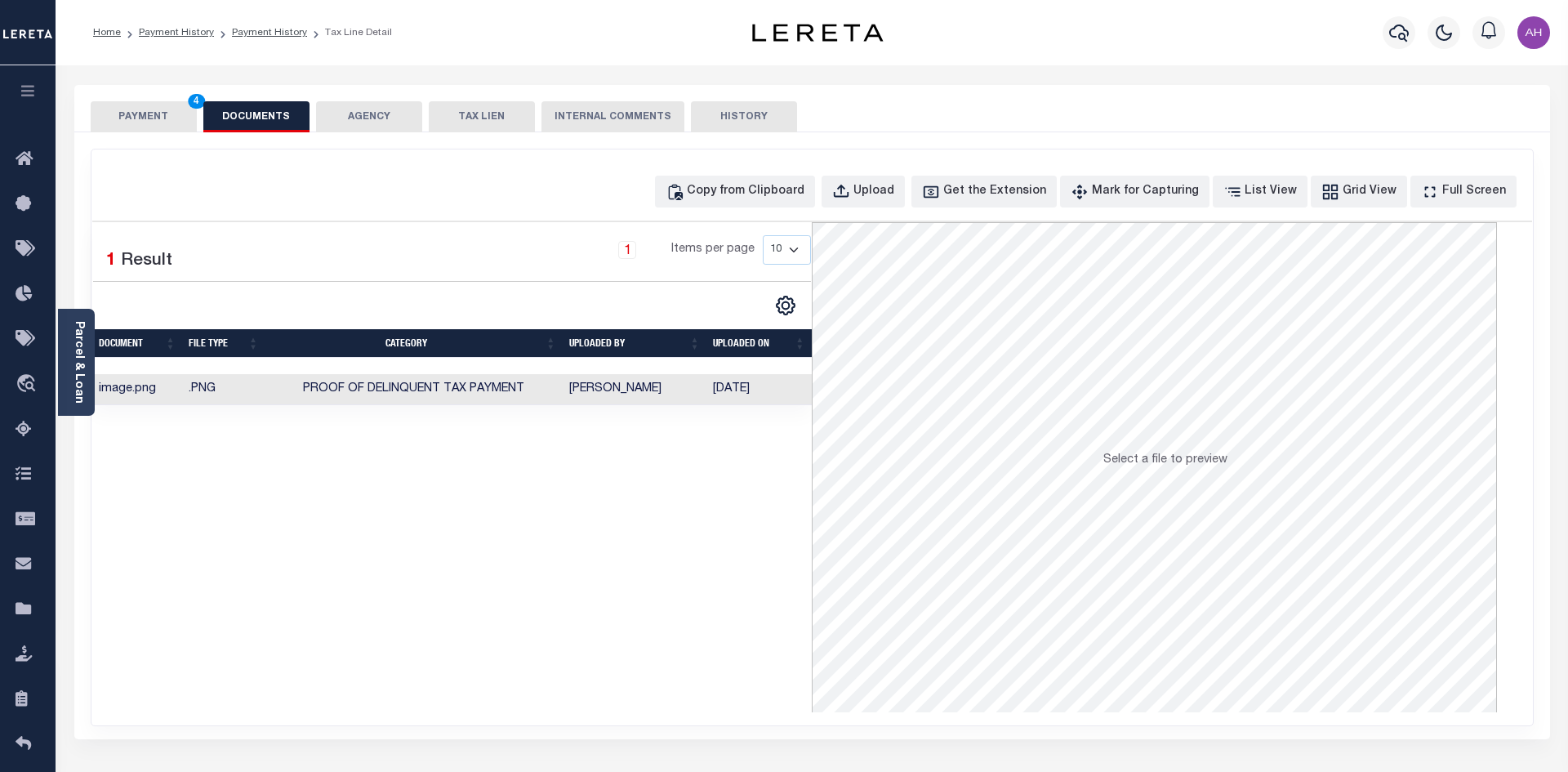
click at [156, 108] on button "PAYMENT 4" at bounding box center [143, 117] width 106 height 31
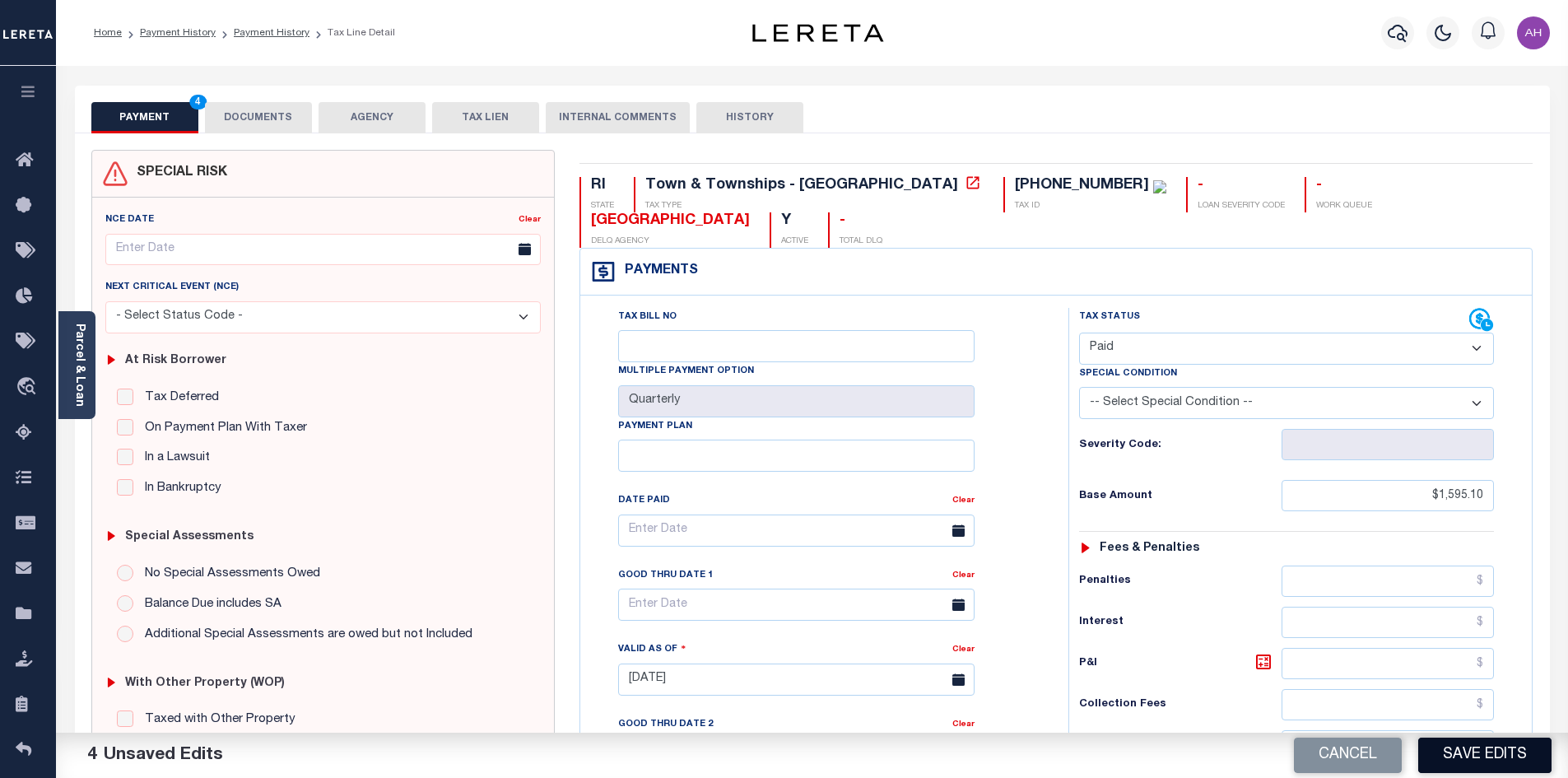
click at [1479, 758] on button "Save Edits" at bounding box center [1484, 755] width 133 height 36
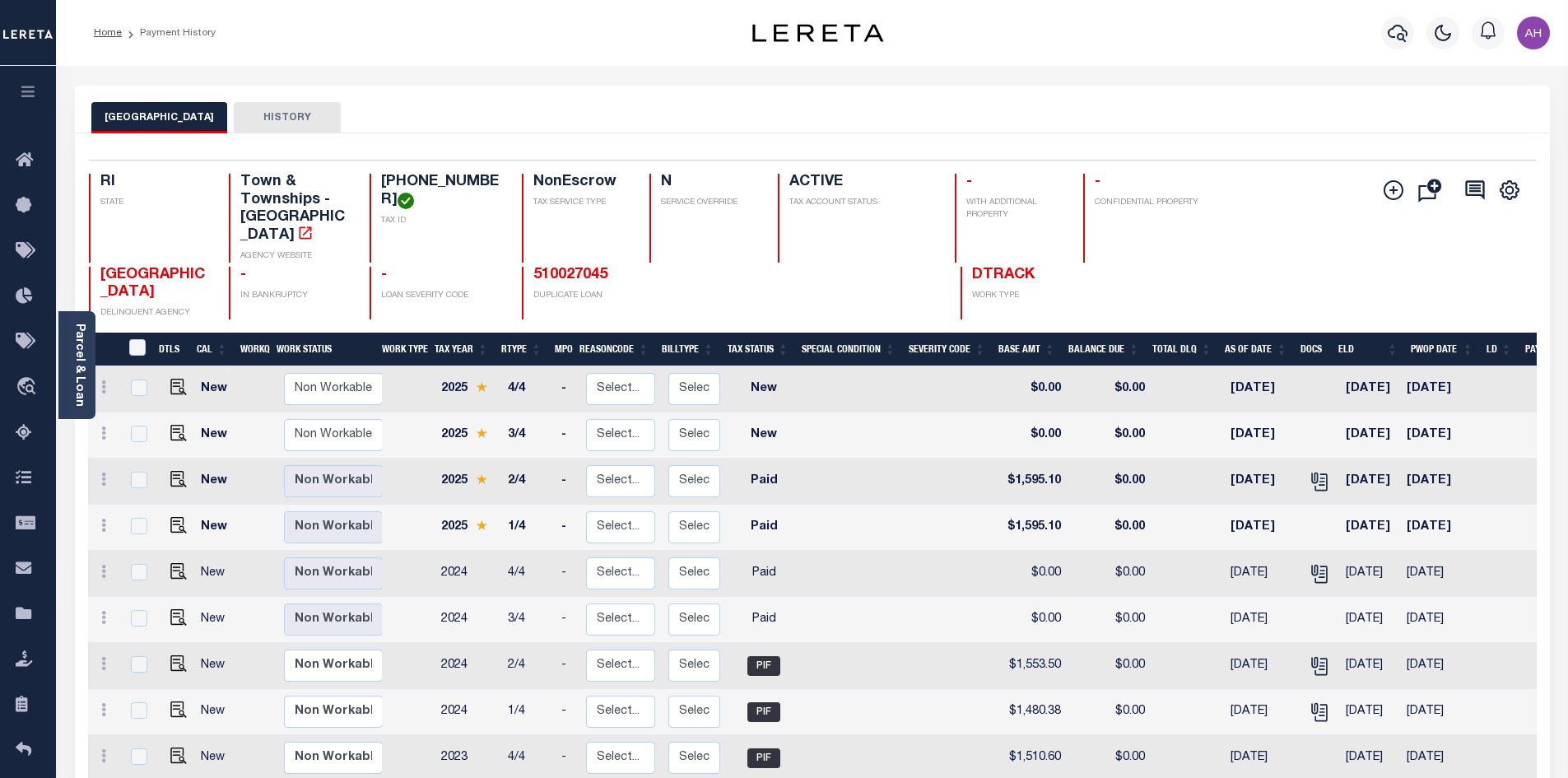
click at [1415, 26] on div at bounding box center [1396, 33] width 45 height 58
click at [1393, 39] on icon "button" at bounding box center [1397, 34] width 19 height 17
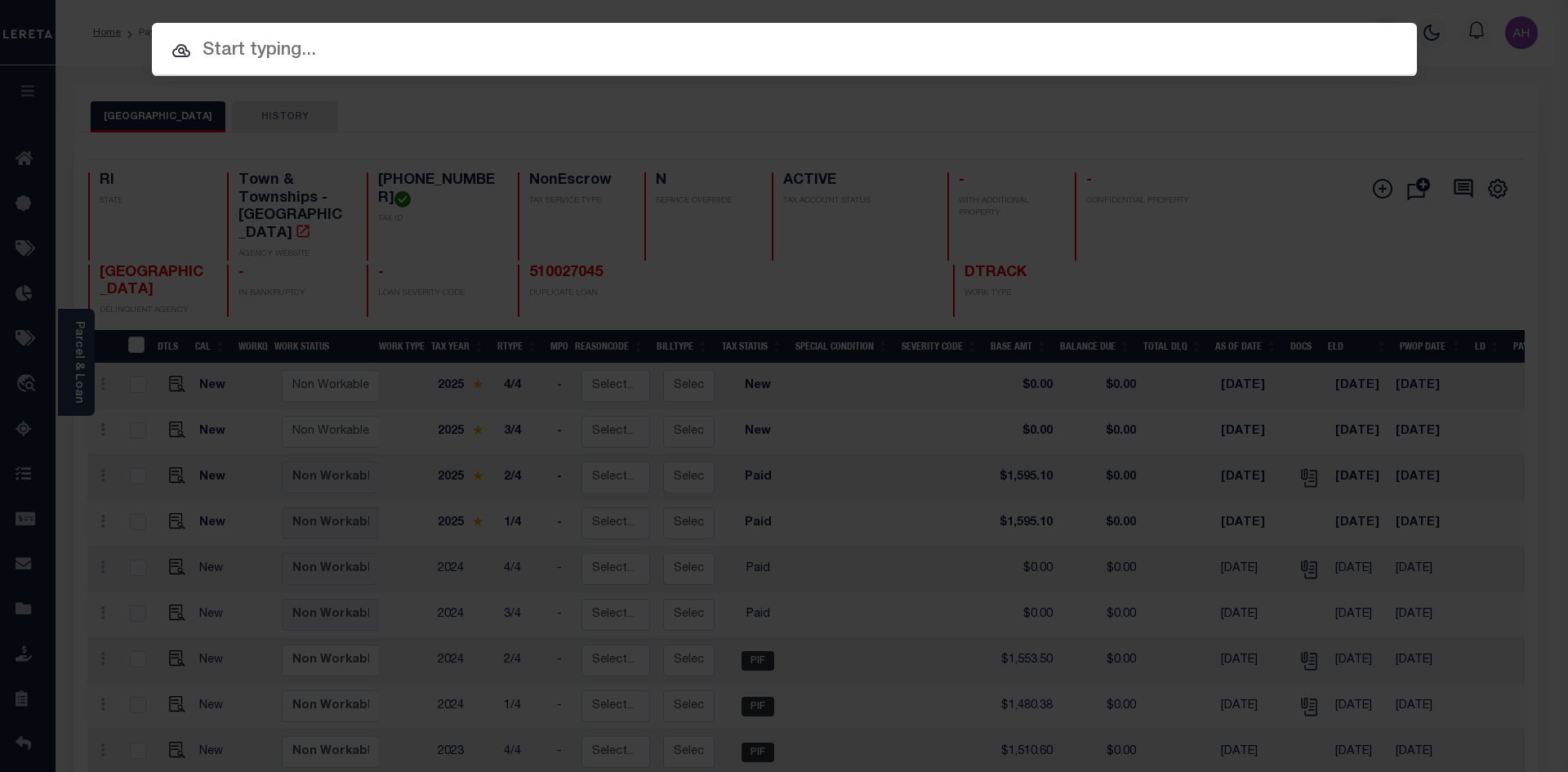
paste input "[PHONE_NUMBER]"
type input "[PHONE_NUMBER]"
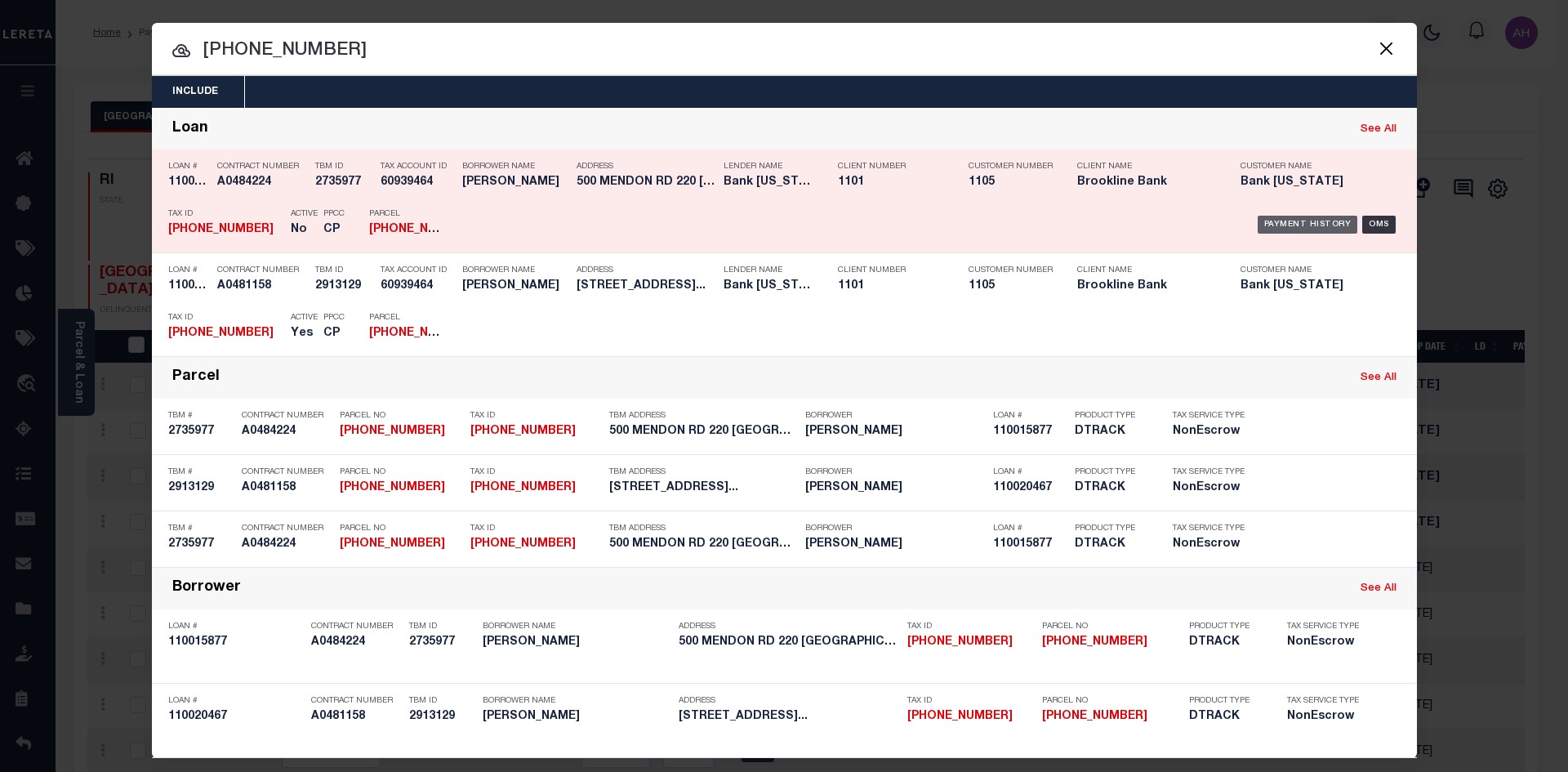
click at [1284, 228] on div "Payment History" at bounding box center [1307, 224] width 100 height 18
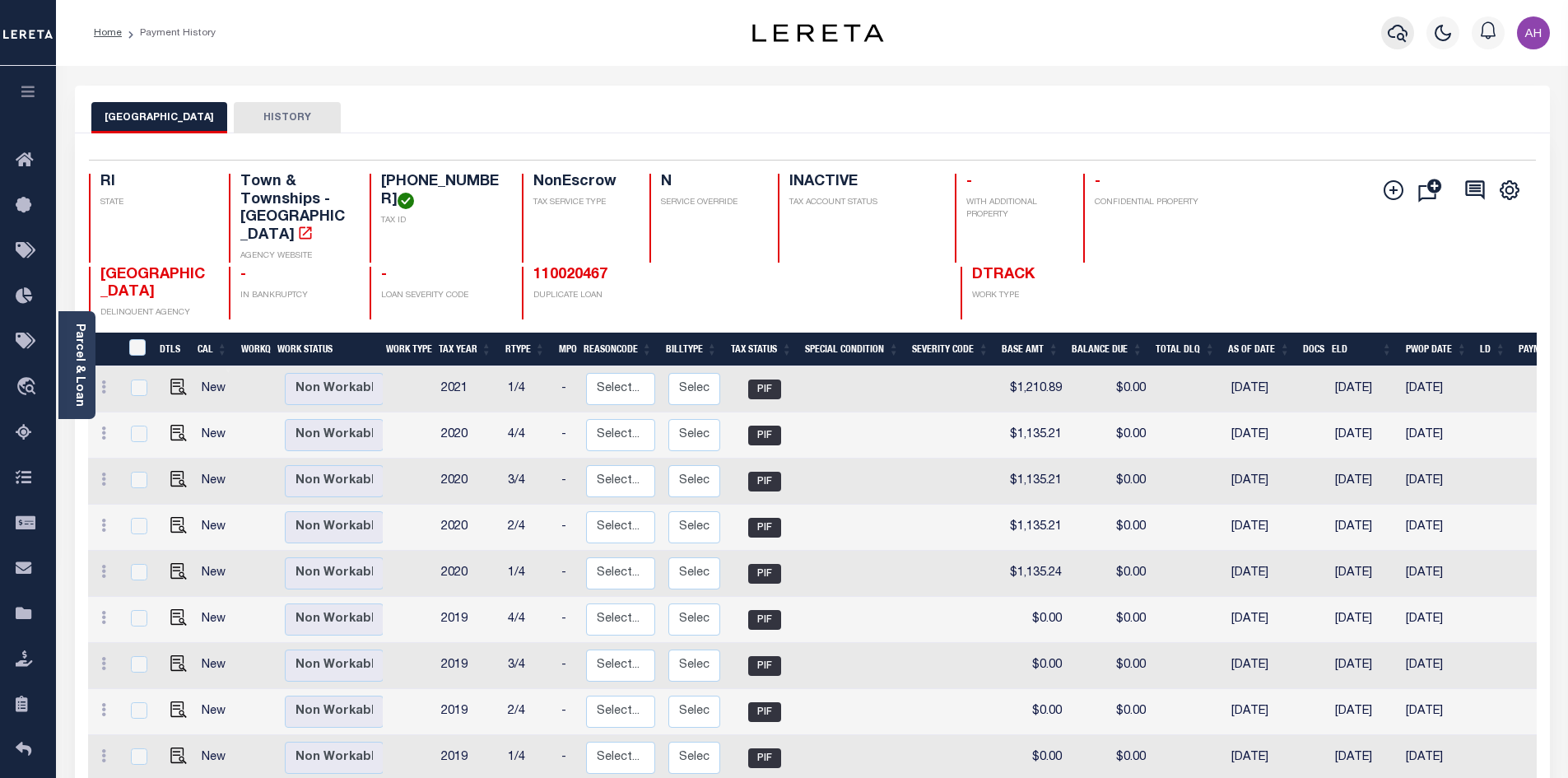
click at [1389, 31] on icon "button" at bounding box center [1397, 33] width 19 height 19
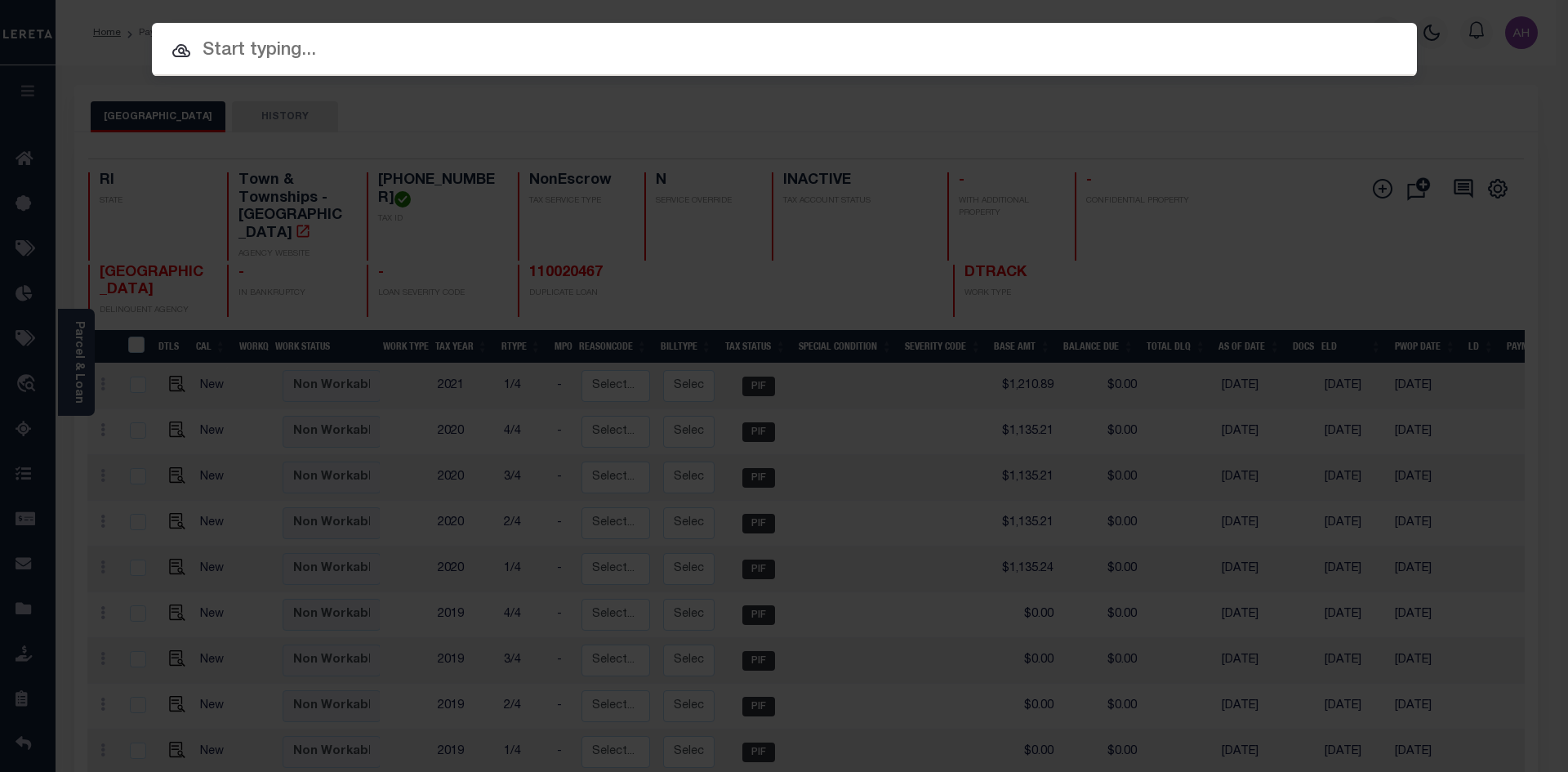
paste input "[PHONE_NUMBER]"
type input "[PHONE_NUMBER]"
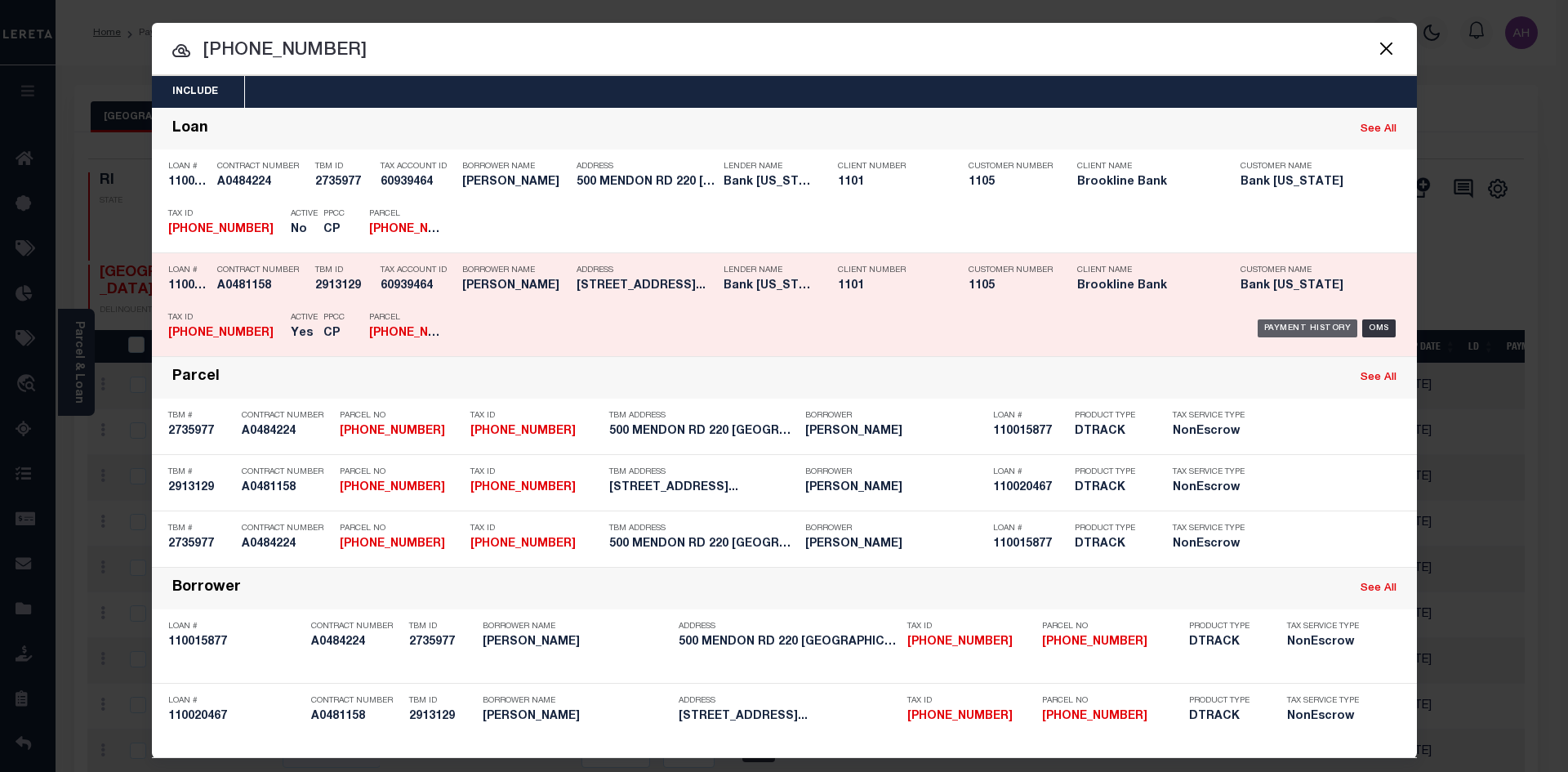
click at [1290, 323] on div "Payment History" at bounding box center [1307, 328] width 100 height 18
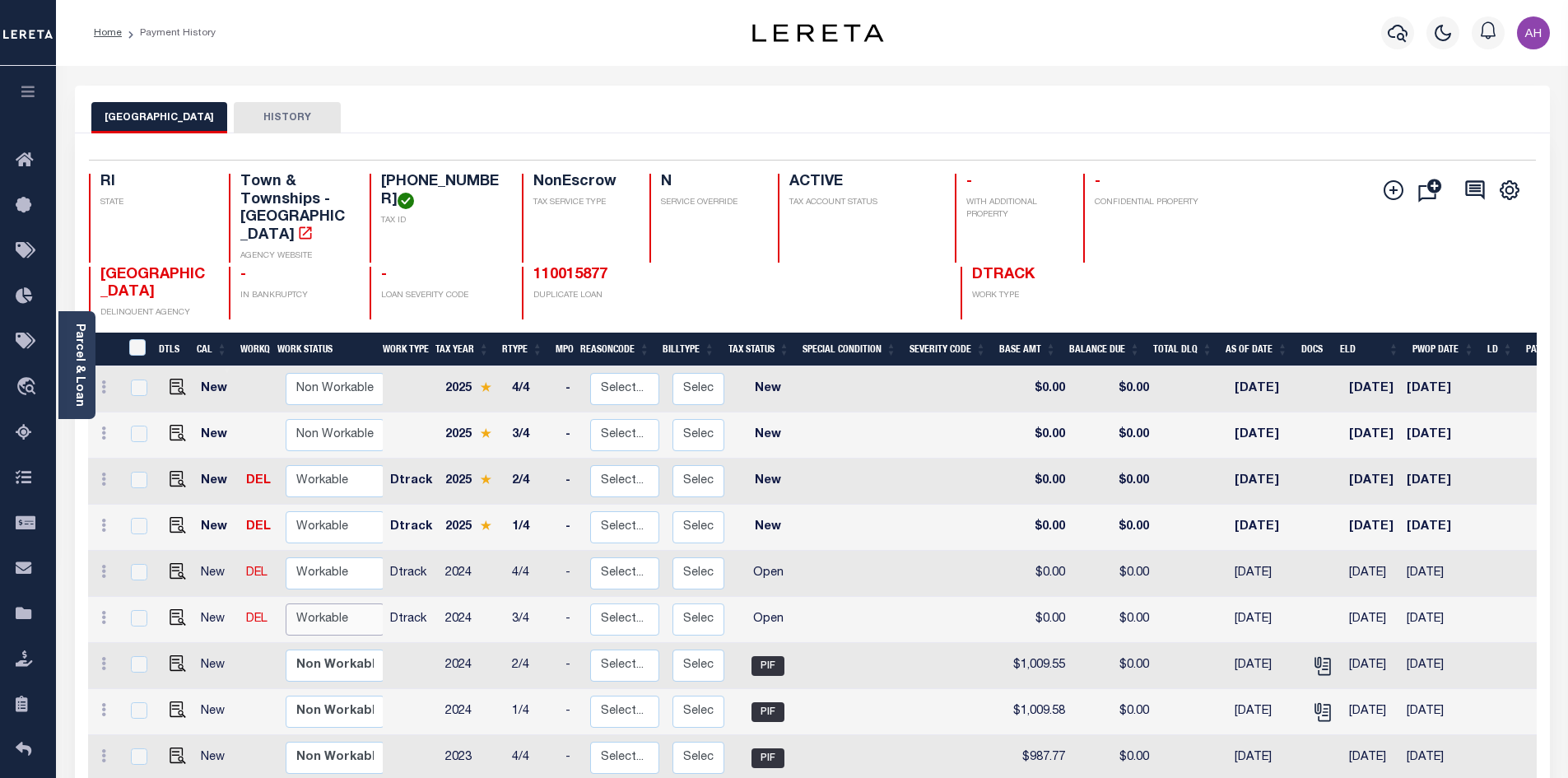
click at [333, 606] on select "Non Workable Workable" at bounding box center [334, 619] width 98 height 32
checkbox input "true"
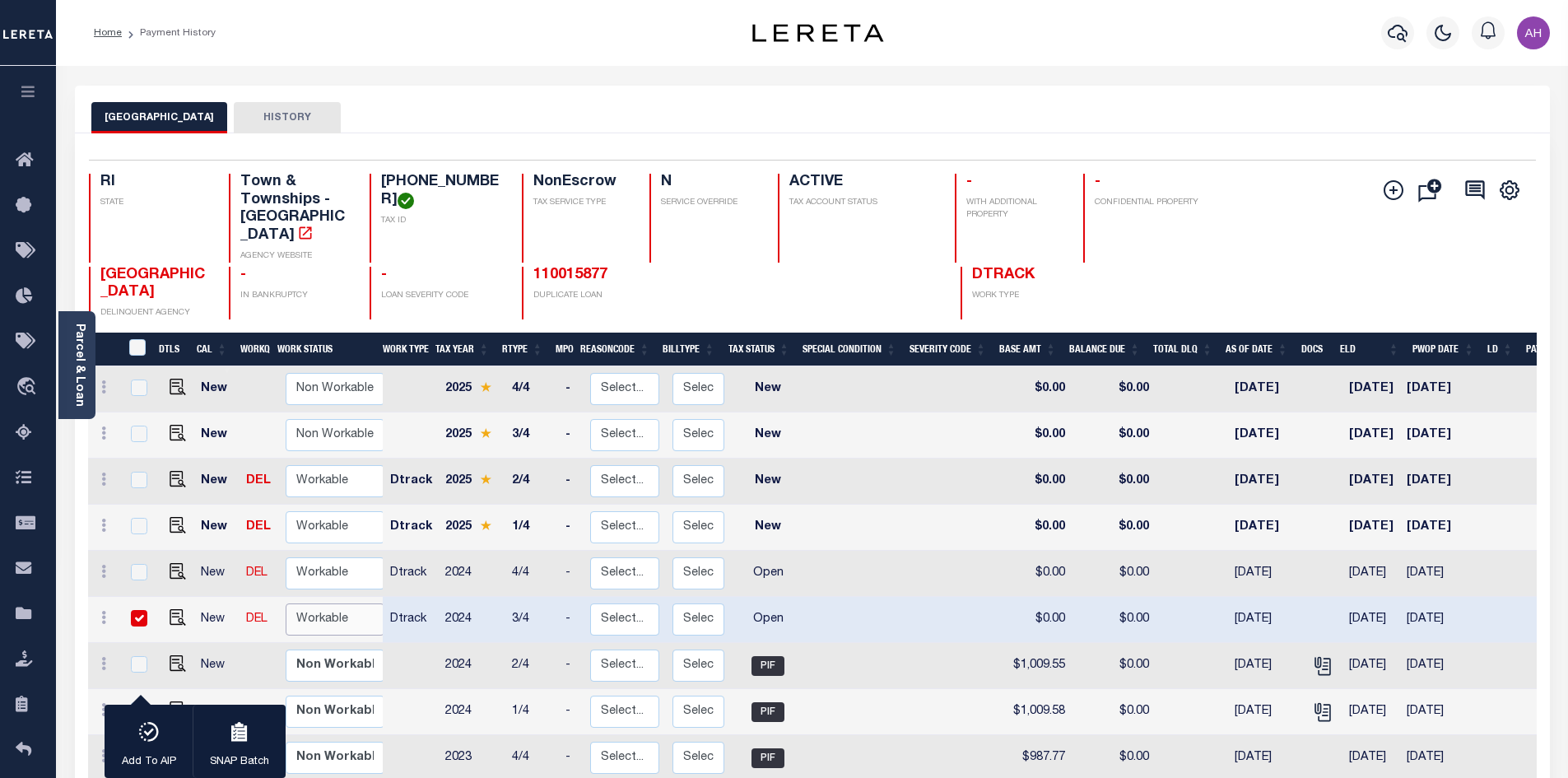
select select "true"
click at [285, 604] on select "Non Workable Workable" at bounding box center [334, 619] width 98 height 32
checkbox input "false"
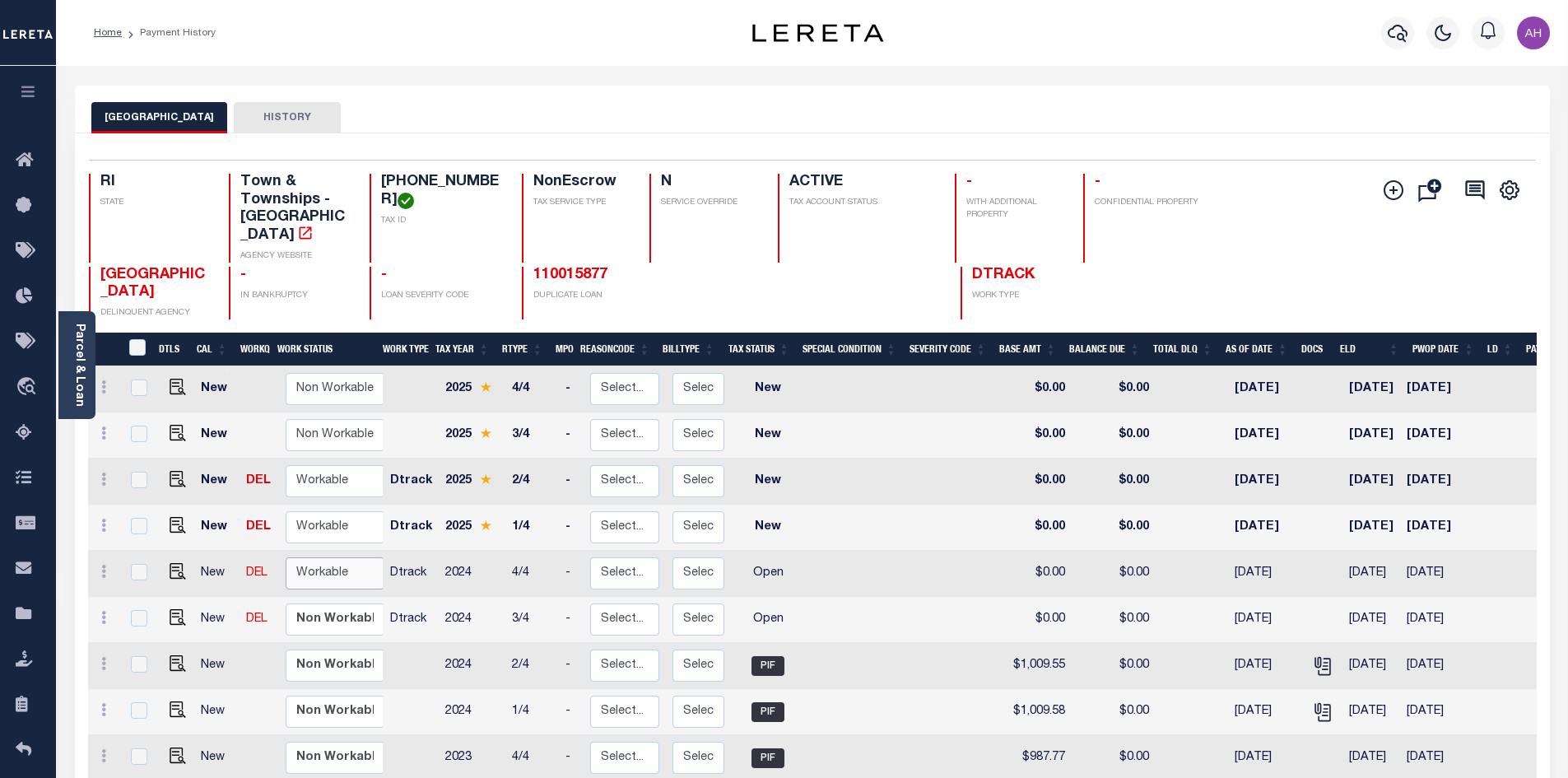
click at [318, 557] on select "Non Workable Workable" at bounding box center [334, 573] width 98 height 32
checkbox input "true"
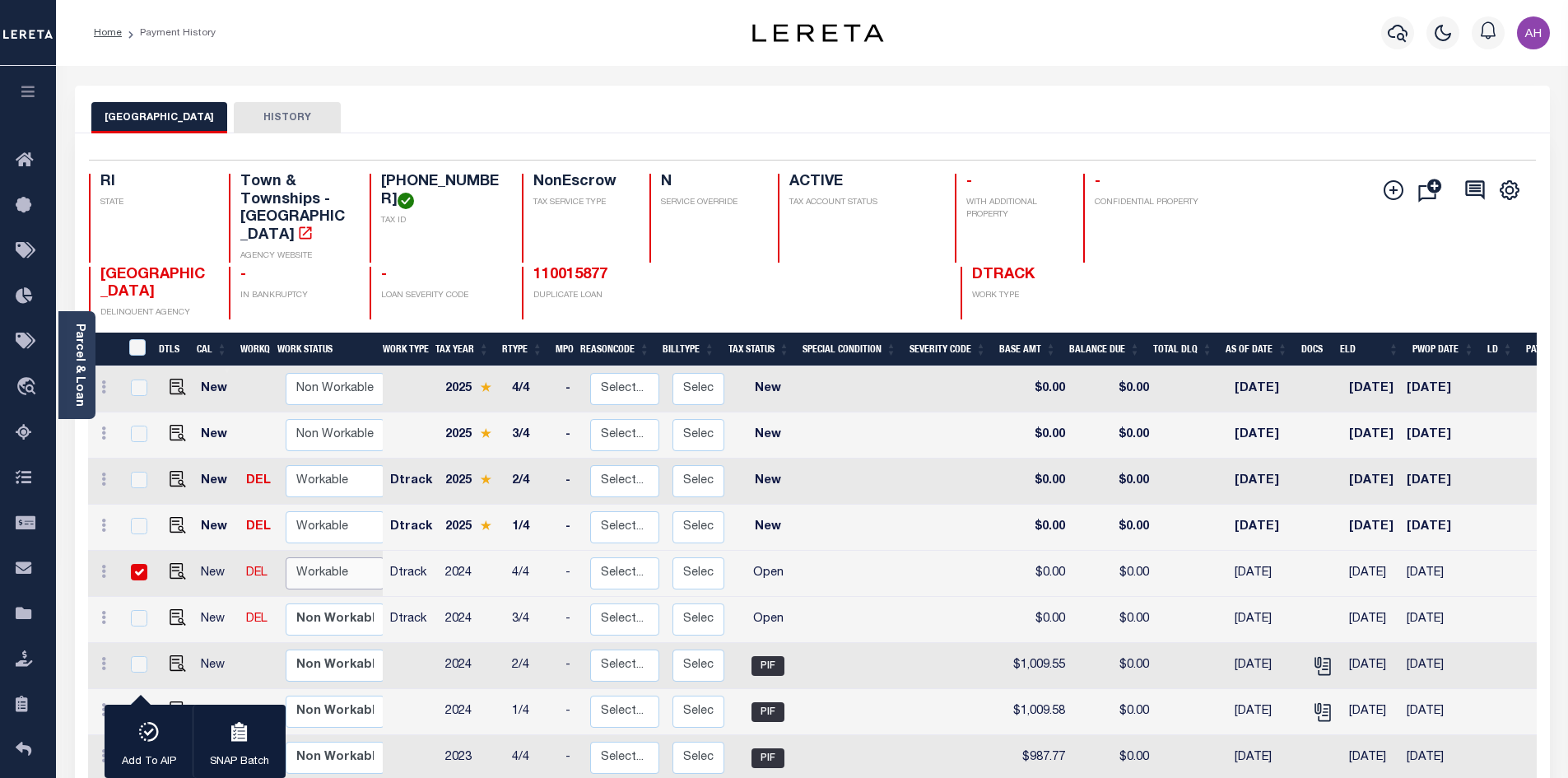
select select "true"
click at [285, 557] on select "Non Workable Workable" at bounding box center [334, 573] width 98 height 32
checkbox input "false"
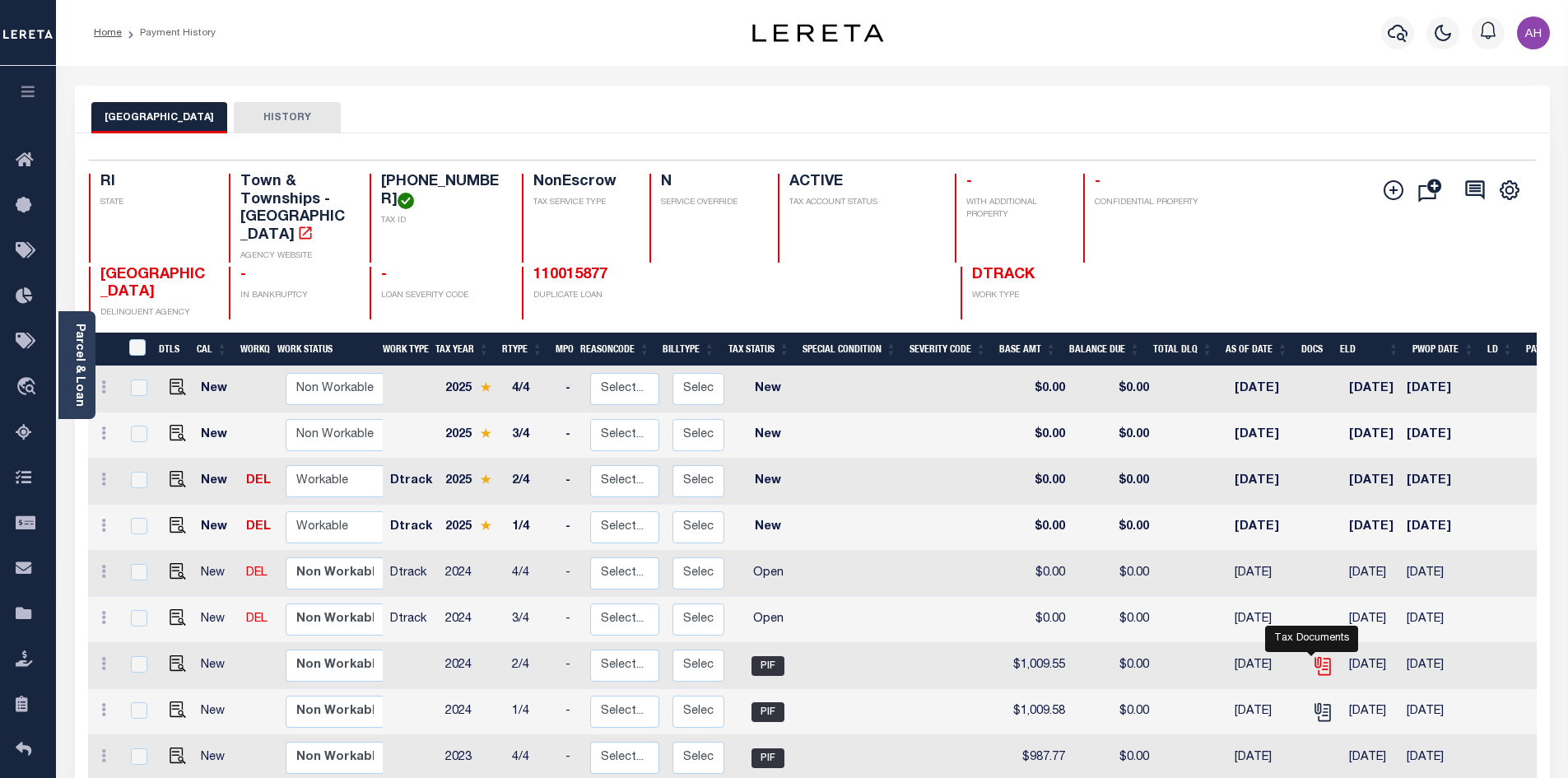
click at [1318, 657] on icon "" at bounding box center [1324, 666] width 13 height 17
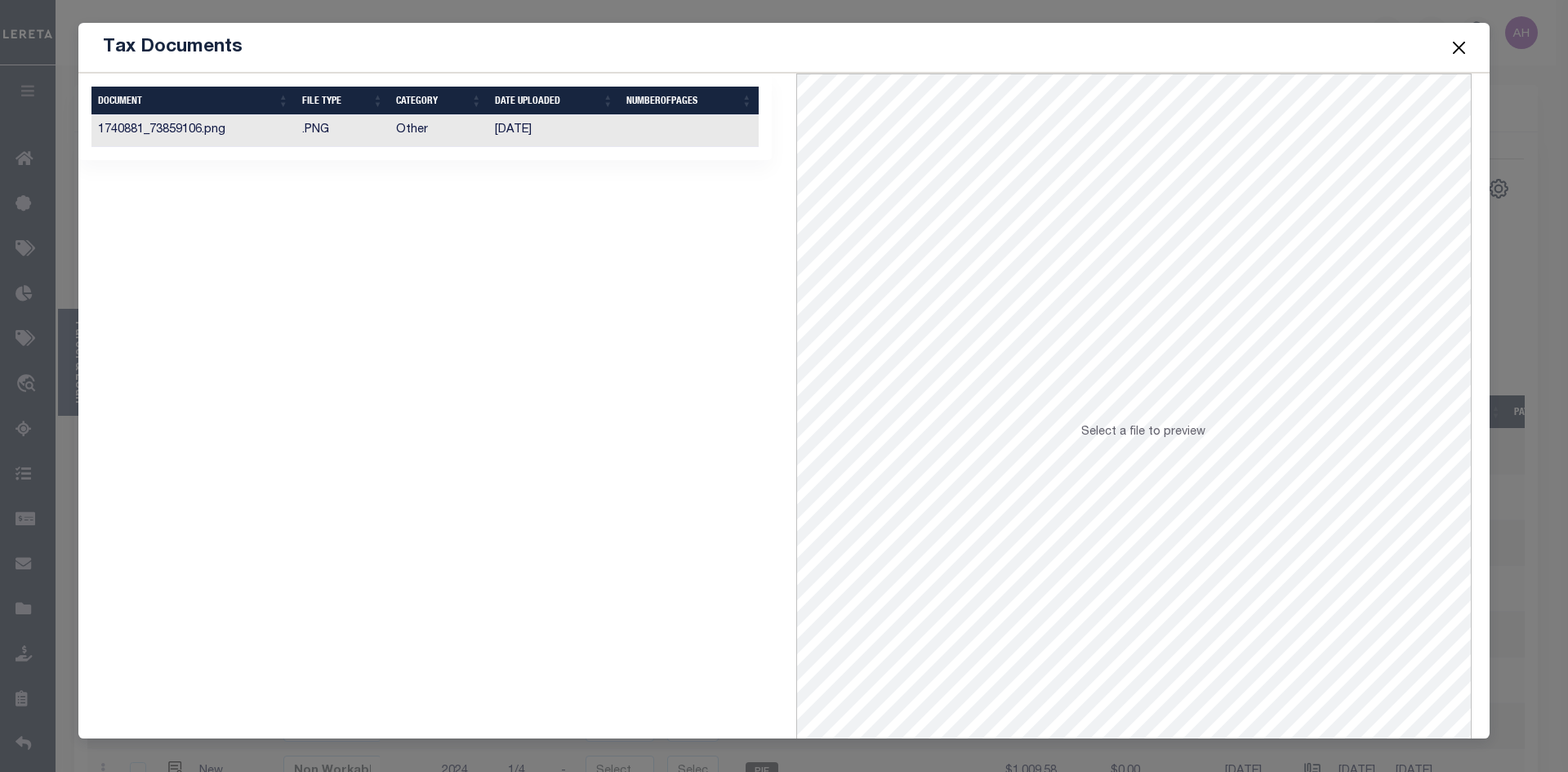
drag, startPoint x: 439, startPoint y: 137, endPoint x: 415, endPoint y: 138, distance: 24.0
click at [437, 137] on td "Other" at bounding box center [438, 130] width 98 height 32
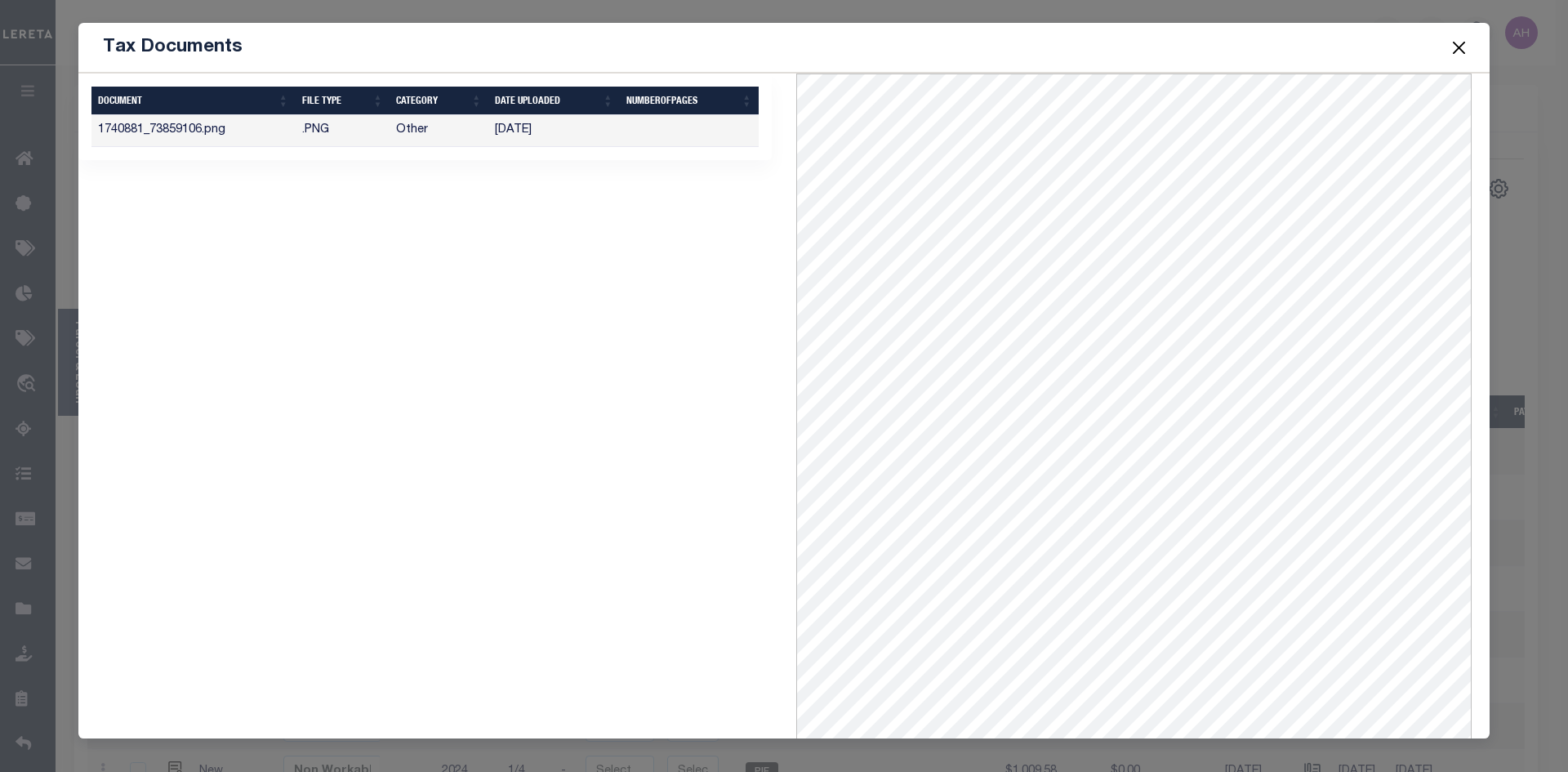
click at [1457, 49] on button "Close" at bounding box center [1459, 47] width 21 height 21
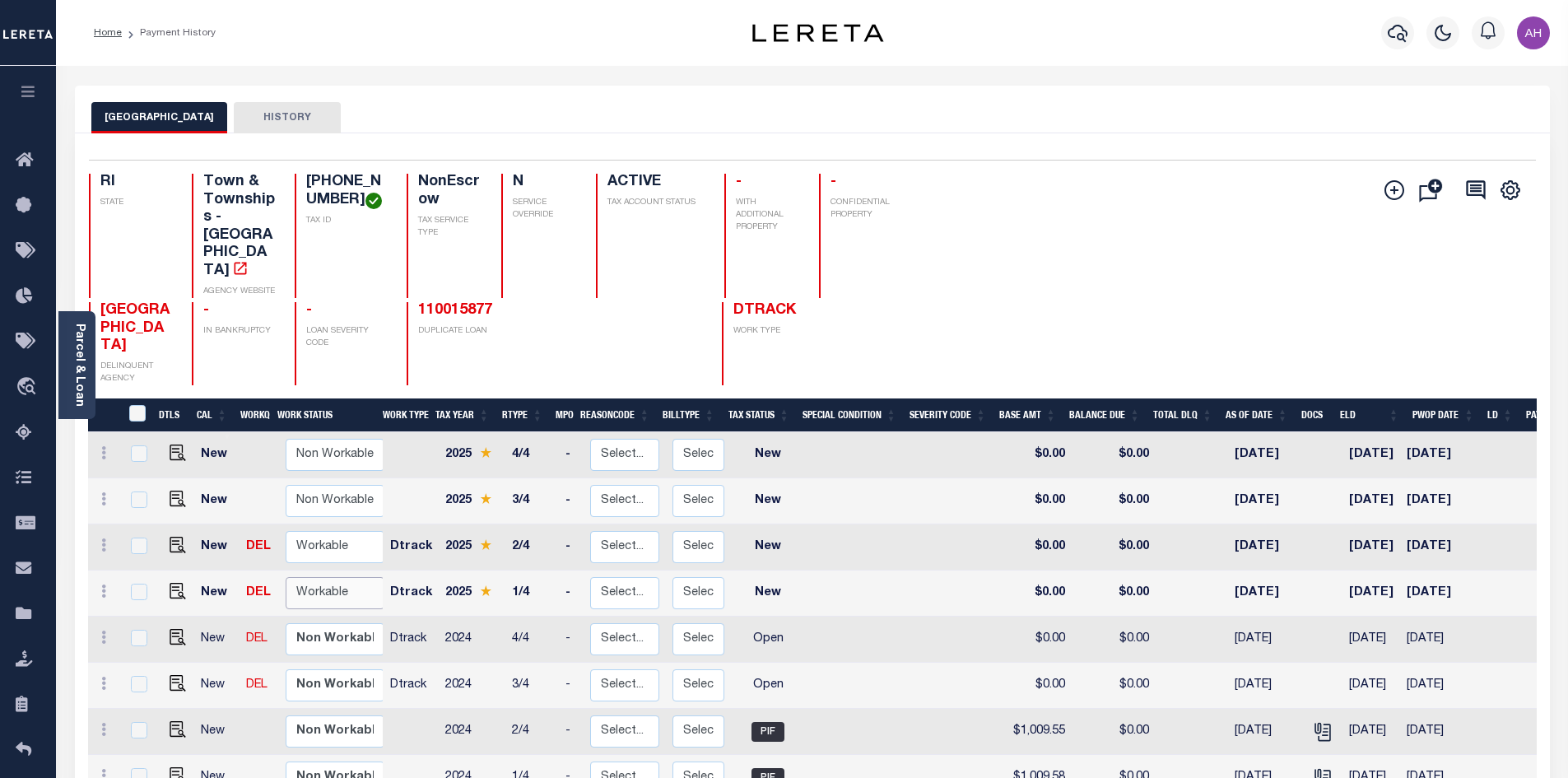
drag, startPoint x: 329, startPoint y: 570, endPoint x: 341, endPoint y: 582, distance: 17.0
click at [329, 577] on select "Non Workable Workable" at bounding box center [334, 593] width 98 height 32
checkbox input "true"
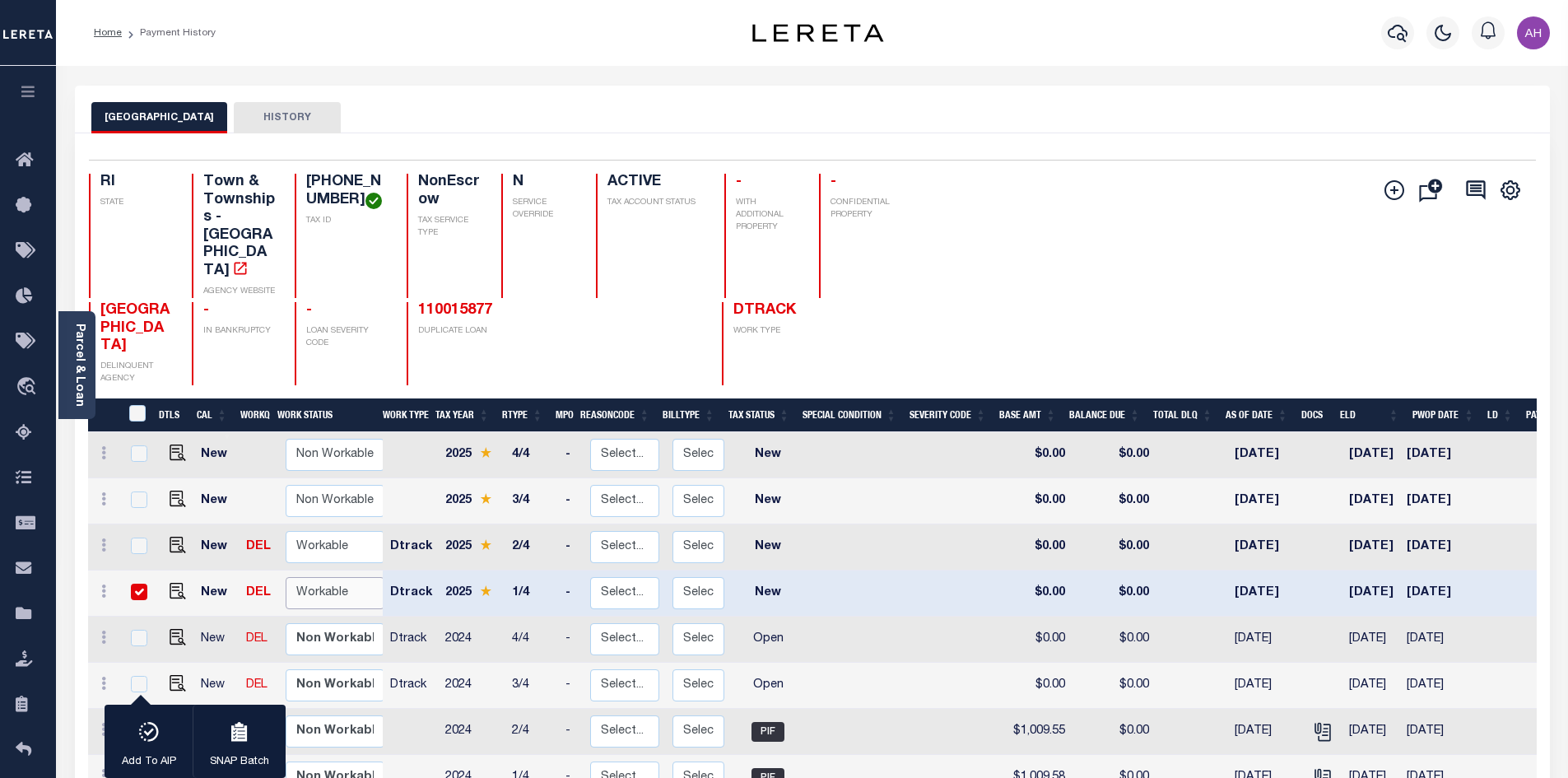
select select "true"
click at [285, 577] on select "Non Workable Workable" at bounding box center [334, 593] width 98 height 32
checkbox input "false"
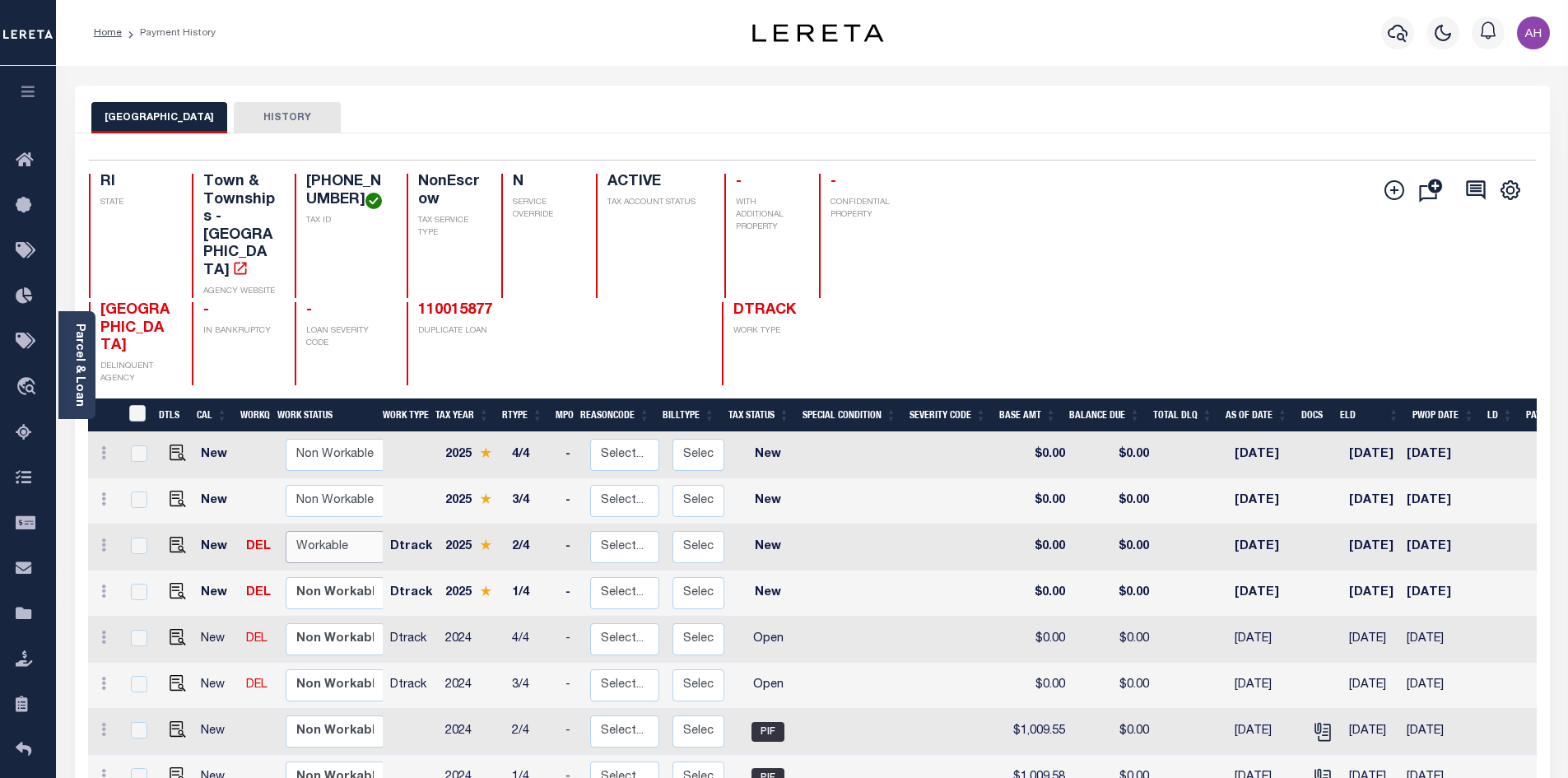
click at [340, 531] on select "Non Workable Workable" at bounding box center [334, 547] width 98 height 32
checkbox input "true"
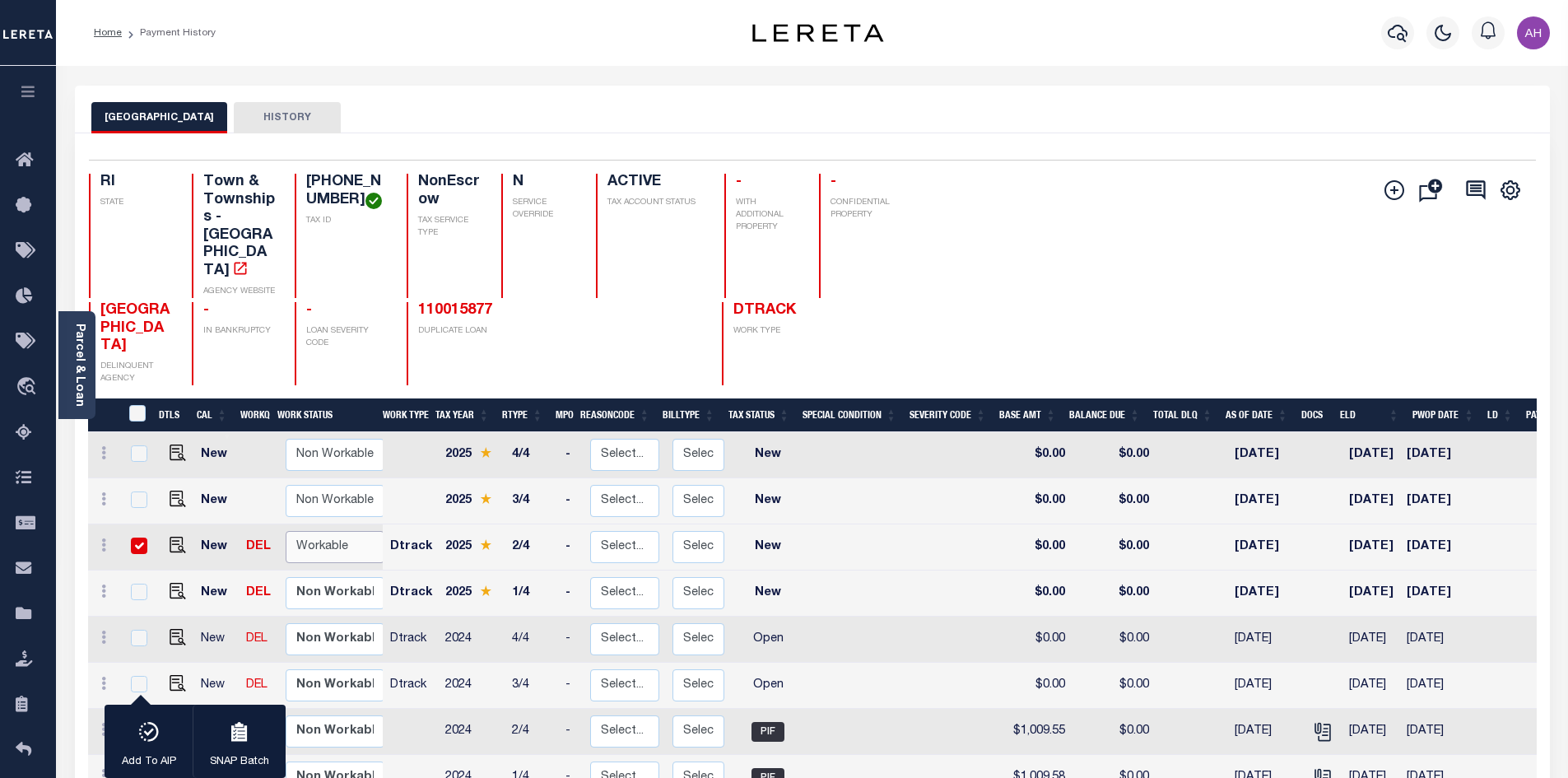
select select "true"
click at [285, 531] on select "Non Workable Workable" at bounding box center [334, 547] width 98 height 32
checkbox input "false"
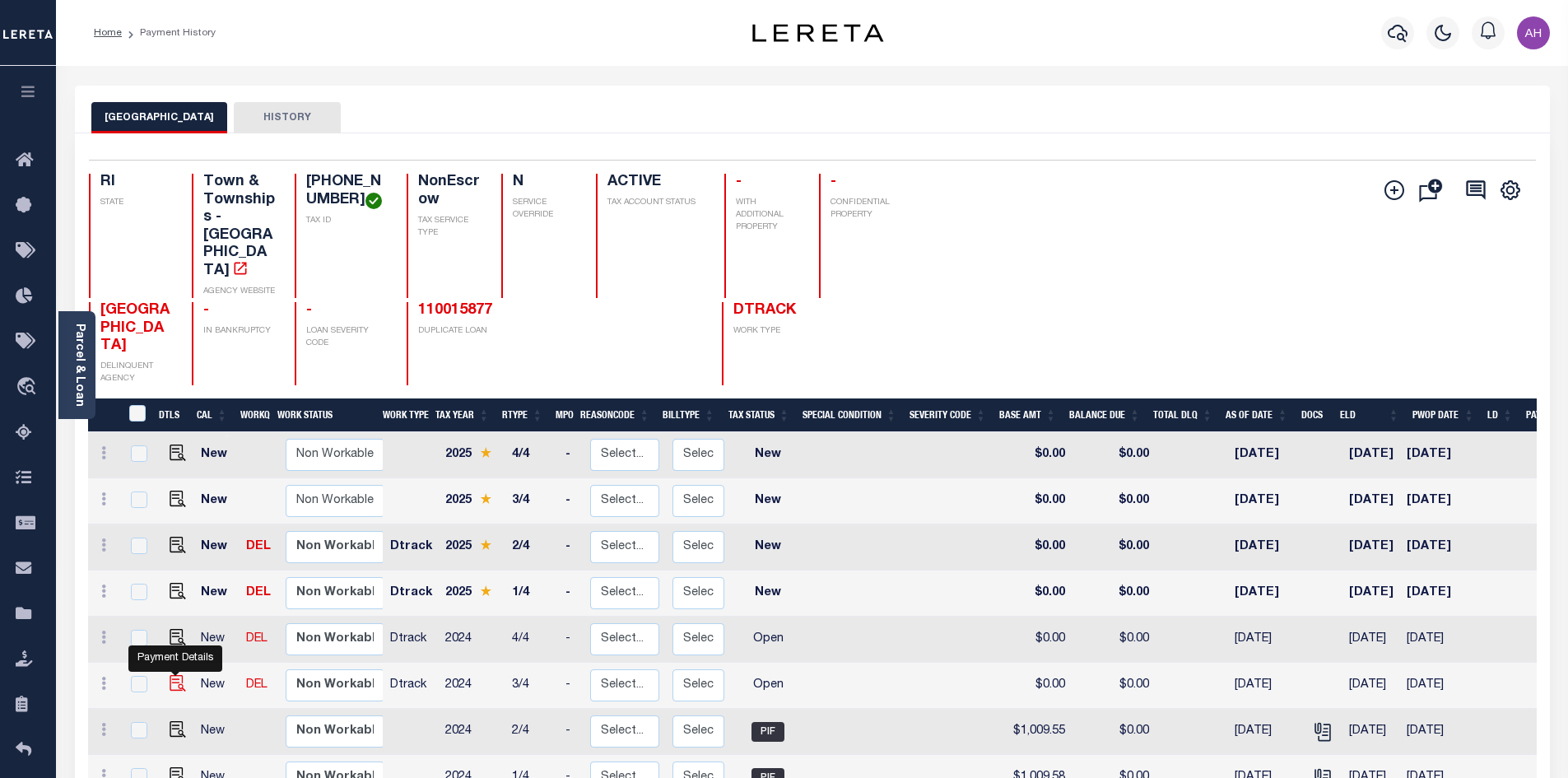
click at [172, 675] on img "" at bounding box center [177, 683] width 16 height 16
checkbox input "true"
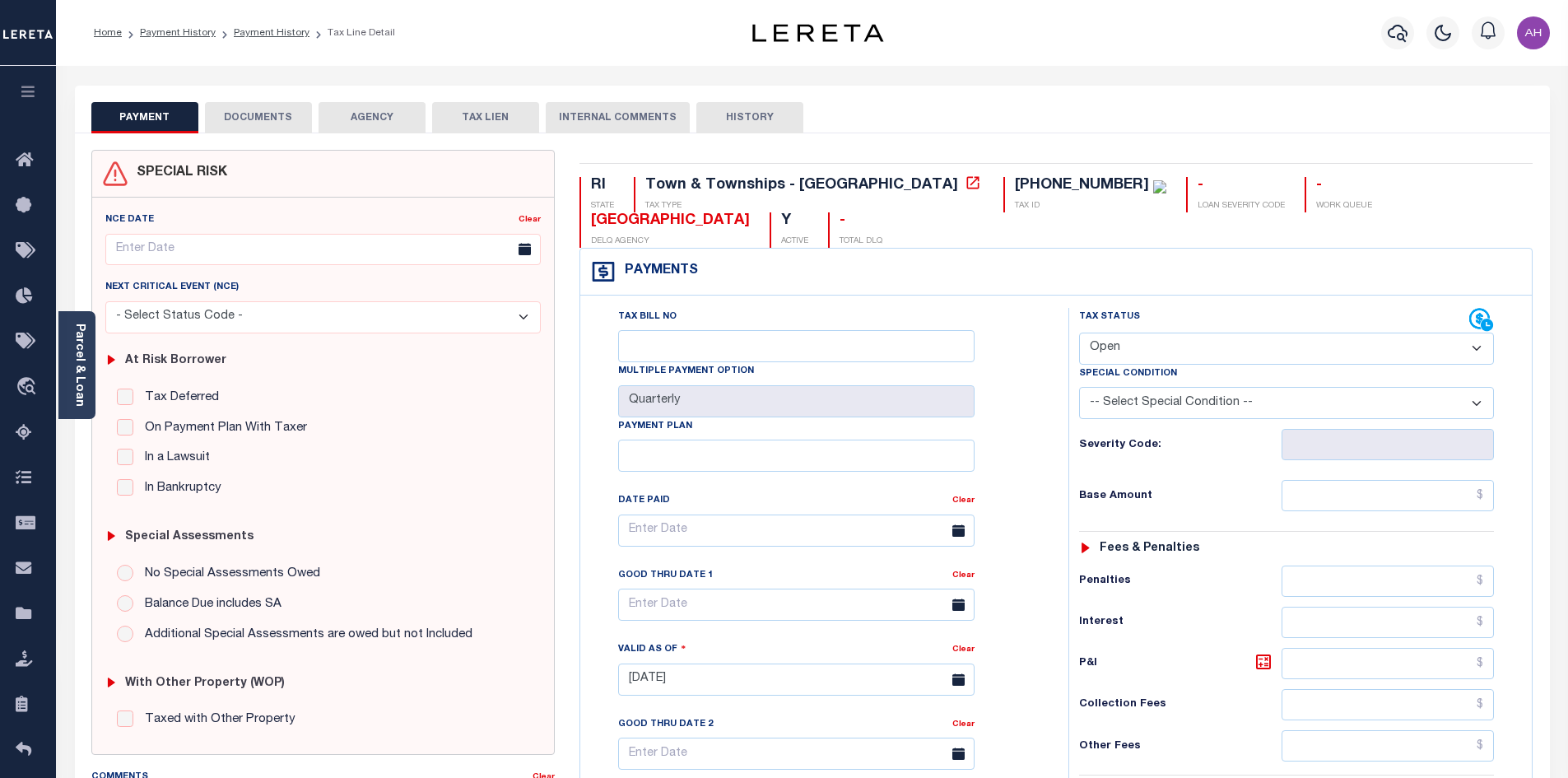
click at [1140, 333] on select "- Select Status Code - Open Due/Unpaid Paid Incomplete No Tax Due Internal Refu…" at bounding box center [1287, 348] width 414 height 32
select select "PYD"
click at [1079, 333] on select "- Select Status Code - Open Due/Unpaid Paid Incomplete No Tax Due Internal Refu…" at bounding box center [1287, 348] width 414 height 32
type input "[DATE]"
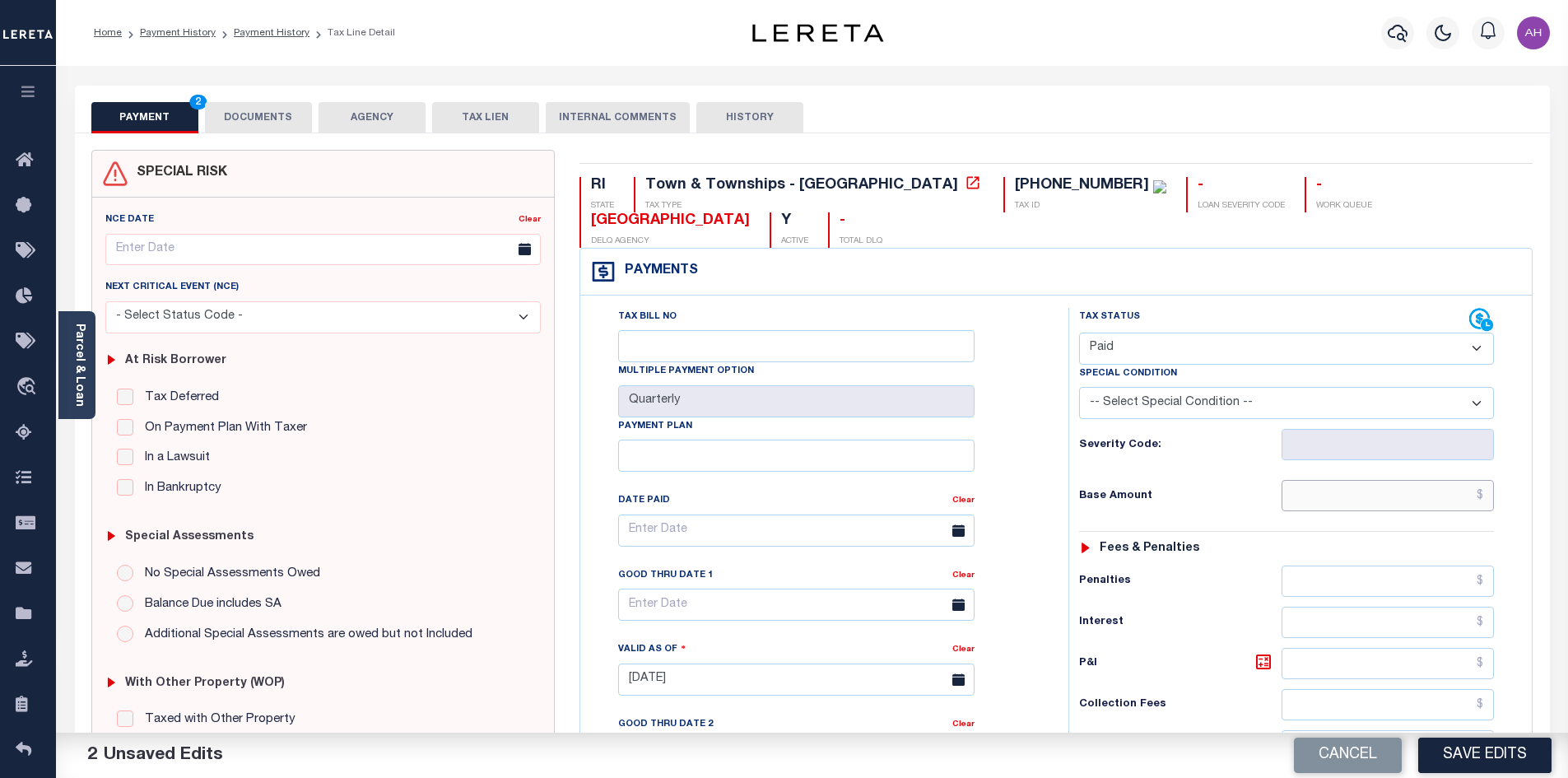
click at [1362, 480] on input "text" at bounding box center [1388, 496] width 213 height 31
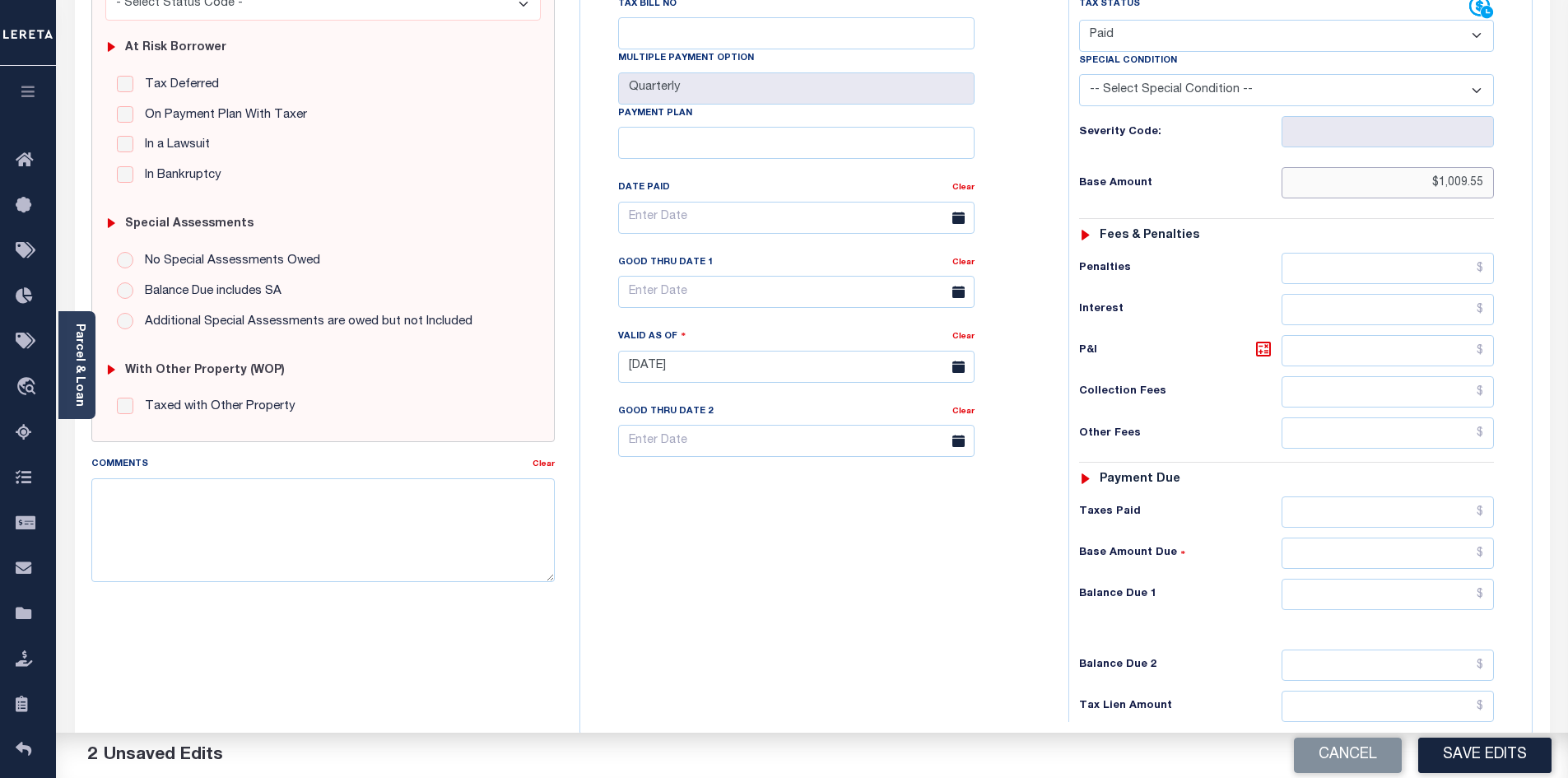
scroll to position [330, 0]
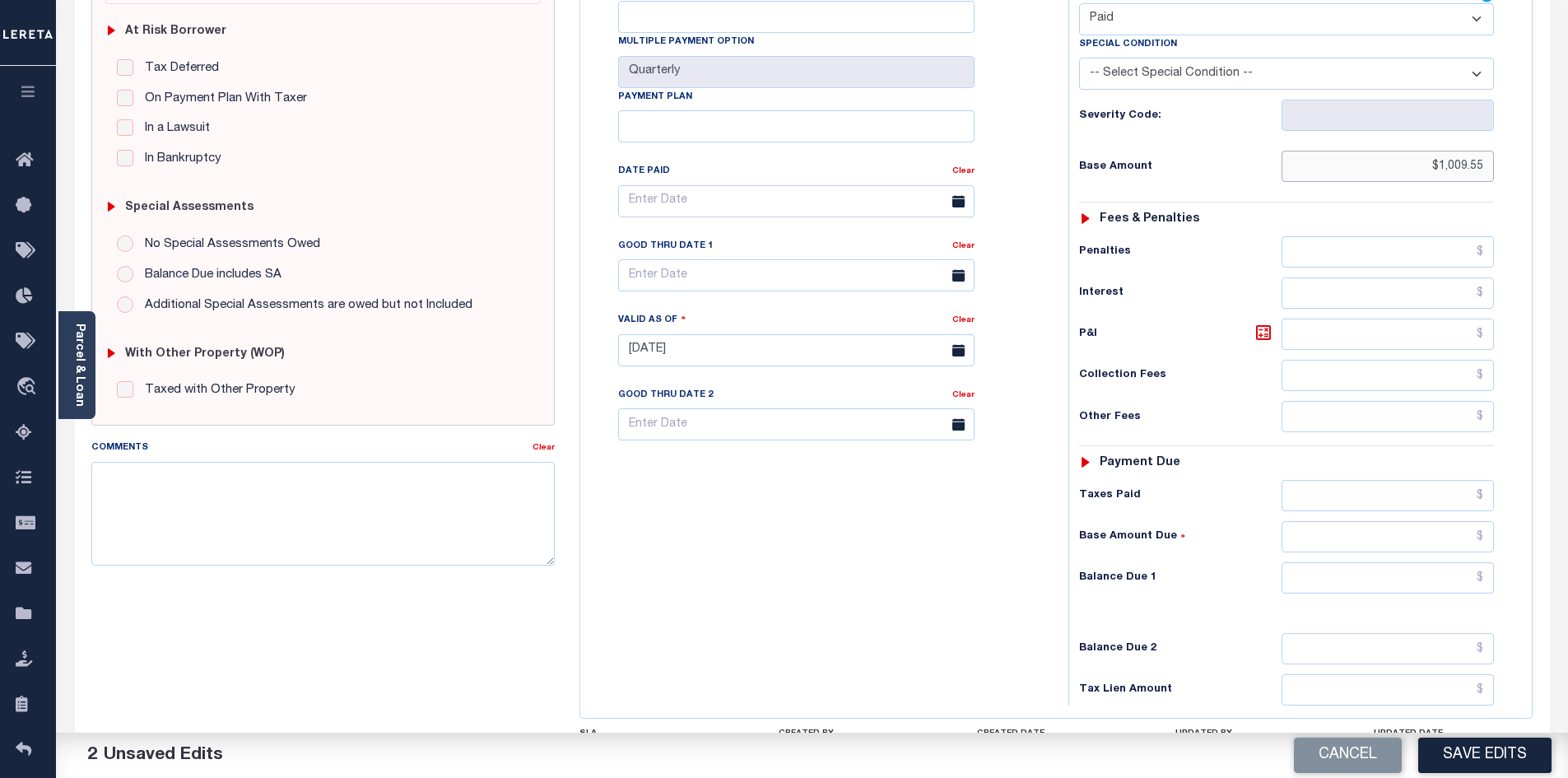
type input "$1,009.55"
click at [1441, 562] on input "text" at bounding box center [1388, 577] width 213 height 31
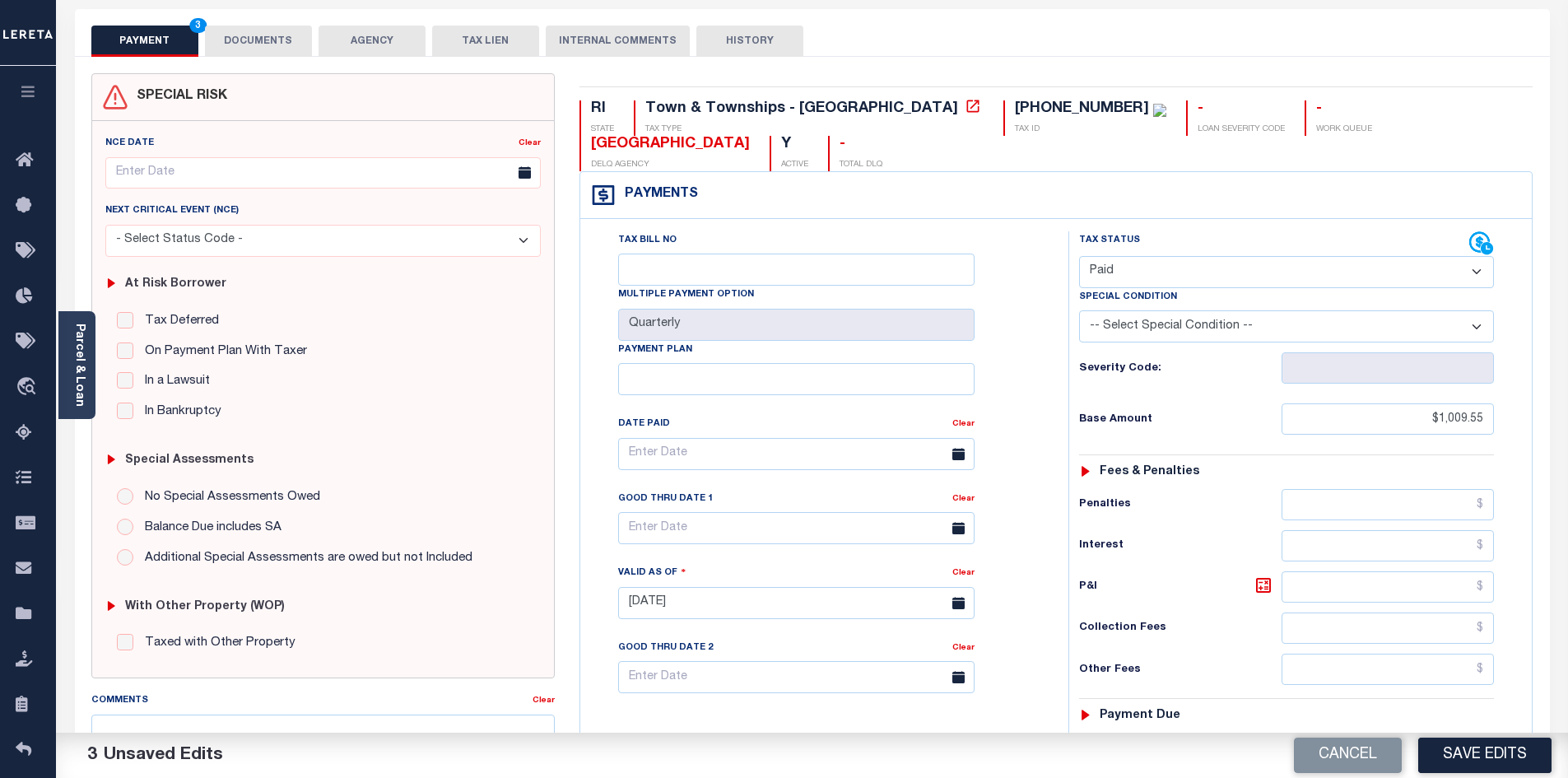
scroll to position [0, 0]
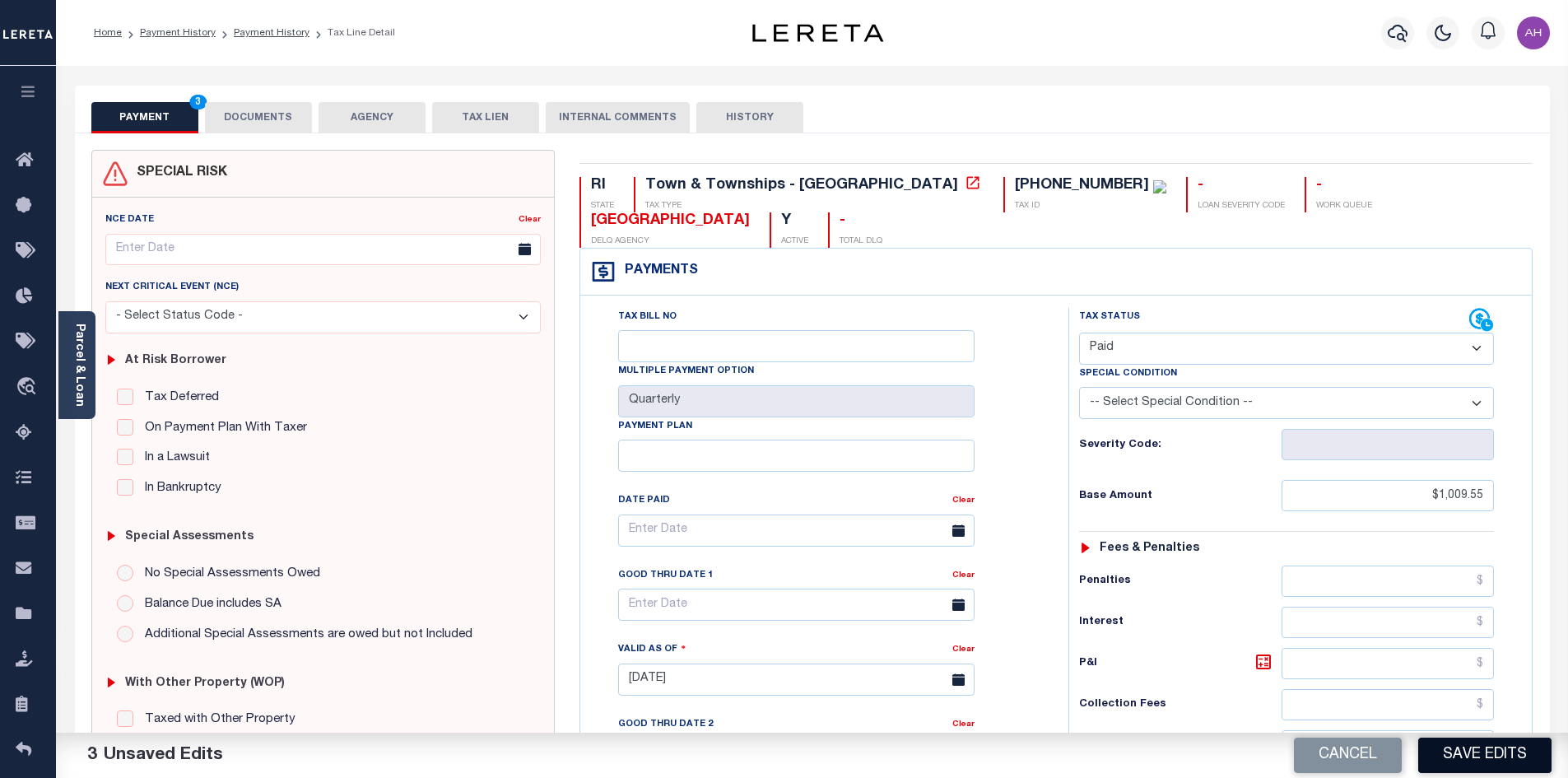
type input "$0.00"
click at [1472, 757] on button "Save Edits" at bounding box center [1484, 755] width 133 height 36
checkbox input "false"
type input "$1,009.55"
type input "$0"
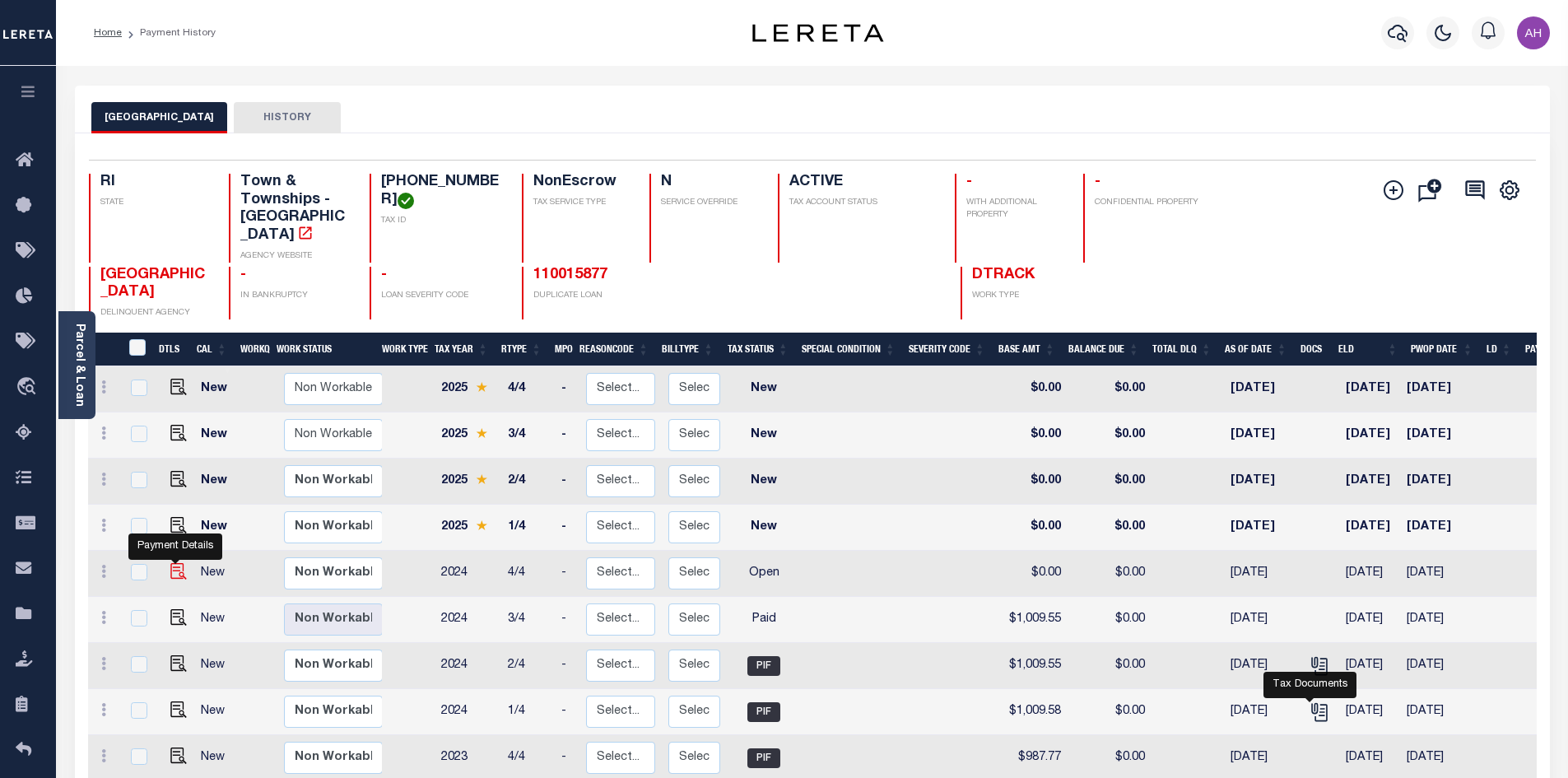
click at [178, 563] on img "" at bounding box center [178, 571] width 16 height 16
checkbox input "true"
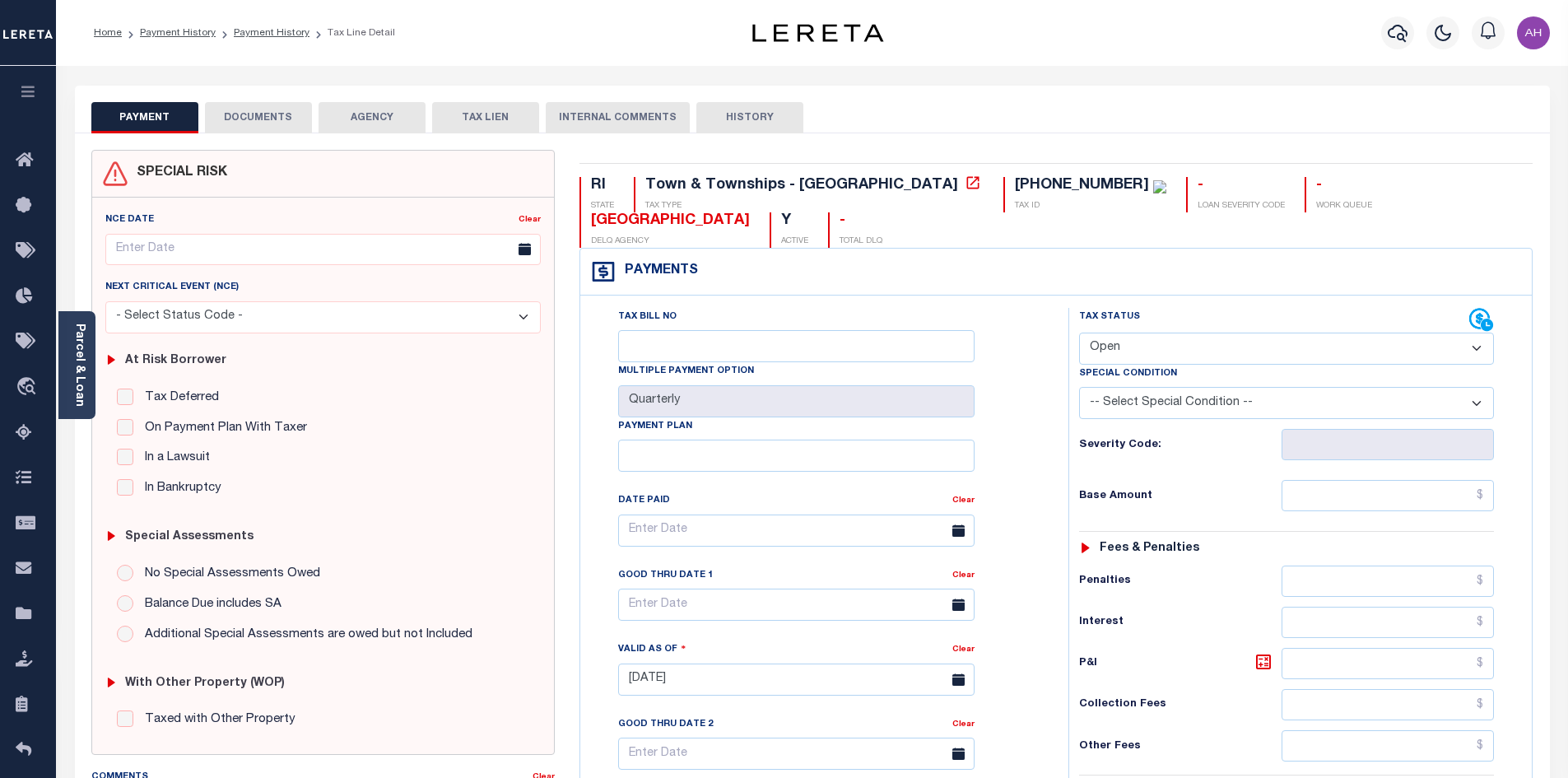
click at [1110, 333] on select "- Select Status Code - Open Due/Unpaid Paid Incomplete No Tax Due Internal Refu…" at bounding box center [1287, 348] width 414 height 32
select select "PYD"
click at [1079, 333] on select "- Select Status Code - Open Due/Unpaid Paid Incomplete No Tax Due Internal Refu…" at bounding box center [1287, 348] width 414 height 32
type input "[DATE]"
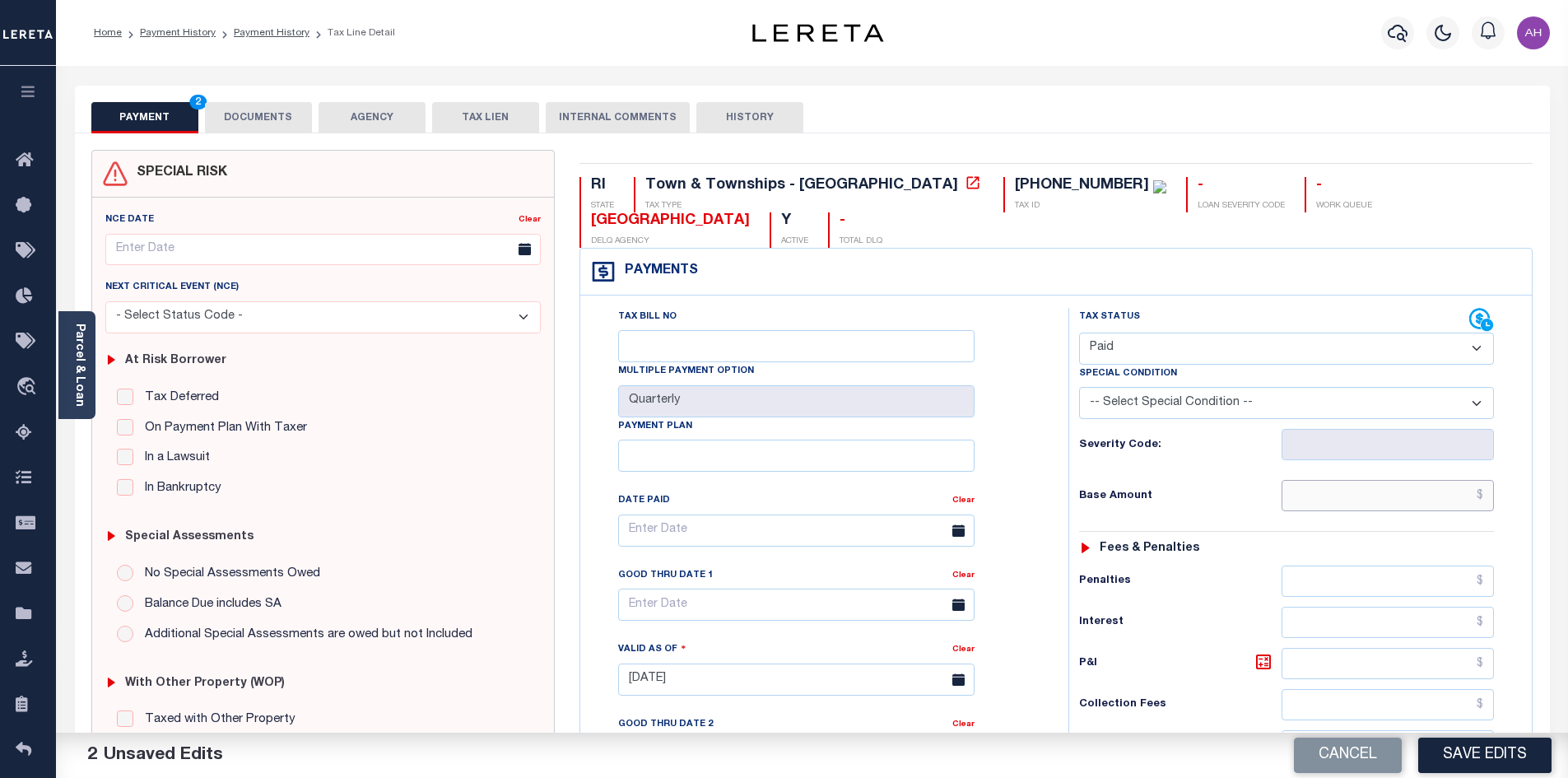
click at [1349, 480] on input "text" at bounding box center [1388, 496] width 213 height 31
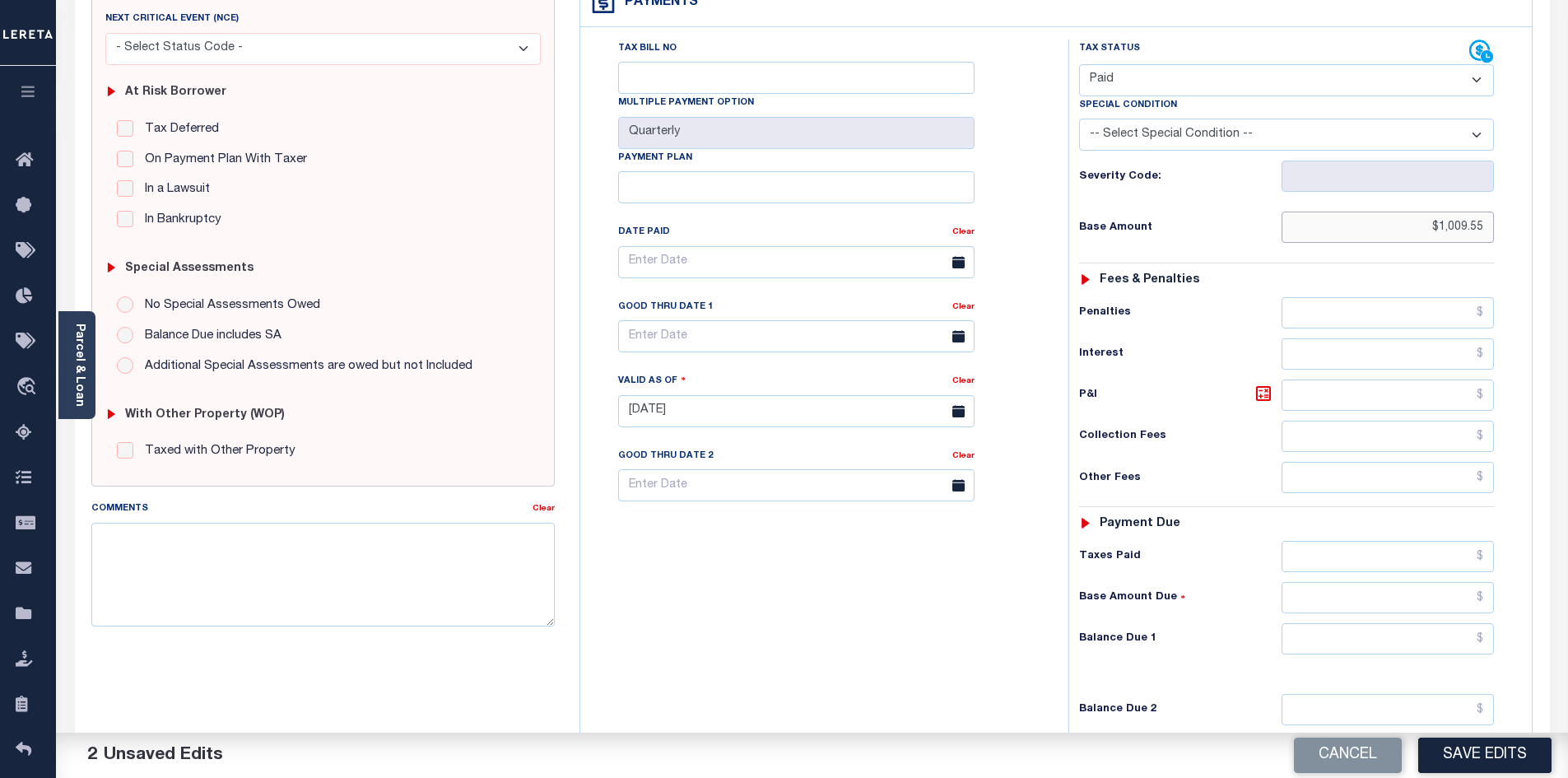
scroll to position [330, 0]
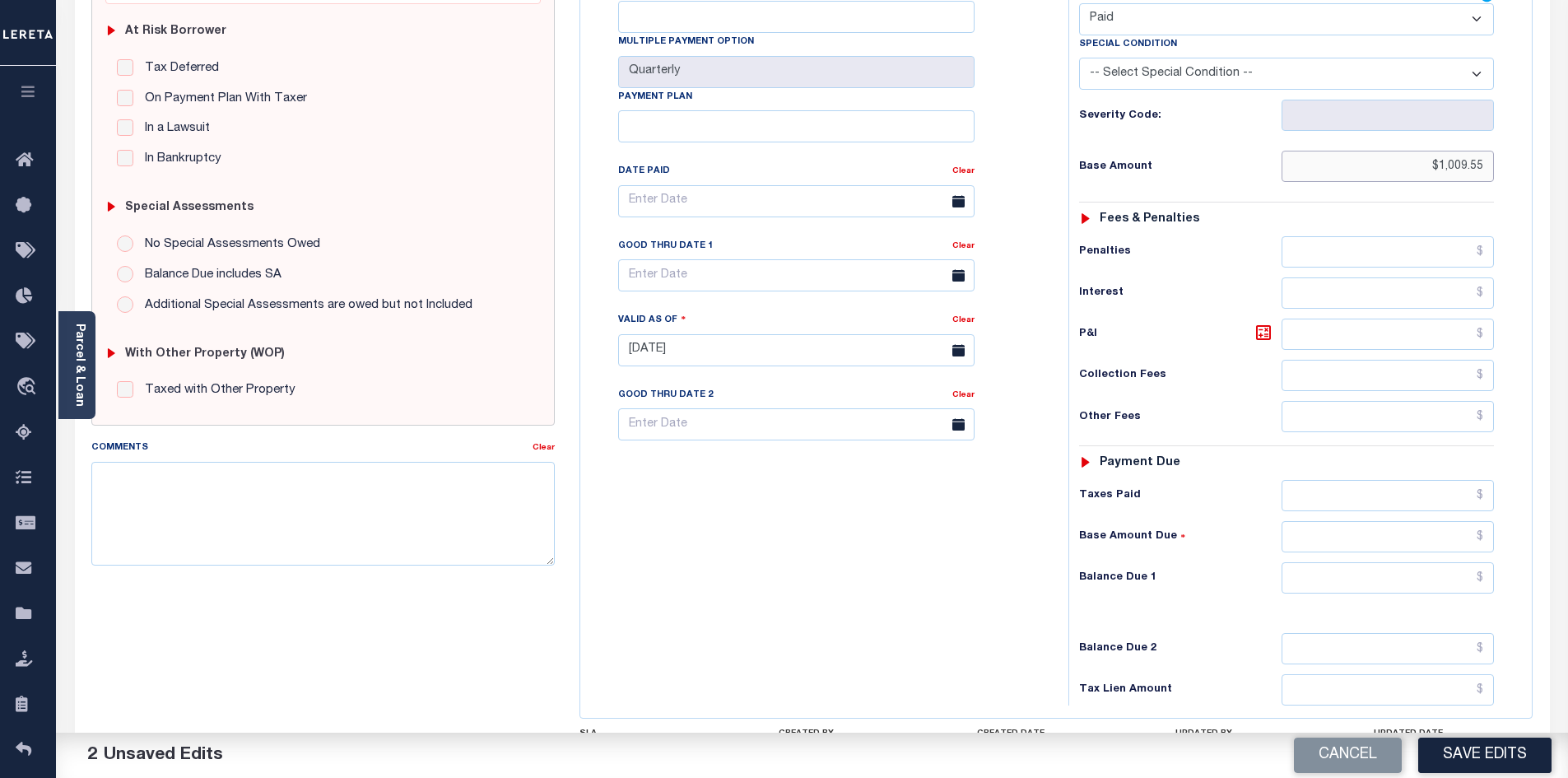
type input "$1,009.55"
click at [1364, 562] on input "text" at bounding box center [1388, 577] width 213 height 31
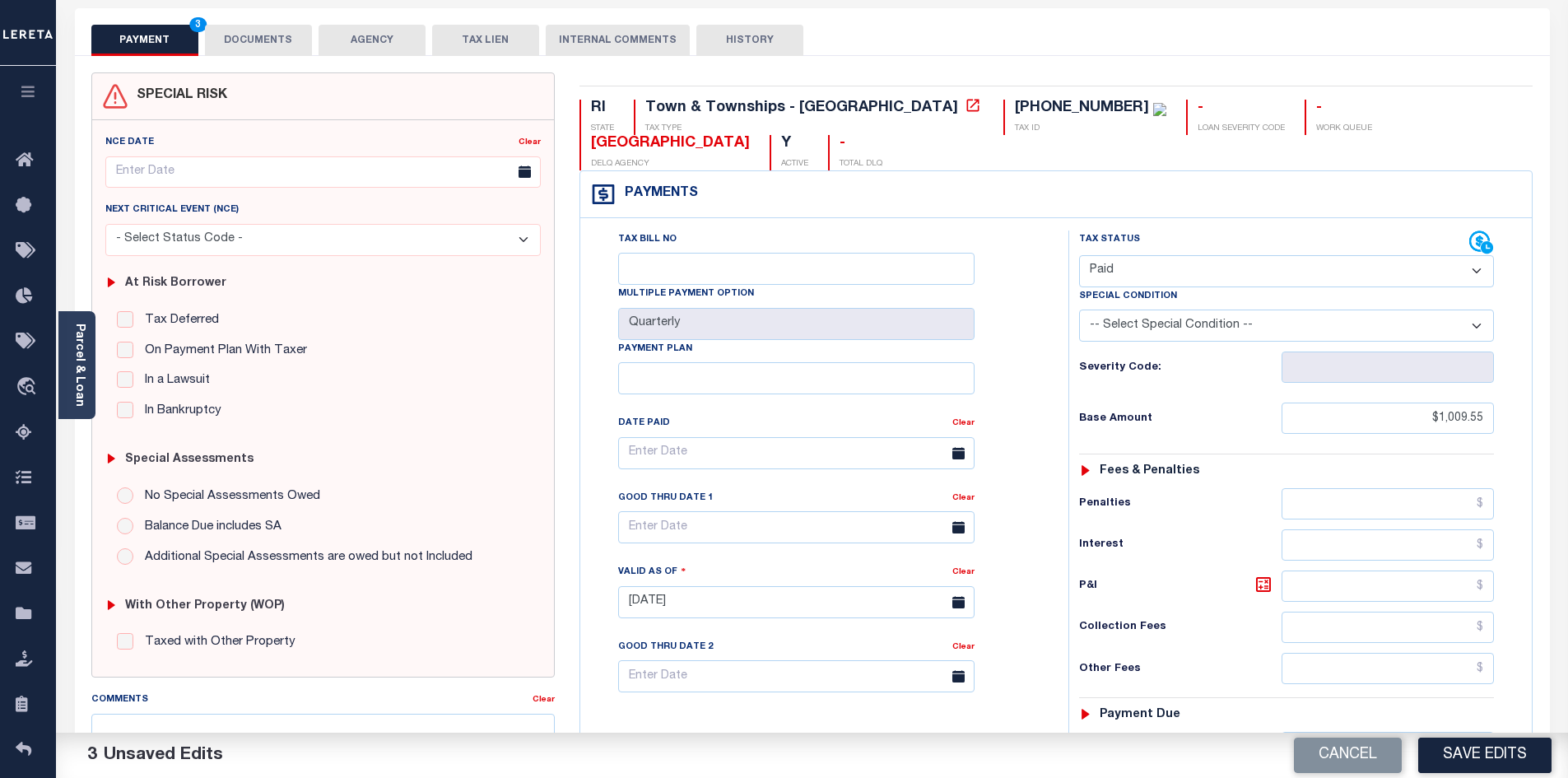
scroll to position [0, 0]
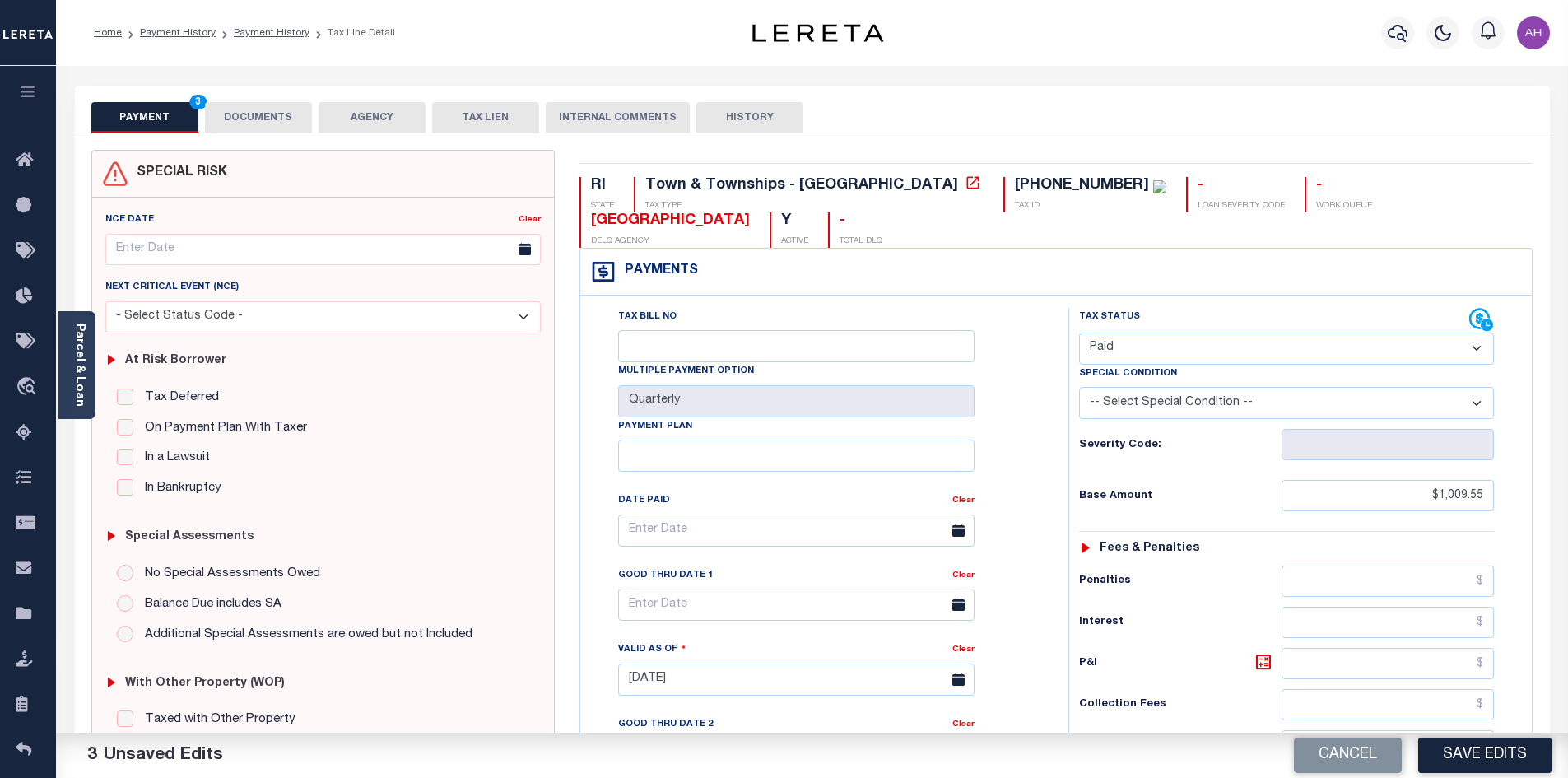
type input "$0.00"
click at [251, 111] on button "DOCUMENTS" at bounding box center [258, 118] width 107 height 31
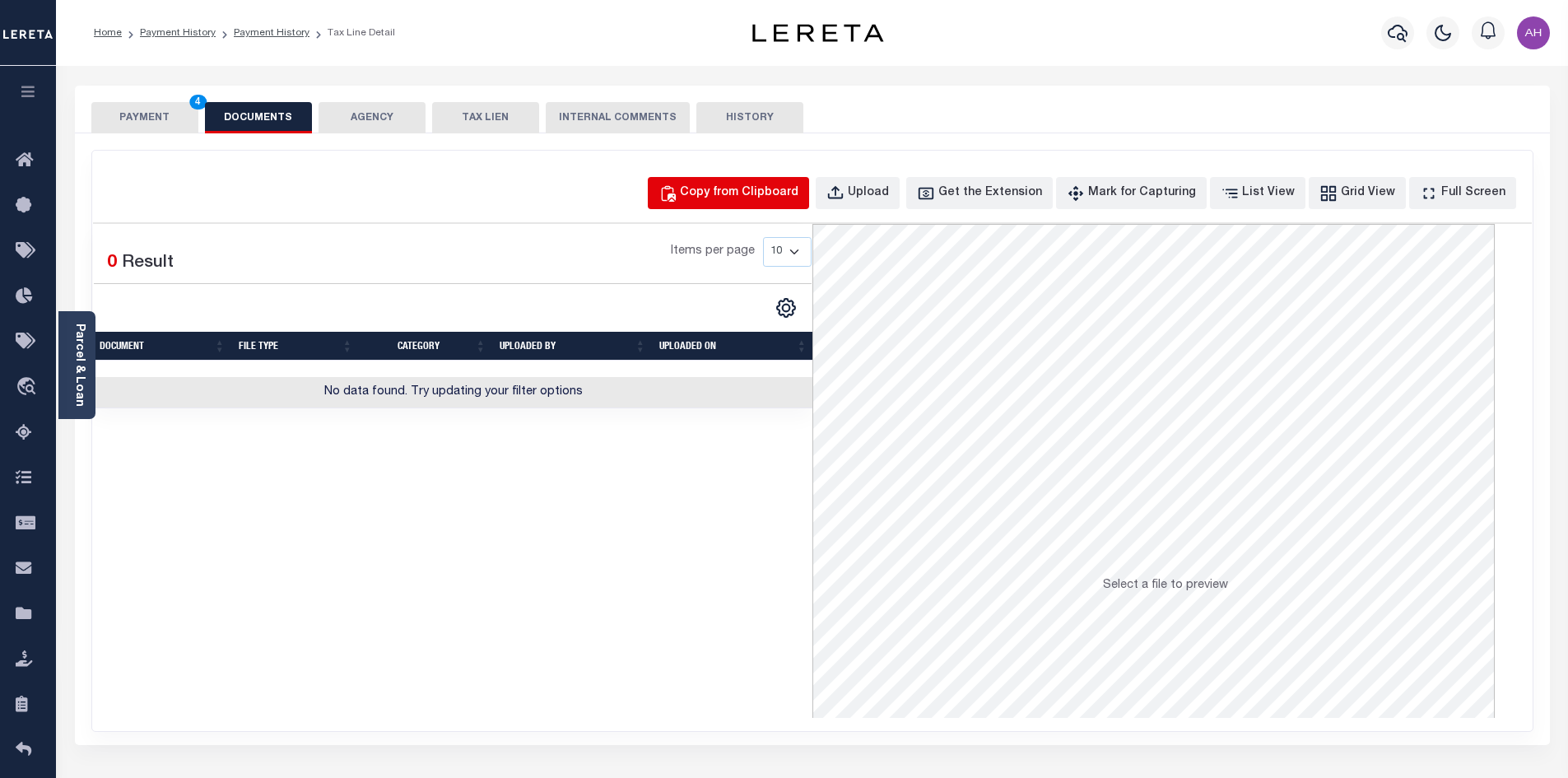
click at [738, 200] on div "Copy from Clipboard" at bounding box center [738, 193] width 119 height 18
select select "POP"
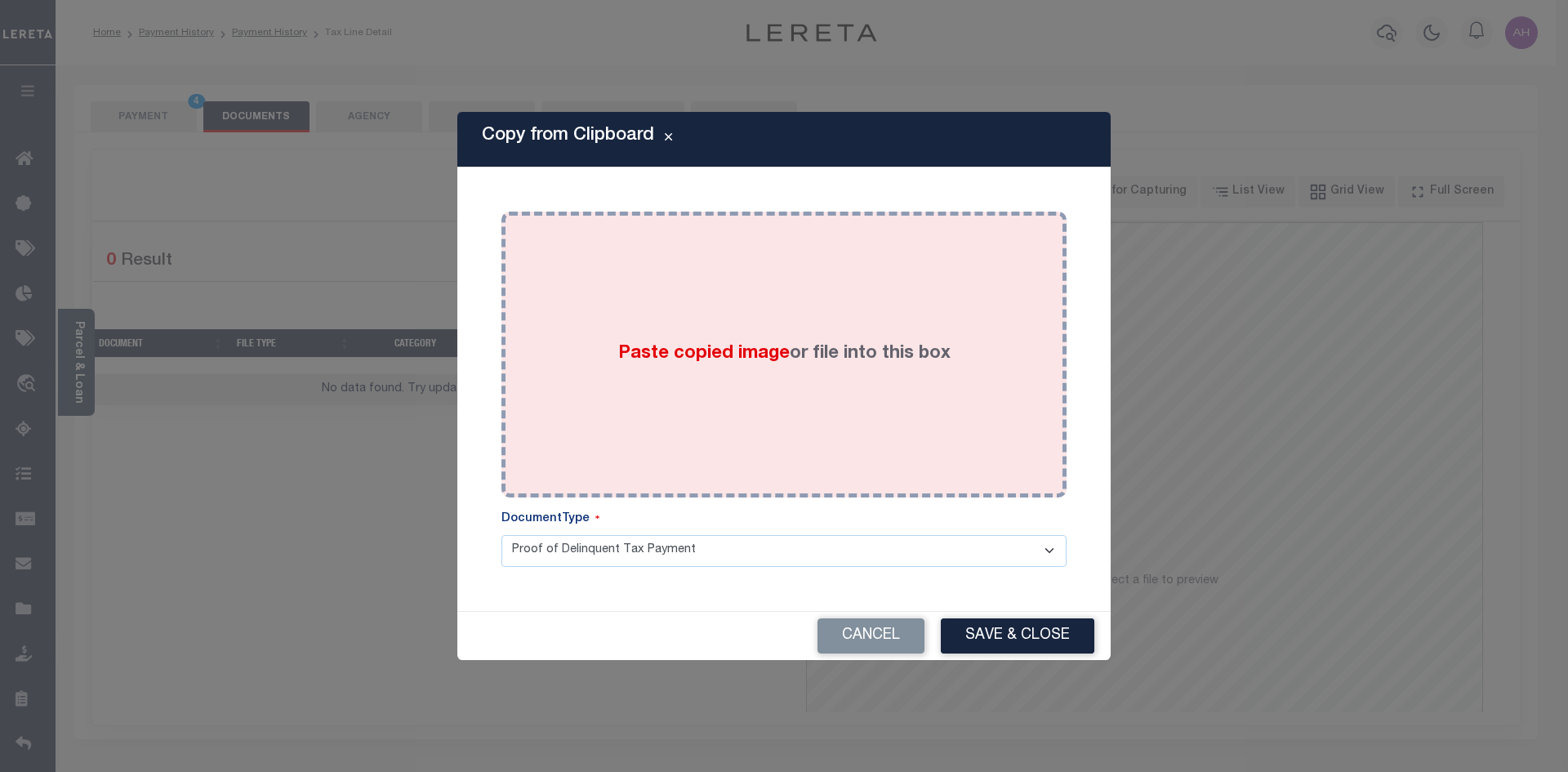
click at [714, 342] on label "Paste copied image or file into this box" at bounding box center [784, 354] width 333 height 27
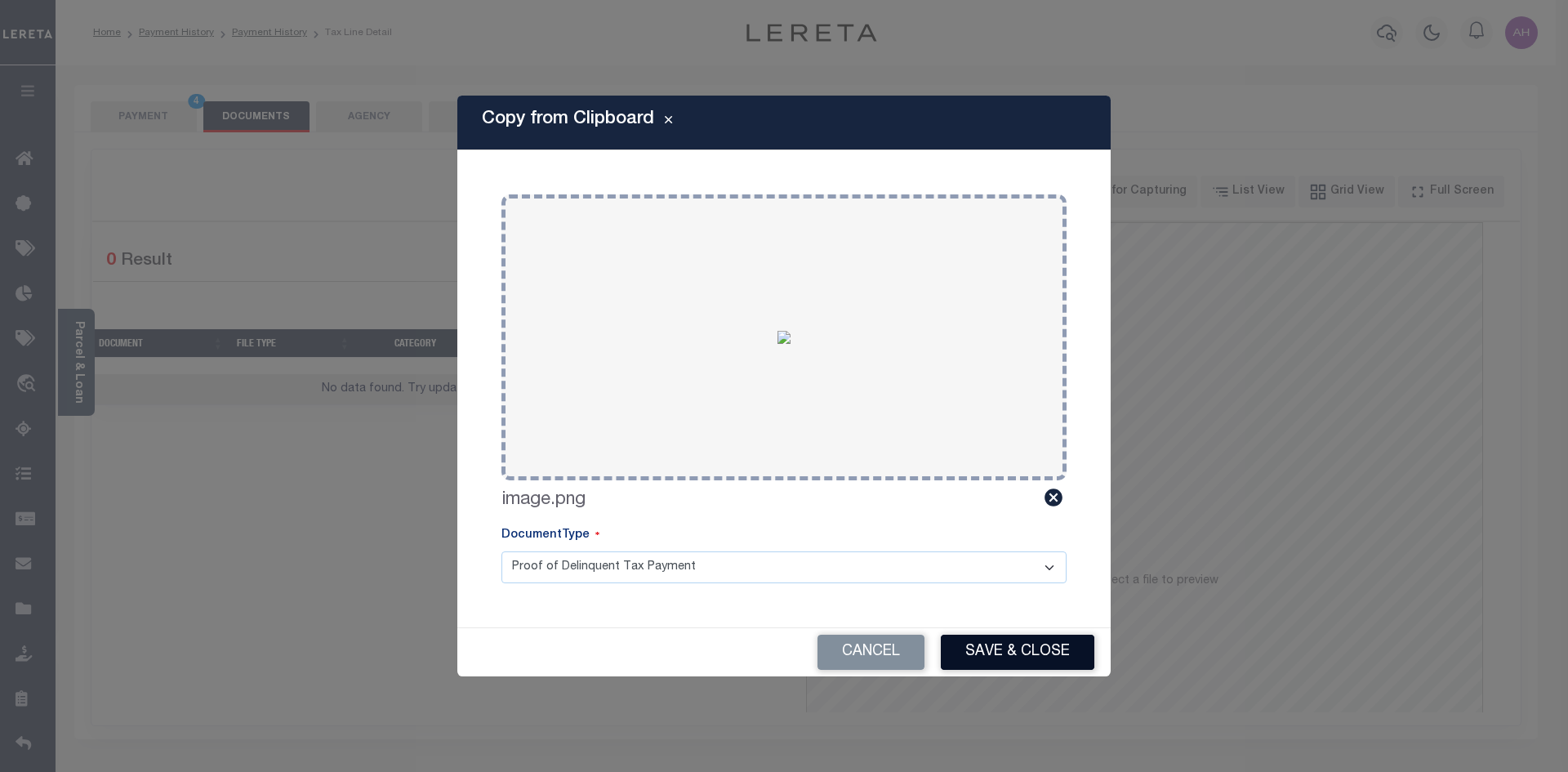
click at [1025, 646] on button "Save & Close" at bounding box center [1017, 652] width 154 height 35
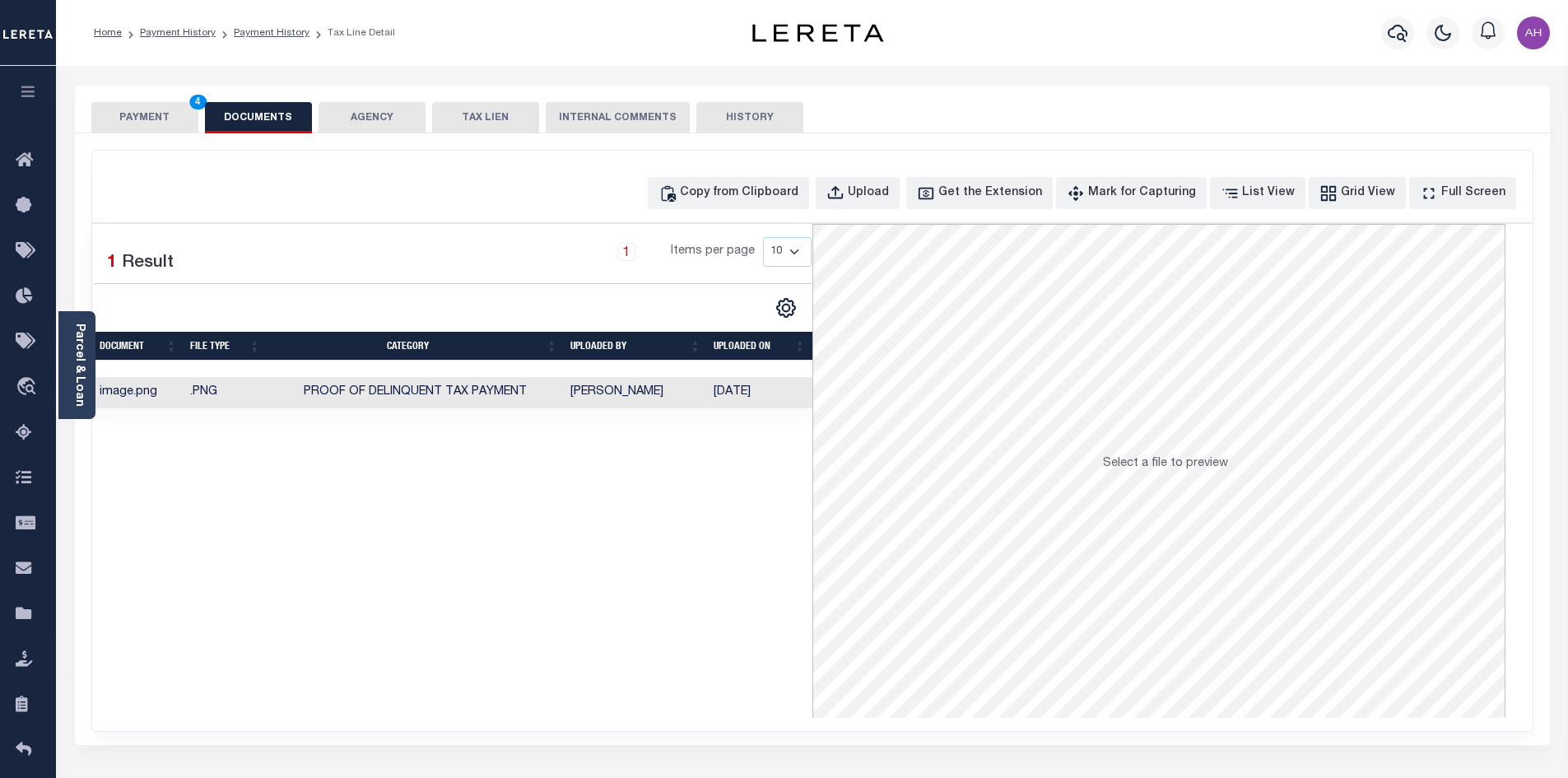
click at [161, 110] on button "PAYMENT 4" at bounding box center [145, 118] width 107 height 31
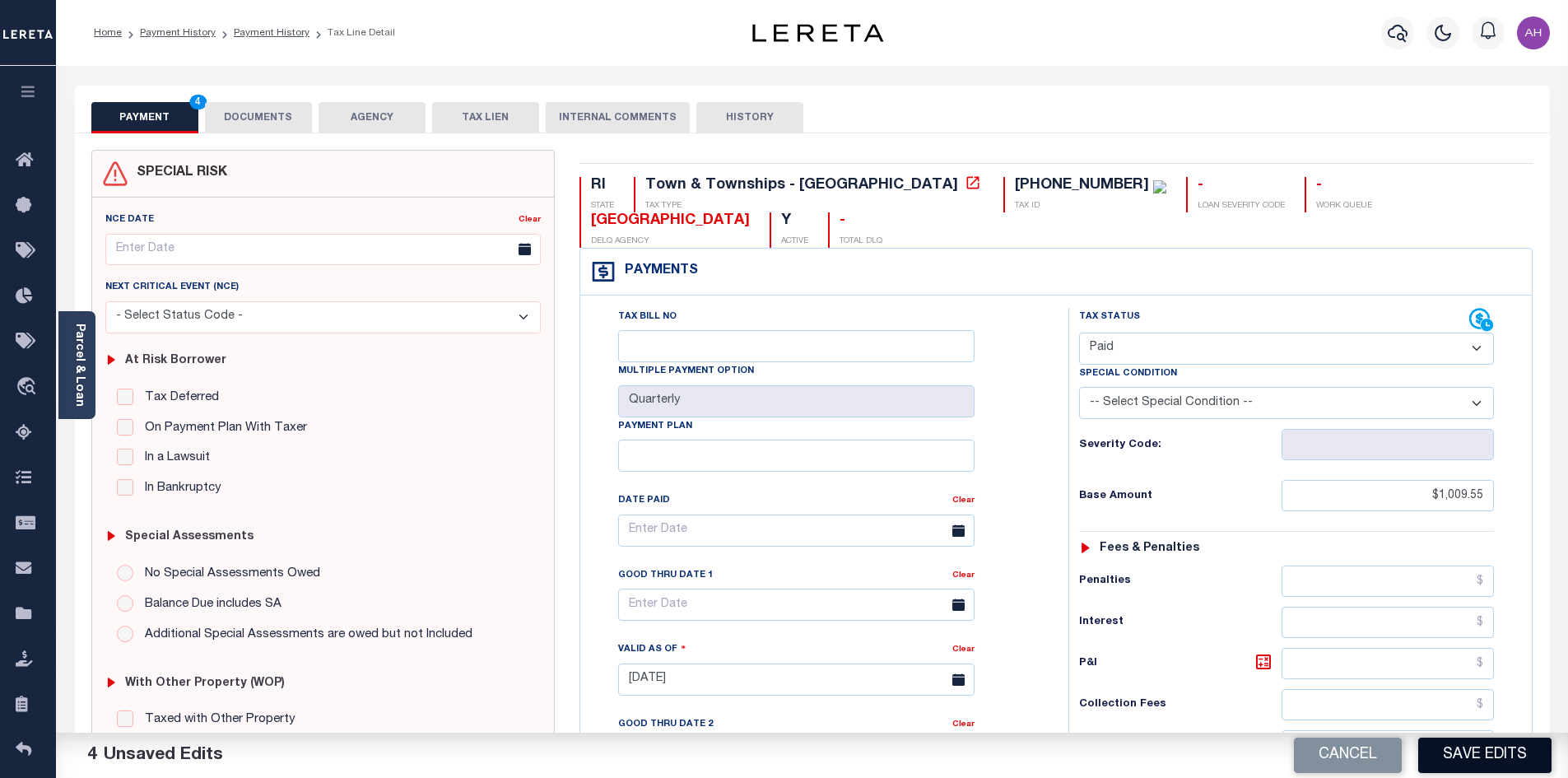
click at [1491, 747] on button "Save Edits" at bounding box center [1484, 755] width 133 height 36
checkbox input "false"
type input "$1,009.55"
type input "$0"
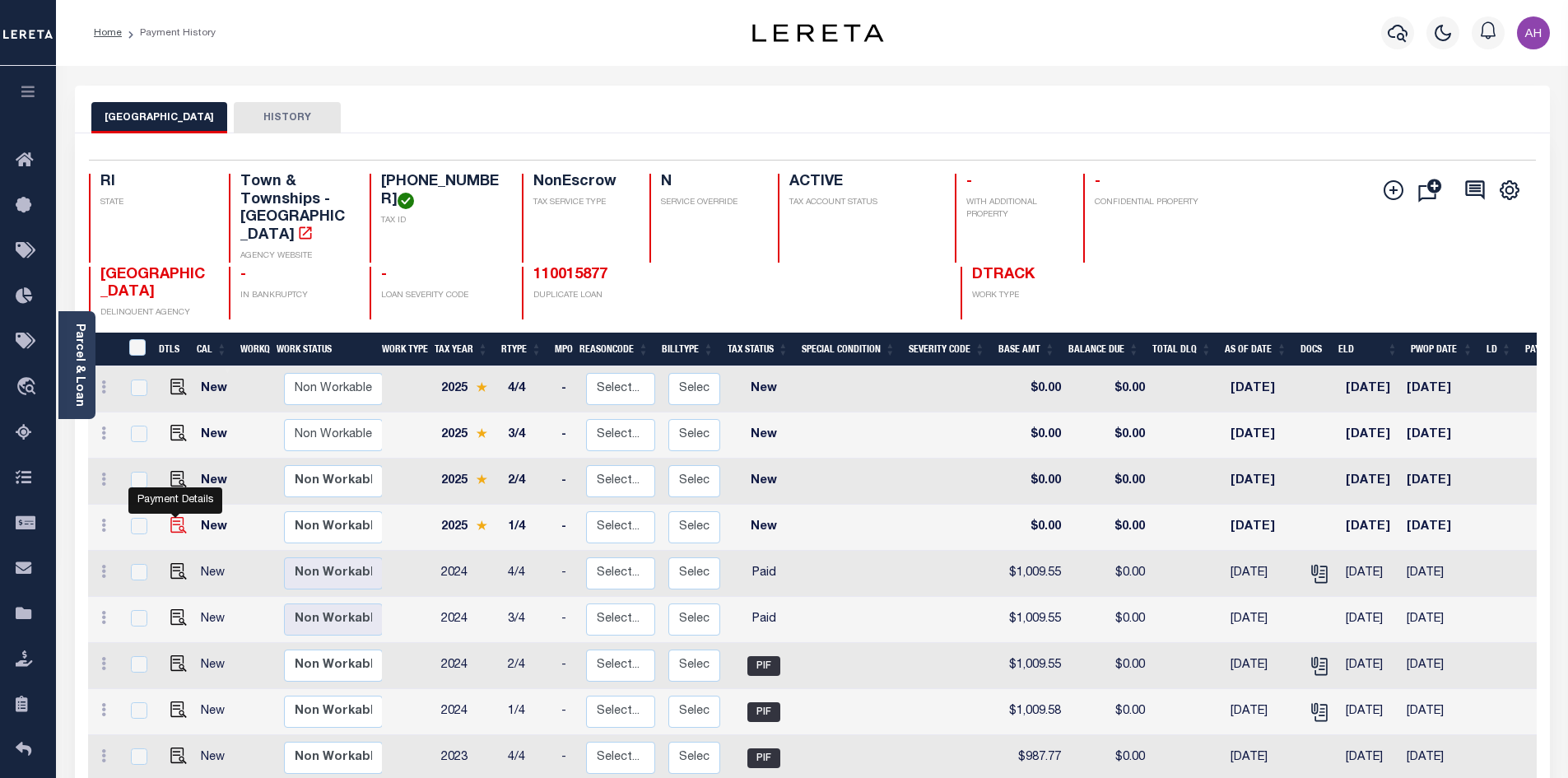
click at [179, 517] on img "" at bounding box center [178, 524] width 16 height 16
checkbox input "true"
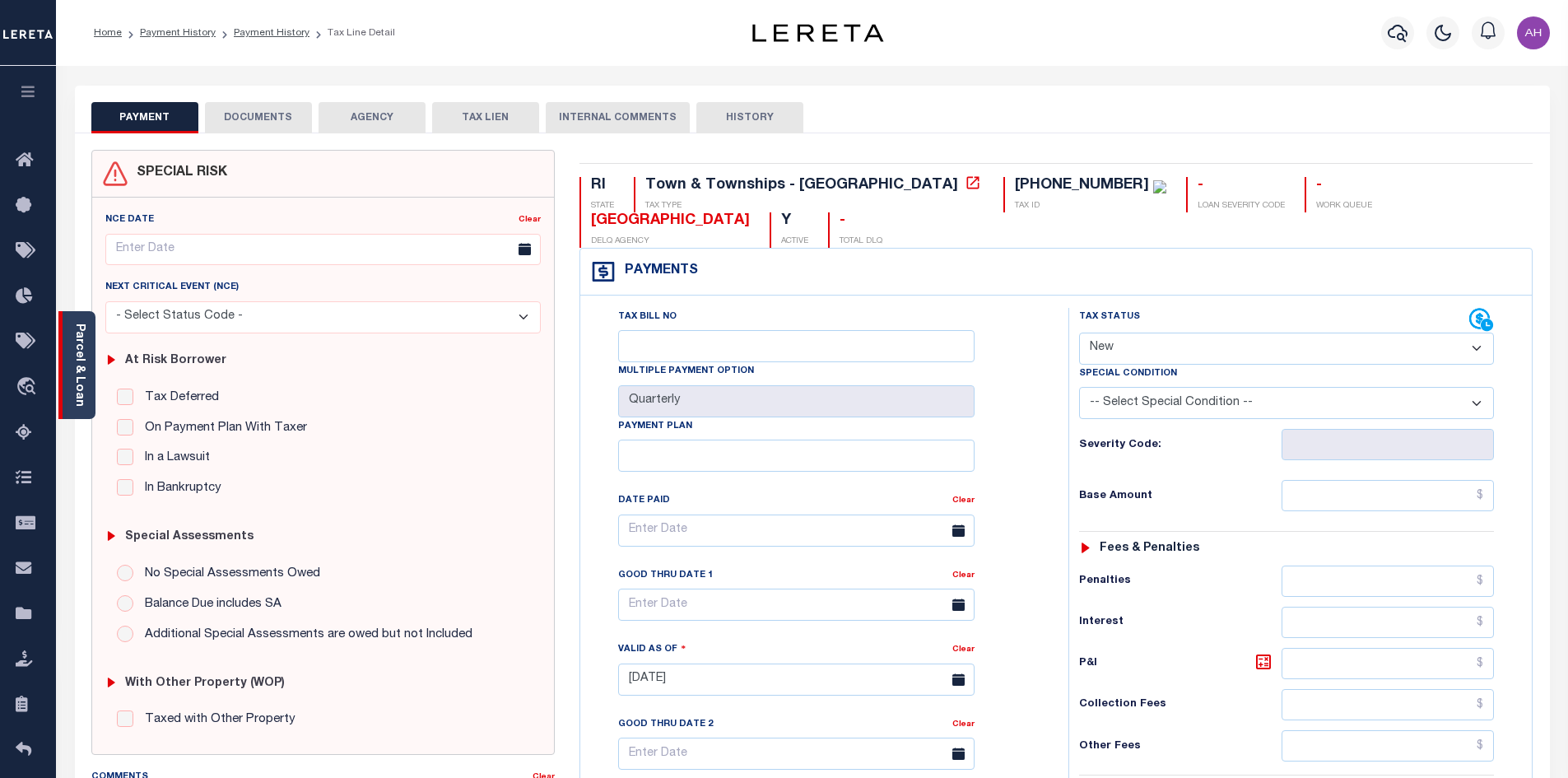
click at [87, 357] on div "Parcel & Loan" at bounding box center [77, 365] width 37 height 108
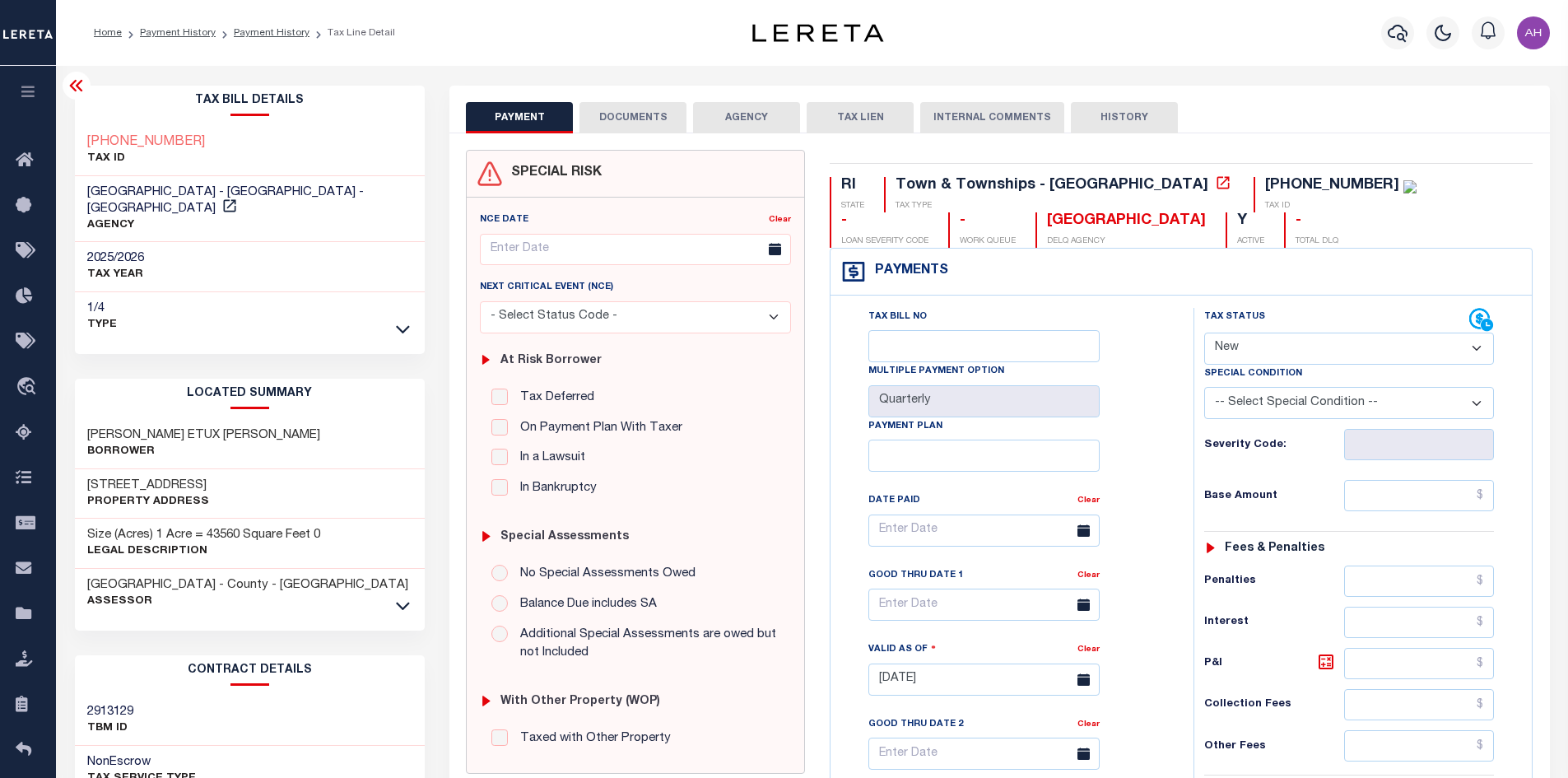
click at [1265, 346] on select "- Select Status Code - Open Due/Unpaid Paid Incomplete No Tax Due Internal Refu…" at bounding box center [1348, 348] width 290 height 32
select select "PYD"
click at [1204, 334] on select "- Select Status Code - Open Due/Unpaid Paid Incomplete No Tax Due Internal Refu…" at bounding box center [1348, 348] width 290 height 32
type input "[DATE]"
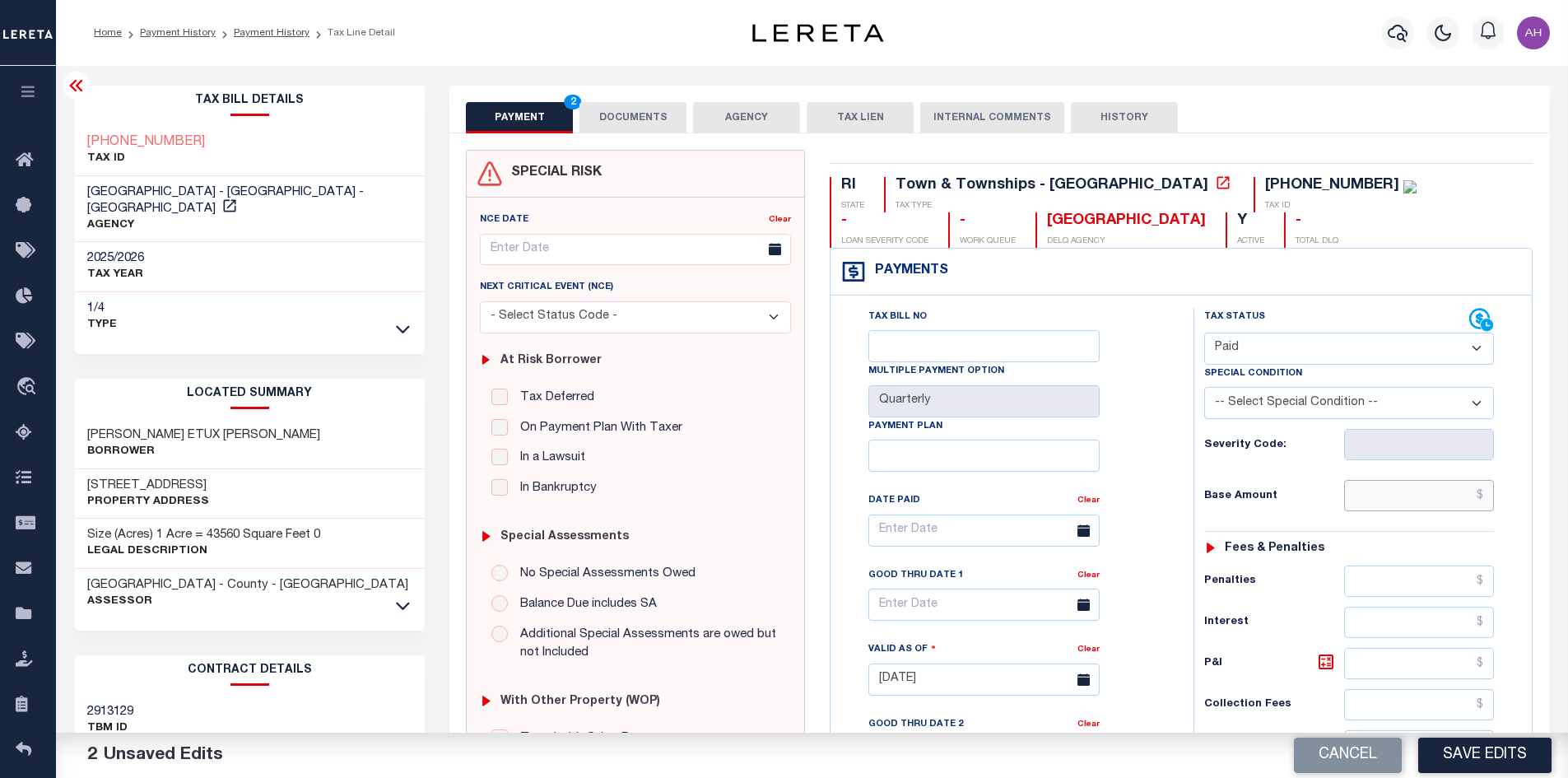
click at [1397, 494] on input "text" at bounding box center [1420, 496] width 150 height 31
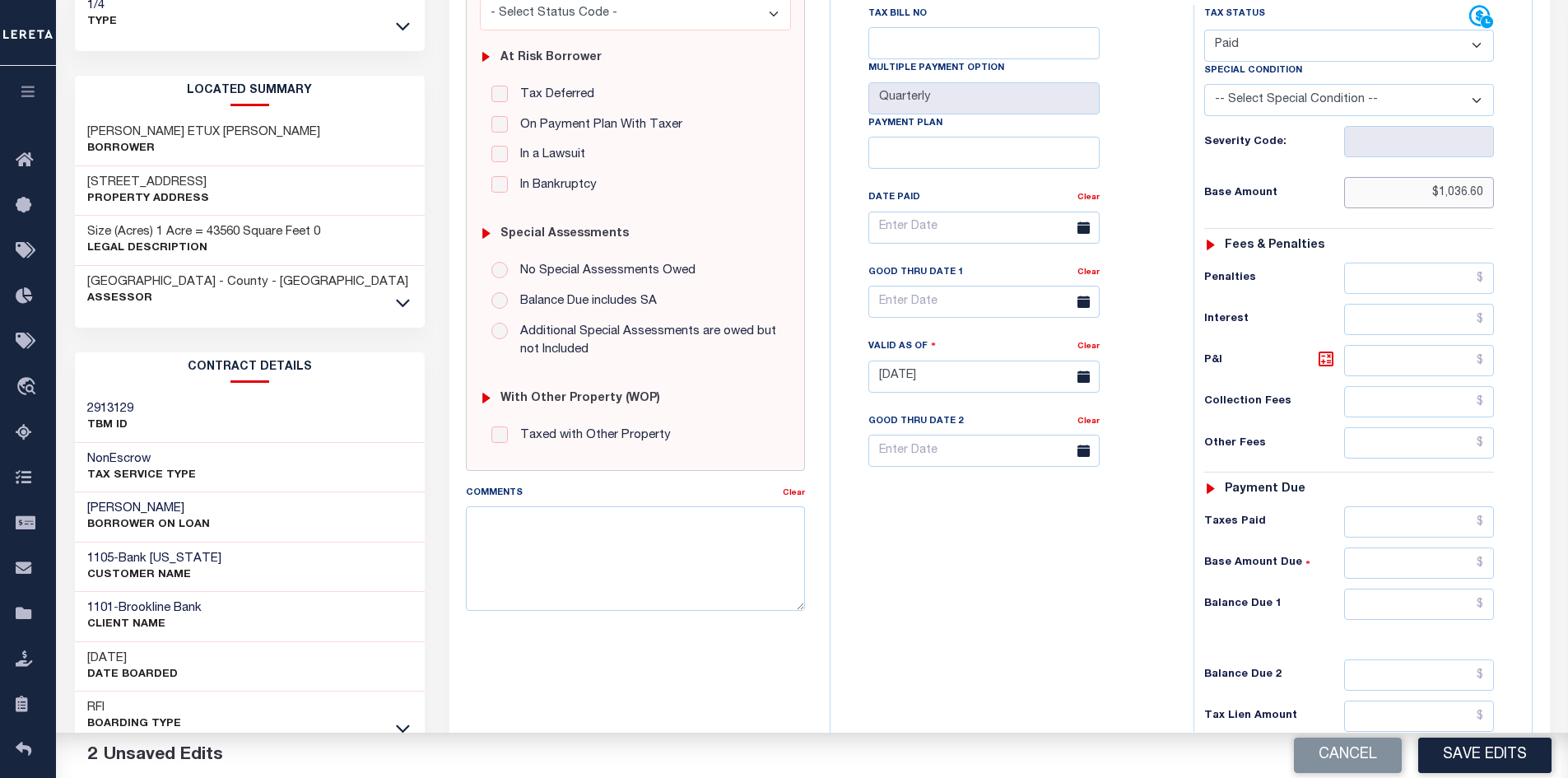
scroll to position [330, 0]
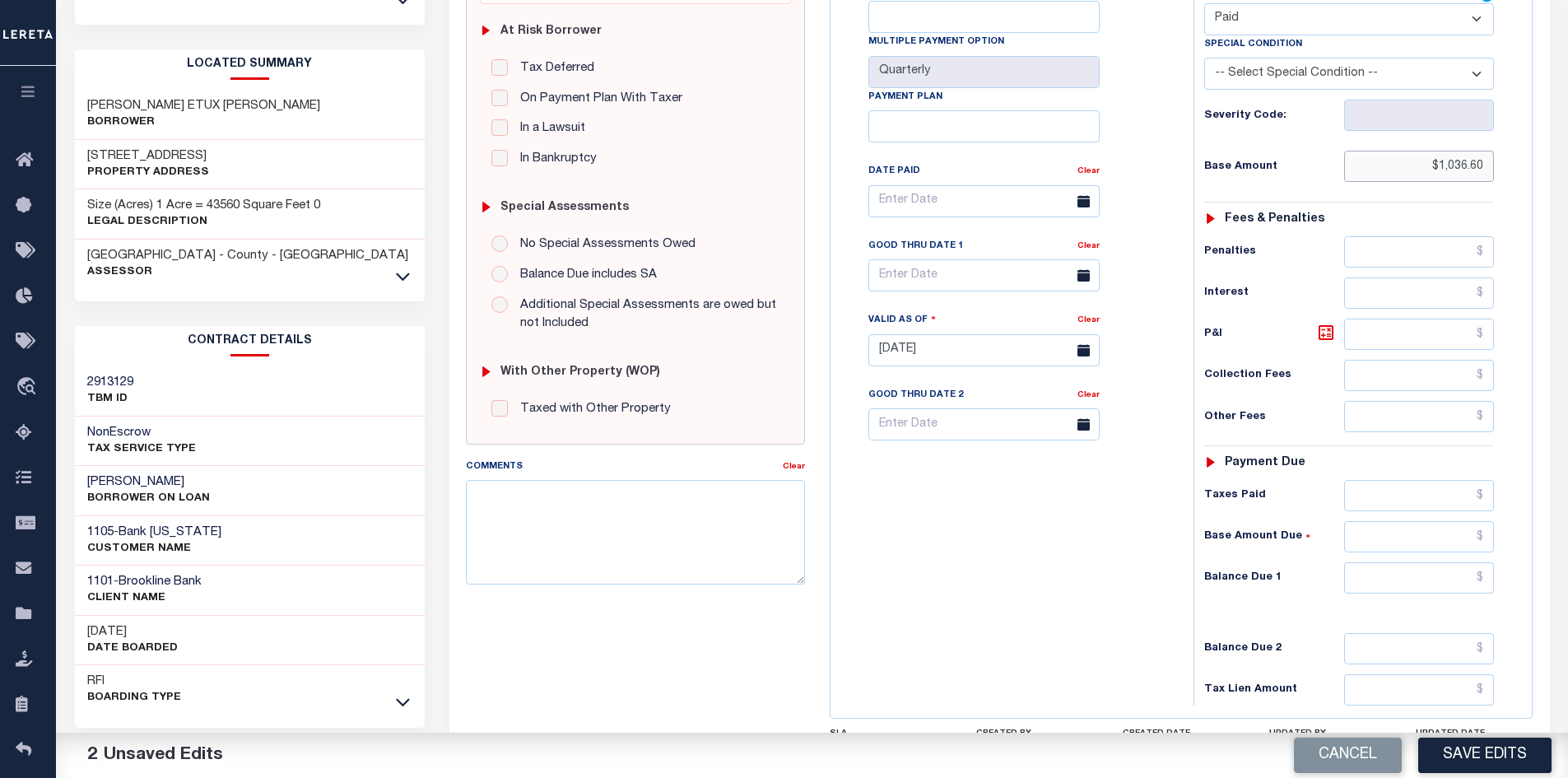
type input "$1,036.60"
click at [1422, 579] on input "text" at bounding box center [1420, 577] width 150 height 31
type input "$0.00"
click at [1486, 760] on button "Save Edits" at bounding box center [1484, 755] width 133 height 36
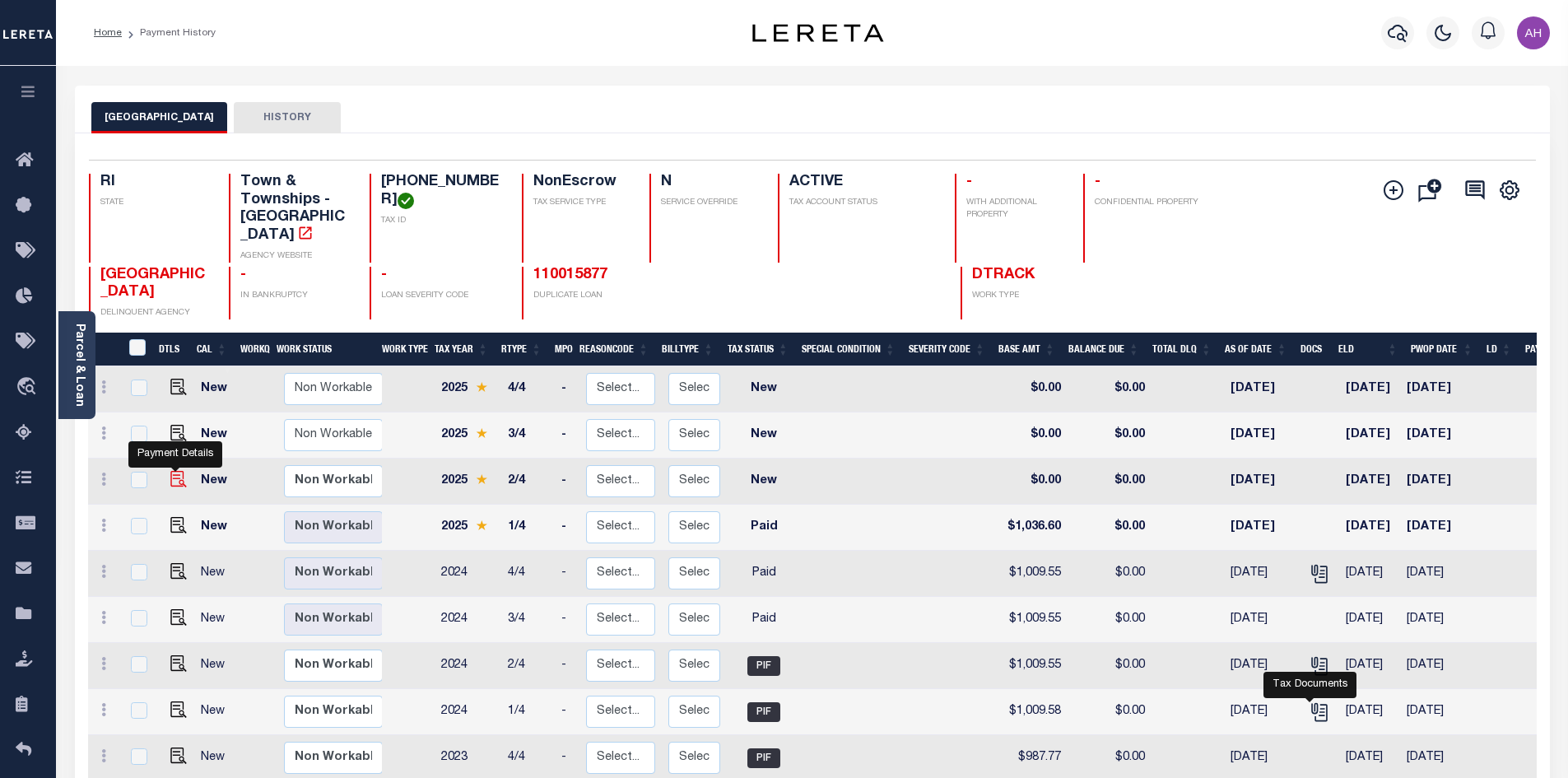
click at [178, 471] on img "" at bounding box center [178, 479] width 16 height 16
checkbox input "true"
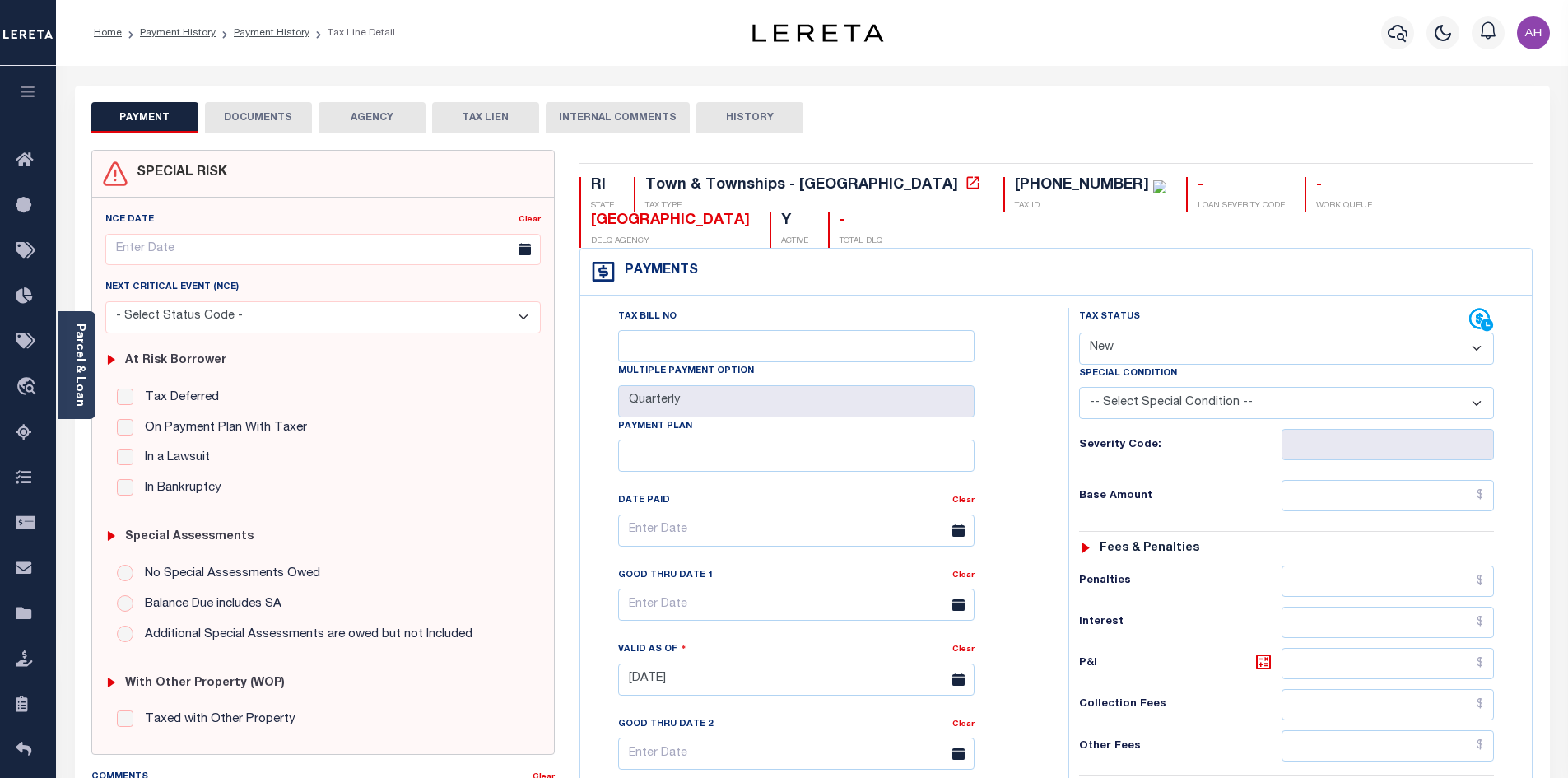
click at [1145, 333] on select "- Select Status Code - Open Due/Unpaid Paid Incomplete No Tax Due Internal Refu…" at bounding box center [1287, 348] width 414 height 32
select select "PYD"
click at [1079, 333] on select "- Select Status Code - Open Due/Unpaid Paid Incomplete No Tax Due Internal Refu…" at bounding box center [1287, 348] width 414 height 32
type input "[DATE]"
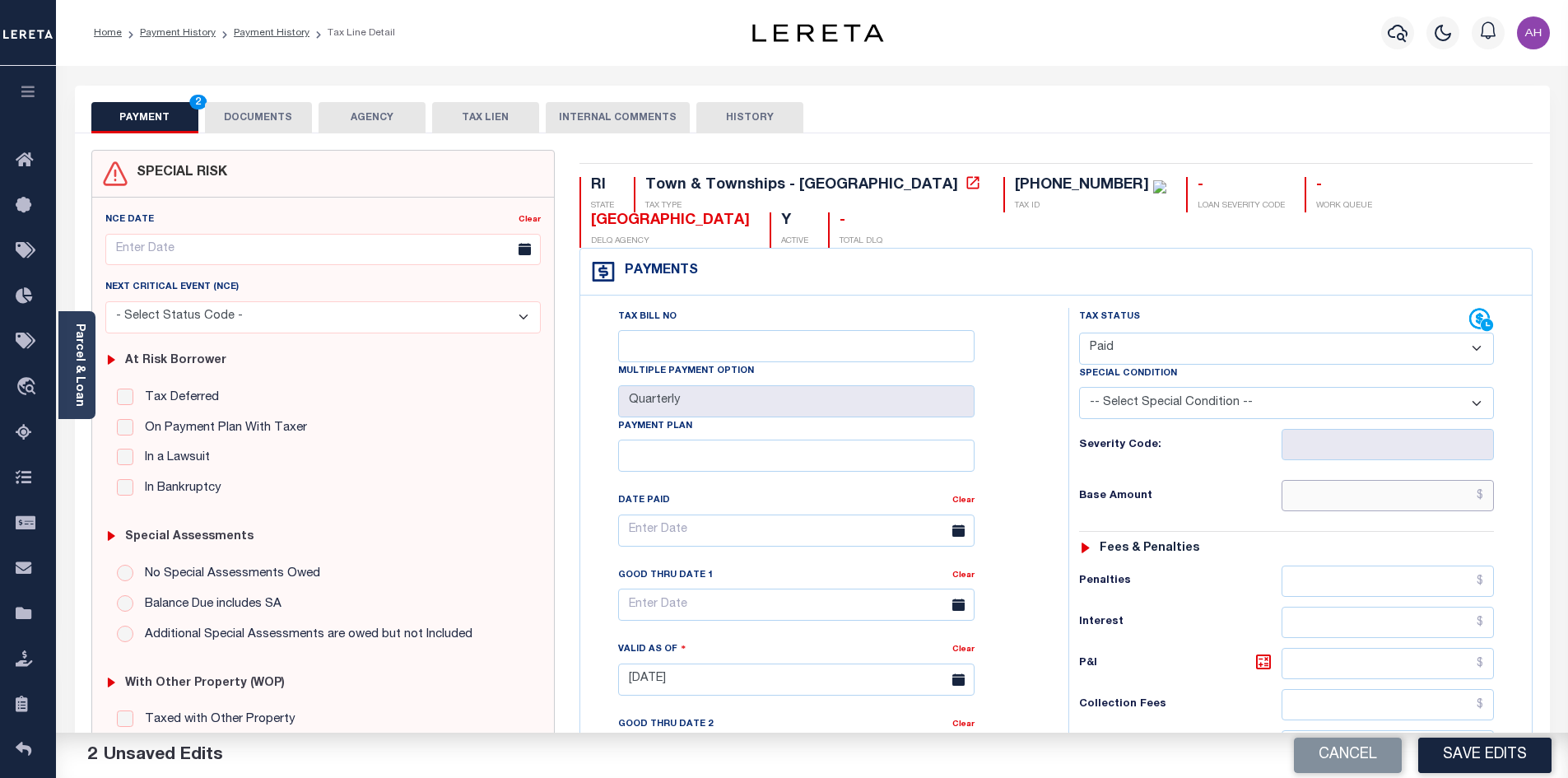
click at [1344, 480] on input "text" at bounding box center [1388, 496] width 213 height 31
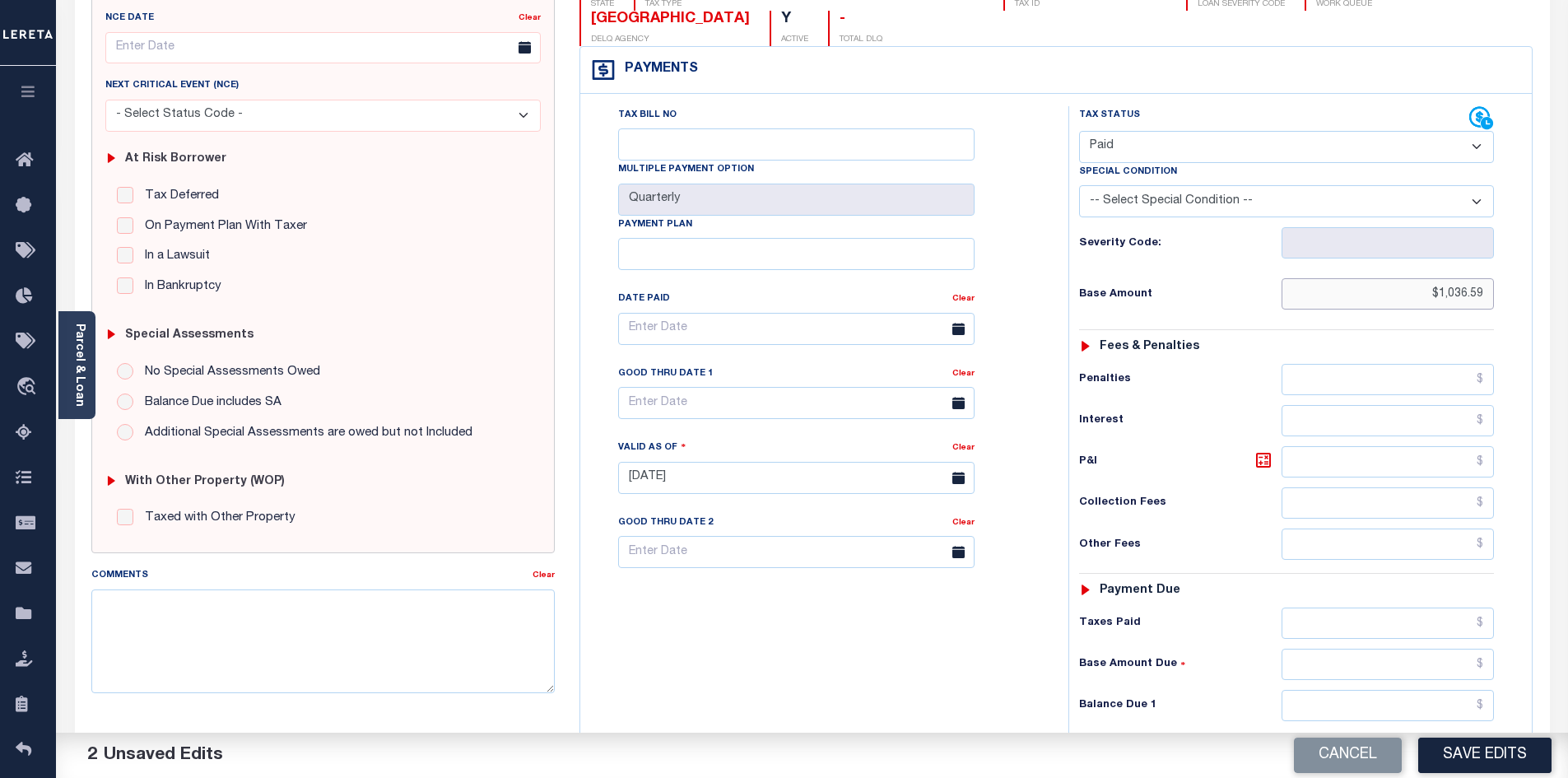
scroll to position [330, 0]
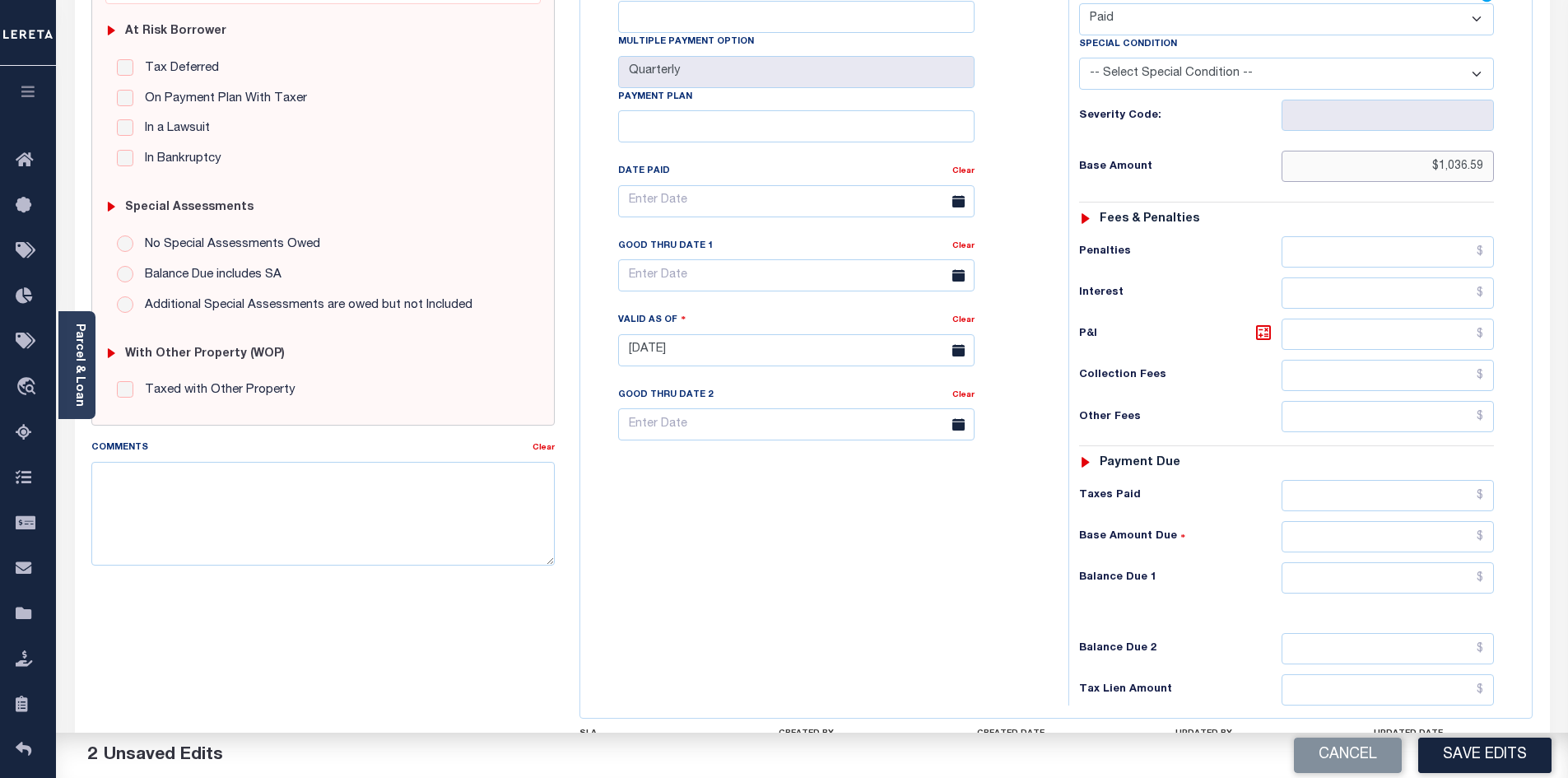
type input "$1,036.59"
click at [1397, 562] on input "text" at bounding box center [1388, 577] width 213 height 31
type input "$0"
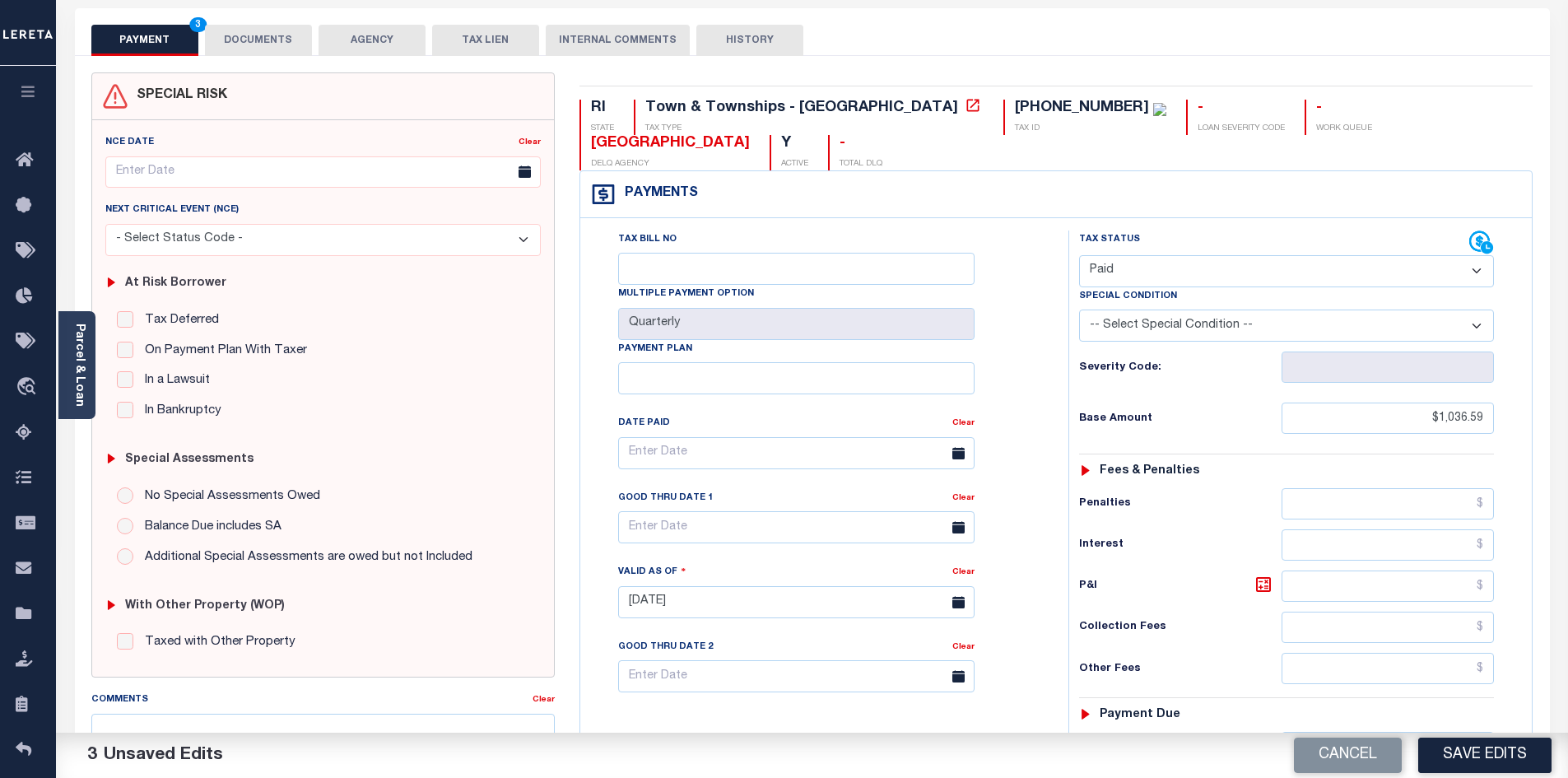
scroll to position [0, 0]
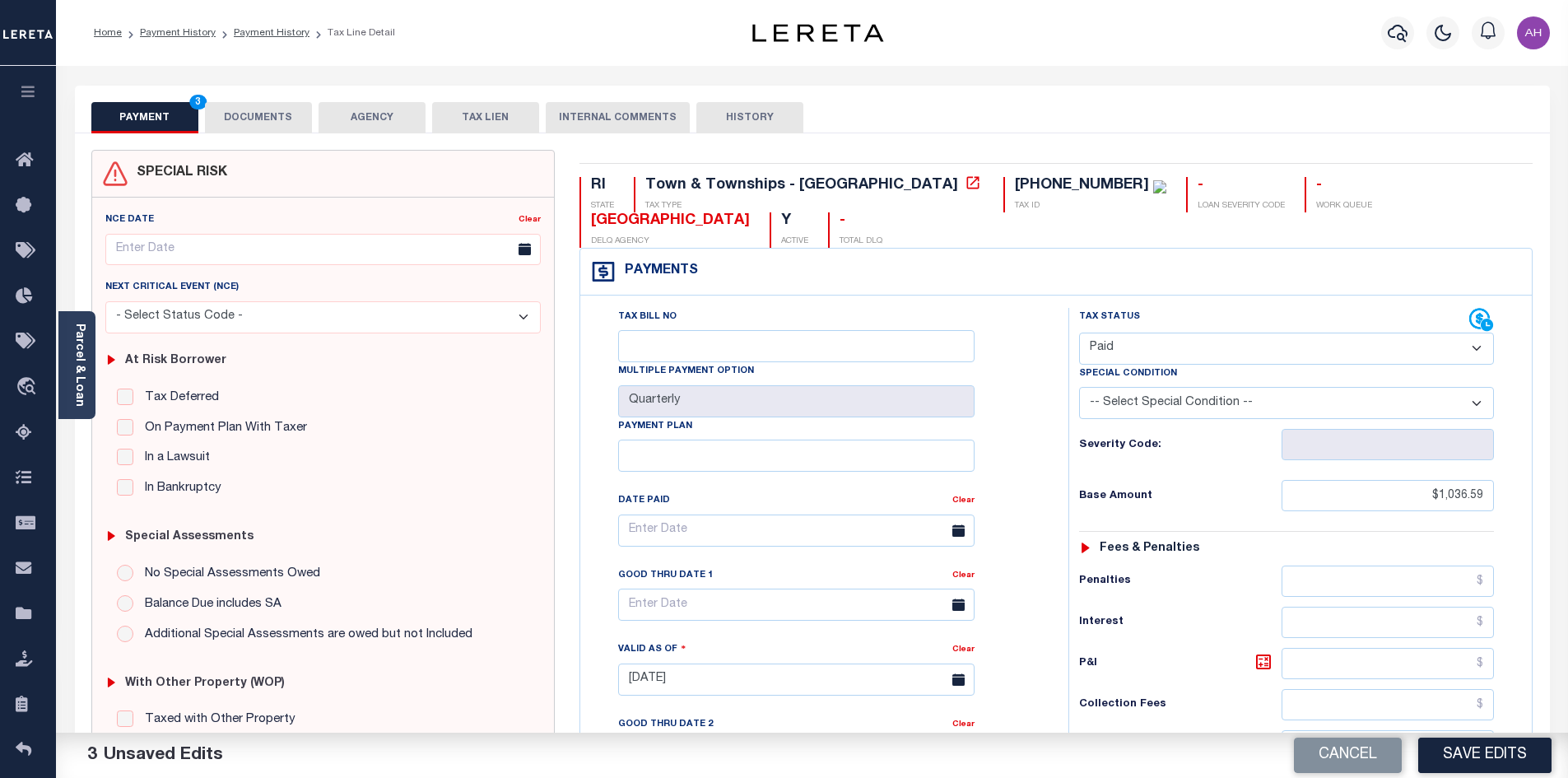
click at [258, 121] on button "DOCUMENTS" at bounding box center [258, 118] width 107 height 31
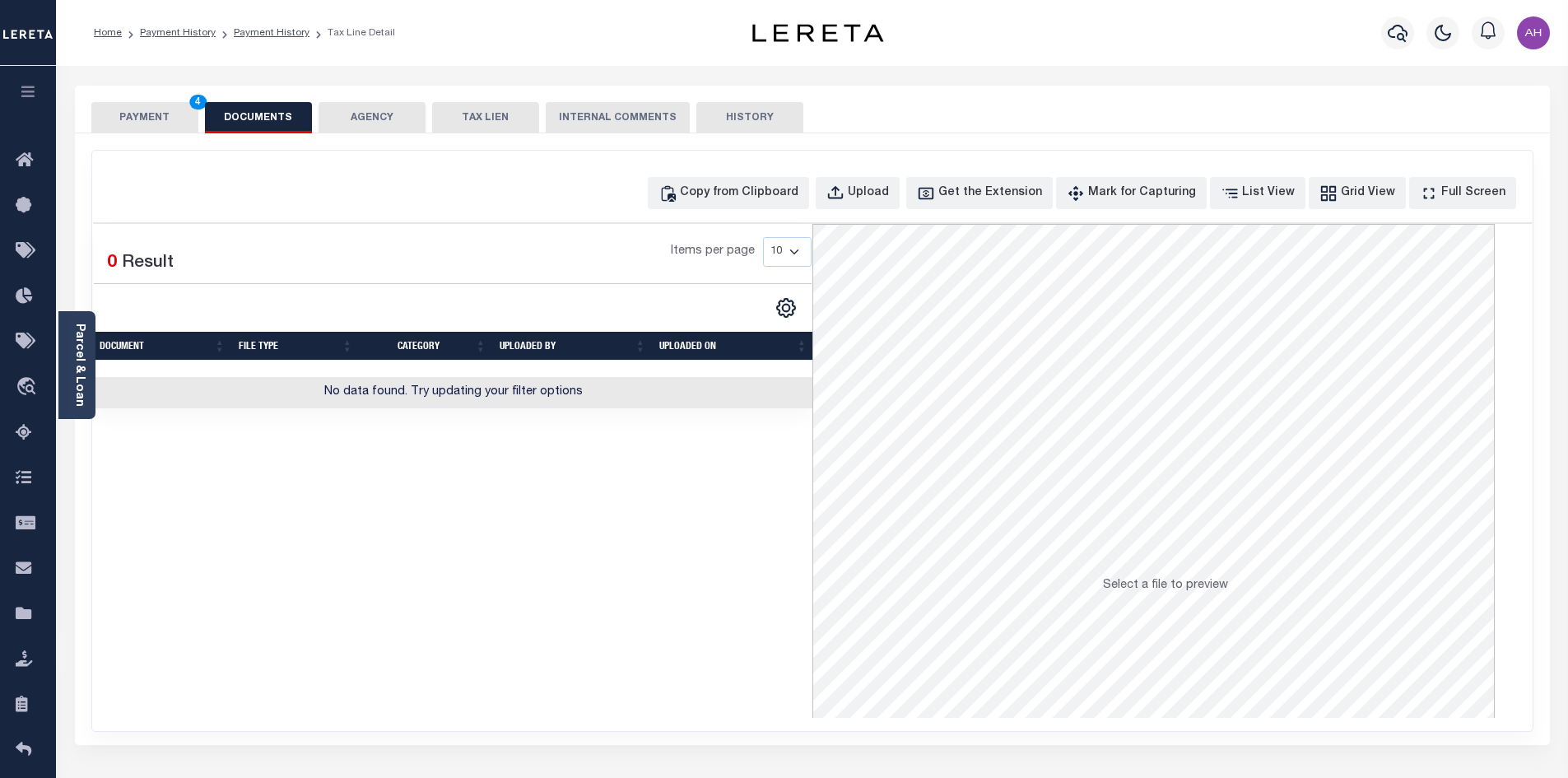
click at [381, 116] on button "AGENCY" at bounding box center [372, 118] width 107 height 31
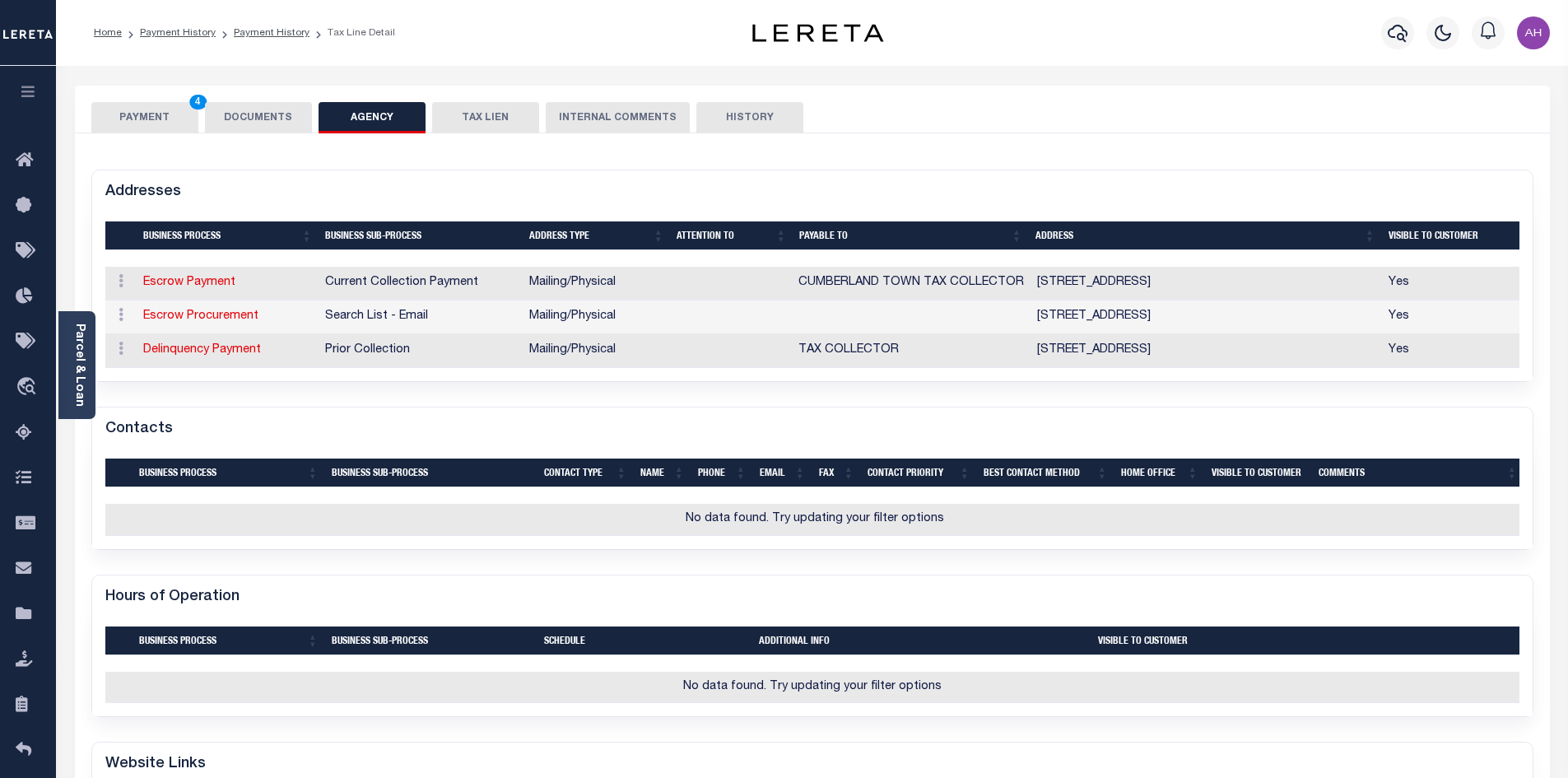
click at [267, 115] on button "DOCUMENTS" at bounding box center [258, 118] width 107 height 31
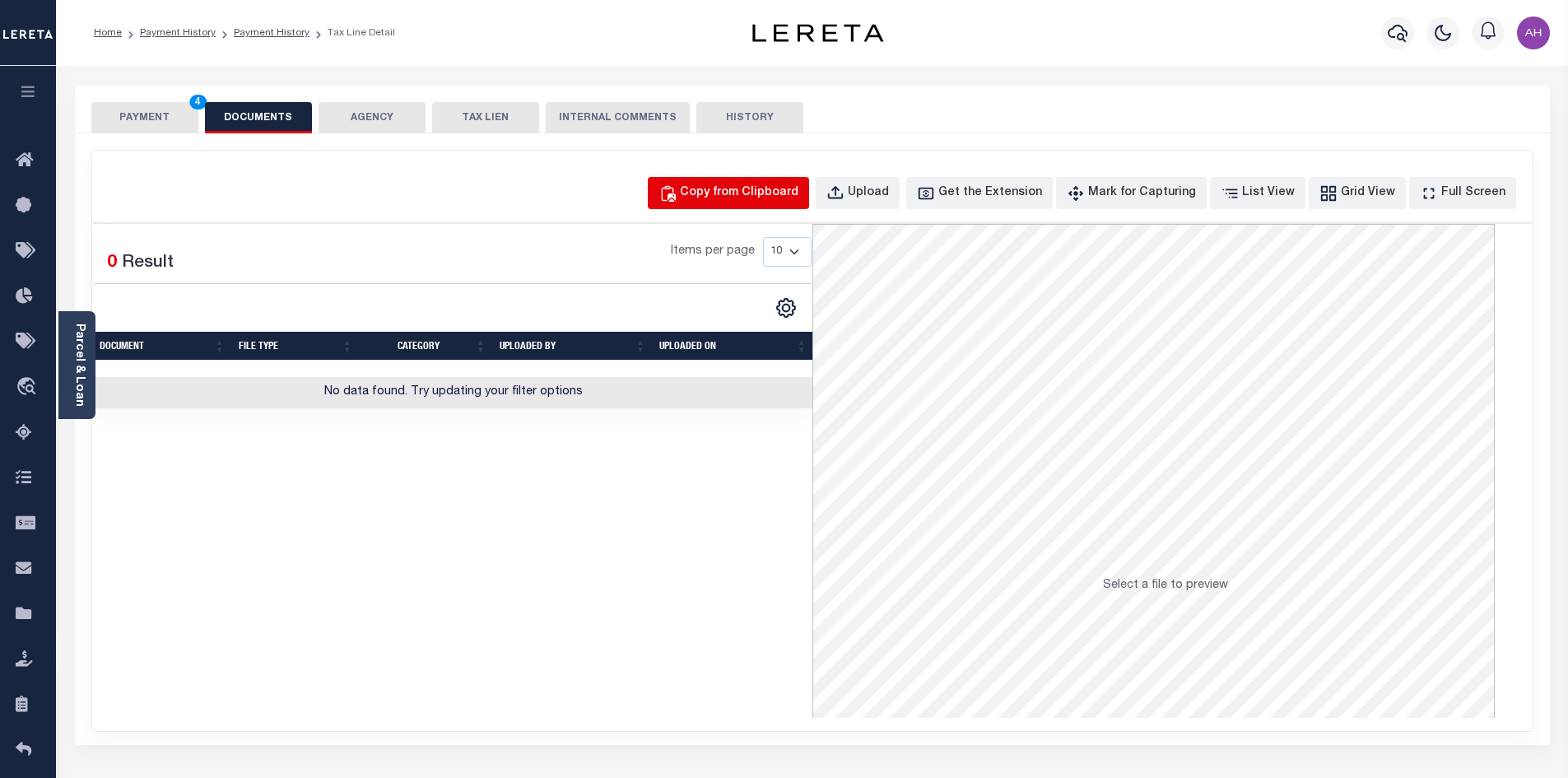
click at [761, 196] on div "Copy from Clipboard" at bounding box center [738, 193] width 119 height 18
select select "POP"
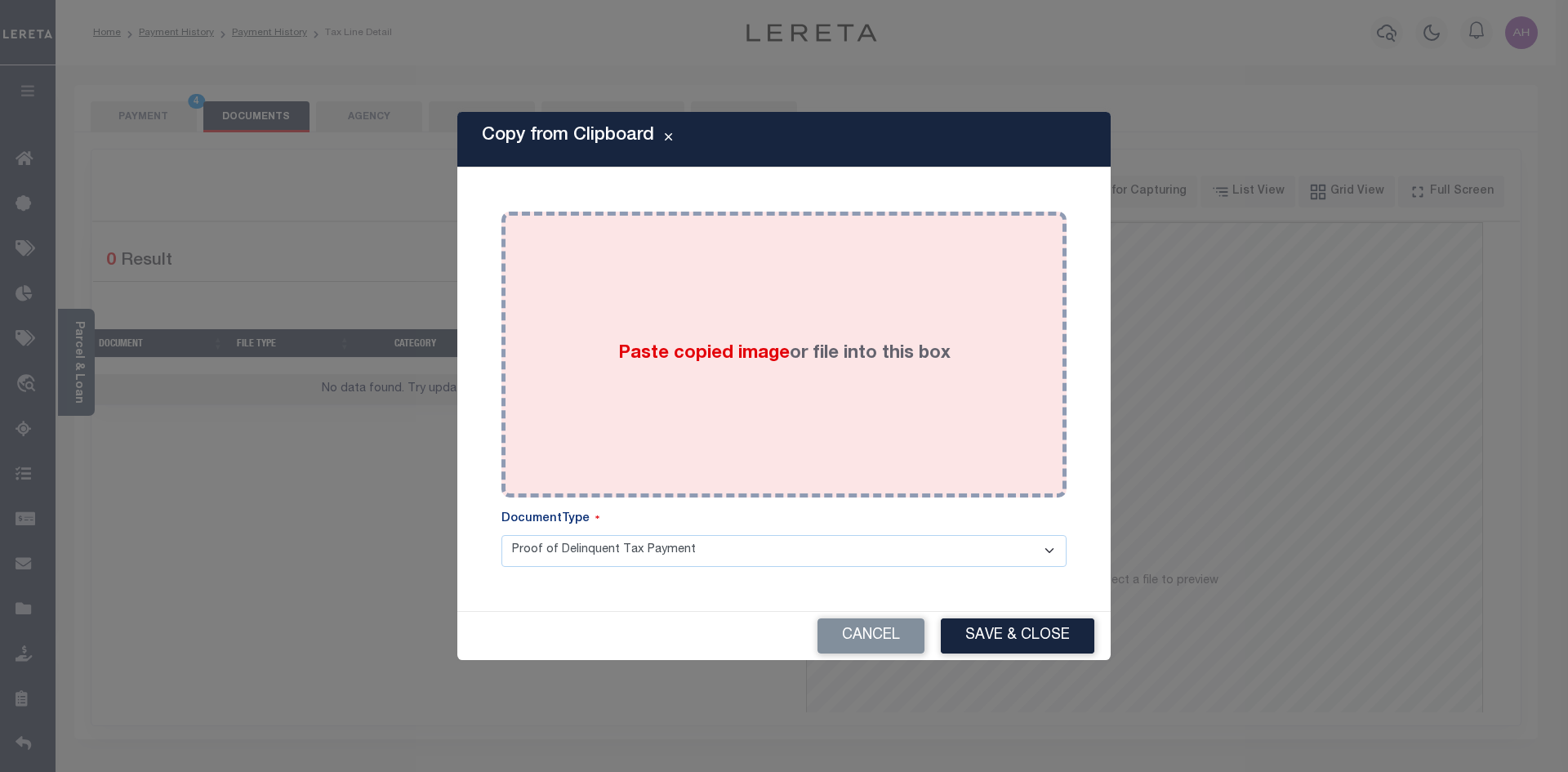
click at [689, 339] on div "Paste copied image or file into this box" at bounding box center [783, 354] width 540 height 261
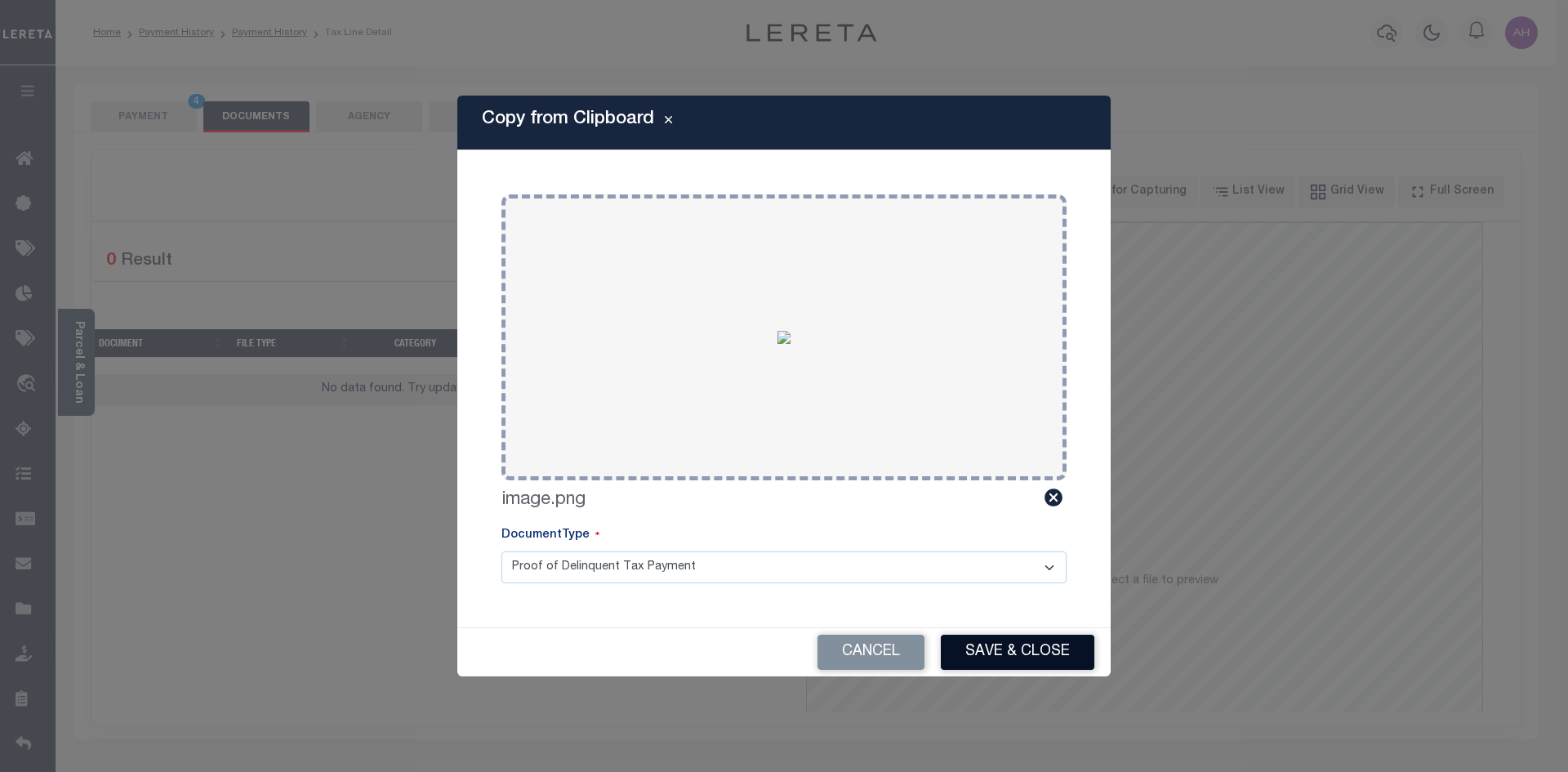
click at [1047, 652] on button "Save & Close" at bounding box center [1017, 652] width 154 height 35
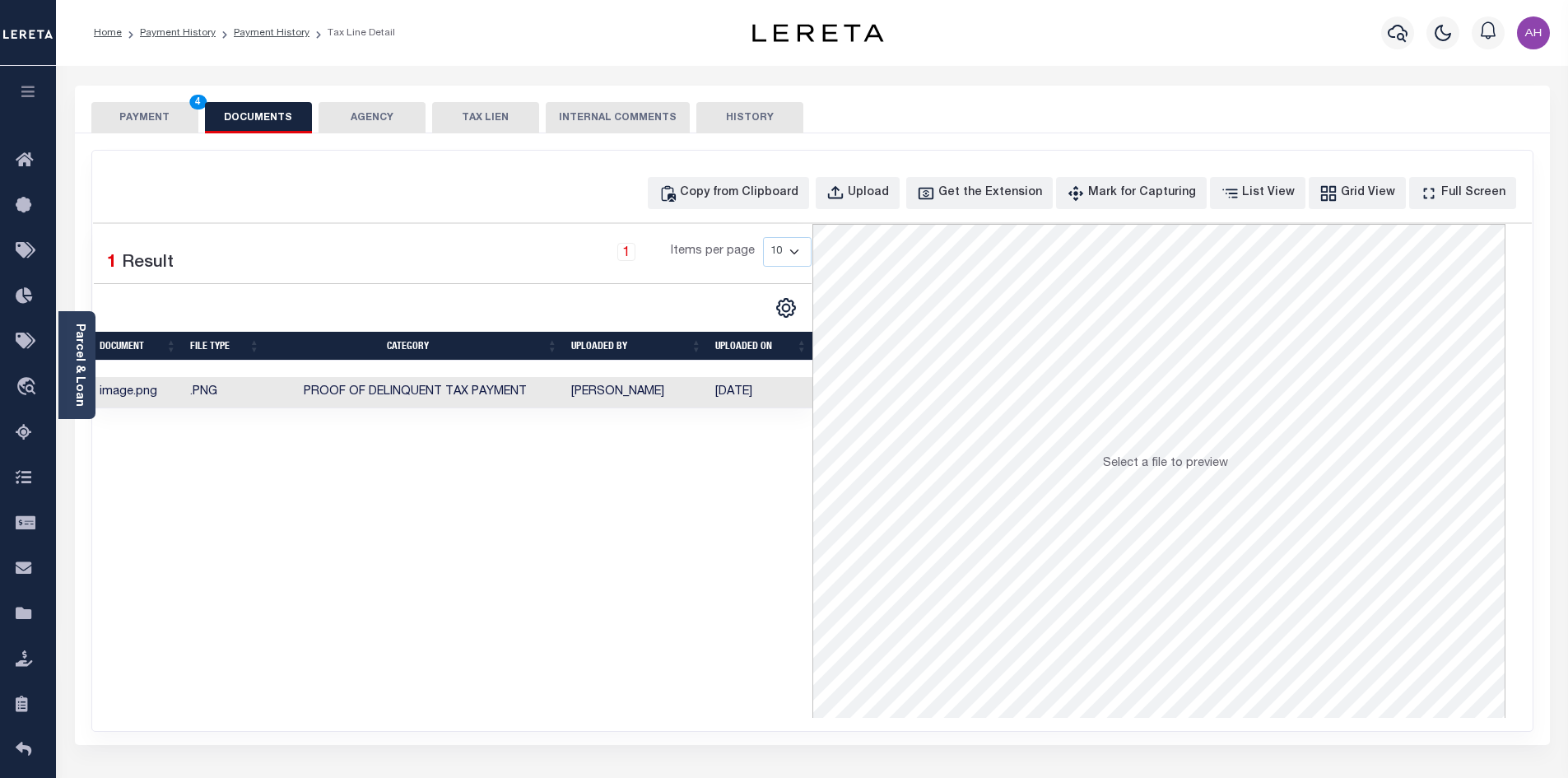
click at [166, 103] on button "PAYMENT 4" at bounding box center [145, 118] width 107 height 31
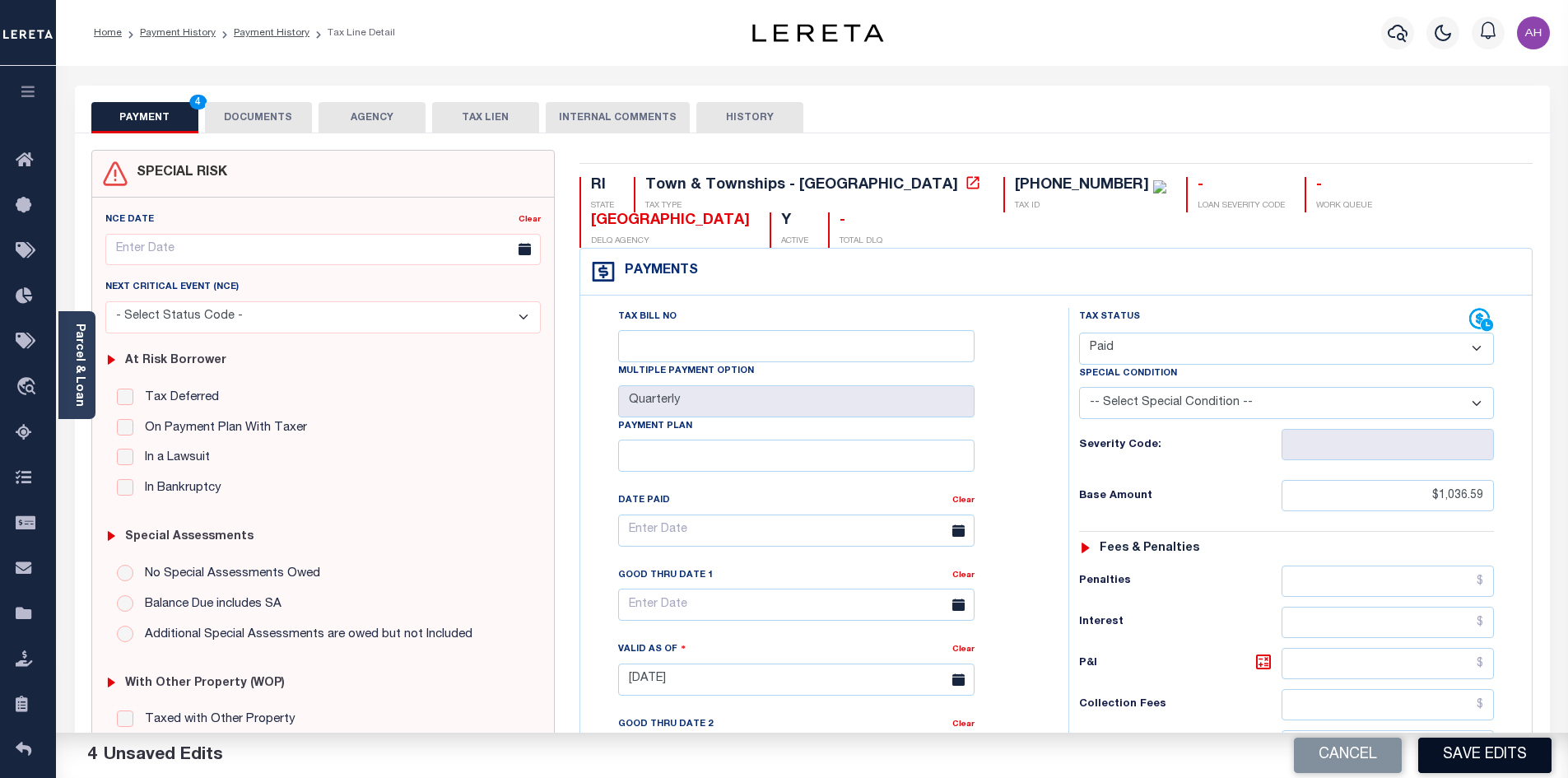
click at [1470, 747] on button "Save Edits" at bounding box center [1484, 755] width 133 height 36
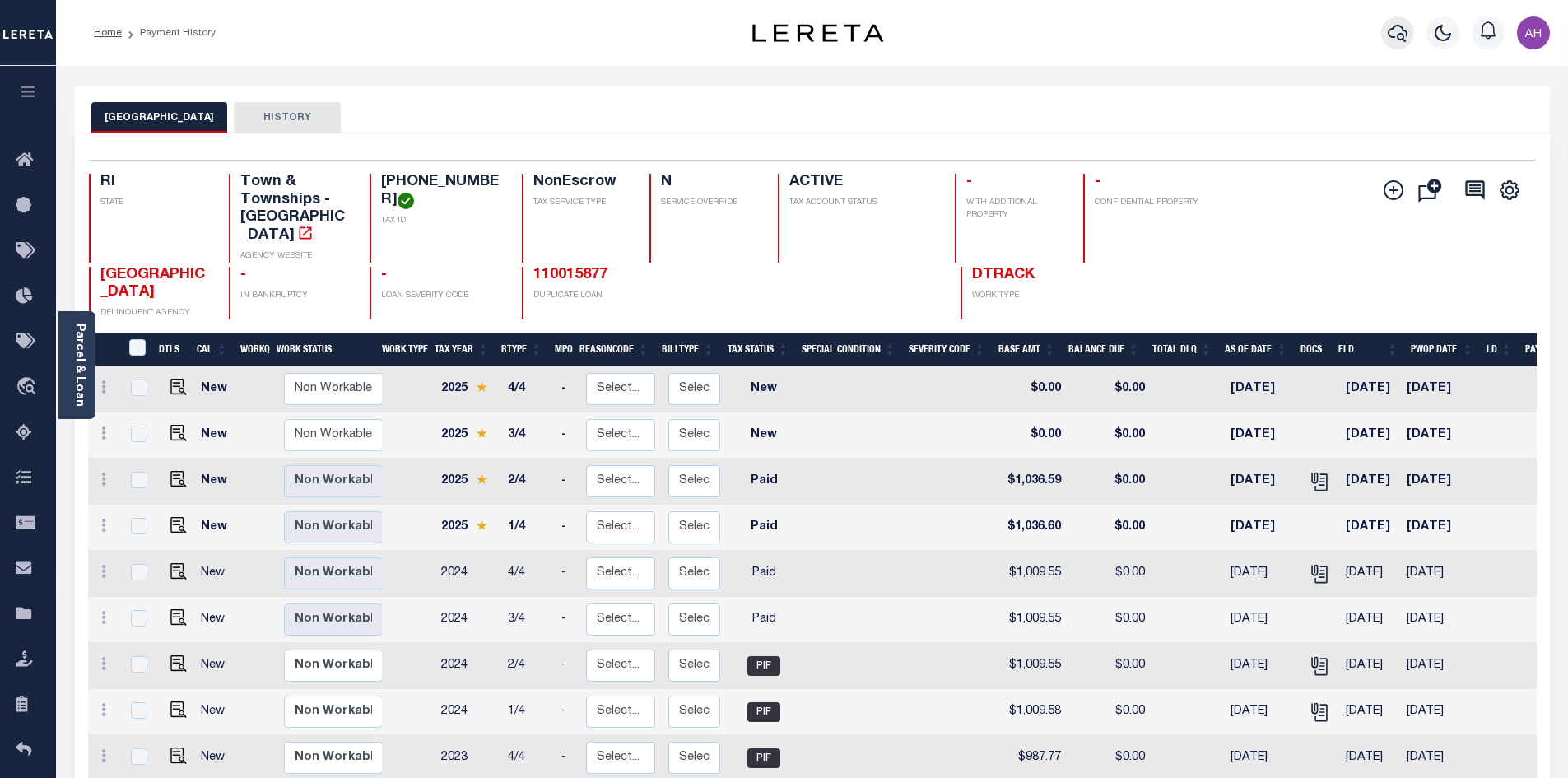
click at [1398, 35] on icon "button" at bounding box center [1397, 34] width 19 height 17
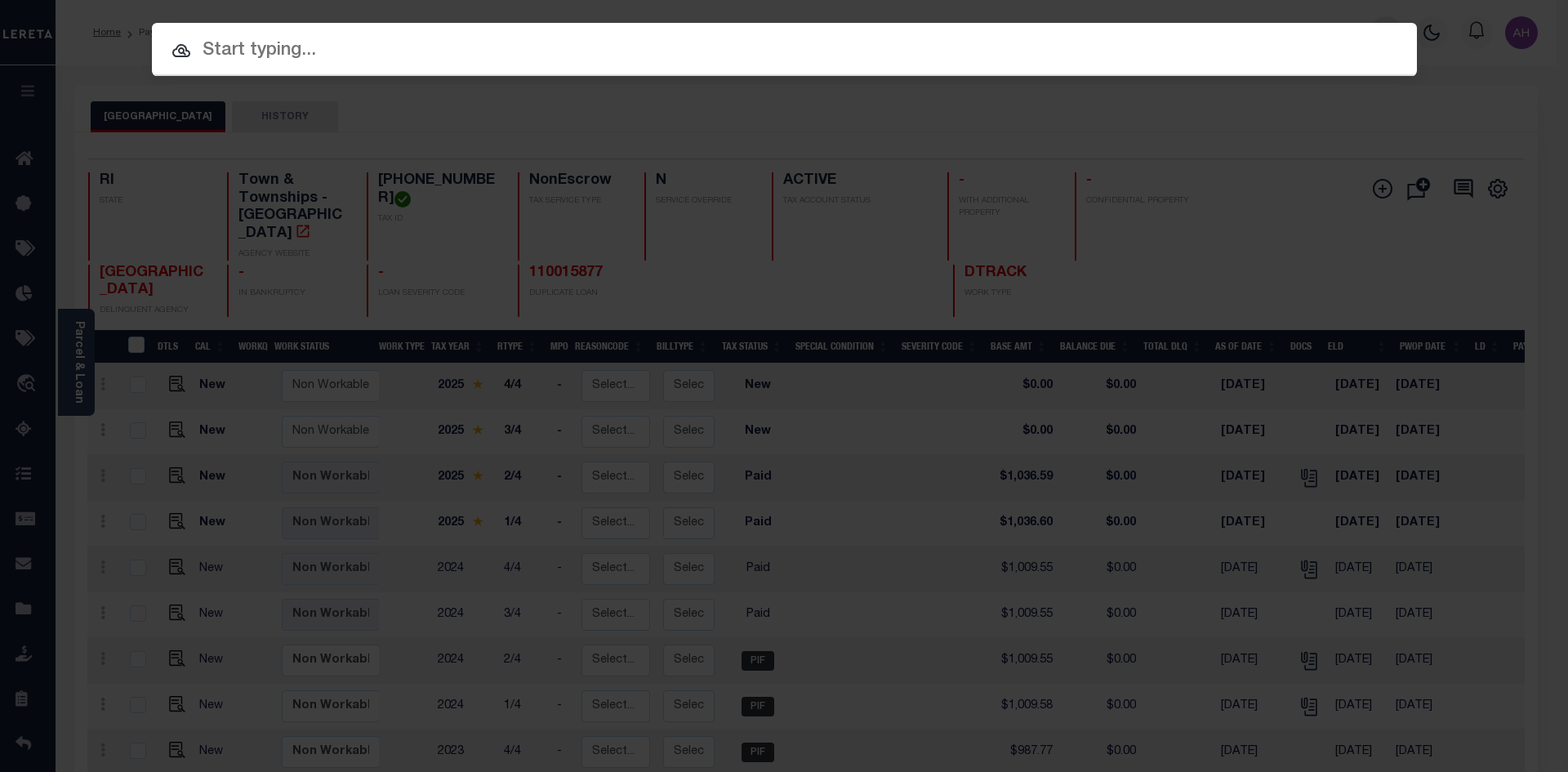
paste input "[PHONE_NUMBER]"
type input "[PHONE_NUMBER]"
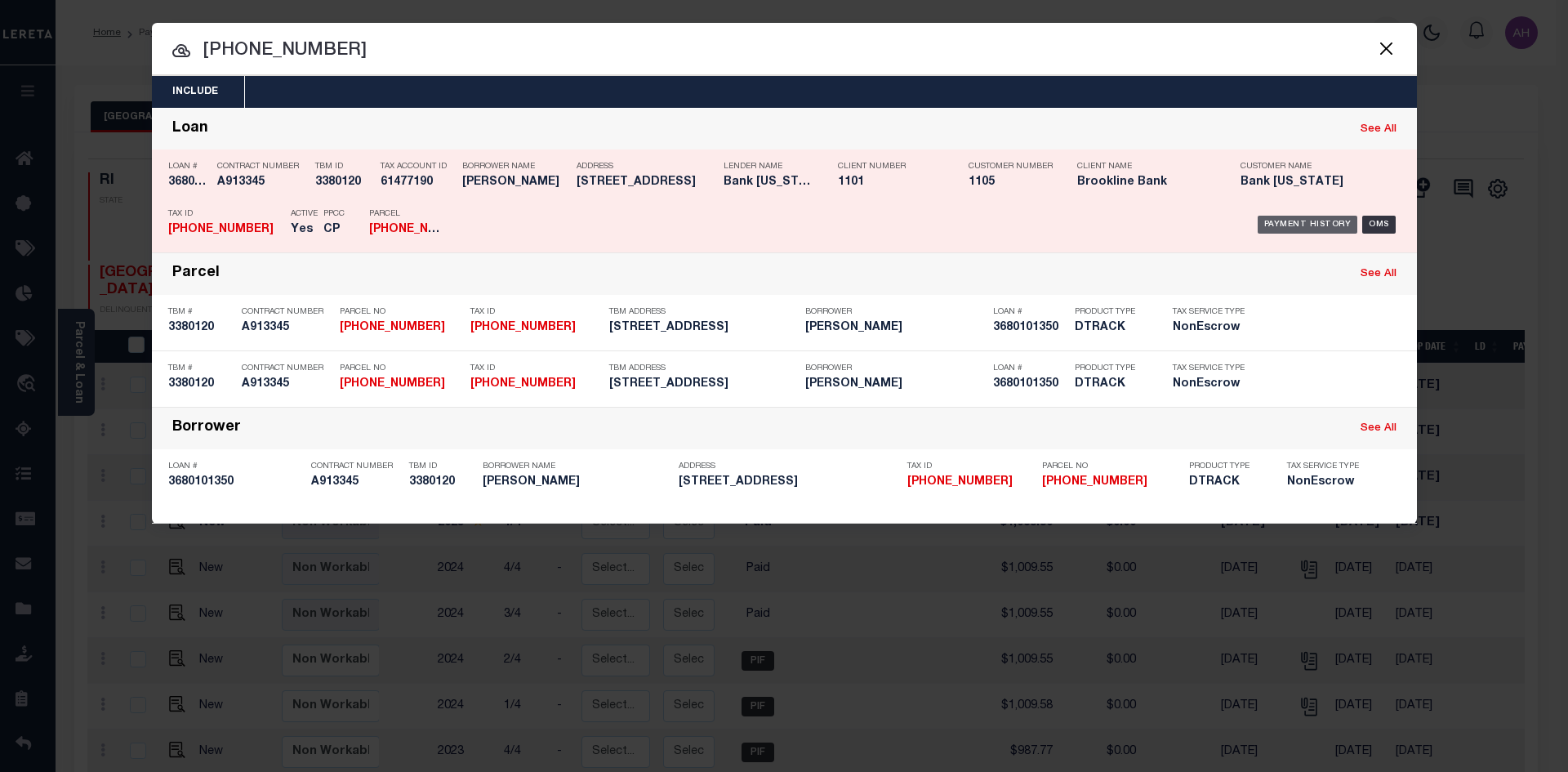
click at [1292, 227] on div "Payment History" at bounding box center [1307, 224] width 100 height 18
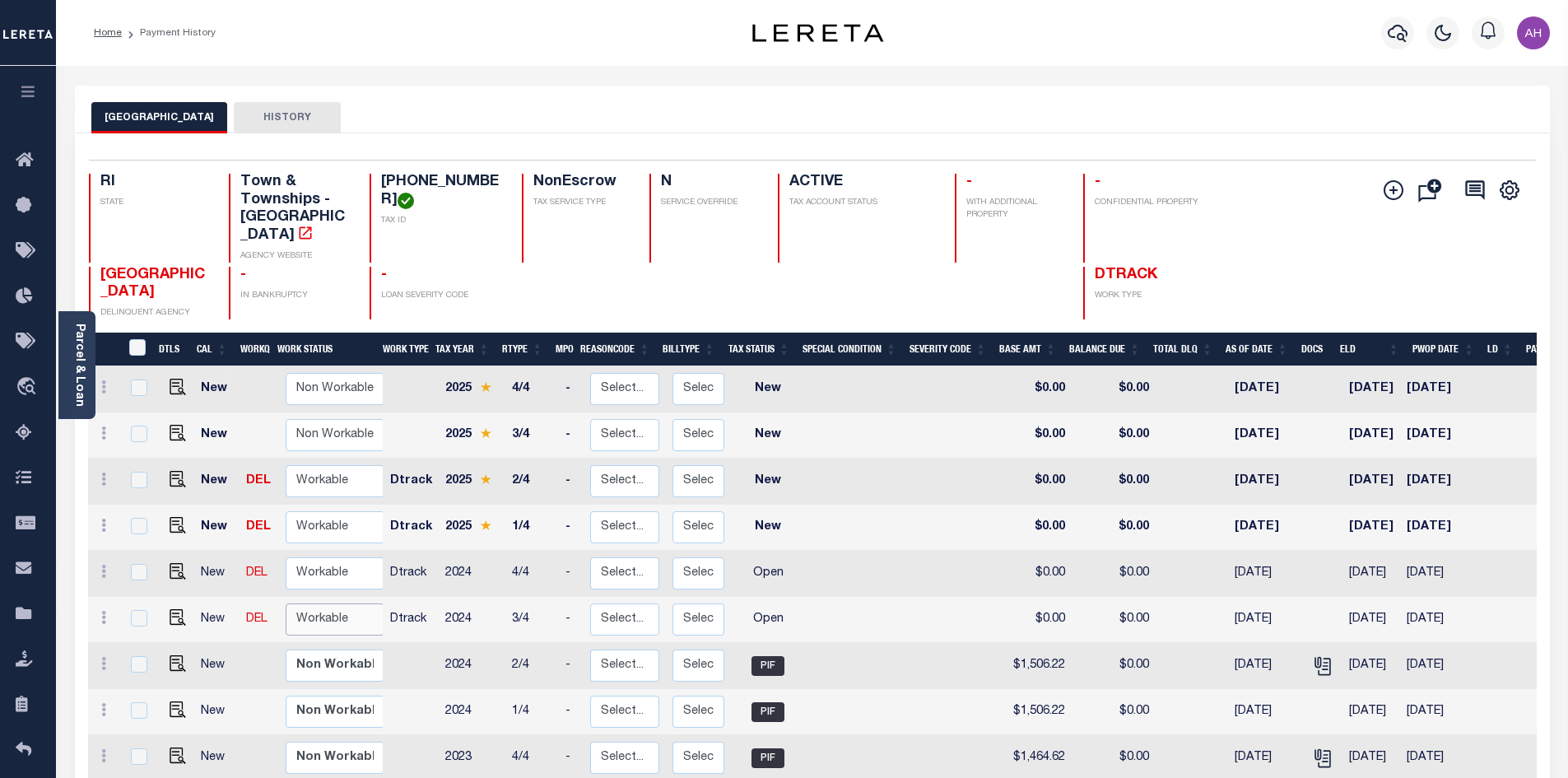
click at [335, 604] on select "Non Workable Workable" at bounding box center [334, 619] width 98 height 32
checkbox input "true"
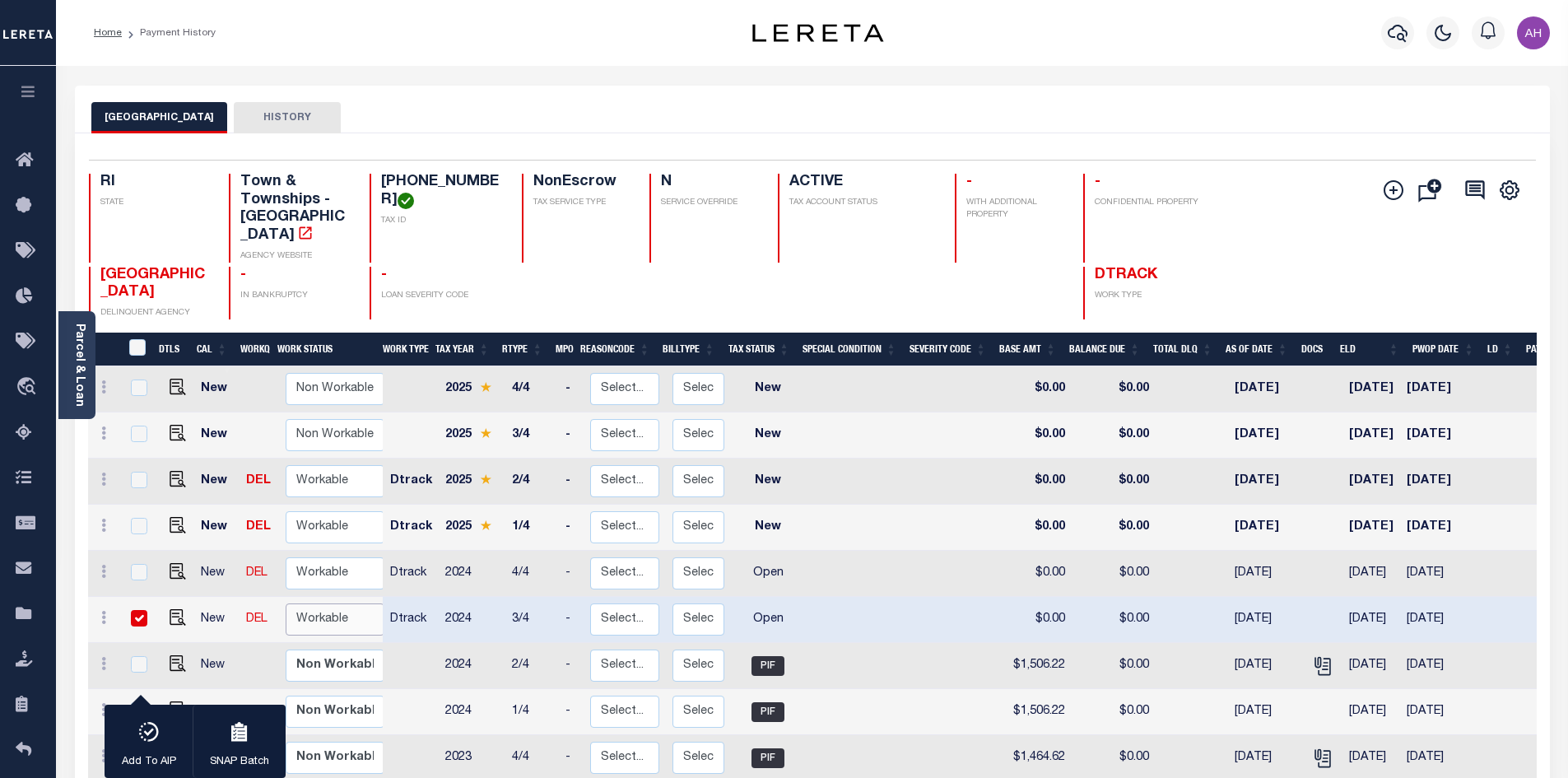
select select "true"
click at [285, 604] on select "Non Workable Workable" at bounding box center [334, 619] width 98 height 32
checkbox input "false"
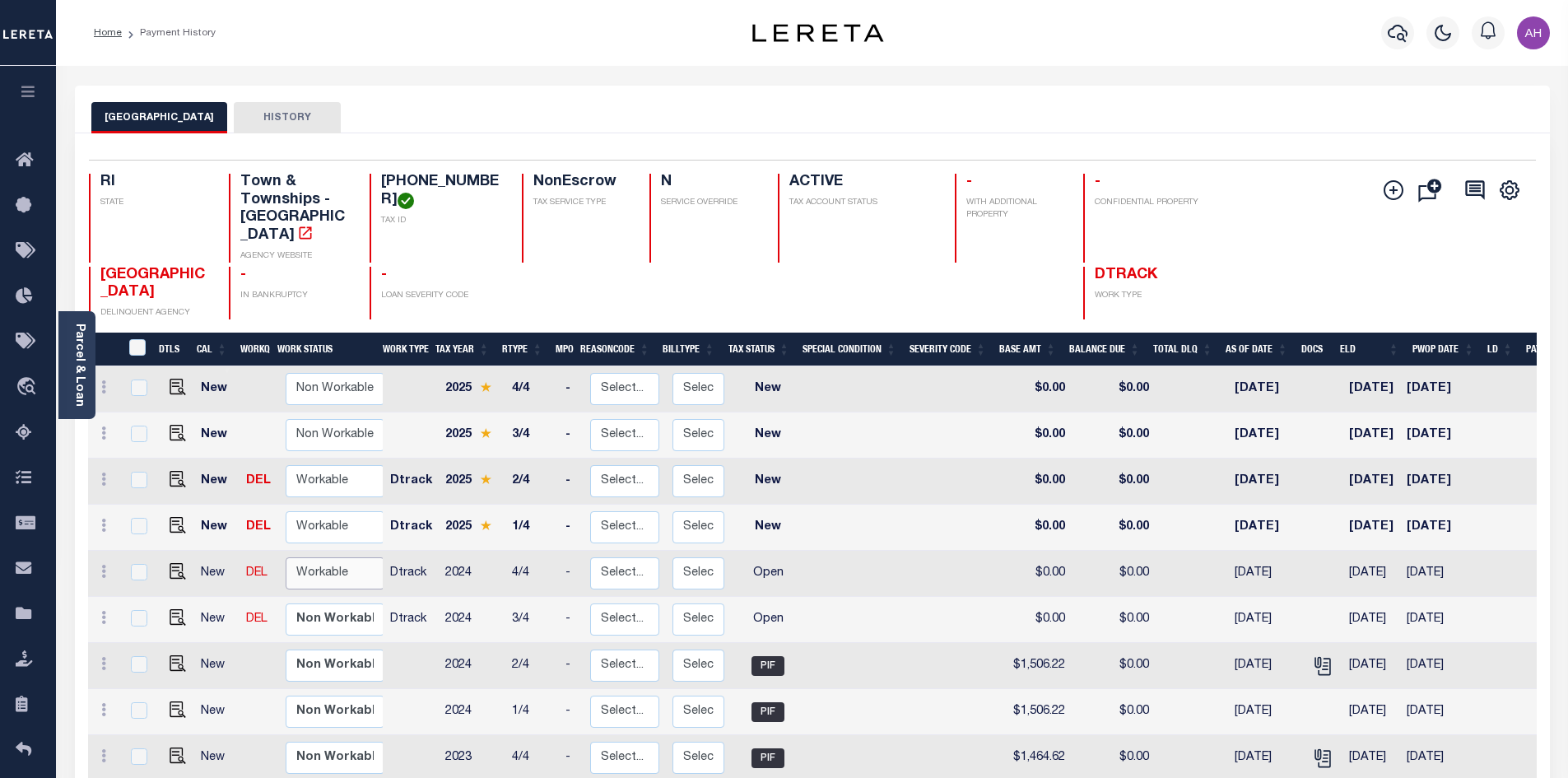
click at [341, 557] on select "Non Workable Workable" at bounding box center [334, 573] width 98 height 32
checkbox input "true"
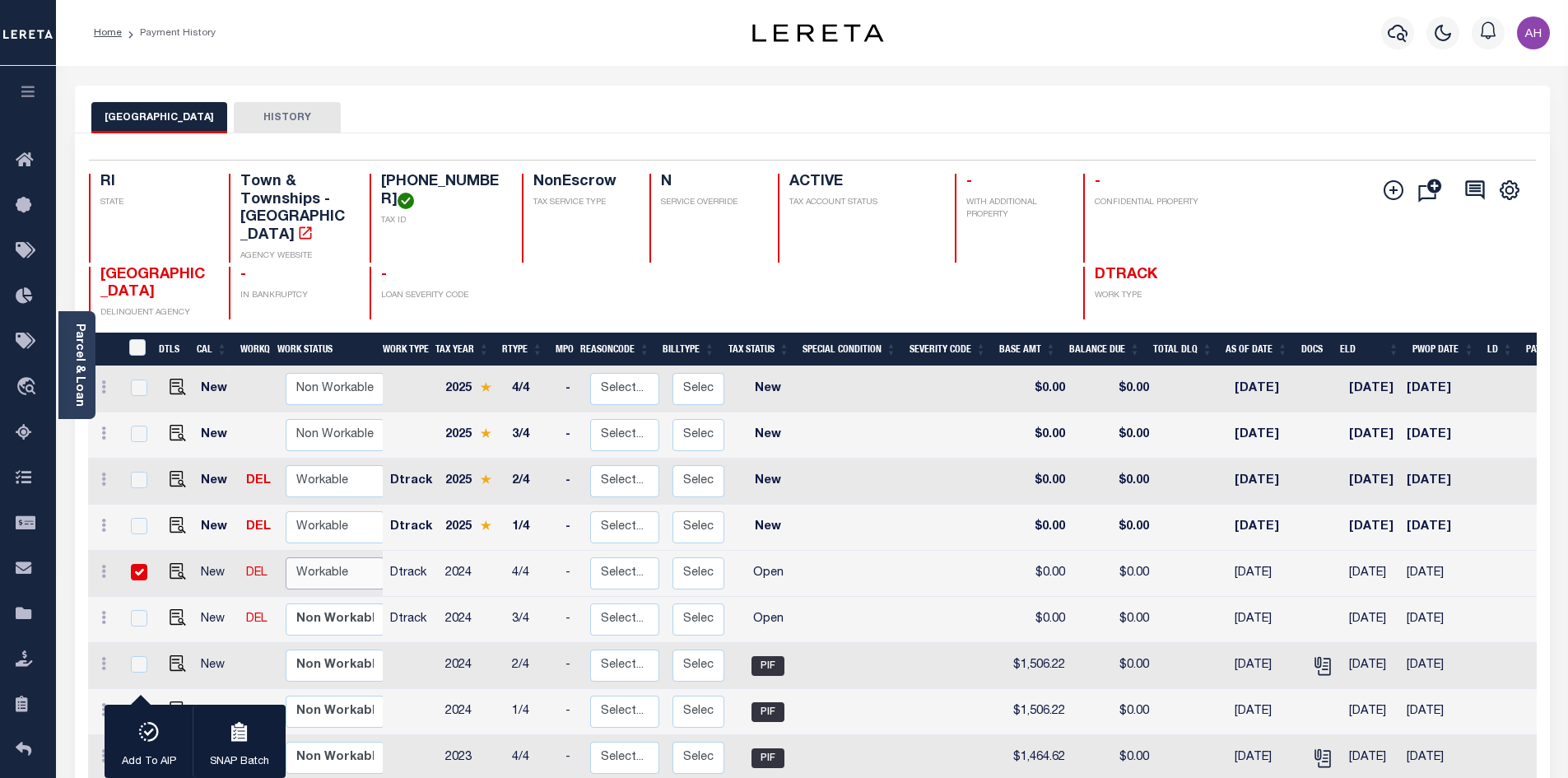
select select "true"
click at [285, 557] on select "Non Workable Workable" at bounding box center [334, 573] width 98 height 32
checkbox input "false"
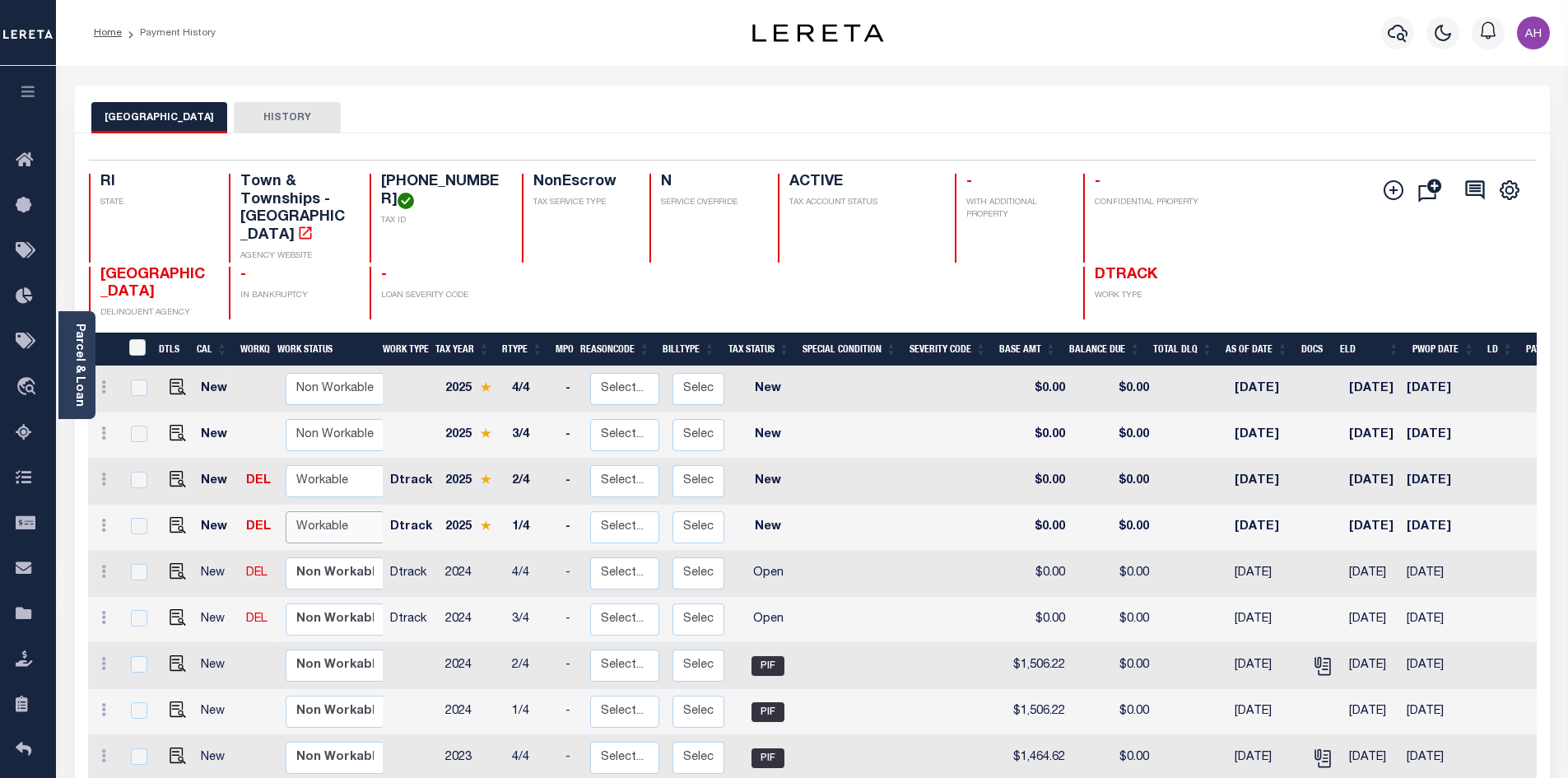
click at [324, 511] on select "Non Workable Workable" at bounding box center [334, 526] width 98 height 32
checkbox input "true"
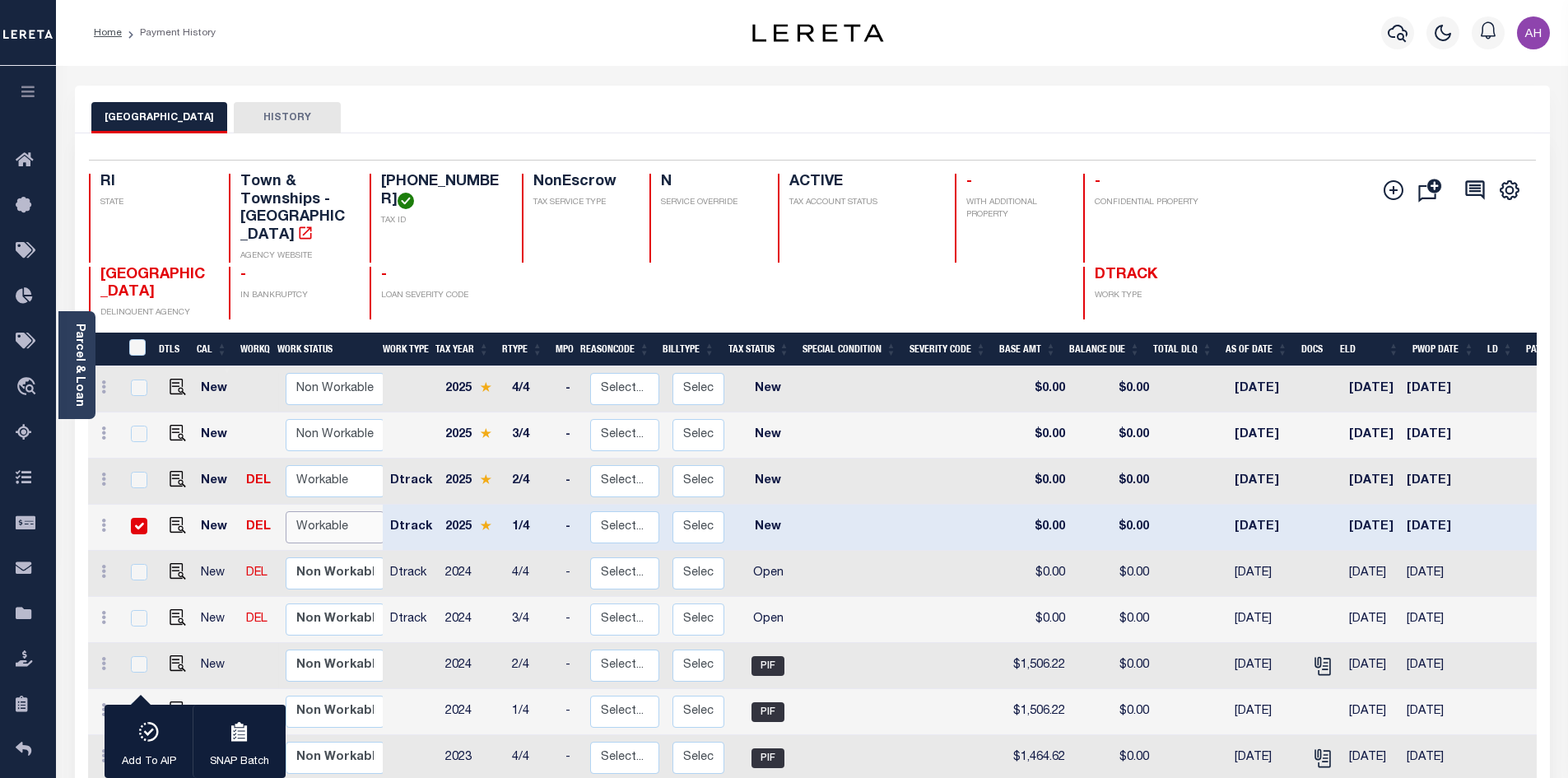
select select "true"
click at [285, 511] on select "Non Workable Workable" at bounding box center [334, 526] width 98 height 32
checkbox input "false"
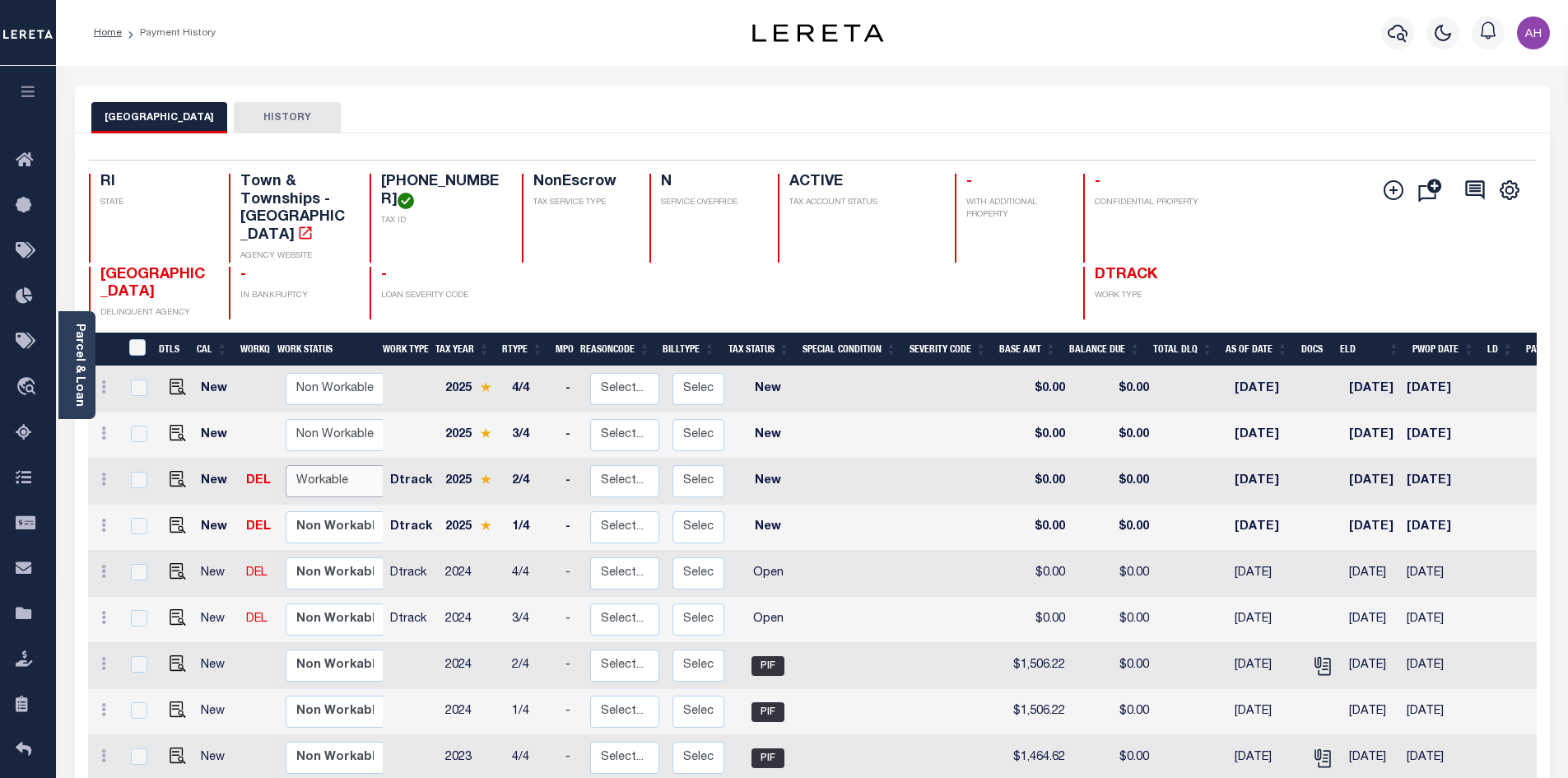
click at [316, 469] on select "Non Workable Workable" at bounding box center [334, 481] width 98 height 32
checkbox input "true"
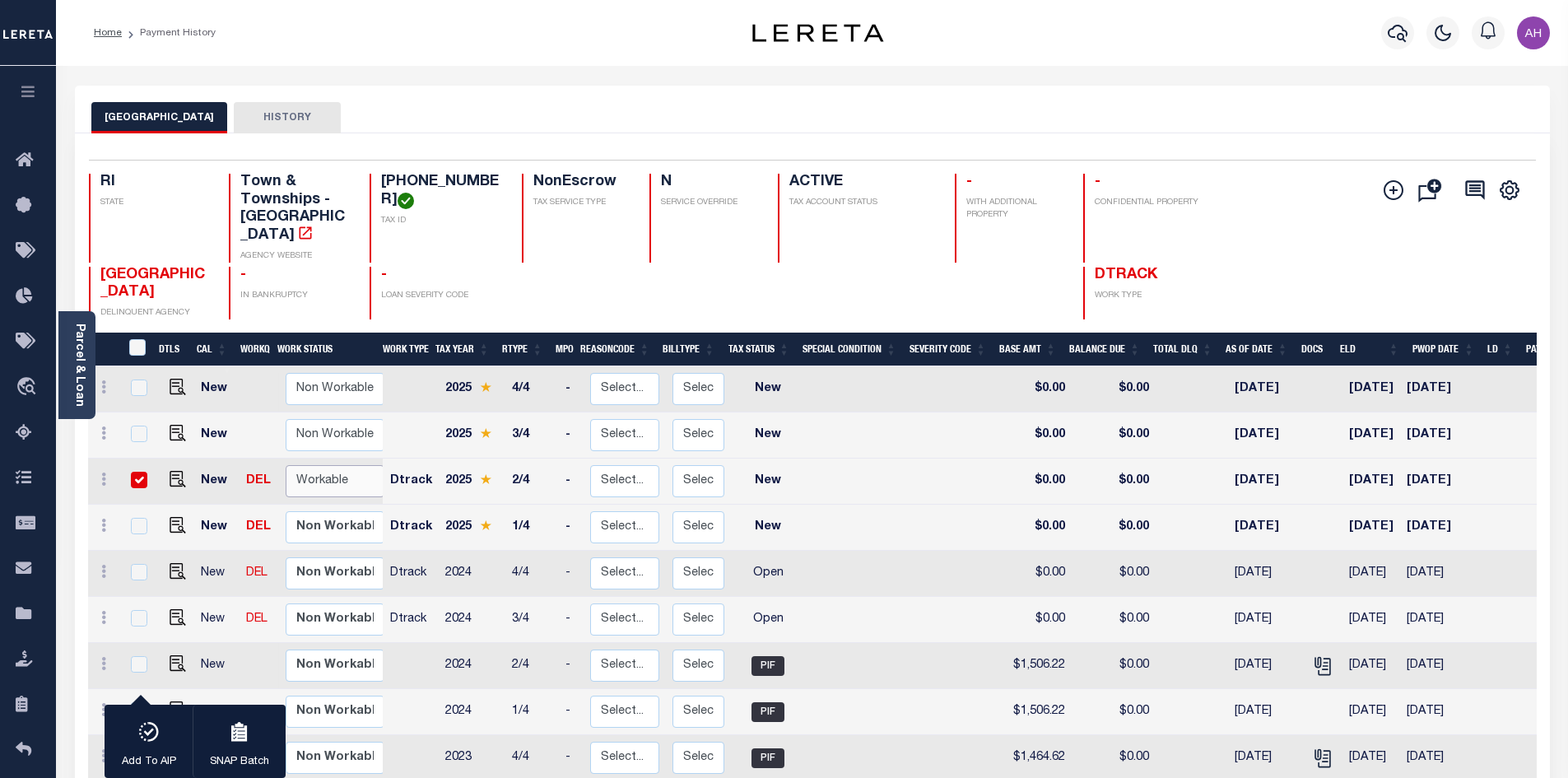
select select "true"
click at [285, 466] on select "Non Workable Workable" at bounding box center [334, 481] width 98 height 32
checkbox input "false"
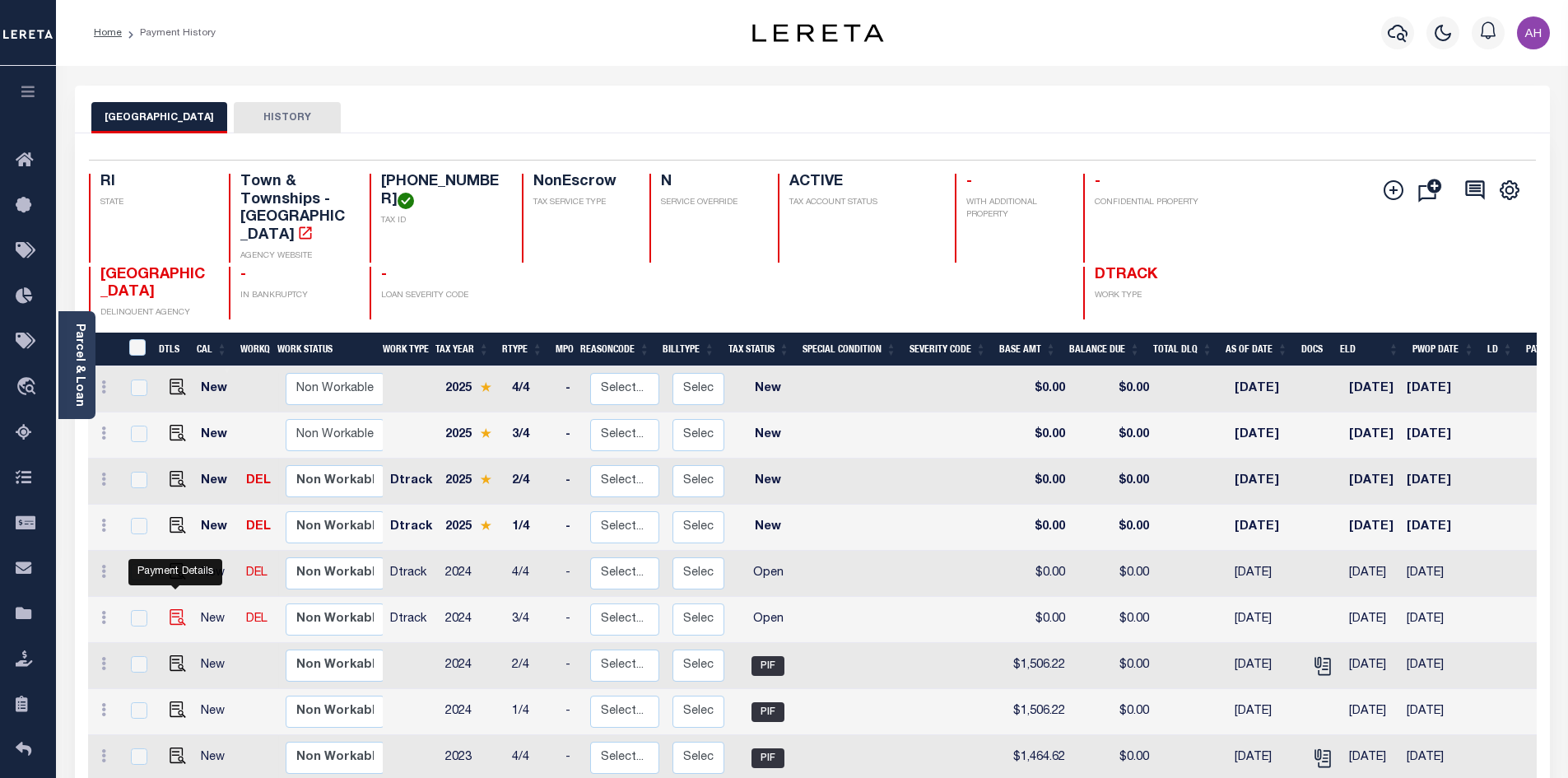
click at [172, 609] on img "" at bounding box center [177, 617] width 16 height 16
checkbox input "true"
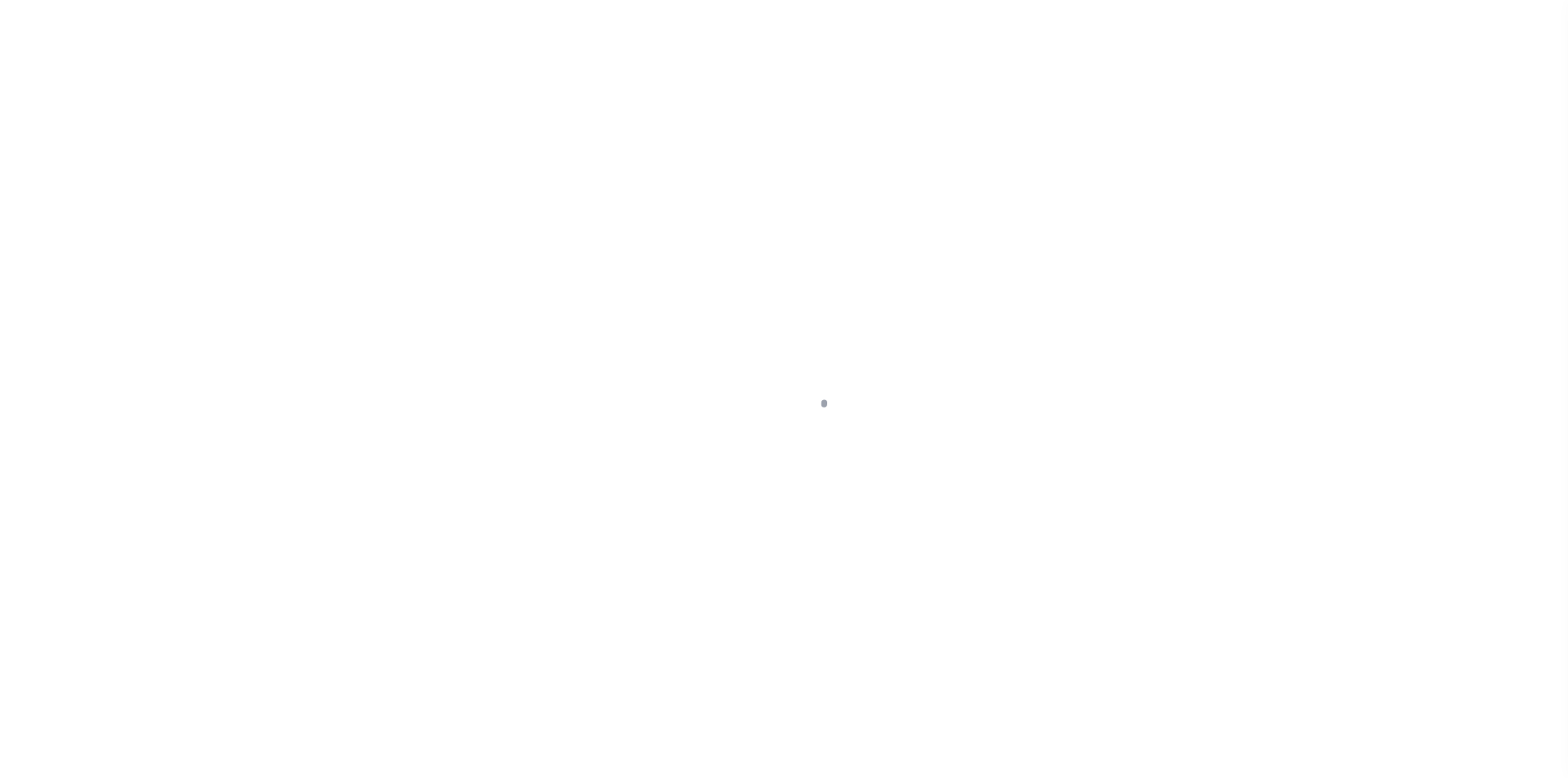
select select "OP2"
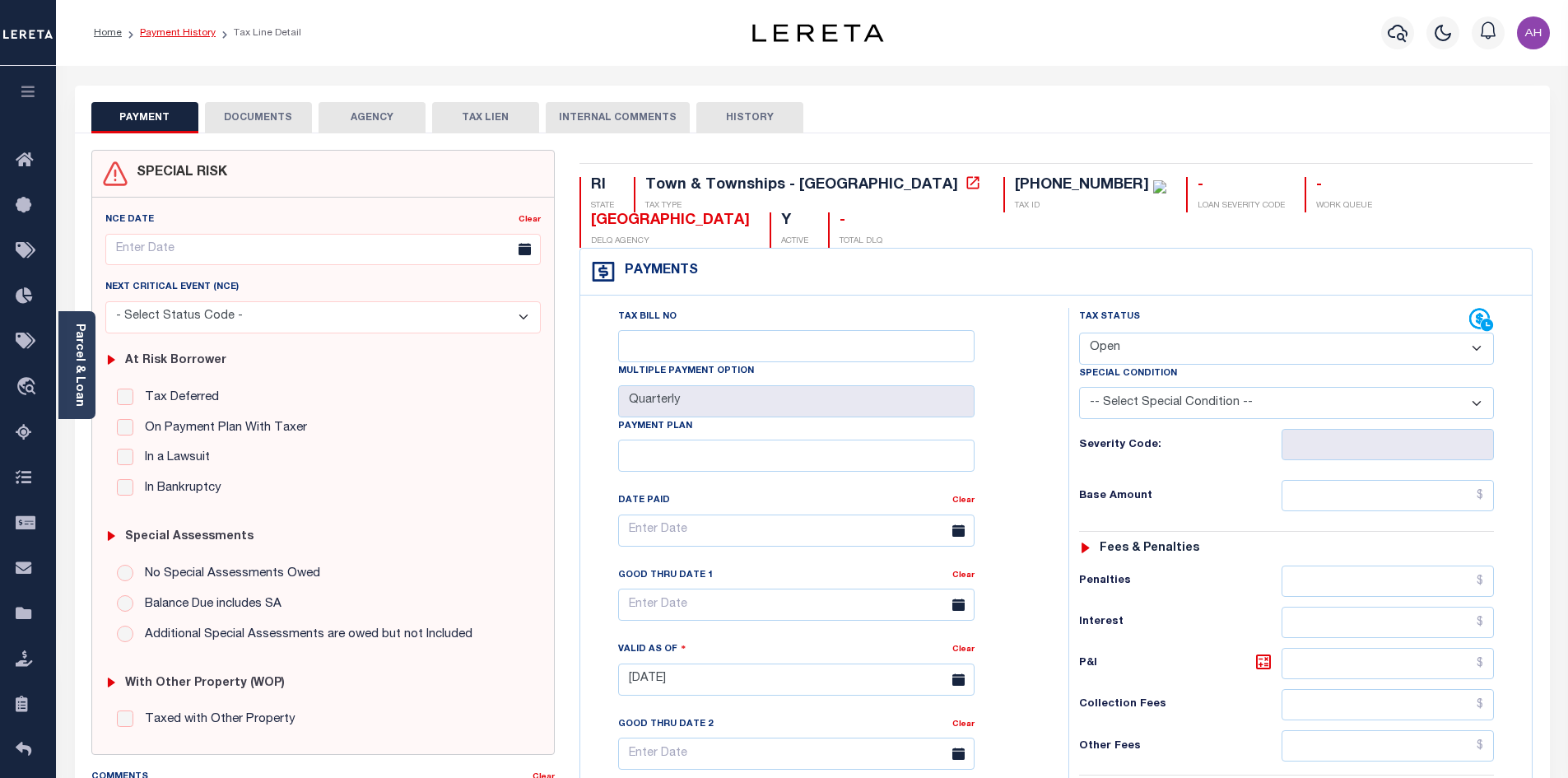
click at [173, 30] on link "Payment History" at bounding box center [177, 33] width 76 height 10
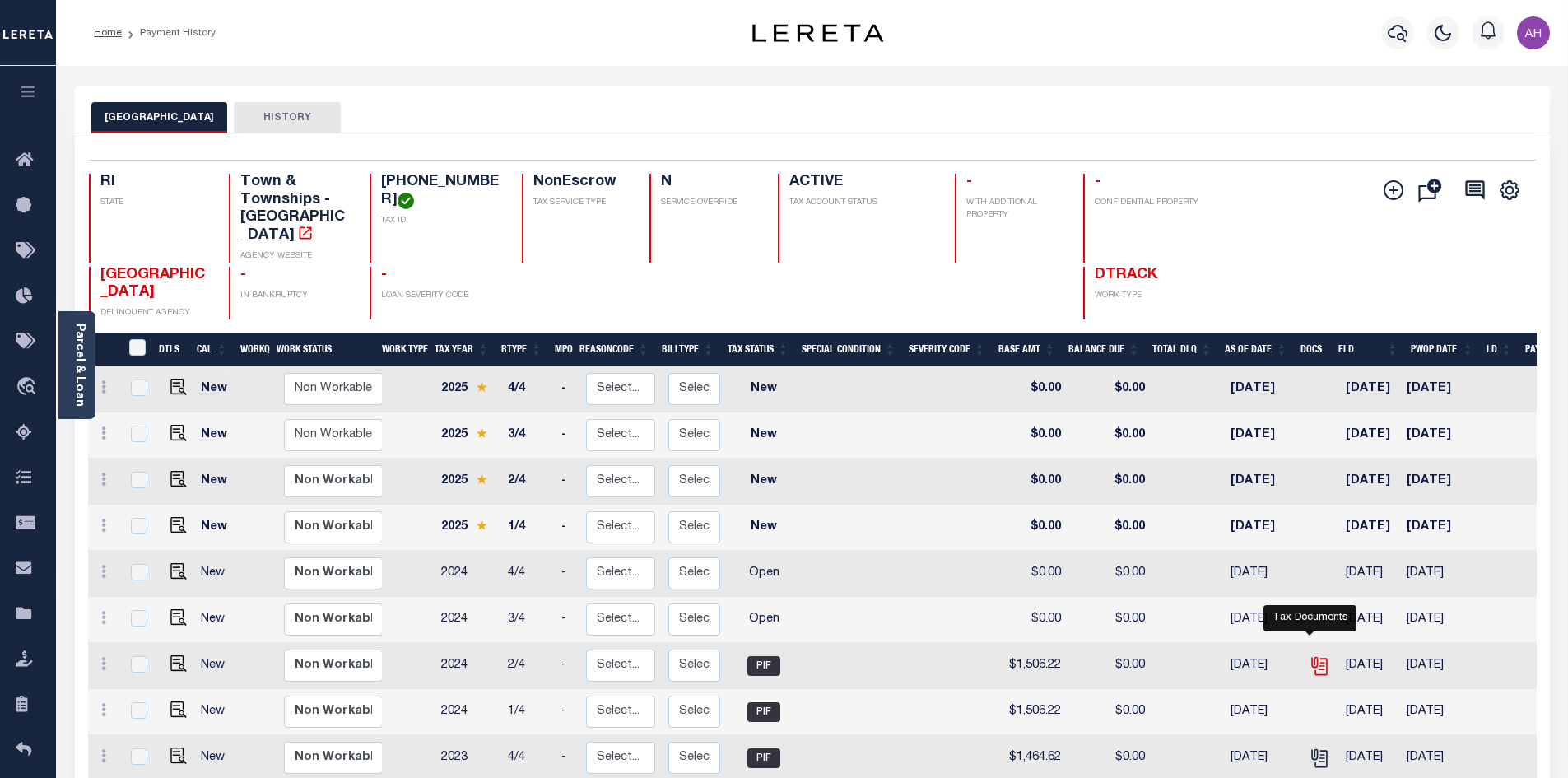
click at [1310, 656] on icon "" at bounding box center [1319, 666] width 21 height 21
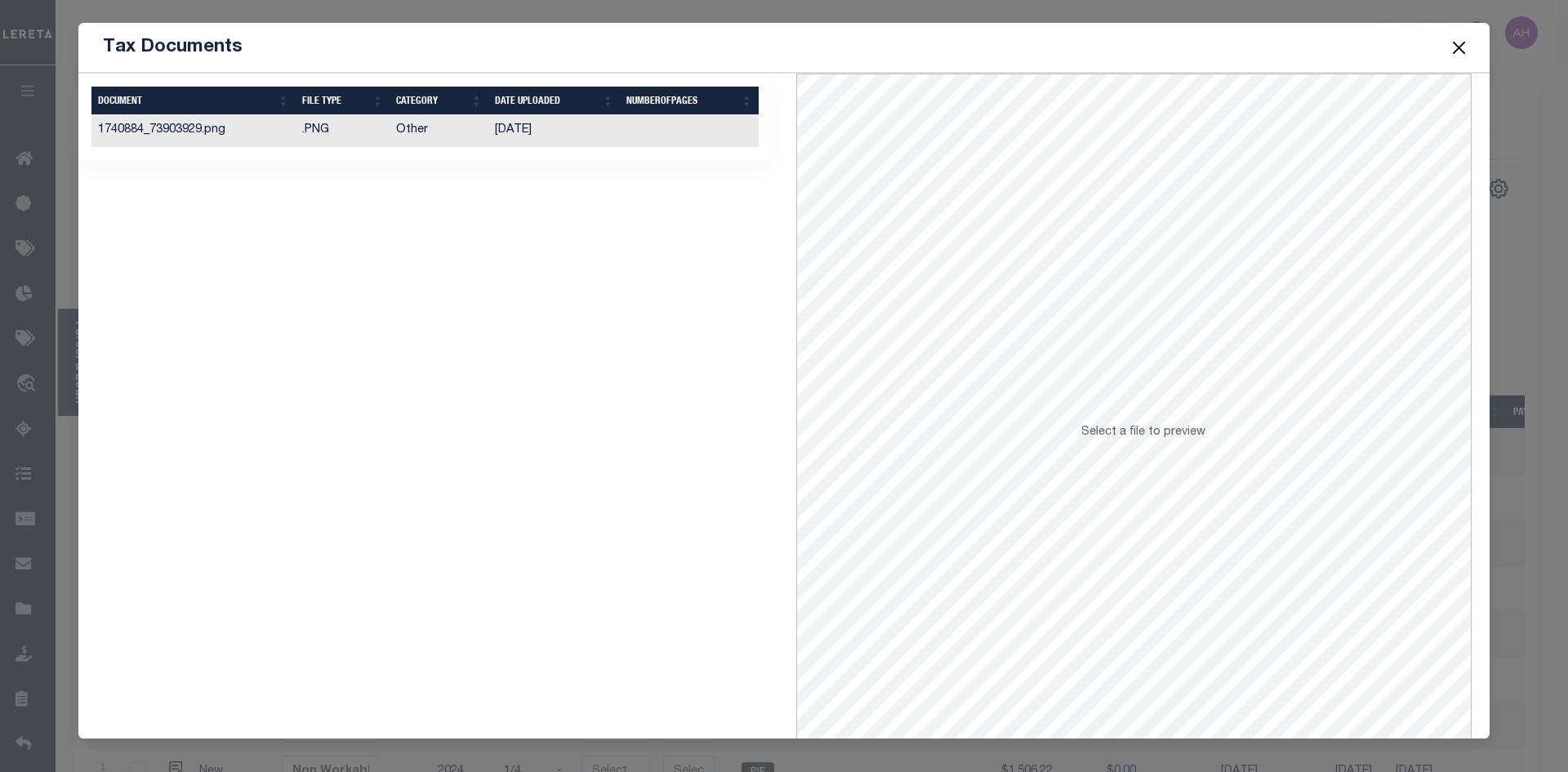
click at [568, 137] on td "[DATE]" at bounding box center [554, 130] width 131 height 32
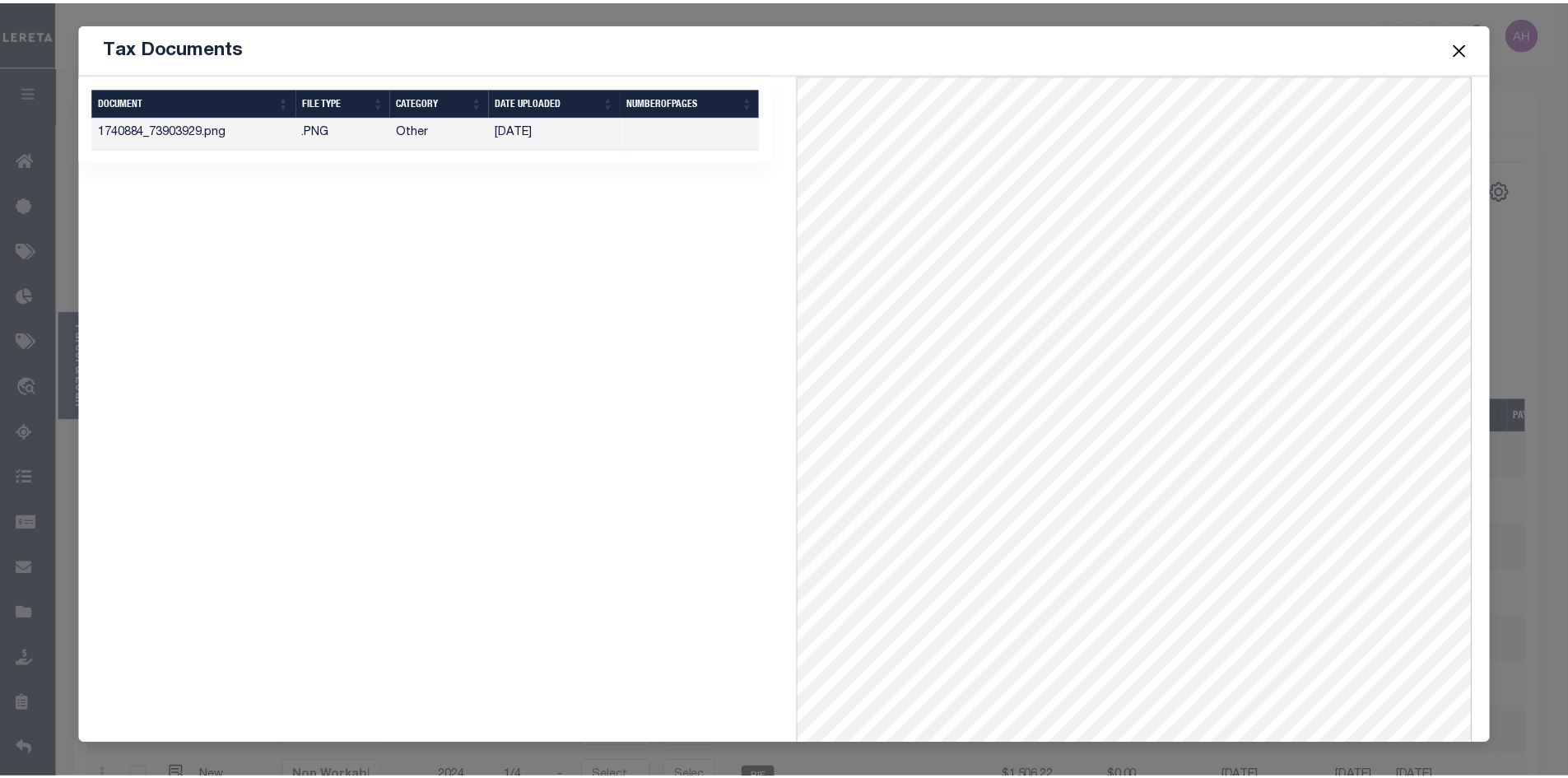
scroll to position [1, 0]
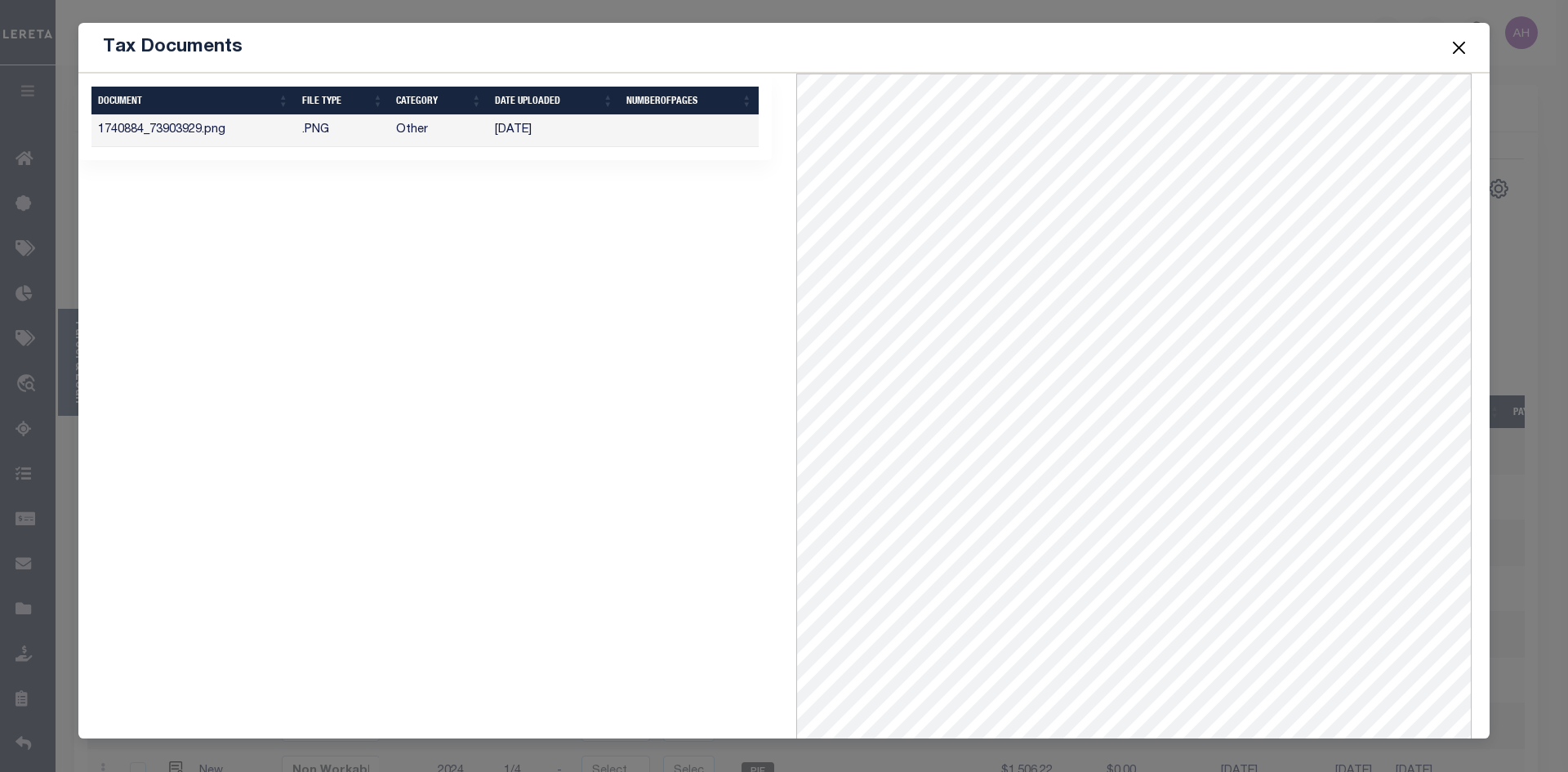
click at [1462, 48] on button "Close" at bounding box center [1459, 47] width 21 height 21
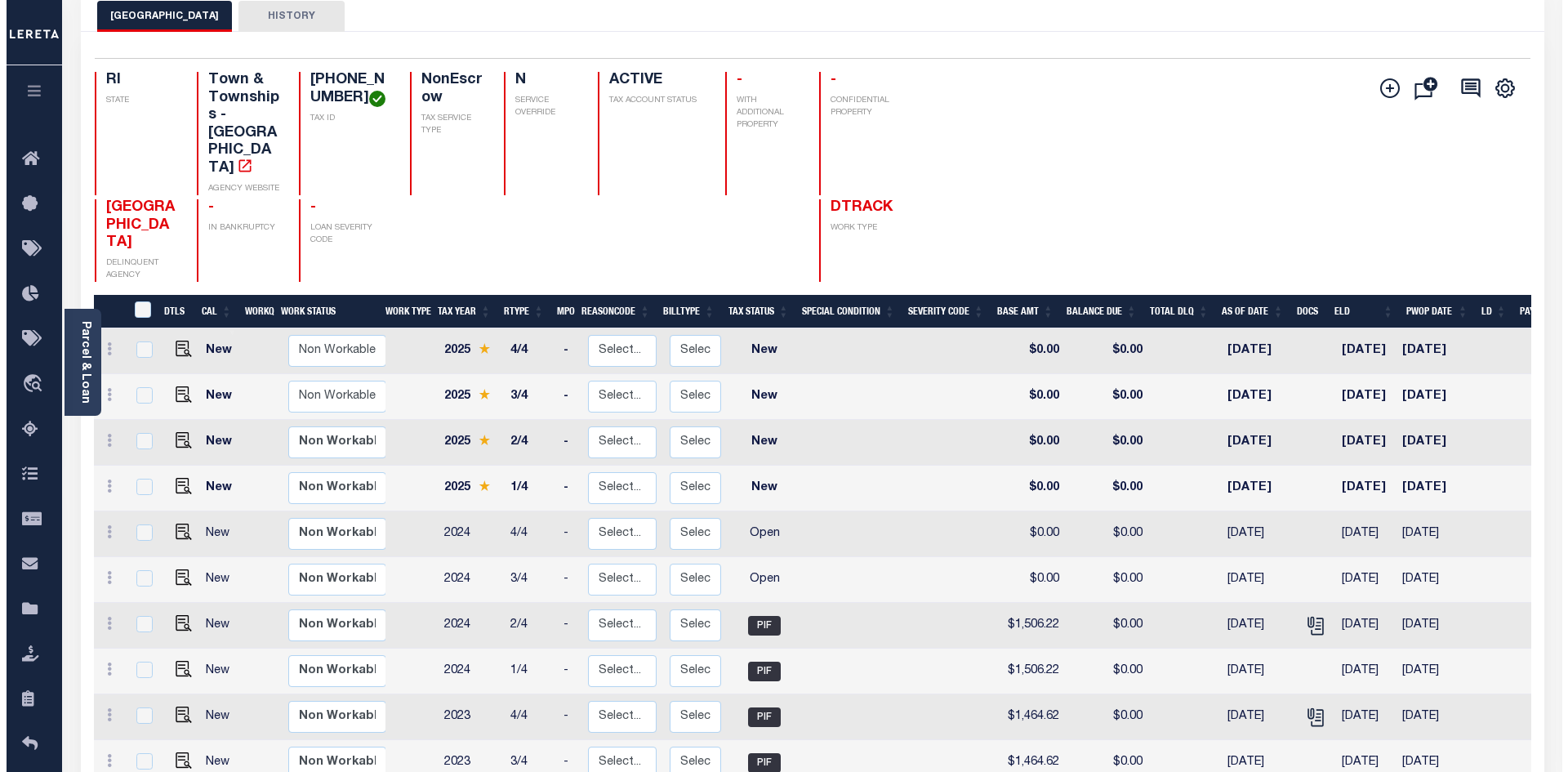
scroll to position [238, 0]
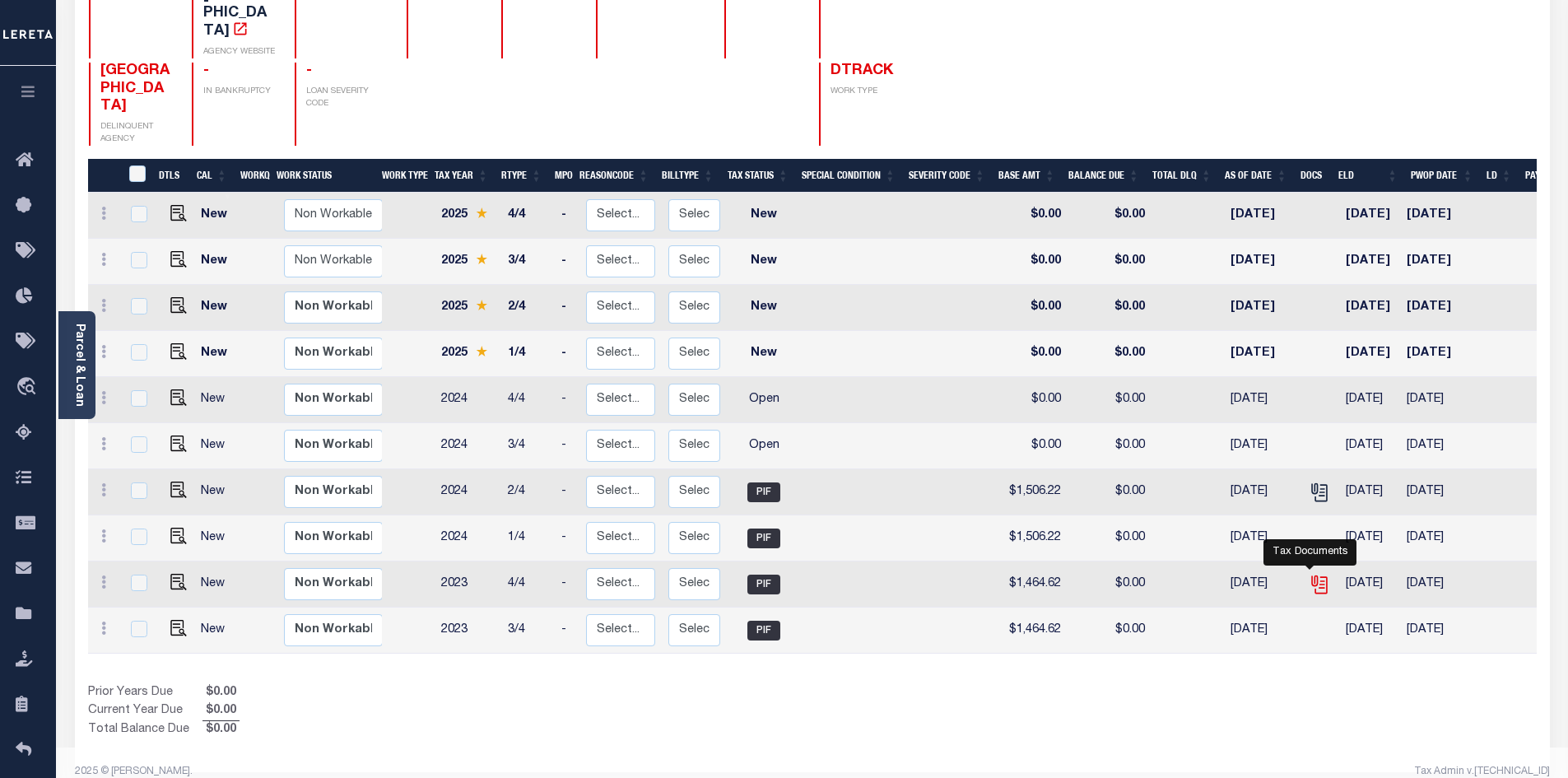
click at [1314, 574] on icon "" at bounding box center [1319, 584] width 21 height 21
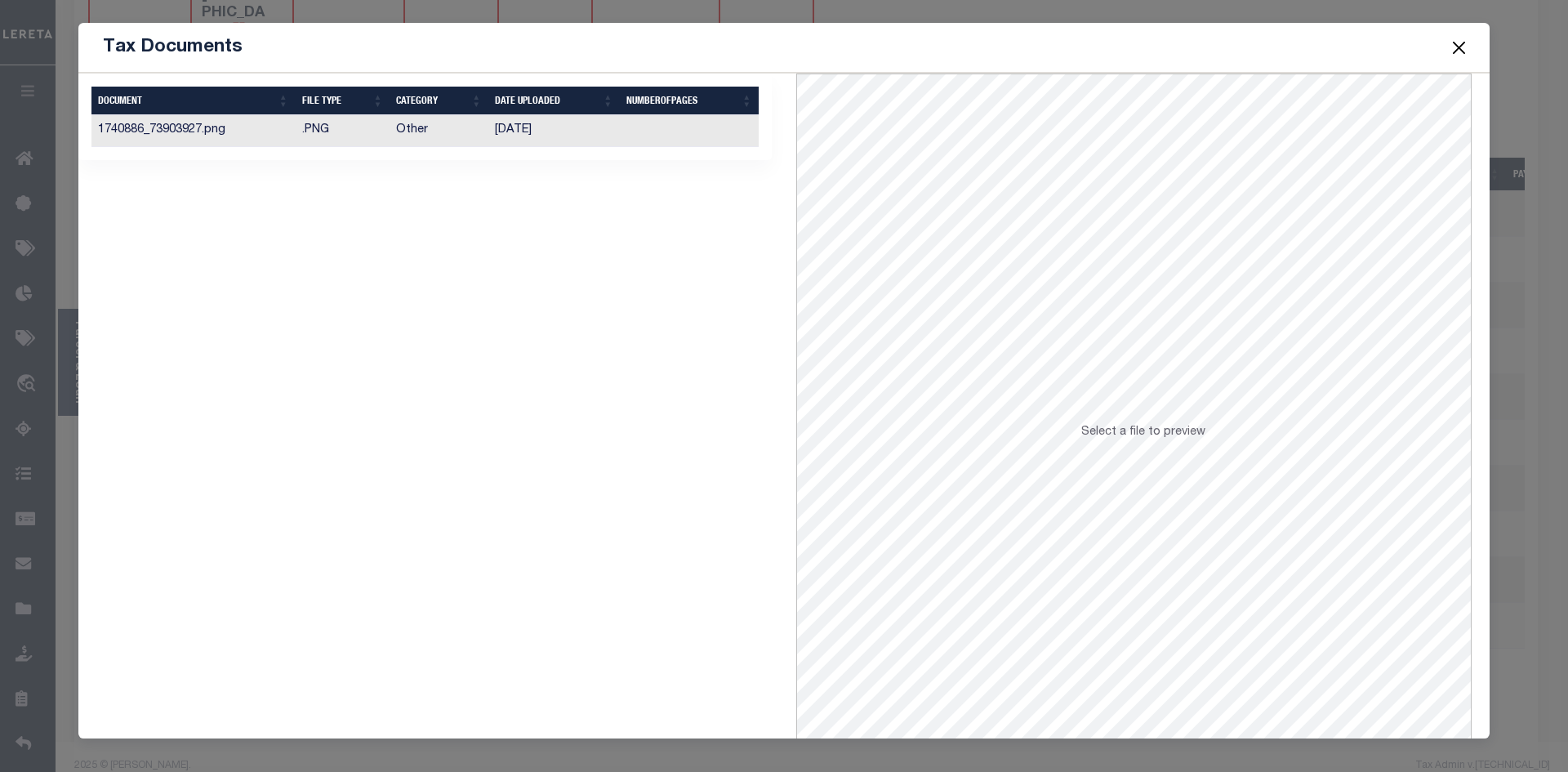
click at [383, 130] on td ".PNG" at bounding box center [342, 130] width 95 height 32
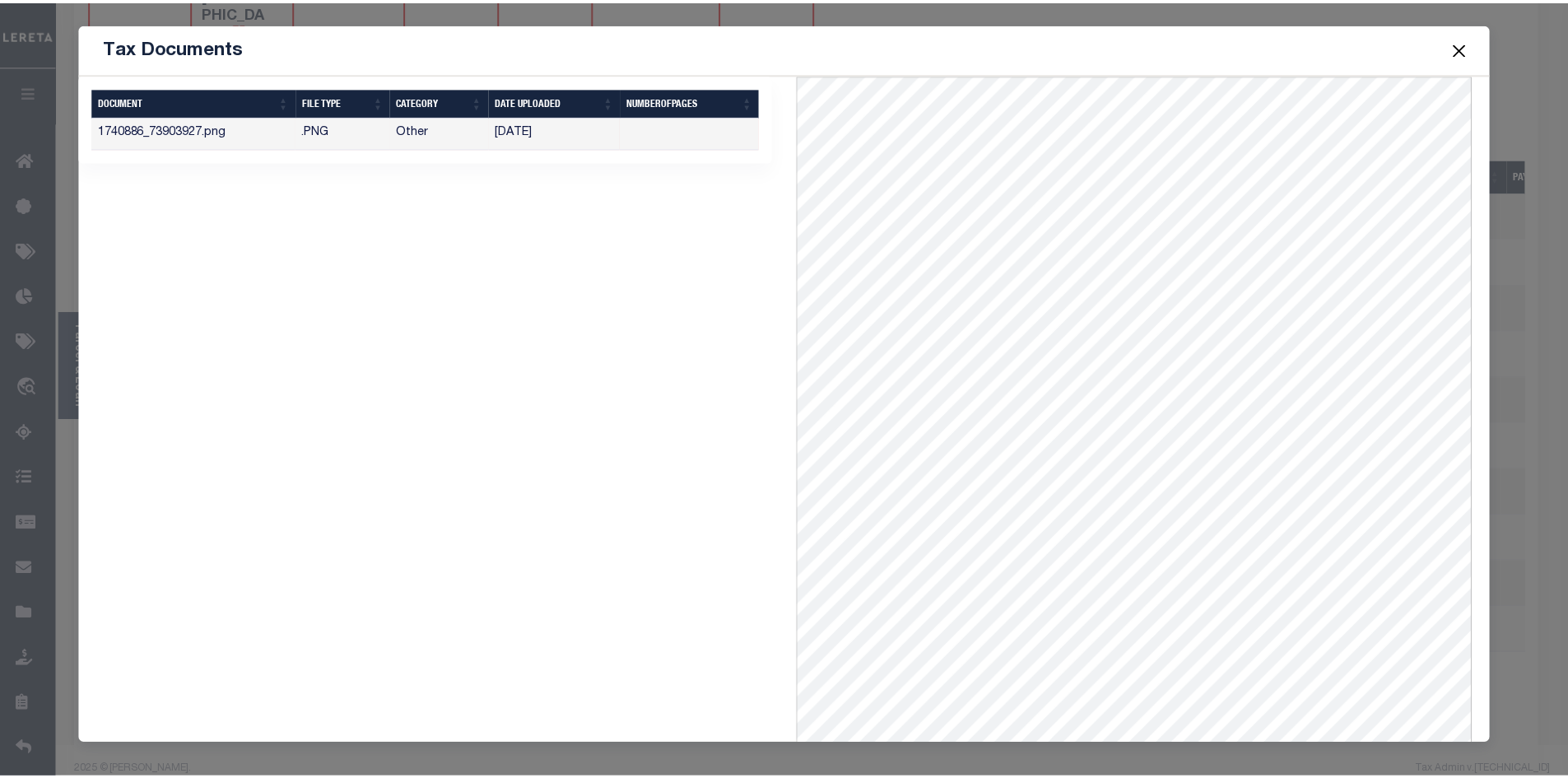
scroll to position [0, 0]
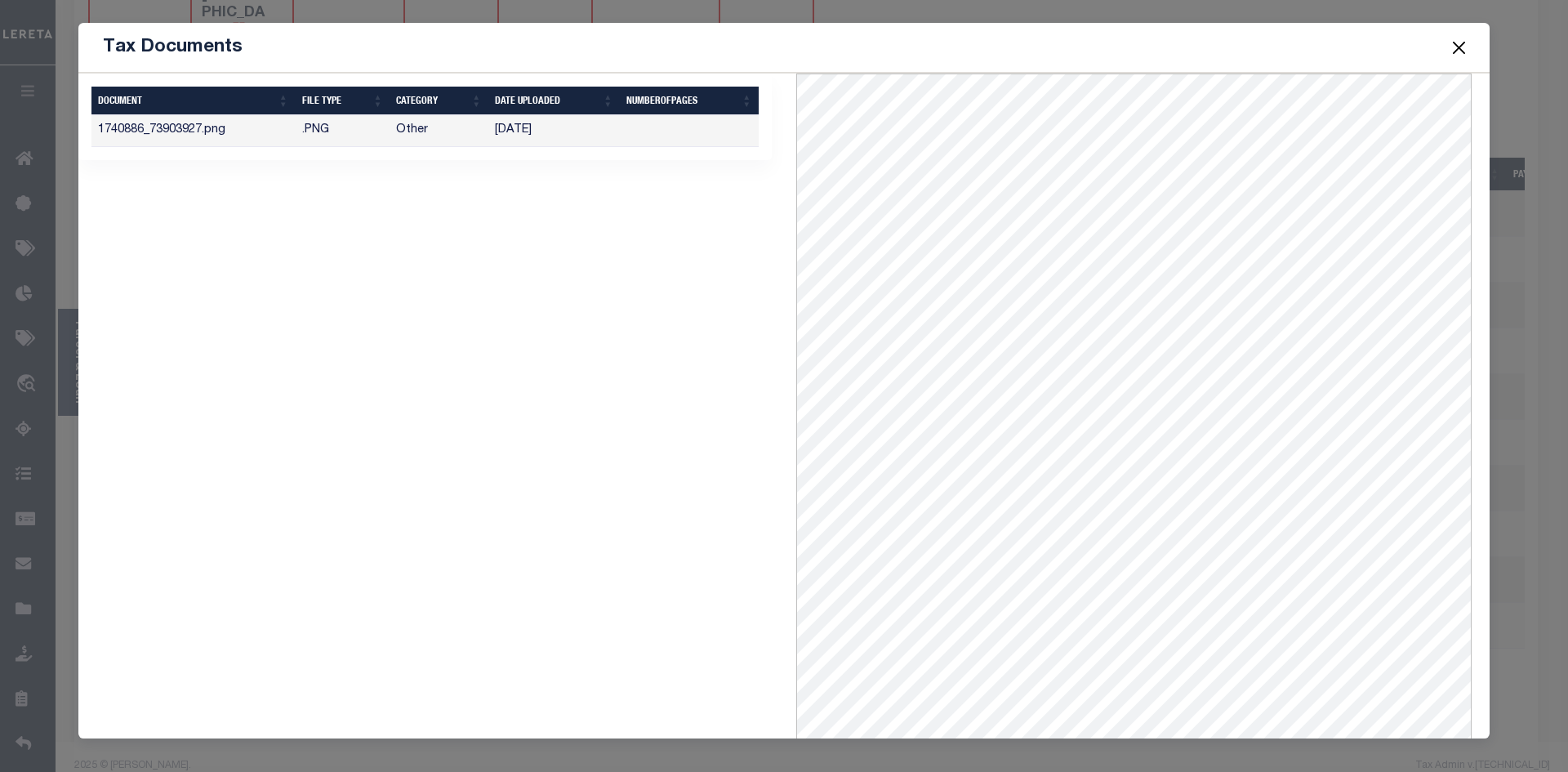
click at [1457, 42] on button "Close" at bounding box center [1459, 47] width 21 height 21
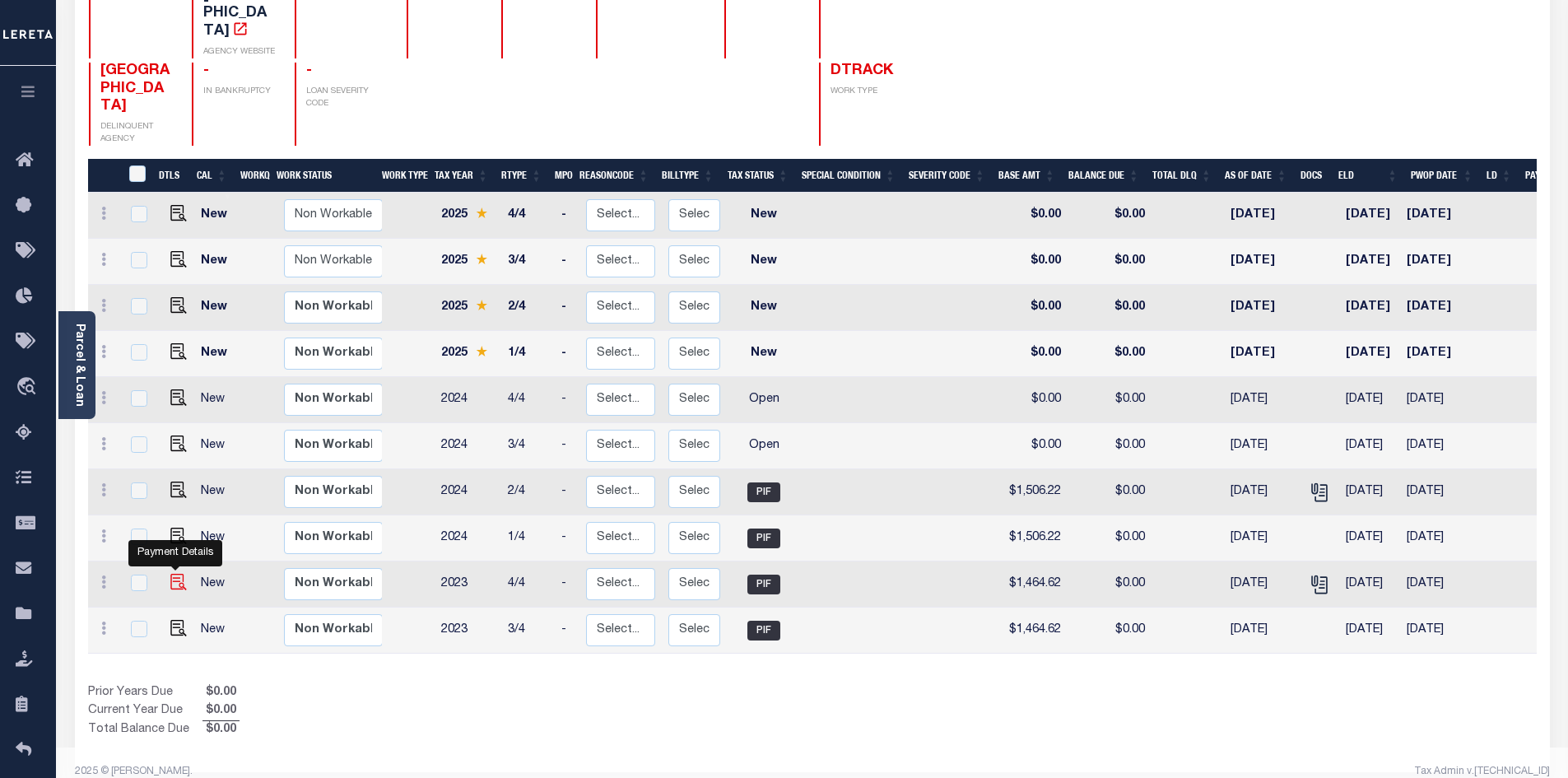
click at [172, 574] on img "" at bounding box center [178, 581] width 16 height 16
checkbox input "true"
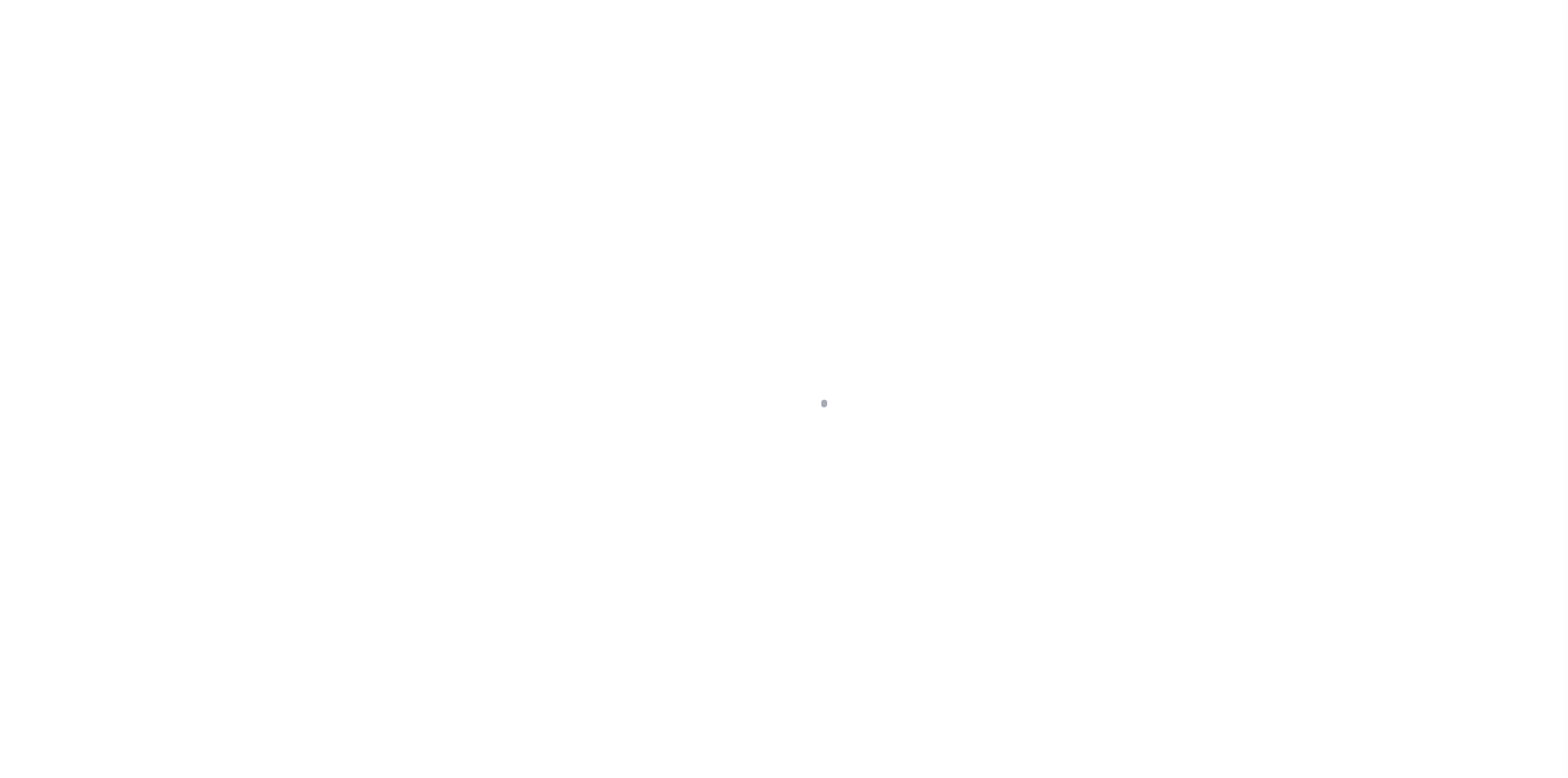
select select "PIF"
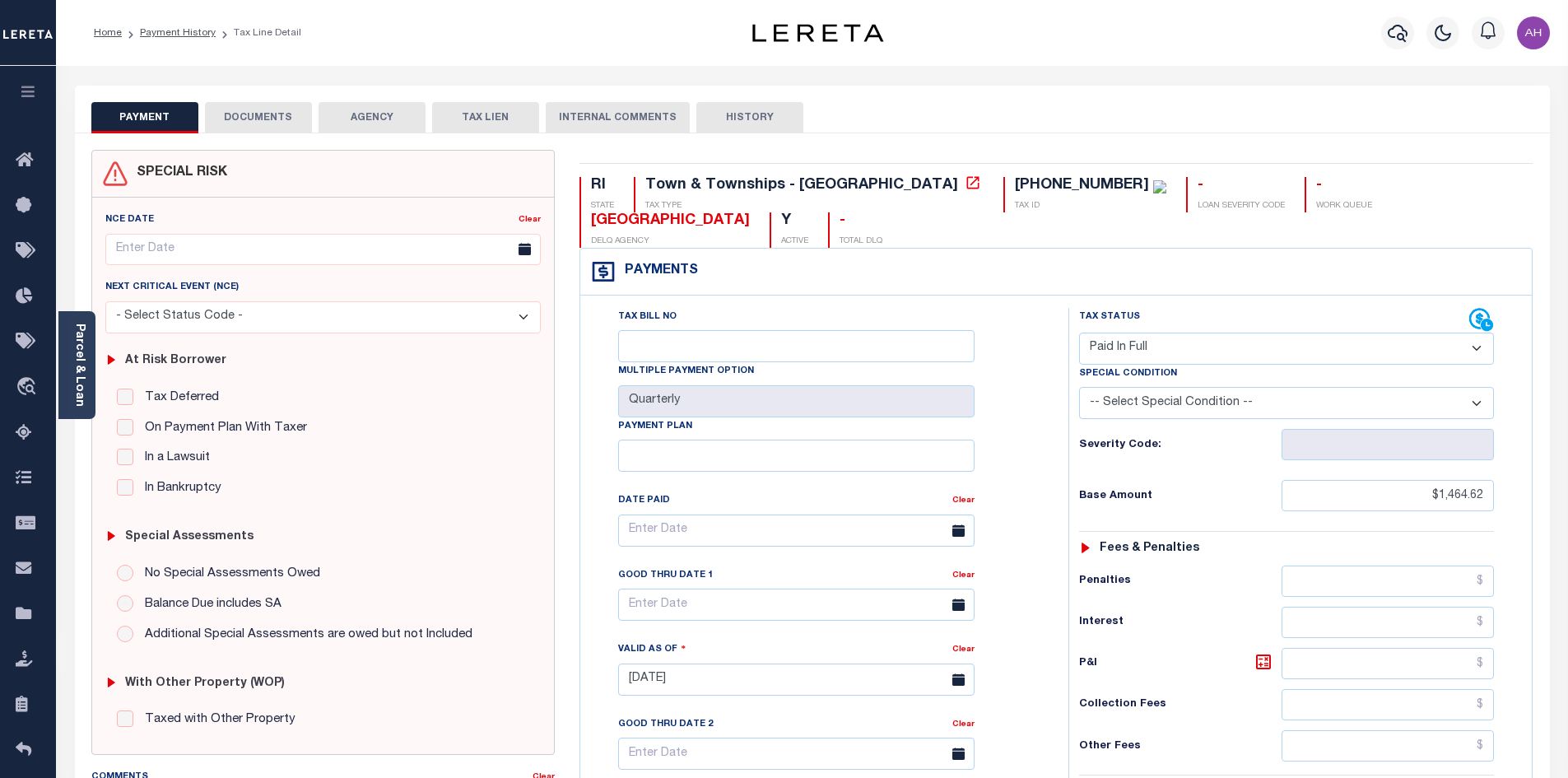
click at [255, 120] on button "DOCUMENTS" at bounding box center [258, 118] width 107 height 31
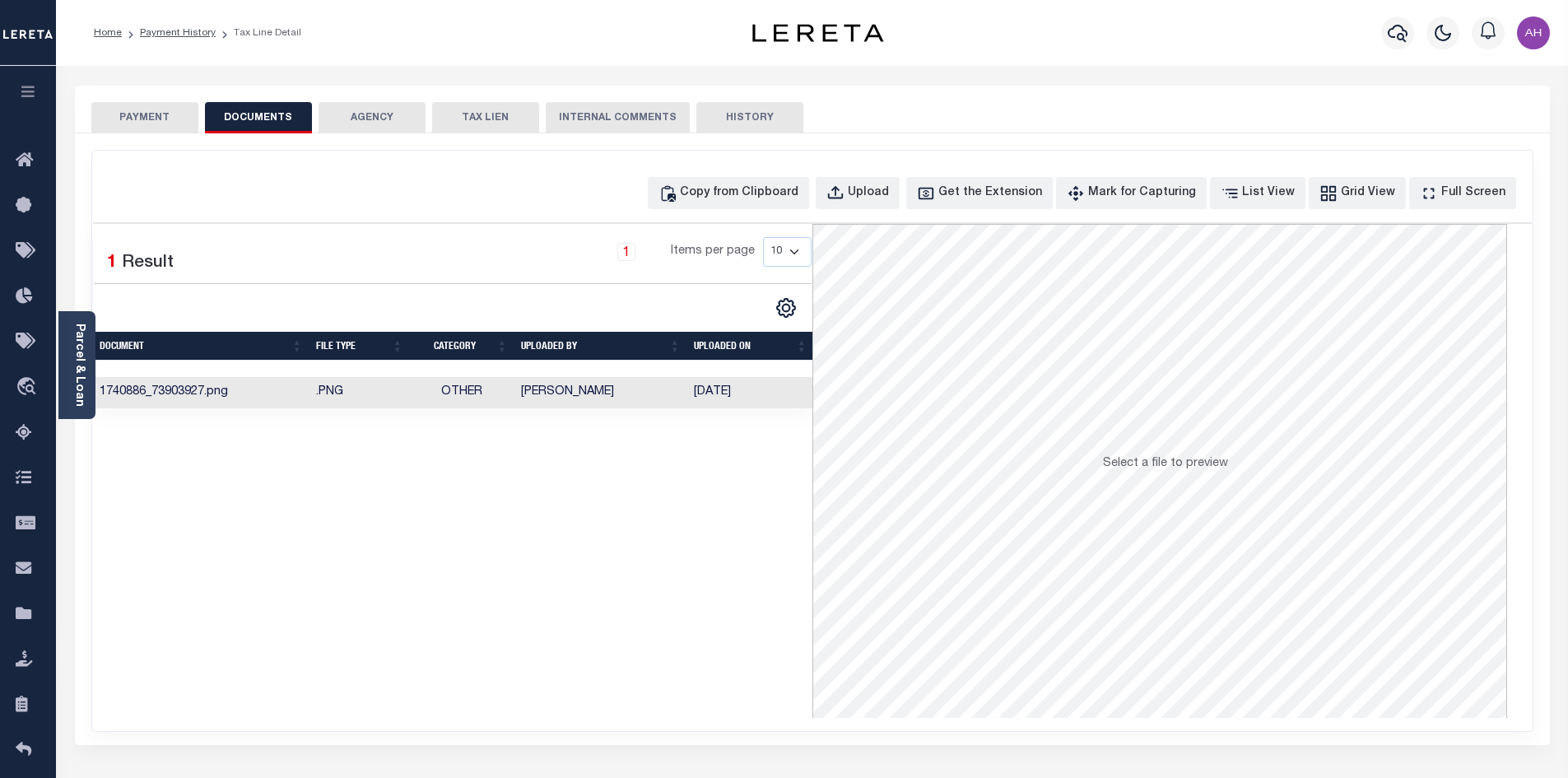
click at [538, 387] on td "Hernandez, Araceli" at bounding box center [600, 392] width 173 height 32
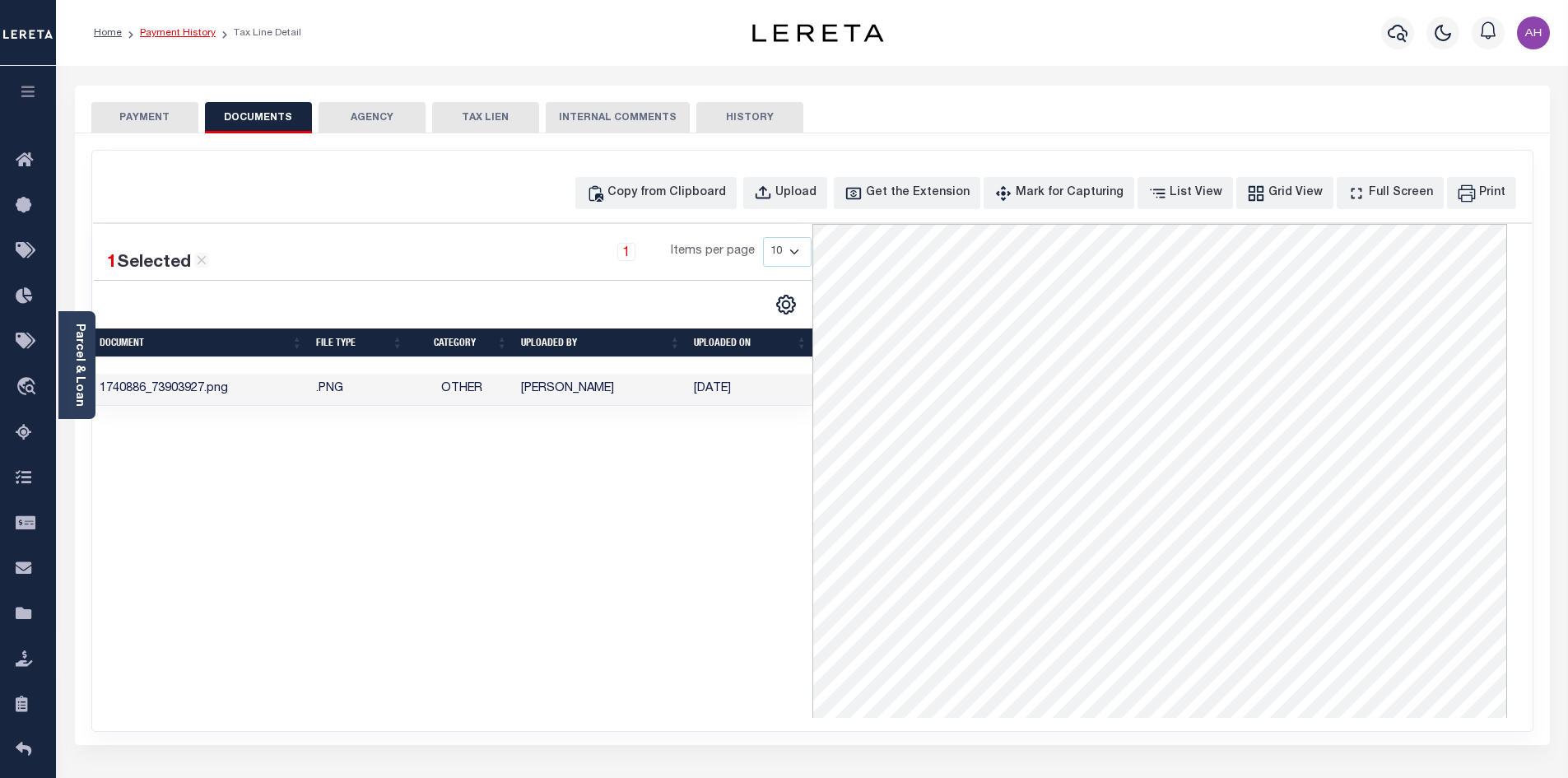
click at [175, 31] on link "Payment History" at bounding box center [177, 33] width 76 height 10
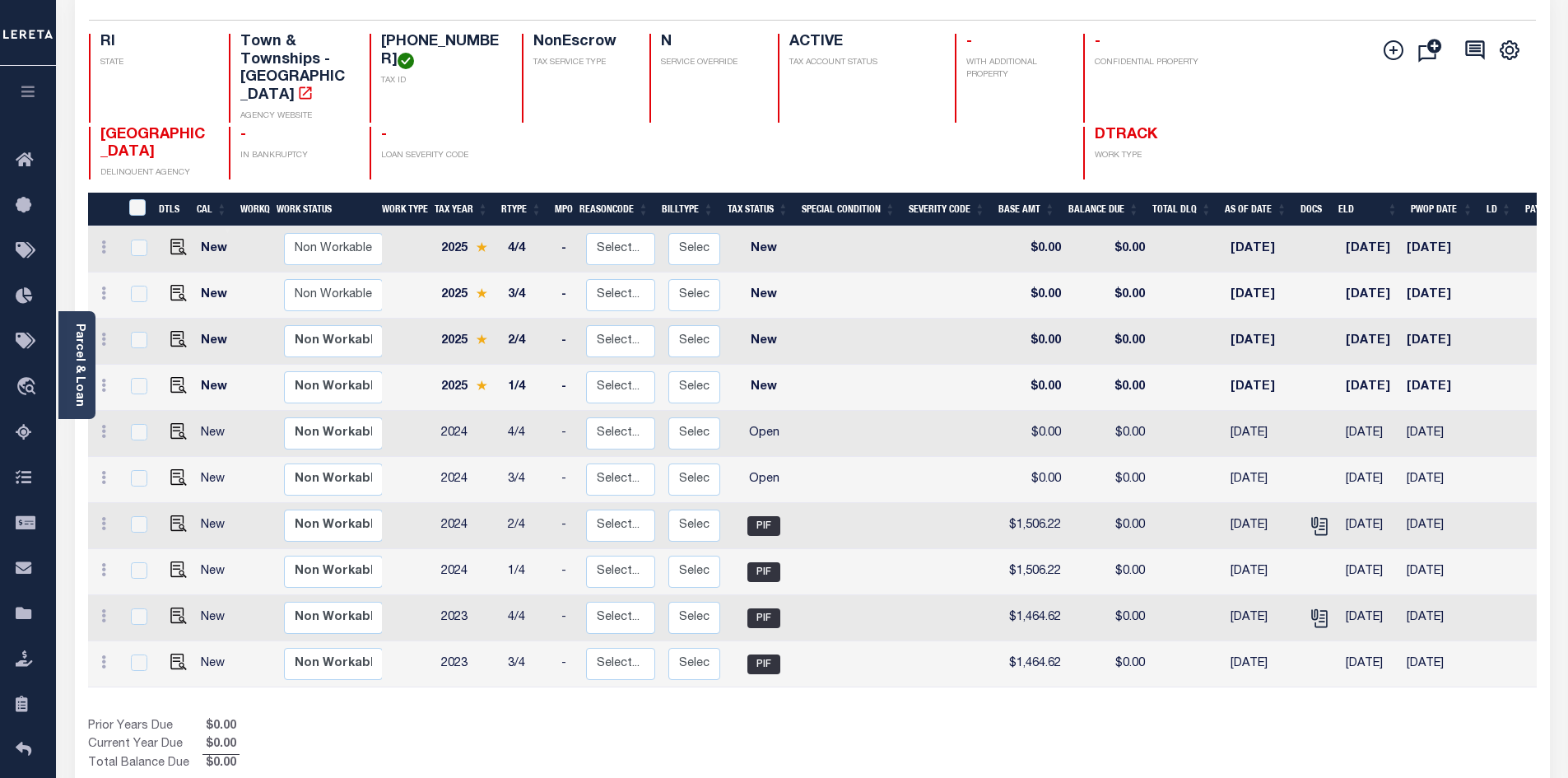
scroll to position [240, 0]
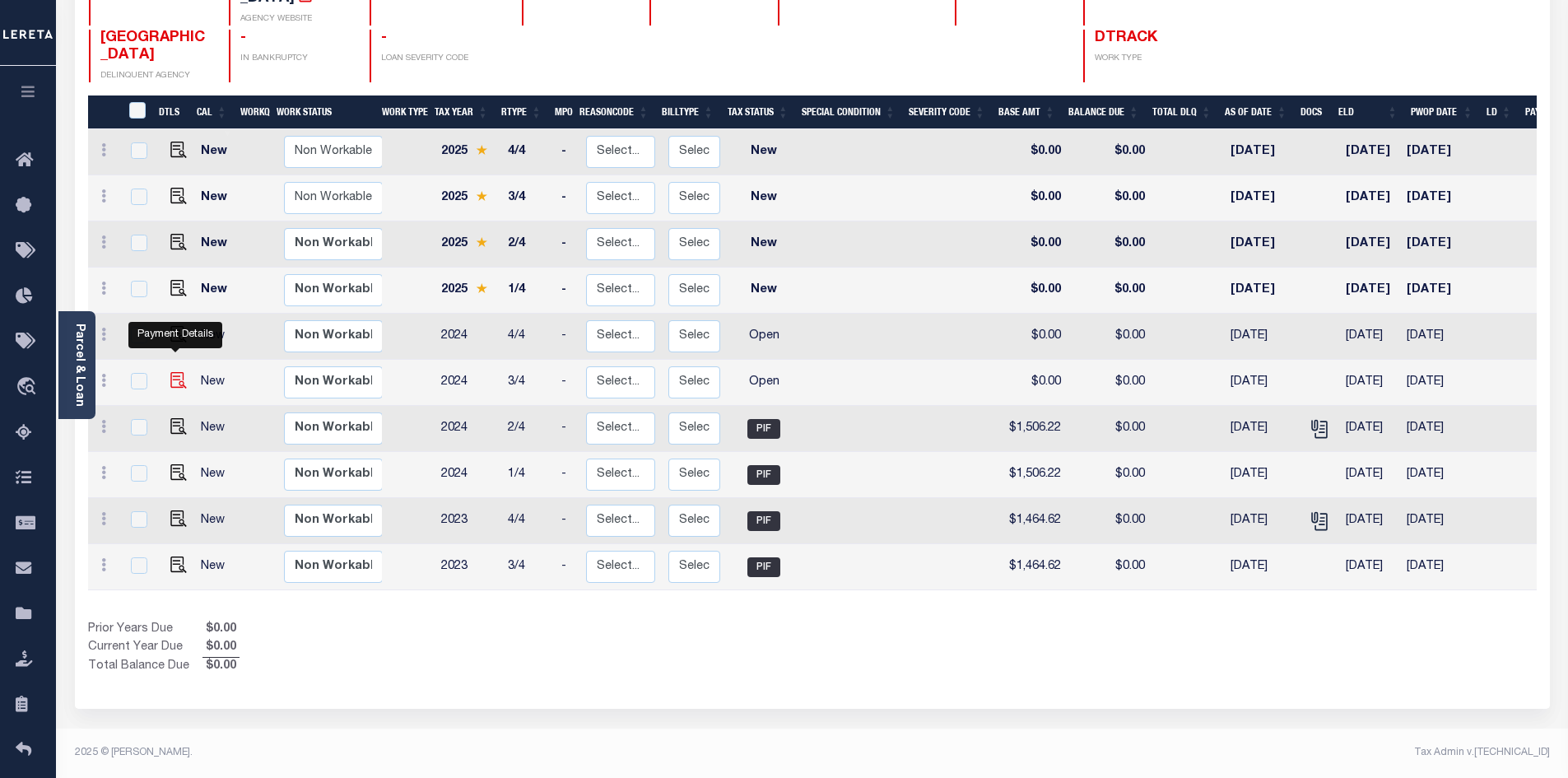
click at [181, 372] on img "" at bounding box center [178, 380] width 16 height 16
checkbox input "true"
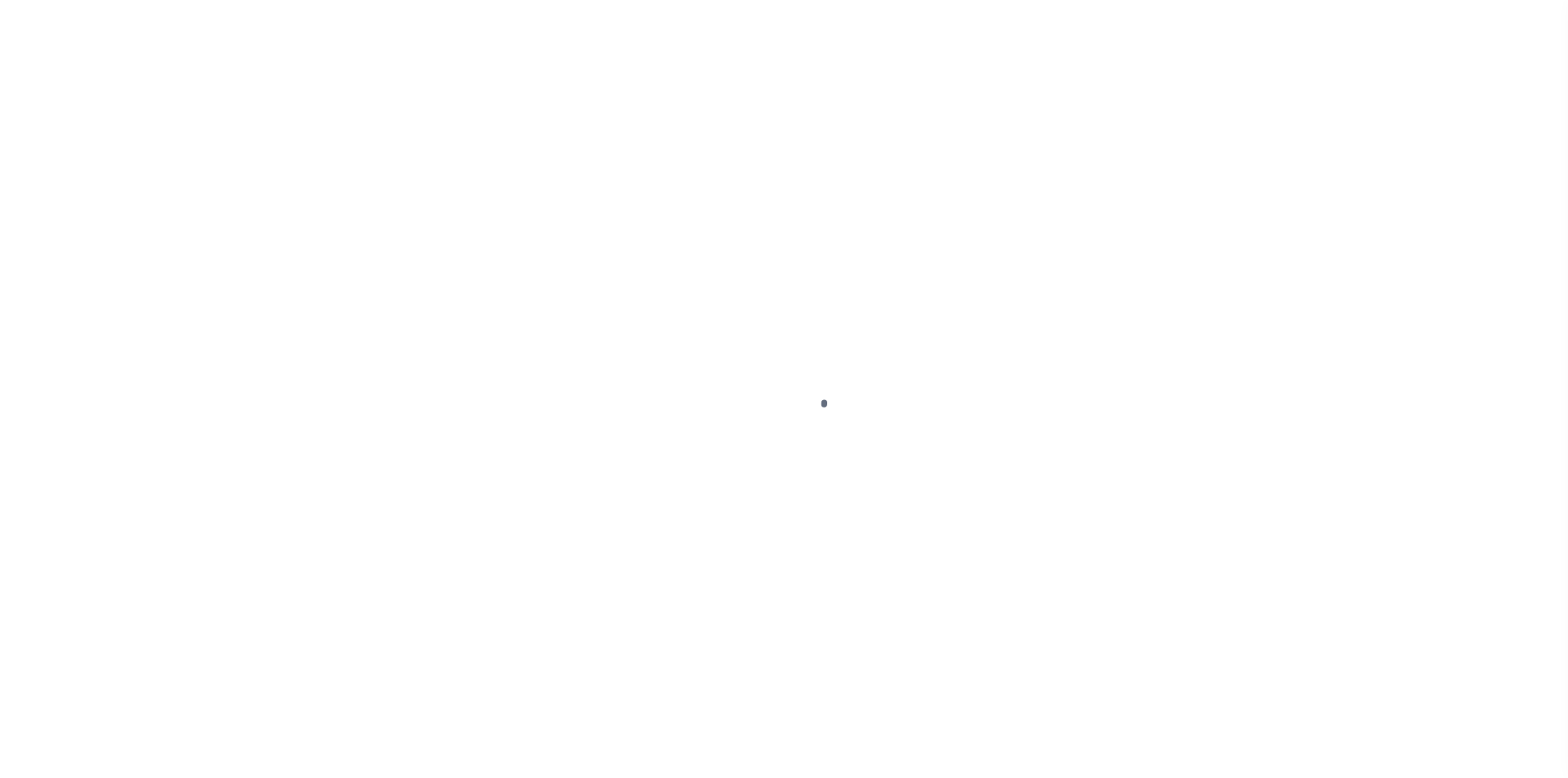
select select "OP2"
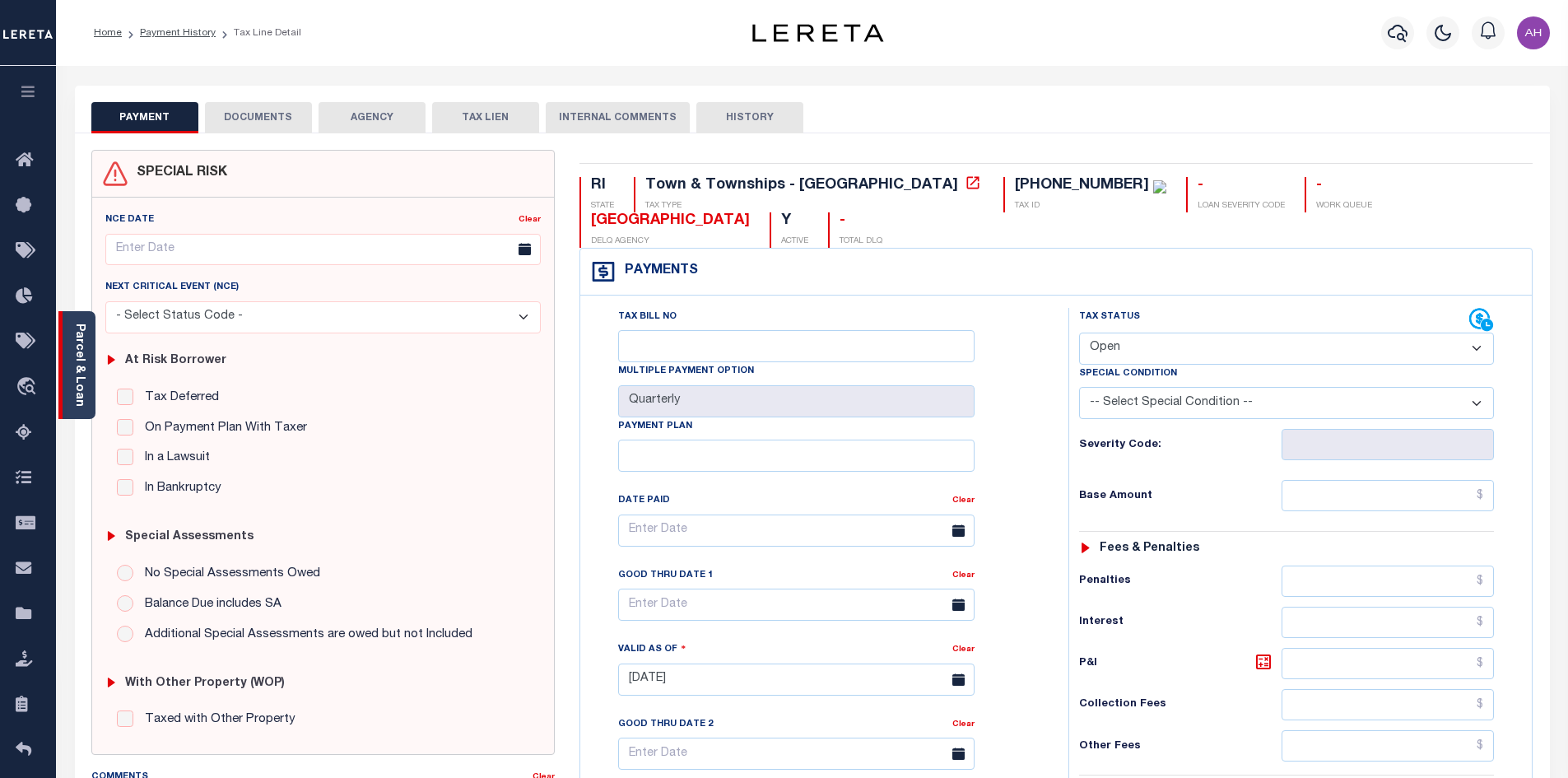
click at [87, 364] on div "Parcel & Loan" at bounding box center [77, 365] width 37 height 108
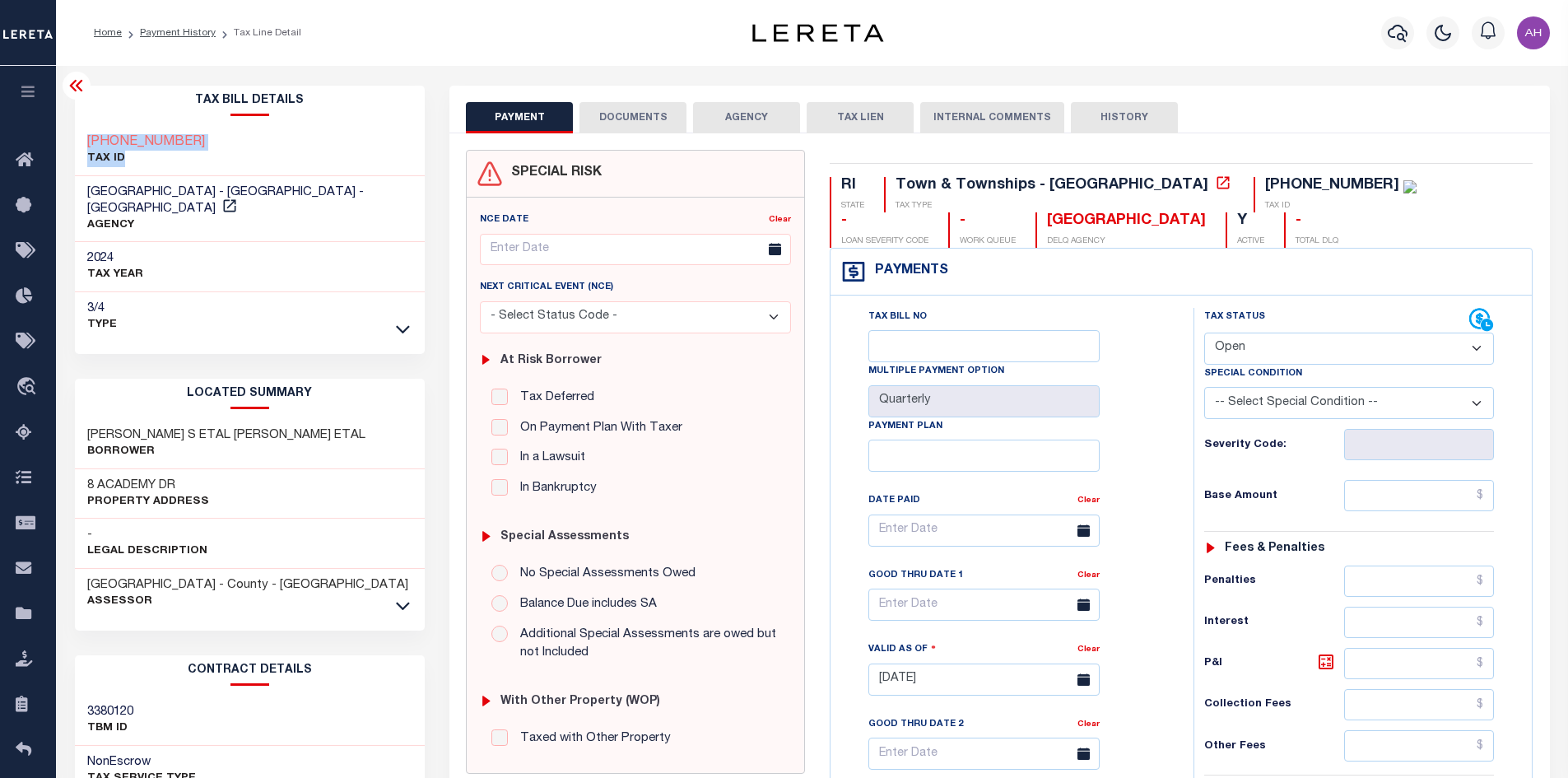
drag, startPoint x: 248, startPoint y: 151, endPoint x: 70, endPoint y: 144, distance: 178.1
click at [70, 144] on div "Tax Bill Details [PHONE_NUMBER] TAX ID -" at bounding box center [250, 665] width 375 height 1159
click at [264, 127] on div "[PHONE_NUMBER] TAX ID" at bounding box center [251, 151] width 351 height 50
drag, startPoint x: 179, startPoint y: 137, endPoint x: 66, endPoint y: 137, distance: 113.0
click at [66, 137] on div "Tax Bill Details [PHONE_NUMBER] TAX ID -" at bounding box center [250, 665] width 375 height 1159
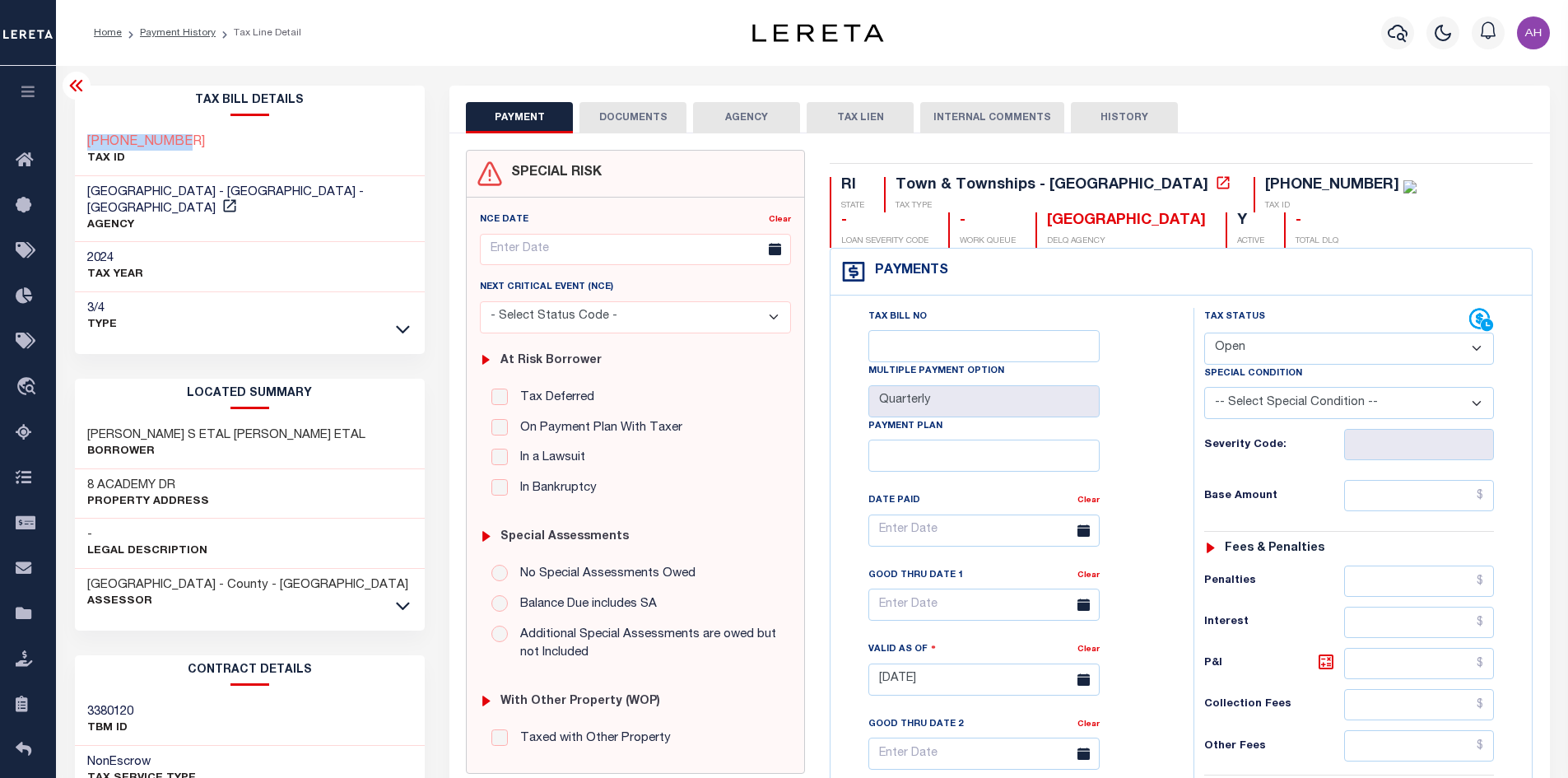
copy h3 "[PHONE_NUMBER]"
drag, startPoint x: 187, startPoint y: 27, endPoint x: 199, endPoint y: 36, distance: 15.0
click at [187, 28] on link "Payment History" at bounding box center [177, 33] width 76 height 10
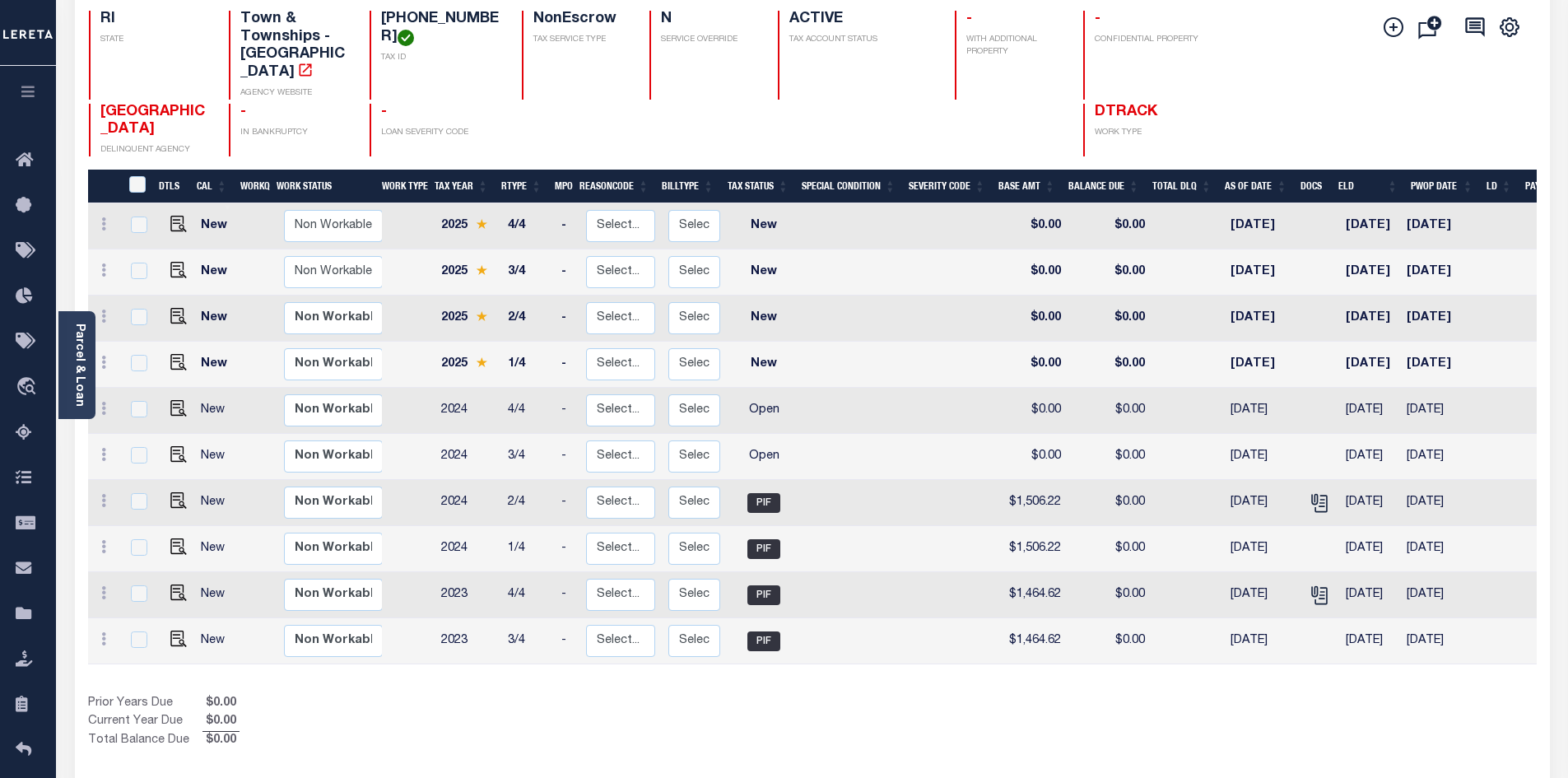
scroll to position [165, 0]
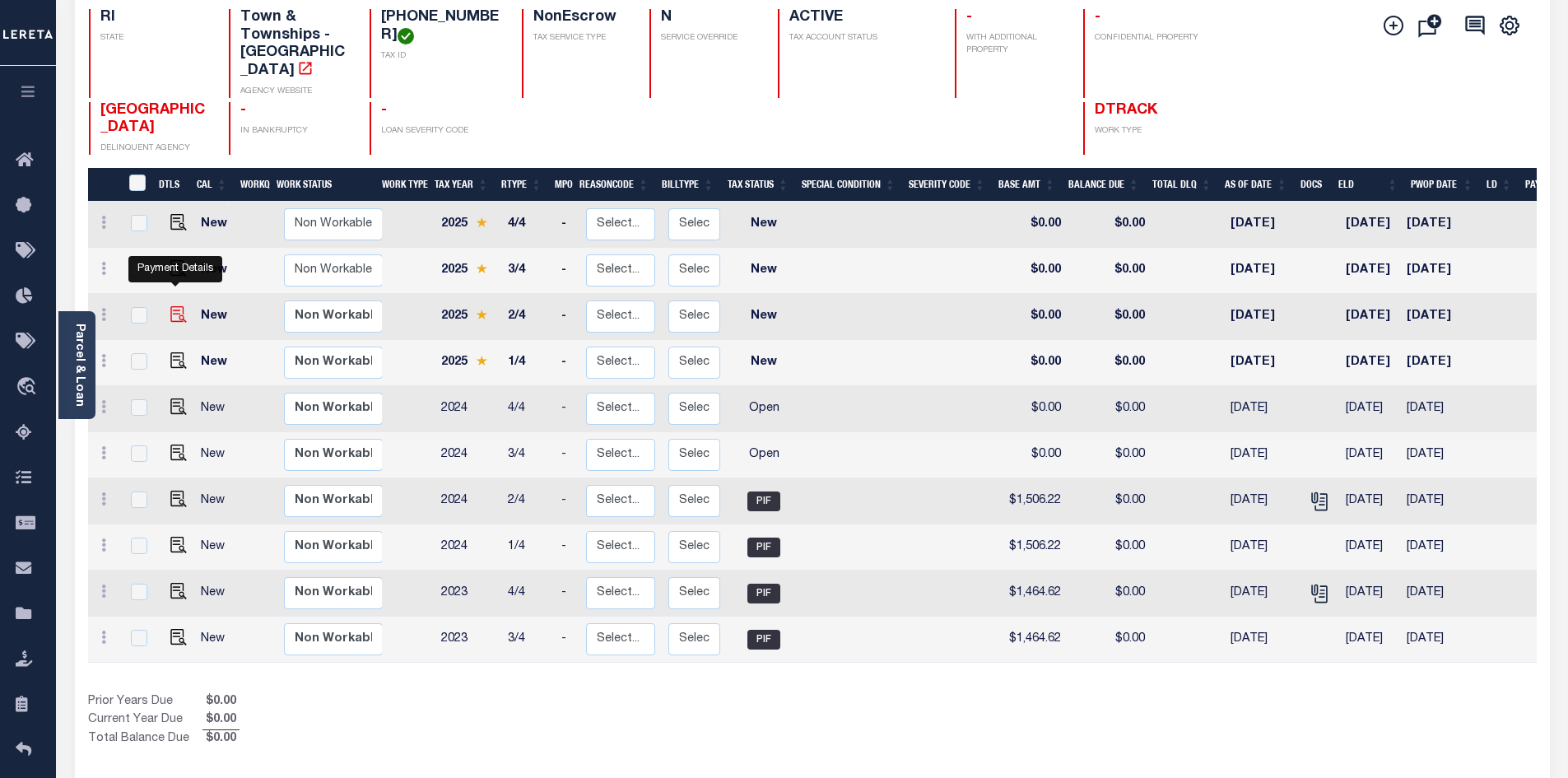
click at [177, 307] on img "" at bounding box center [178, 314] width 16 height 16
checkbox input "true"
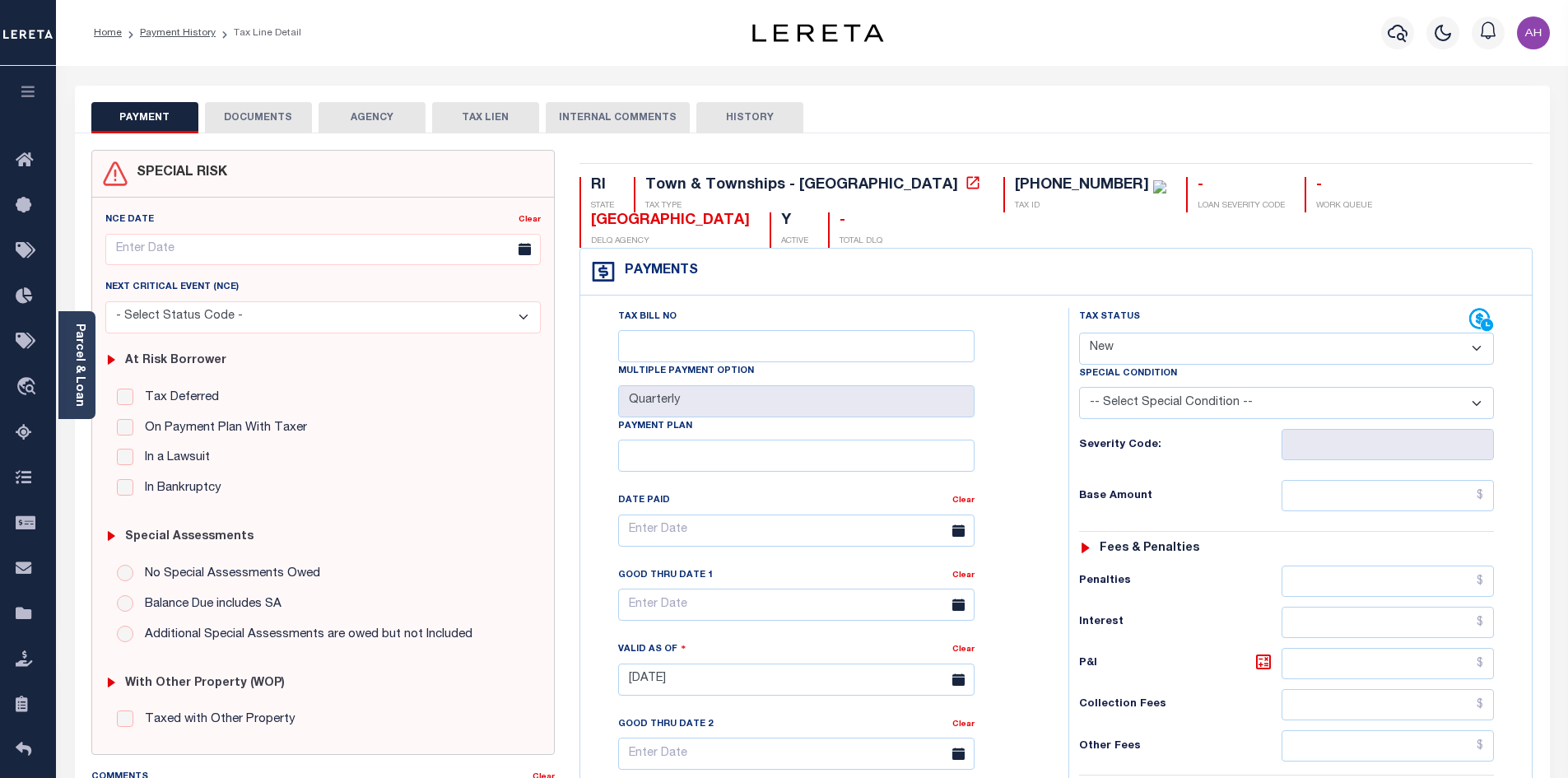
click at [1198, 333] on select "- Select Status Code - Open Due/Unpaid Paid Incomplete No Tax Due Internal Refu…" at bounding box center [1287, 348] width 414 height 32
select select "DUE"
click at [1079, 333] on select "- Select Status Code - Open Due/Unpaid Paid Incomplete No Tax Due Internal Refu…" at bounding box center [1287, 348] width 414 height 32
type input "10/09/2025"
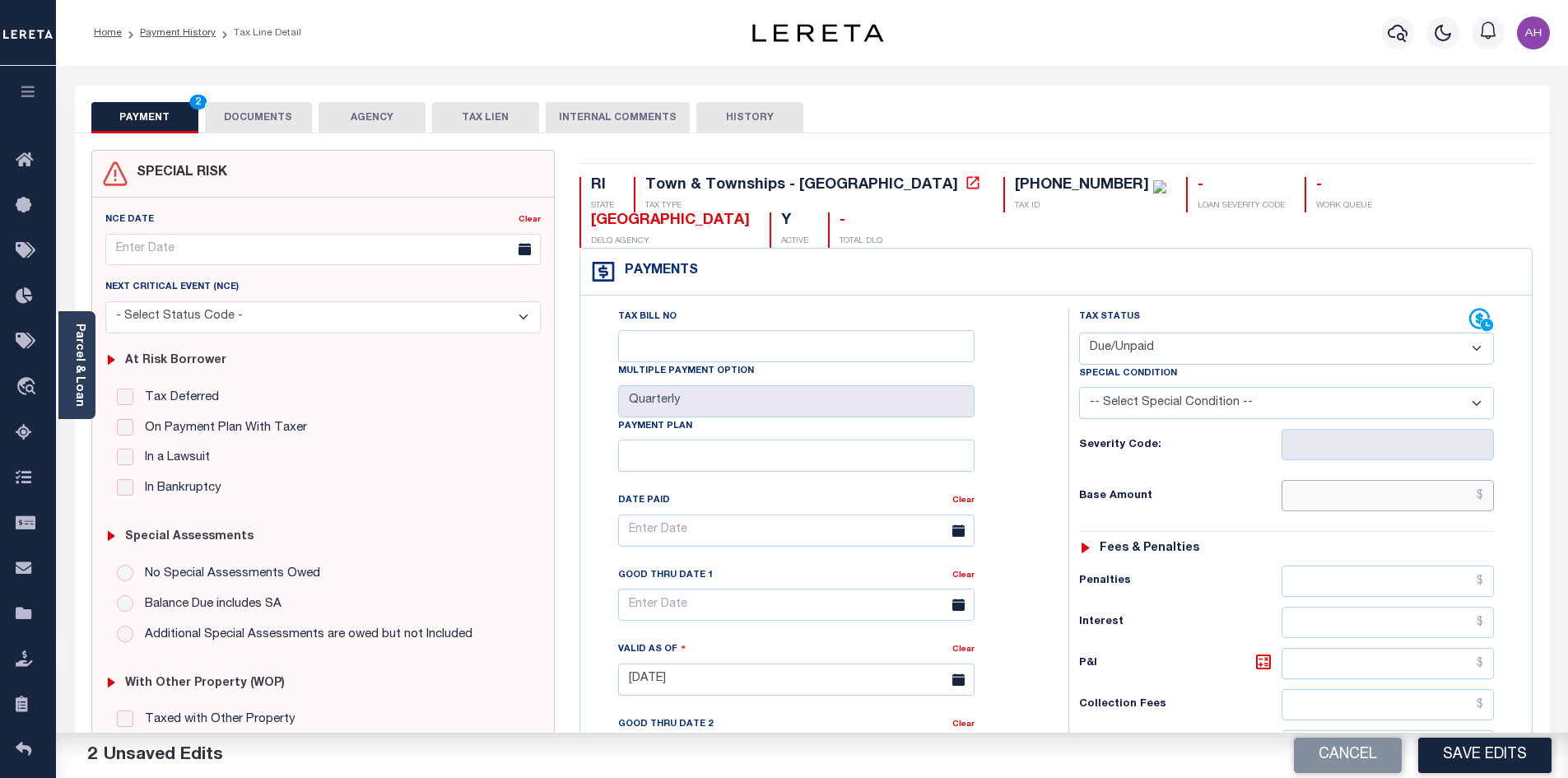
click at [1346, 480] on input "text" at bounding box center [1388, 496] width 213 height 31
type input "$1,828.56"
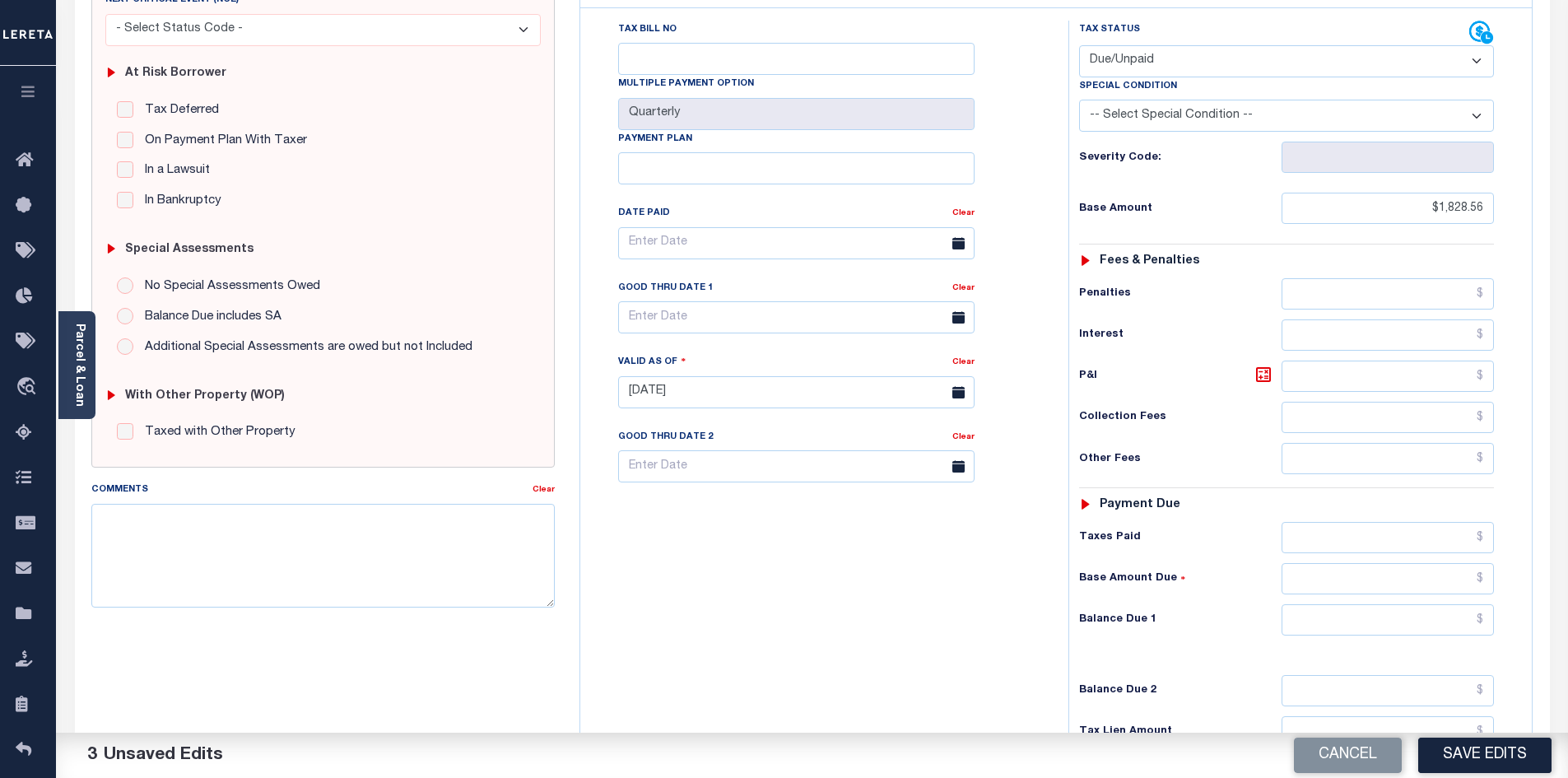
scroll to position [330, 0]
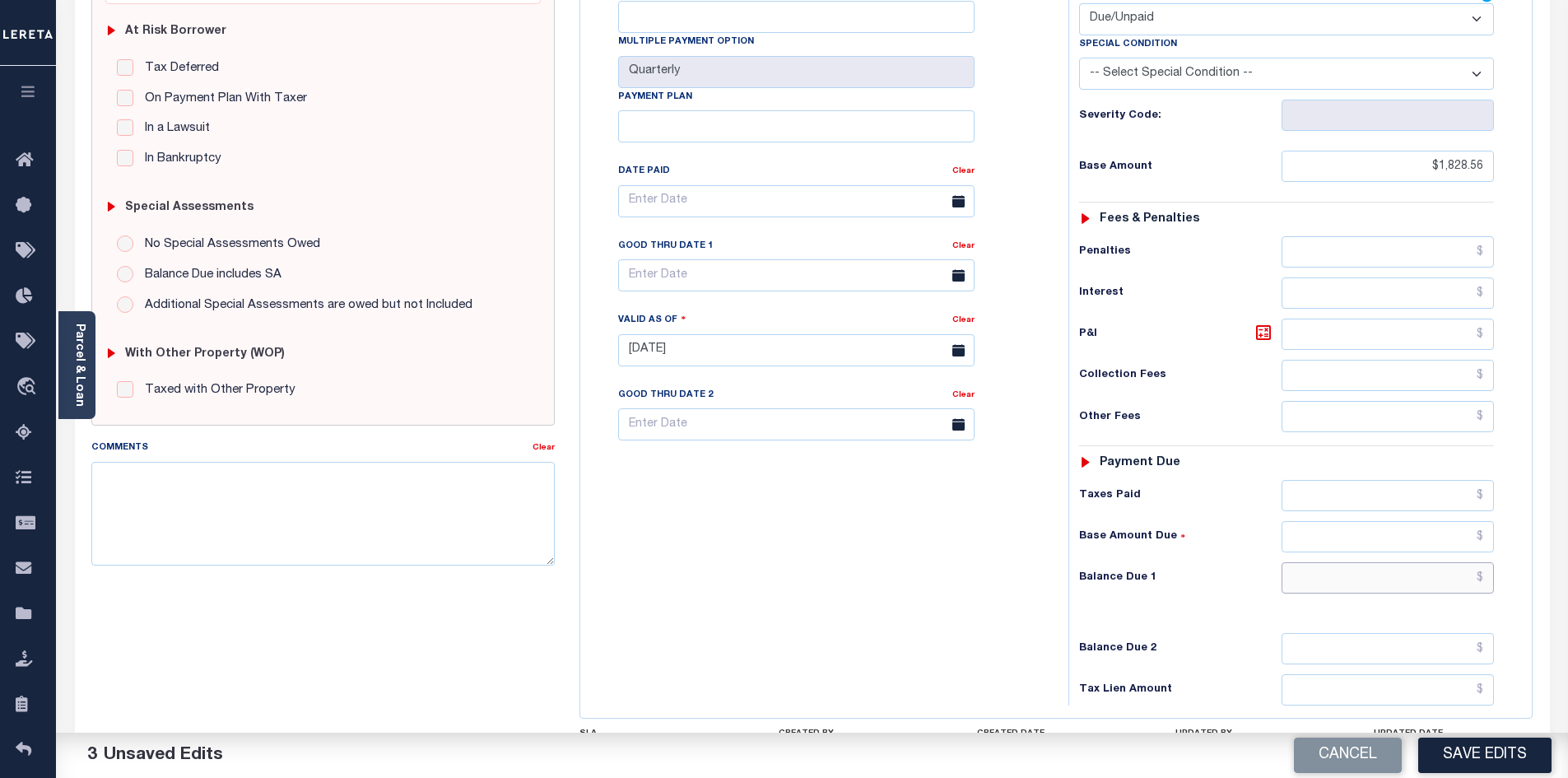
click at [1315, 562] on input "text" at bounding box center [1388, 577] width 213 height 31
type input "$"
type input "$1,947.71"
click at [1266, 323] on icon at bounding box center [1263, 333] width 19 height 19
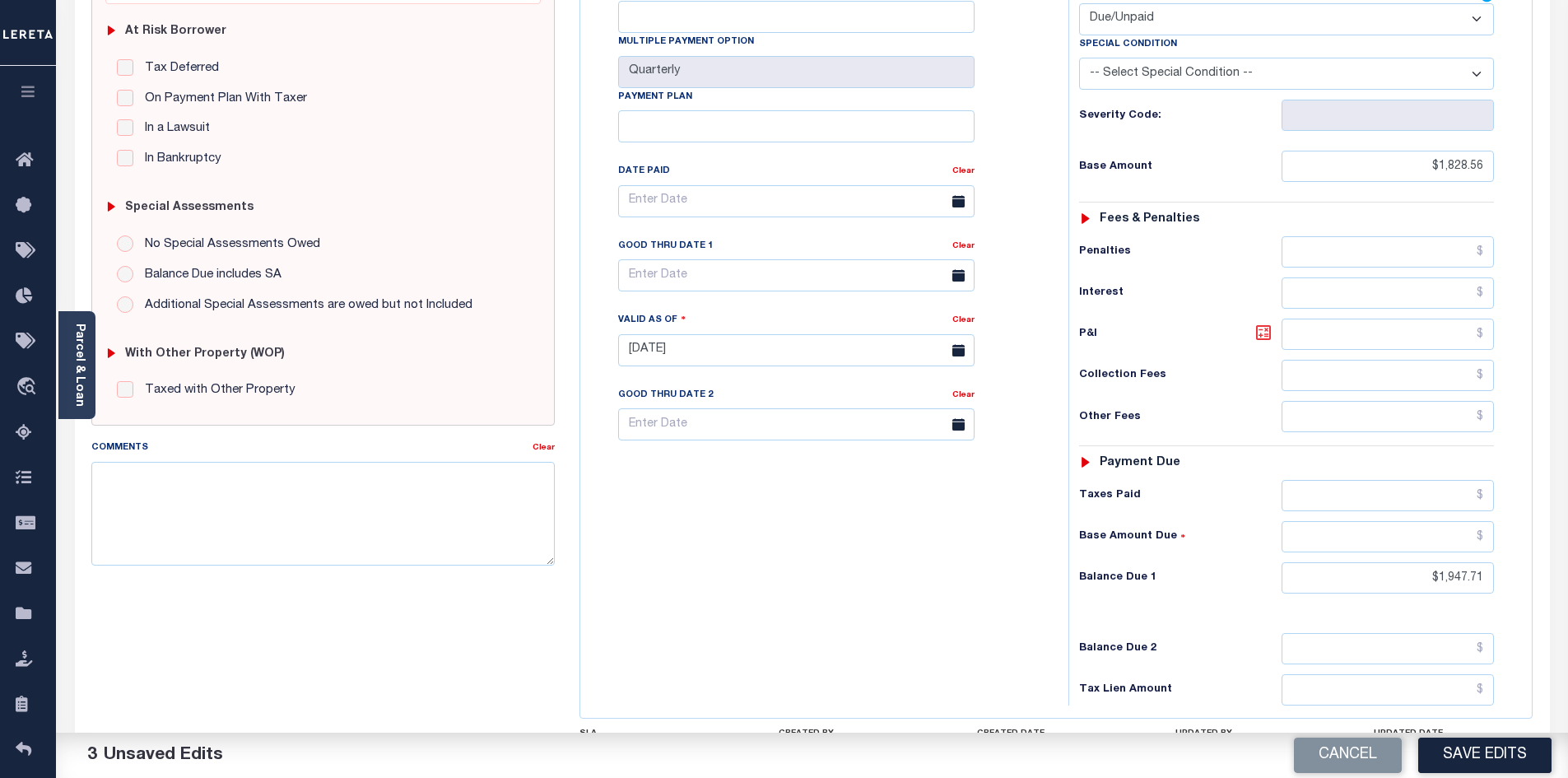
type input "$119.15"
click at [298, 523] on textarea "Comments" at bounding box center [324, 514] width 465 height 104
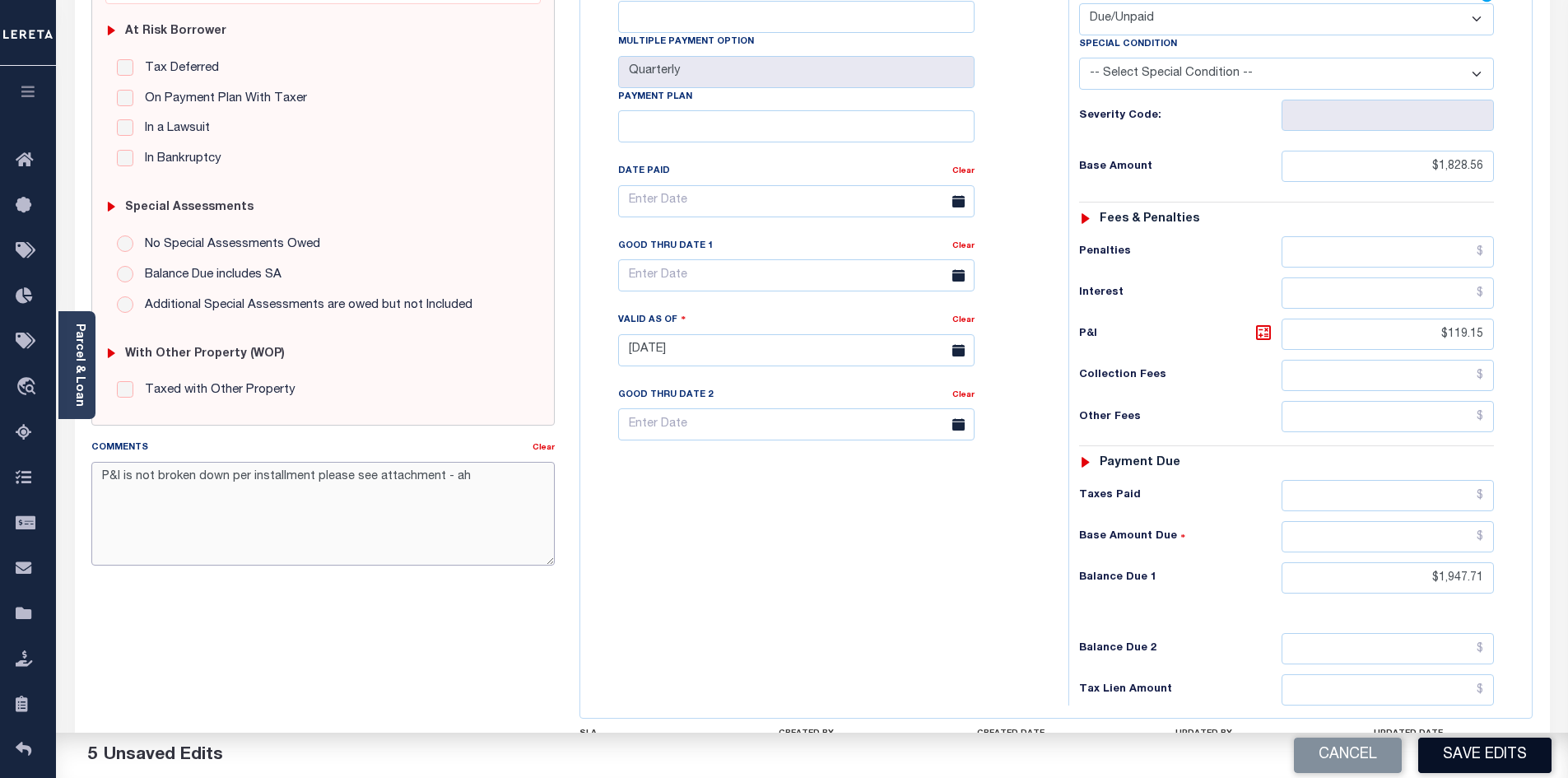
type textarea "P&I is not broken down per installment please see attachment - ah"
click at [1491, 762] on button "Save Edits" at bounding box center [1484, 755] width 133 height 36
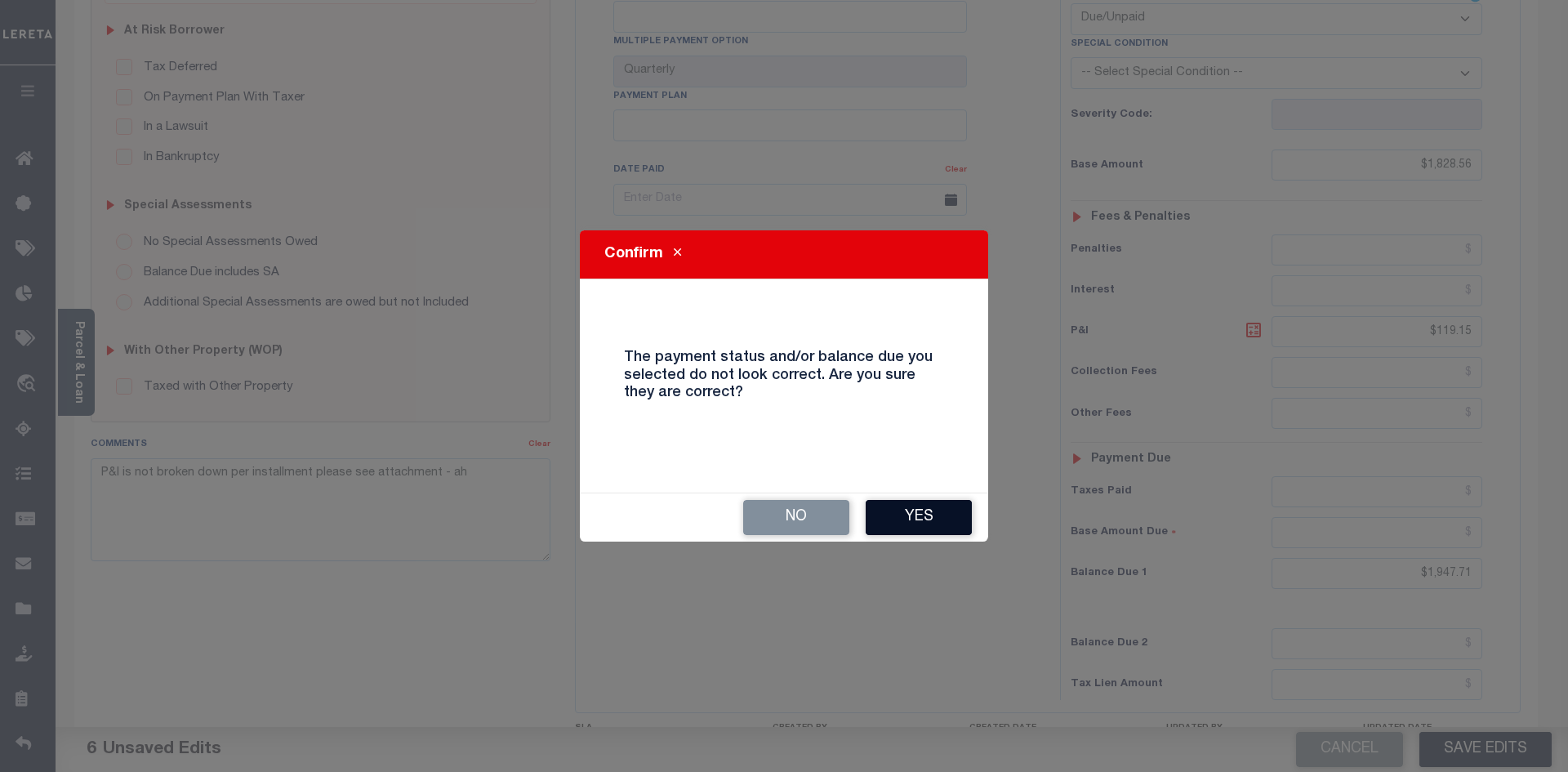
click at [946, 513] on button "Yes" at bounding box center [918, 518] width 106 height 35
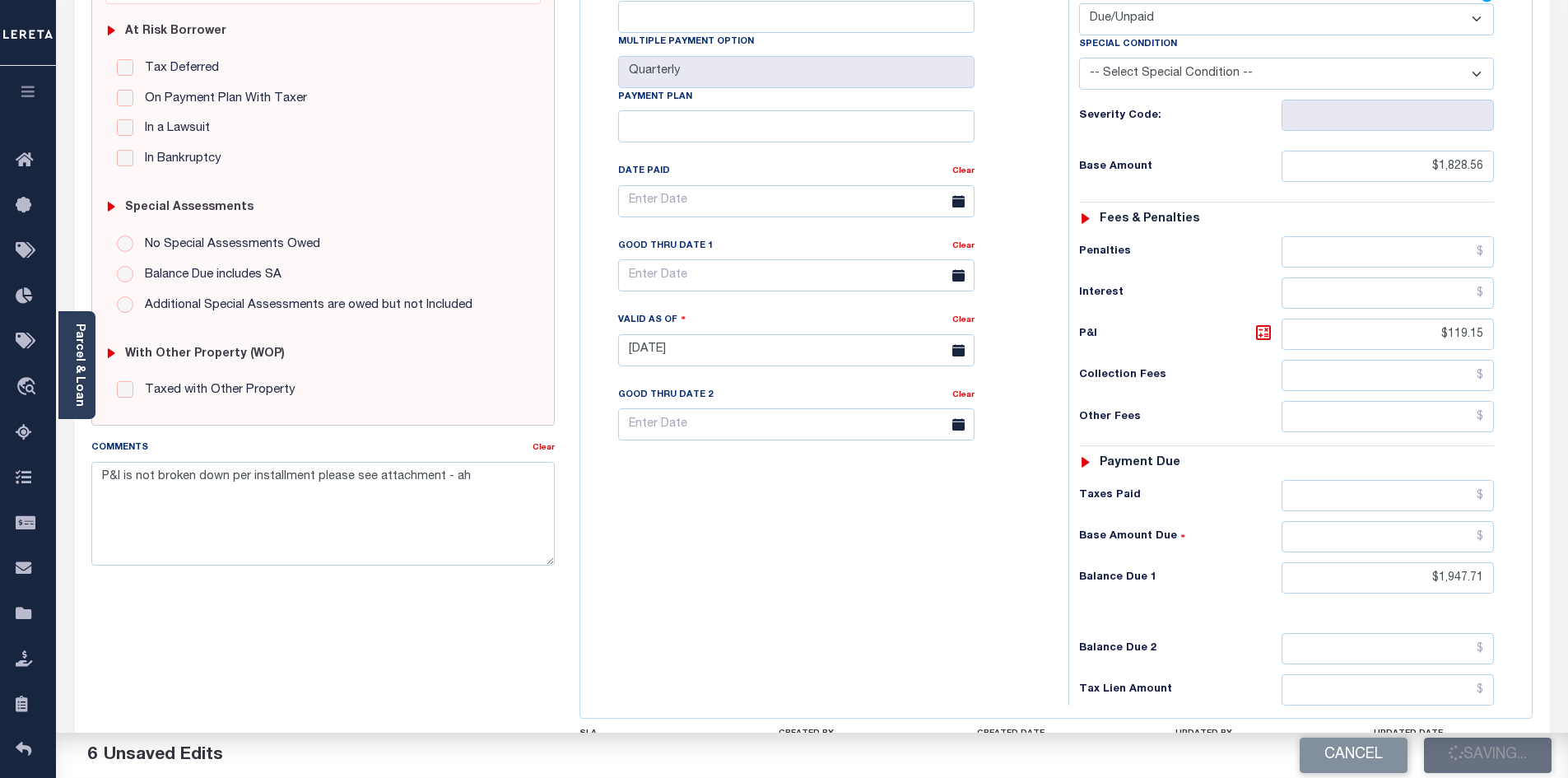
checkbox input "false"
type input "$1,828.56"
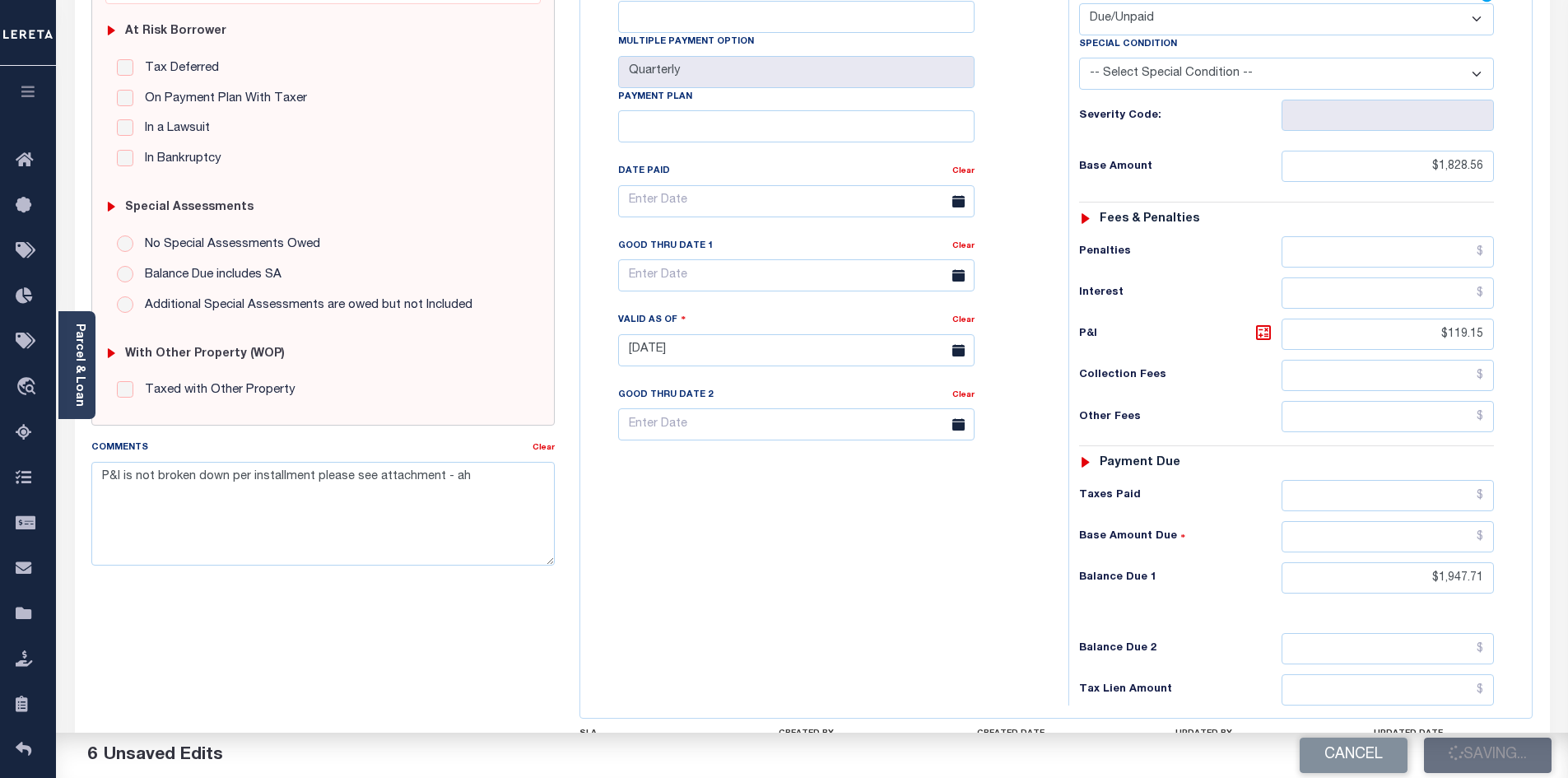
type input "$119.15"
type input "$1,947.71"
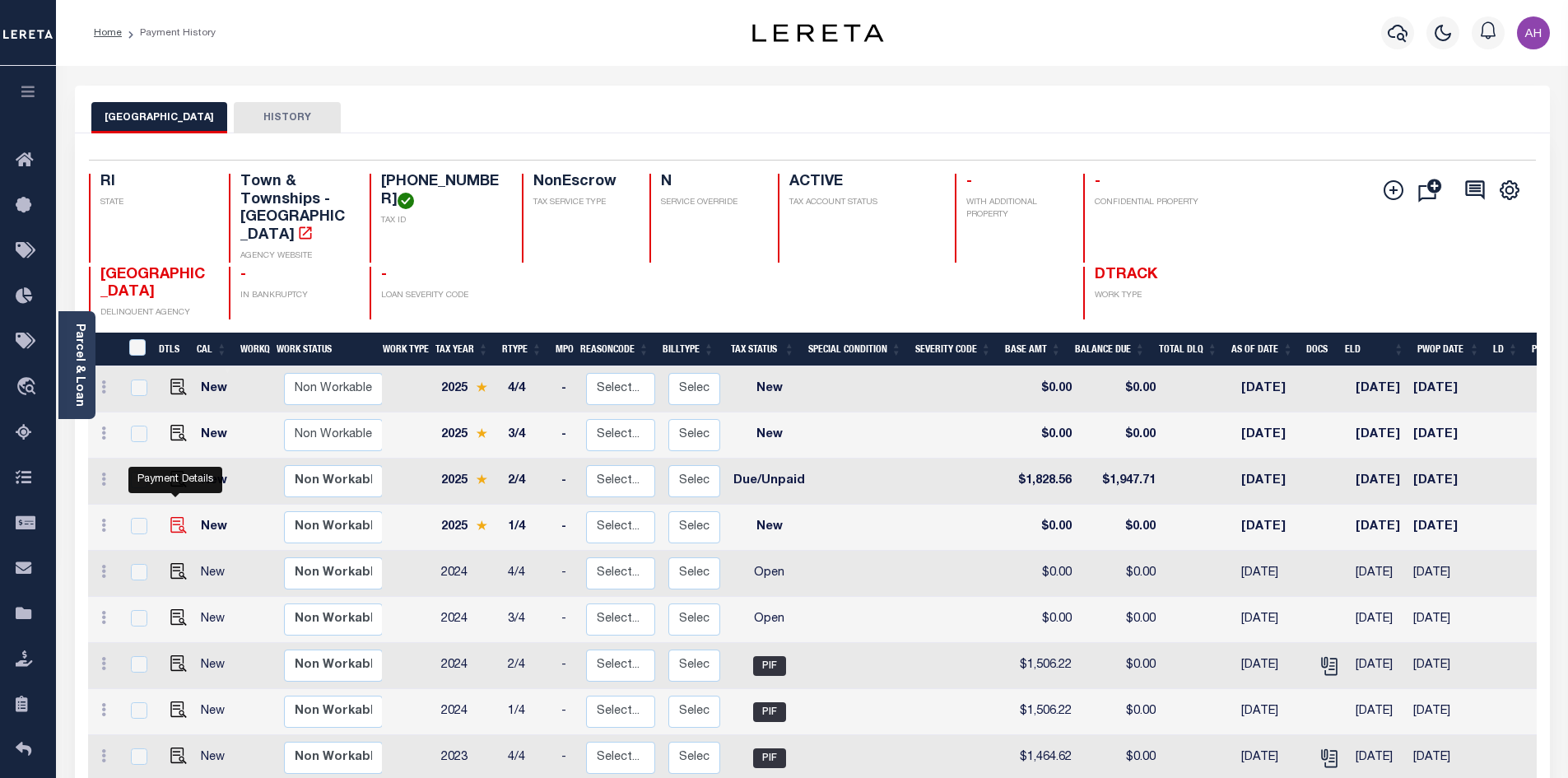
click at [172, 517] on img "" at bounding box center [178, 524] width 16 height 16
checkbox input "true"
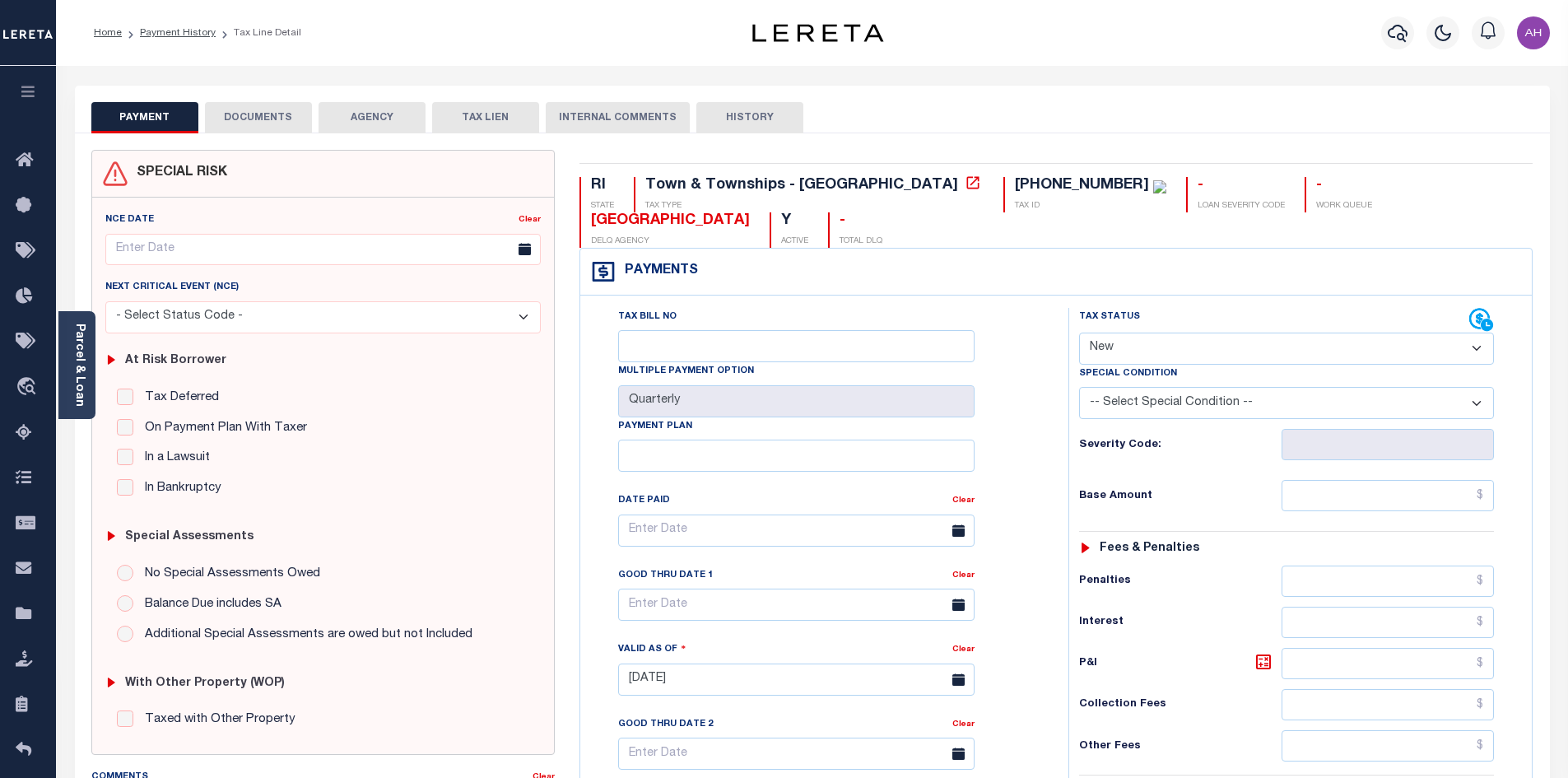
click at [1126, 333] on select "- Select Status Code - Open Due/Unpaid Paid Incomplete No Tax Due Internal Refu…" at bounding box center [1287, 348] width 414 height 32
select select "DUE"
click at [1079, 333] on select "- Select Status Code - Open Due/Unpaid Paid Incomplete No Tax Due Internal Refu…" at bounding box center [1287, 348] width 414 height 32
type input "10/09/2025"
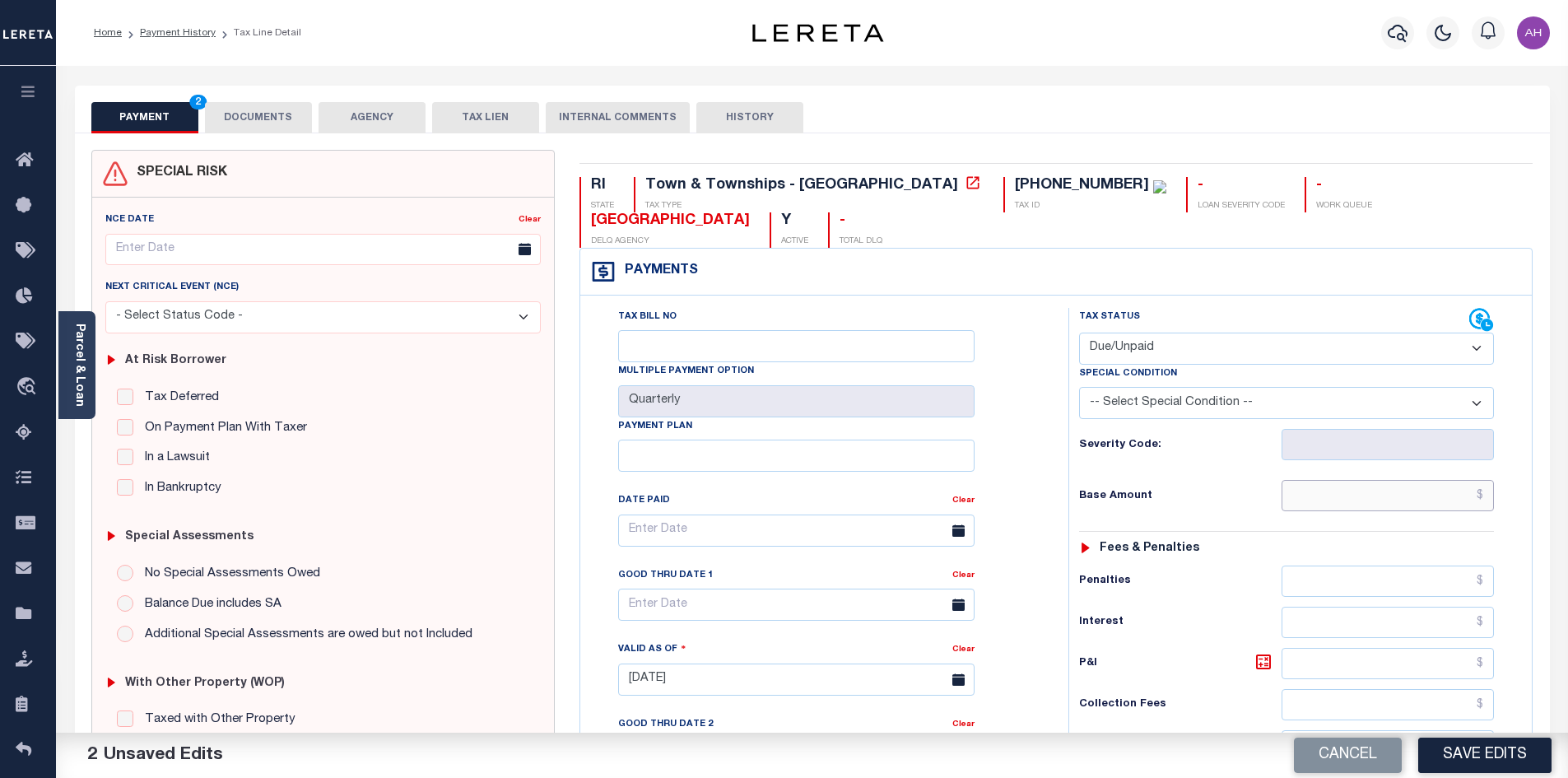
click at [1356, 480] on input "text" at bounding box center [1388, 496] width 213 height 31
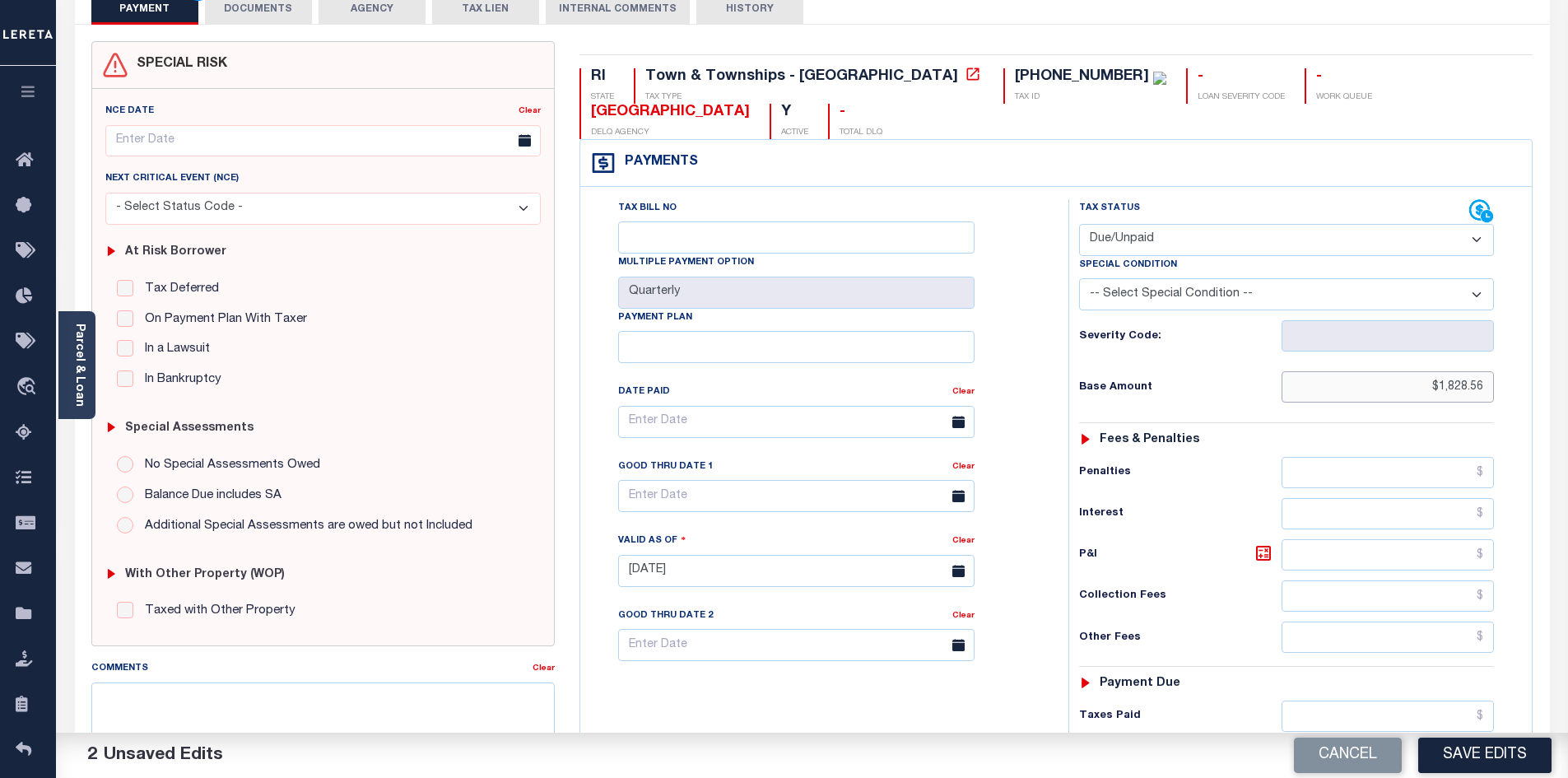
scroll to position [330, 0]
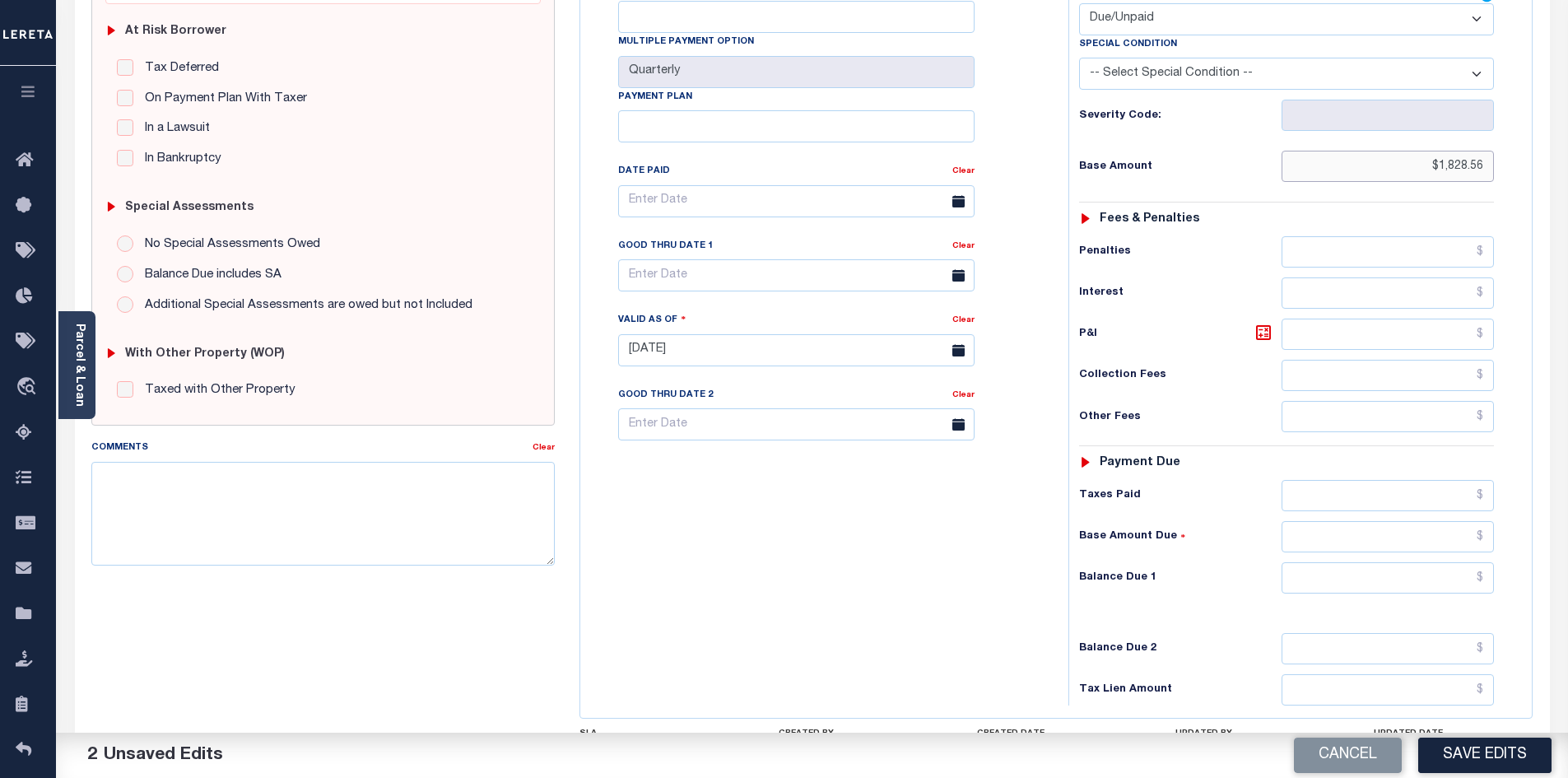
type input "$1,828.56"
click at [1380, 562] on input "text" at bounding box center [1388, 577] width 213 height 31
type input "$1,828.56"
click at [304, 508] on textarea "Comments" at bounding box center [324, 514] width 465 height 104
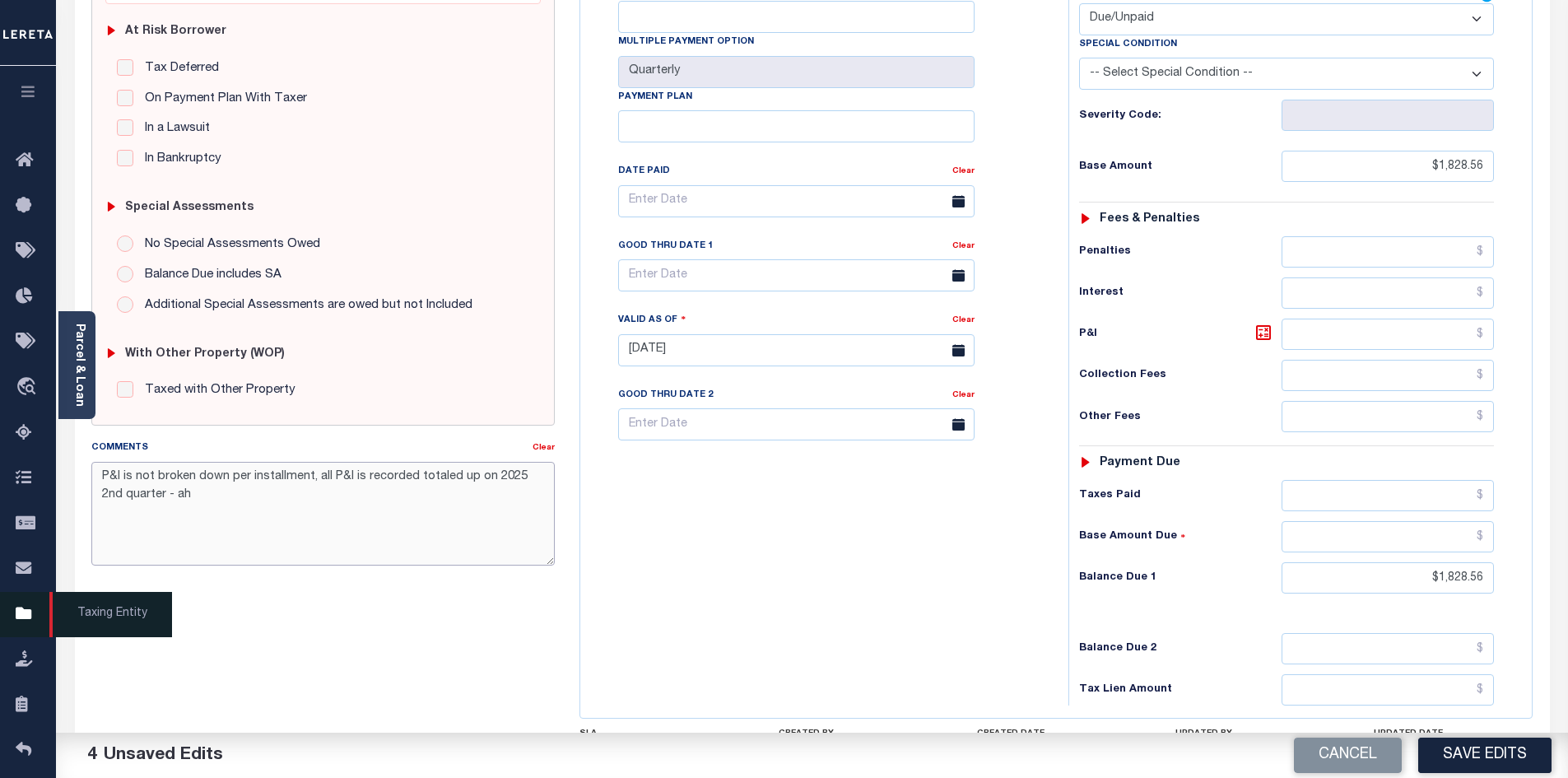
type textarea "P&I is not broken down per installment, all P&I is recorded totaled up on 2025 …"
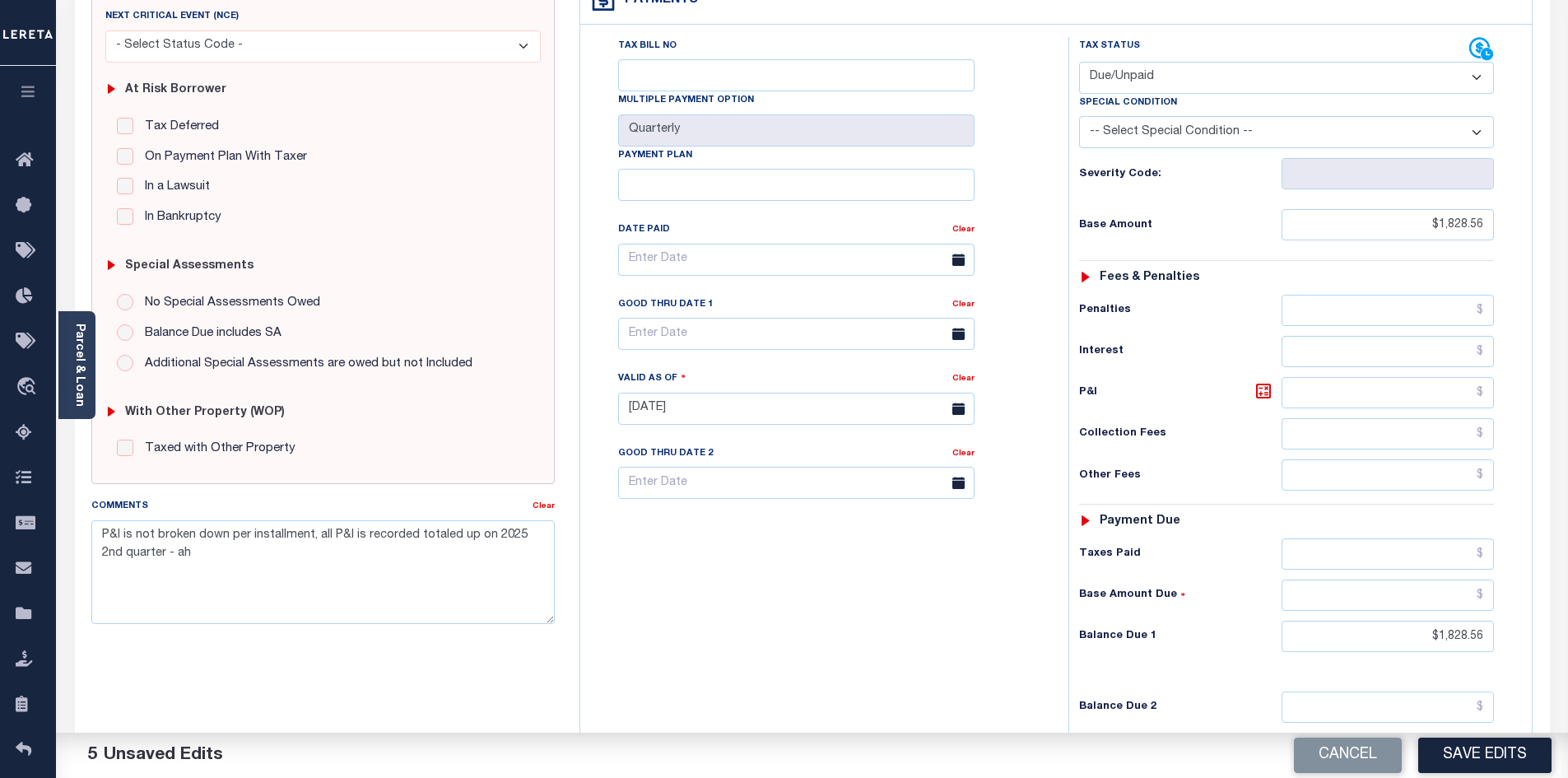
scroll to position [82, 0]
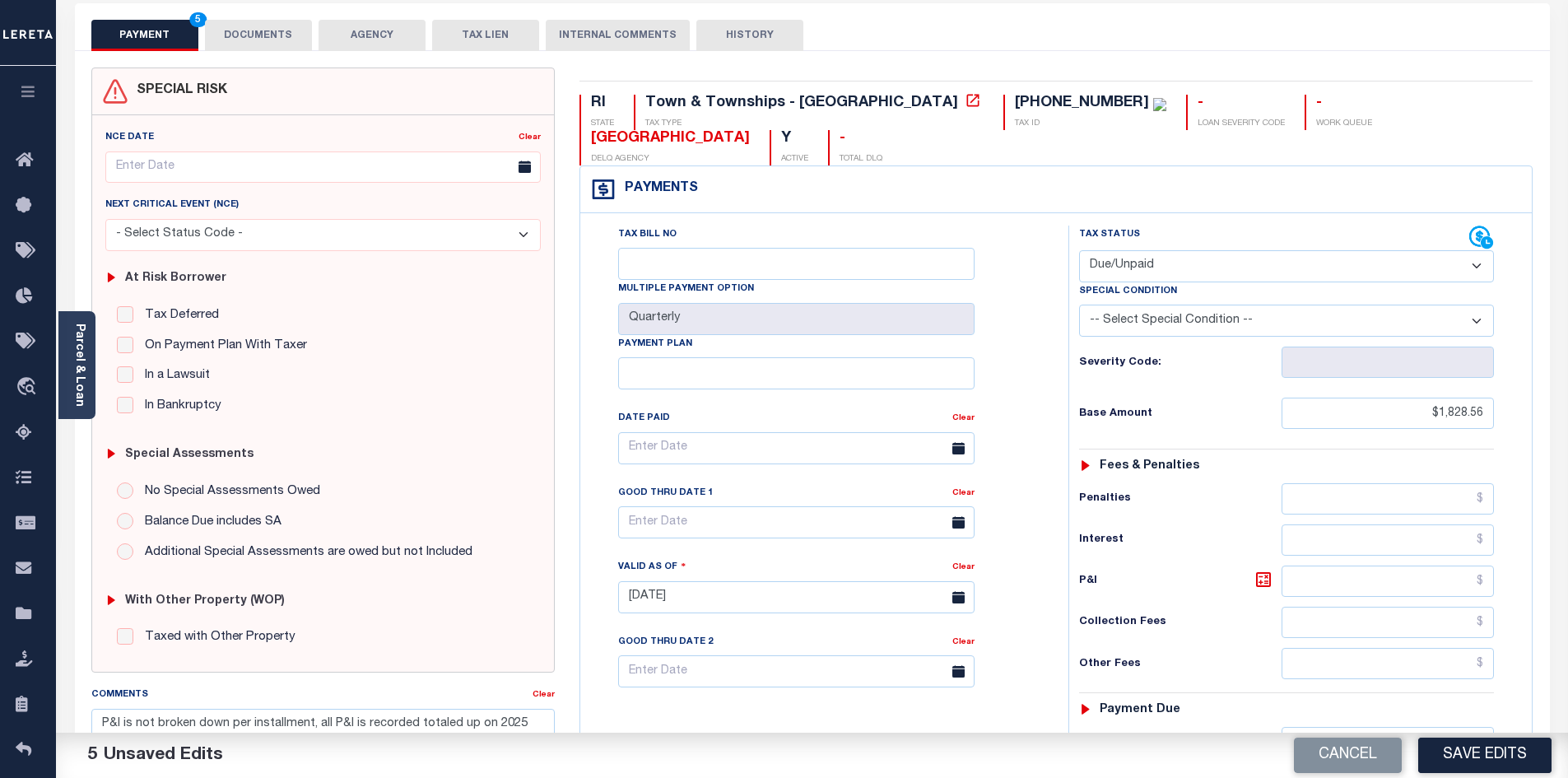
drag, startPoint x: 247, startPoint y: 28, endPoint x: 256, endPoint y: 30, distance: 9.2
click at [247, 28] on button "DOCUMENTS" at bounding box center [258, 35] width 107 height 31
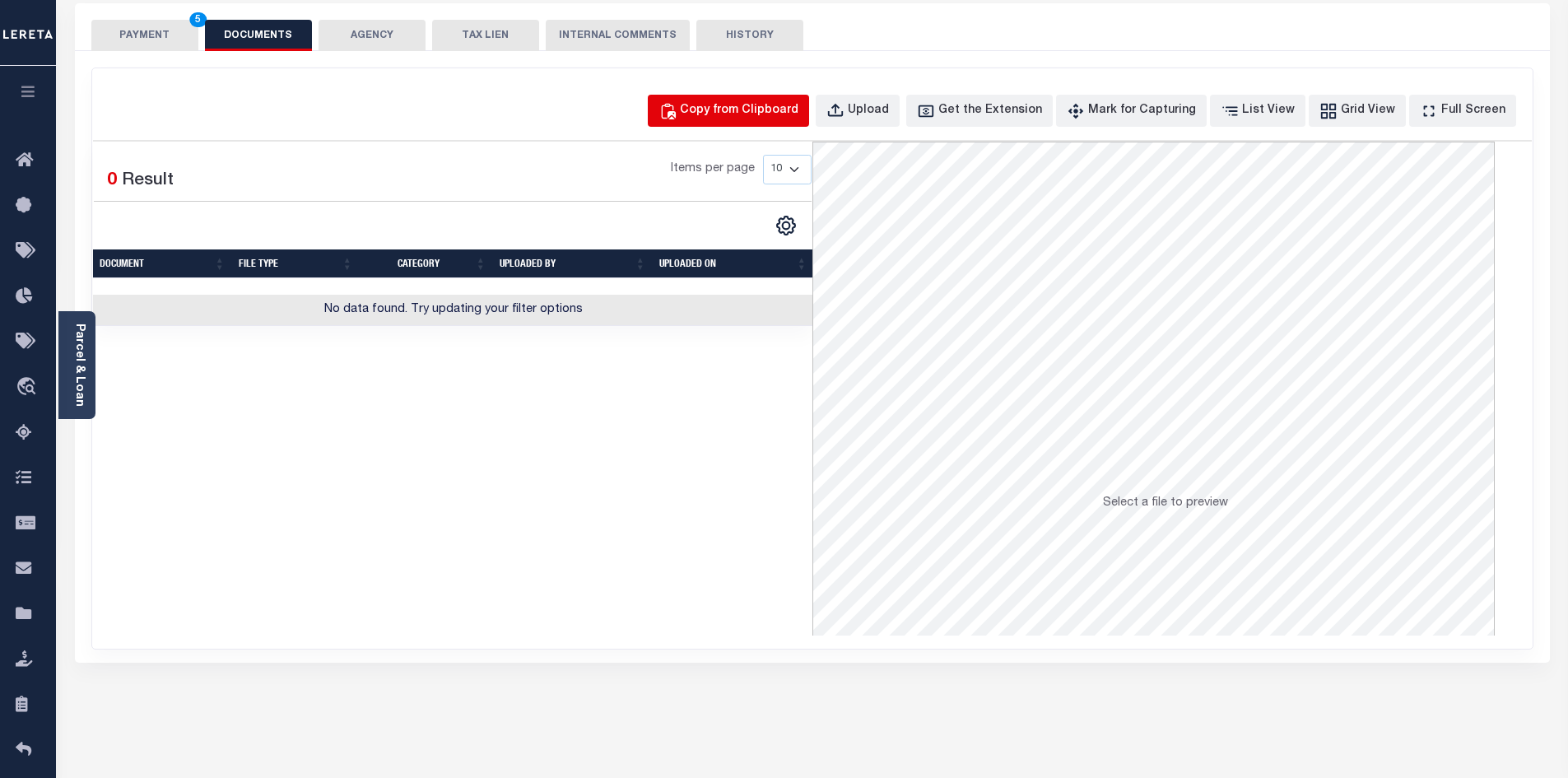
click at [757, 116] on div "Copy from Clipboard" at bounding box center [738, 111] width 119 height 18
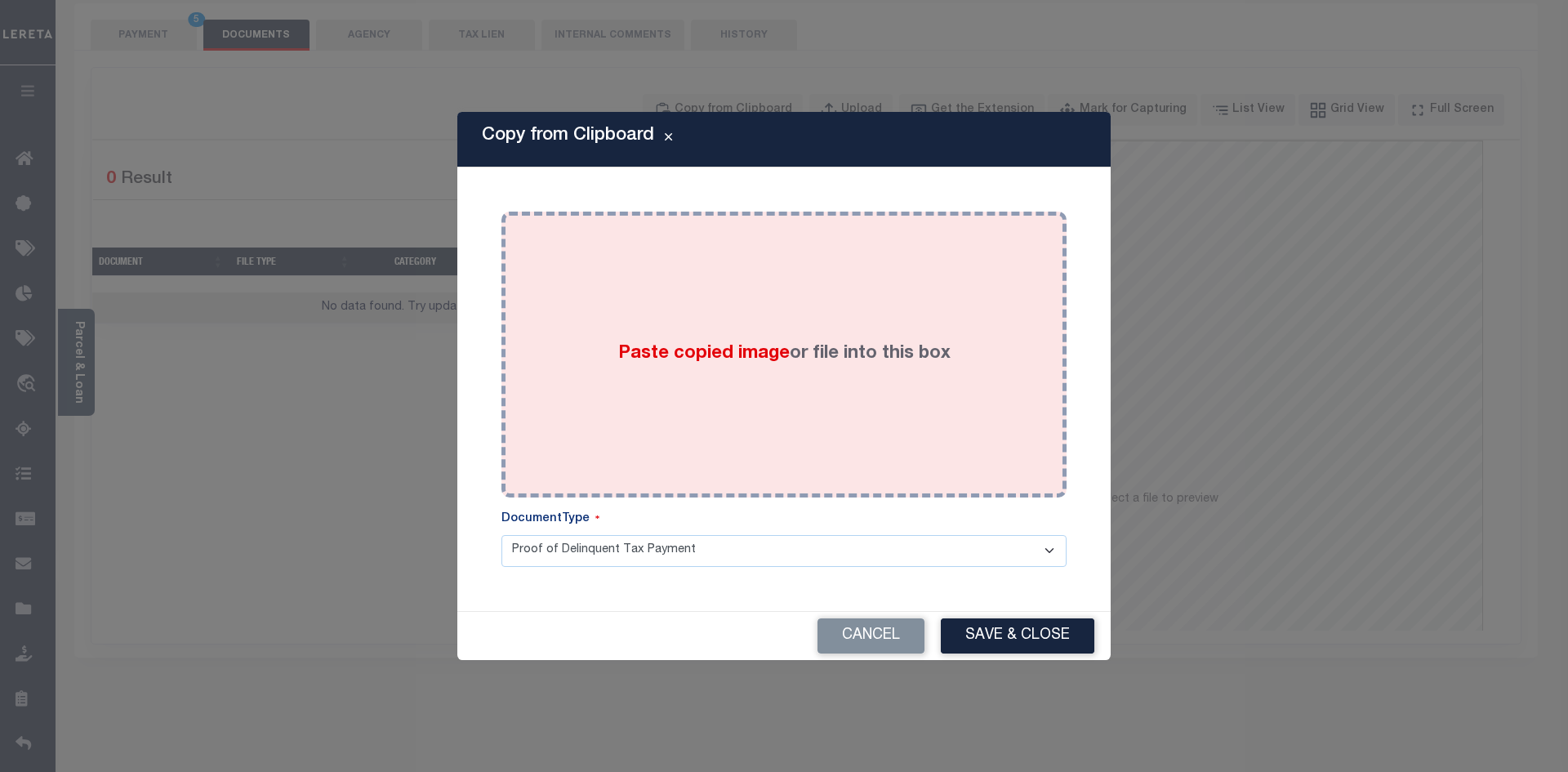
click at [714, 344] on span "Paste copied image" at bounding box center [703, 353] width 171 height 18
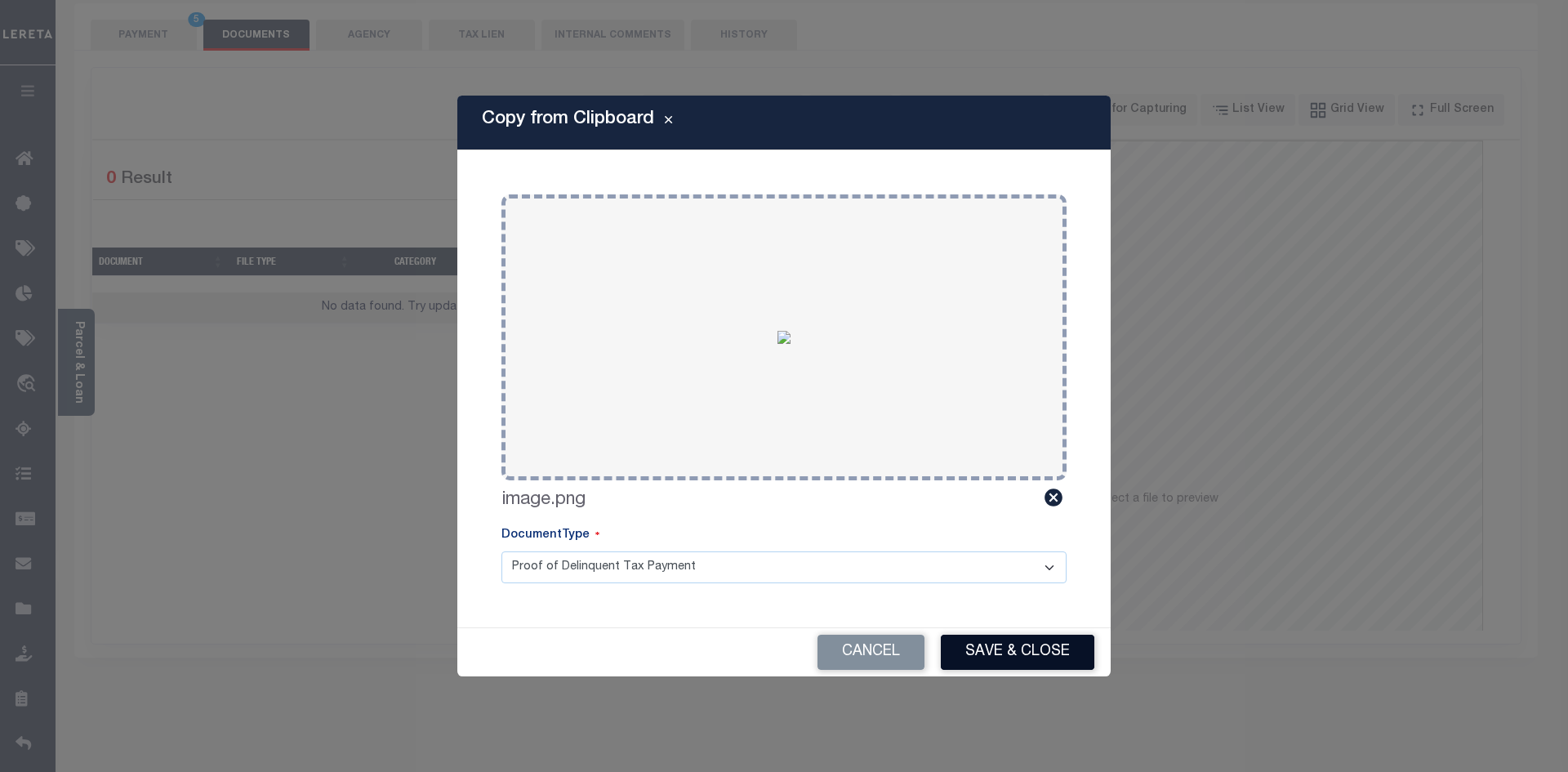
click at [1043, 652] on button "Save & Close" at bounding box center [1017, 652] width 154 height 35
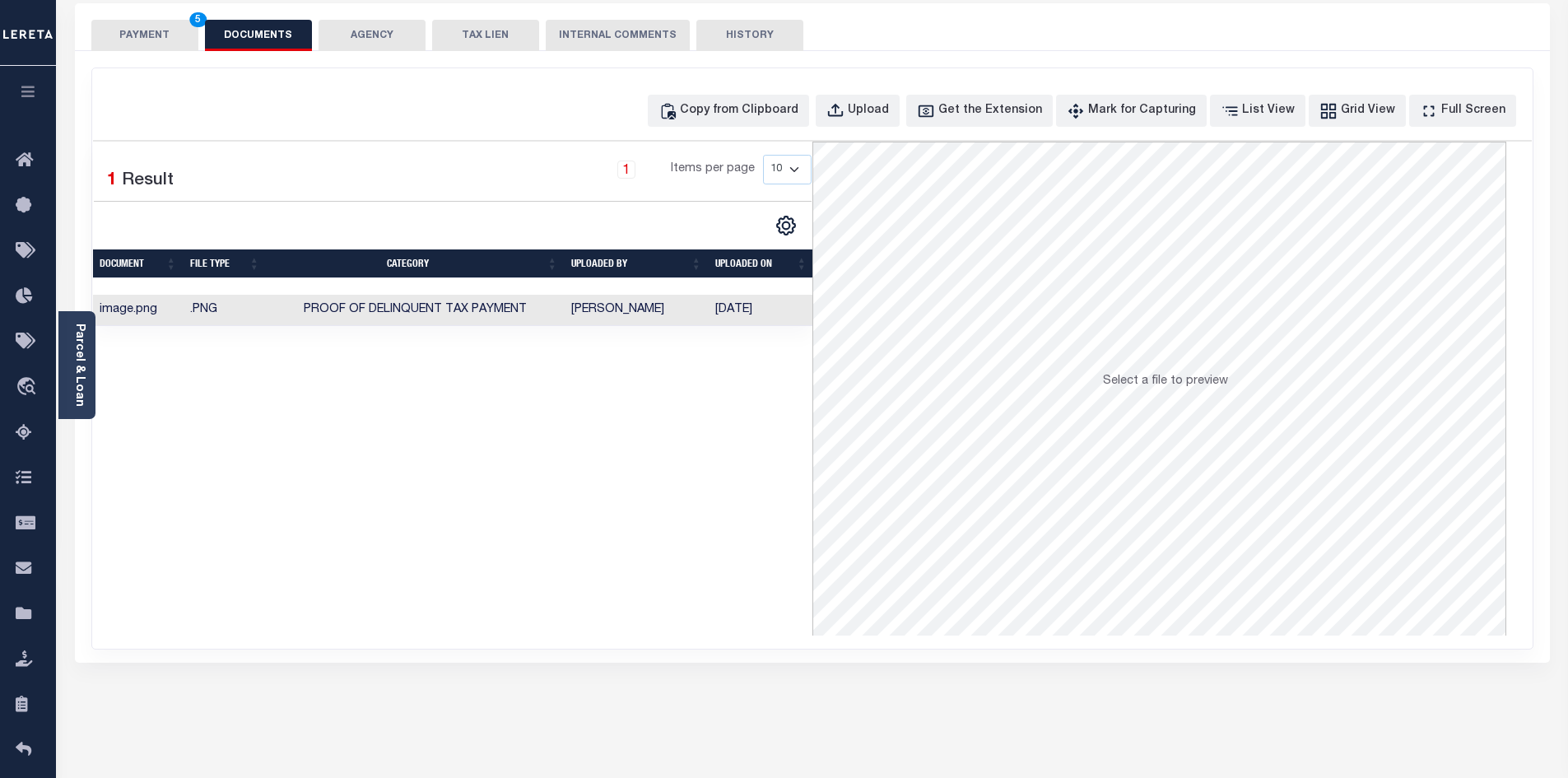
click at [148, 19] on button "PAYMENT 5" at bounding box center [145, 35] width 107 height 31
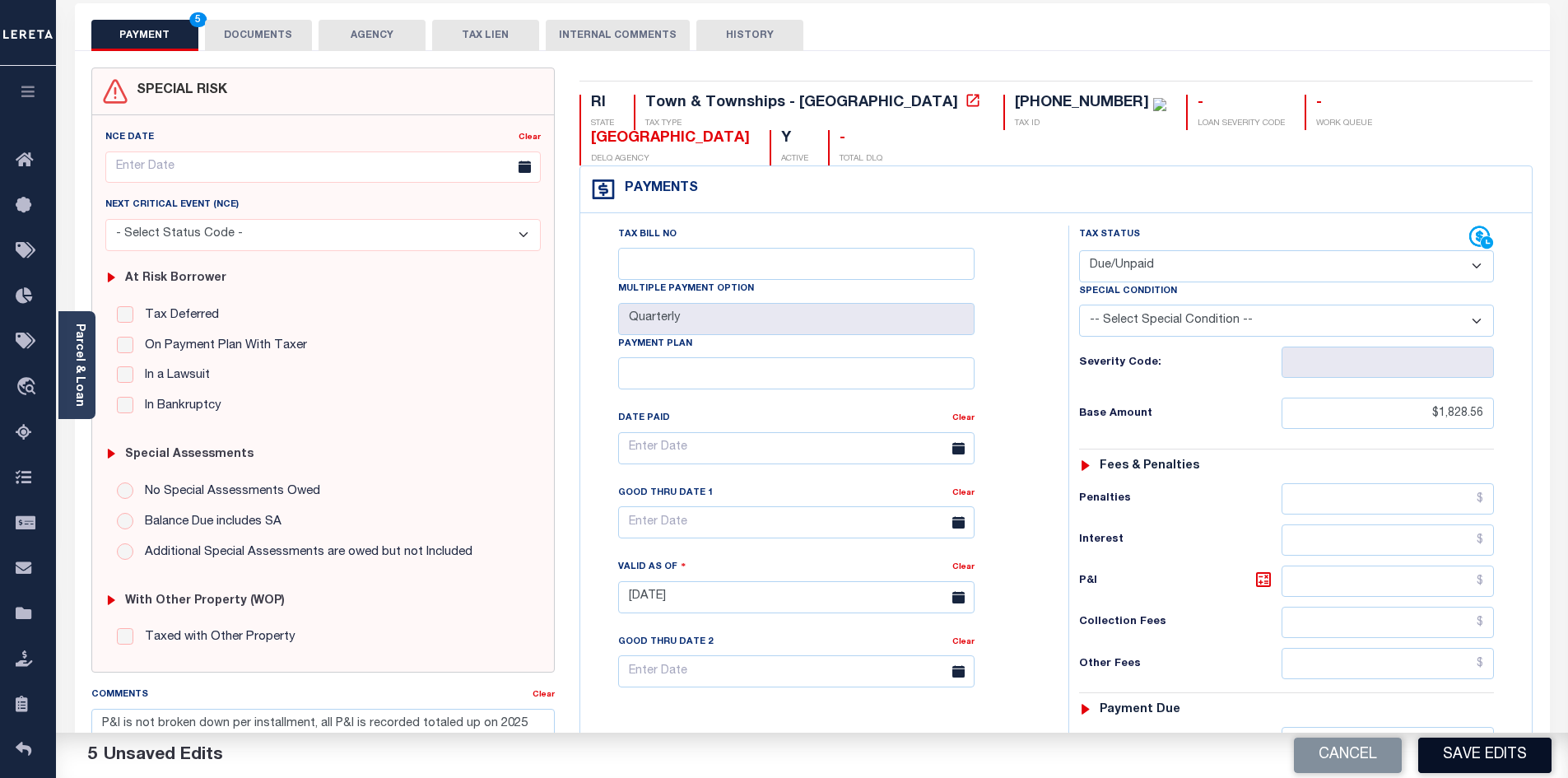
click at [1526, 753] on button "Save Edits" at bounding box center [1484, 755] width 133 height 36
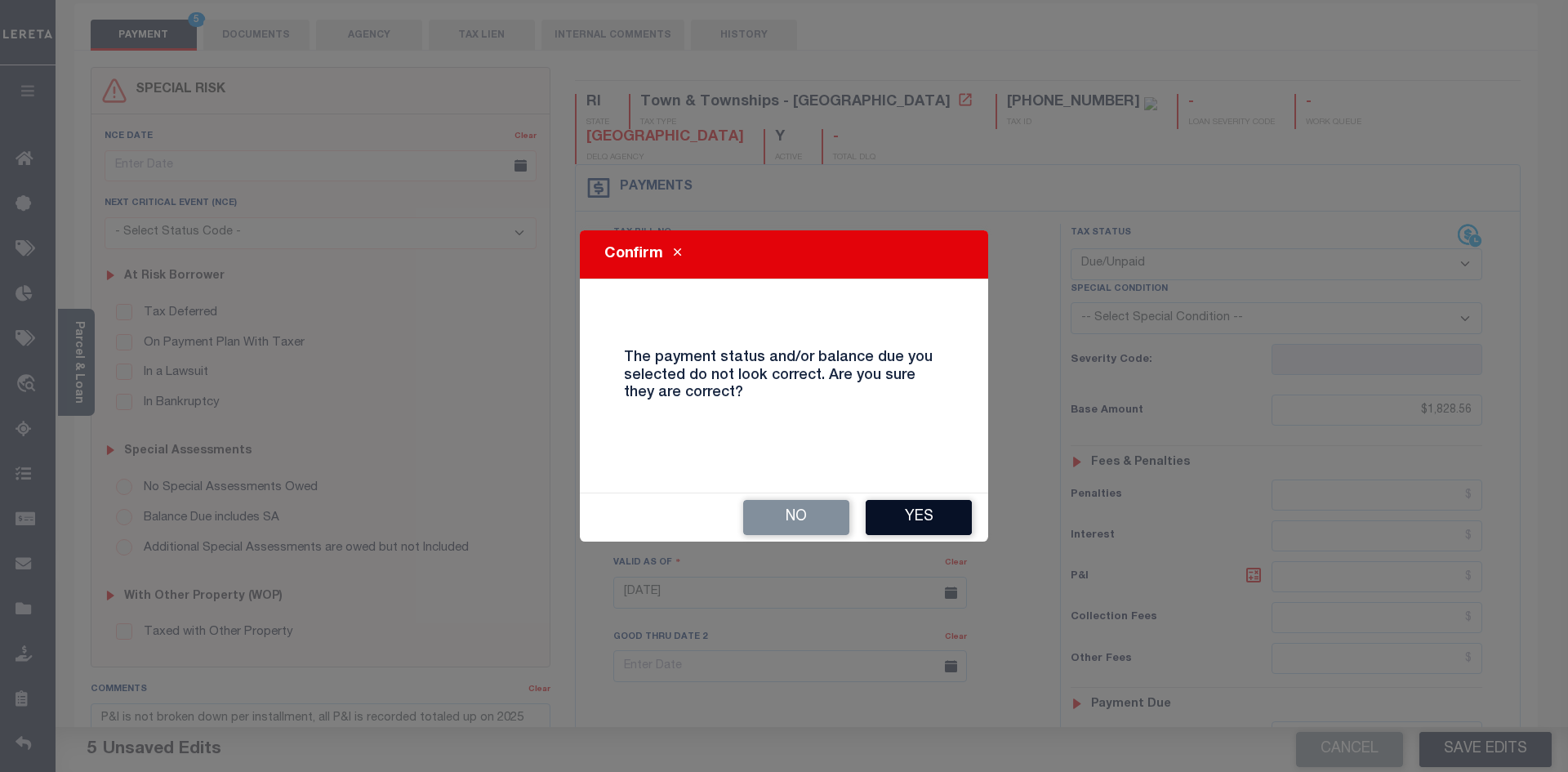
click at [928, 512] on button "Yes" at bounding box center [918, 518] width 106 height 35
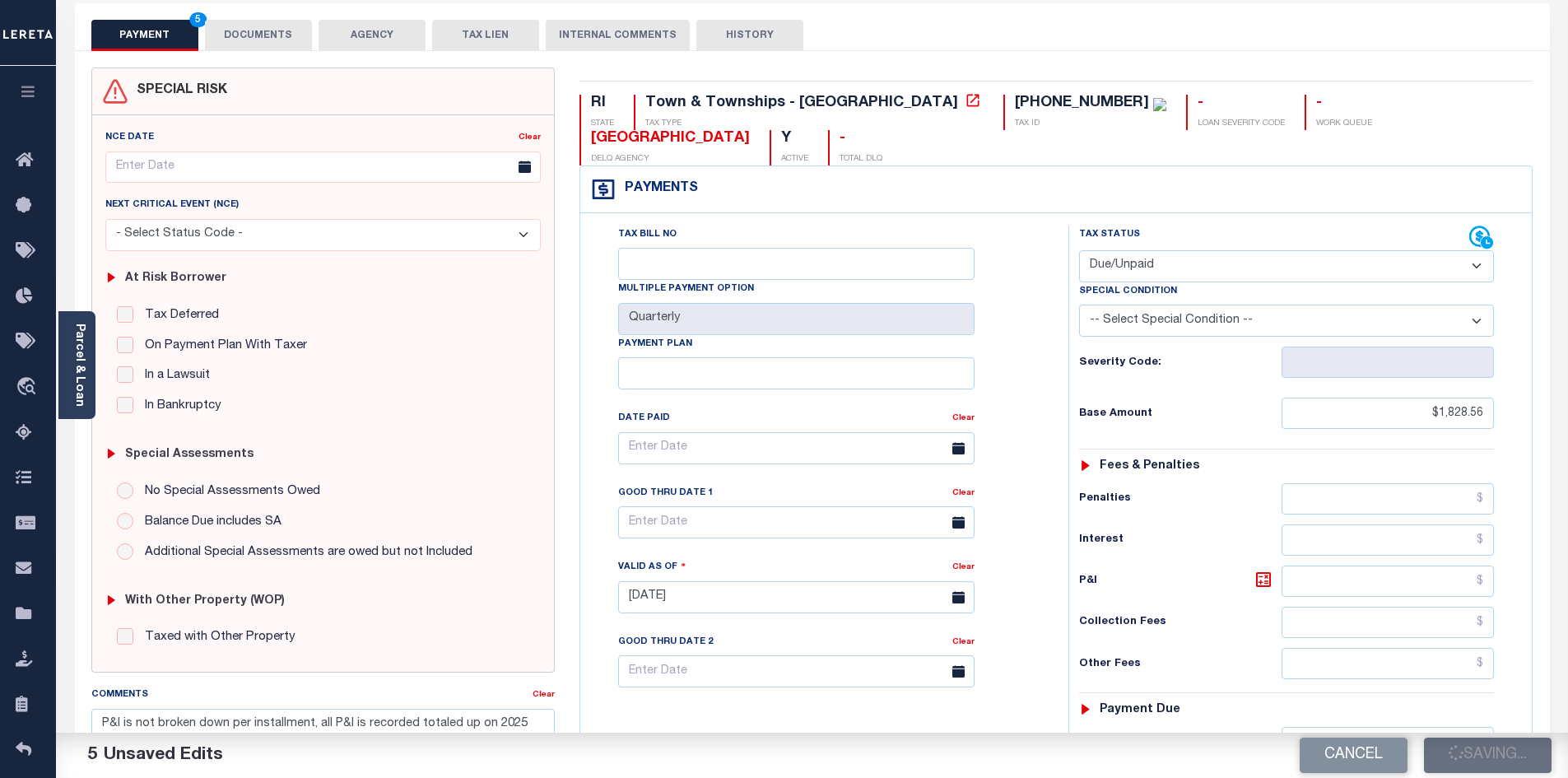
checkbox input "false"
type input "$1,828.56"
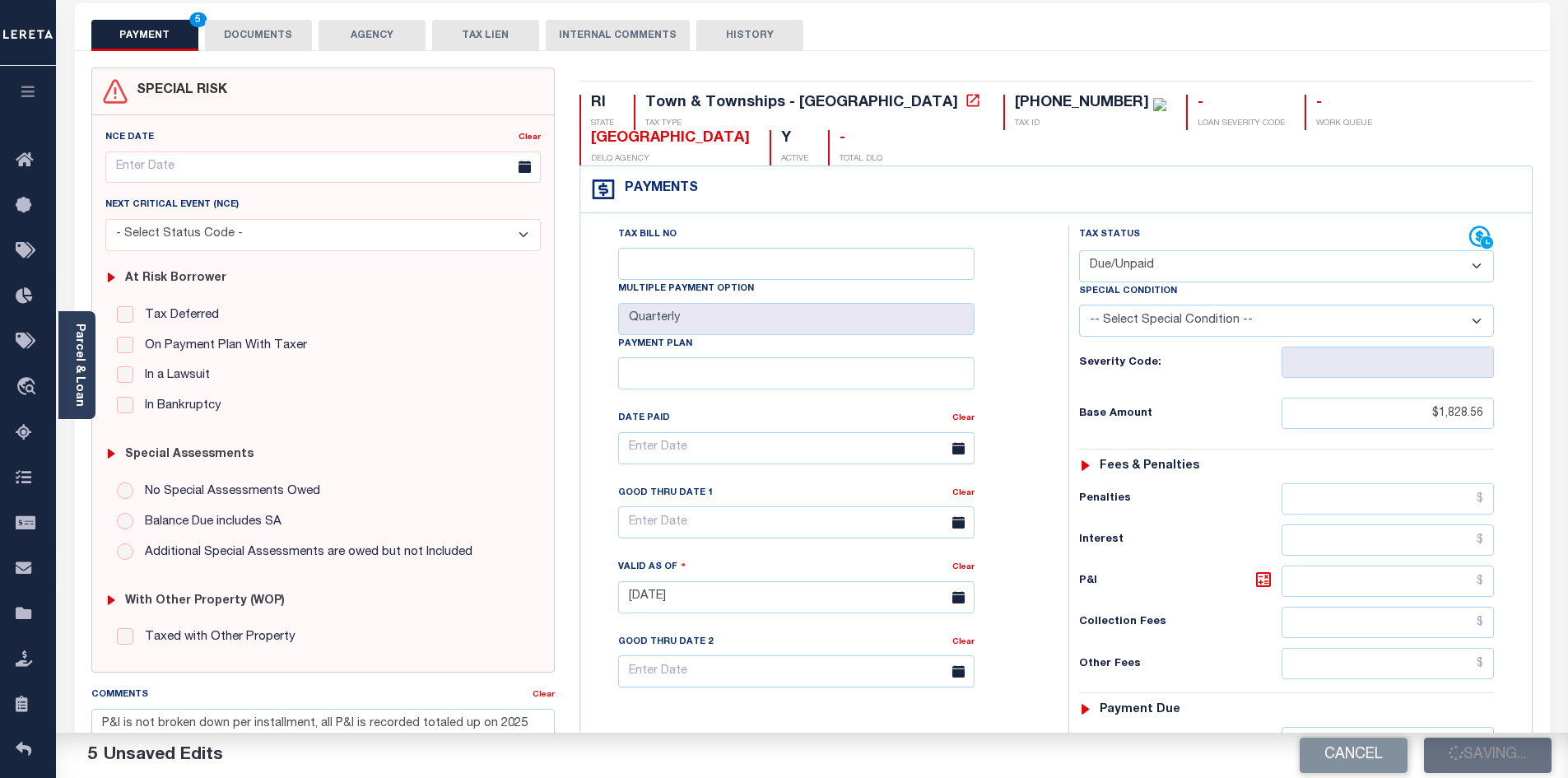
type input "$1,828.56"
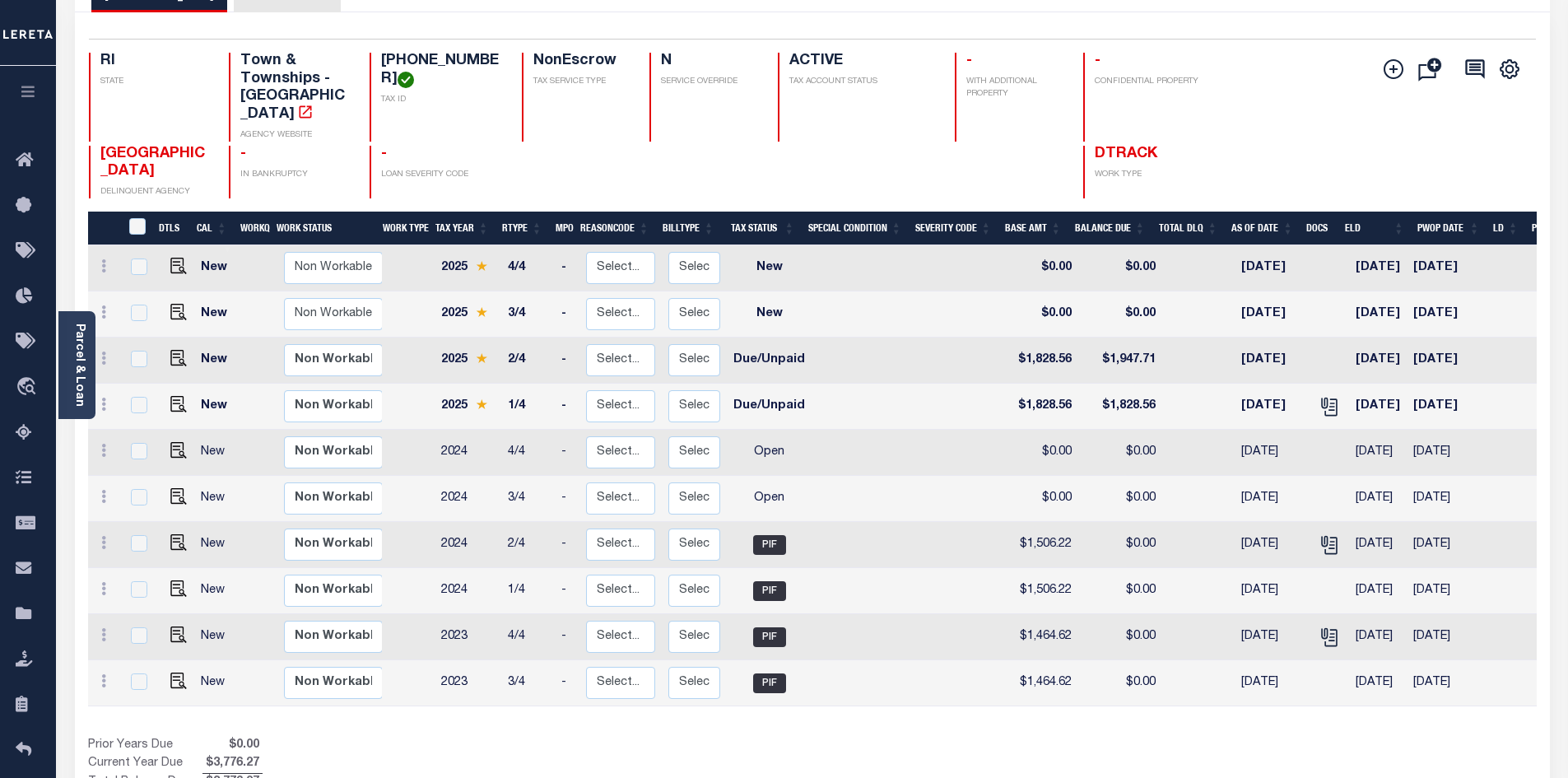
scroll to position [240, 0]
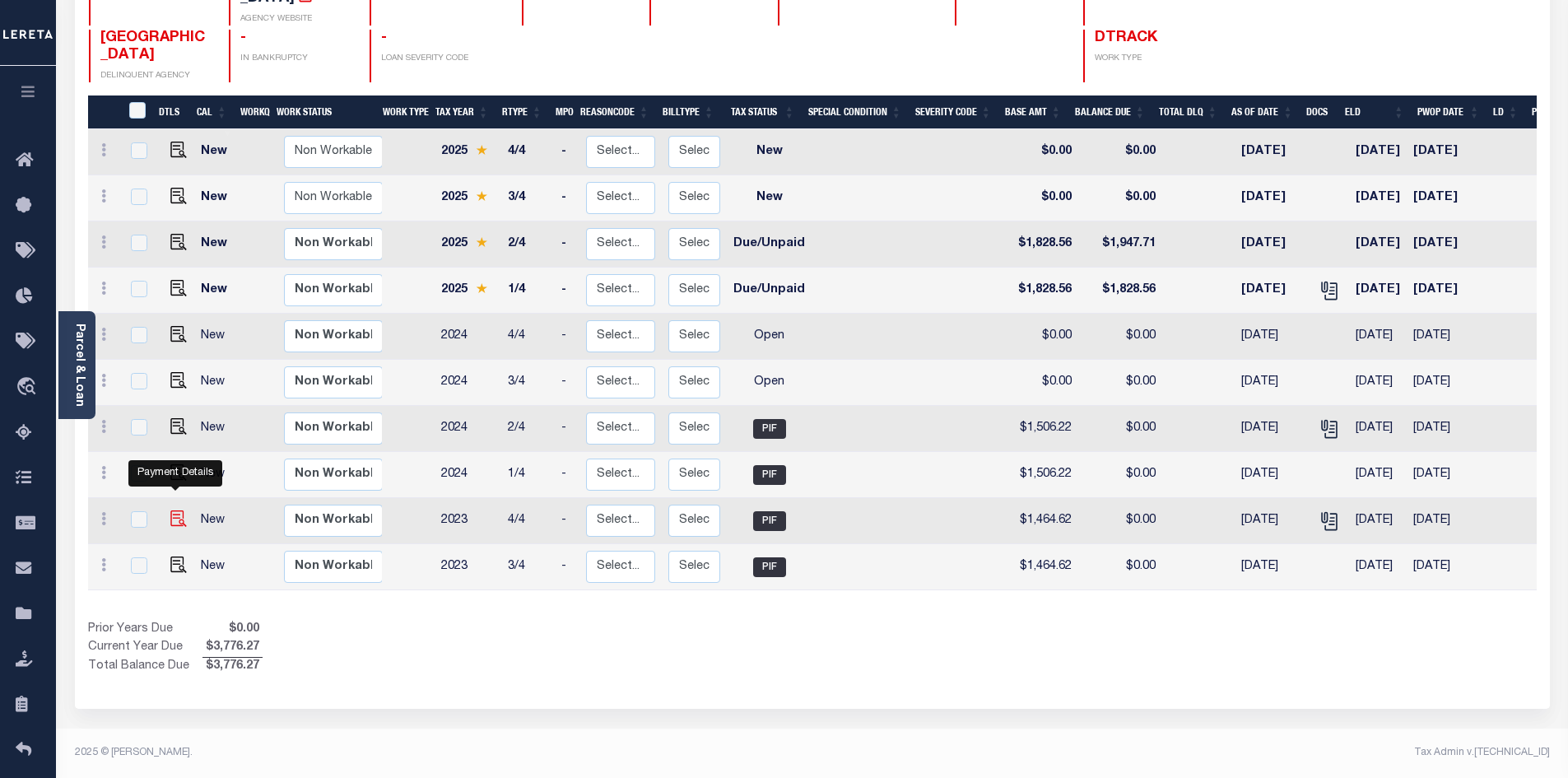
click at [175, 510] on img "" at bounding box center [178, 518] width 16 height 16
checkbox input "true"
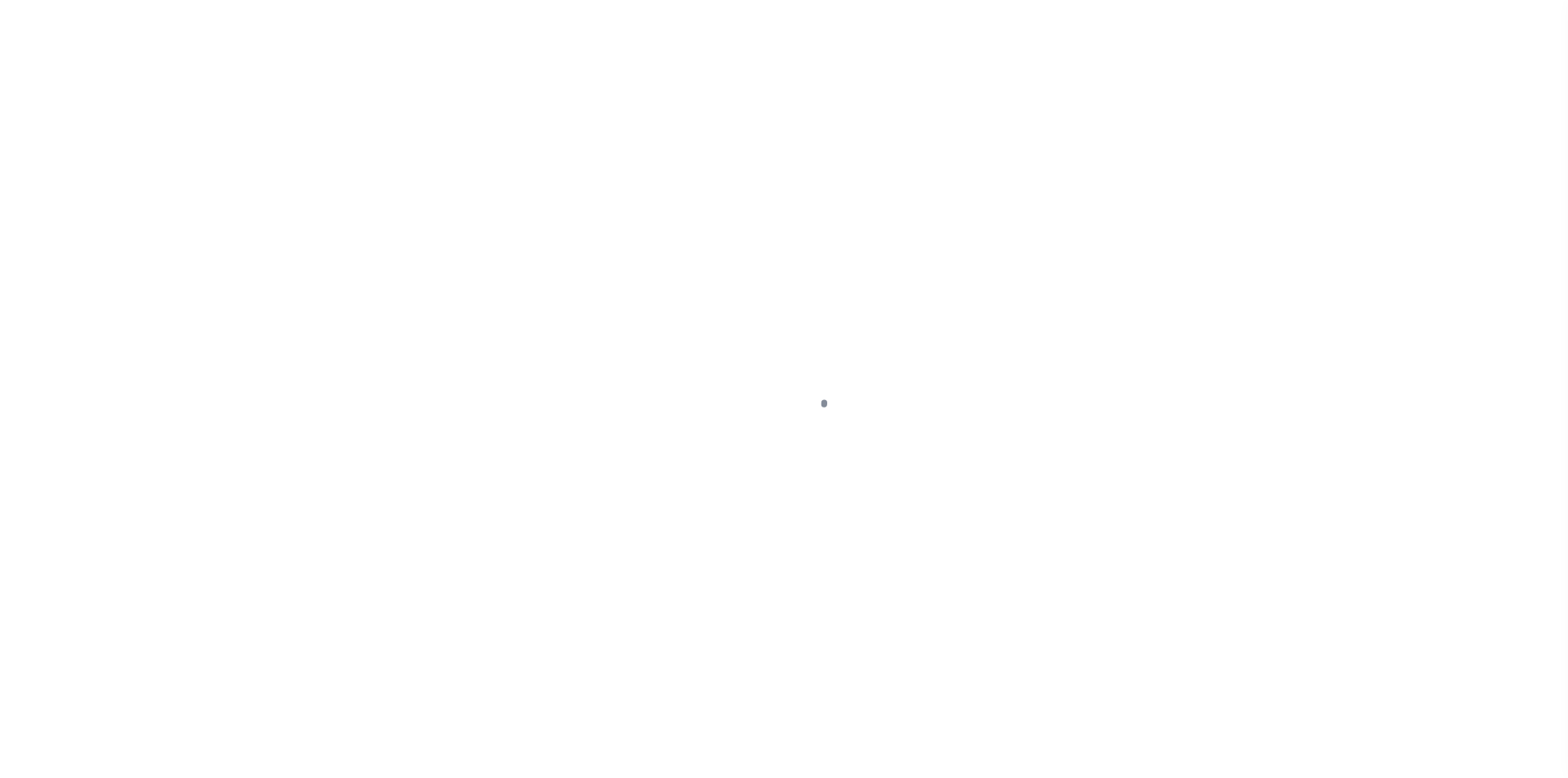
select select "PIF"
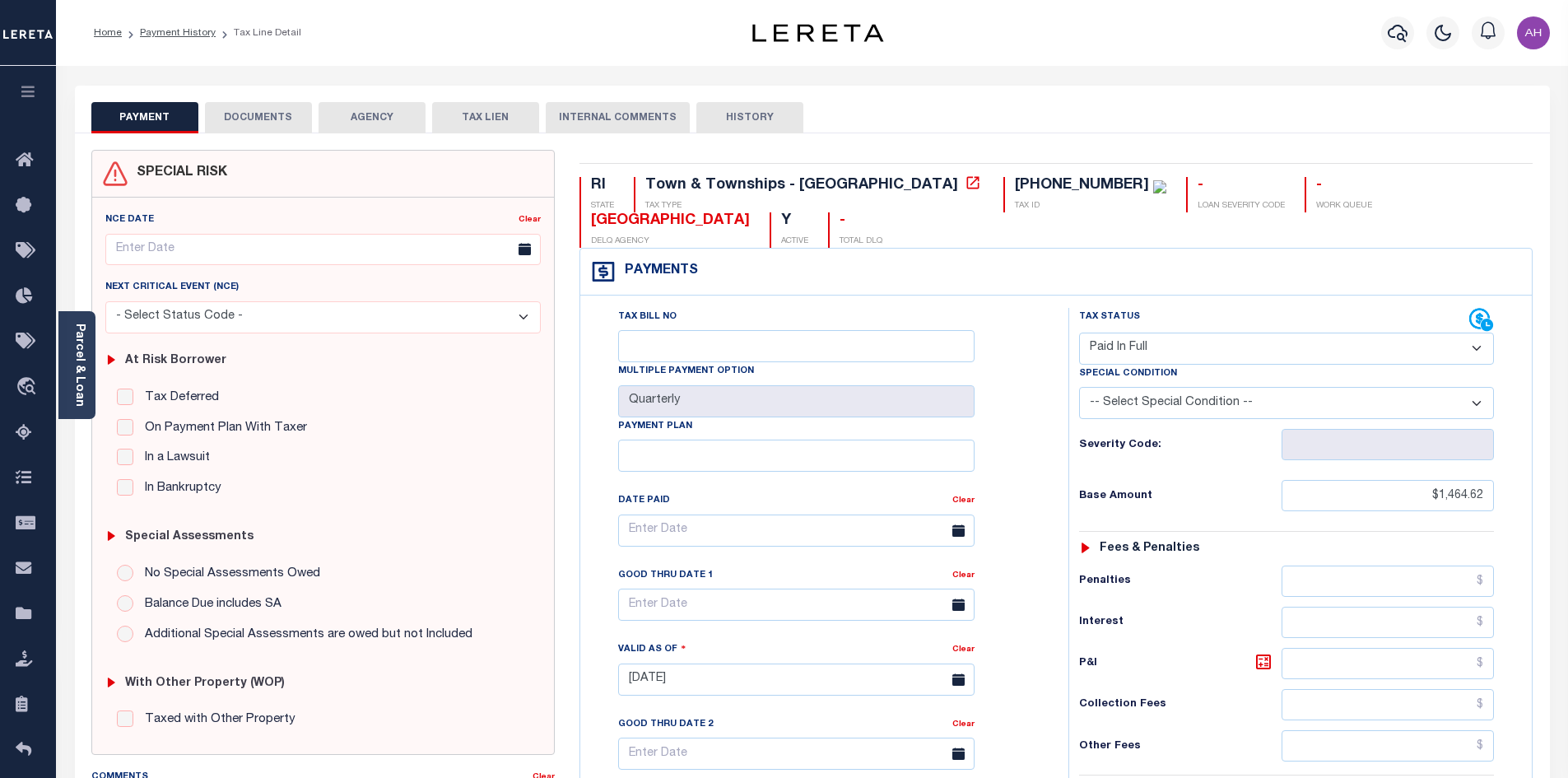
click at [299, 116] on button "DOCUMENTS" at bounding box center [258, 118] width 107 height 31
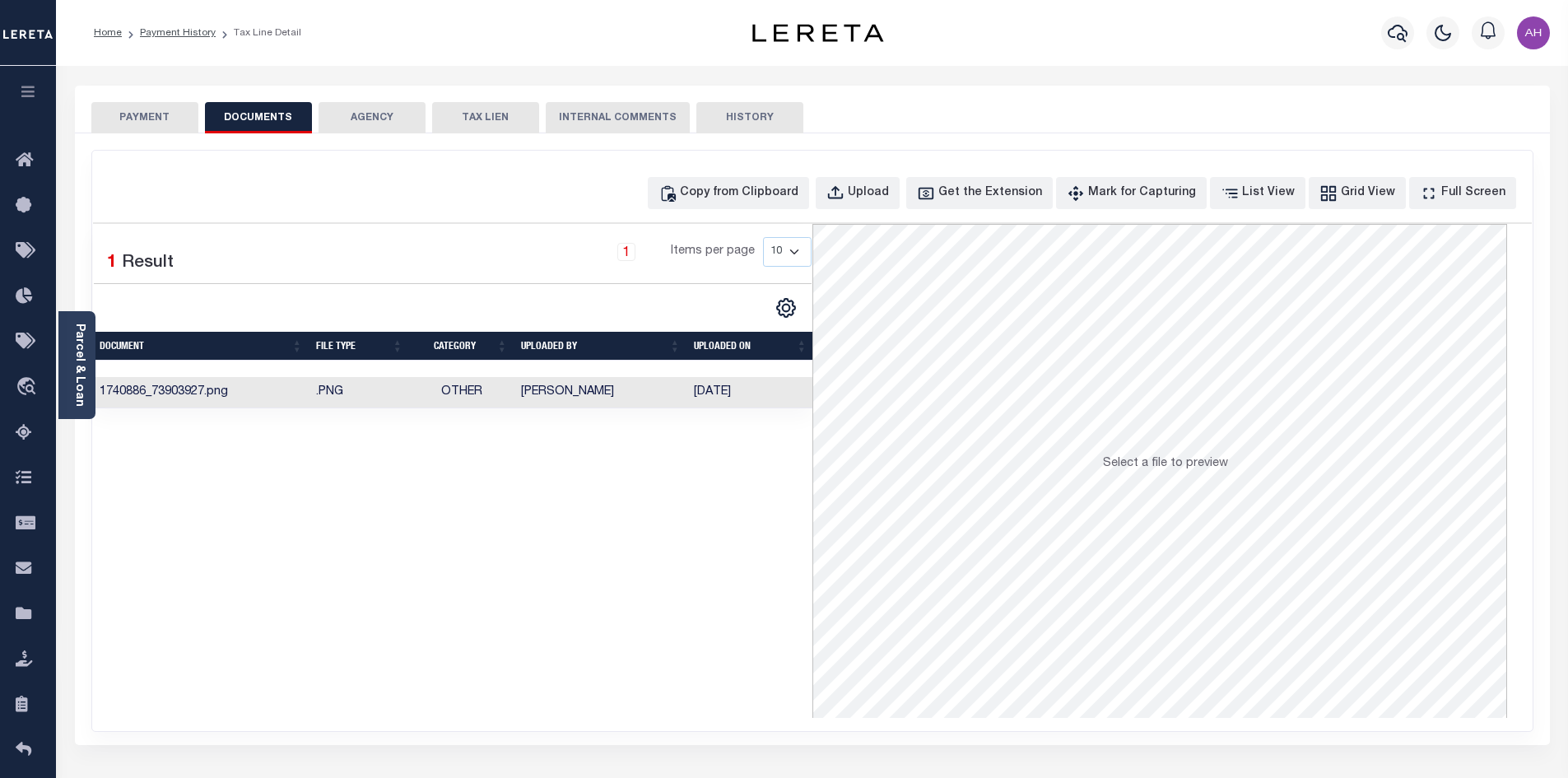
click at [572, 391] on td "[PERSON_NAME]" at bounding box center [600, 392] width 173 height 32
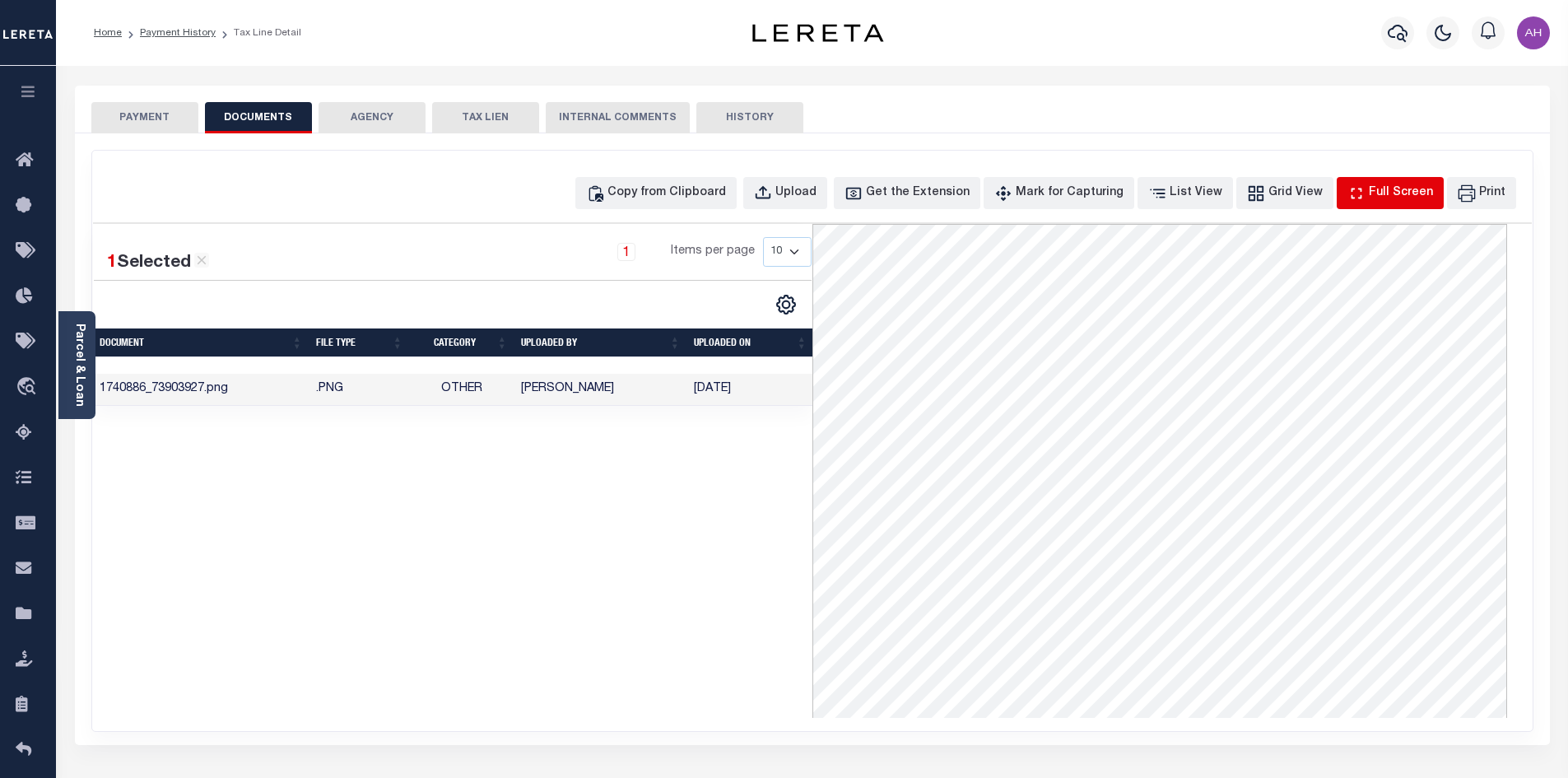
click at [1378, 188] on div "Full Screen" at bounding box center [1400, 193] width 65 height 18
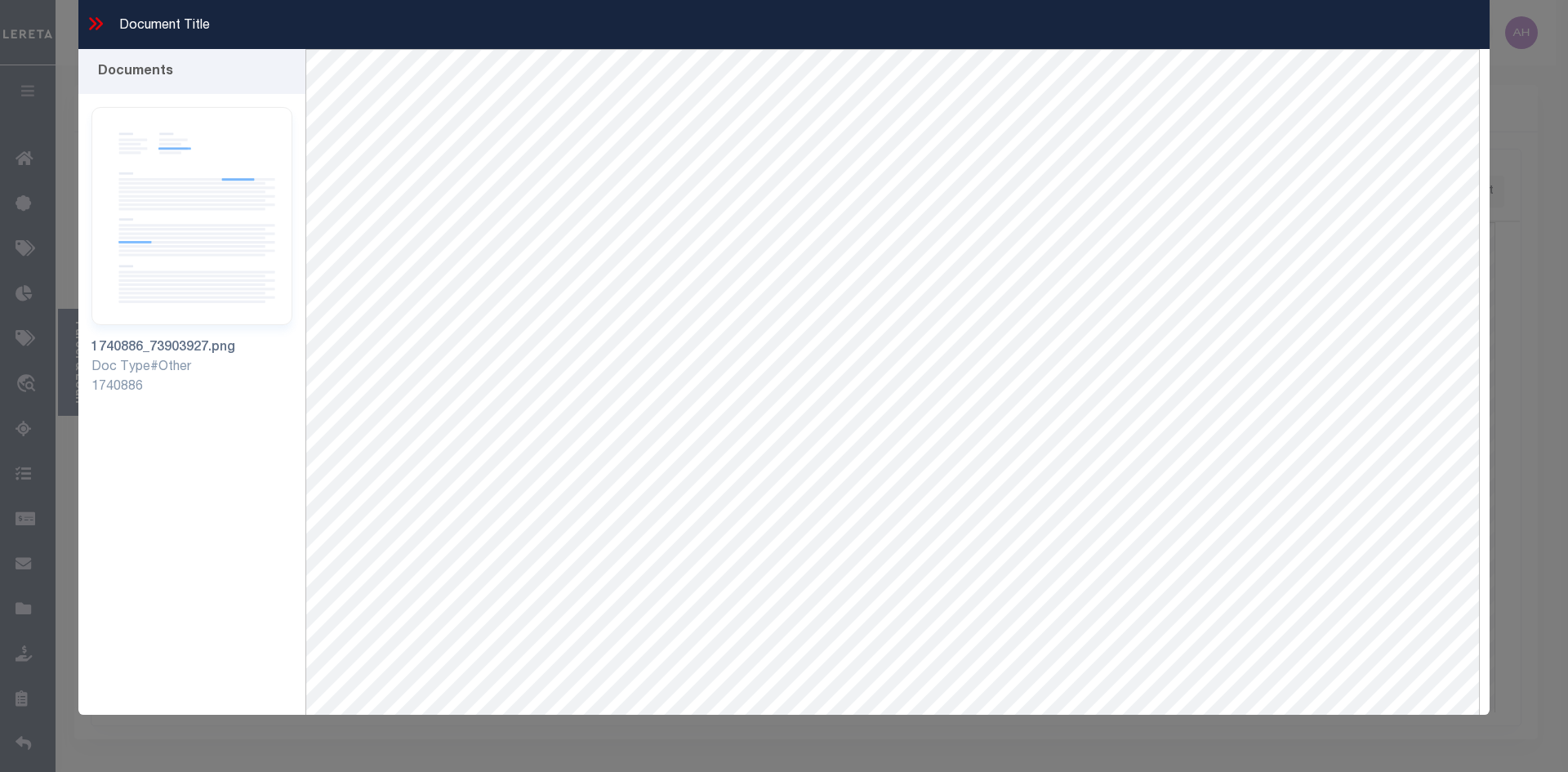
click at [98, 28] on icon at bounding box center [99, 24] width 8 height 13
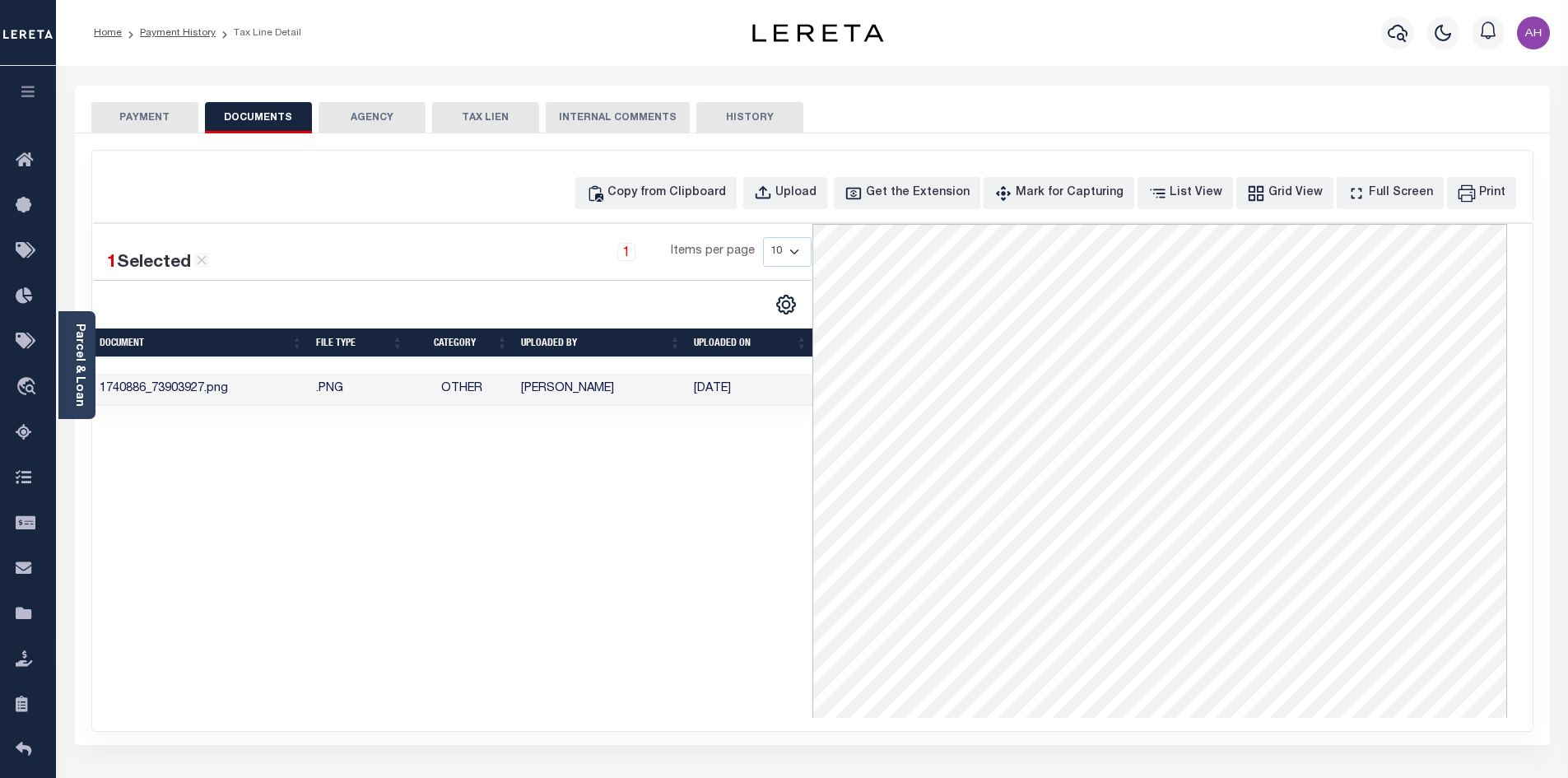
click at [138, 121] on button "PAYMENT" at bounding box center [145, 118] width 107 height 31
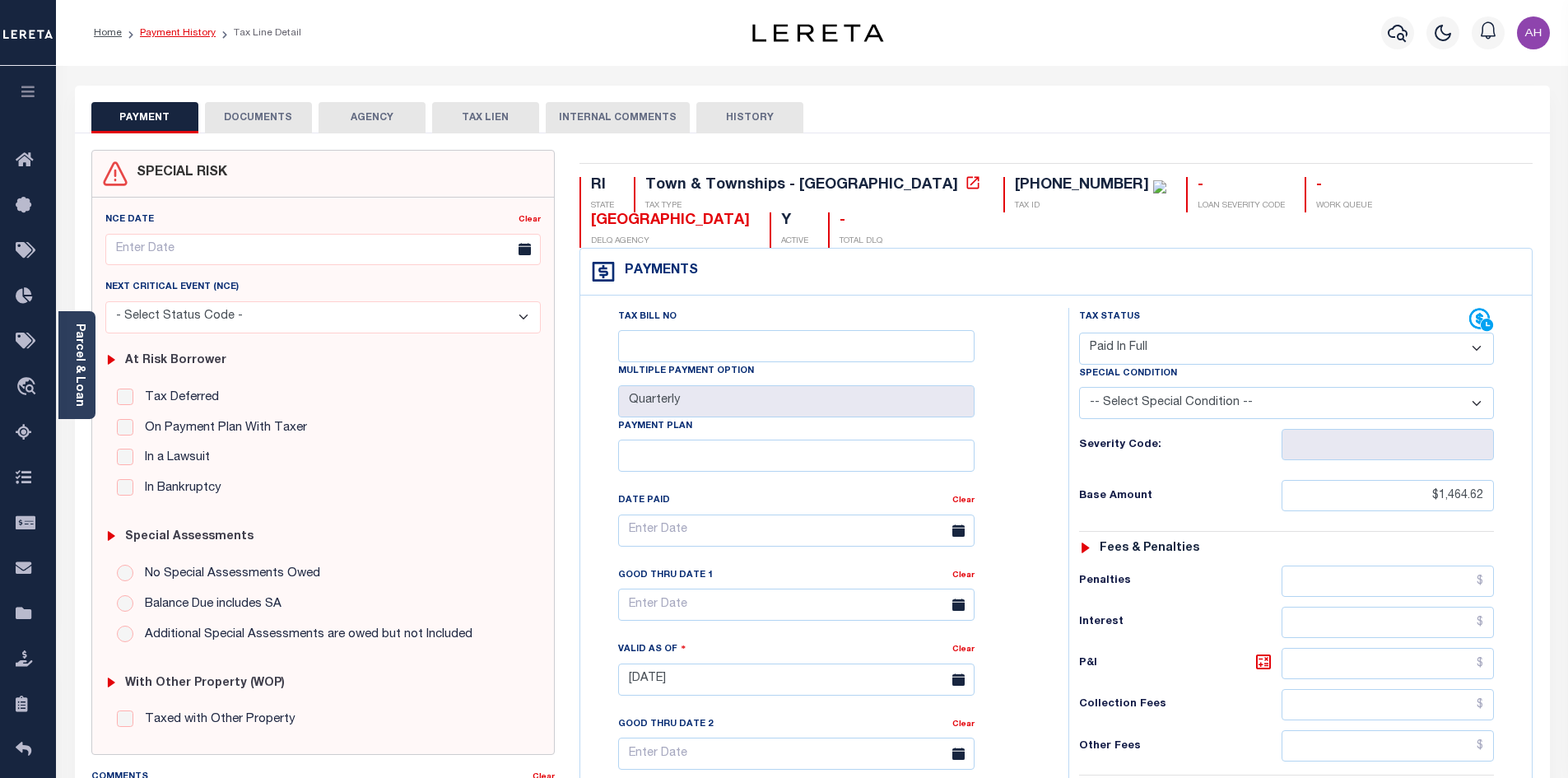
click at [191, 32] on link "Payment History" at bounding box center [177, 33] width 76 height 10
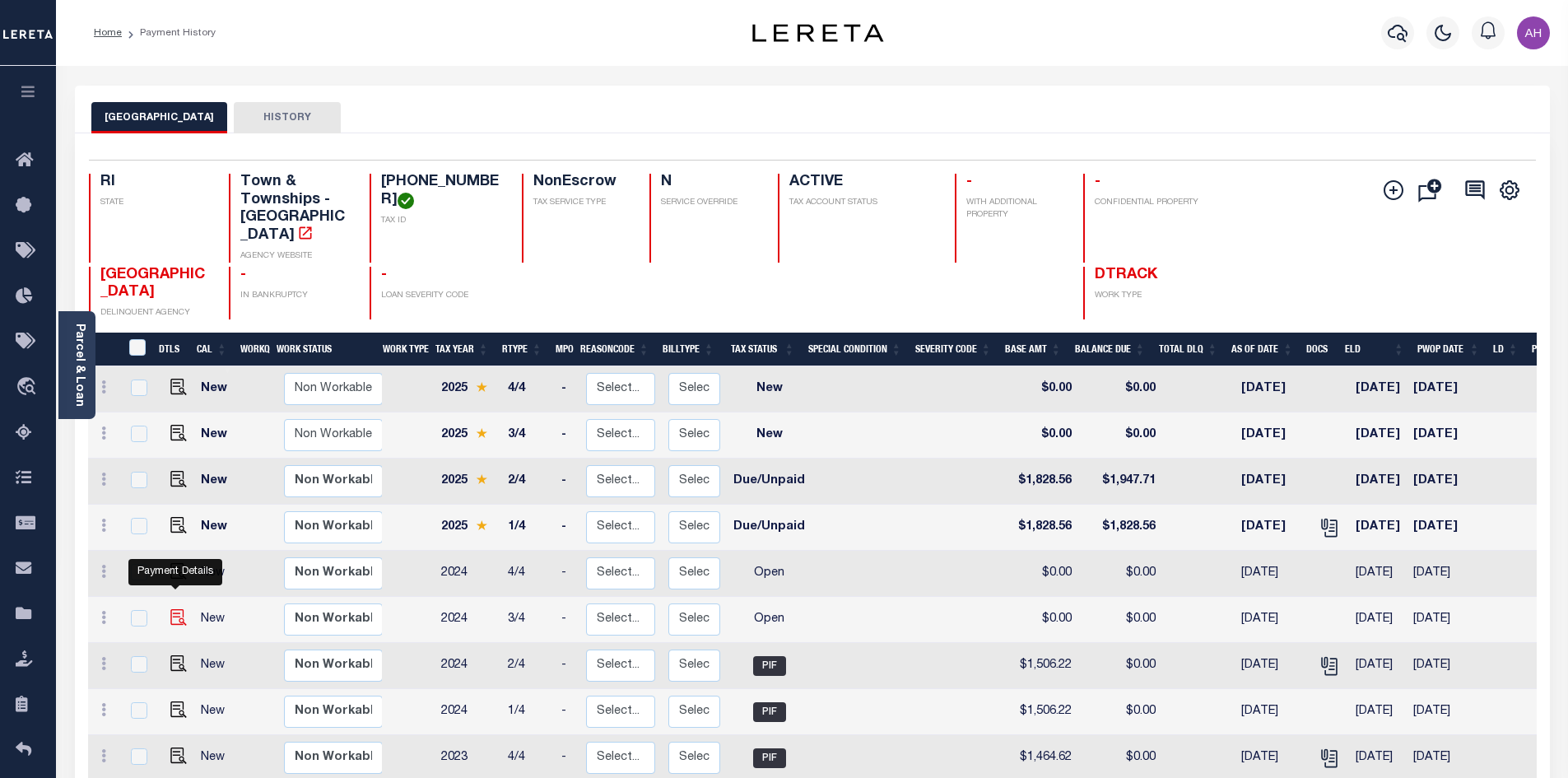
click at [179, 609] on img "" at bounding box center [178, 617] width 16 height 16
checkbox input "true"
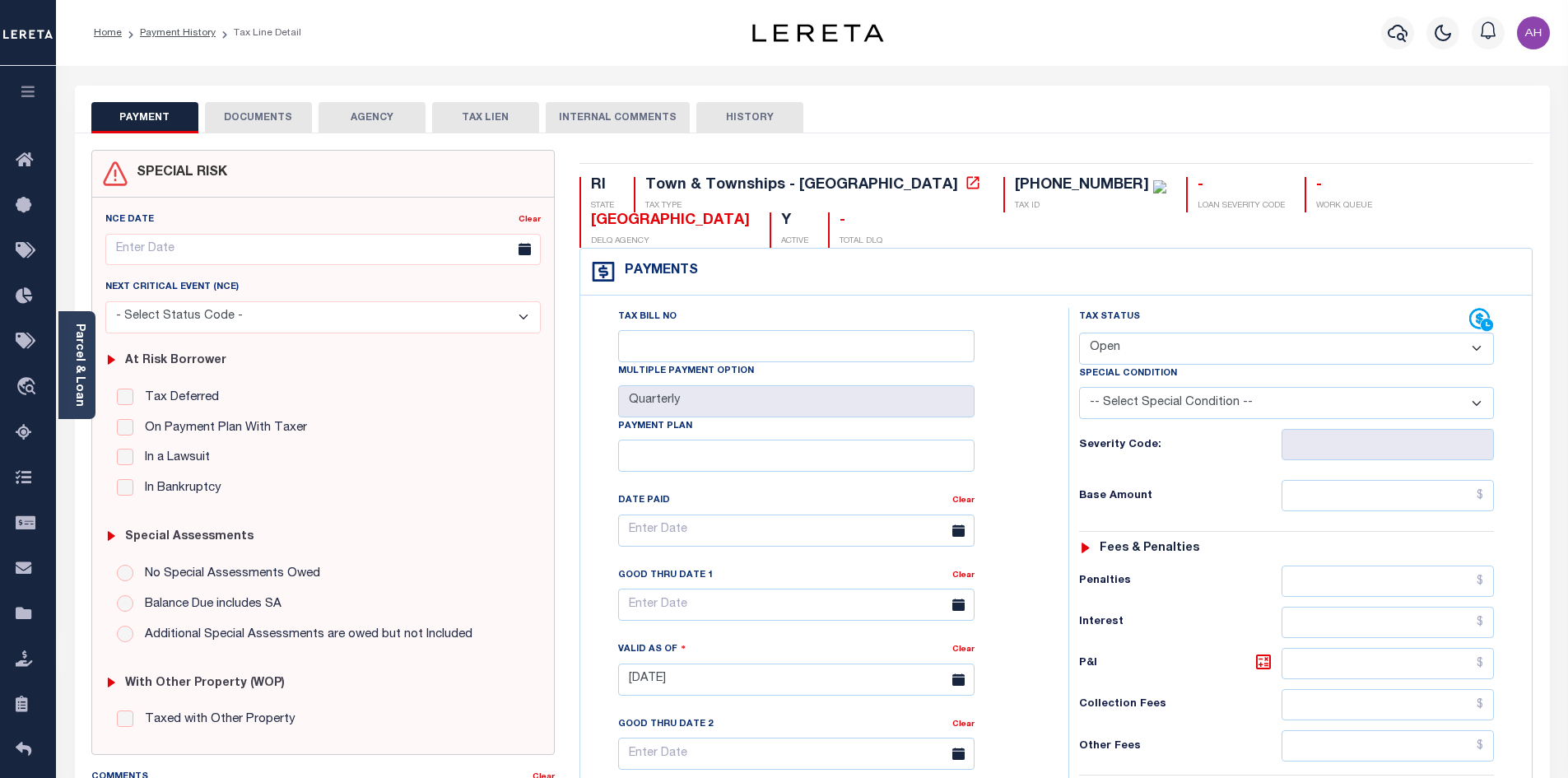
click at [1170, 333] on select "- Select Status Code - Open Due/Unpaid Paid Incomplete No Tax Due Internal Refu…" at bounding box center [1287, 348] width 414 height 32
select select "PYD"
click at [1079, 333] on select "- Select Status Code - Open Due/Unpaid Paid Incomplete No Tax Due Internal Refu…" at bounding box center [1287, 348] width 414 height 32
type input "[DATE]"
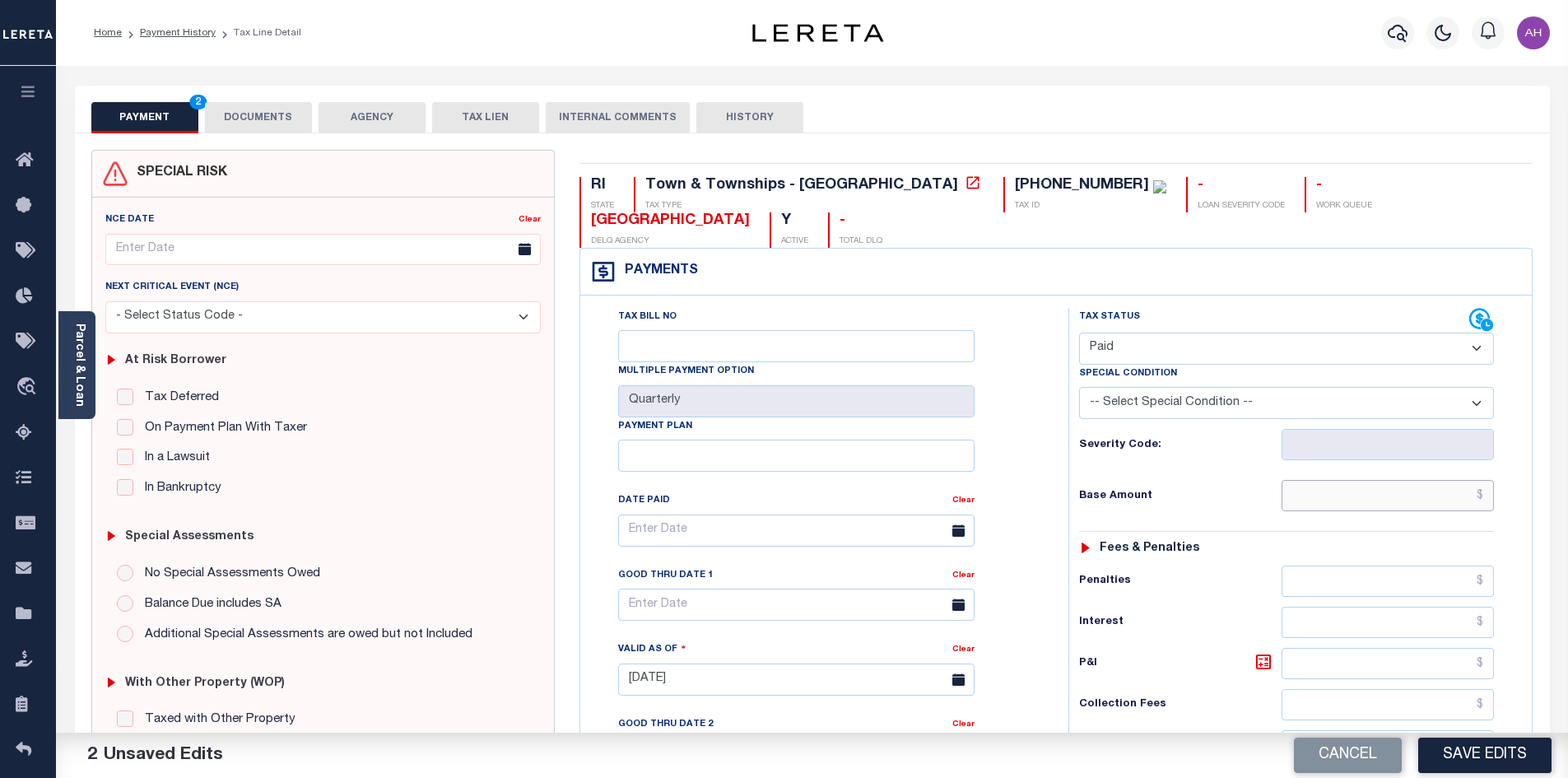
click at [1354, 480] on input "text" at bounding box center [1388, 496] width 213 height 31
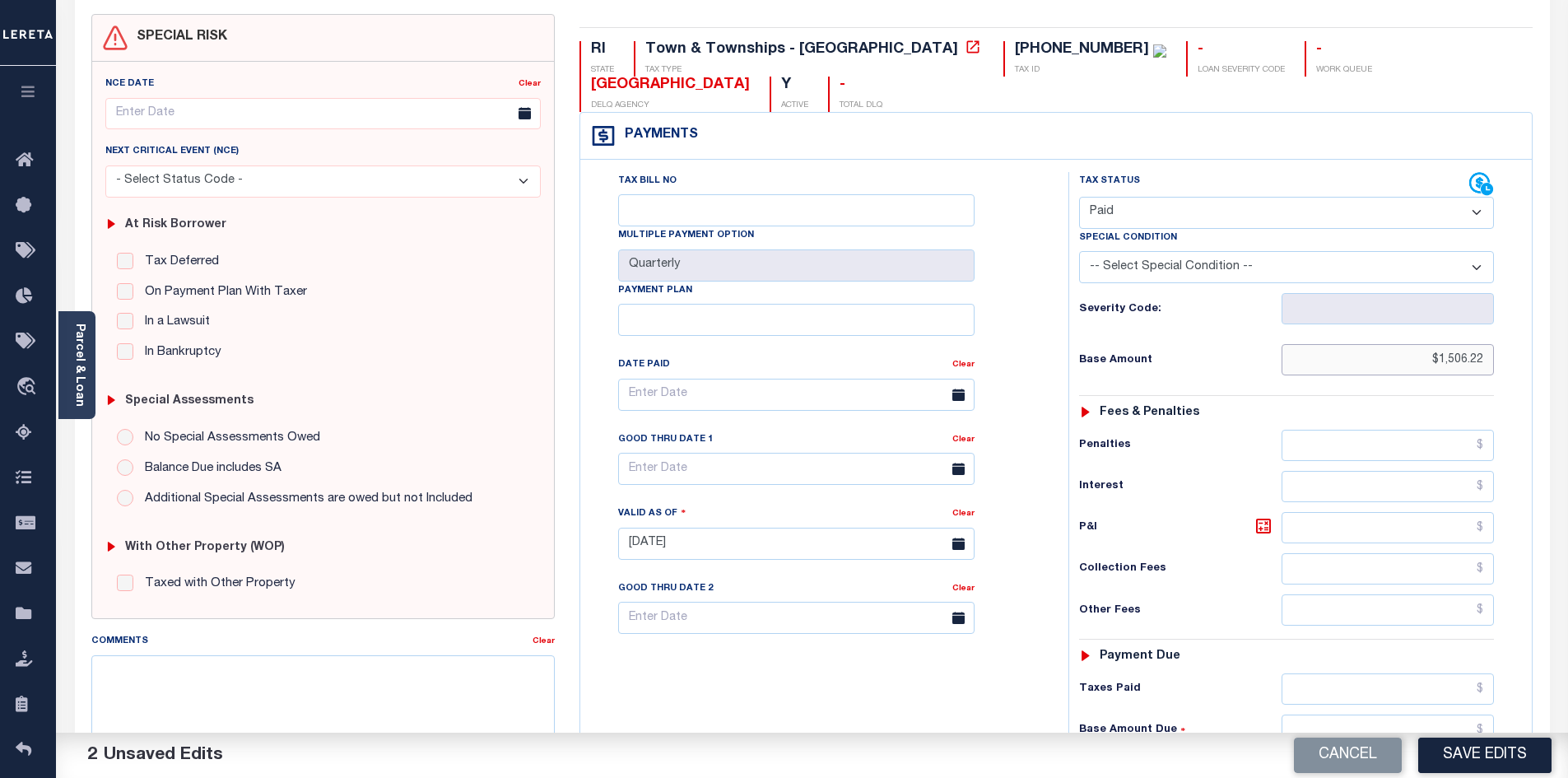
scroll to position [412, 0]
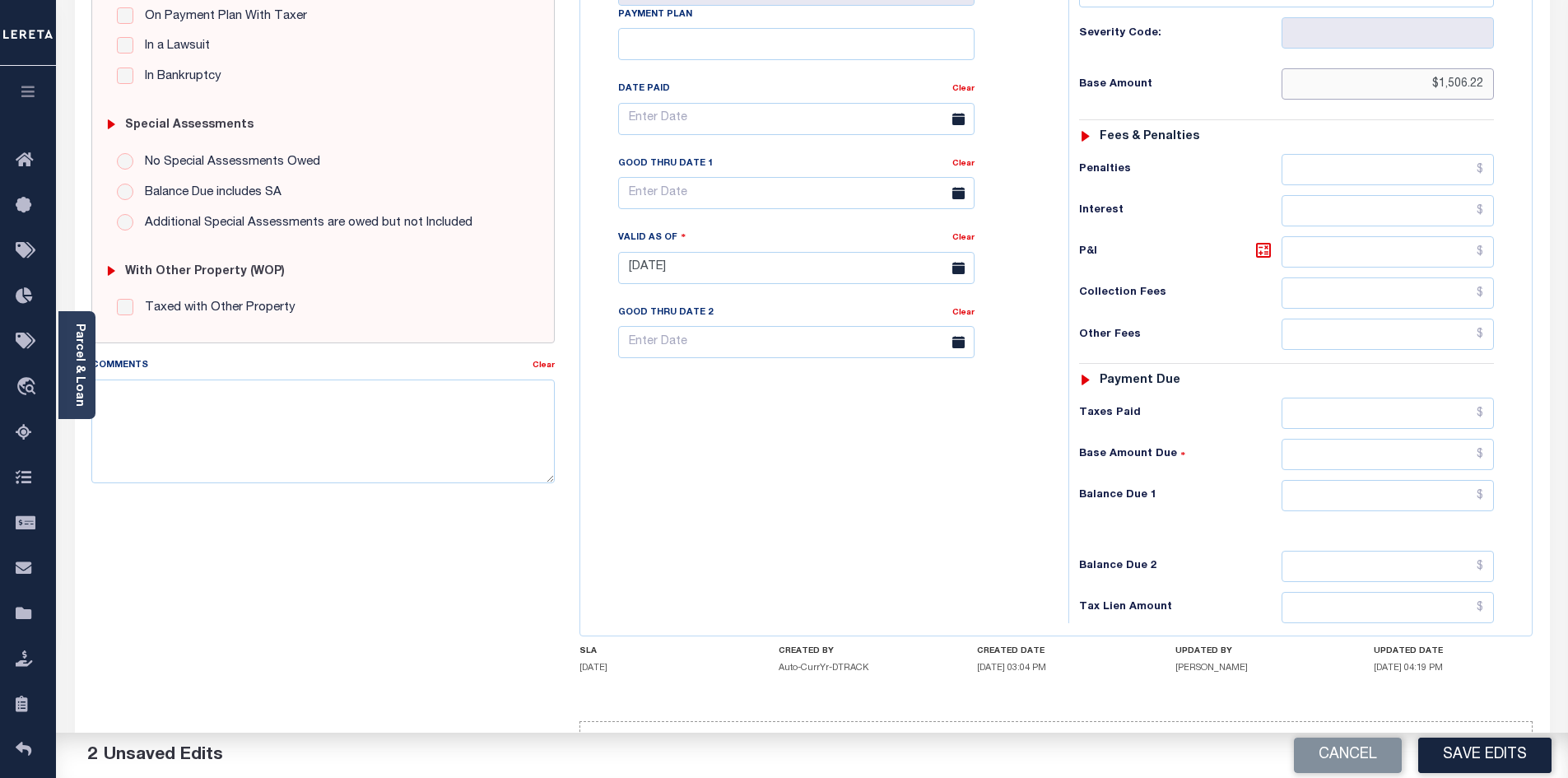
type input "$1,506.22"
click at [1344, 480] on input "text" at bounding box center [1388, 496] width 213 height 31
type input "$0.00"
click at [1480, 755] on button "Save Edits" at bounding box center [1484, 755] width 133 height 36
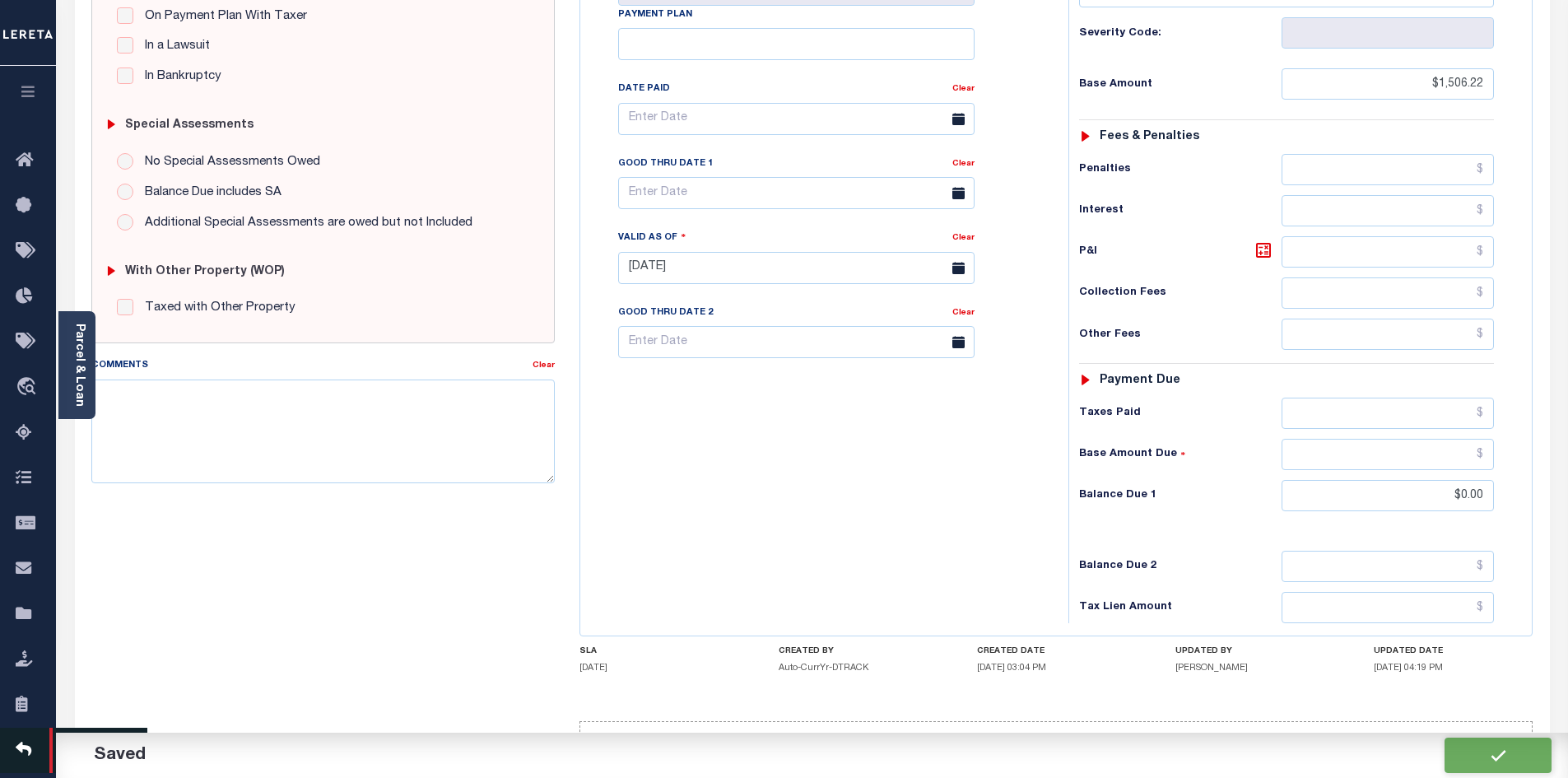
checkbox input "false"
type input "$1,506.22"
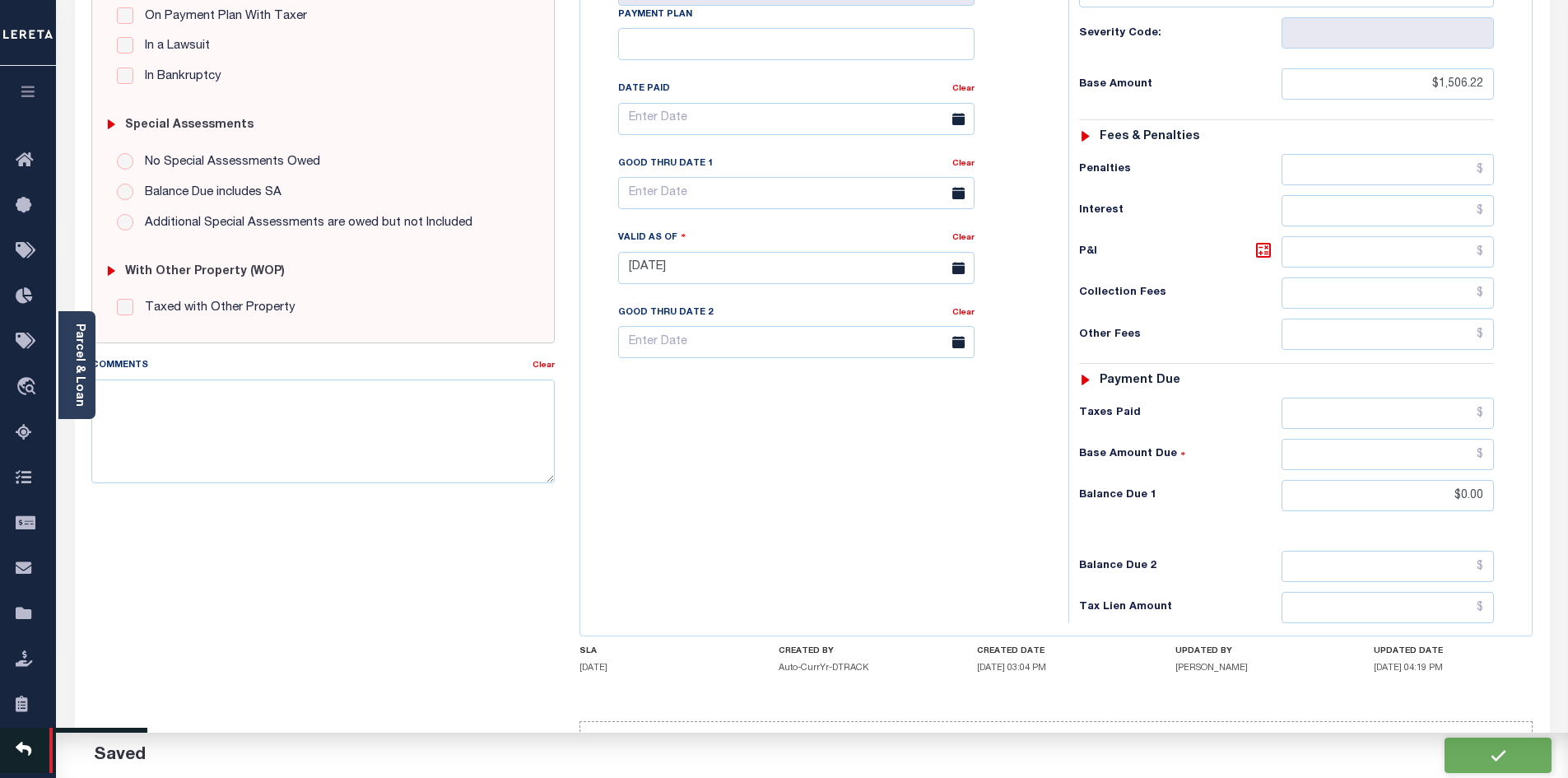
type input "$0"
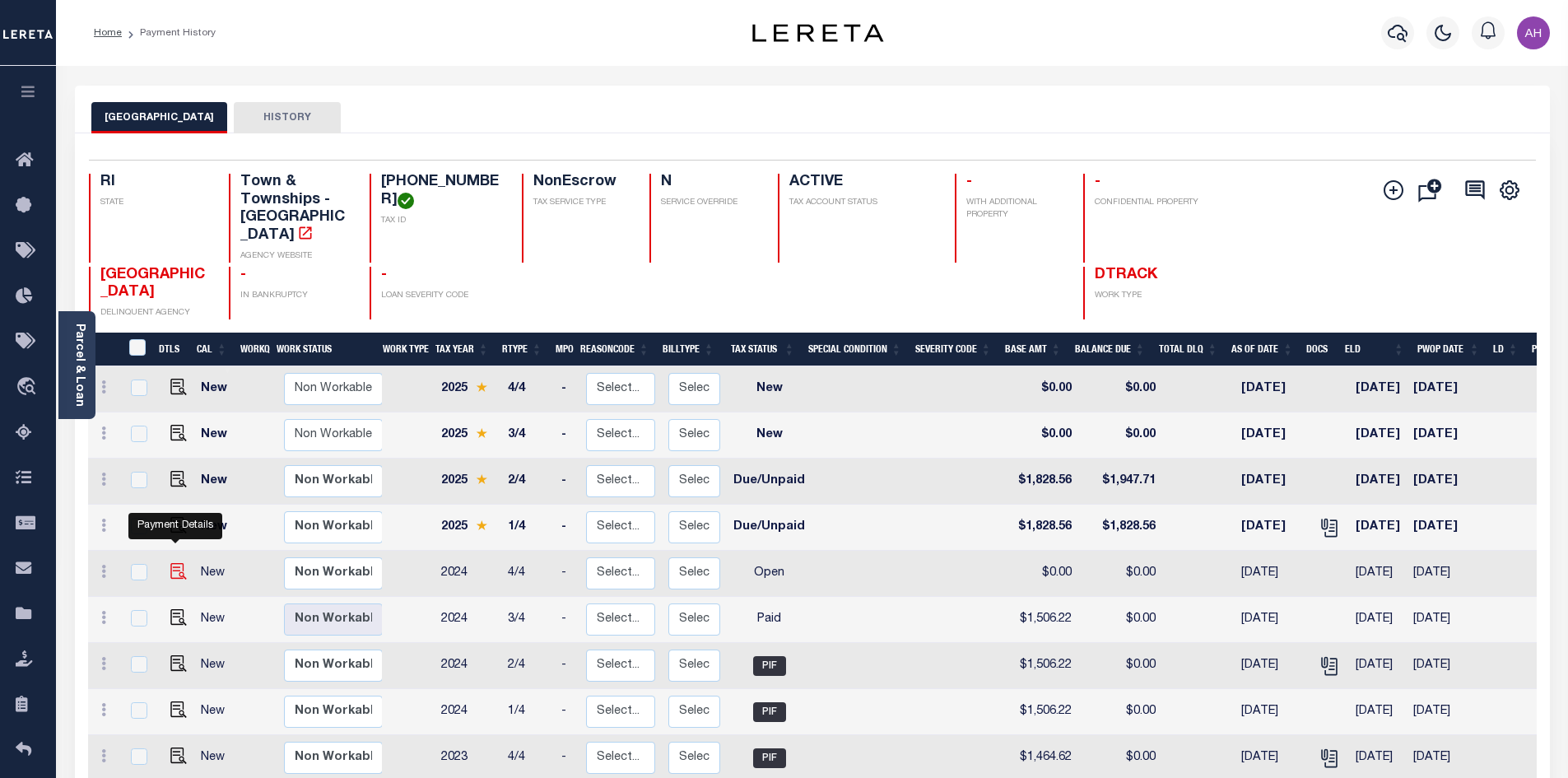
click at [175, 563] on img "" at bounding box center [178, 571] width 16 height 16
checkbox input "true"
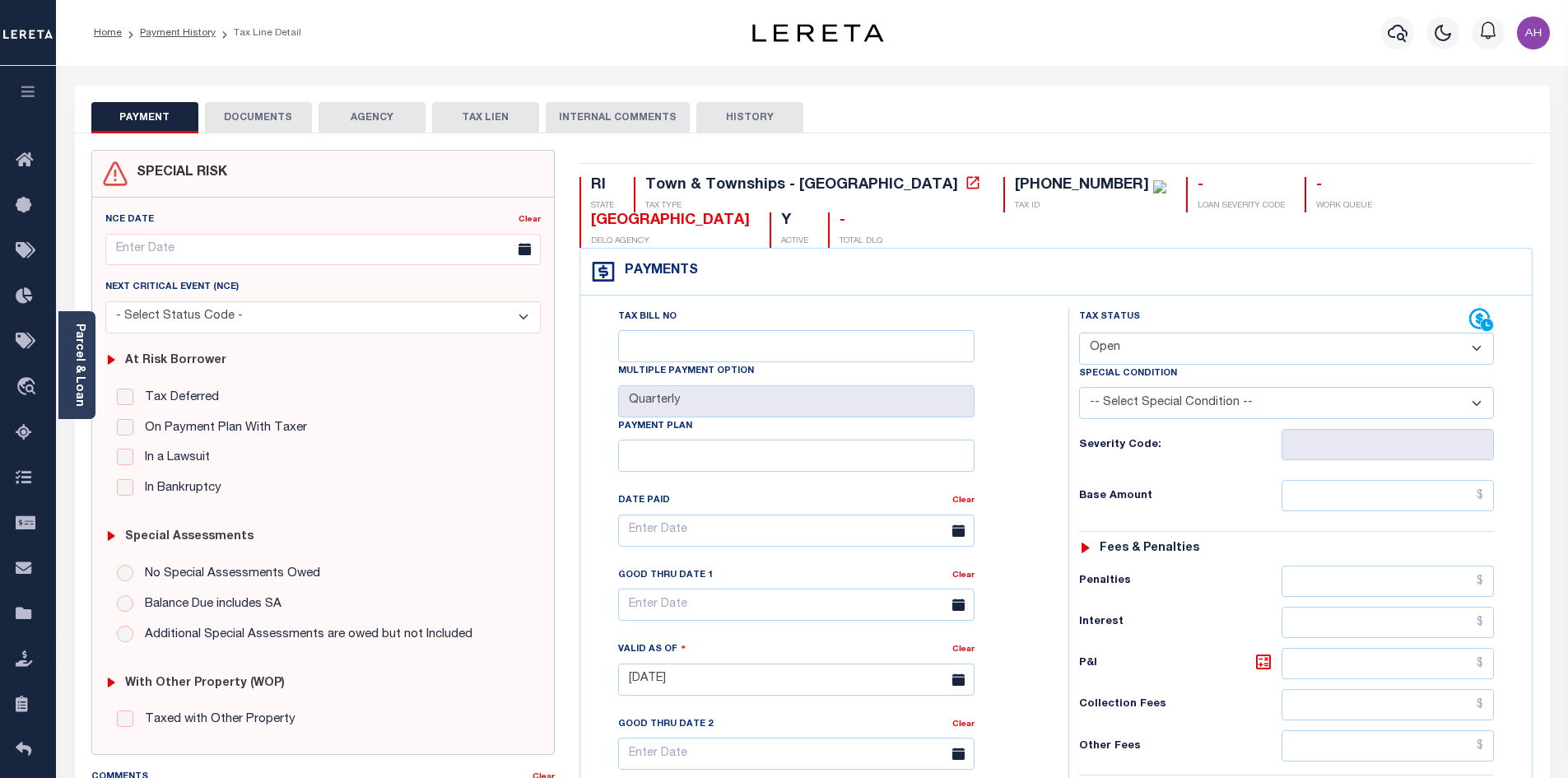
click at [1158, 333] on select "- Select Status Code - Open Due/Unpaid Paid Incomplete No Tax Due Internal Refu…" at bounding box center [1287, 348] width 414 height 32
select select "DUE"
click at [1079, 333] on select "- Select Status Code - Open Due/Unpaid Paid Incomplete No Tax Due Internal Refu…" at bounding box center [1287, 348] width 414 height 32
type input "[DATE]"
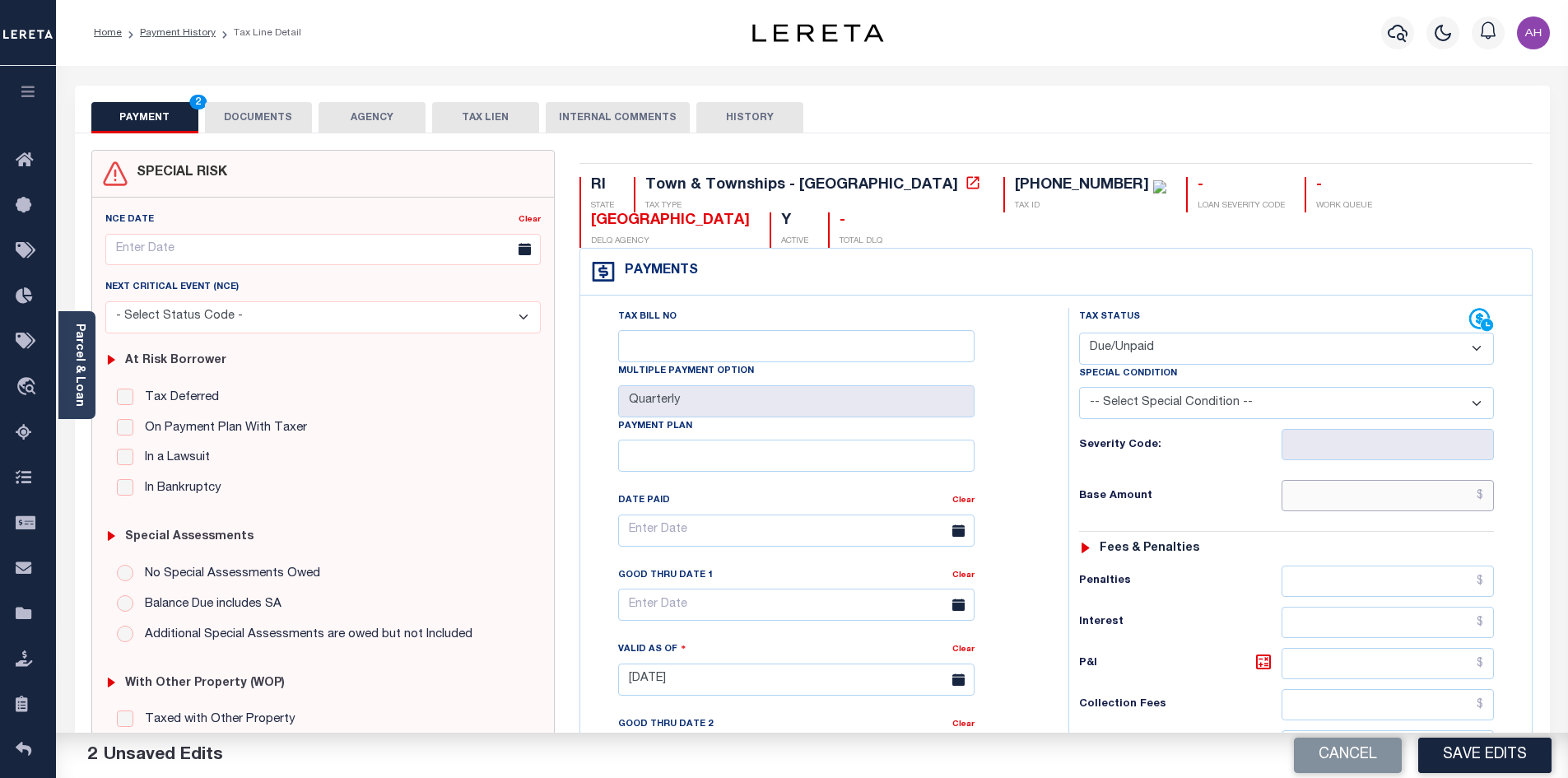
click at [1322, 480] on input "text" at bounding box center [1388, 496] width 213 height 31
type input "$1,506.22"
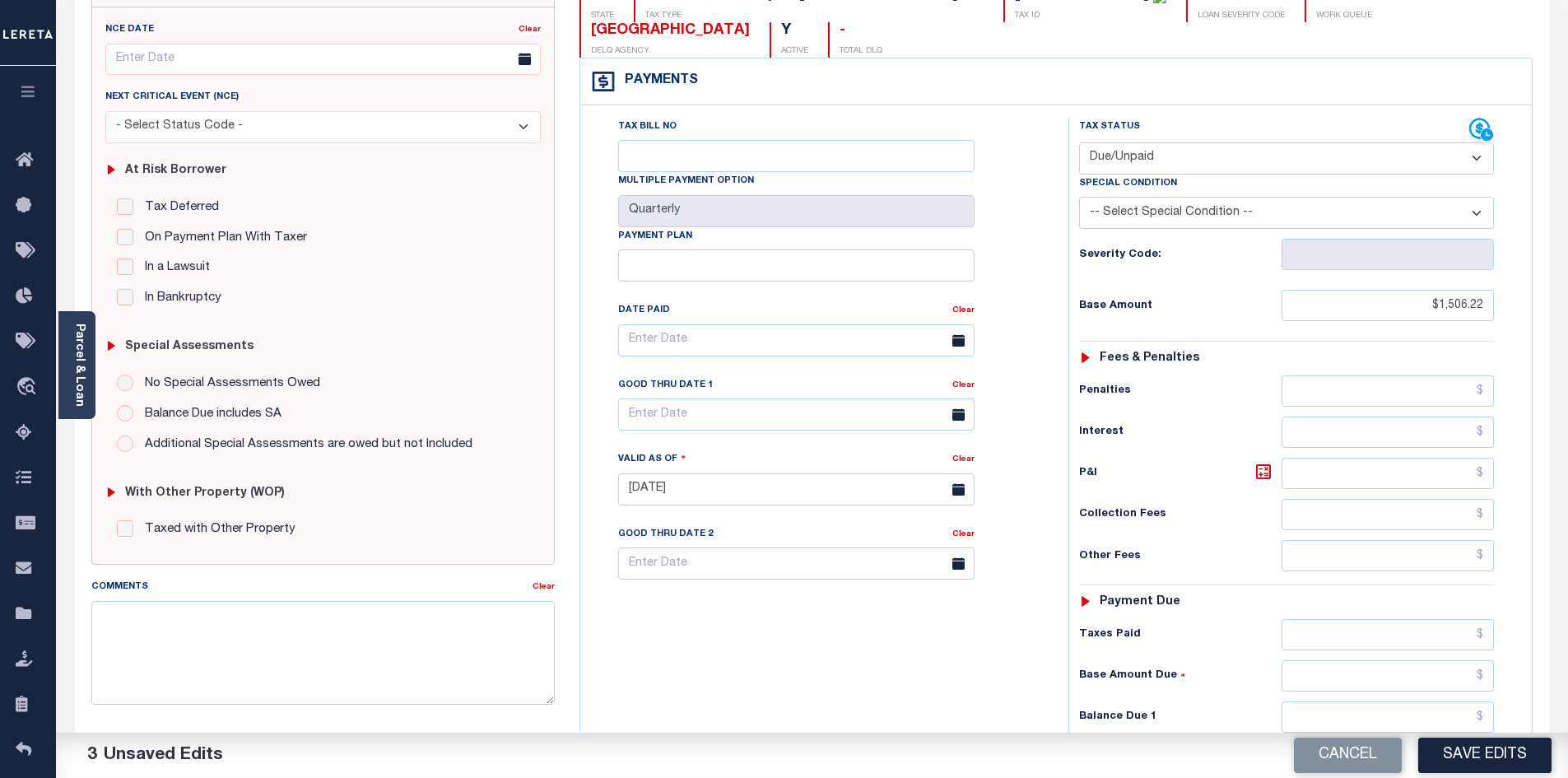
scroll to position [330, 0]
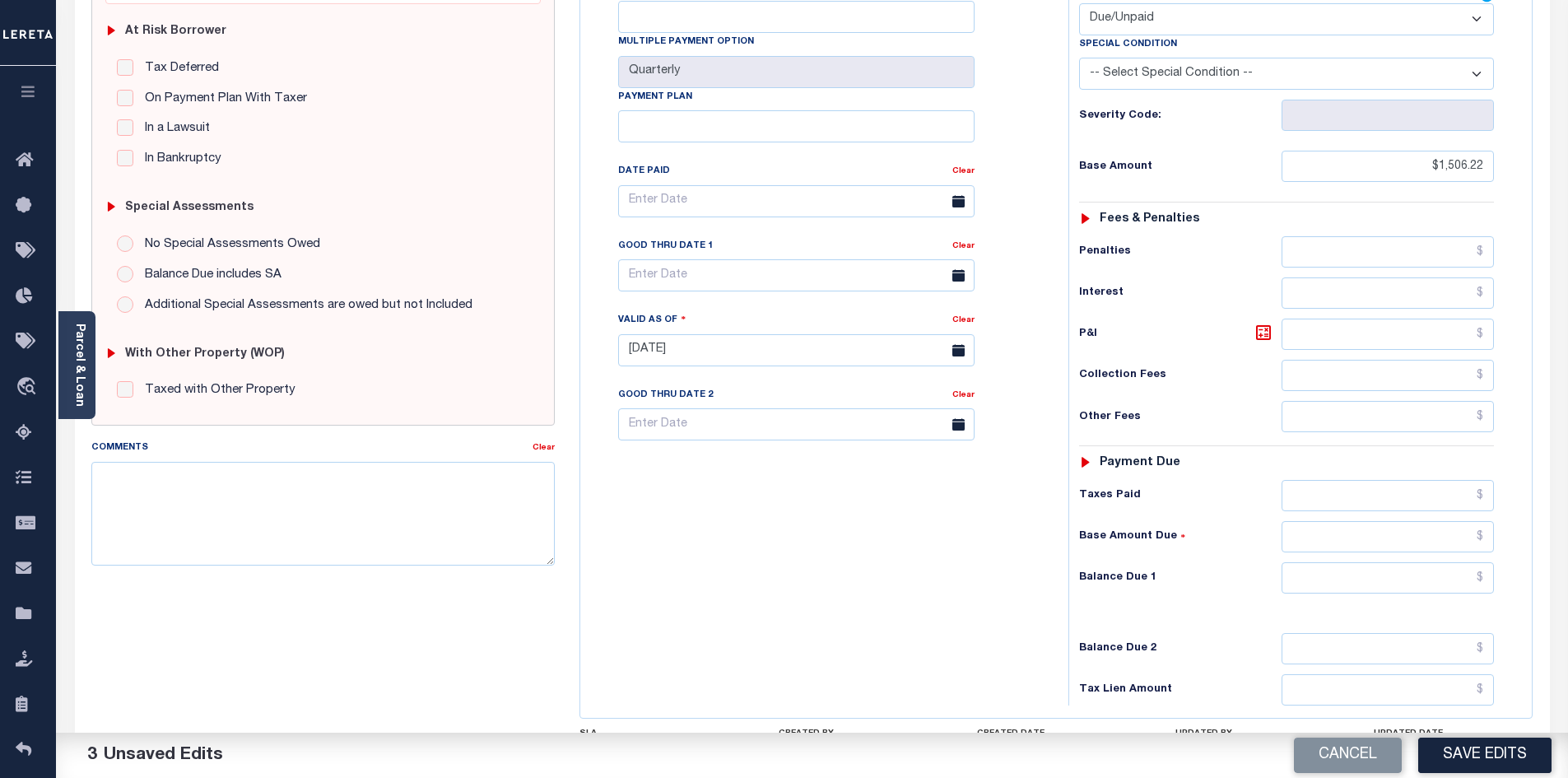
click at [1334, 562] on div "Tax Status Status - Select Status Code -" at bounding box center [1292, 342] width 447 height 727
click at [1348, 562] on input "text" at bounding box center [1388, 577] width 213 height 31
type input "$1,634.97"
click at [1265, 323] on icon at bounding box center [1263, 333] width 19 height 19
type input "$128.75"
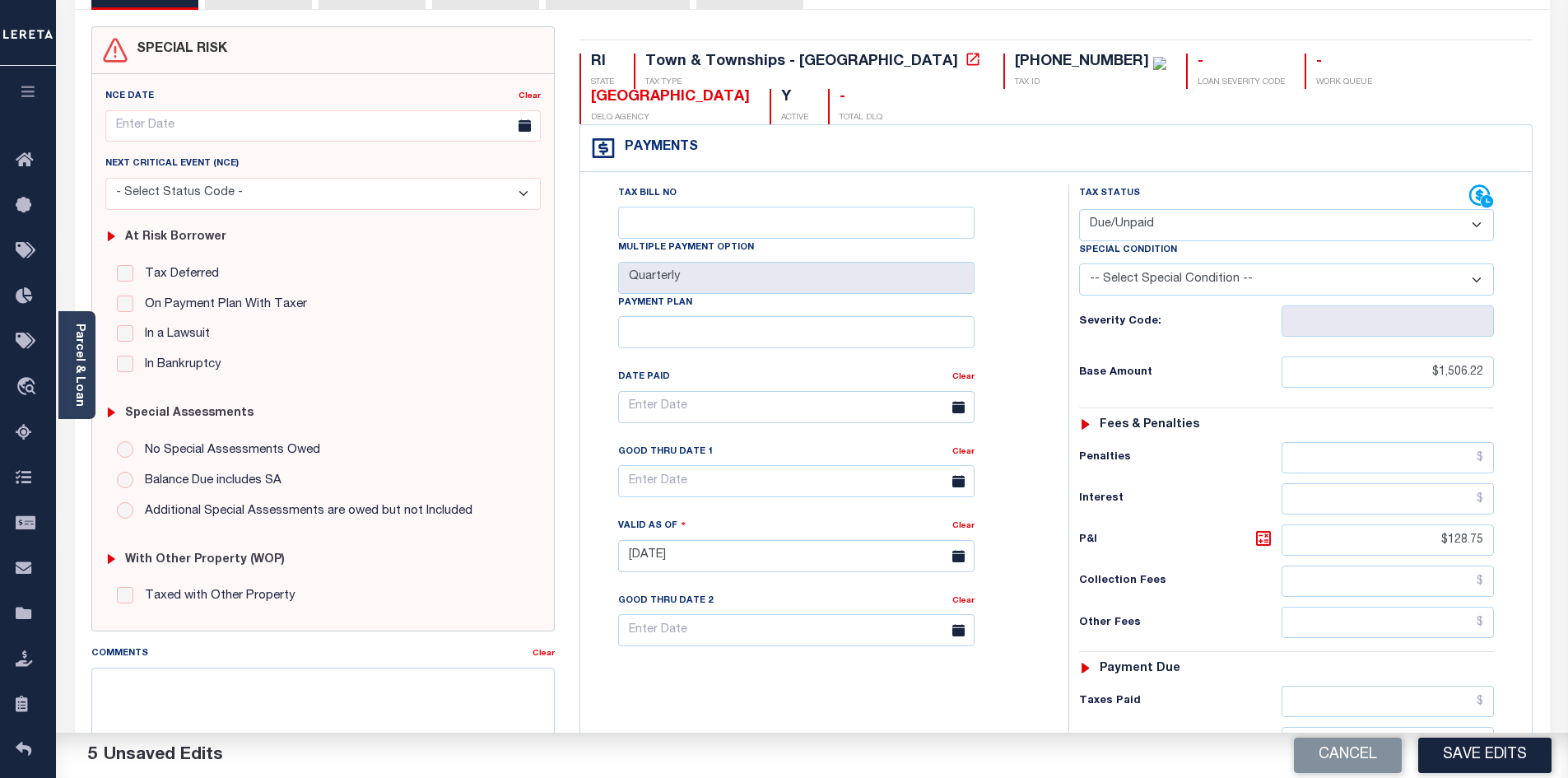
scroll to position [0, 0]
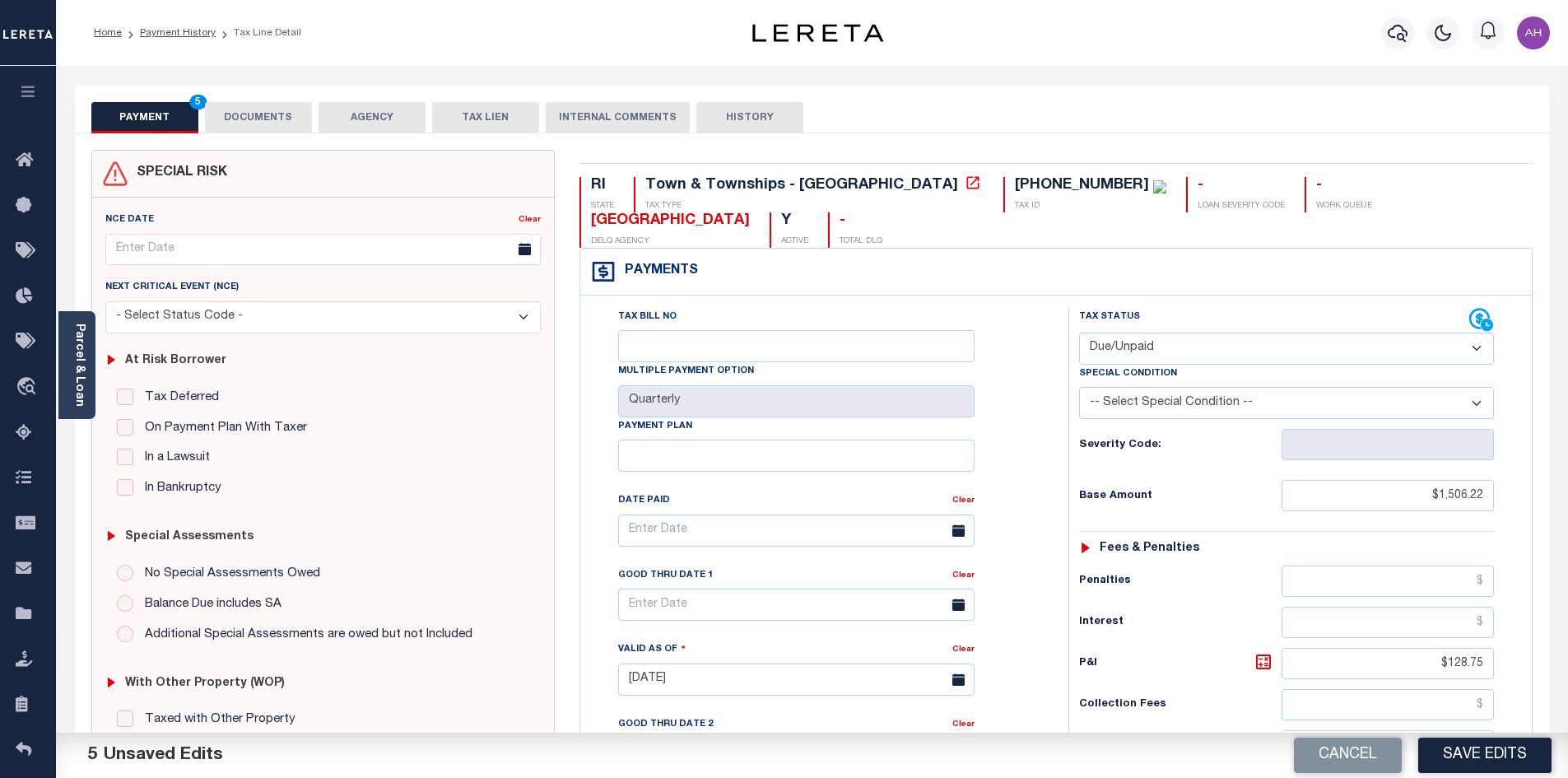
click at [259, 109] on button "DOCUMENTS" at bounding box center [258, 118] width 107 height 31
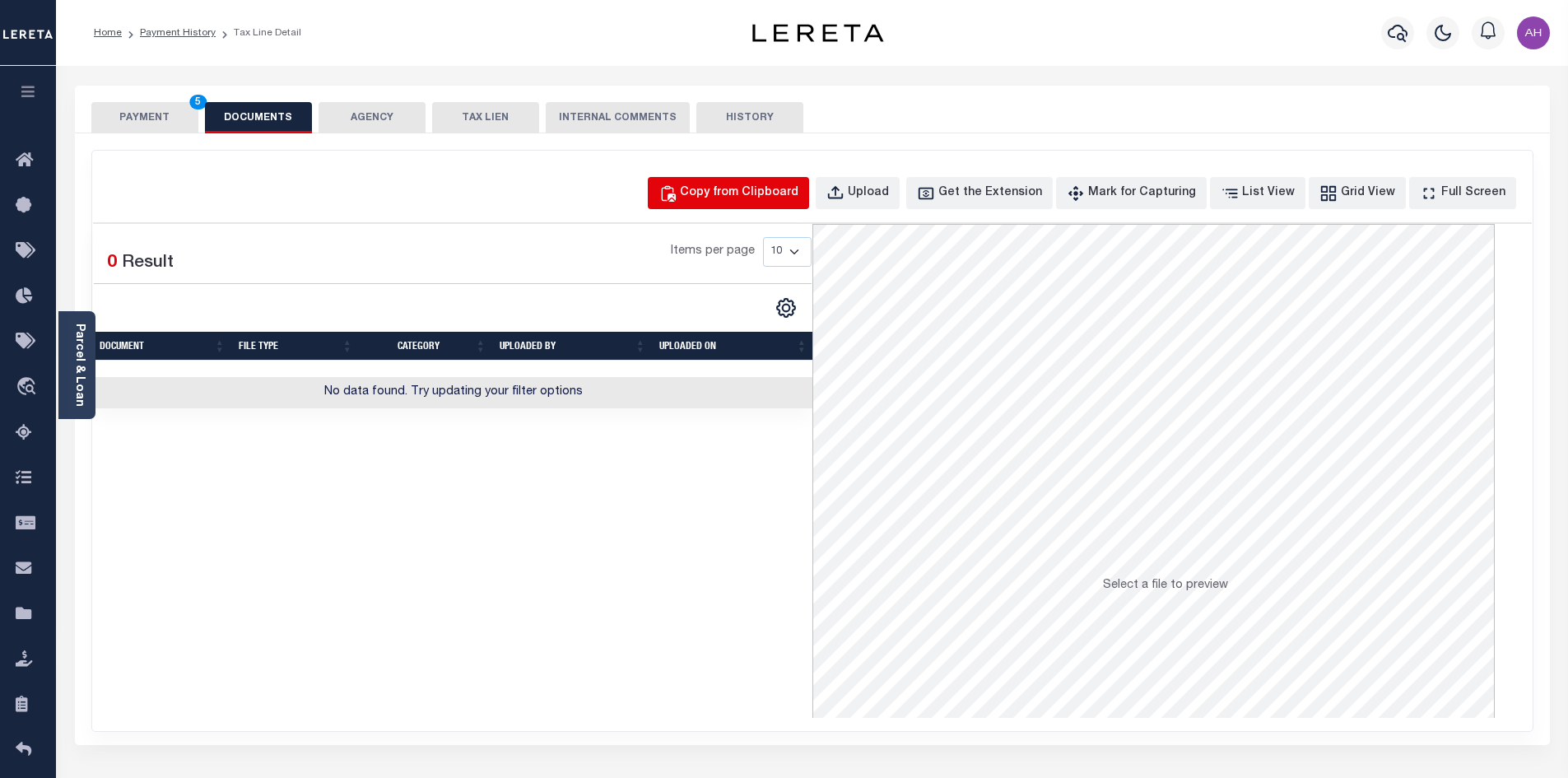
click at [747, 200] on div "Copy from Clipboard" at bounding box center [738, 193] width 119 height 18
select select "POP"
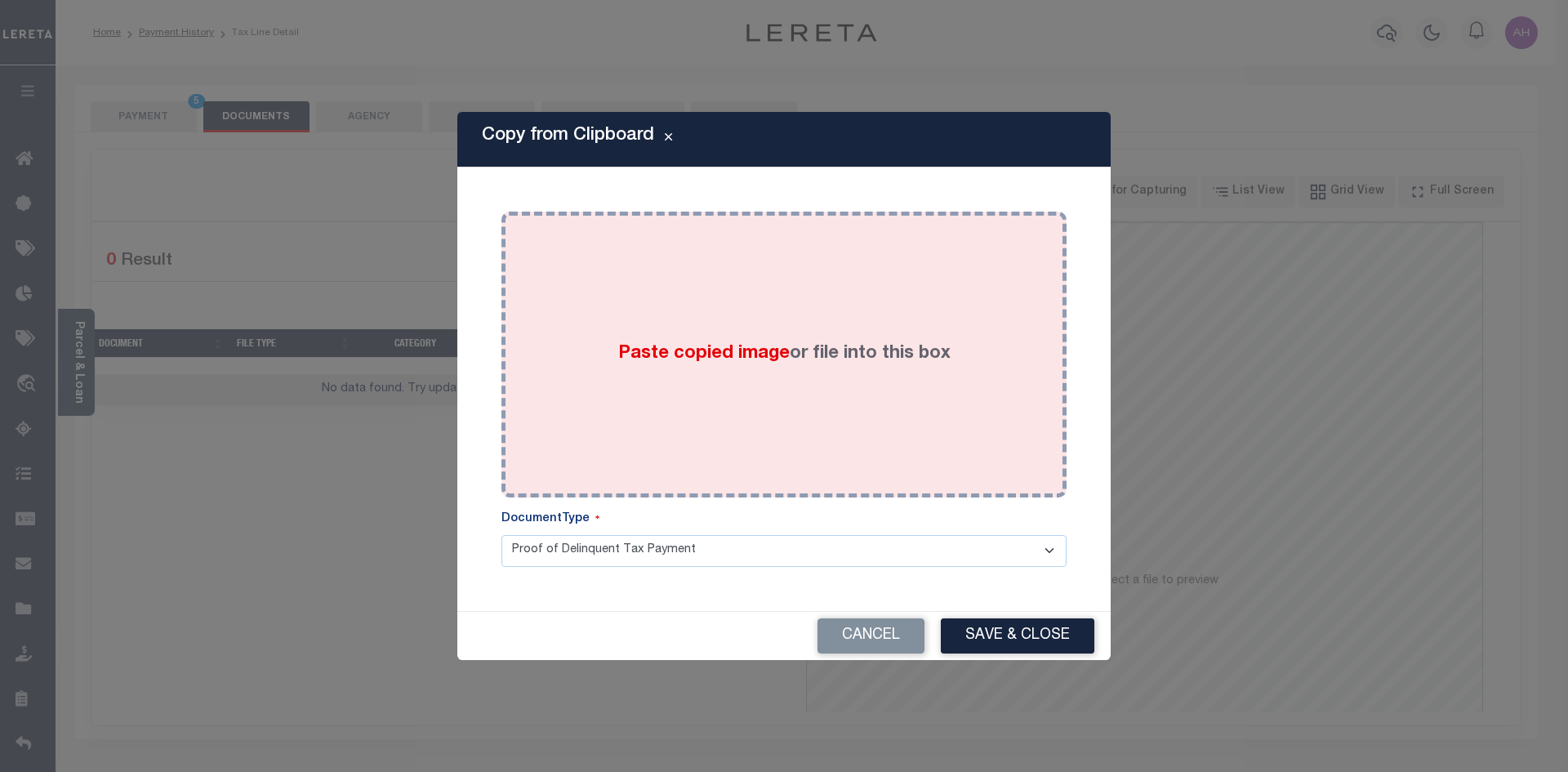
click at [732, 349] on span "Paste copied image" at bounding box center [703, 353] width 171 height 18
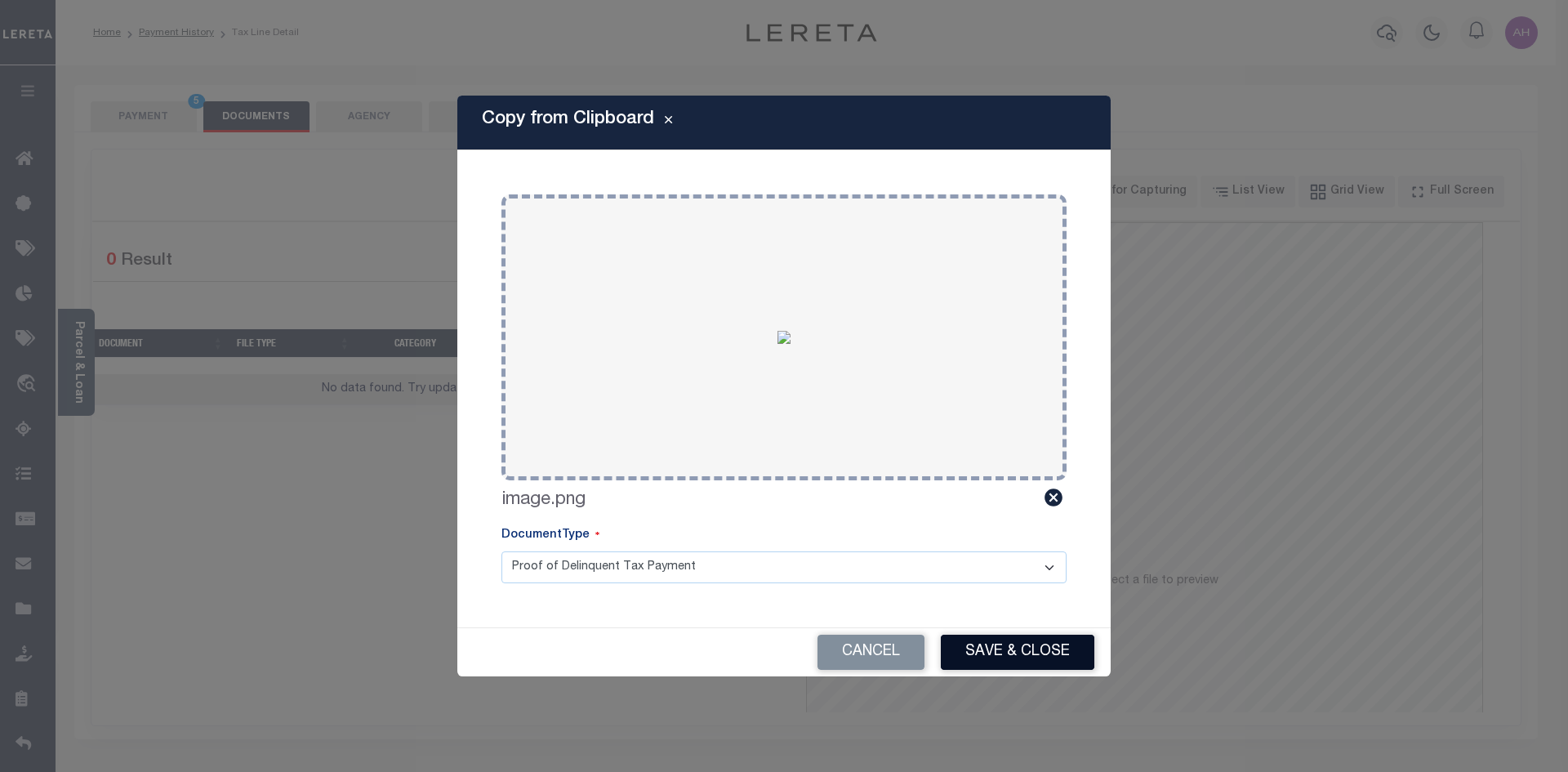
click at [1025, 652] on button "Save & Close" at bounding box center [1017, 652] width 154 height 35
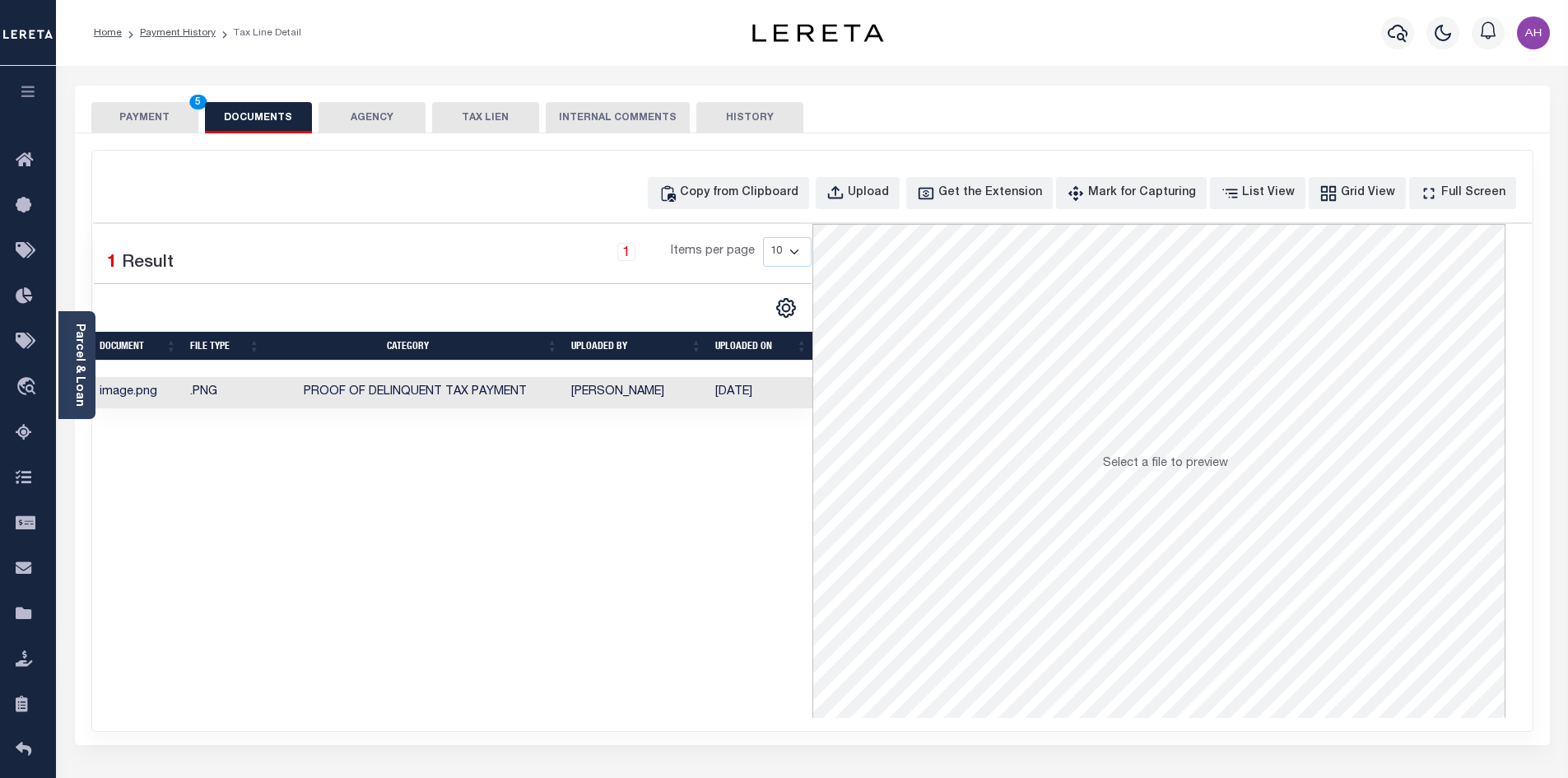
click at [144, 125] on button "PAYMENT 5" at bounding box center [145, 118] width 107 height 31
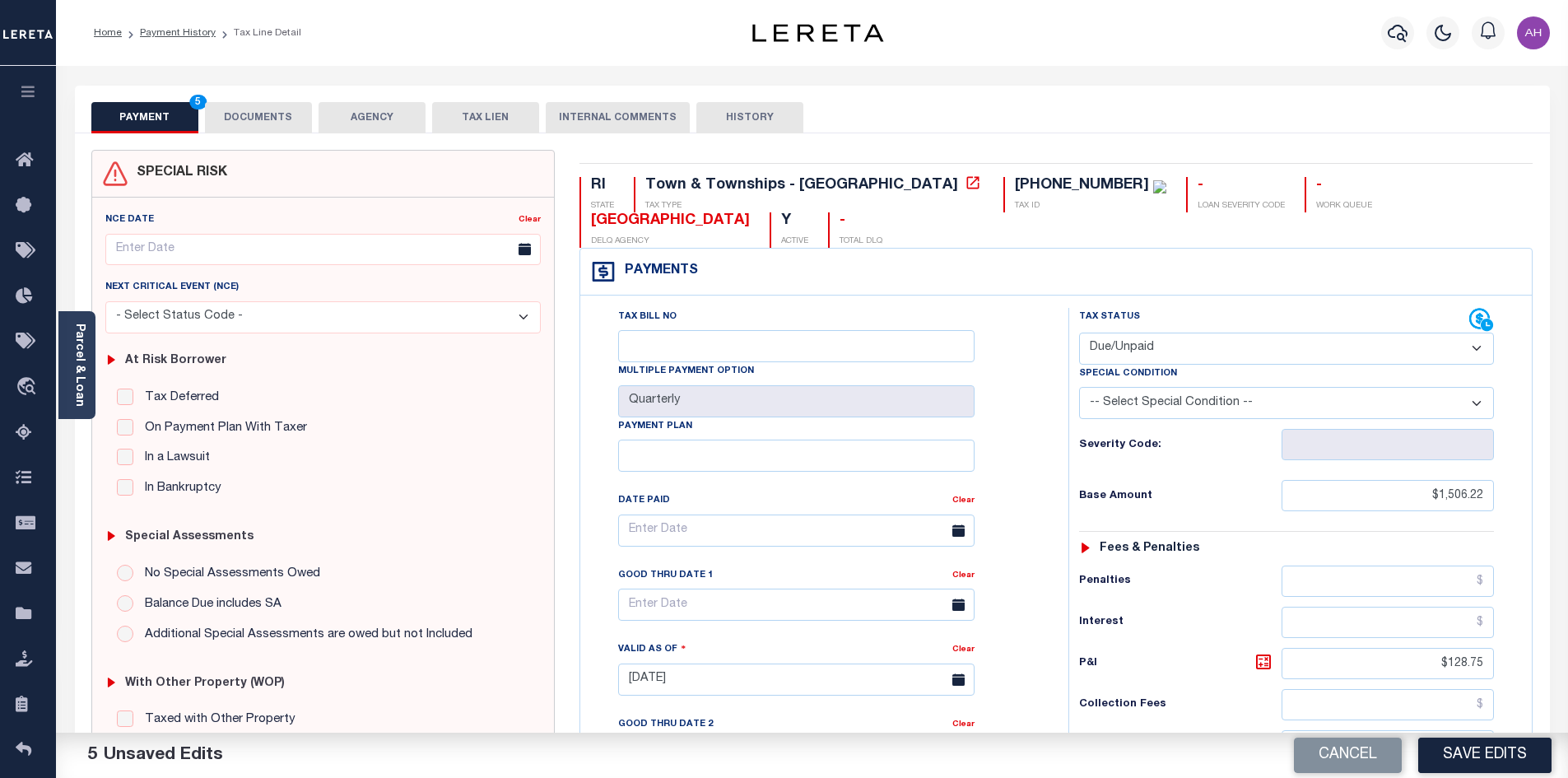
click at [1475, 749] on button "Save Edits" at bounding box center [1484, 755] width 133 height 36
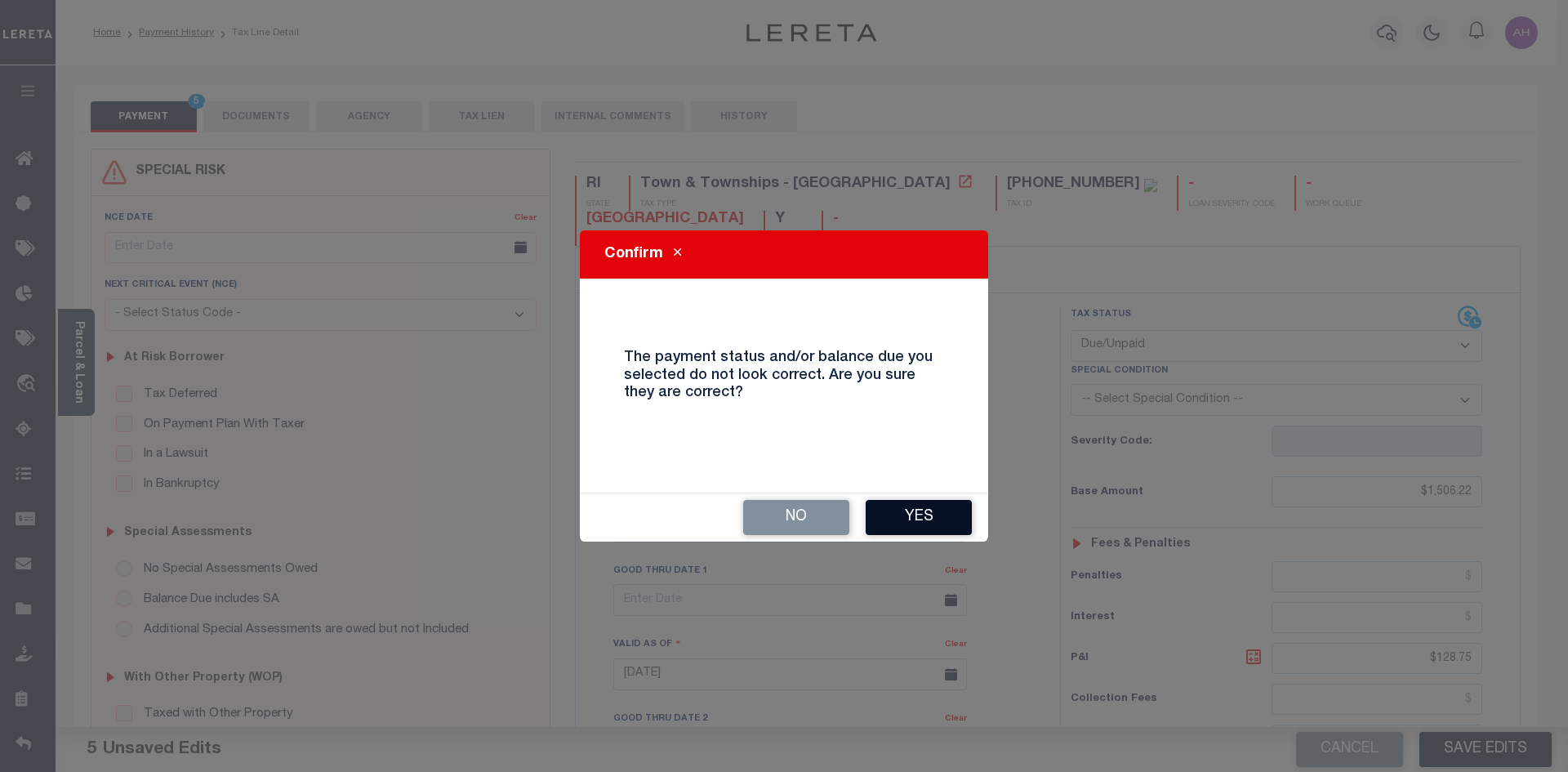
click at [908, 501] on button "Yes" at bounding box center [918, 518] width 106 height 35
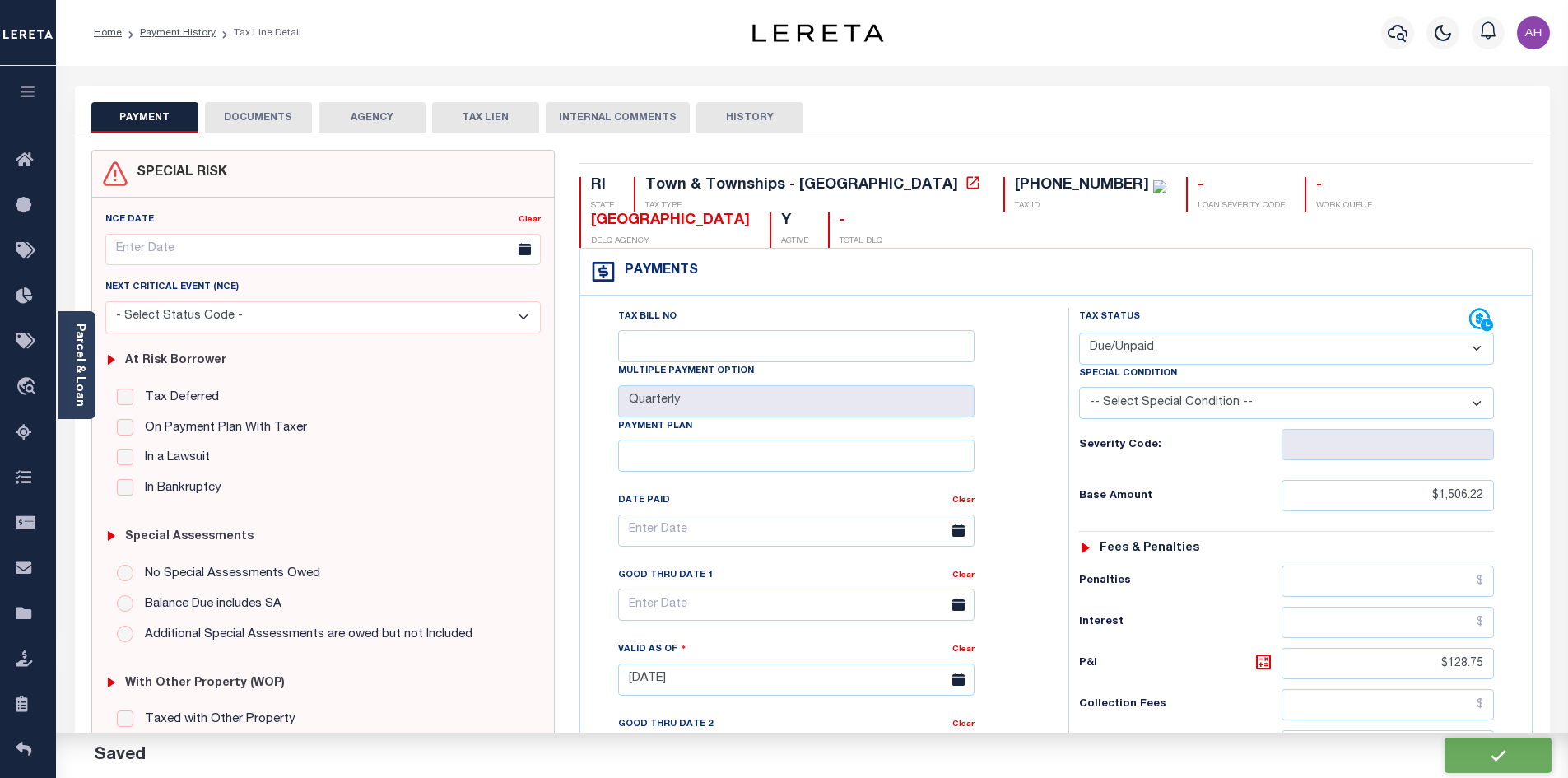
checkbox input "false"
type input "$1,506.22"
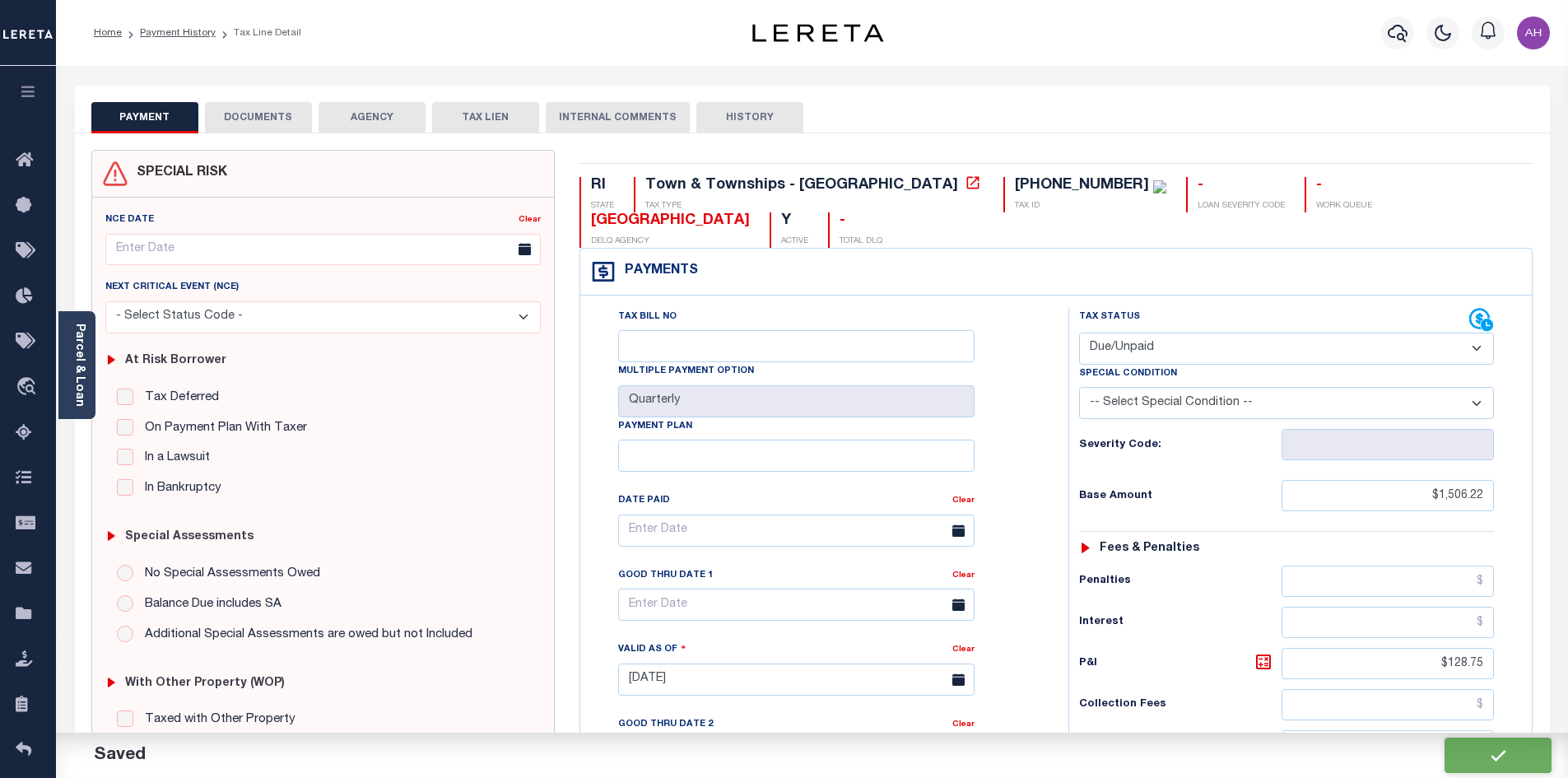
type input "$128.75"
type input "$1,634.97"
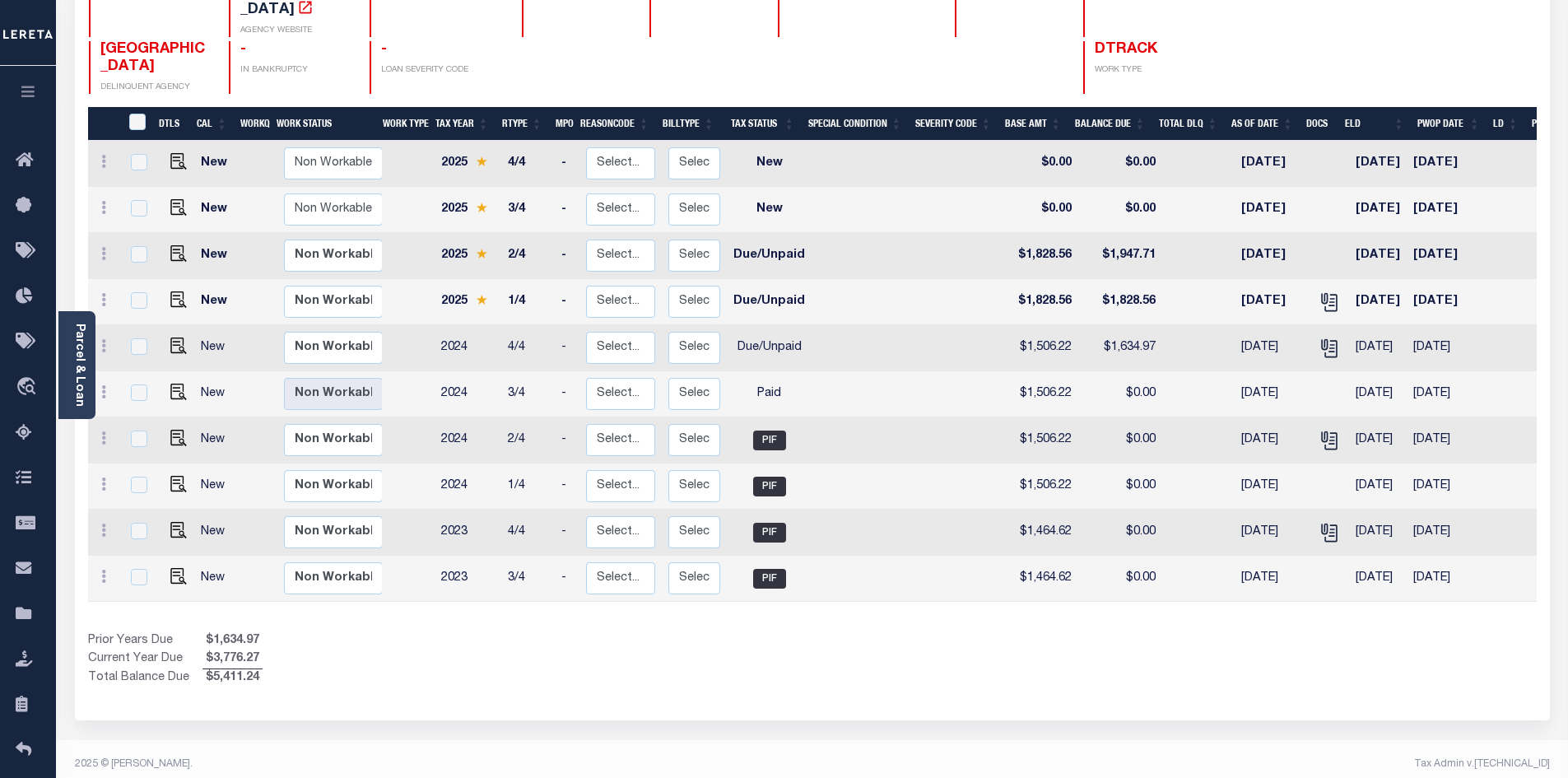
scroll to position [240, 0]
